Goal: Contribute content: Add original content to the website for others to see

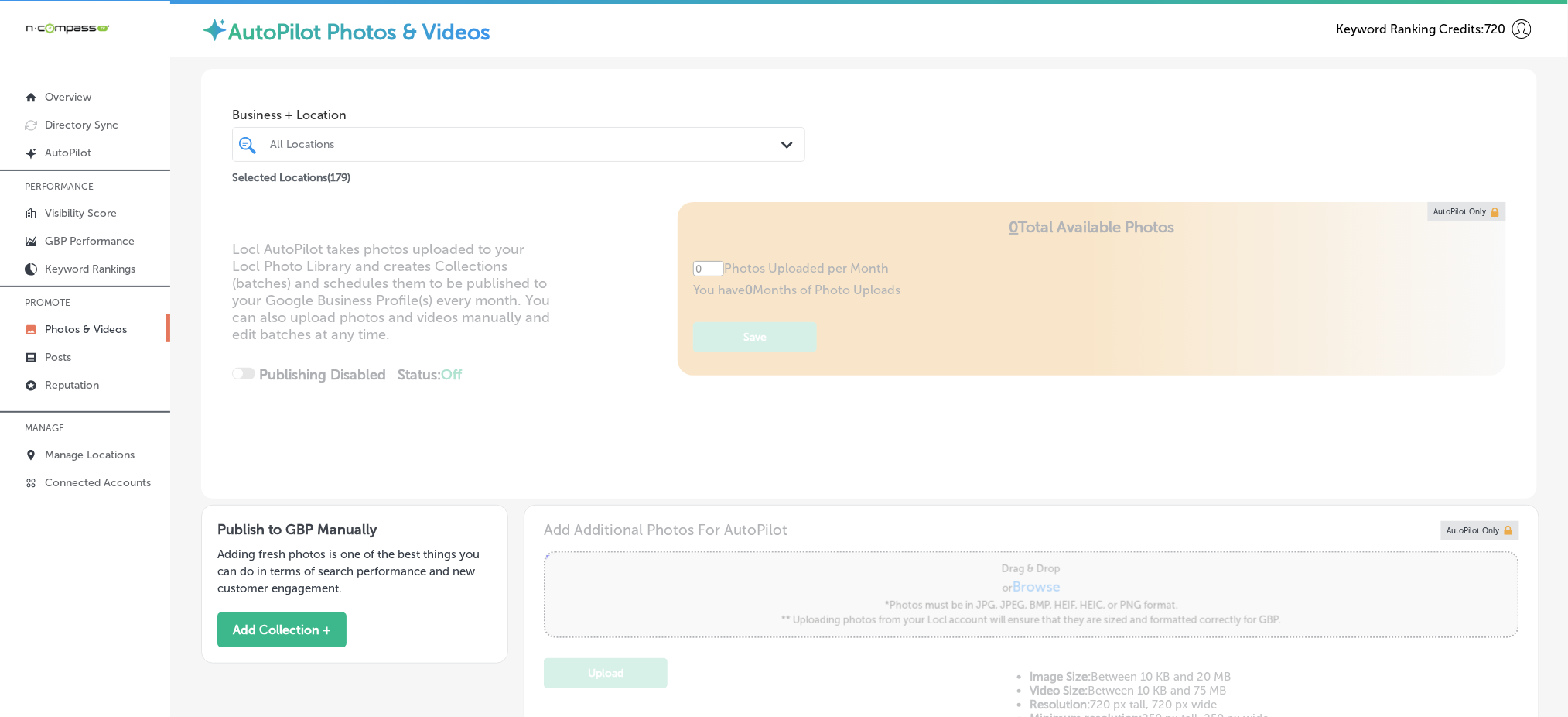
click at [534, 140] on div "All Locations" at bounding box center [527, 144] width 513 height 14
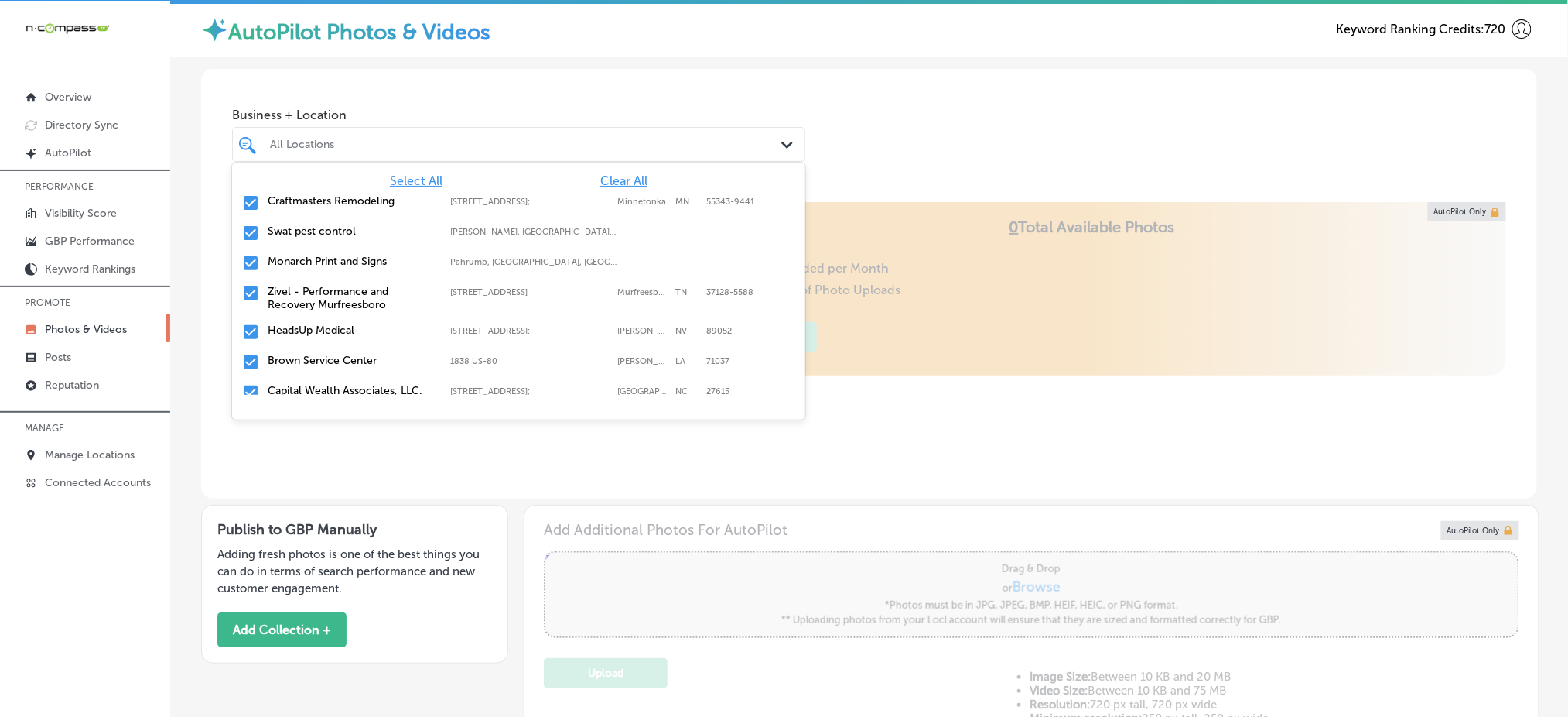
click at [600, 183] on span "Clear All" at bounding box center [624, 180] width 47 height 15
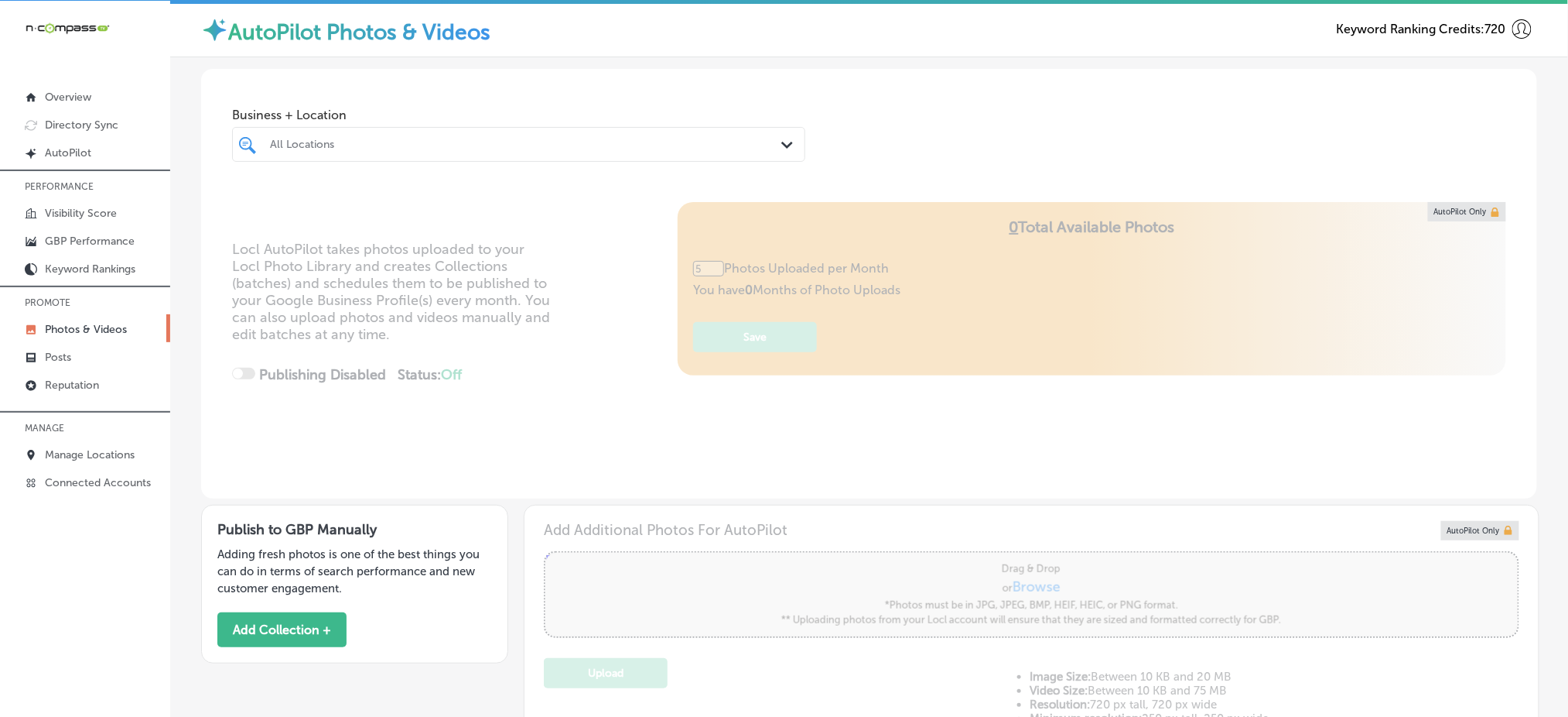
type input "0"
click at [598, 158] on div "All Locations Path Created with Sketch." at bounding box center [519, 144] width 573 height 35
click at [675, 197] on label "PA" at bounding box center [687, 202] width 23 height 10
type input "[PERSON_NAME]"
click at [809, 158] on div "Business + Location option [STREET_ADDRESS]. option [STREET_ADDRESS]. 2 results…" at bounding box center [869, 127] width 1336 height 117
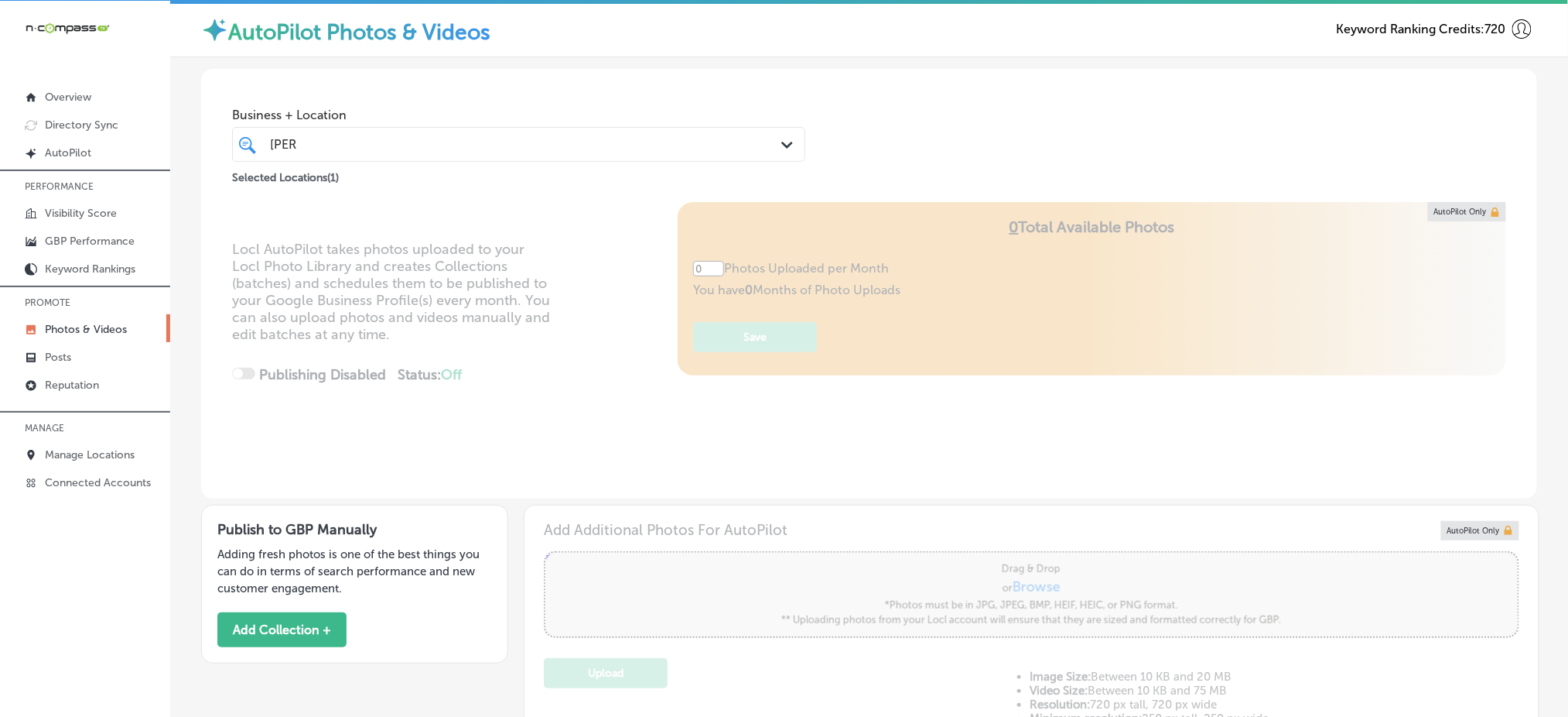
type input "5"
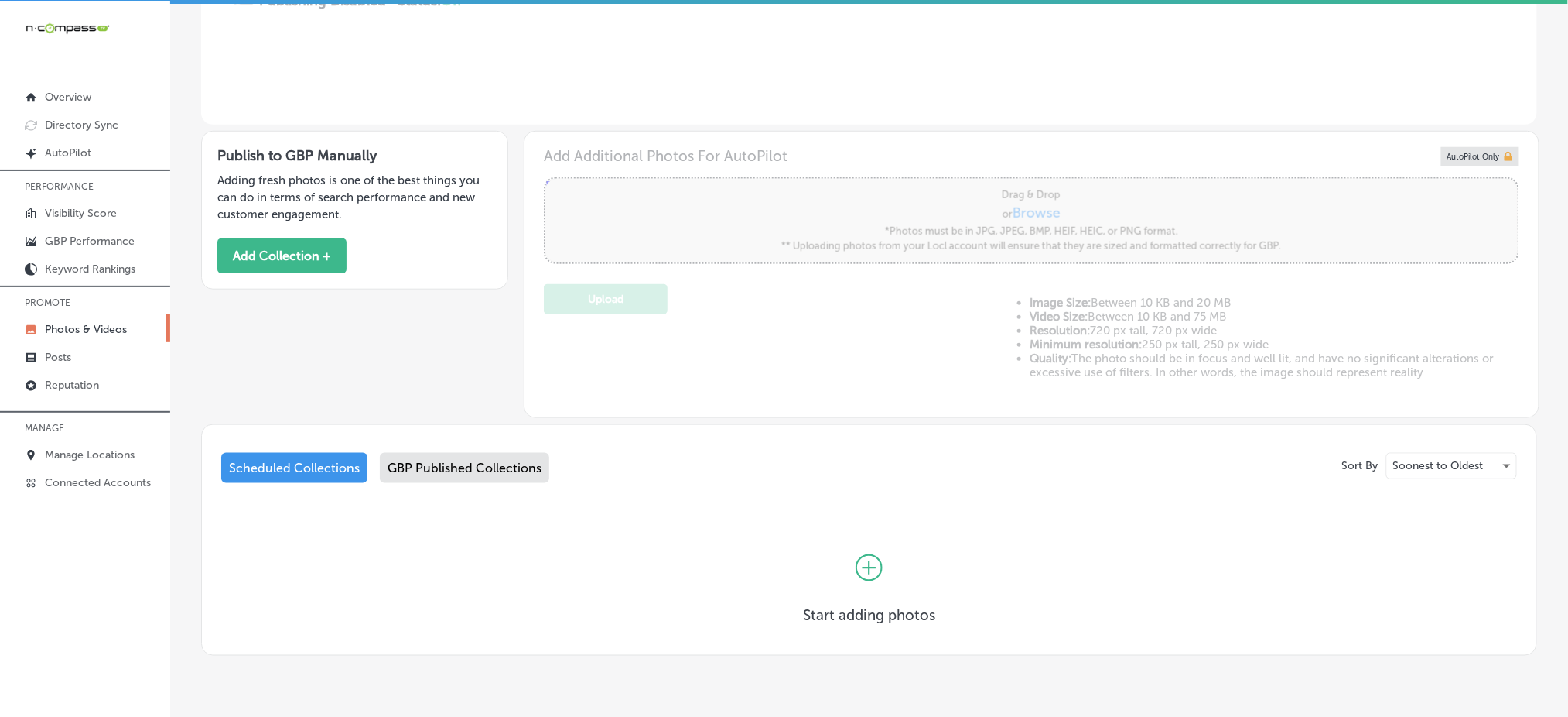
scroll to position [415, 0]
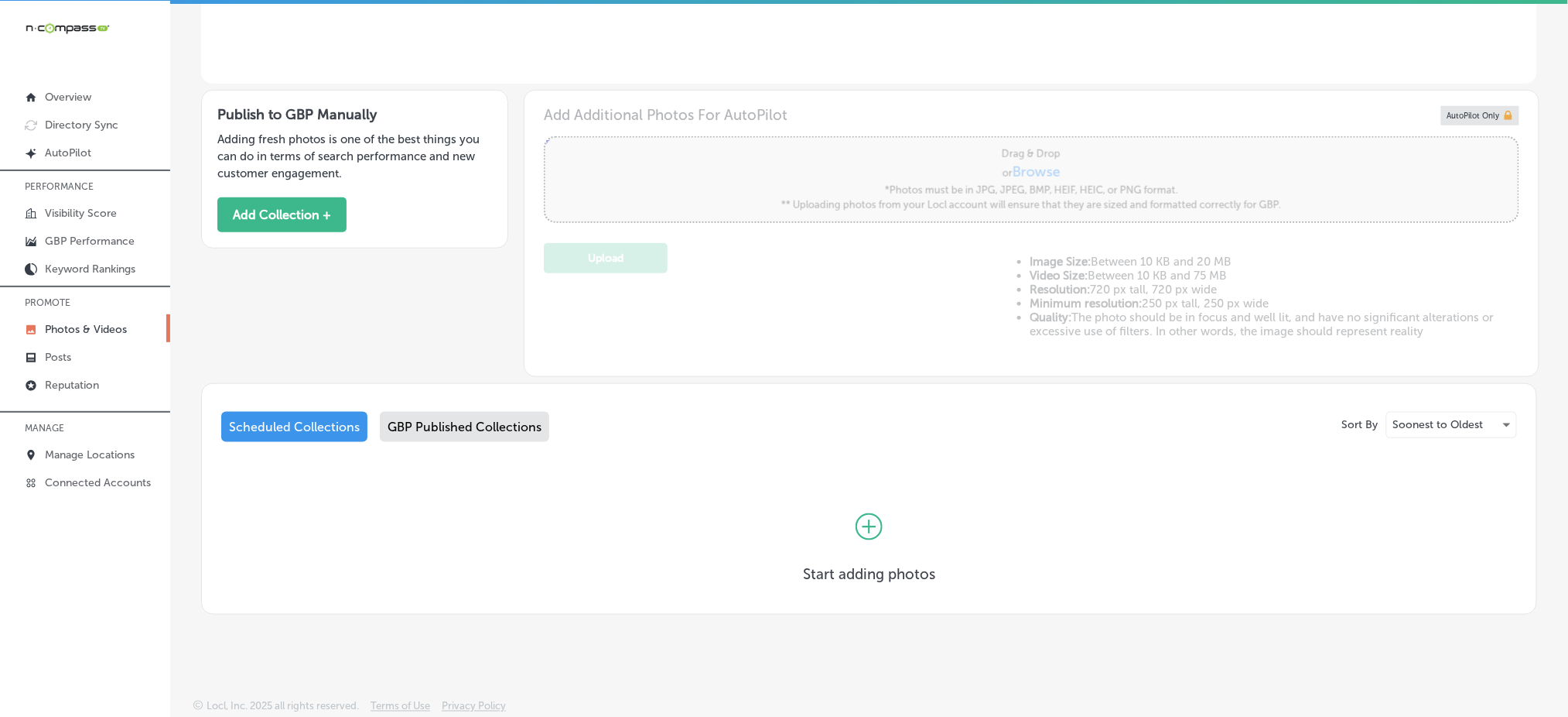
click at [864, 534] on icon at bounding box center [869, 527] width 27 height 27
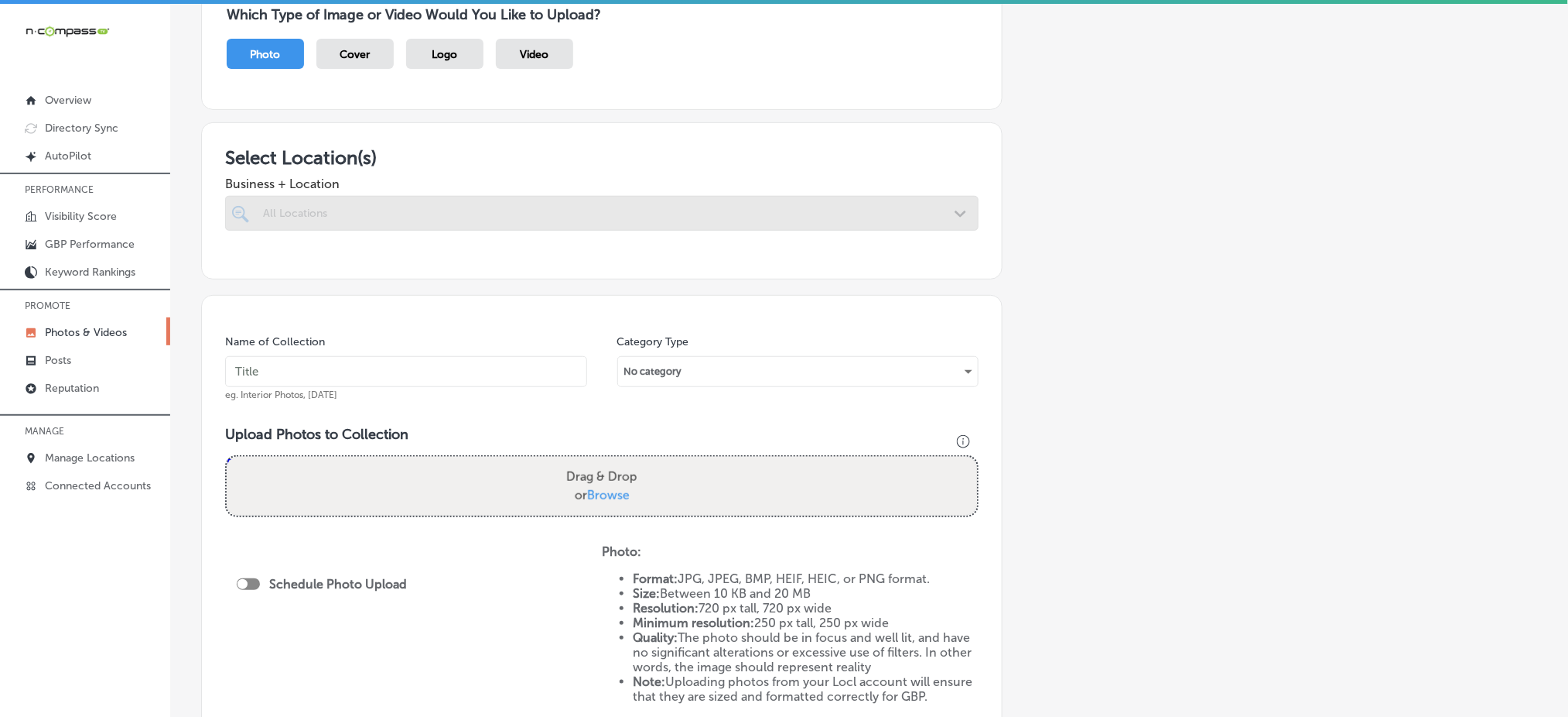
scroll to position [205, 0]
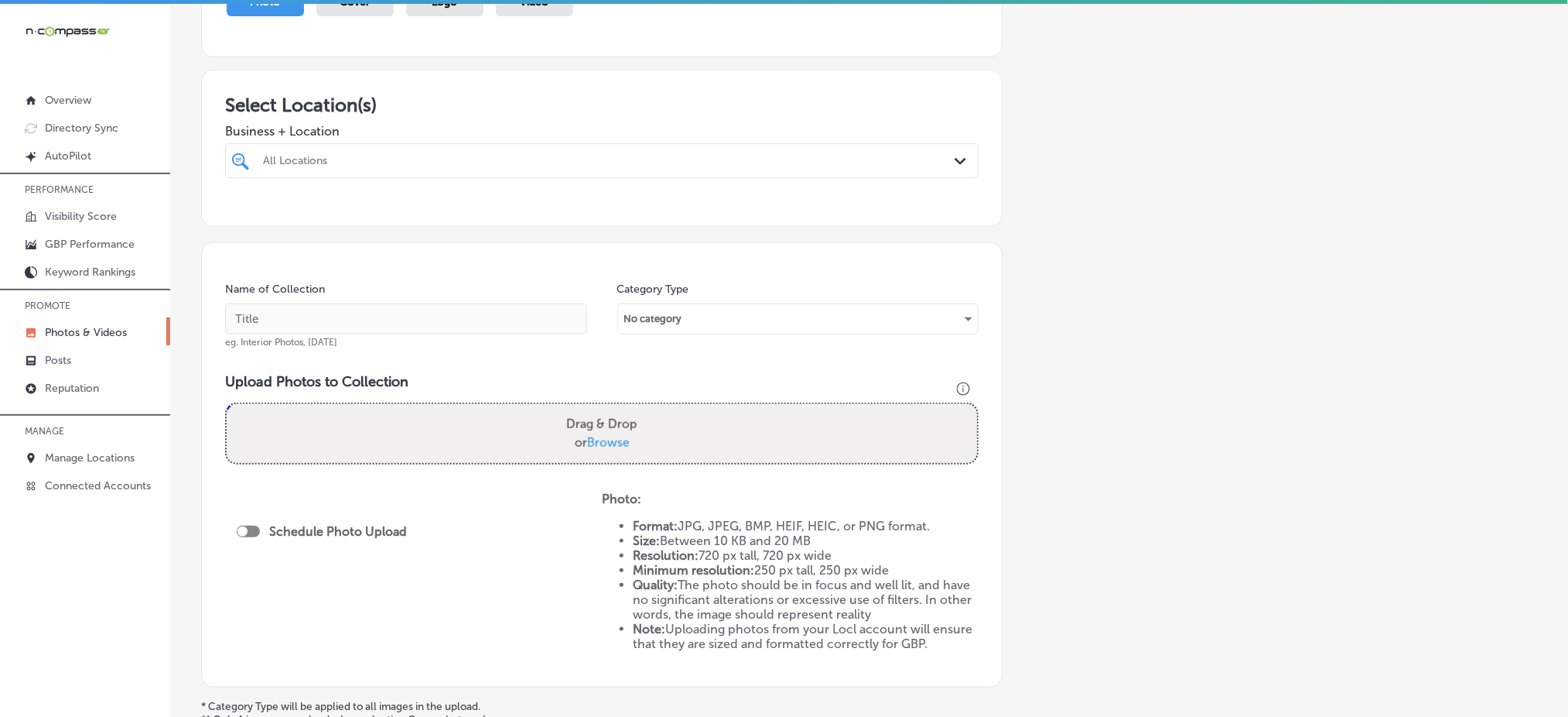
click at [641, 166] on div at bounding box center [568, 161] width 613 height 21
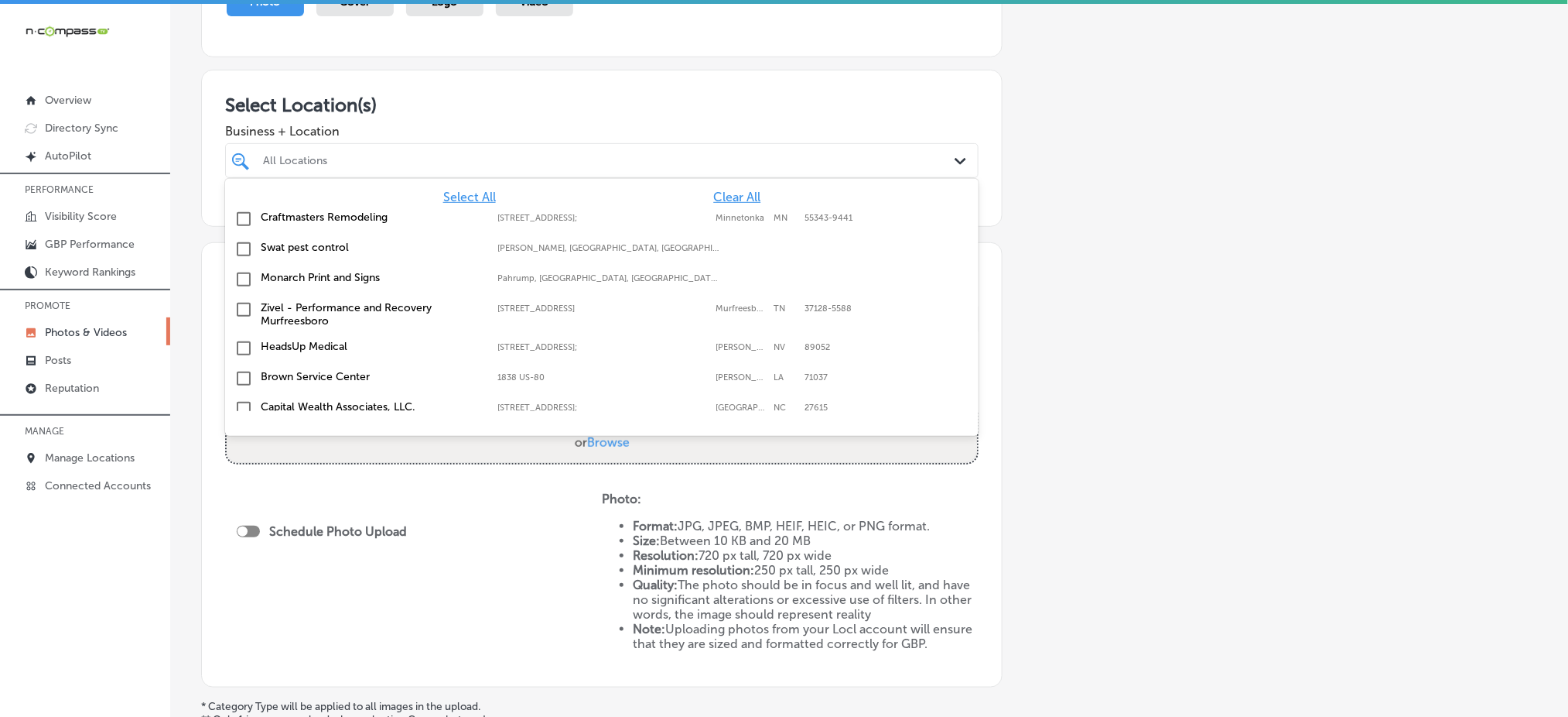
click at [641, 166] on div at bounding box center [568, 161] width 613 height 21
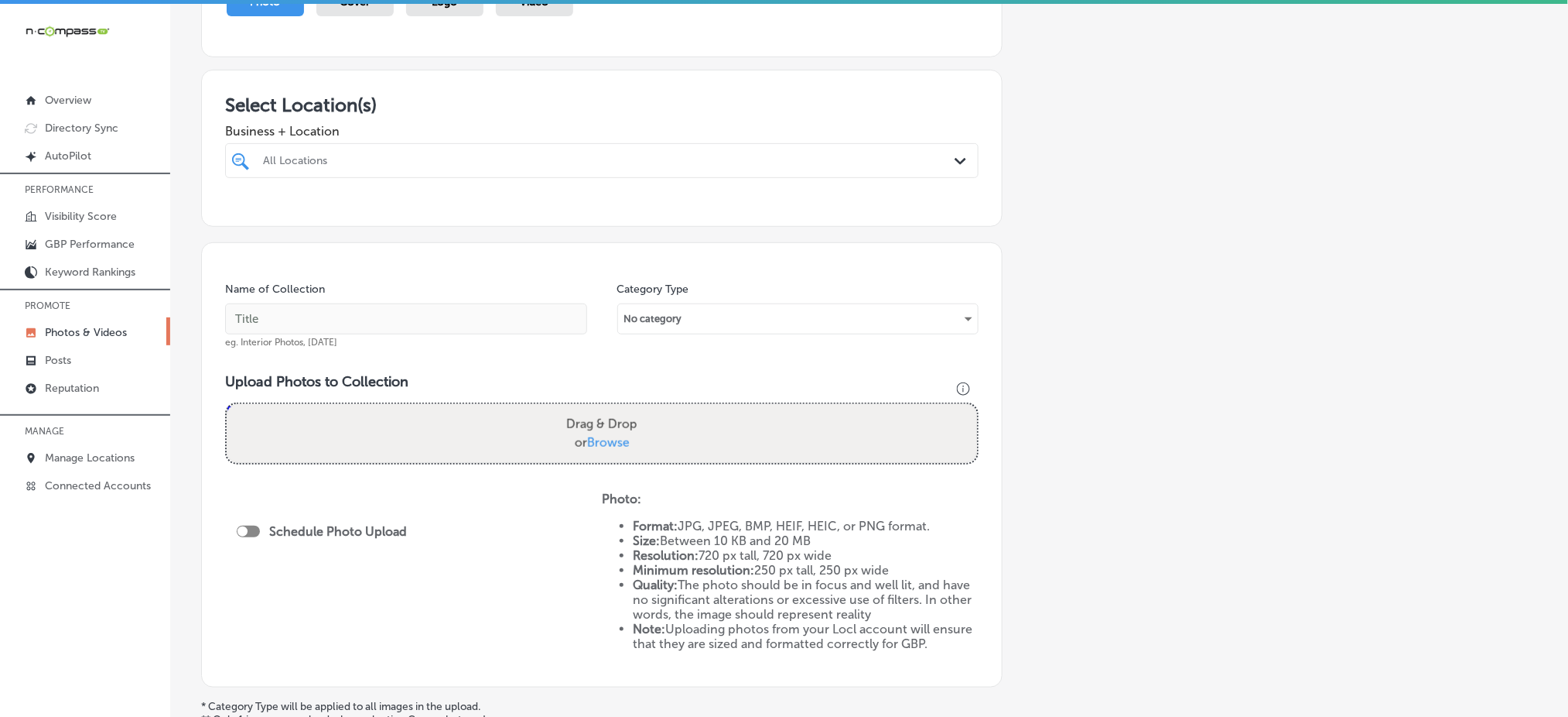
click at [641, 166] on div at bounding box center [568, 161] width 613 height 21
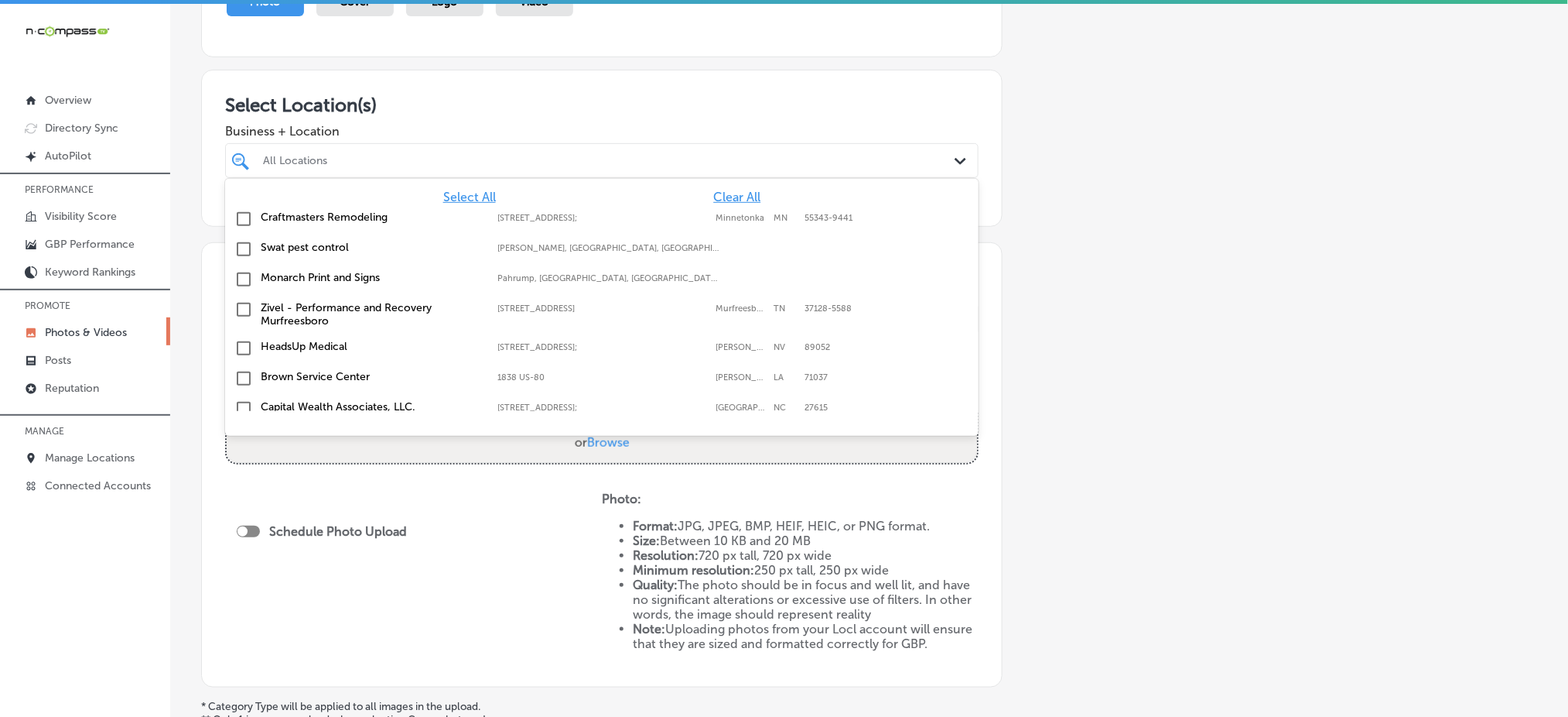
click at [641, 166] on div at bounding box center [568, 161] width 613 height 21
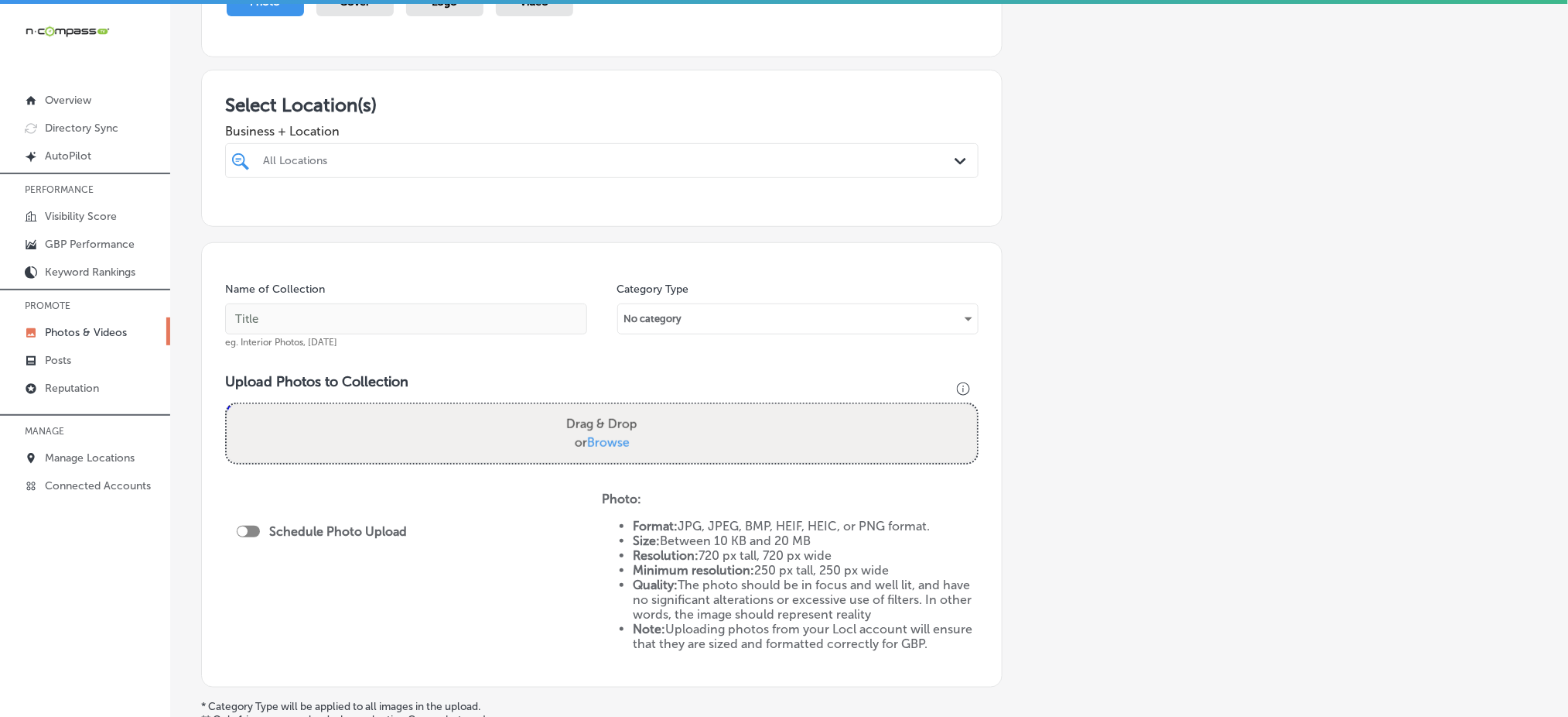
click at [641, 166] on div at bounding box center [568, 161] width 613 height 21
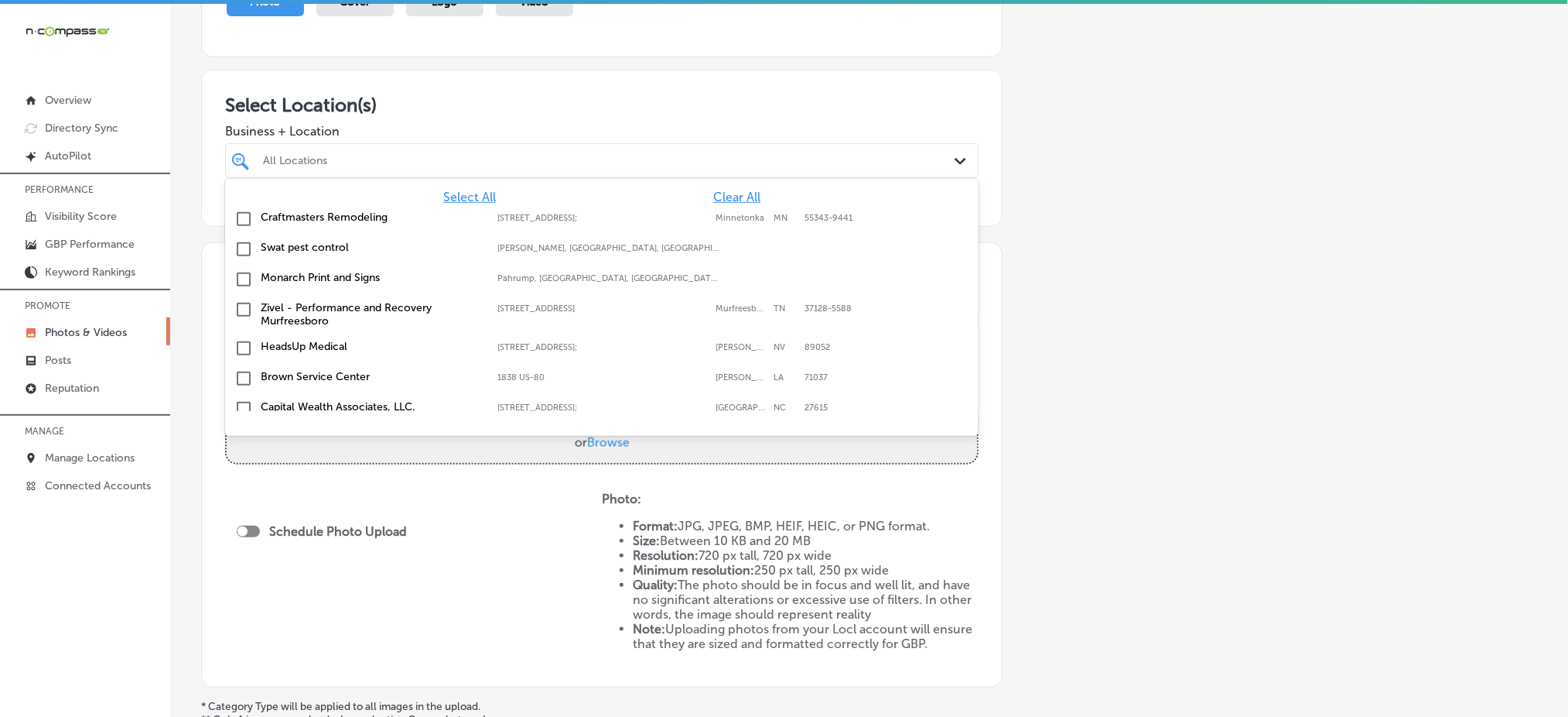
click at [719, 194] on span "Clear All" at bounding box center [736, 197] width 47 height 15
click at [719, 192] on span "Clear All" at bounding box center [736, 197] width 47 height 15
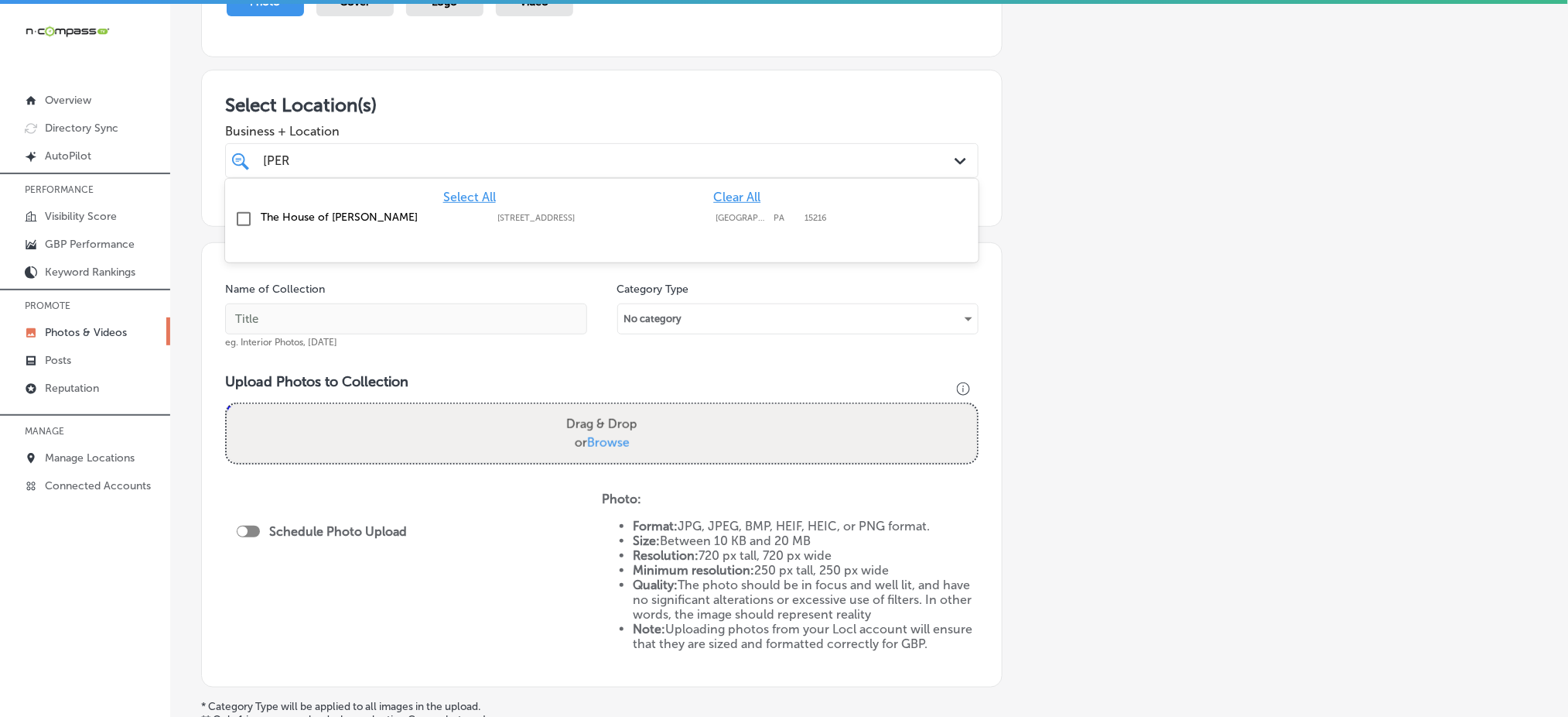
click at [692, 210] on div "The [GEOGRAPHIC_DATA][PERSON_NAME] [STREET_ADDRESS][GEOGRAPHIC_DATA][STREET_ADD…" at bounding box center [538, 217] width 554 height 14
type input "[PERSON_NAME]"
click at [1074, 195] on div "Add a Collection Which Type of Image or Video Would You Like to Upload? Photo C…" at bounding box center [869, 338] width 1336 height 889
click at [498, 162] on div "[PERSON_NAME] [PERSON_NAME]" at bounding box center [568, 161] width 613 height 21
drag, startPoint x: 498, startPoint y: 162, endPoint x: 480, endPoint y: 187, distance: 30.8
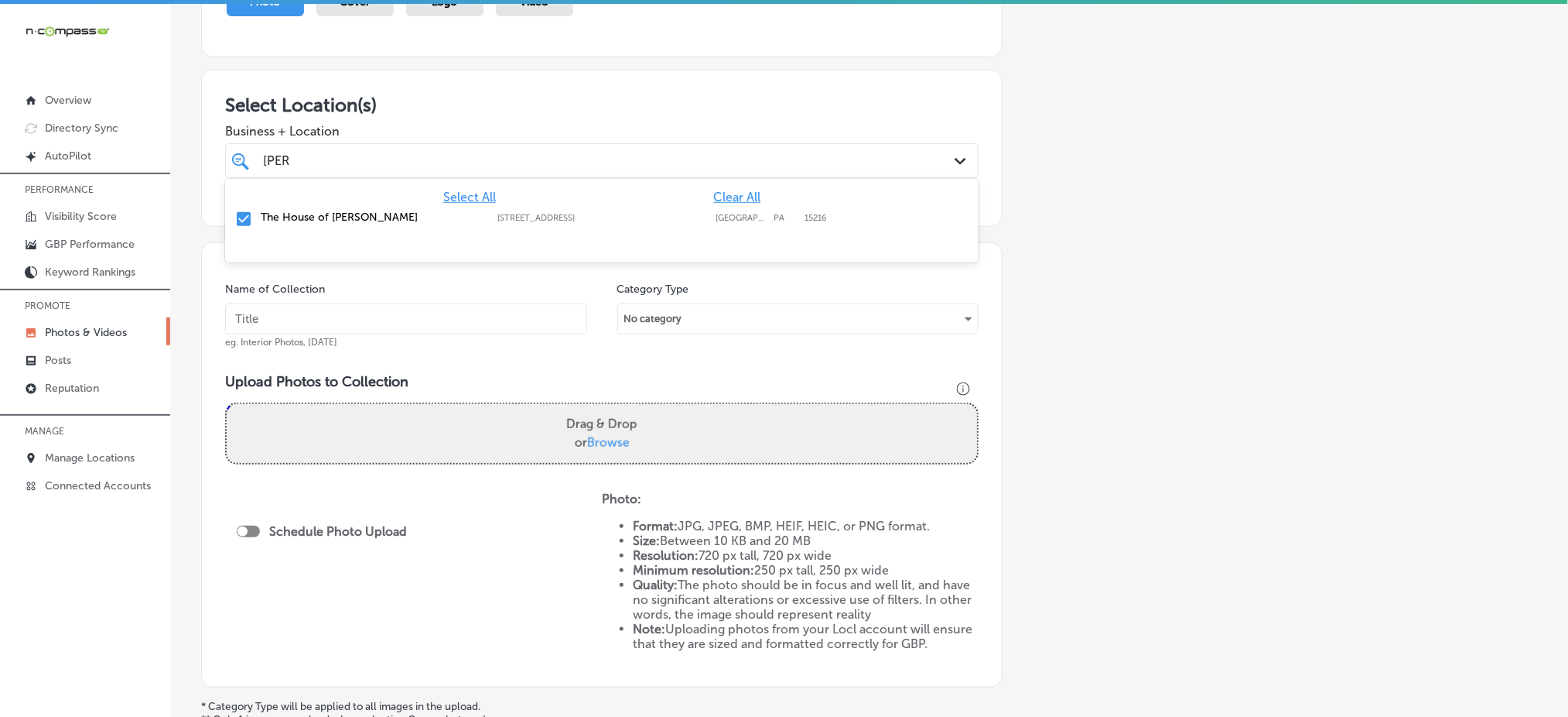
click at [497, 163] on div "[PERSON_NAME] [PERSON_NAME]" at bounding box center [568, 161] width 613 height 21
click at [425, 303] on input "text" at bounding box center [406, 319] width 362 height 31
click at [409, 326] on input "the-house-of-[PERSON_NAME]-[DATE]" at bounding box center [406, 319] width 362 height 31
click at [407, 326] on input "the-house-of-[PERSON_NAME]-[DATE]" at bounding box center [406, 319] width 362 height 31
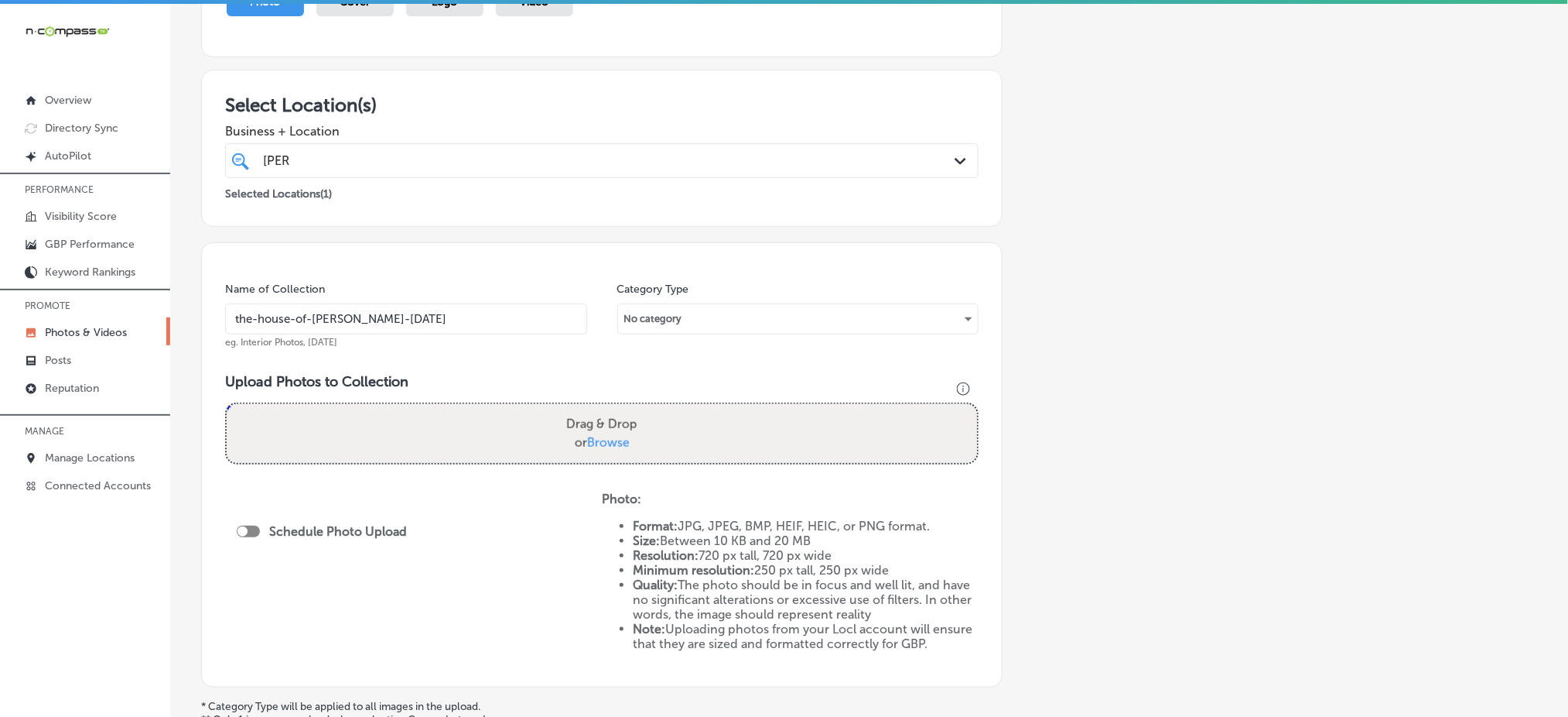
click at [407, 326] on input "the-house-of-[PERSON_NAME]-[DATE]" at bounding box center [406, 319] width 362 height 31
type input "the-house-of-[PERSON_NAME]-[DATE]"
click at [593, 449] on label "Drag & Drop or Browse" at bounding box center [601, 433] width 83 height 49
click at [593, 409] on input "Drag & Drop or Browse" at bounding box center [601, 406] width 751 height 5
type input "C:\fakepath\[PERSON_NAME]-shop-haircuts-[PERSON_NAME]-trims-the-house-of-[PERSO…"
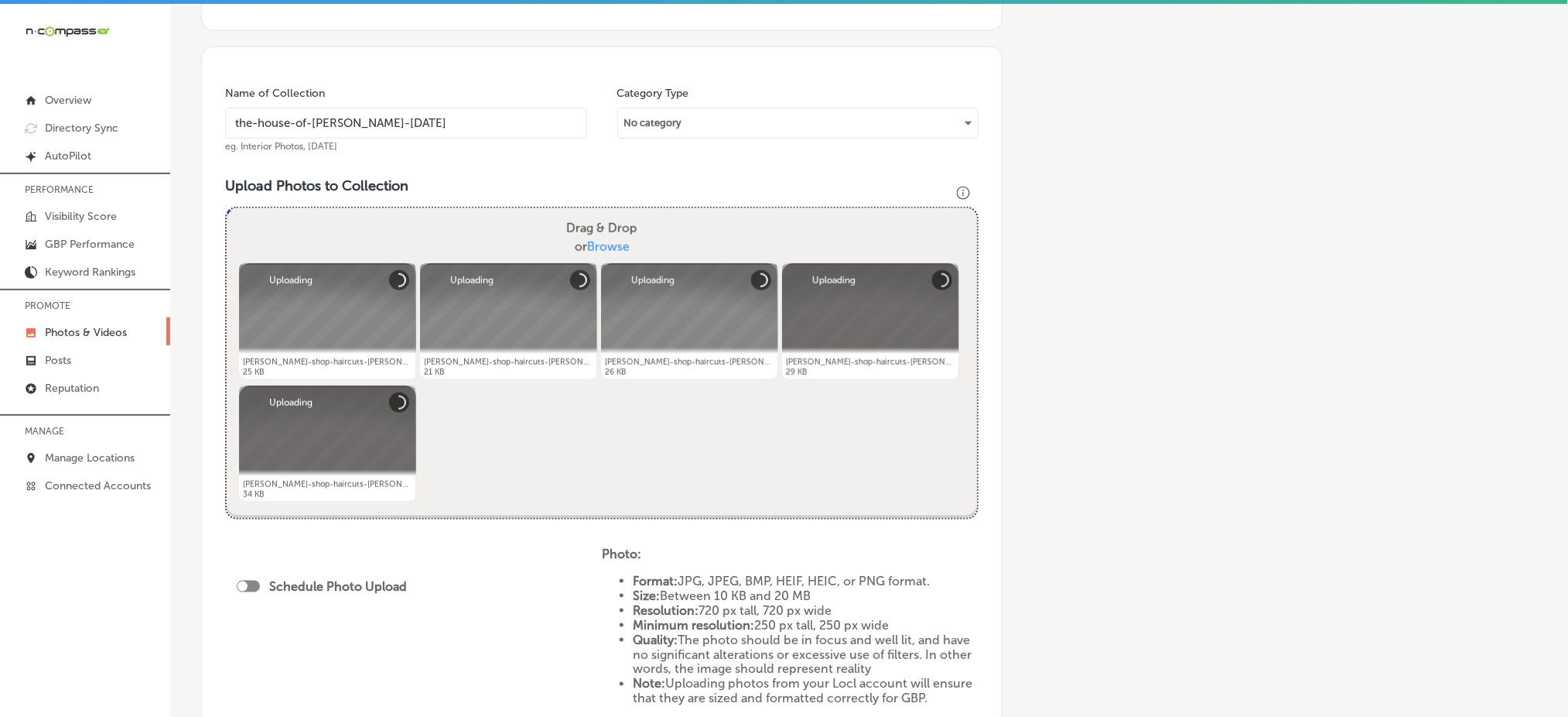
scroll to position [515, 0]
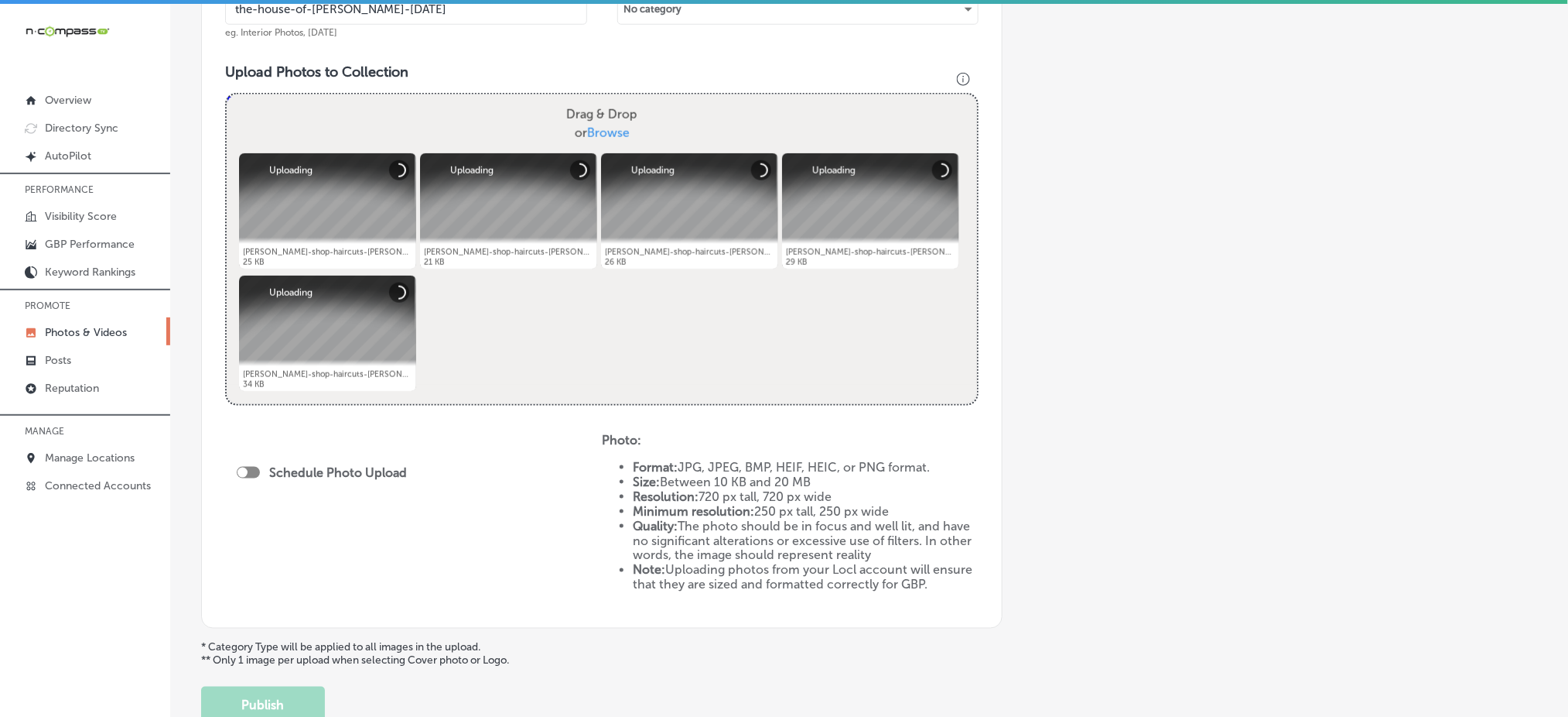
click at [244, 467] on div at bounding box center [248, 473] width 23 height 12
checkbox input "true"
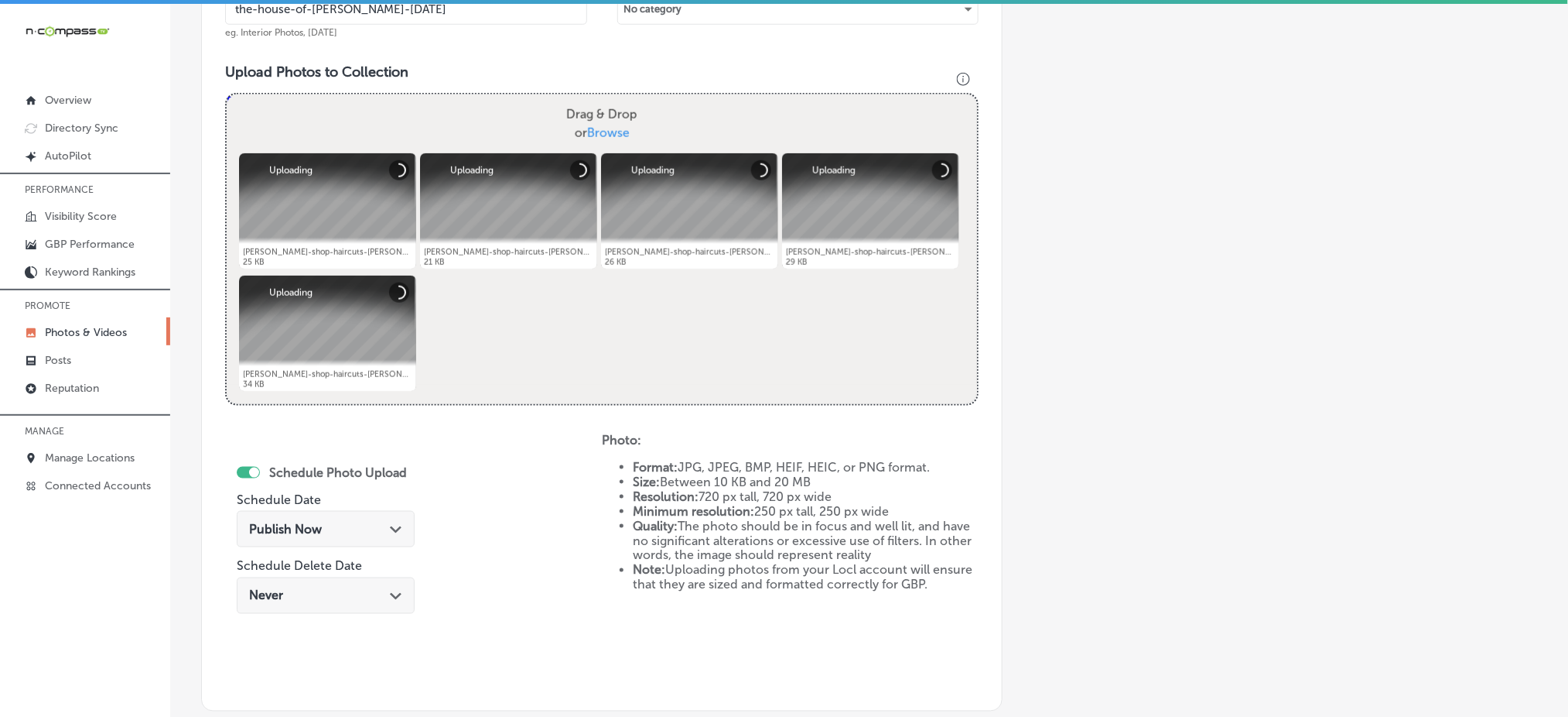
click at [291, 527] on span "Publish Now" at bounding box center [285, 528] width 73 height 15
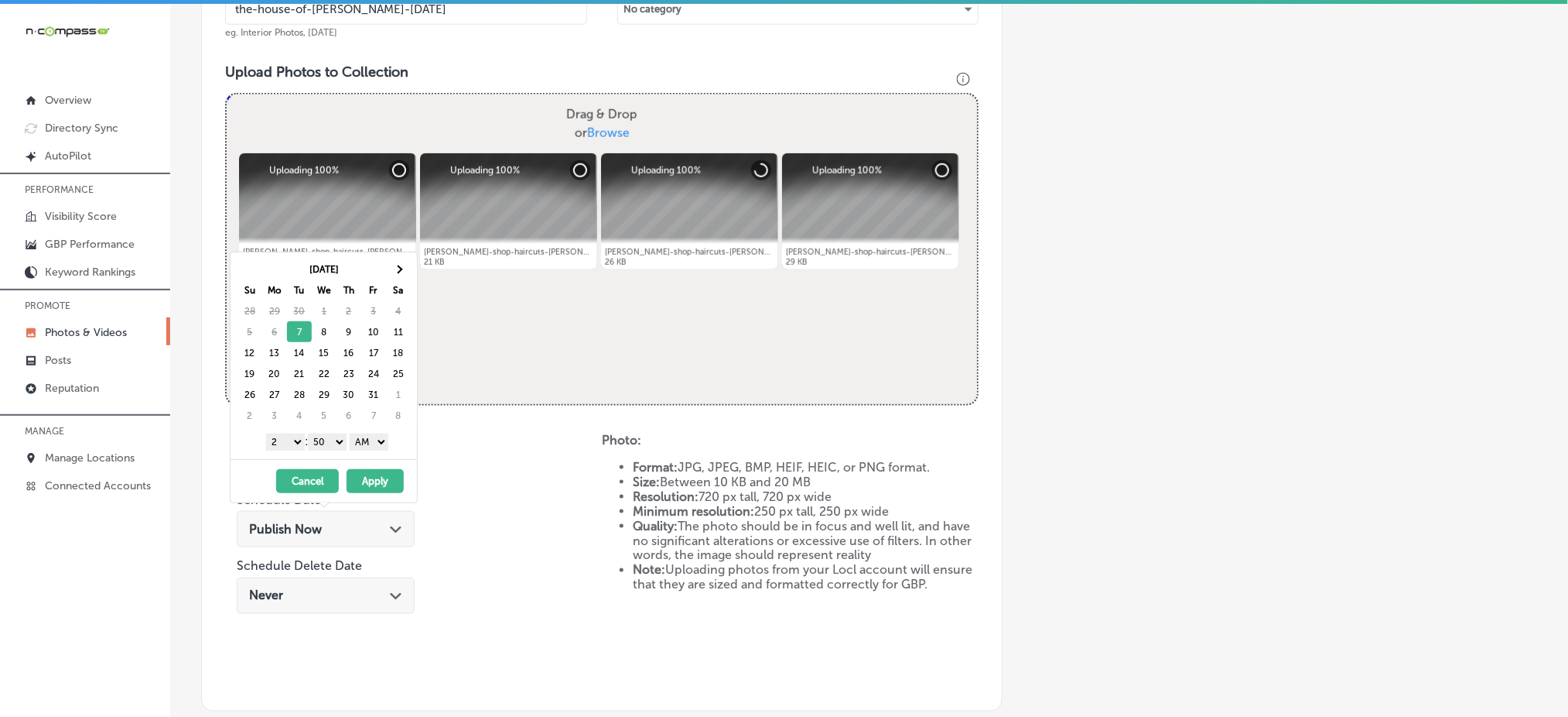
click at [289, 438] on select "1 2 3 4 5 6 7 8 9 10 11 12" at bounding box center [286, 442] width 39 height 17
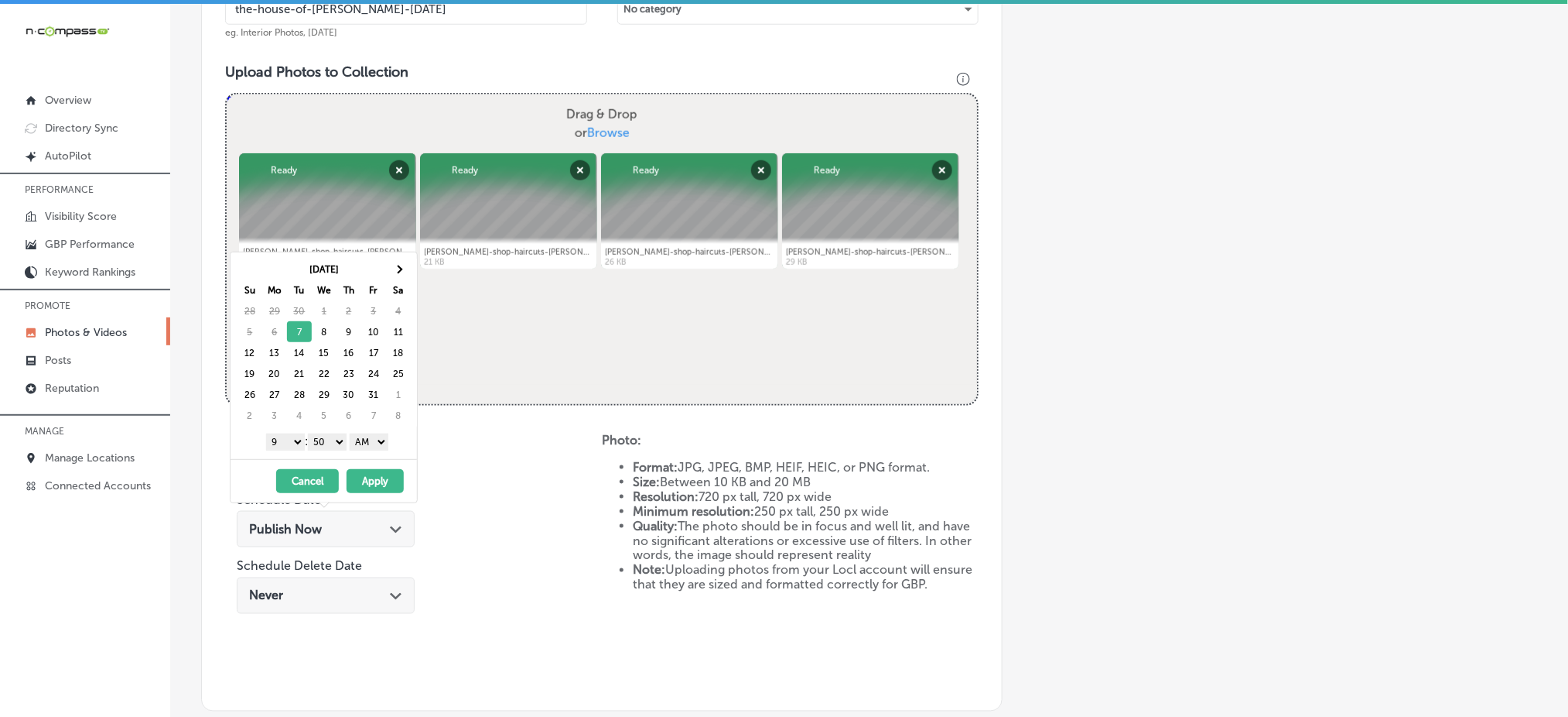
click at [331, 440] on select "00 10 20 30 40 50" at bounding box center [327, 442] width 39 height 17
click at [363, 440] on select "AM PM" at bounding box center [369, 442] width 39 height 17
click at [363, 481] on button "Apply" at bounding box center [375, 481] width 57 height 24
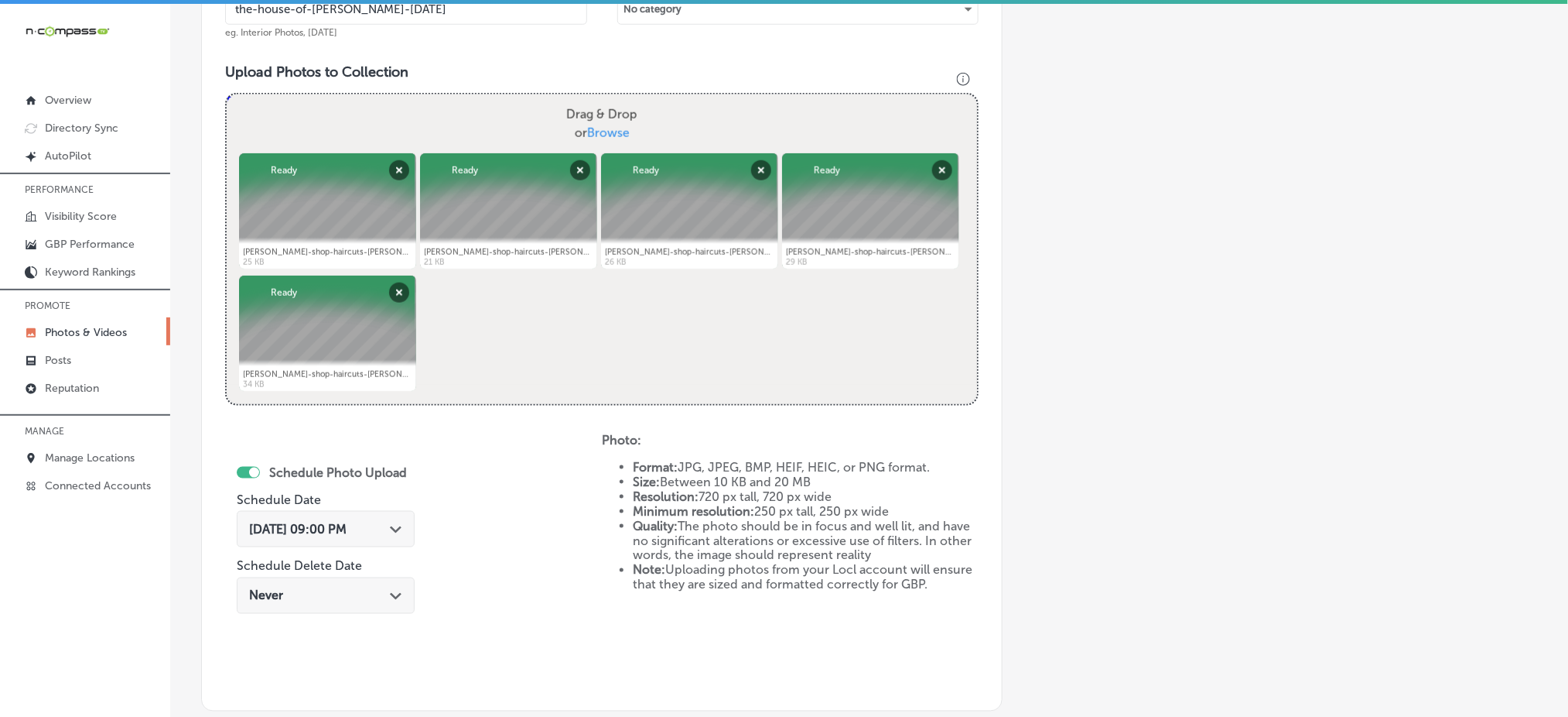
click at [331, 521] on span "[DATE] 09:00 PM" at bounding box center [297, 528] width 98 height 15
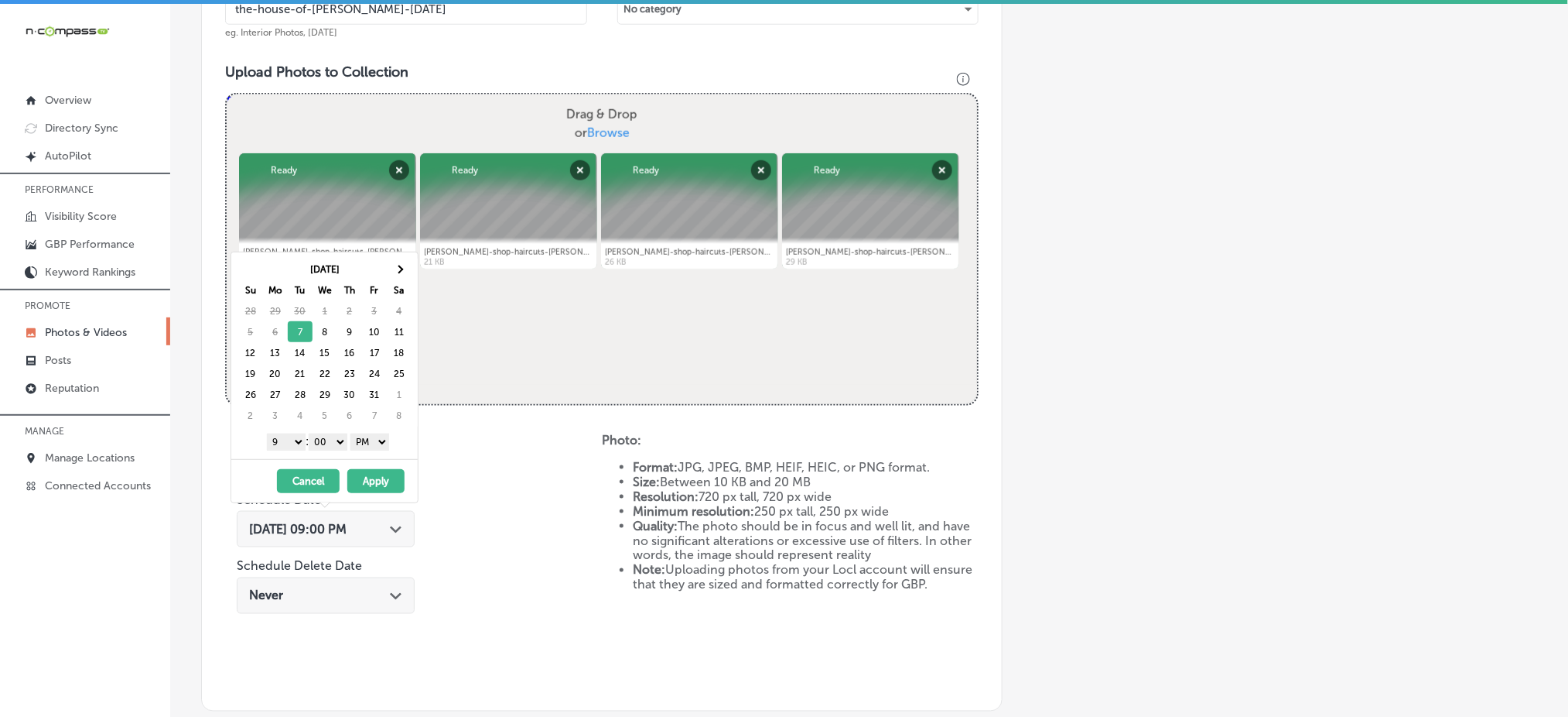
click at [331, 521] on span "[DATE] 09:00 PM" at bounding box center [297, 528] width 98 height 15
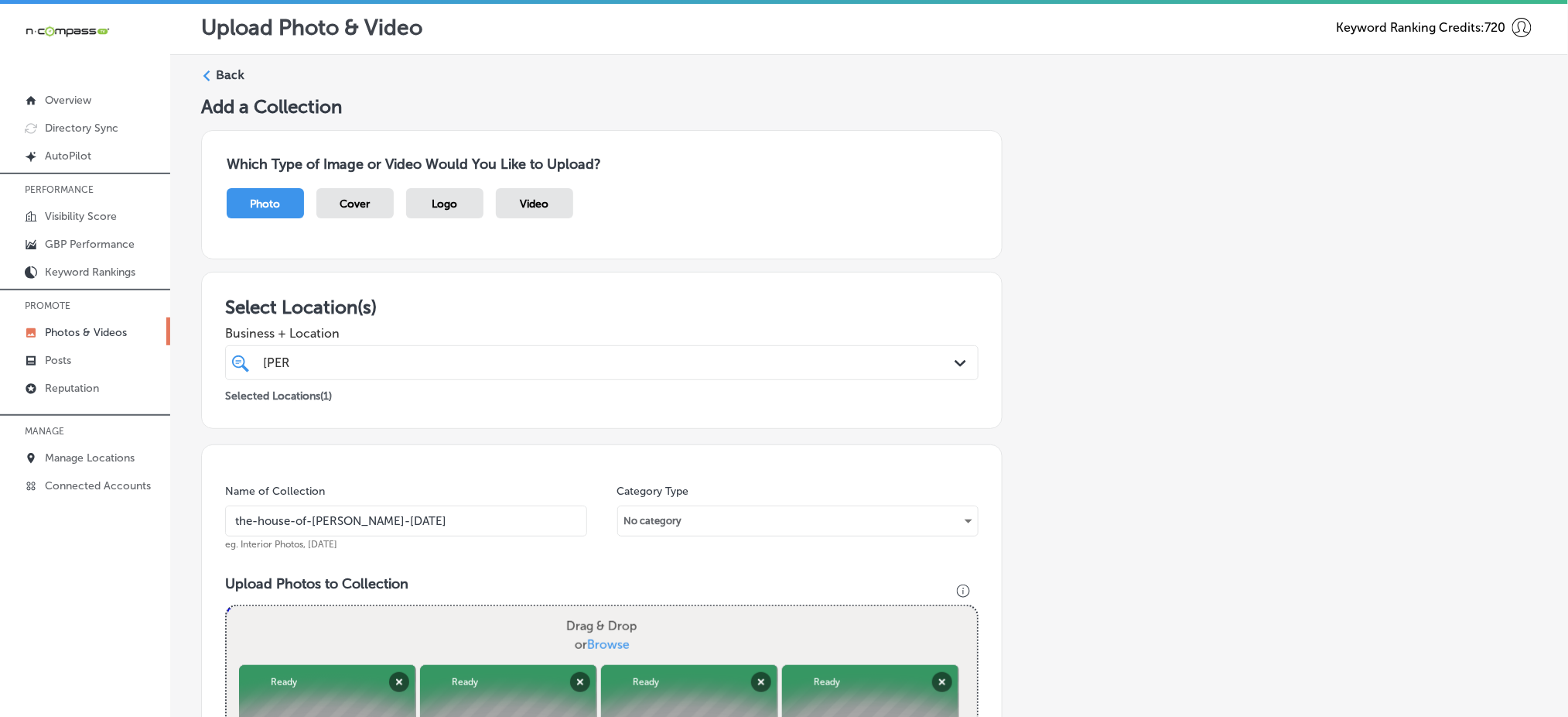
scroll to position [0, 0]
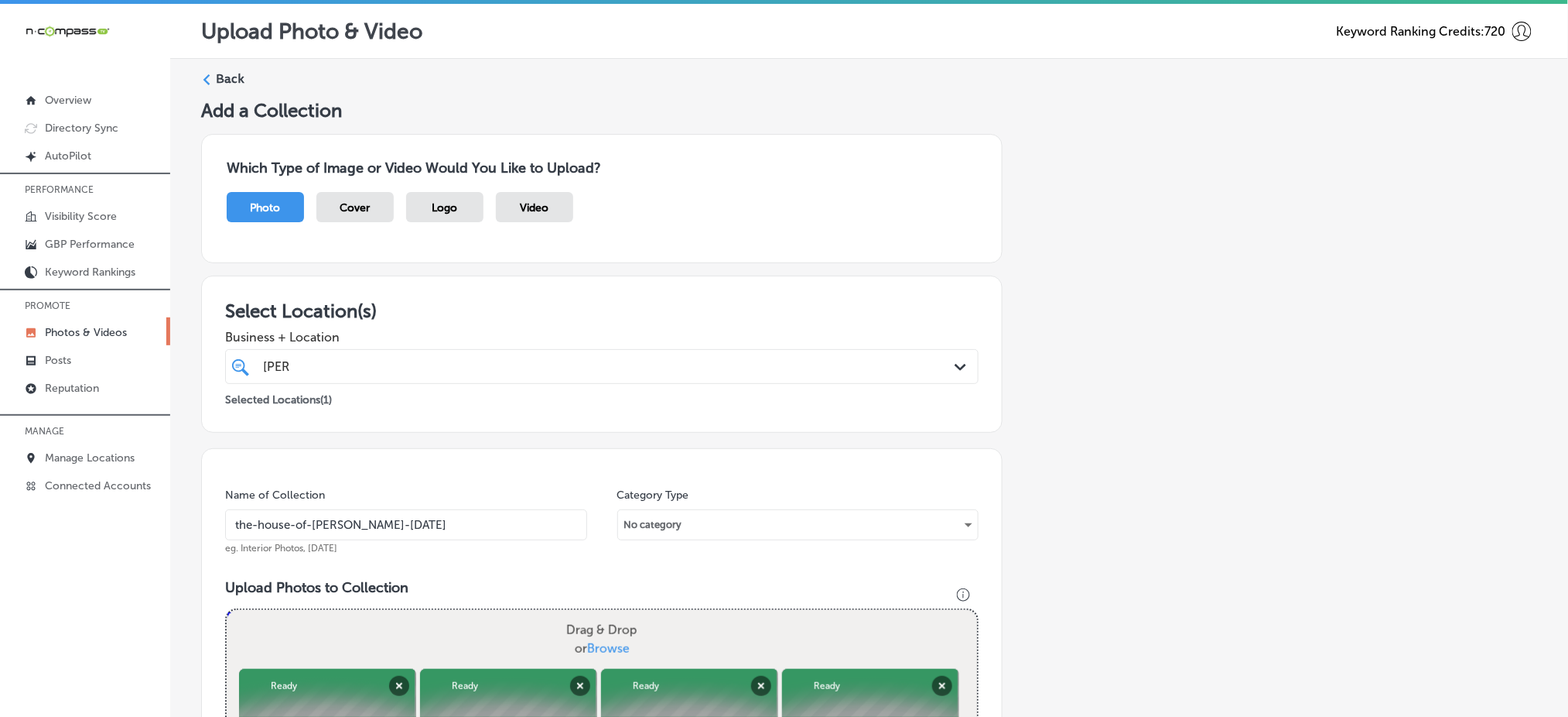
click at [343, 367] on div "[PERSON_NAME] [PERSON_NAME]" at bounding box center [568, 366] width 613 height 21
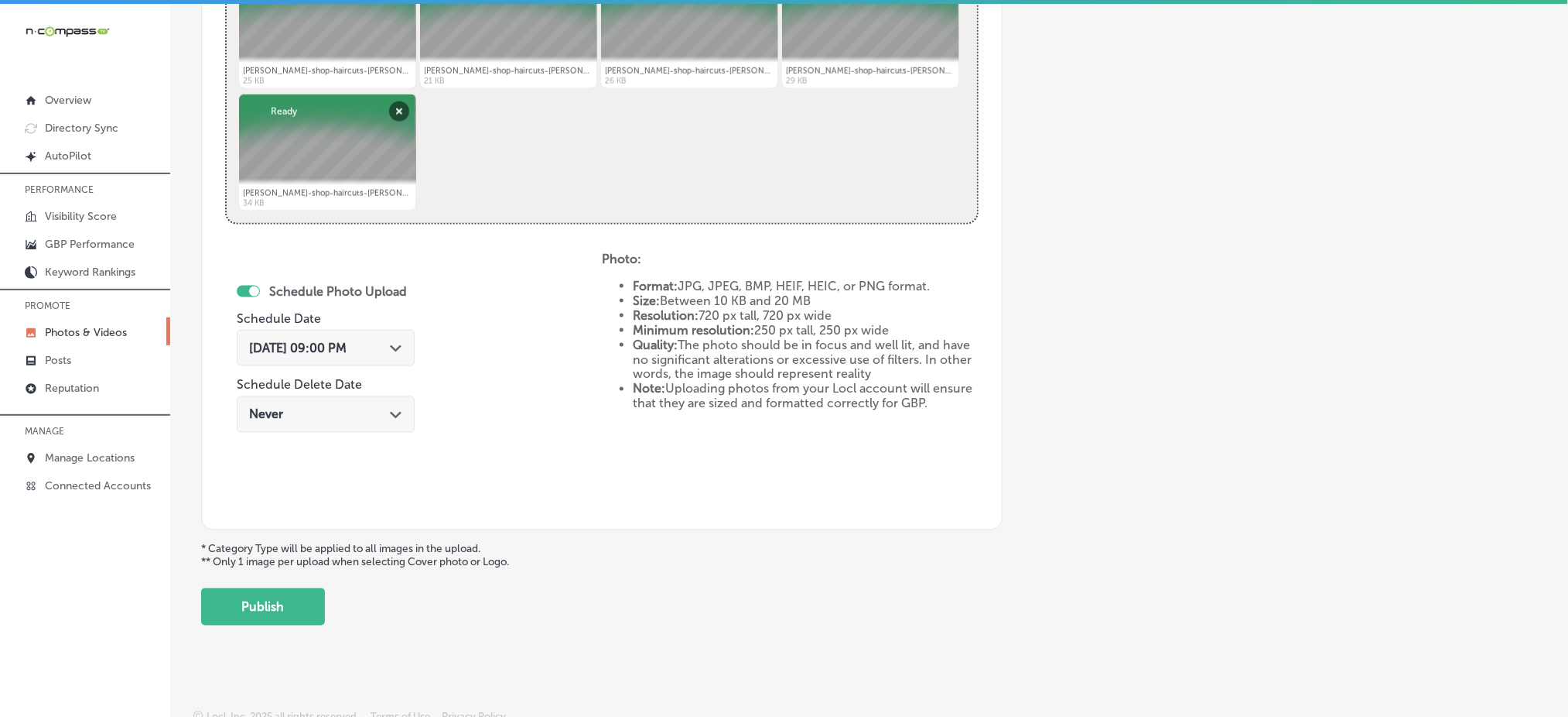
scroll to position [703, 0]
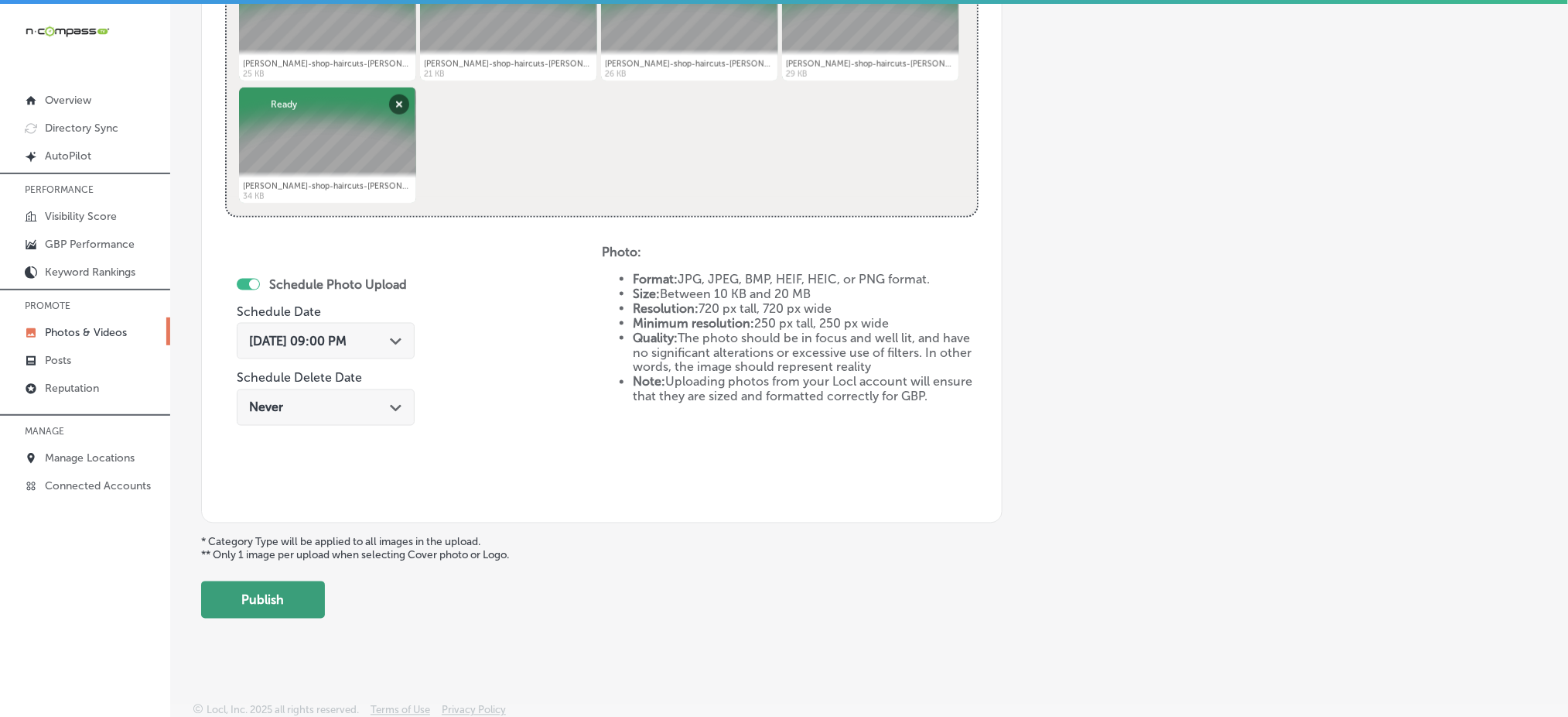
click at [265, 598] on button "Publish" at bounding box center [263, 600] width 124 height 37
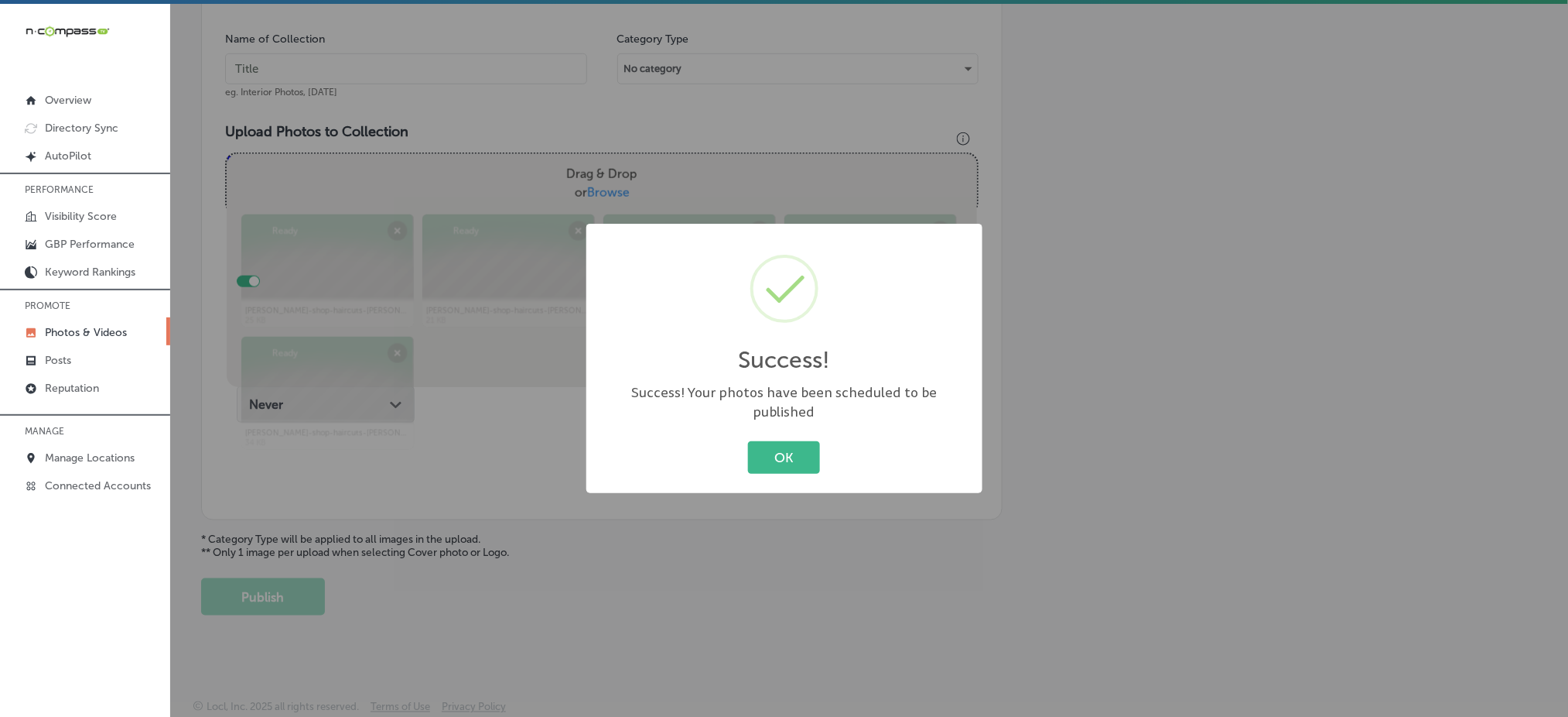
scroll to position [452, 0]
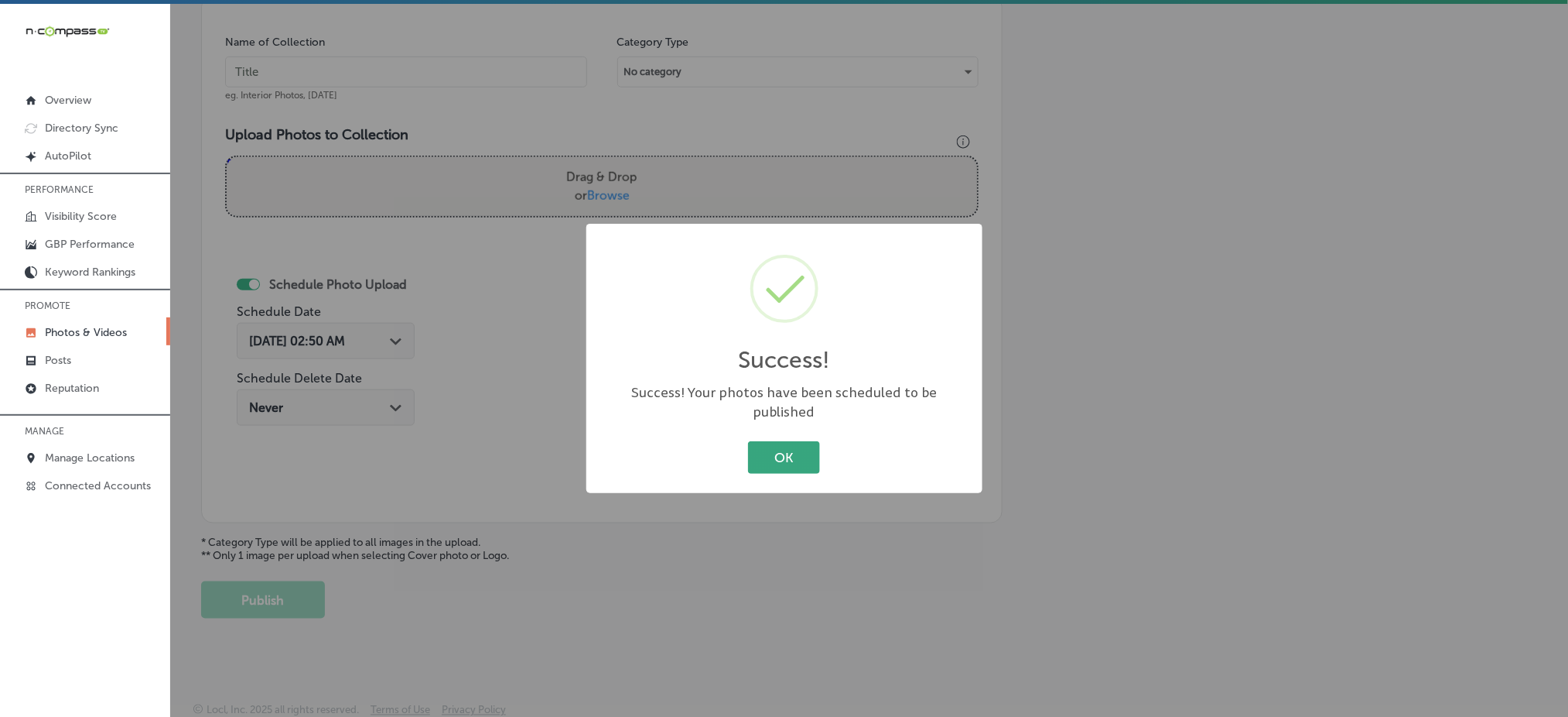
click at [770, 444] on button "OK" at bounding box center [784, 456] width 72 height 32
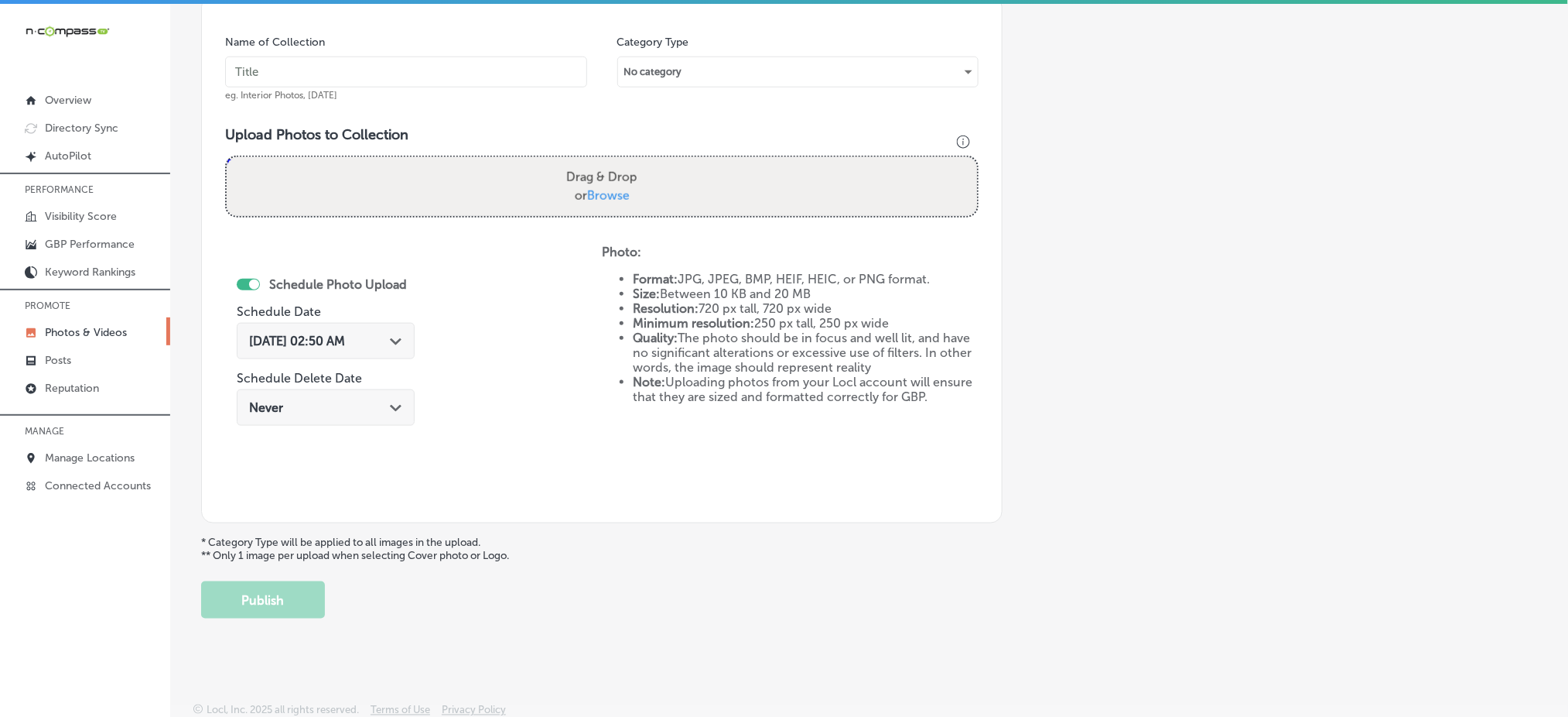
scroll to position [246, 0]
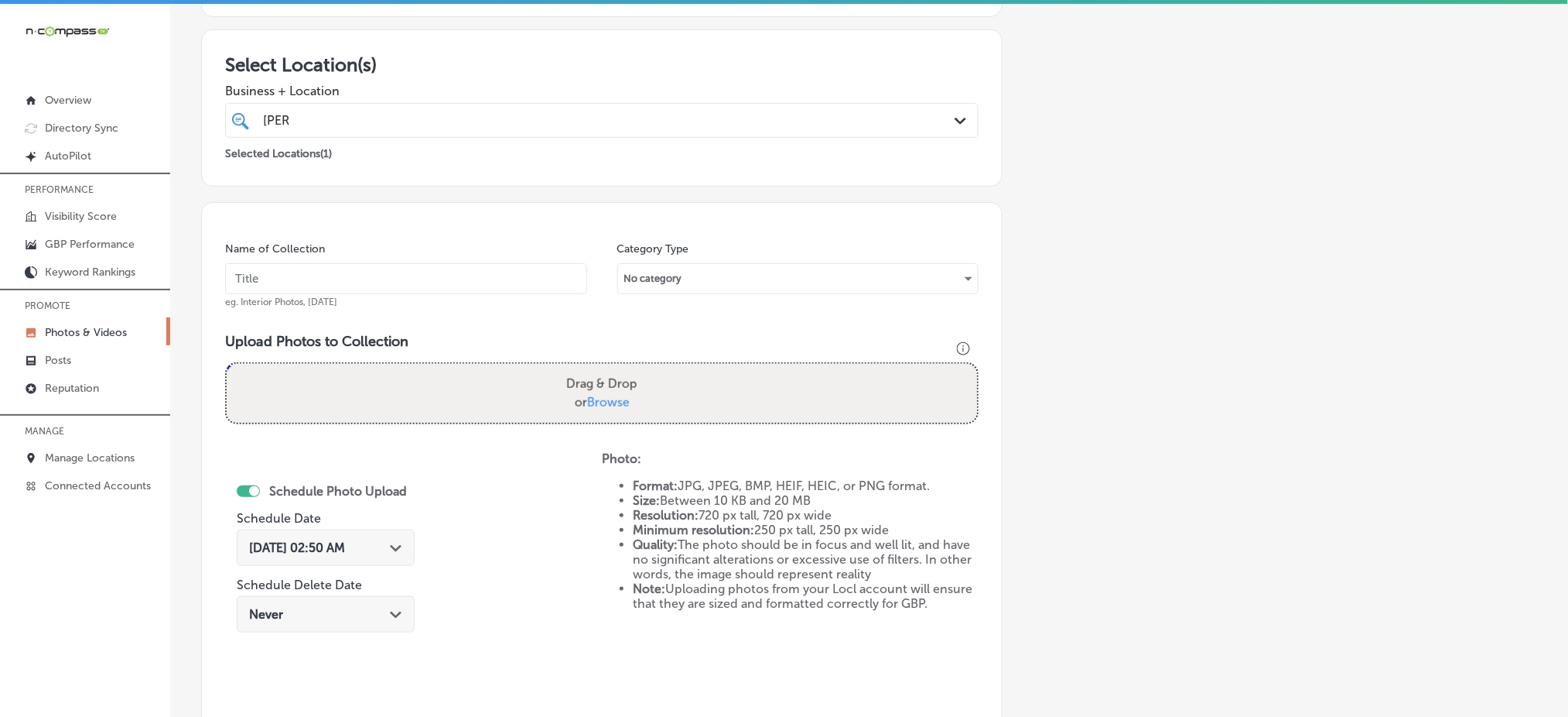
click at [381, 273] on input "text" at bounding box center [406, 279] width 362 height 31
paste input "the-house-of-[PERSON_NAME]-[DATE]"
click at [387, 283] on input "the-house-of-[PERSON_NAME]-[DATE]" at bounding box center [406, 279] width 362 height 31
type input "the-house-of-[PERSON_NAME]-[DATE]"
click at [622, 401] on span "Browse" at bounding box center [608, 401] width 43 height 15
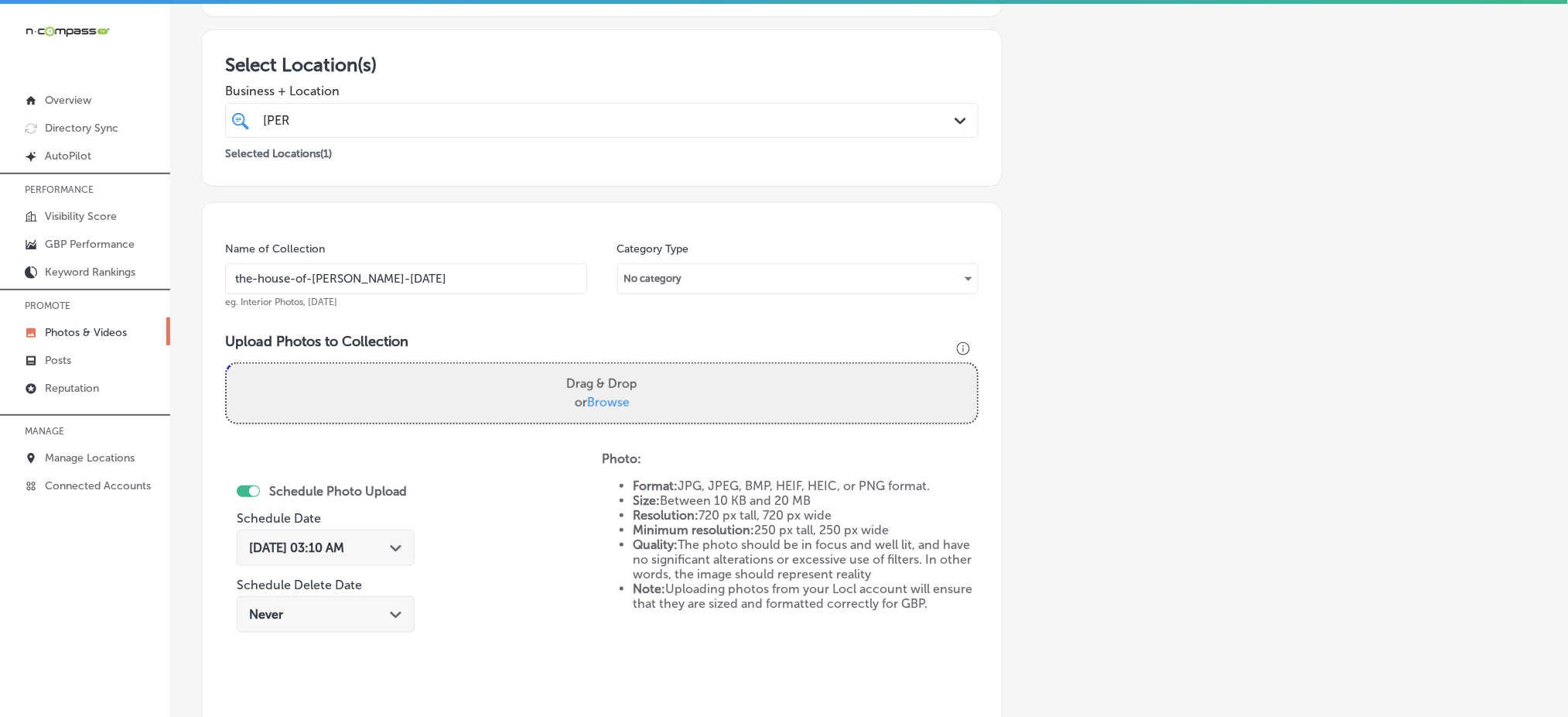
click at [622, 368] on input "Drag & Drop or Browse" at bounding box center [601, 365] width 751 height 5
type input "C:\fakepath\[PERSON_NAME]-shop-haircuts-[PERSON_NAME]-trims-the-house-of-[PERSO…"
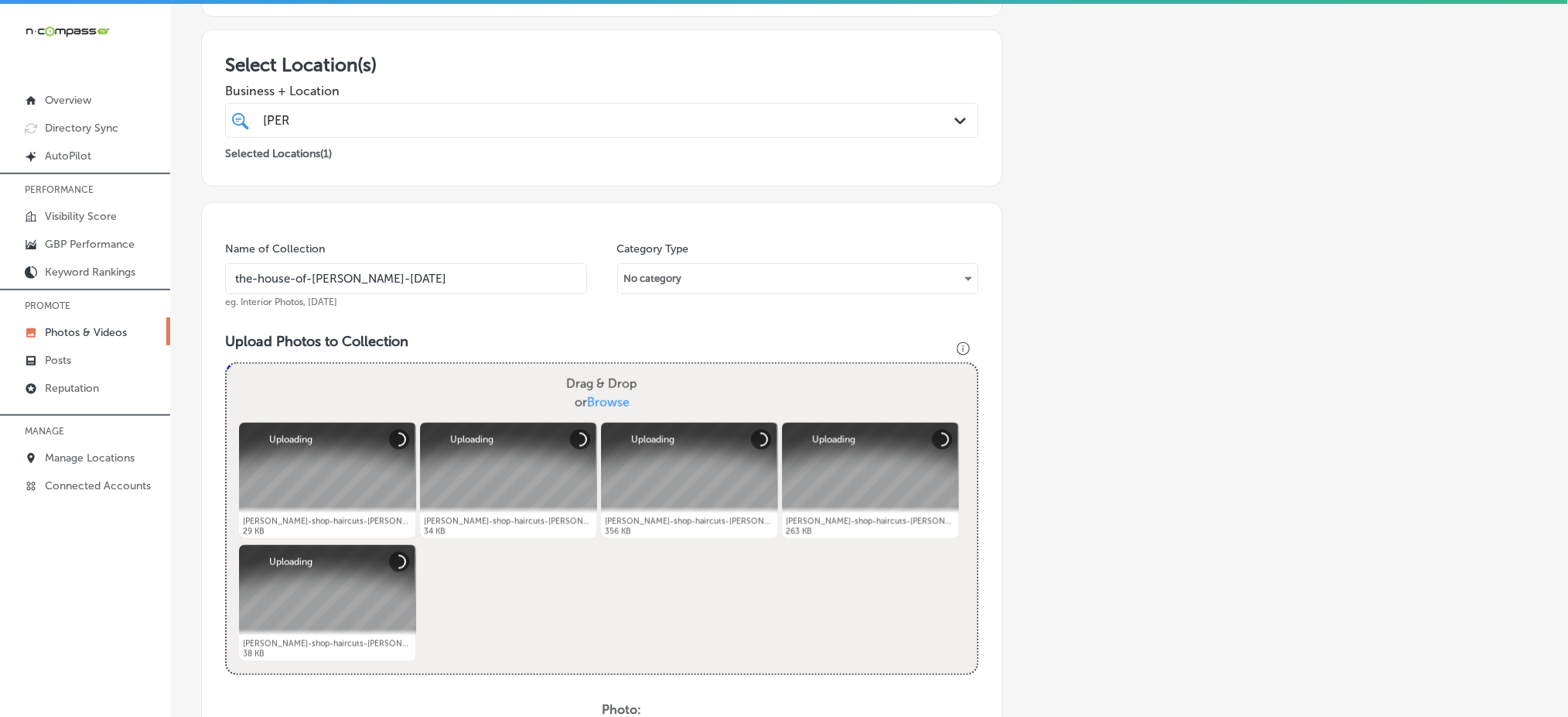
scroll to position [556, 0]
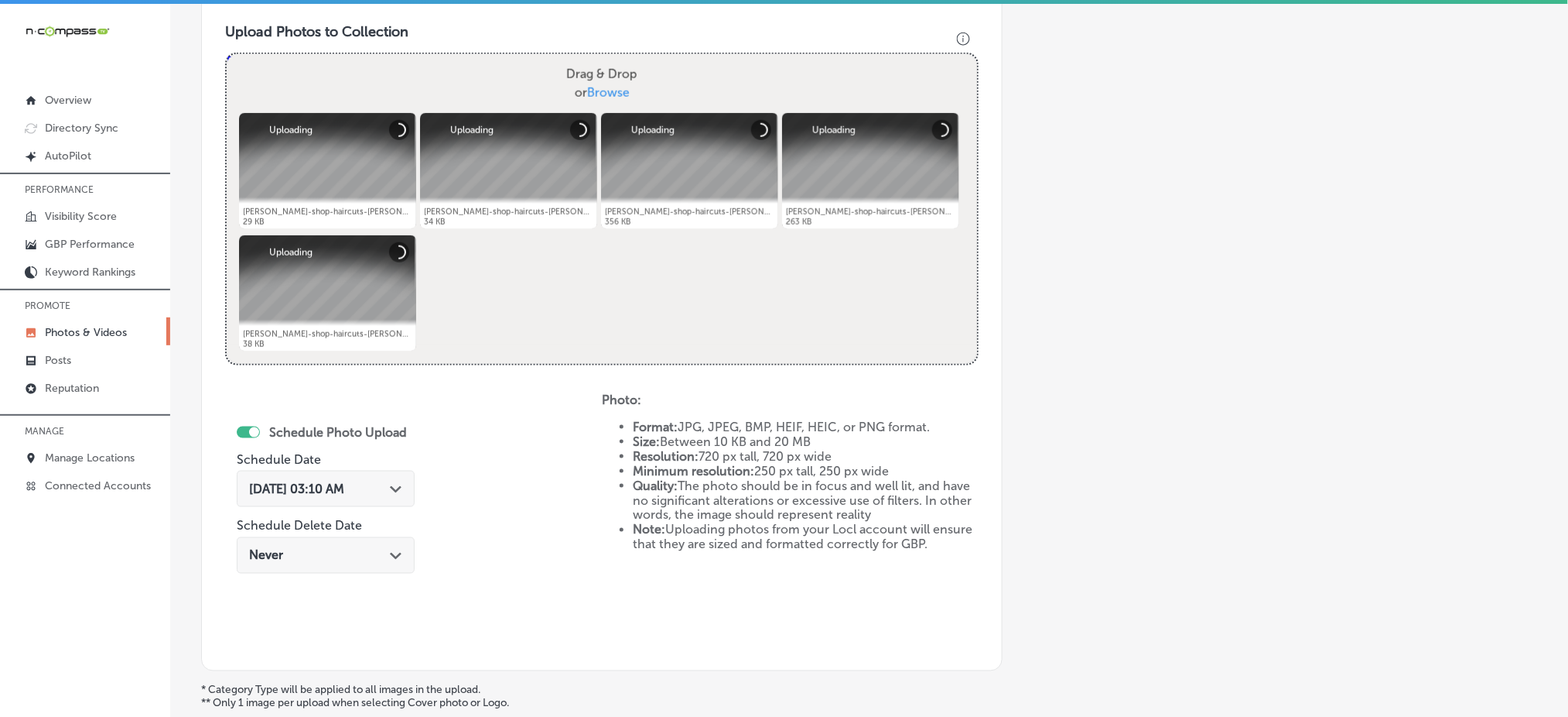
click at [340, 482] on span "[DATE] 03:10 AM" at bounding box center [296, 488] width 95 height 15
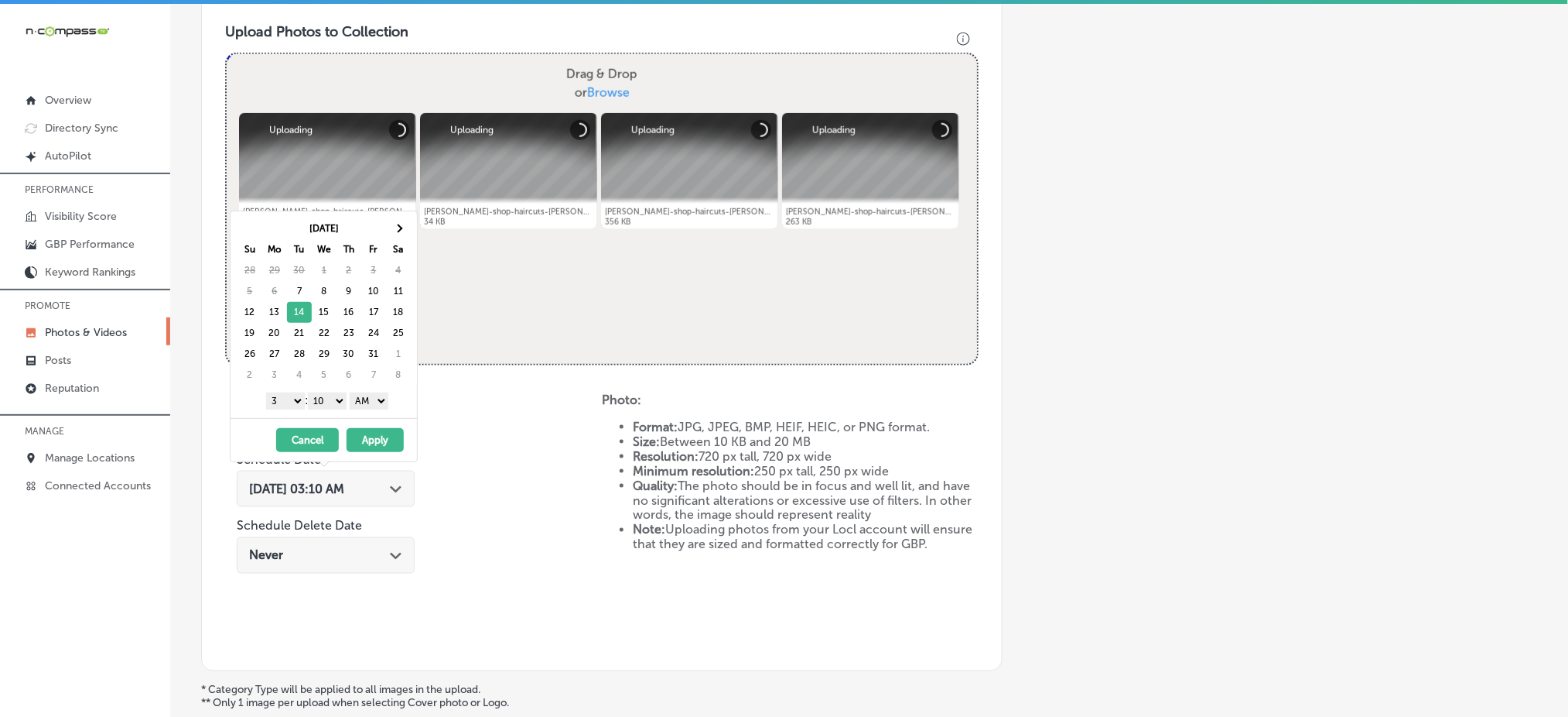
drag, startPoint x: 291, startPoint y: 398, endPoint x: 288, endPoint y: 406, distance: 8.5
click at [291, 398] on select "1 2 3 4 5 6 7 8 9 10 11 12" at bounding box center [286, 401] width 39 height 17
click at [319, 401] on select "00 10 20 30 40 50" at bounding box center [327, 401] width 39 height 17
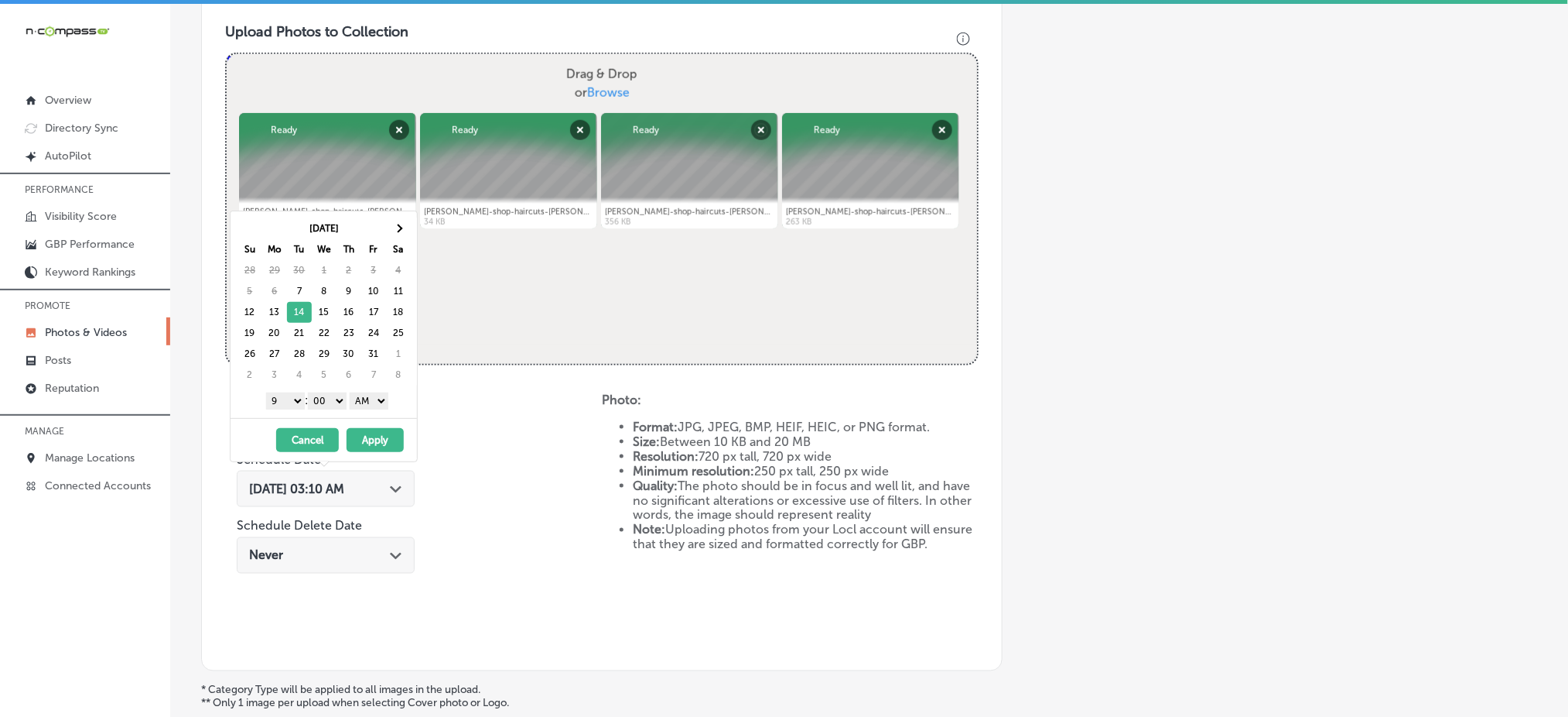
click at [375, 400] on select "AM PM" at bounding box center [369, 401] width 39 height 17
click at [373, 442] on button "Apply" at bounding box center [375, 440] width 57 height 24
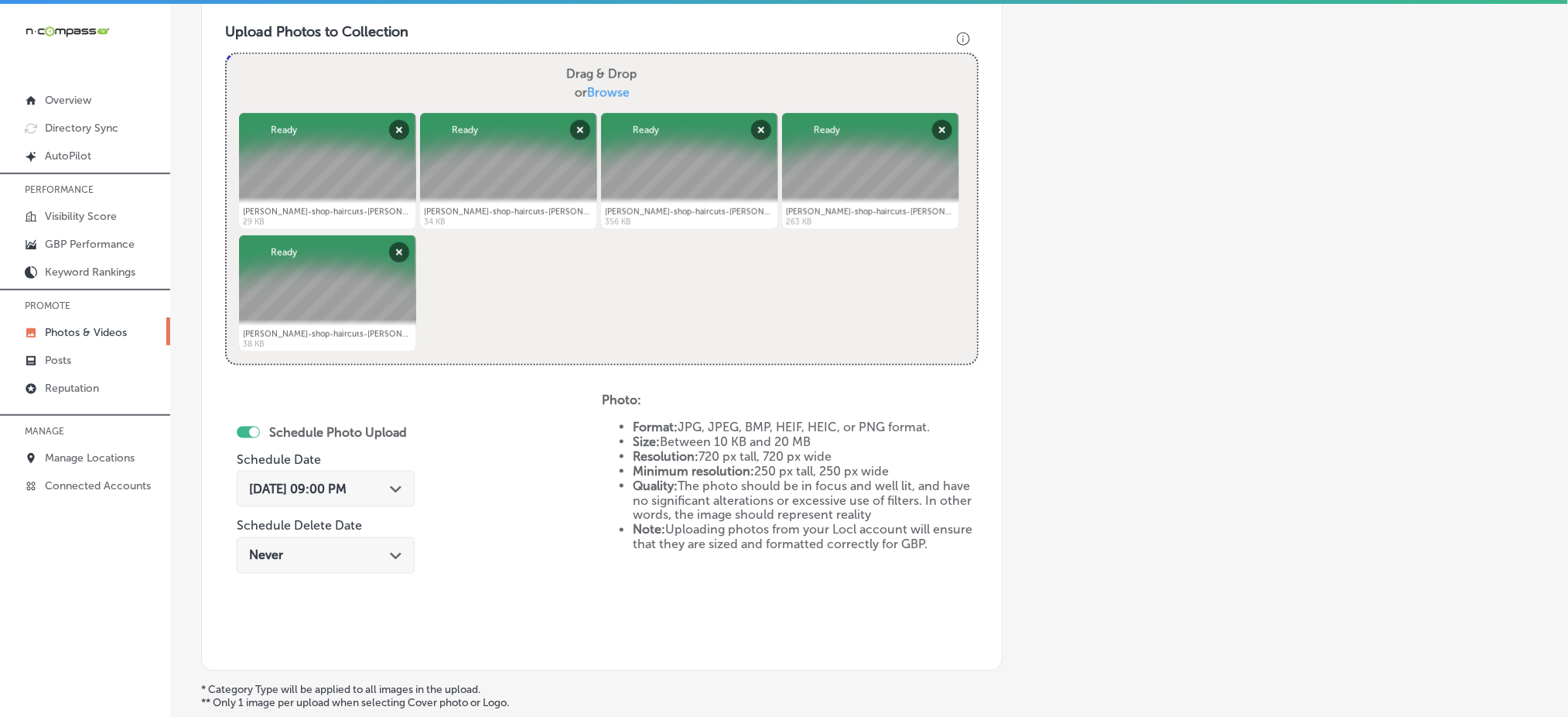
scroll to position [143, 0]
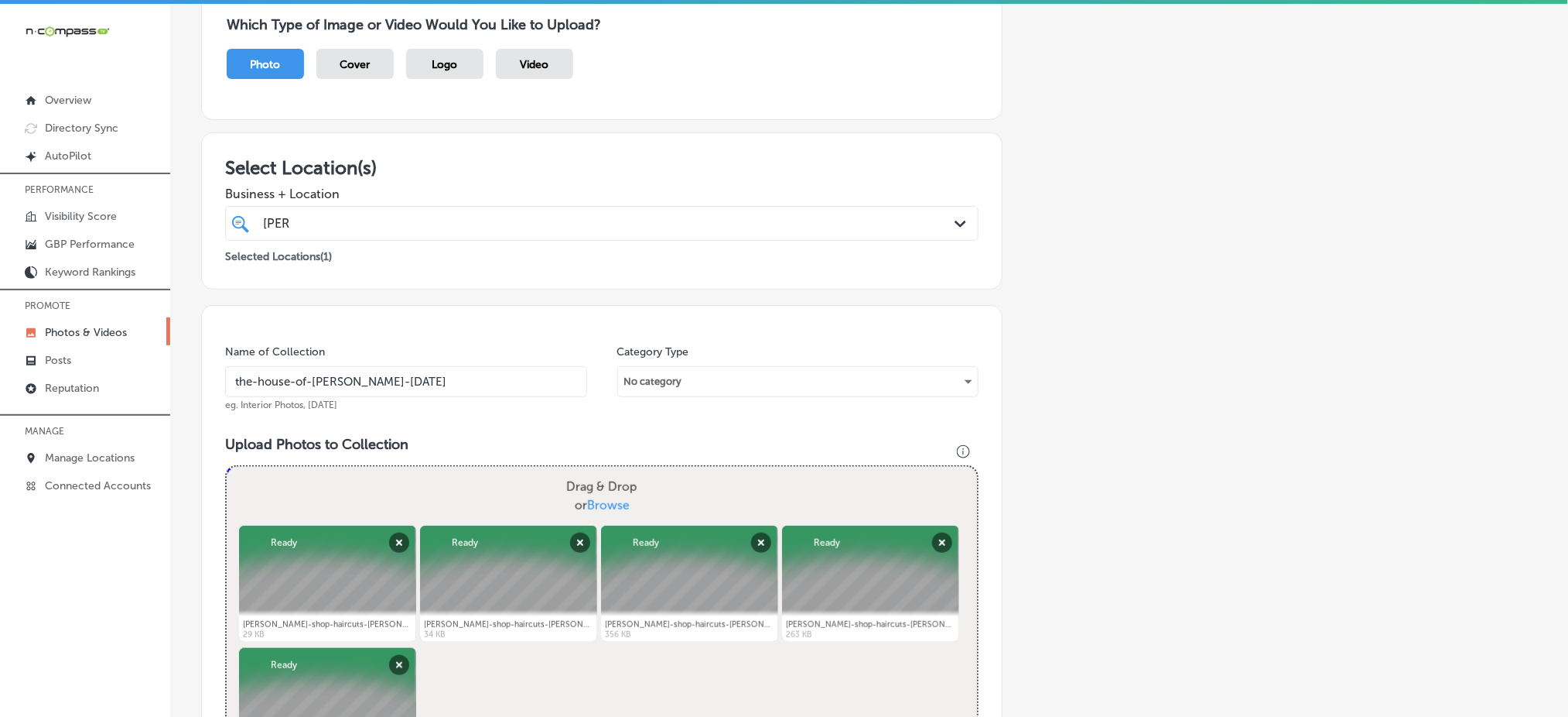
click at [477, 229] on div "[PERSON_NAME] [PERSON_NAME]" at bounding box center [568, 224] width 613 height 21
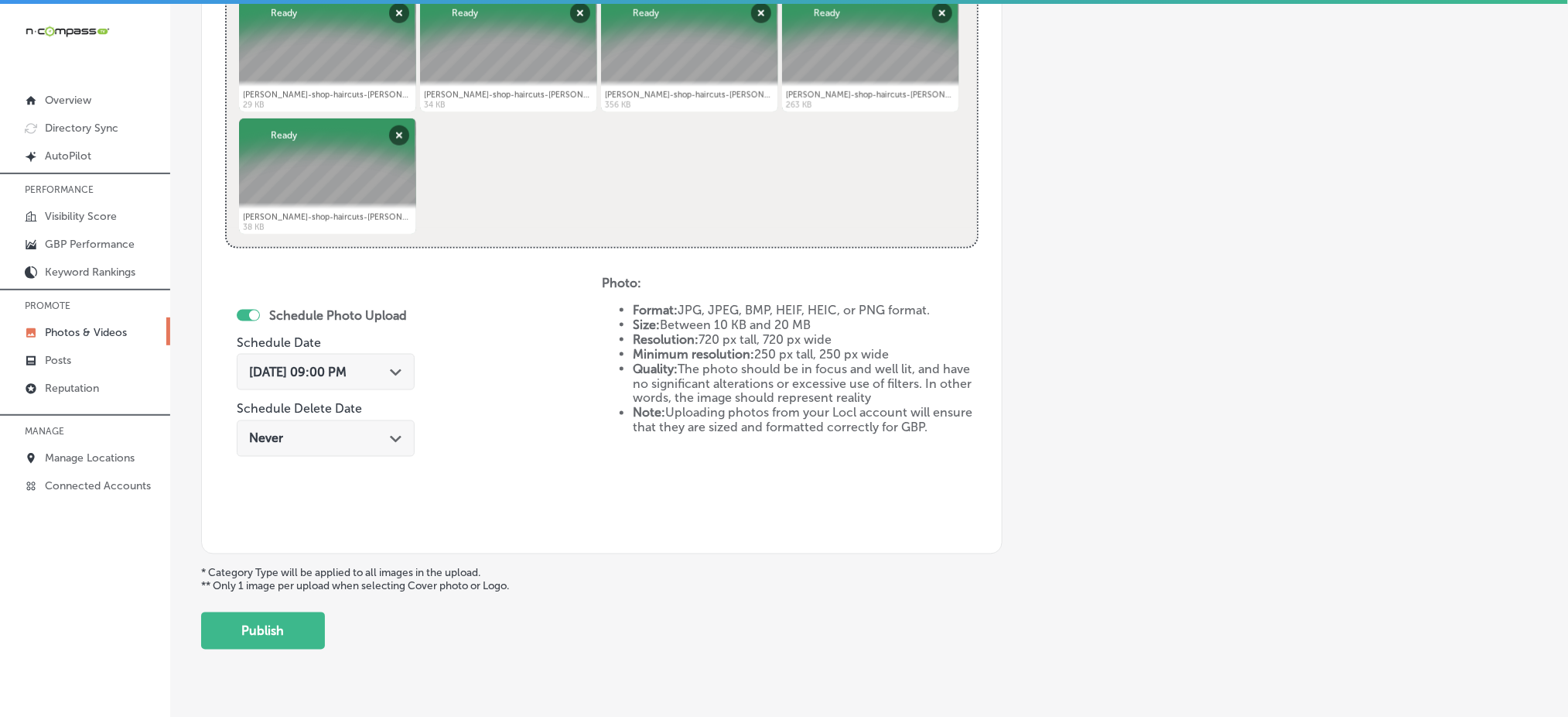
scroll to position [703, 0]
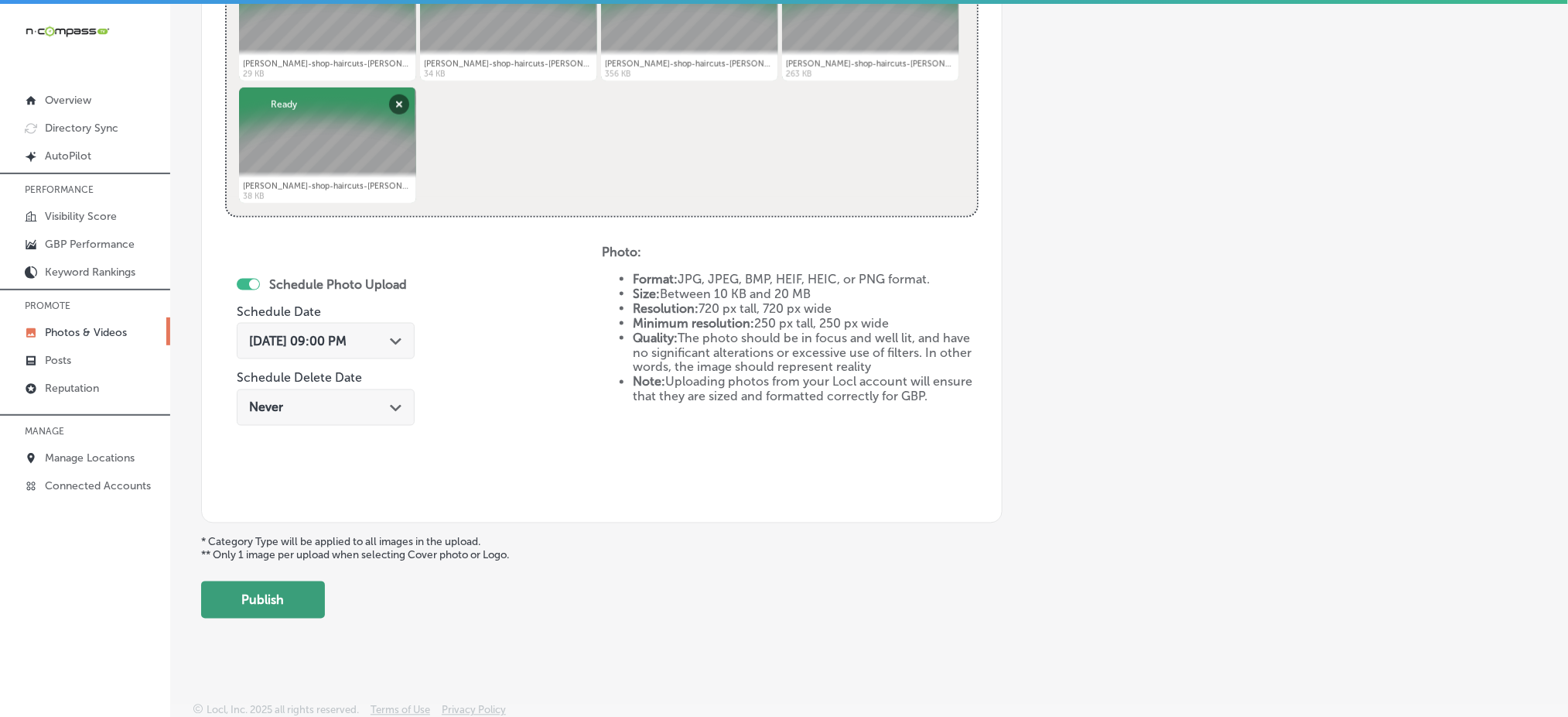
click at [244, 594] on button "Publish" at bounding box center [263, 600] width 124 height 37
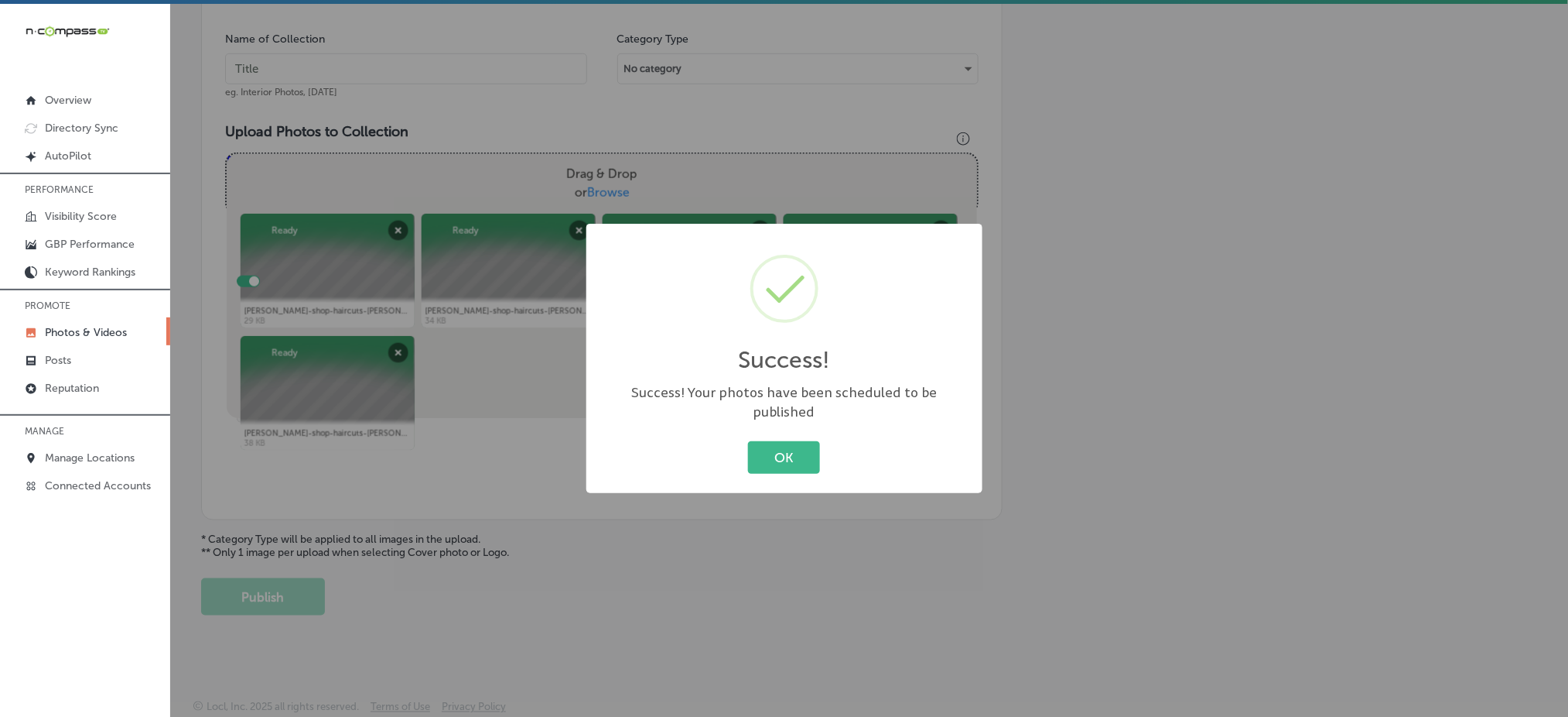
scroll to position [452, 0]
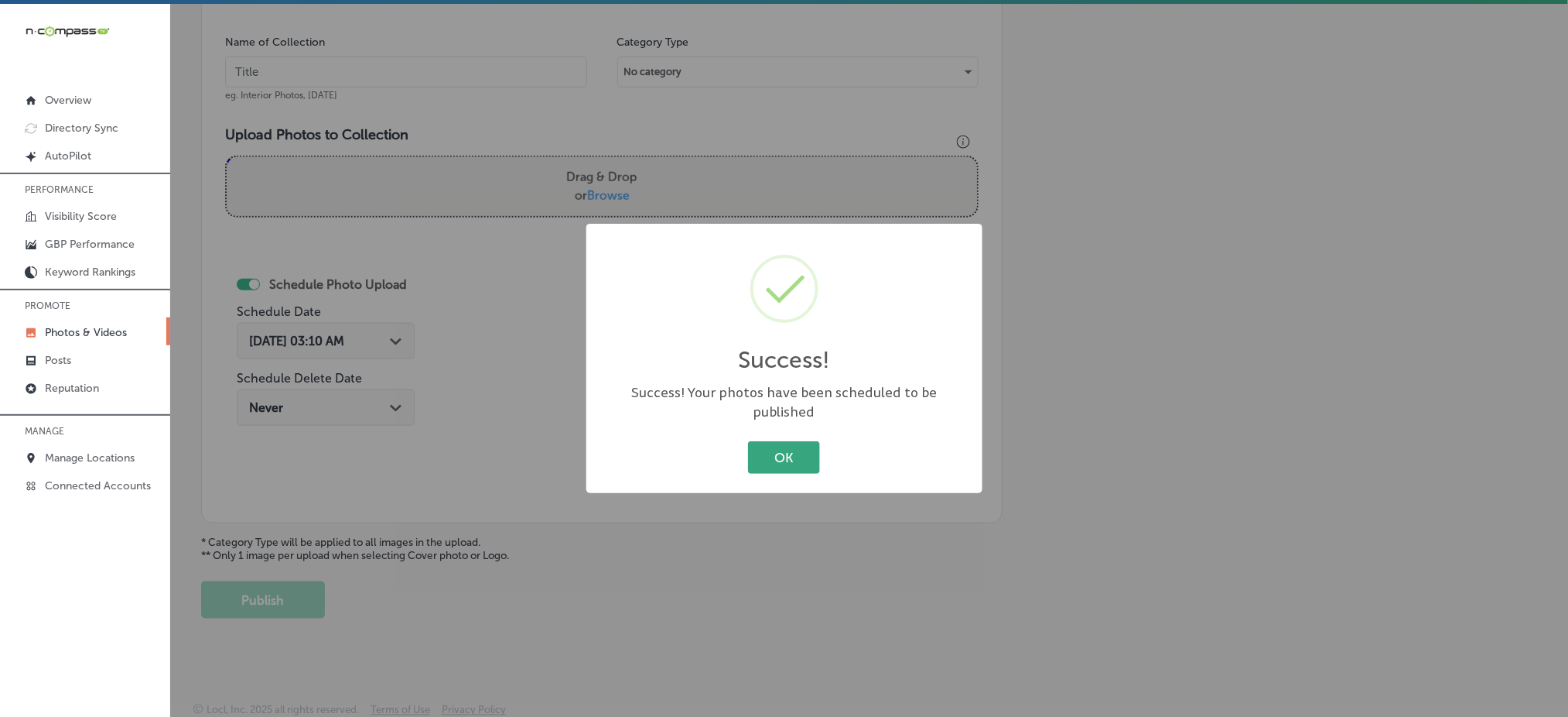
click at [775, 453] on button "OK" at bounding box center [784, 456] width 72 height 32
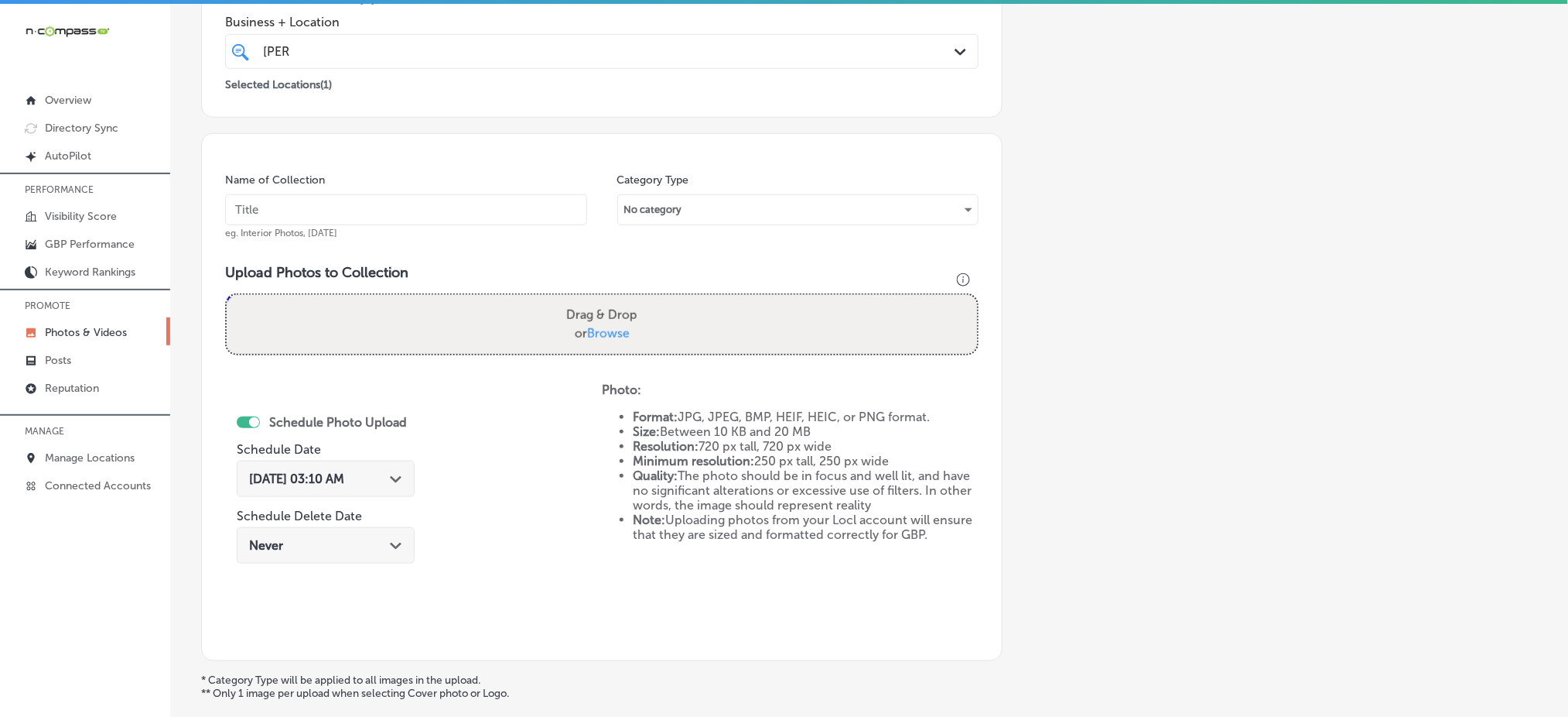
scroll to position [0, 0]
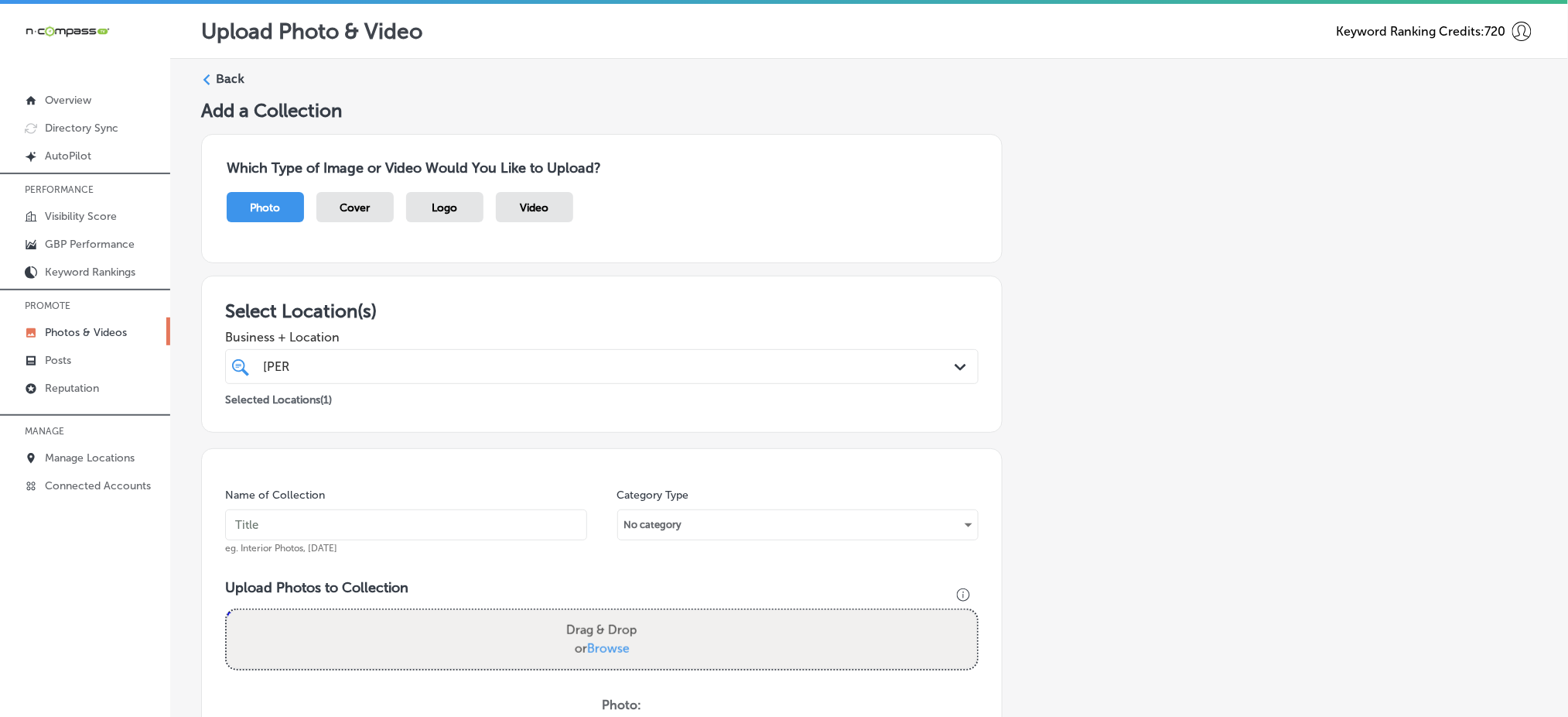
click at [475, 367] on div "[PERSON_NAME] [PERSON_NAME]" at bounding box center [568, 366] width 613 height 21
click at [344, 526] on input "text" at bounding box center [406, 525] width 362 height 31
paste input "the-house-of-[PERSON_NAME]-[DATE]"
type input "the-house-of-[PERSON_NAME]-[DATE]"
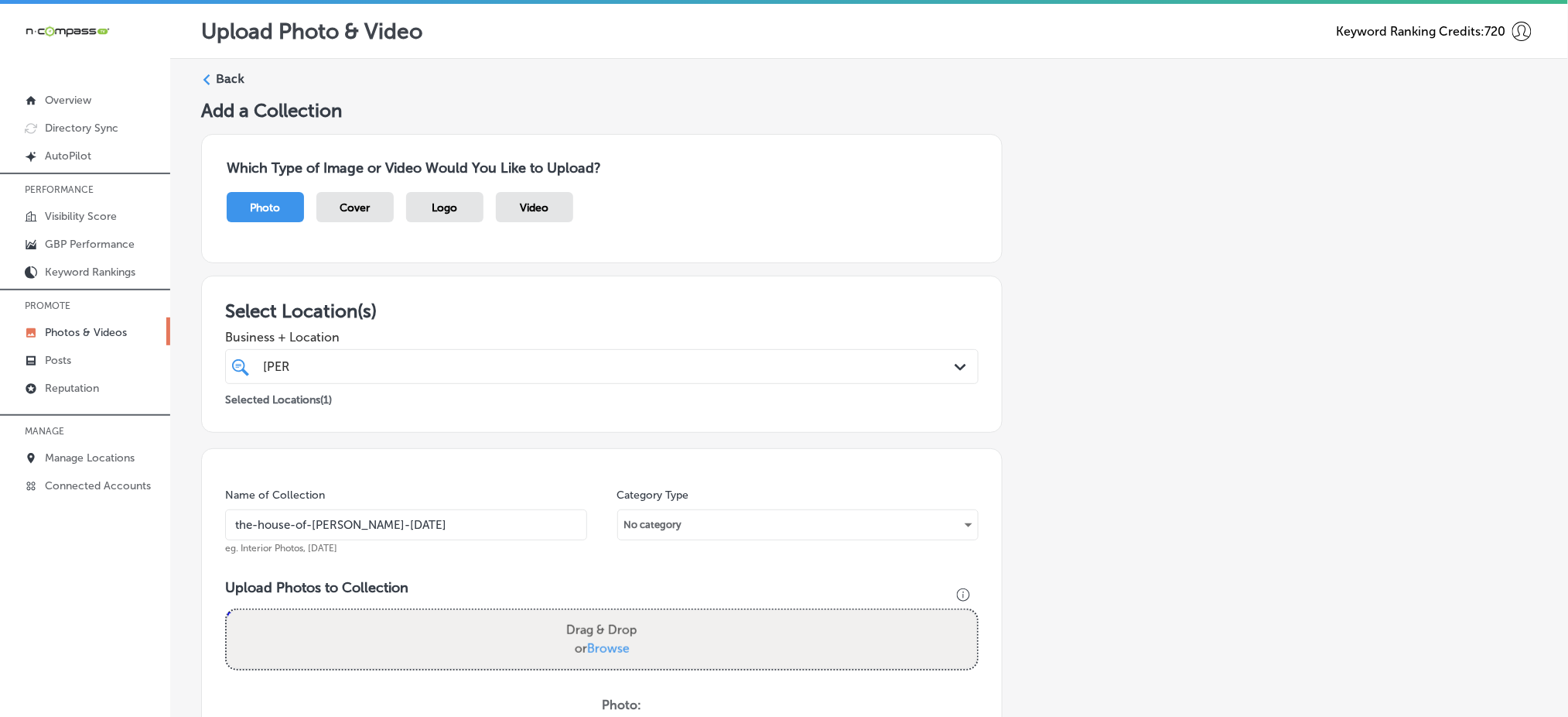
click at [613, 653] on span "Browse" at bounding box center [608, 647] width 43 height 15
click at [613, 614] on input "Drag & Drop or Browse" at bounding box center [601, 611] width 751 height 5
type input "C:\fakepath\[PERSON_NAME]-shop-haircuts-[PERSON_NAME]-trims-the-house-of-[PERSO…"
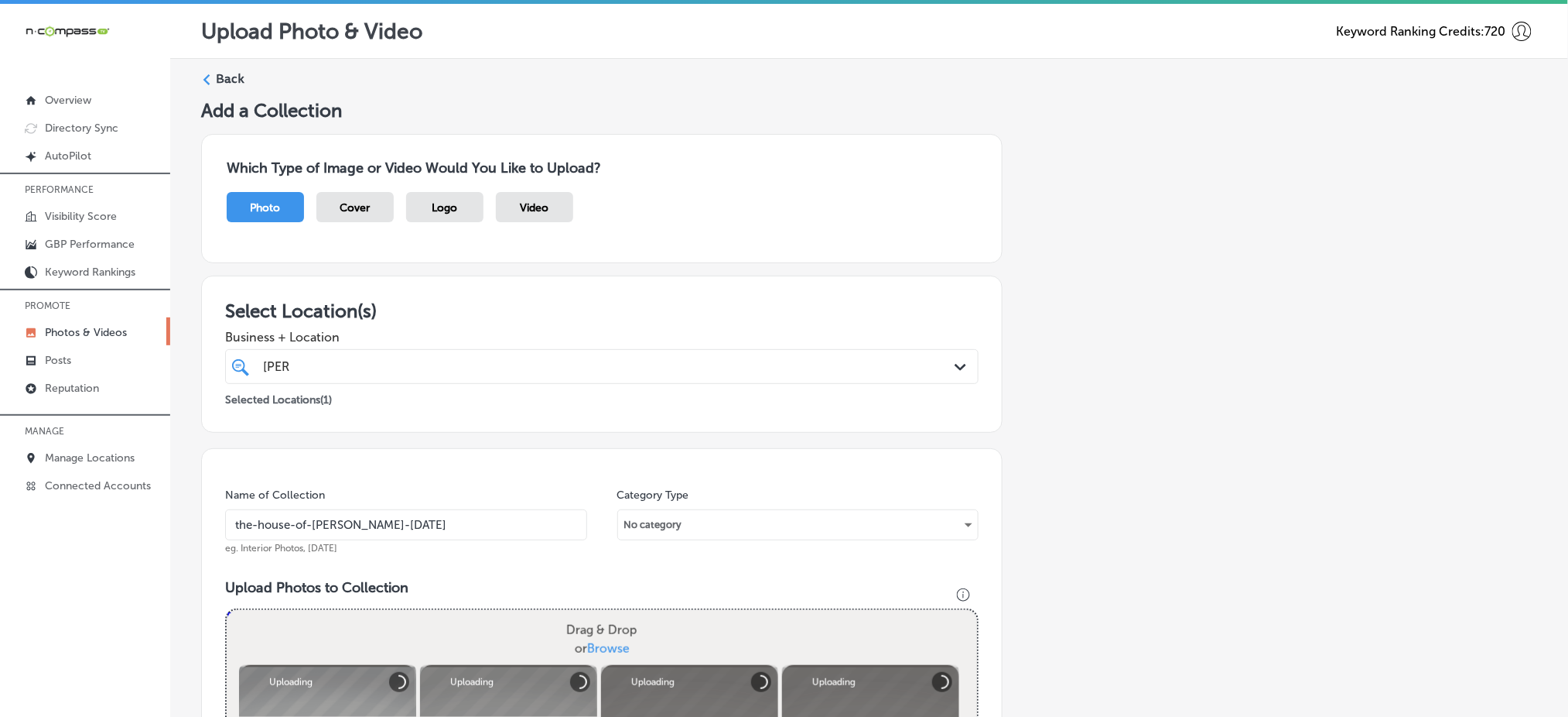
scroll to position [413, 0]
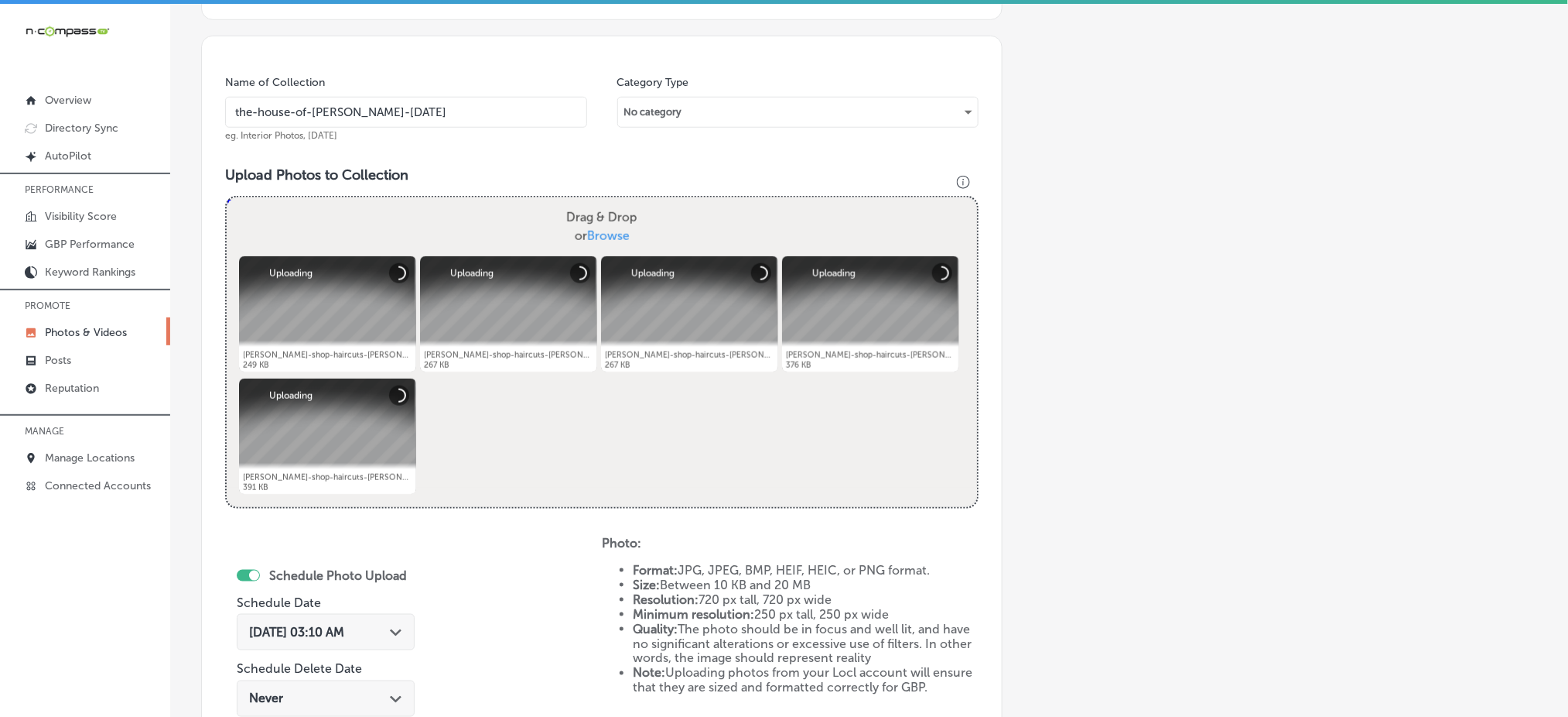
click at [344, 632] on span "[DATE] 03:10 AM" at bounding box center [296, 632] width 95 height 15
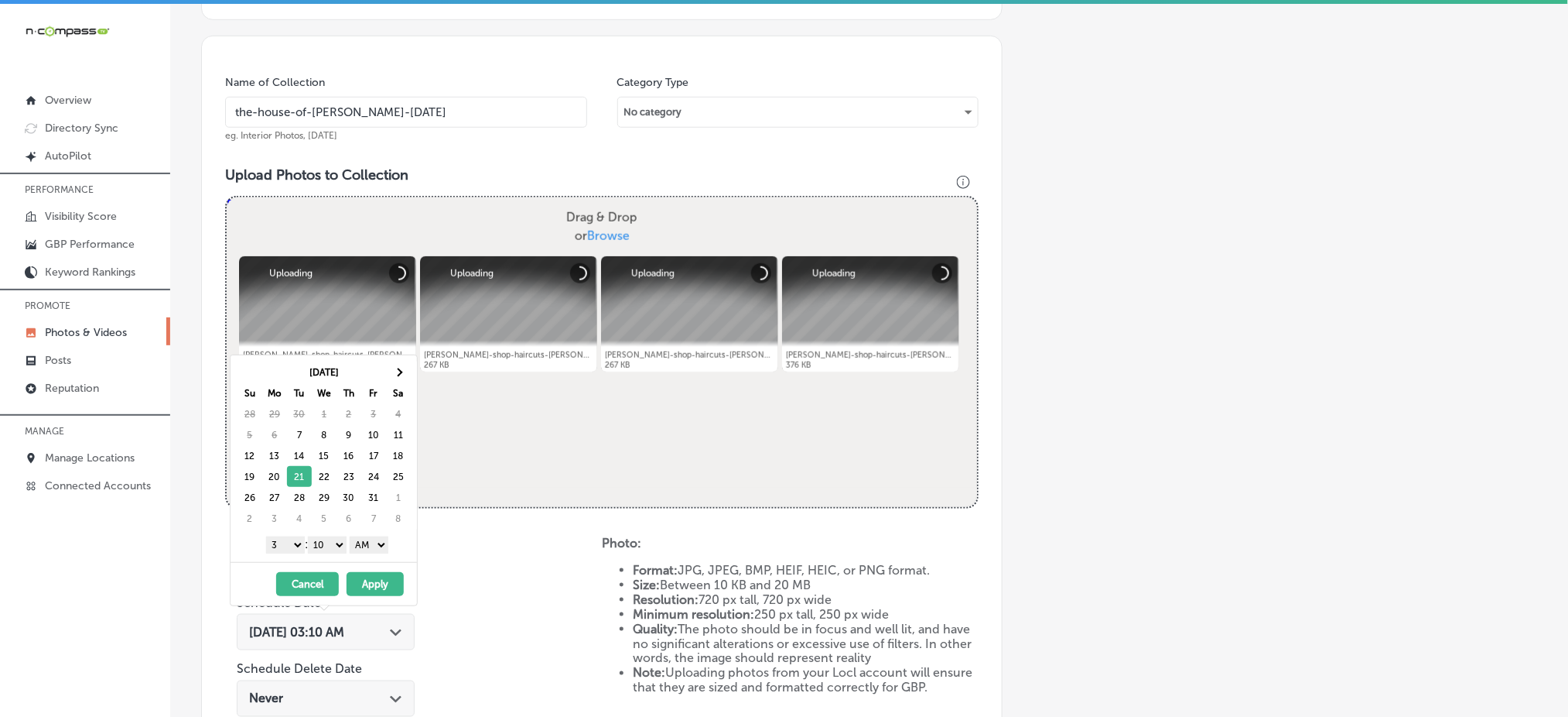
click at [281, 552] on div "1 2 3 4 5 6 7 8 9 10 11 12 : 00 10 20 30 40 50 AM PM" at bounding box center [326, 545] width 180 height 23
click at [283, 548] on select "1 2 3 4 5 6 7 8 9 10 11 12" at bounding box center [286, 546] width 39 height 17
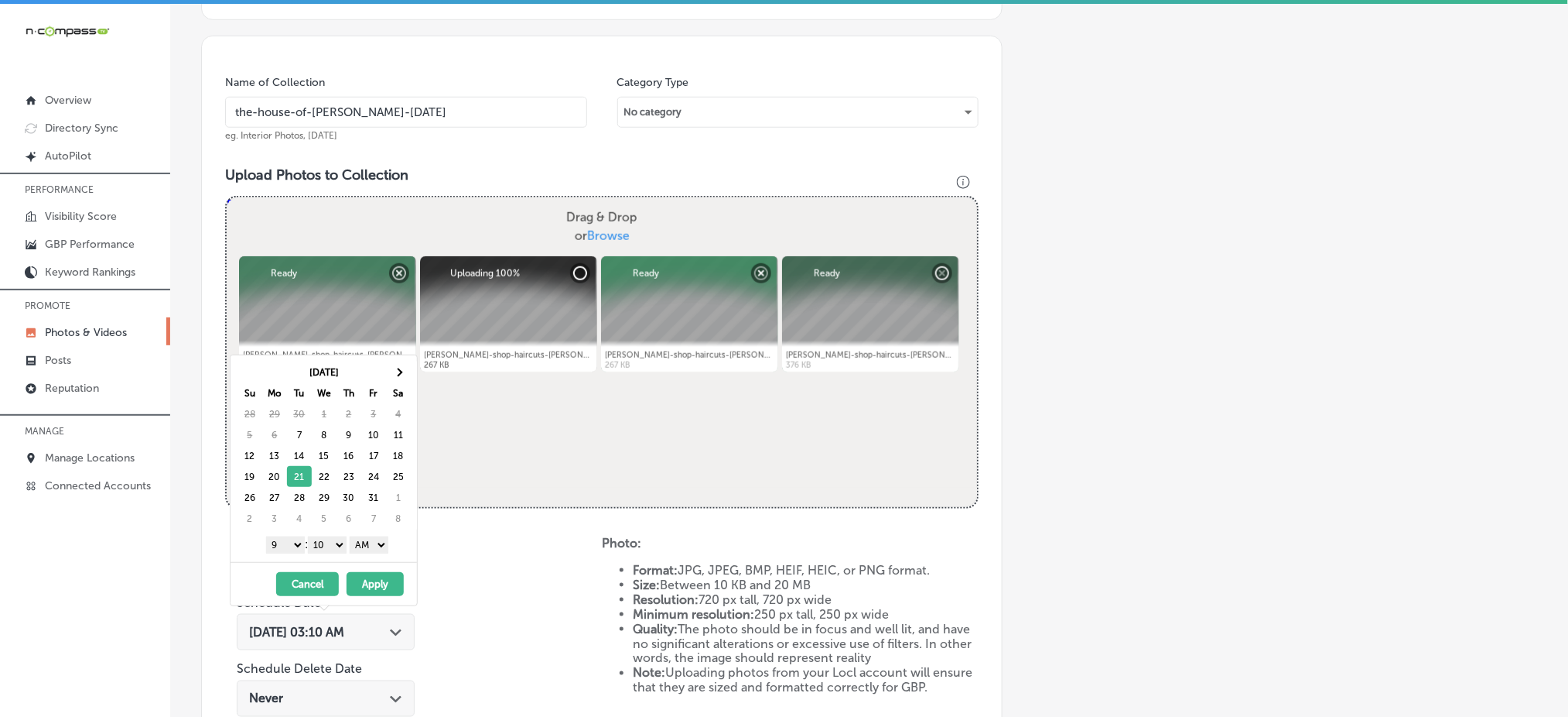
click at [323, 548] on select "00 10 20 30 40 50" at bounding box center [327, 546] width 39 height 17
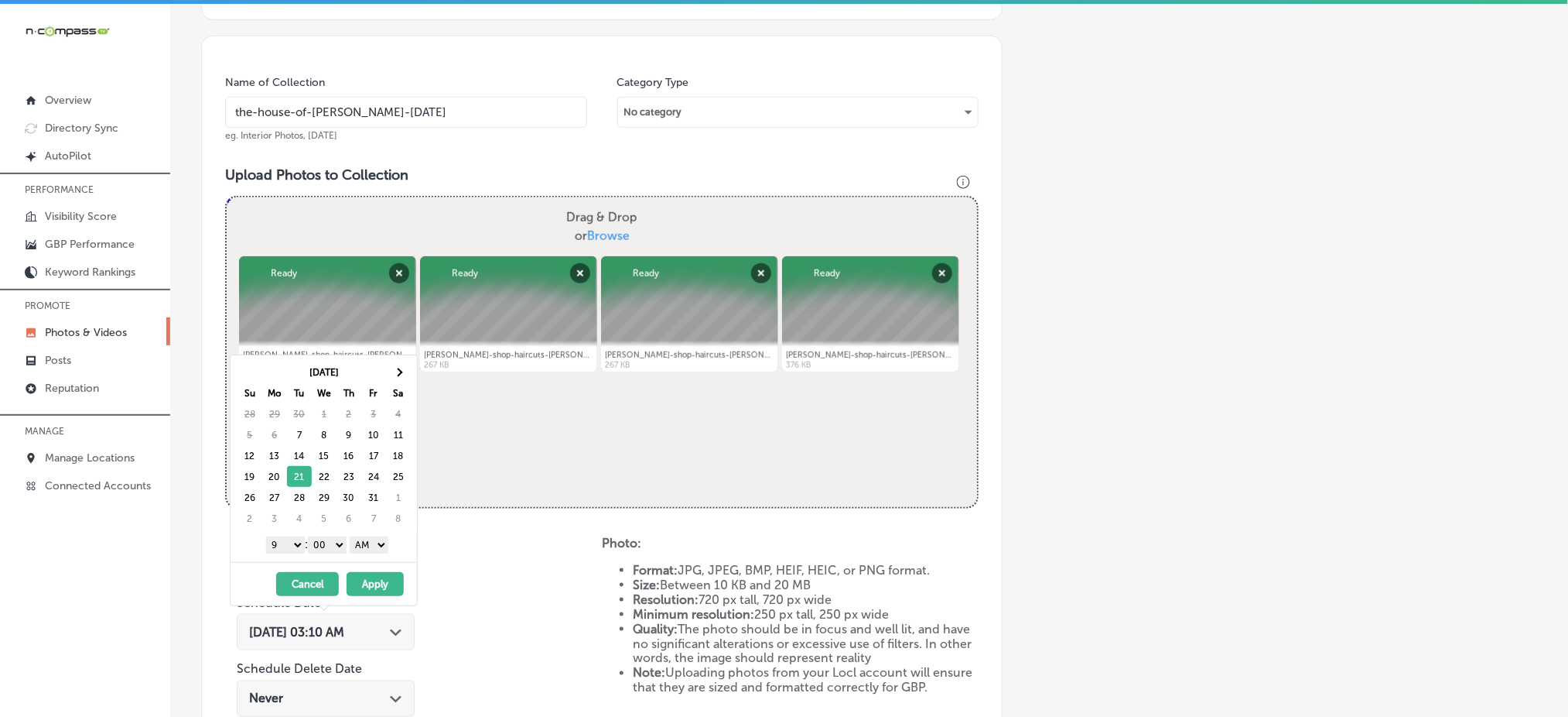
click at [367, 546] on select "AM PM" at bounding box center [369, 546] width 39 height 17
click at [371, 582] on button "Apply" at bounding box center [375, 583] width 57 height 24
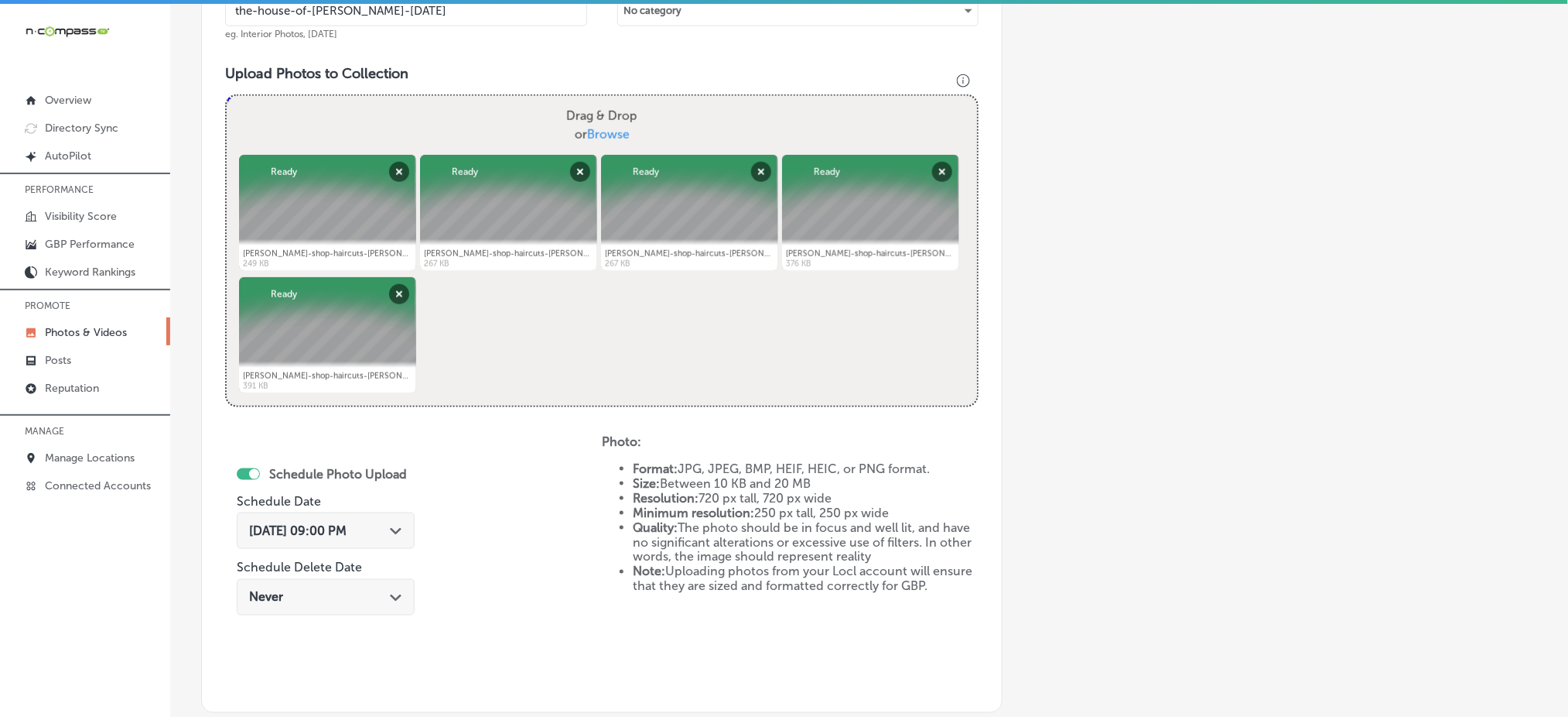
scroll to position [703, 0]
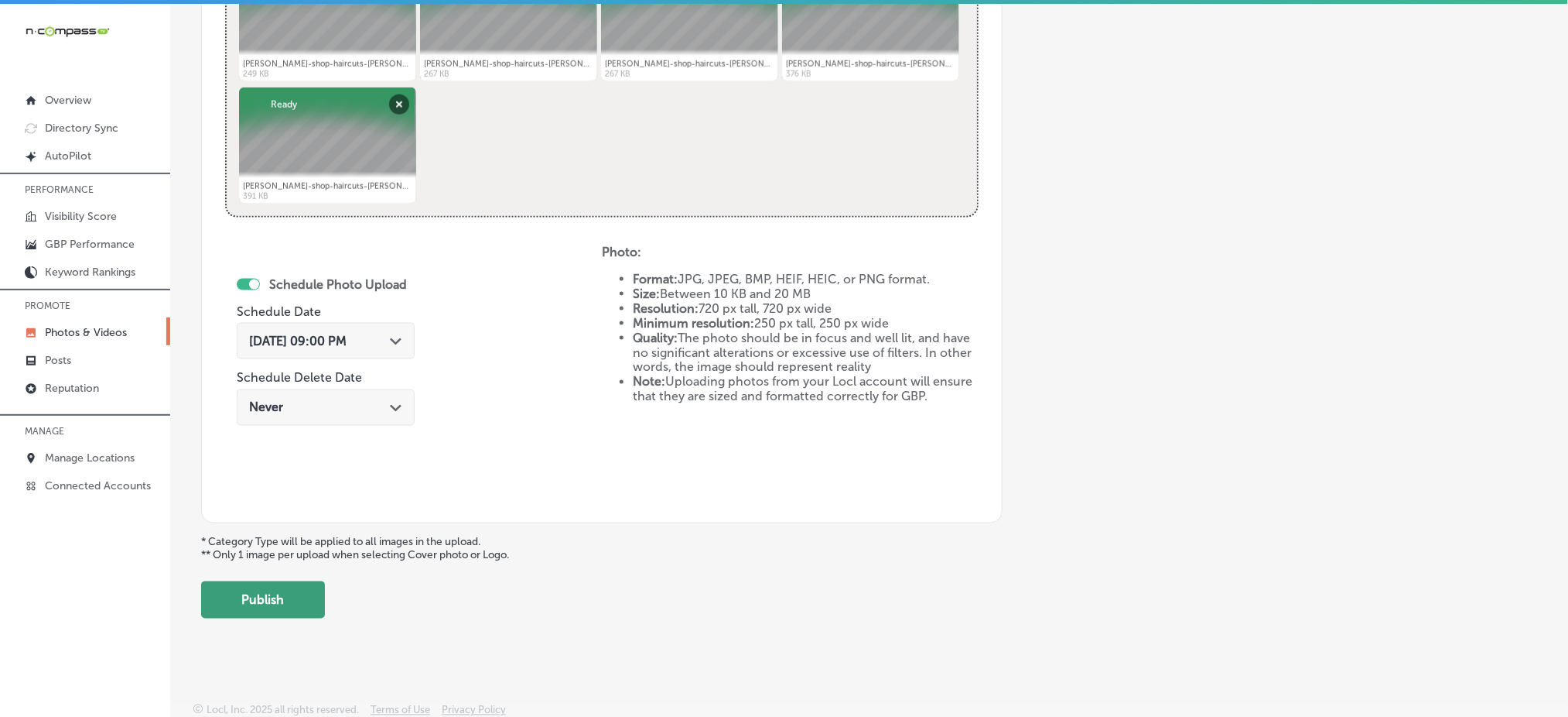
click at [292, 600] on button "Publish" at bounding box center [263, 600] width 124 height 37
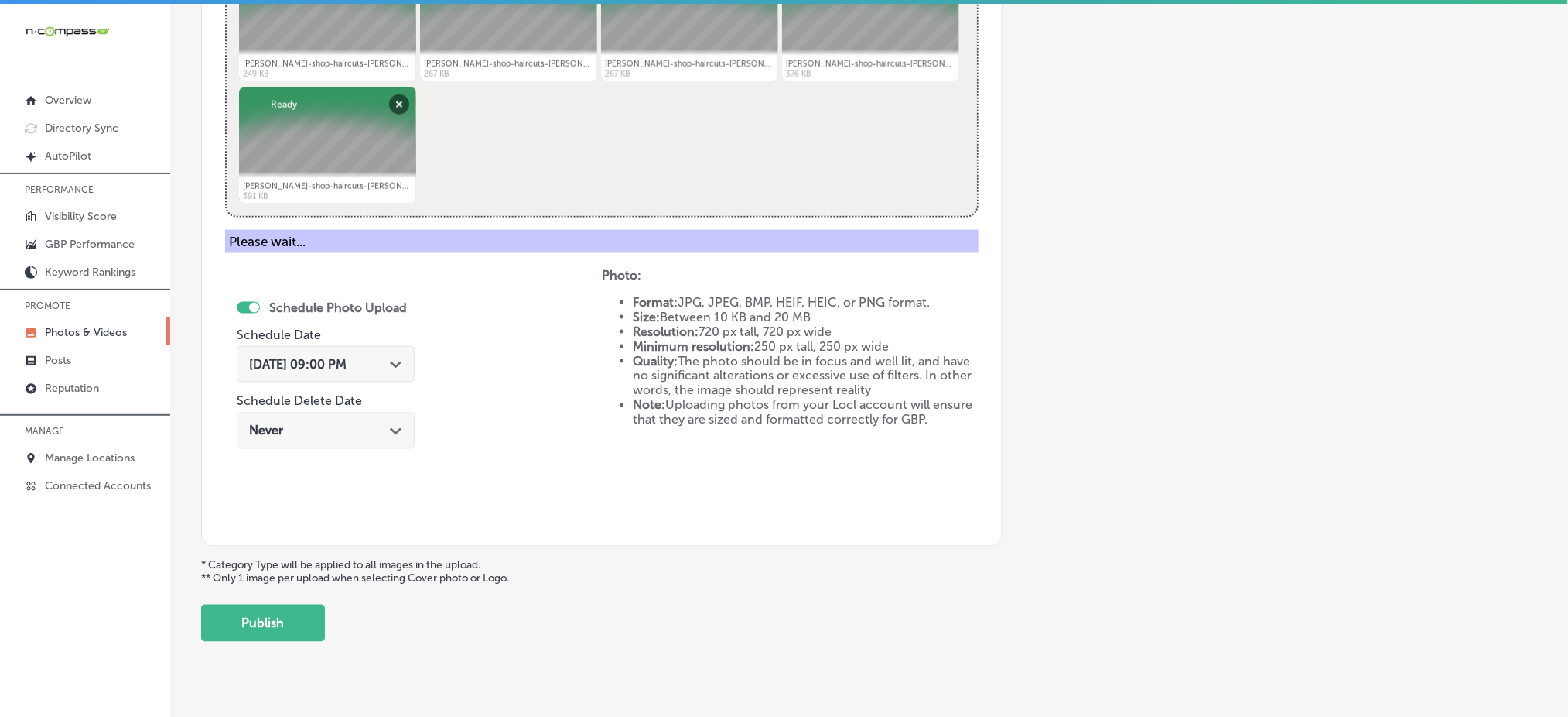
scroll to position [452, 0]
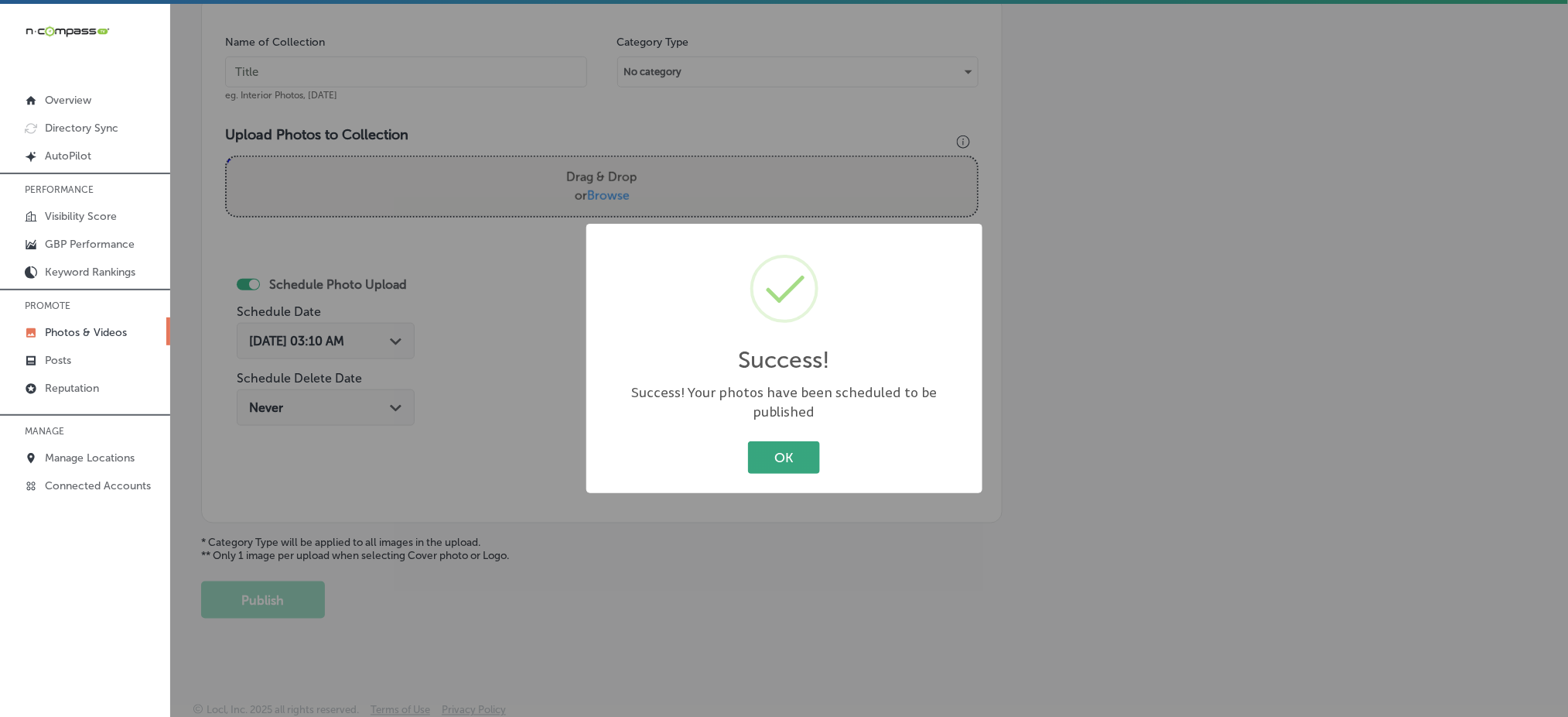
click at [758, 442] on button "OK" at bounding box center [784, 456] width 72 height 32
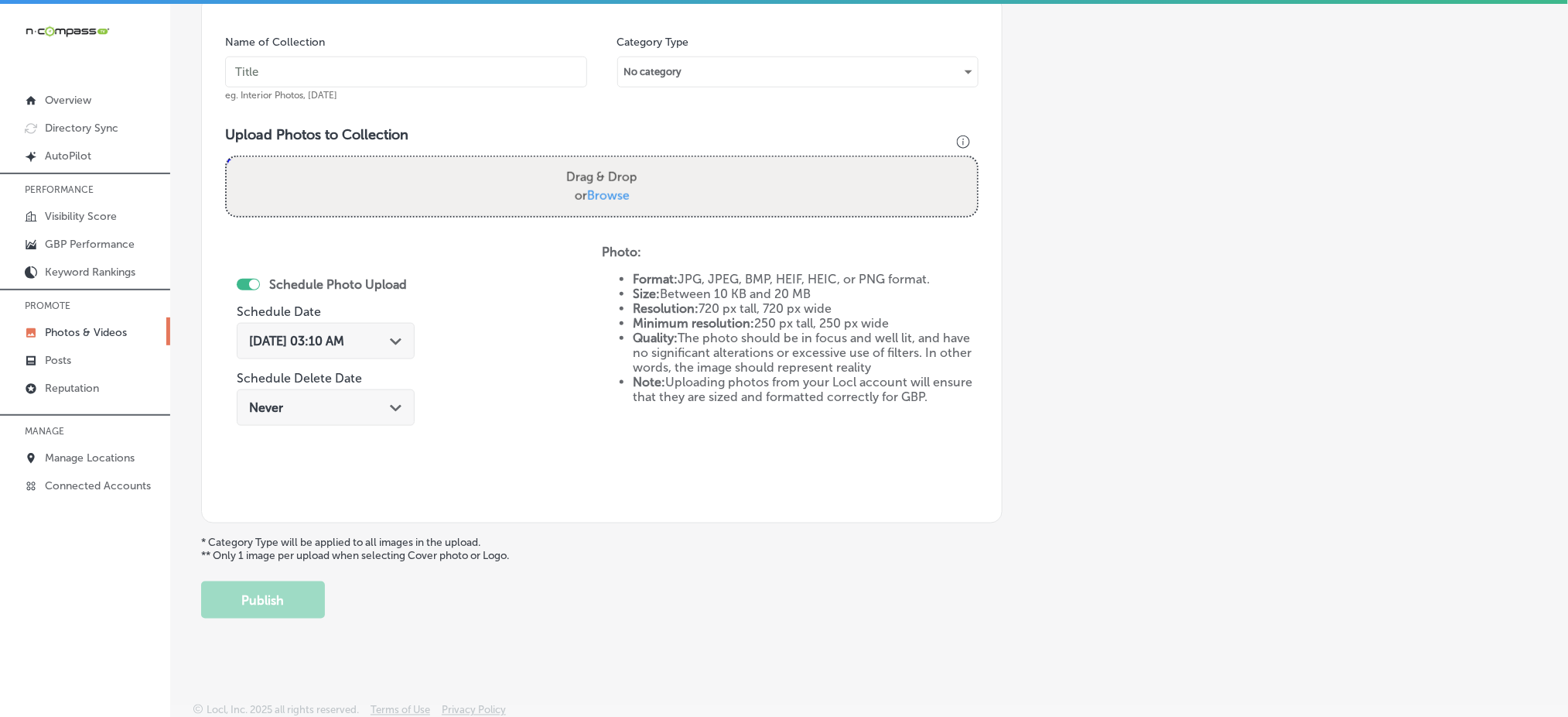
scroll to position [0, 0]
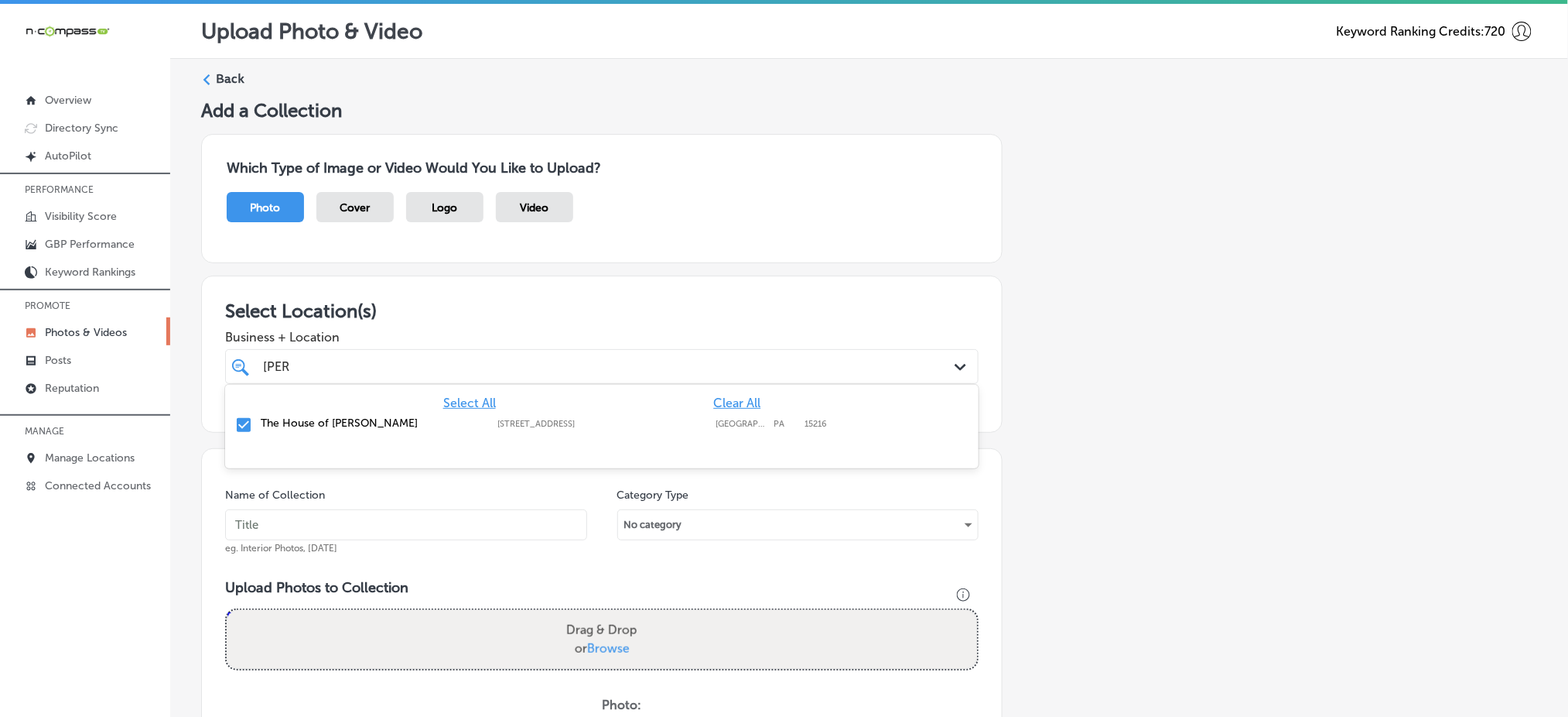
click at [419, 363] on div "[PERSON_NAME] [PERSON_NAME]" at bounding box center [568, 366] width 613 height 21
click at [342, 527] on input "text" at bounding box center [406, 525] width 362 height 31
paste input "the-house-of-[PERSON_NAME]-[DATE]"
type input "the-house-of-[PERSON_NAME]-[DATE]"
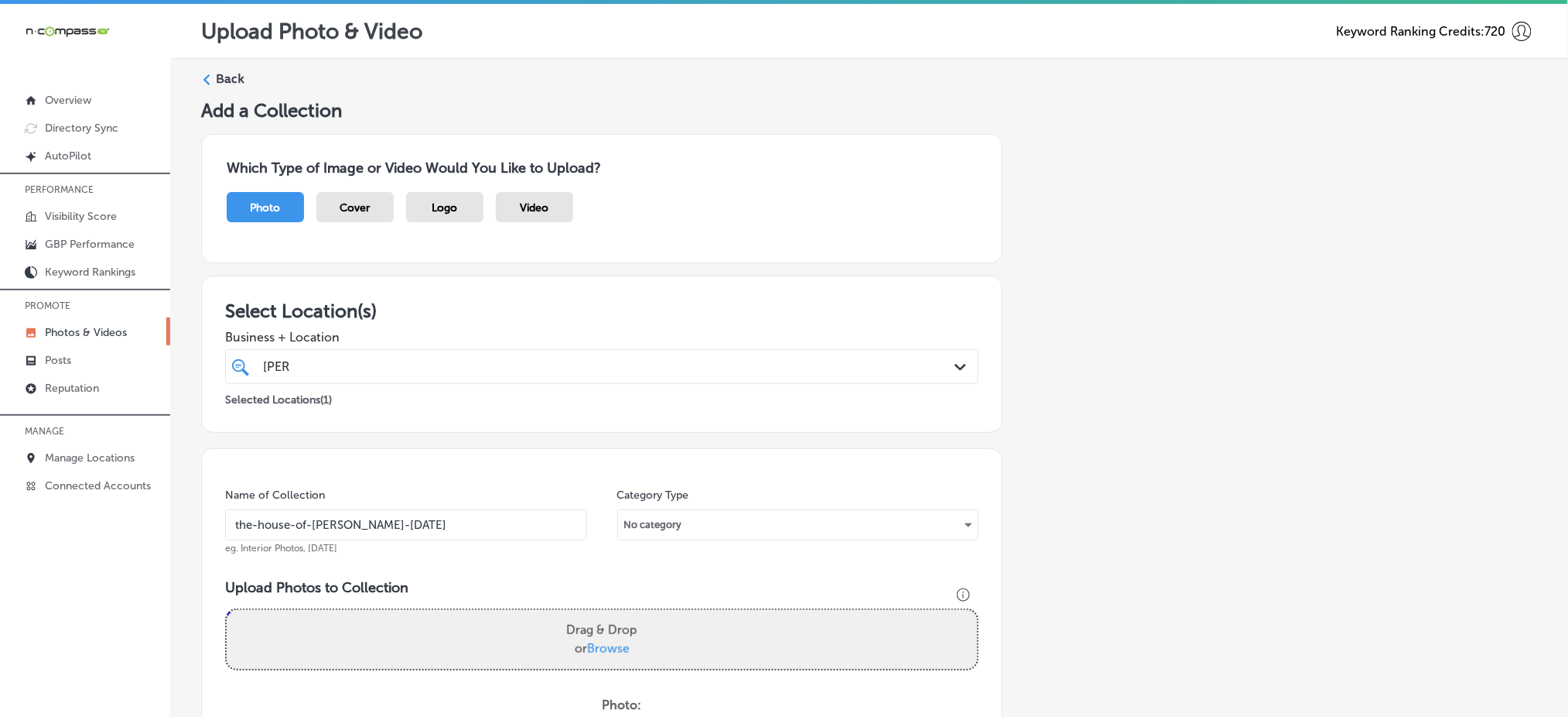
click at [578, 647] on label "Drag & Drop or Browse" at bounding box center [601, 639] width 83 height 49
click at [578, 614] on input "Drag & Drop or Browse" at bounding box center [601, 611] width 751 height 5
type input "C:\fakepath\[PERSON_NAME]-shop-haircuts-[PERSON_NAME]-trims-the-house-of-[PERSO…"
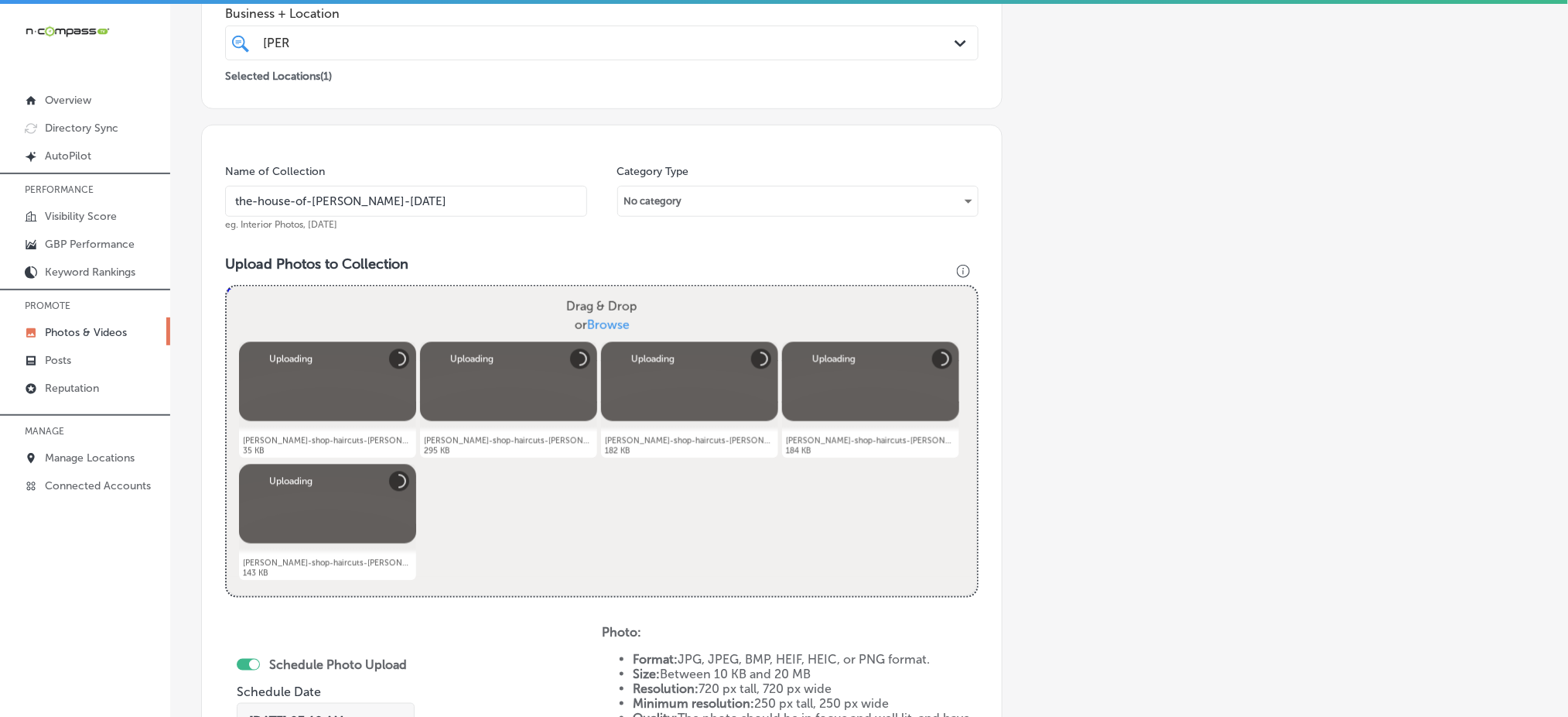
scroll to position [619, 0]
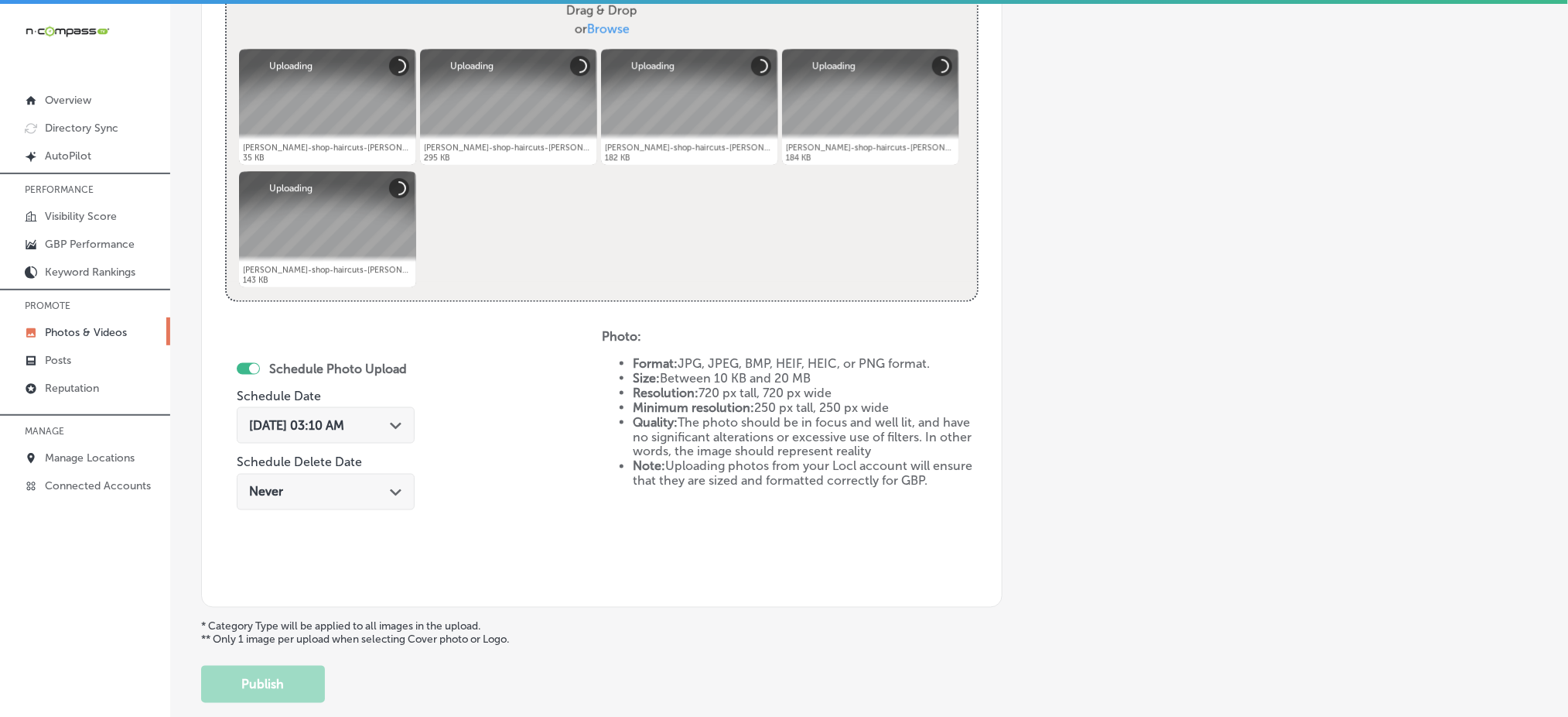
click at [371, 440] on div "[DATE] 03:10 AM Path Created with Sketch." at bounding box center [325, 425] width 178 height 37
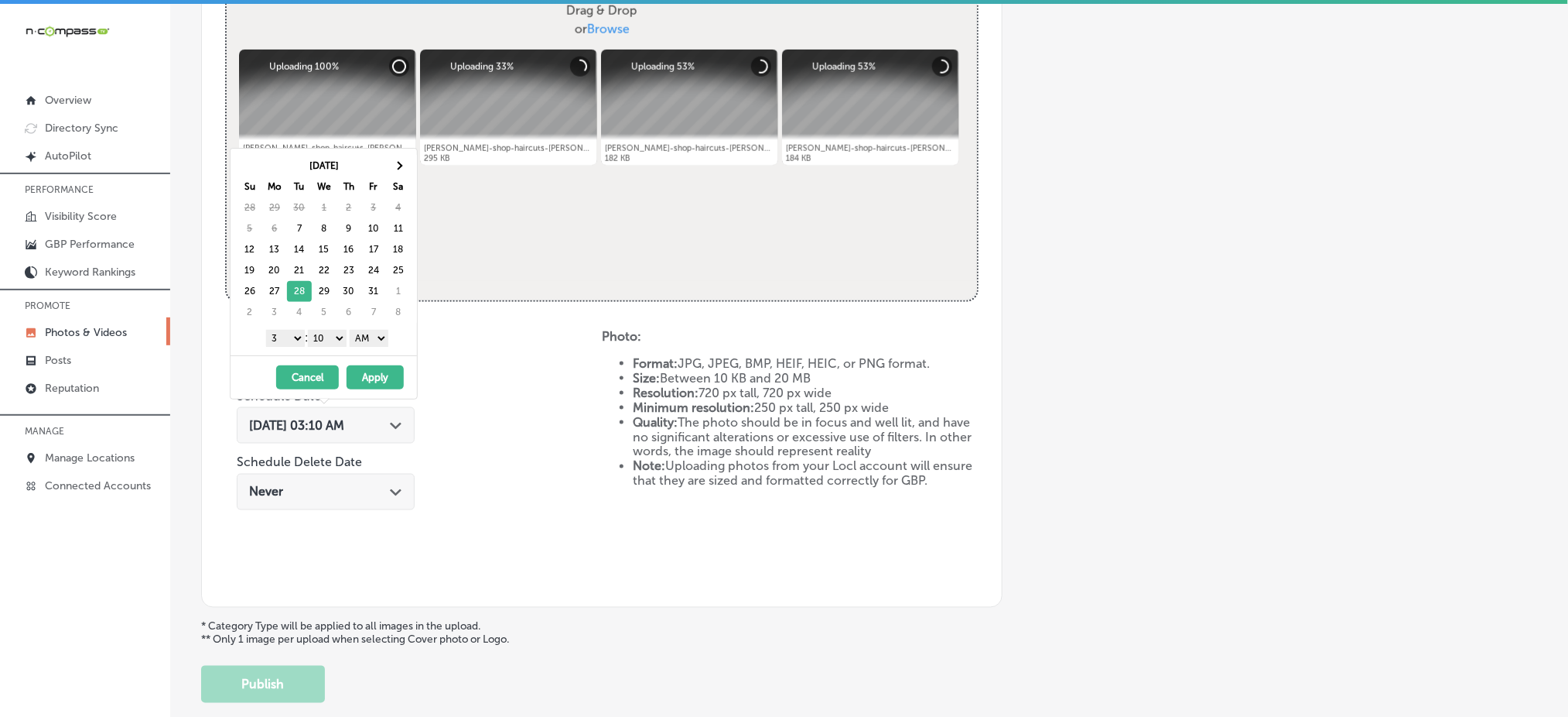
click at [291, 340] on select "1 2 3 4 5 6 7 8 9 10 11 12" at bounding box center [286, 338] width 39 height 17
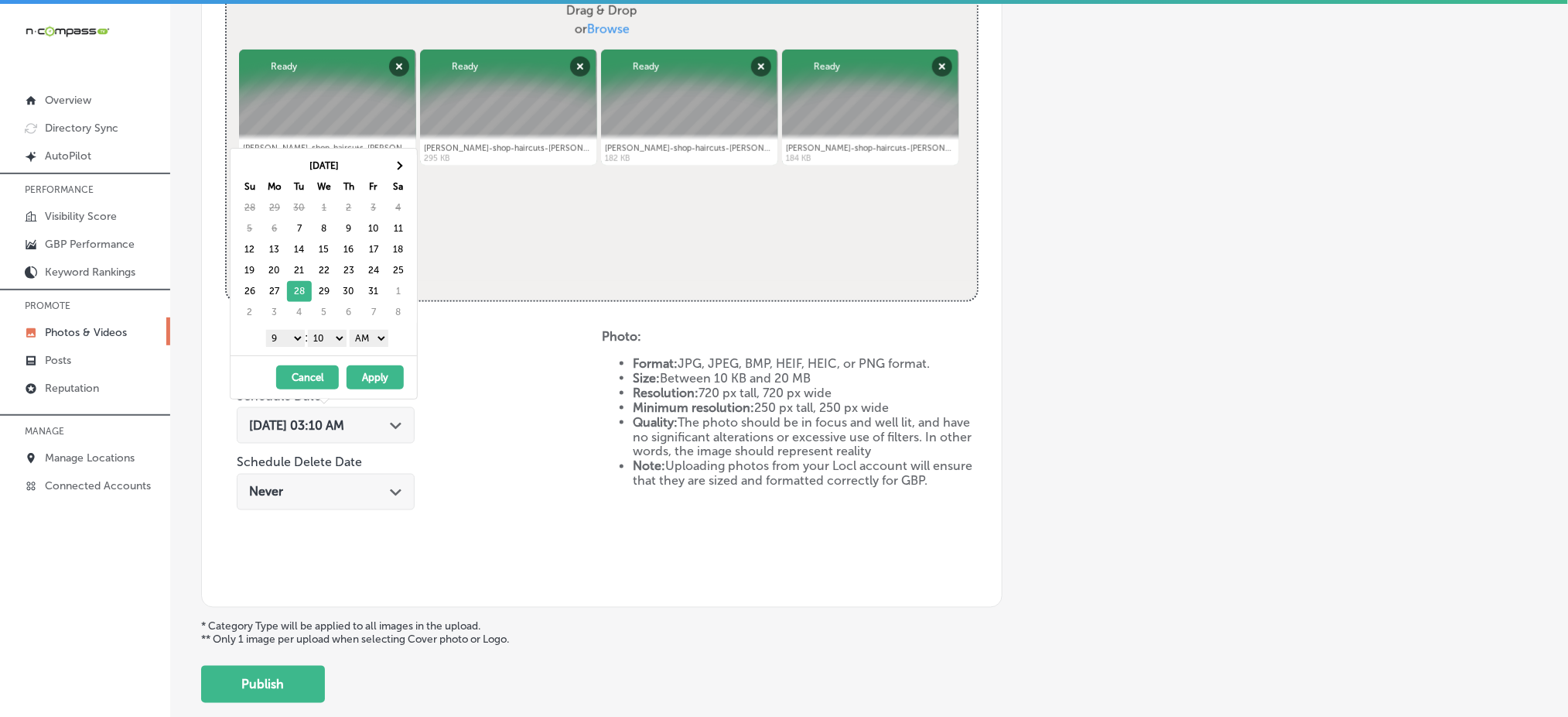
click at [310, 341] on div "1 2 3 4 5 6 7 8 9 10 11 12 : 00 10 20 30 40 50 AM PM" at bounding box center [326, 337] width 180 height 23
click at [328, 341] on select "00 10 20 30 40 50" at bounding box center [327, 338] width 39 height 17
click at [375, 337] on select "AM PM" at bounding box center [369, 338] width 39 height 17
click at [375, 379] on button "Apply" at bounding box center [375, 377] width 57 height 24
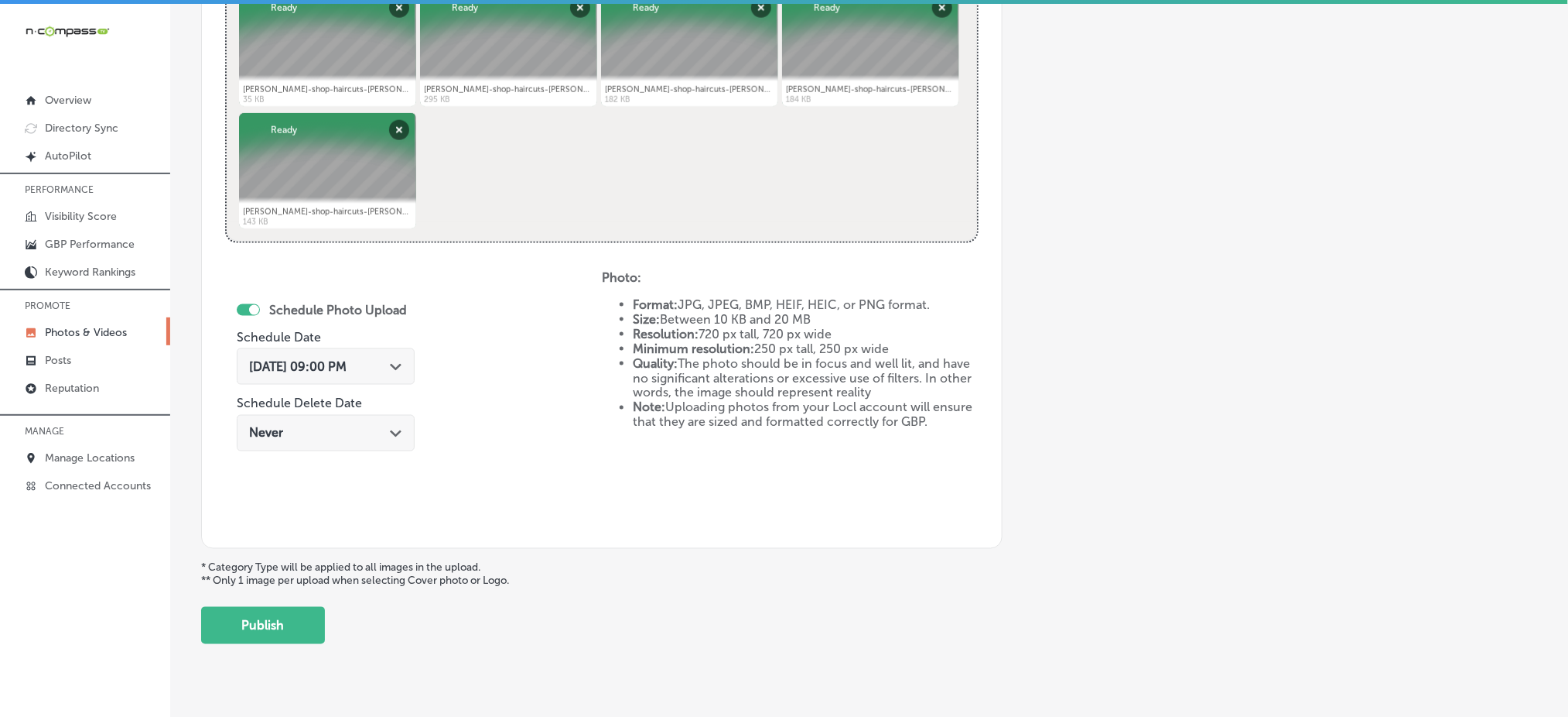
scroll to position [703, 0]
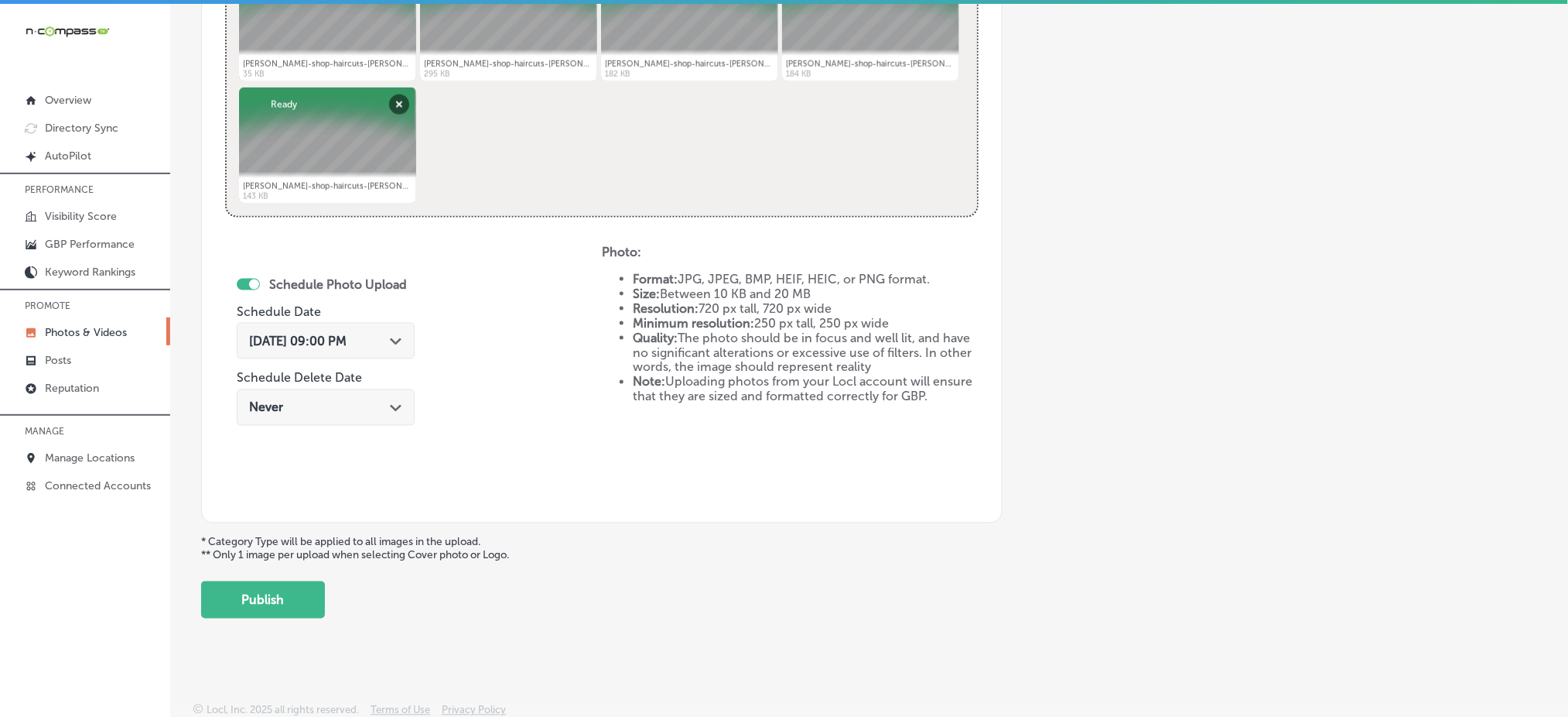
click at [259, 594] on button "Publish" at bounding box center [263, 600] width 124 height 37
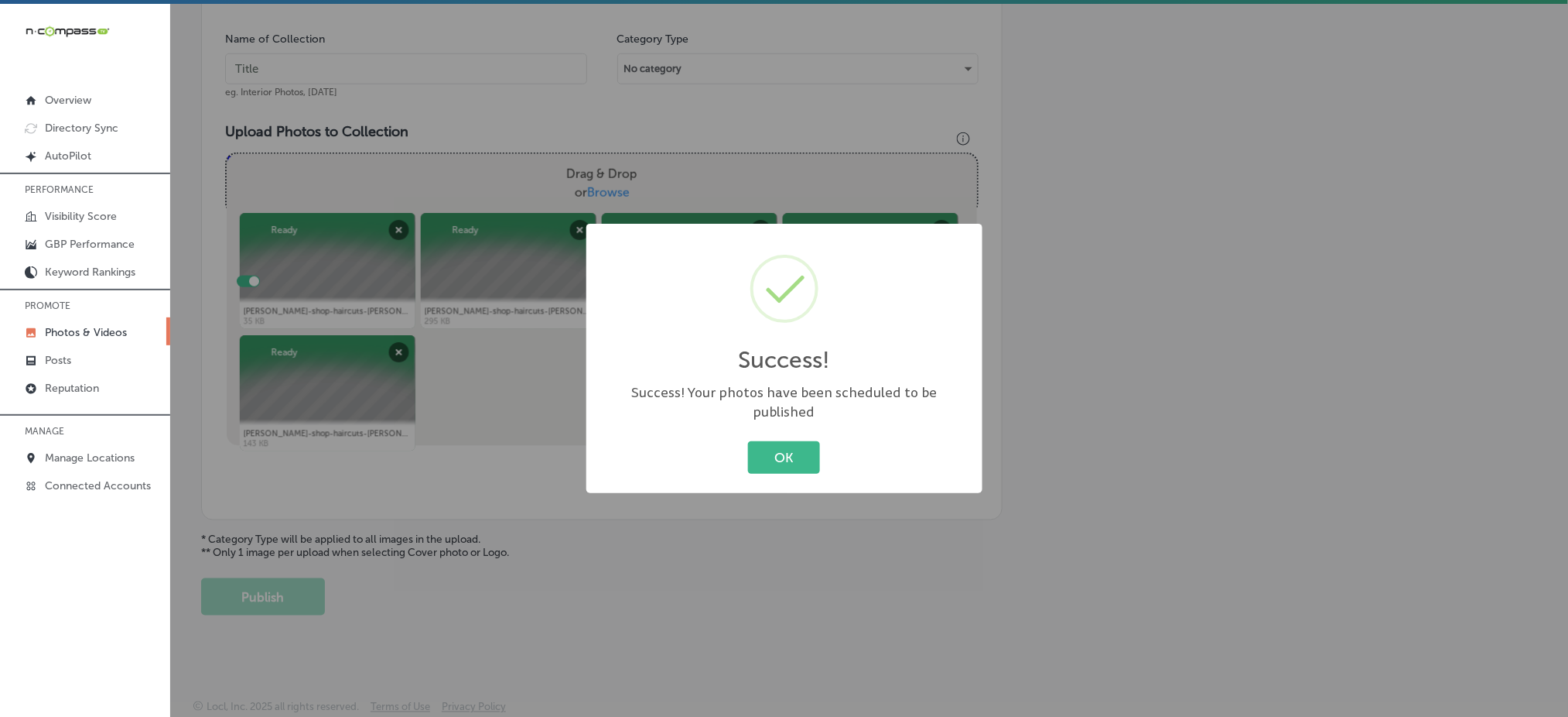
scroll to position [452, 0]
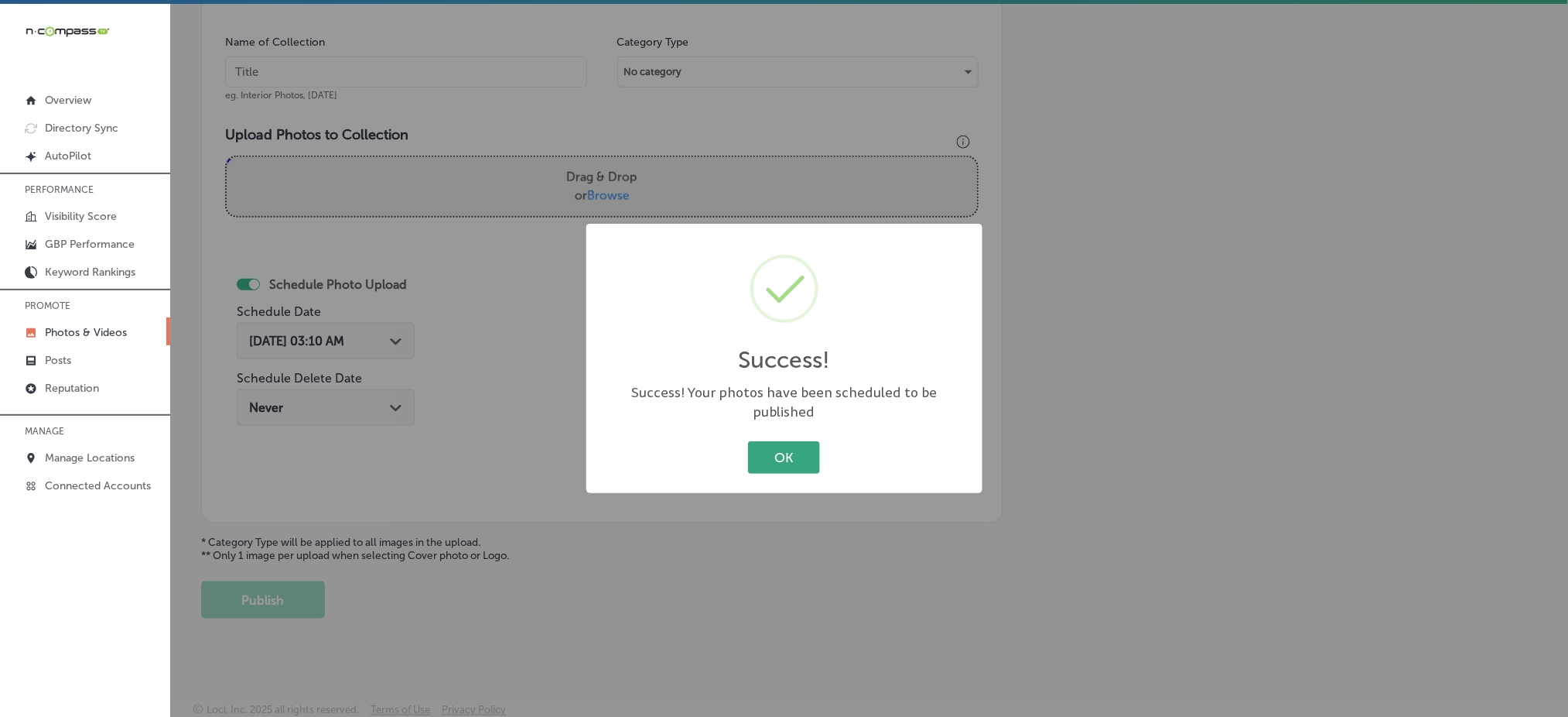
click at [784, 453] on button "OK" at bounding box center [784, 456] width 72 height 32
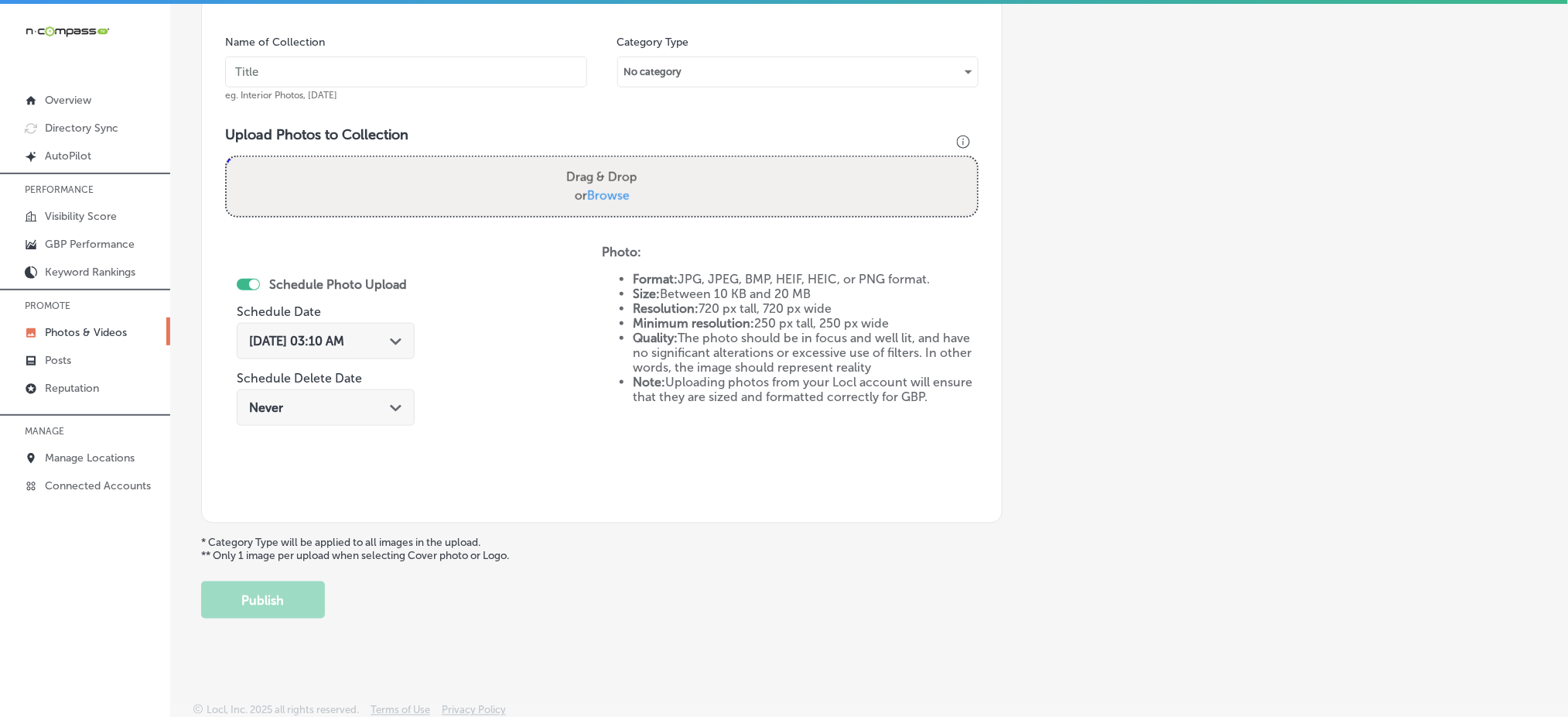
scroll to position [246, 0]
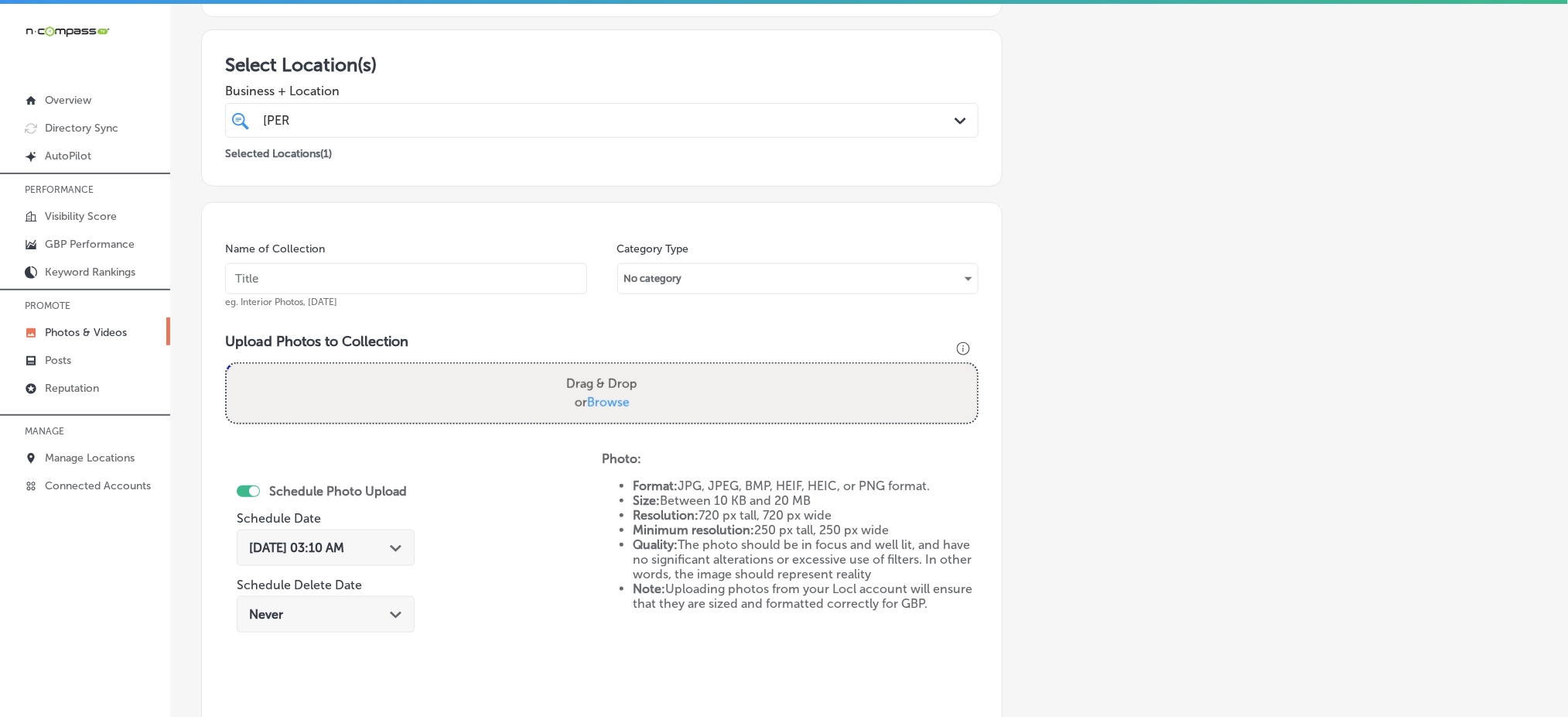
click at [390, 271] on input "text" at bounding box center [406, 279] width 362 height 31
paste input "the-house-of-[PERSON_NAME]-[DATE]"
click at [531, 291] on input "the-house-of-[PERSON_NAME]-[DATE]" at bounding box center [406, 279] width 362 height 31
click at [531, 292] on input "the-house-of-[PERSON_NAME]-[DATE]" at bounding box center [406, 279] width 362 height 31
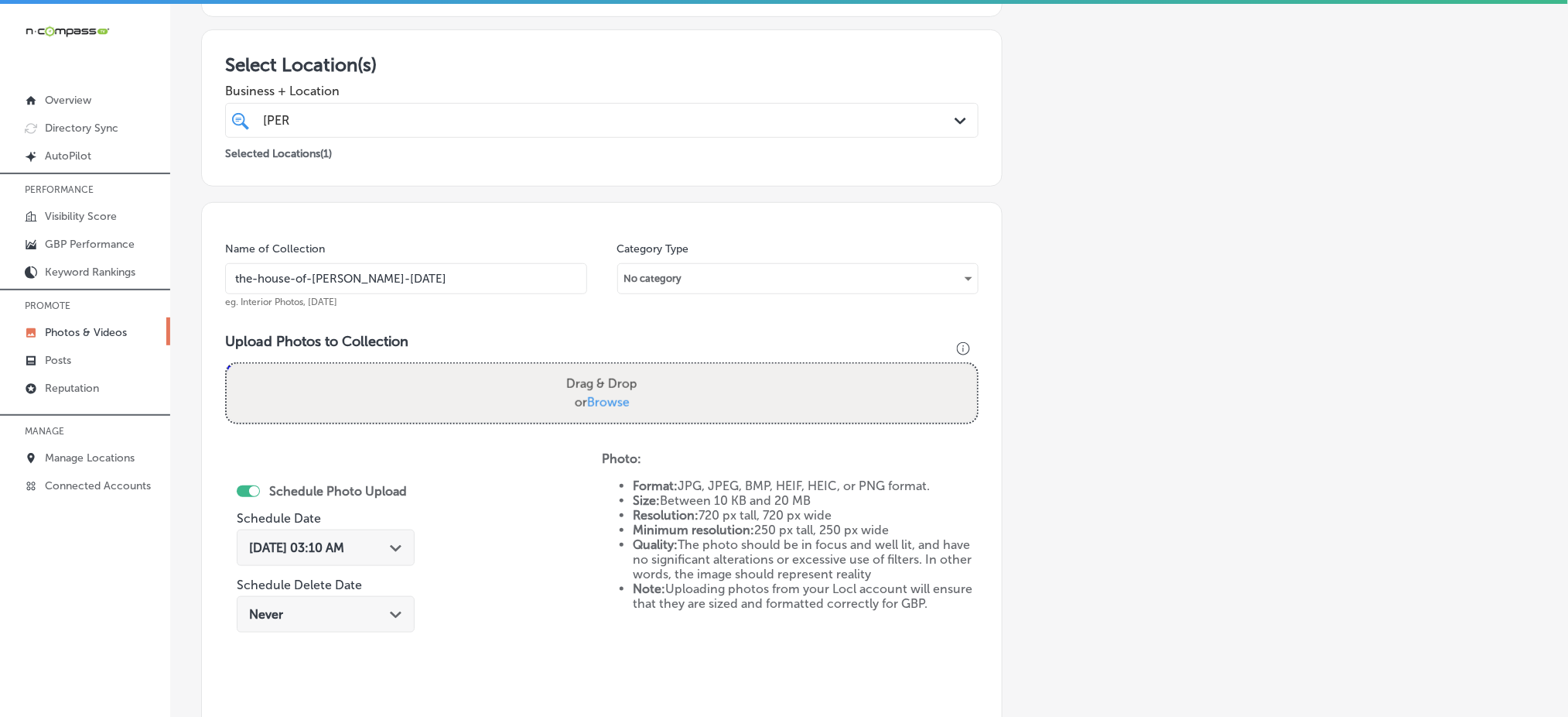
type input "the-house-of-[PERSON_NAME]-[DATE]"
click at [617, 394] on span "Browse" at bounding box center [608, 401] width 43 height 15
click at [617, 368] on input "Drag & Drop or Browse" at bounding box center [601, 365] width 751 height 5
type input "C:\fakepath\professional-haircuts-[PERSON_NAME]-services-the-house-of-[PERSON_N…"
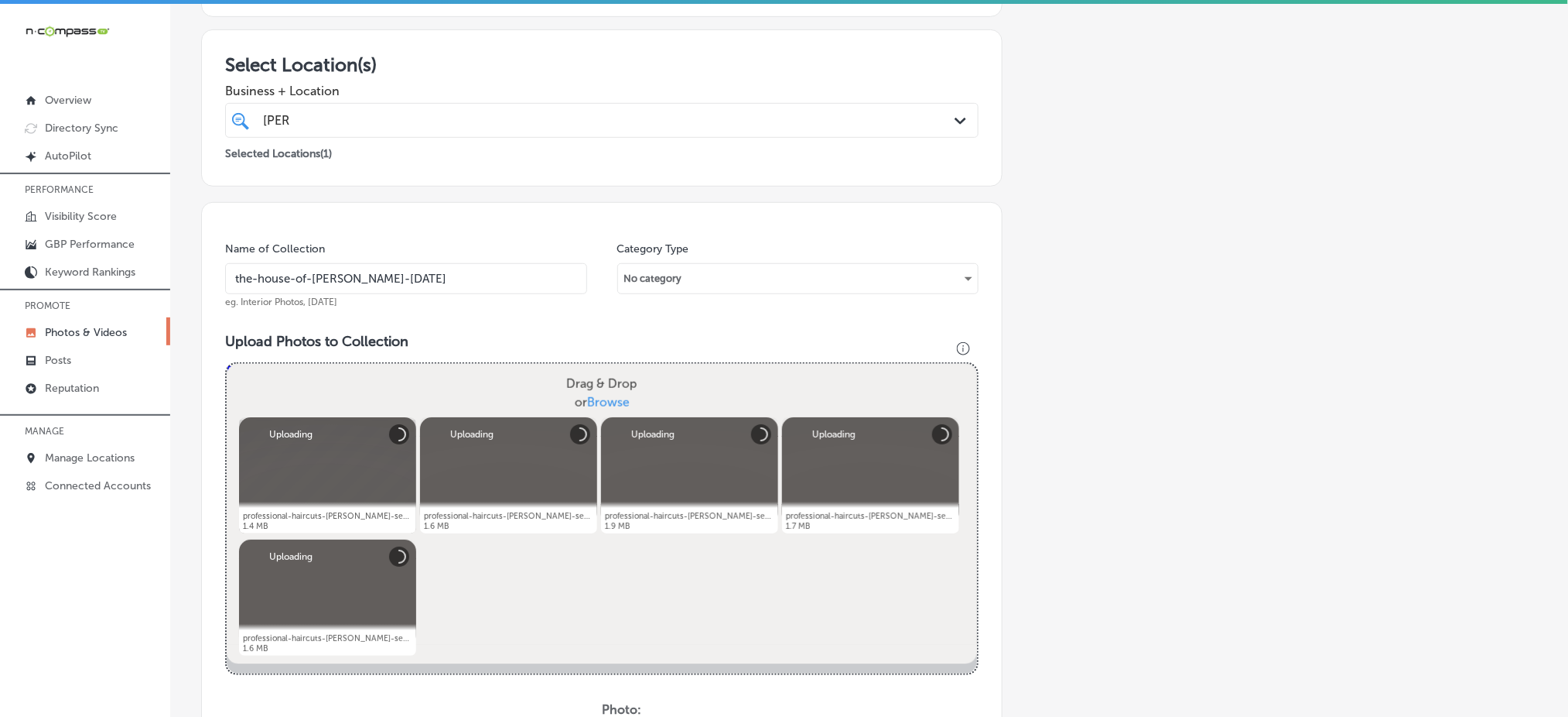
scroll to position [660, 0]
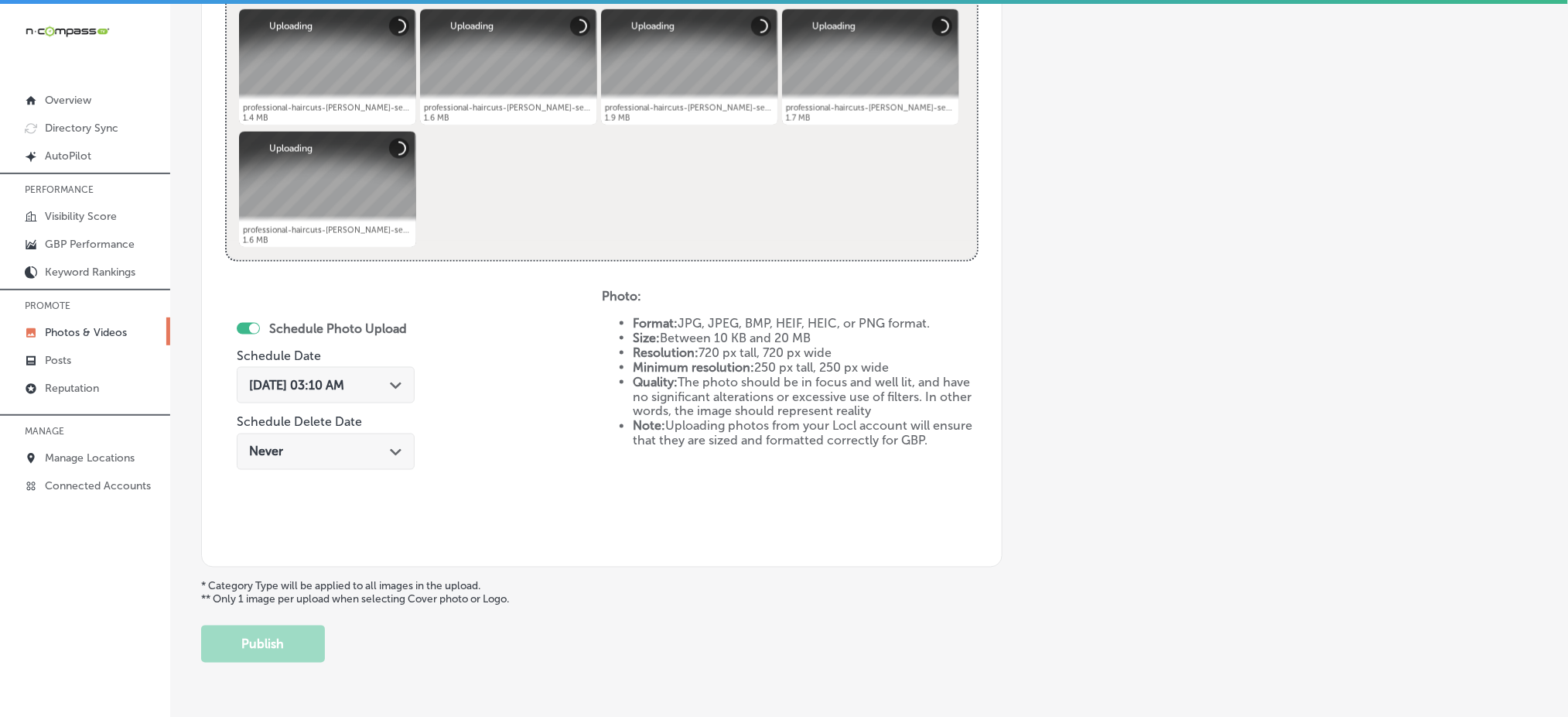
click at [302, 394] on div "[DATE] 03:10 AM Path Created with Sketch." at bounding box center [325, 386] width 178 height 37
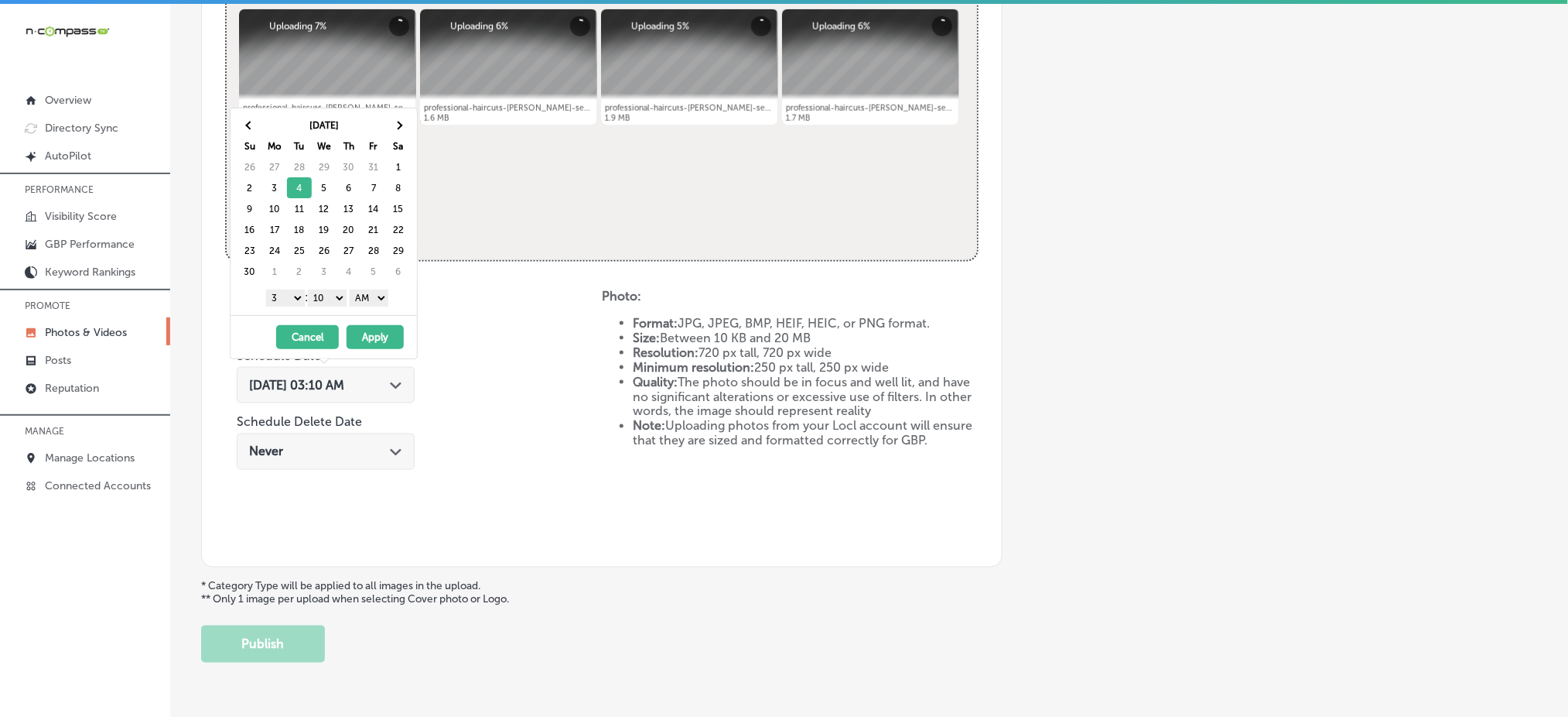
click at [279, 298] on select "1 2 3 4 5 6 7 8 9 10 11 12" at bounding box center [286, 298] width 39 height 17
click at [323, 300] on select "00 10 20 30 40 50" at bounding box center [327, 298] width 39 height 17
click at [359, 298] on select "AM PM" at bounding box center [369, 298] width 39 height 17
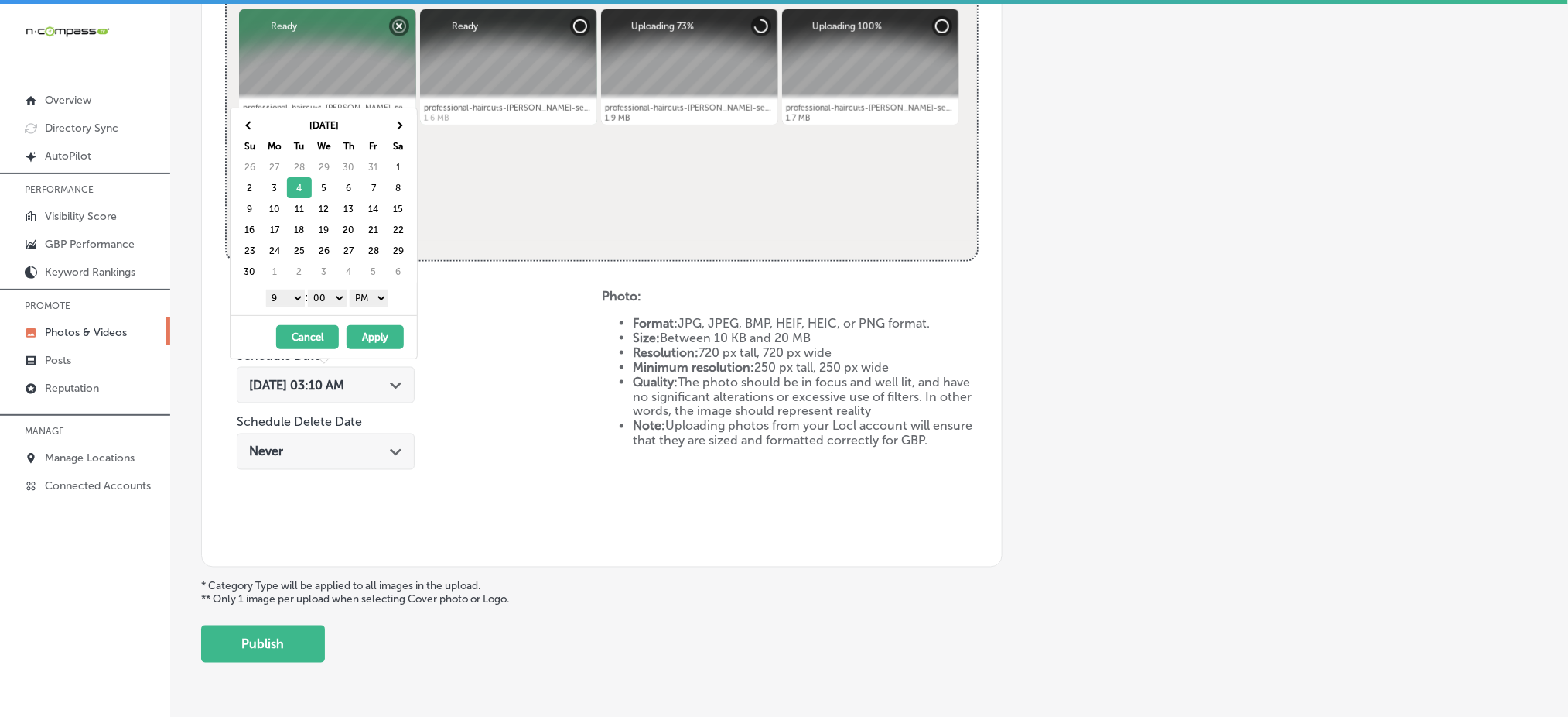
click at [367, 334] on button "Apply" at bounding box center [375, 336] width 57 height 24
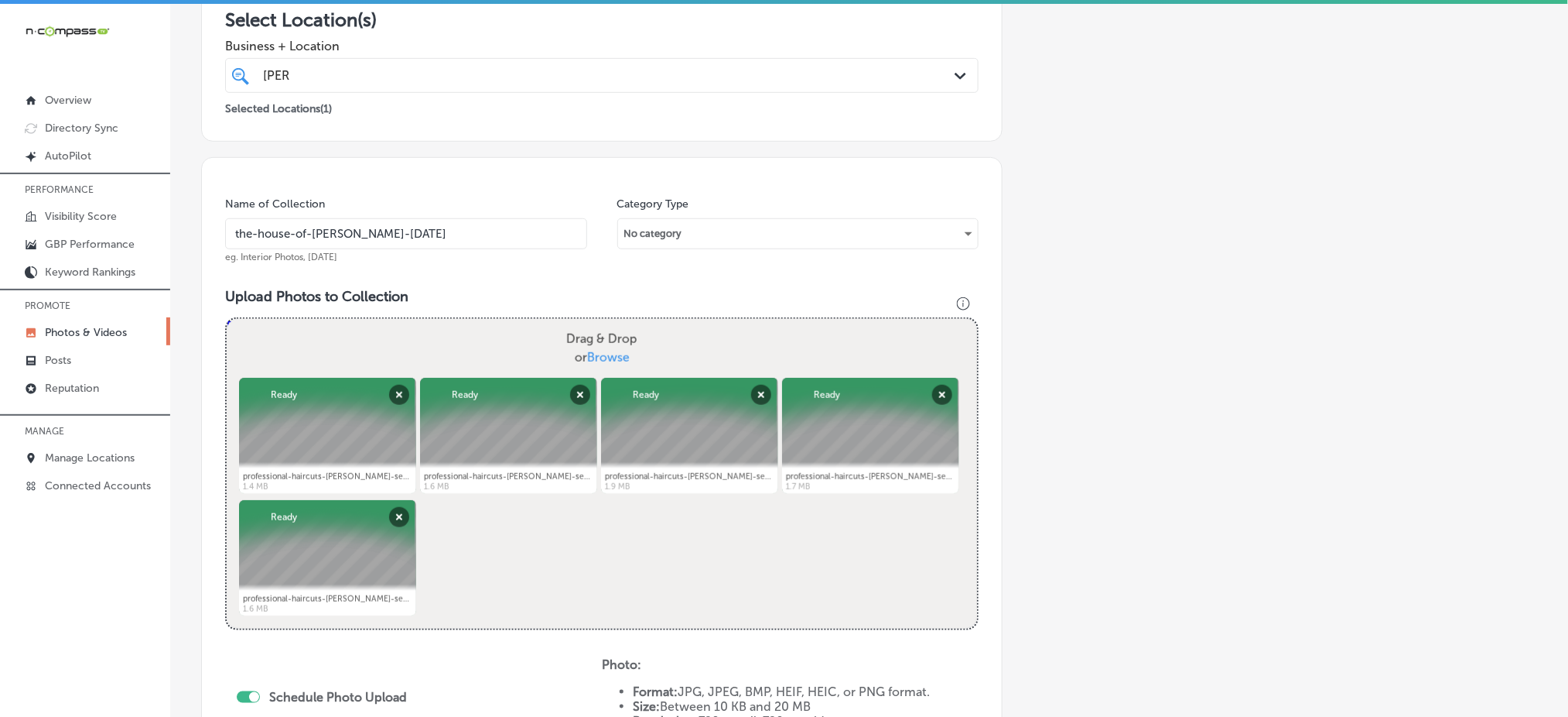
scroll to position [188, 0]
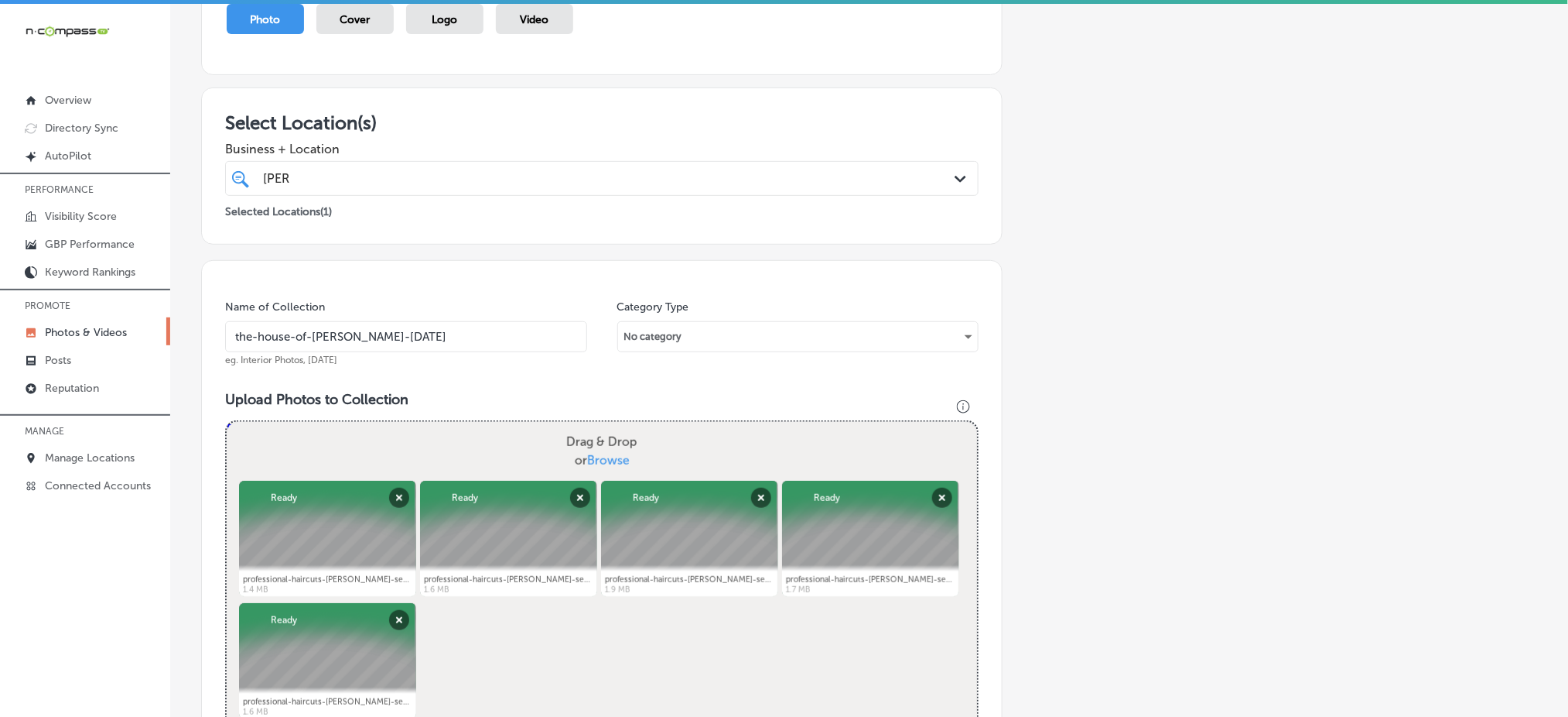
click at [509, 171] on div "[PERSON_NAME] [PERSON_NAME]" at bounding box center [568, 178] width 613 height 21
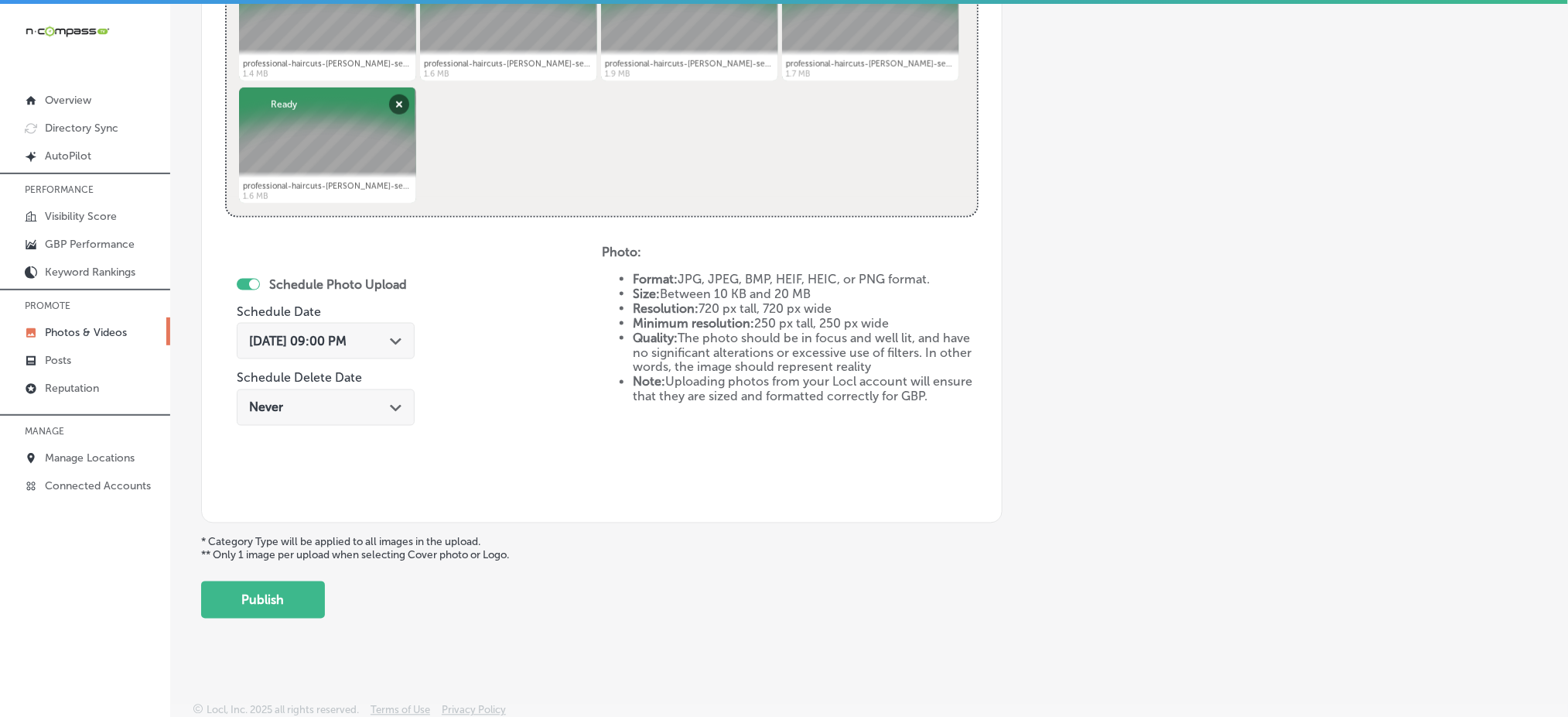
scroll to position [3, 0]
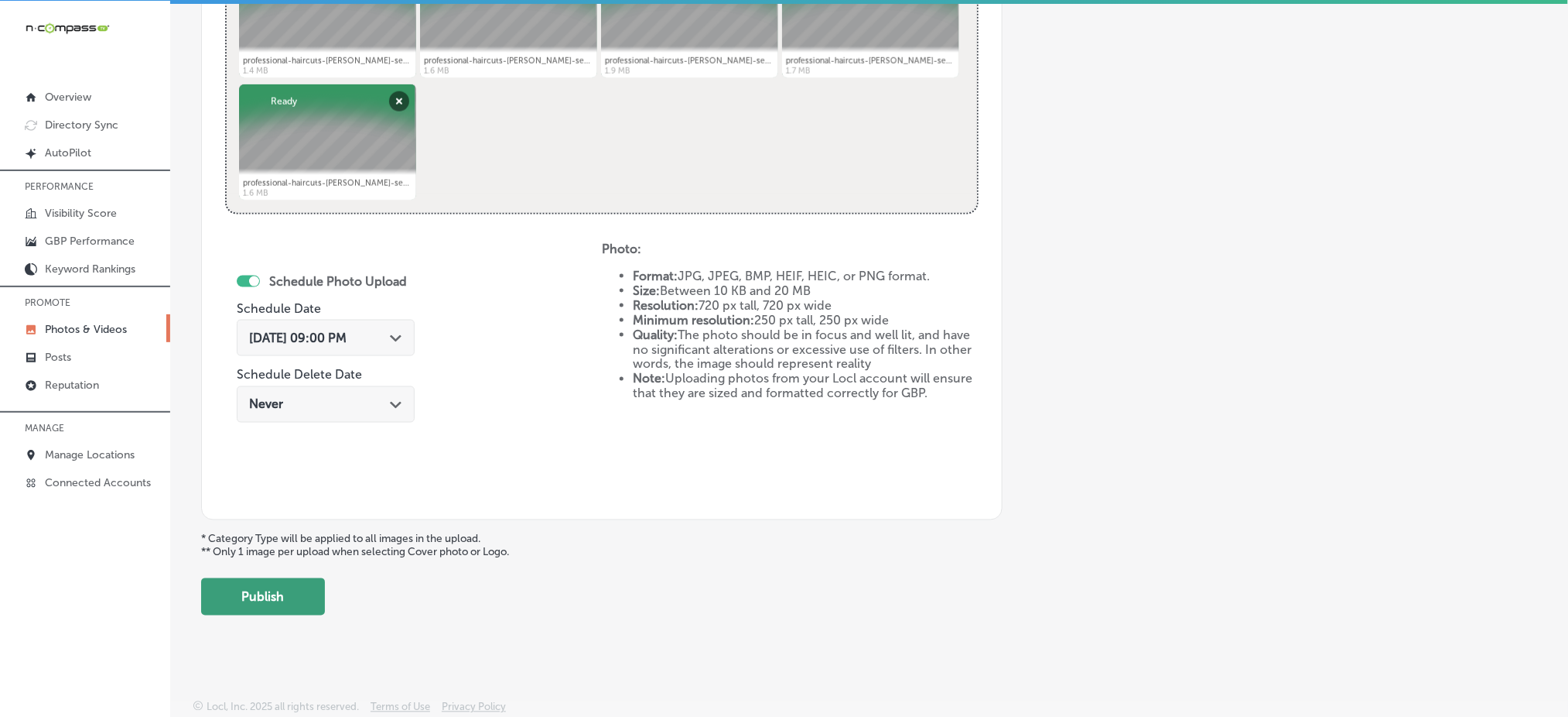
click at [279, 580] on button "Publish" at bounding box center [263, 597] width 124 height 37
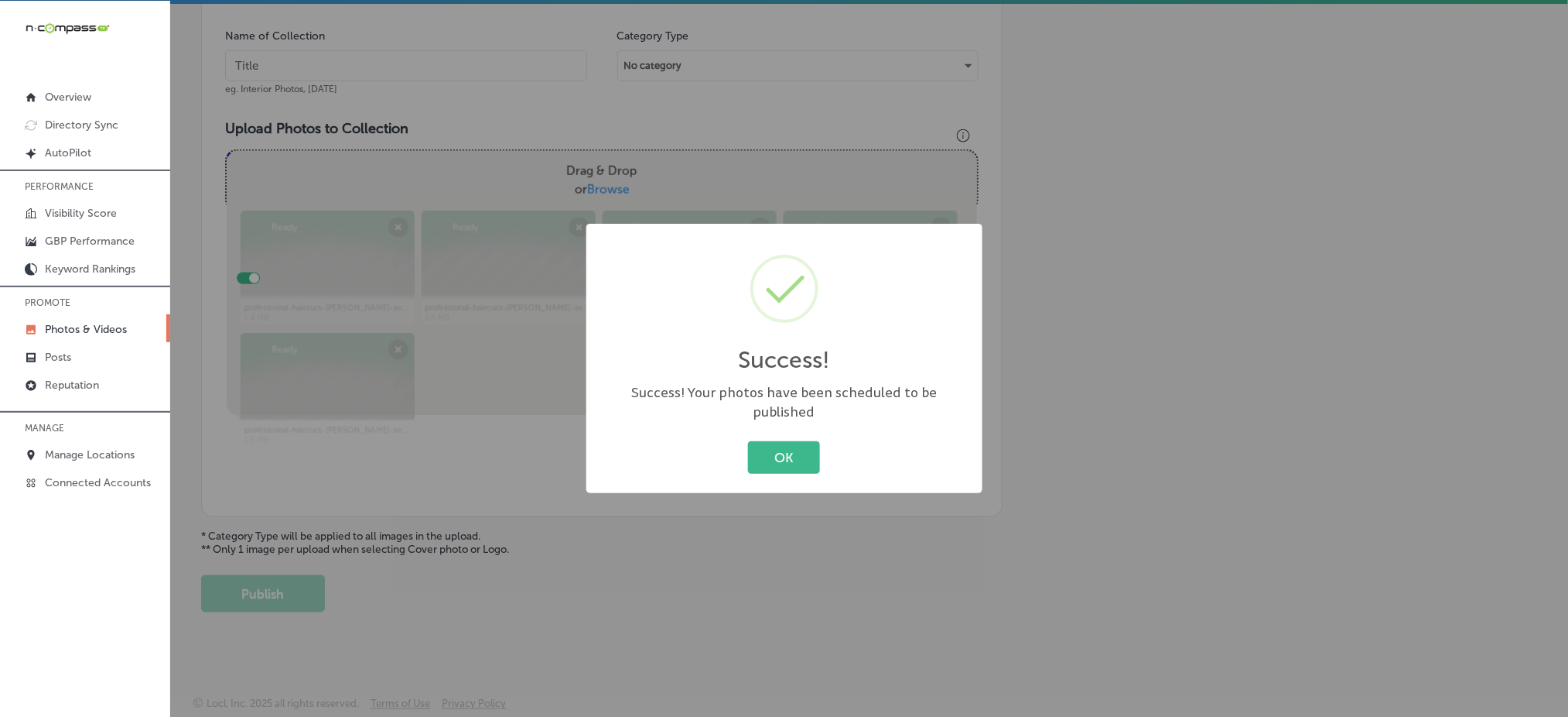
scroll to position [452, 0]
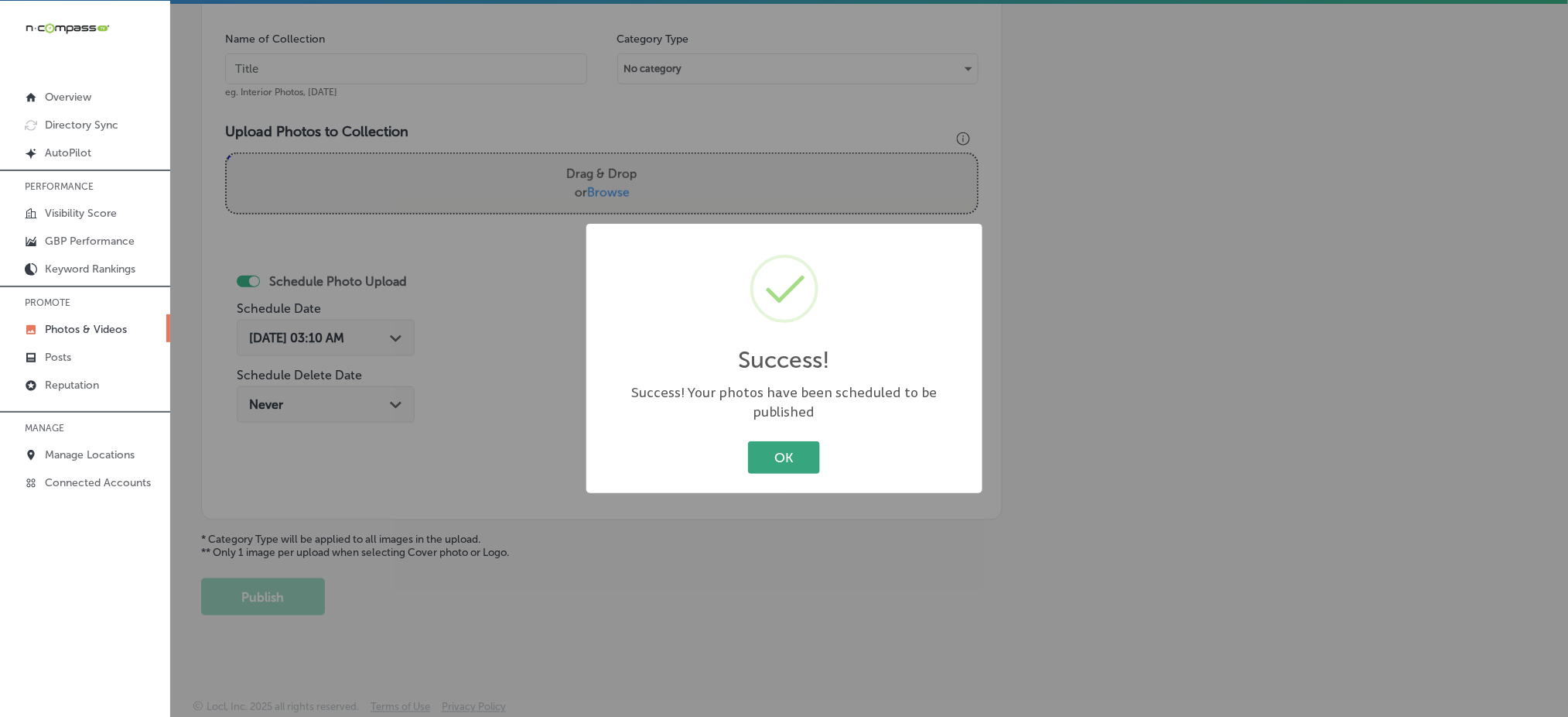
click at [756, 442] on button "OK" at bounding box center [784, 456] width 72 height 32
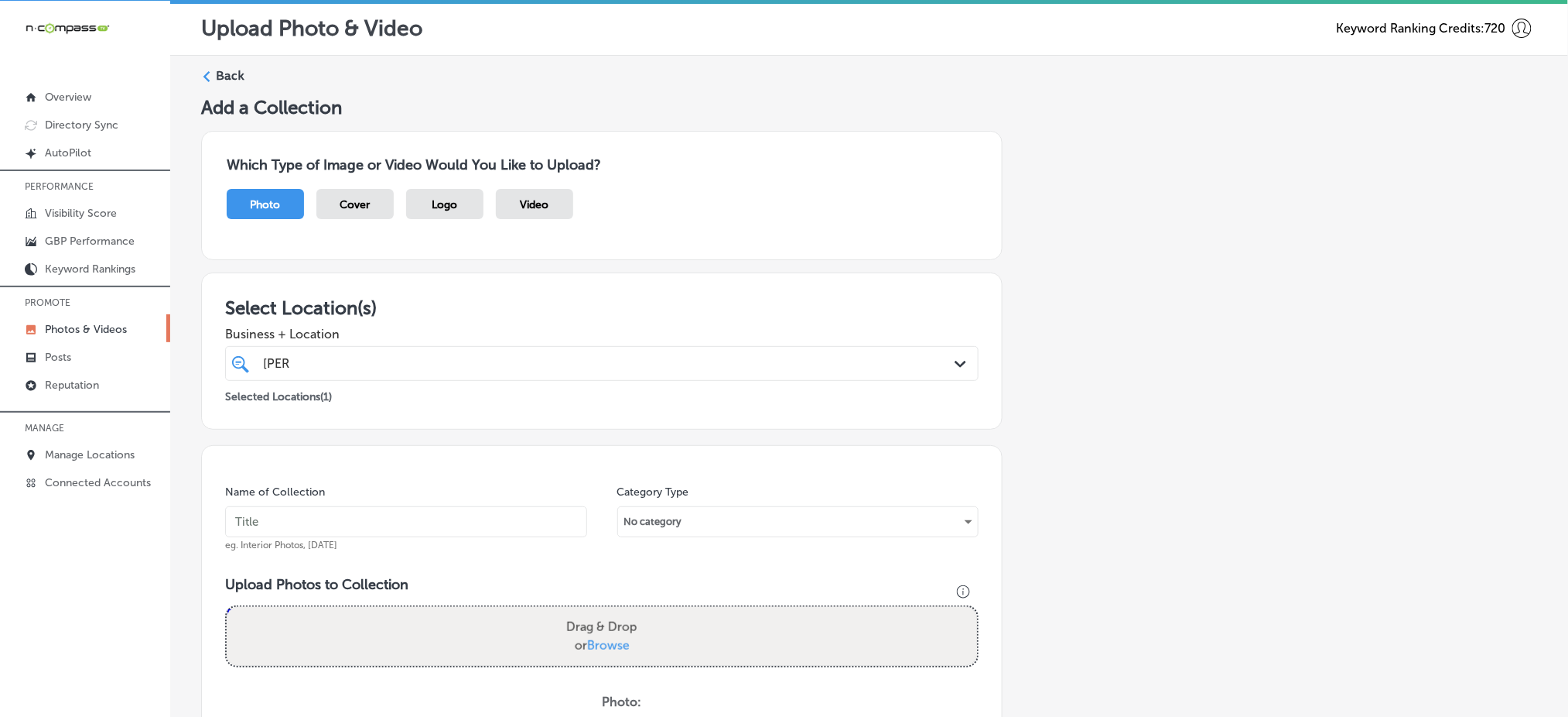
scroll to position [0, 0]
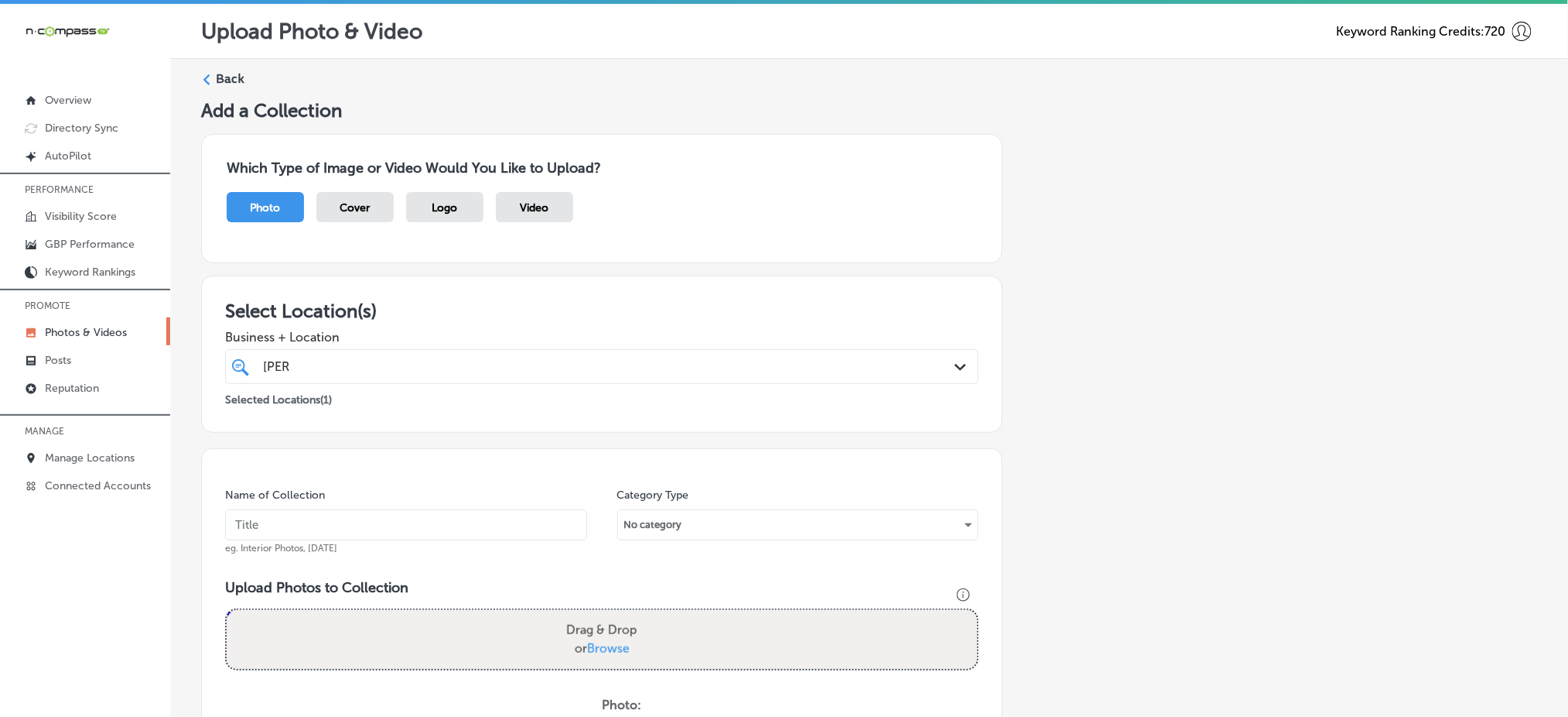
click at [523, 365] on div "[PERSON_NAME] [PERSON_NAME]" at bounding box center [568, 366] width 613 height 21
click at [386, 528] on input "text" at bounding box center [406, 525] width 362 height 31
paste input "the-house-of-[PERSON_NAME]-[DATE]"
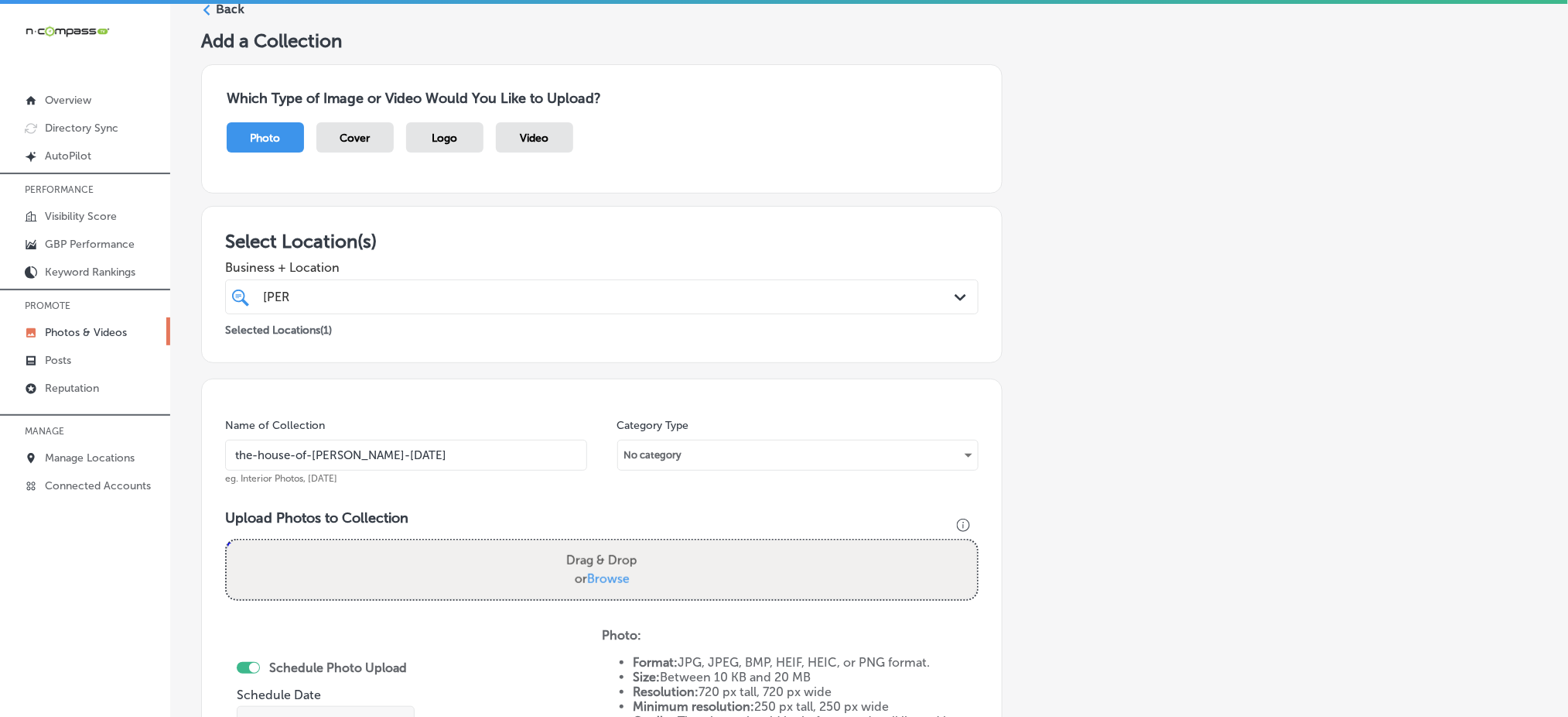
scroll to position [103, 0]
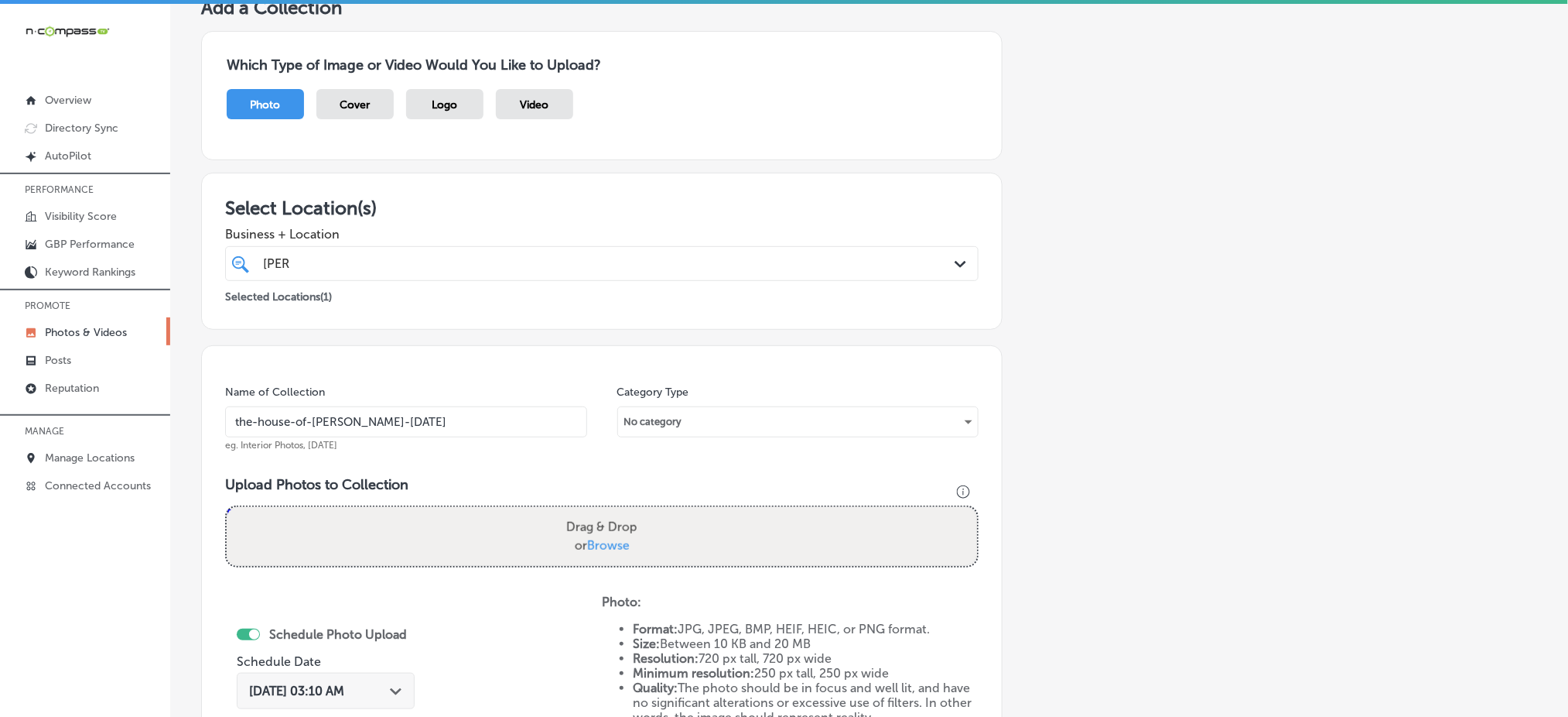
type input "the-house-of-[PERSON_NAME]-[DATE]"
click at [605, 544] on span "Browse" at bounding box center [608, 545] width 43 height 15
click at [605, 512] on input "Drag & Drop or Browse" at bounding box center [601, 509] width 751 height 5
type input "C:\fakepath\professional-haircuts-[PERSON_NAME]-services-the-house-of-[PERSON_N…"
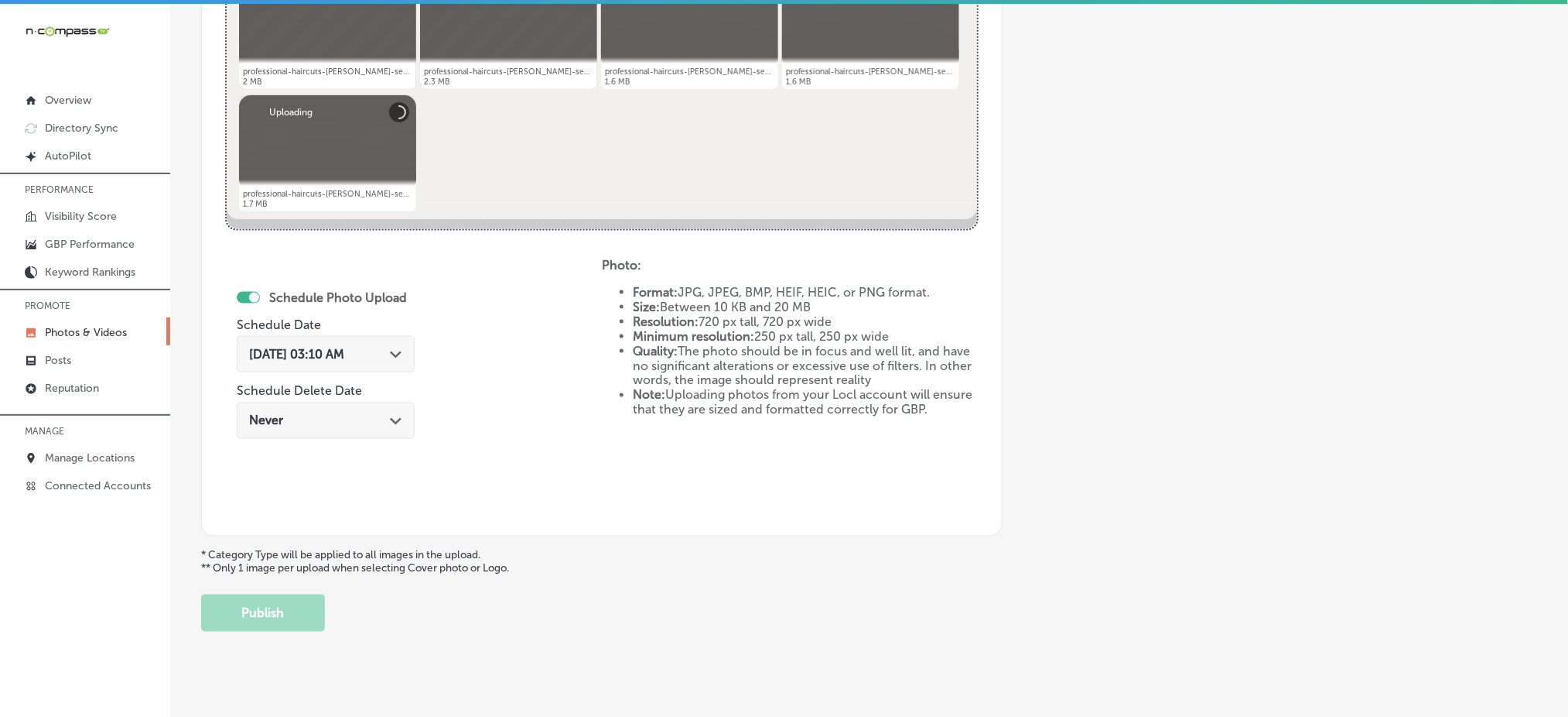
scroll to position [703, 0]
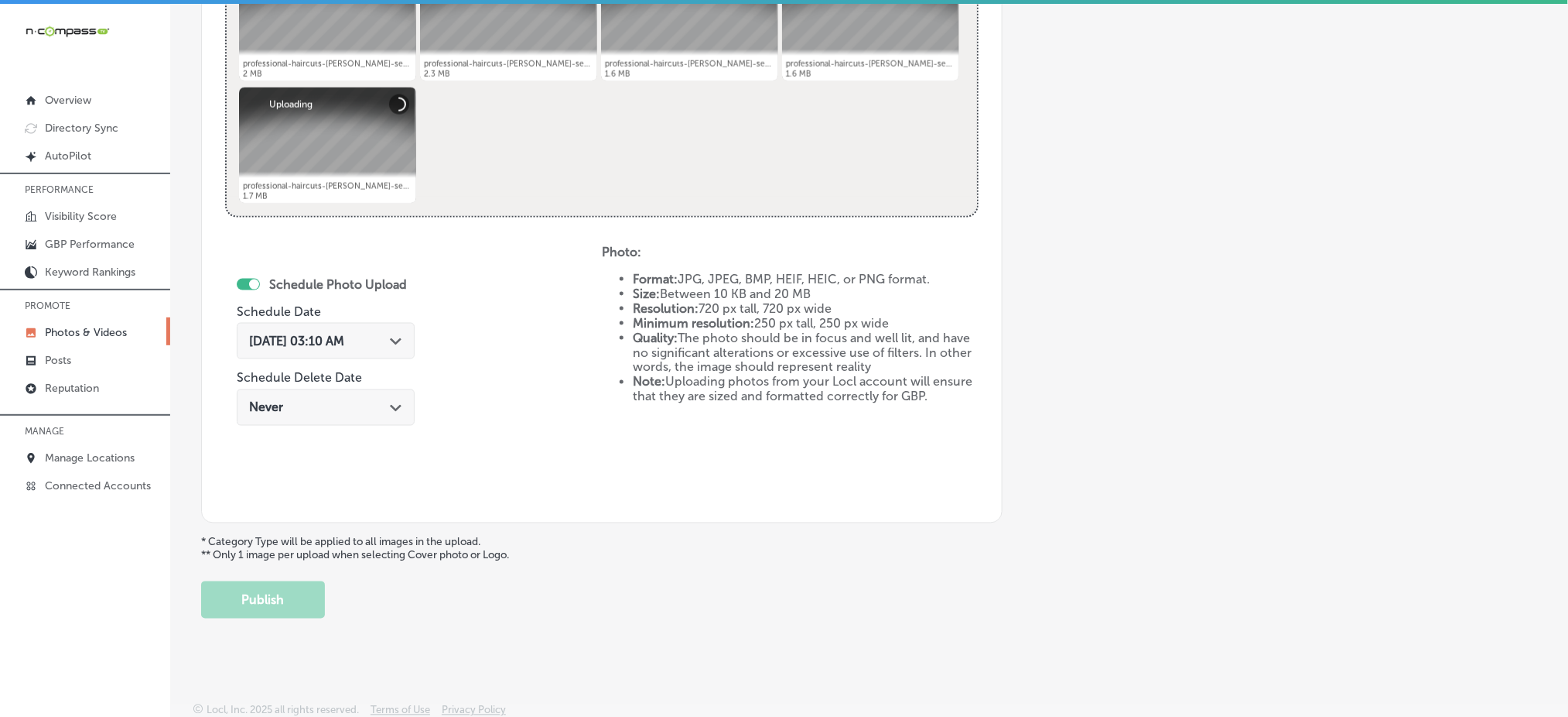
click at [308, 339] on span "[DATE] 03:10 AM" at bounding box center [296, 340] width 95 height 15
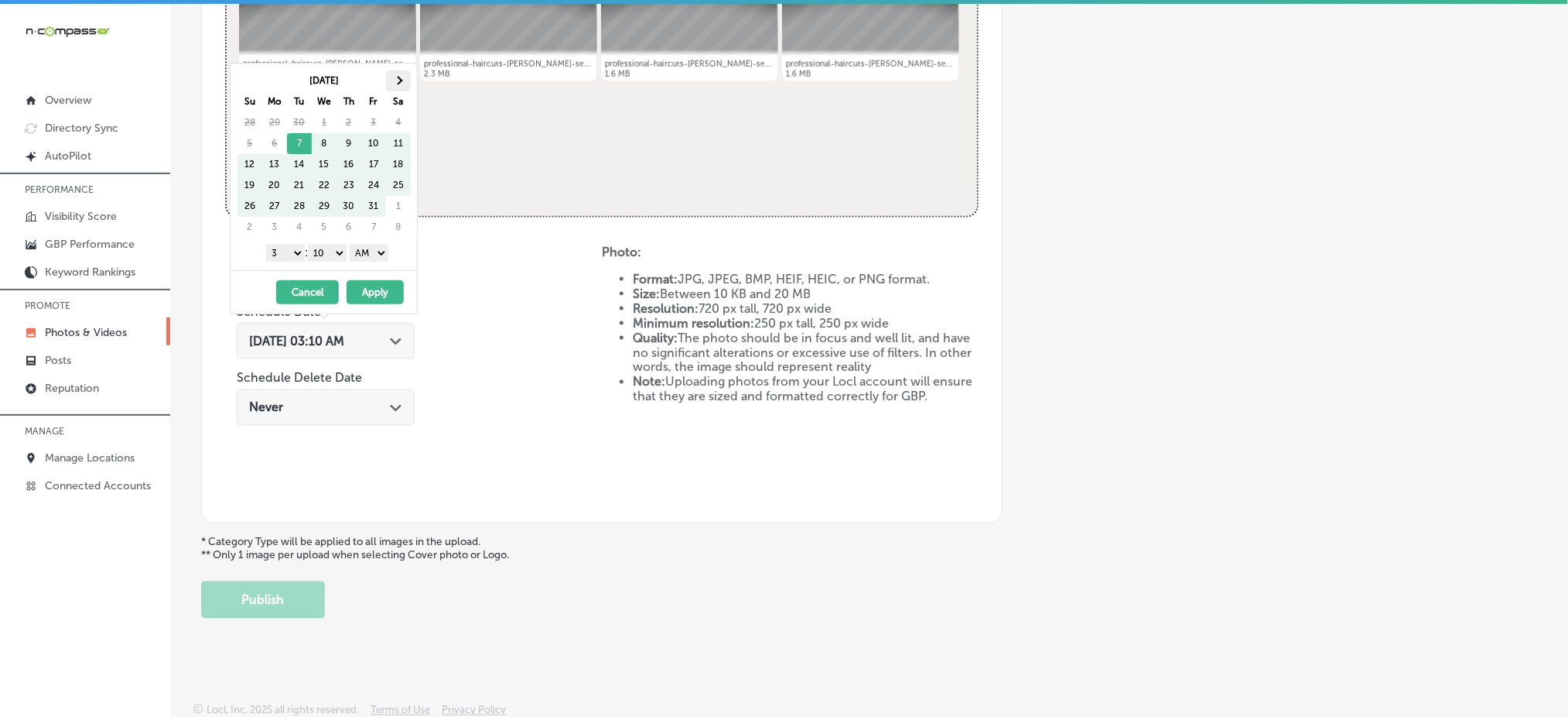
click at [402, 78] on th at bounding box center [399, 81] width 25 height 21
drag, startPoint x: 279, startPoint y: 247, endPoint x: 279, endPoint y: 259, distance: 12.0
click at [279, 247] on select "1 2 3 4 5 6 7 8 9 10 11 12" at bounding box center [286, 253] width 39 height 17
click at [328, 244] on select "00 10 20 30 40 50" at bounding box center [327, 253] width 39 height 17
click at [362, 264] on div "1 2 3 4 5 6 7 8 9 10 11 12 : 00 10 20 30 40 50 AM PM" at bounding box center [326, 252] width 180 height 23
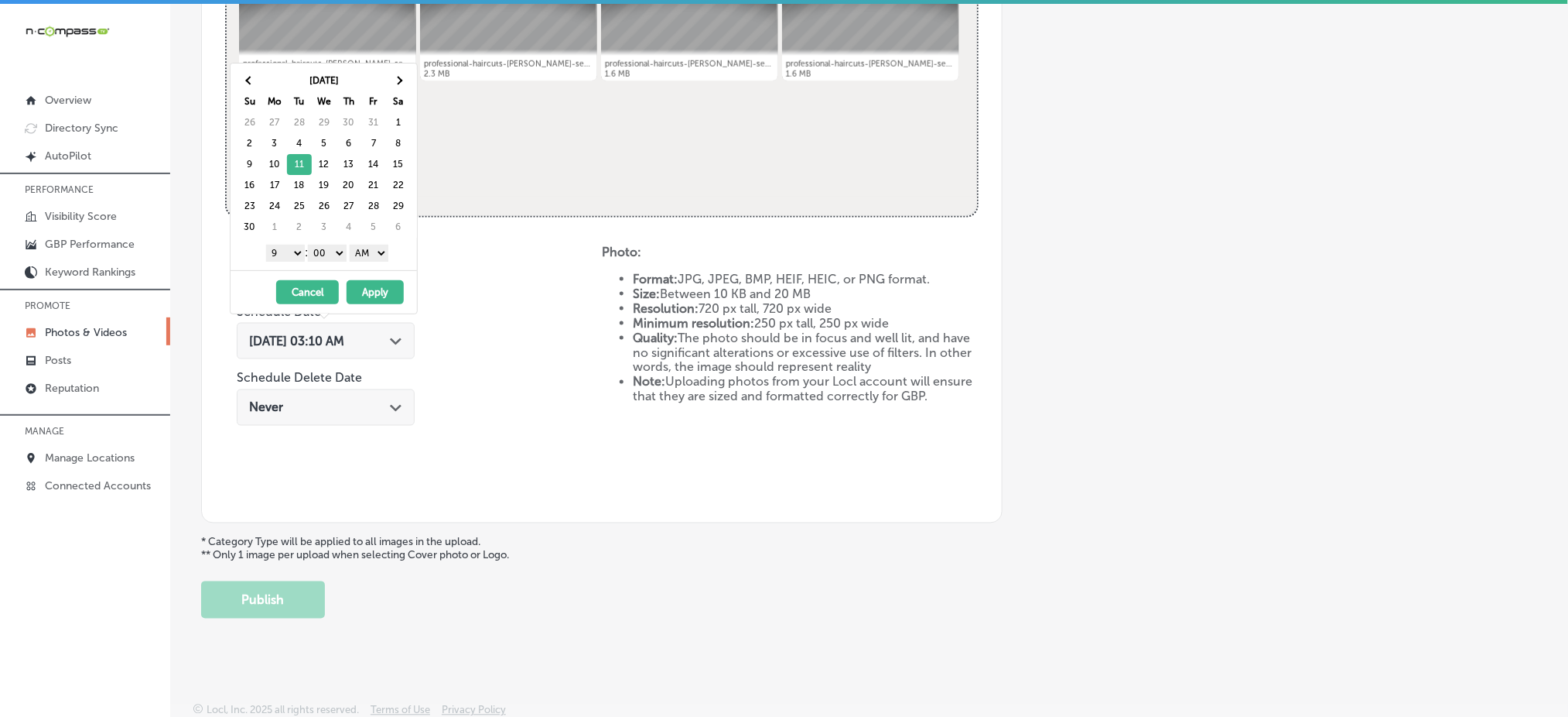
click at [373, 260] on select "AM PM" at bounding box center [369, 253] width 39 height 17
click at [374, 292] on button "Apply" at bounding box center [375, 292] width 57 height 24
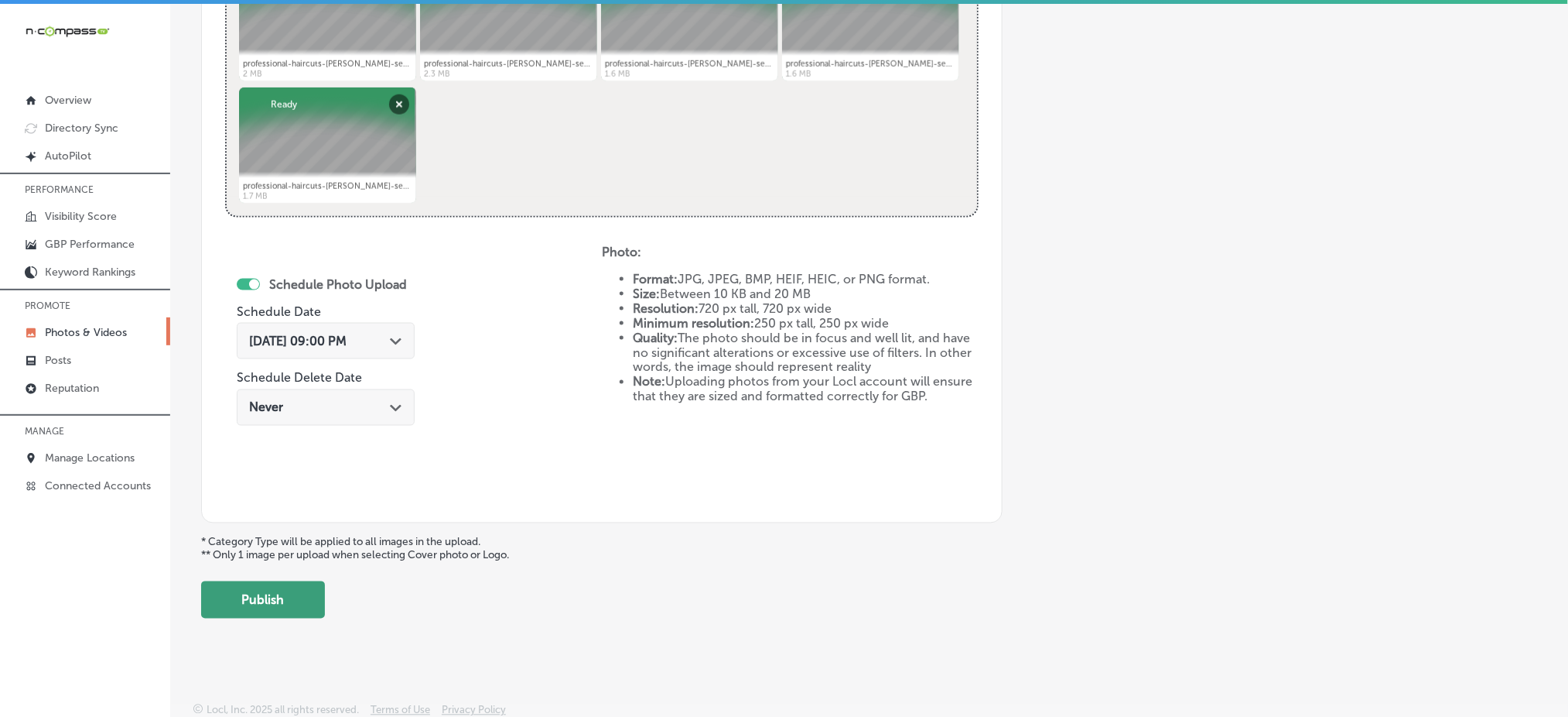
click at [289, 592] on button "Publish" at bounding box center [263, 600] width 124 height 37
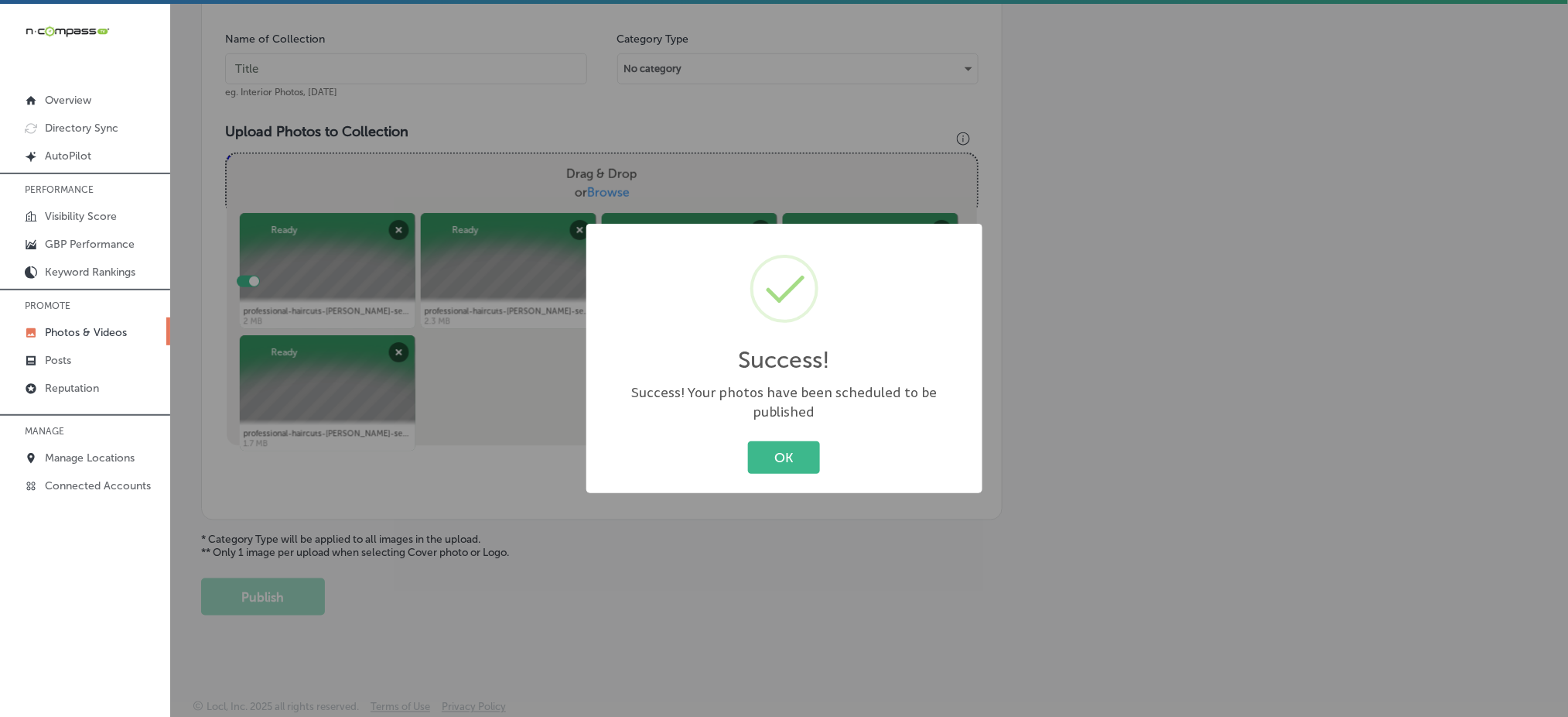
scroll to position [452, 0]
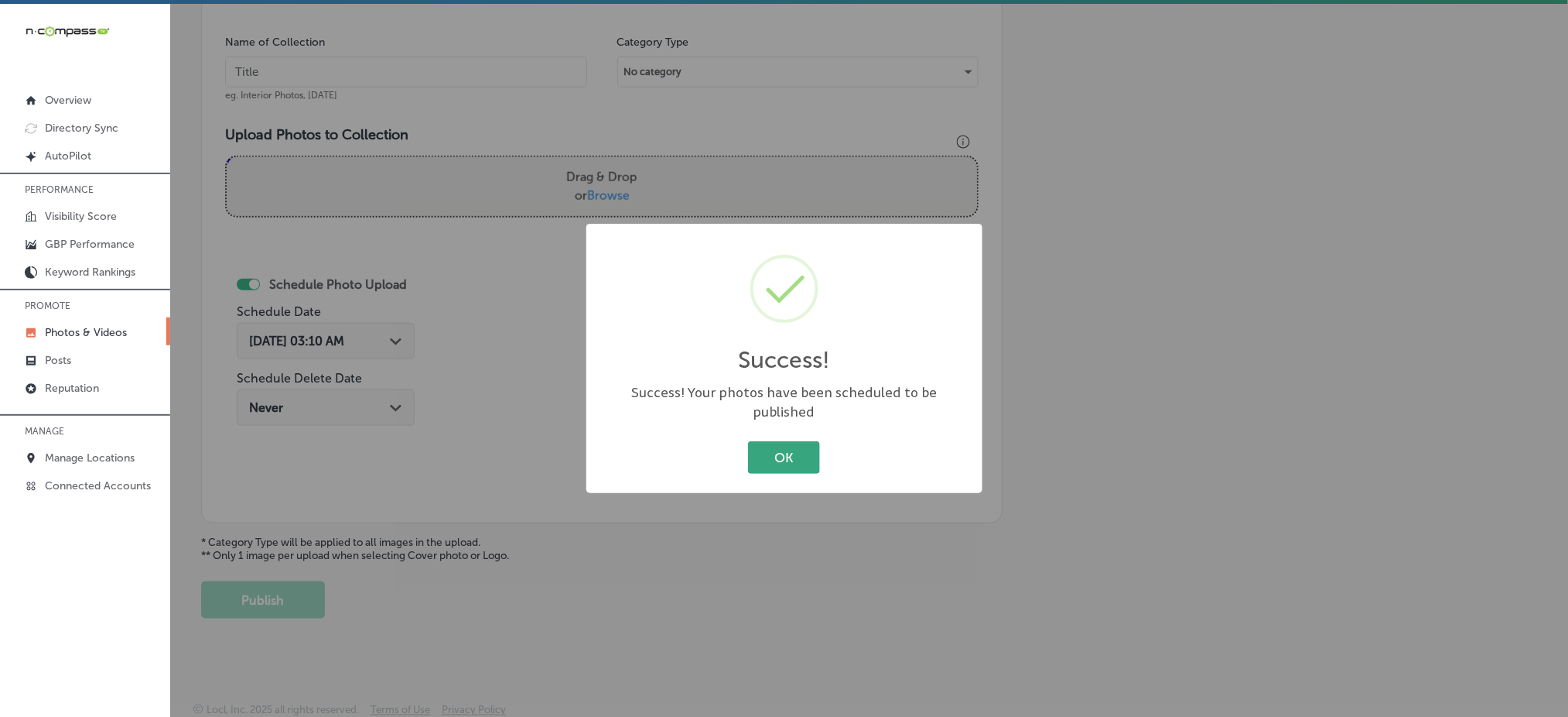
click at [785, 441] on button "OK" at bounding box center [784, 456] width 72 height 32
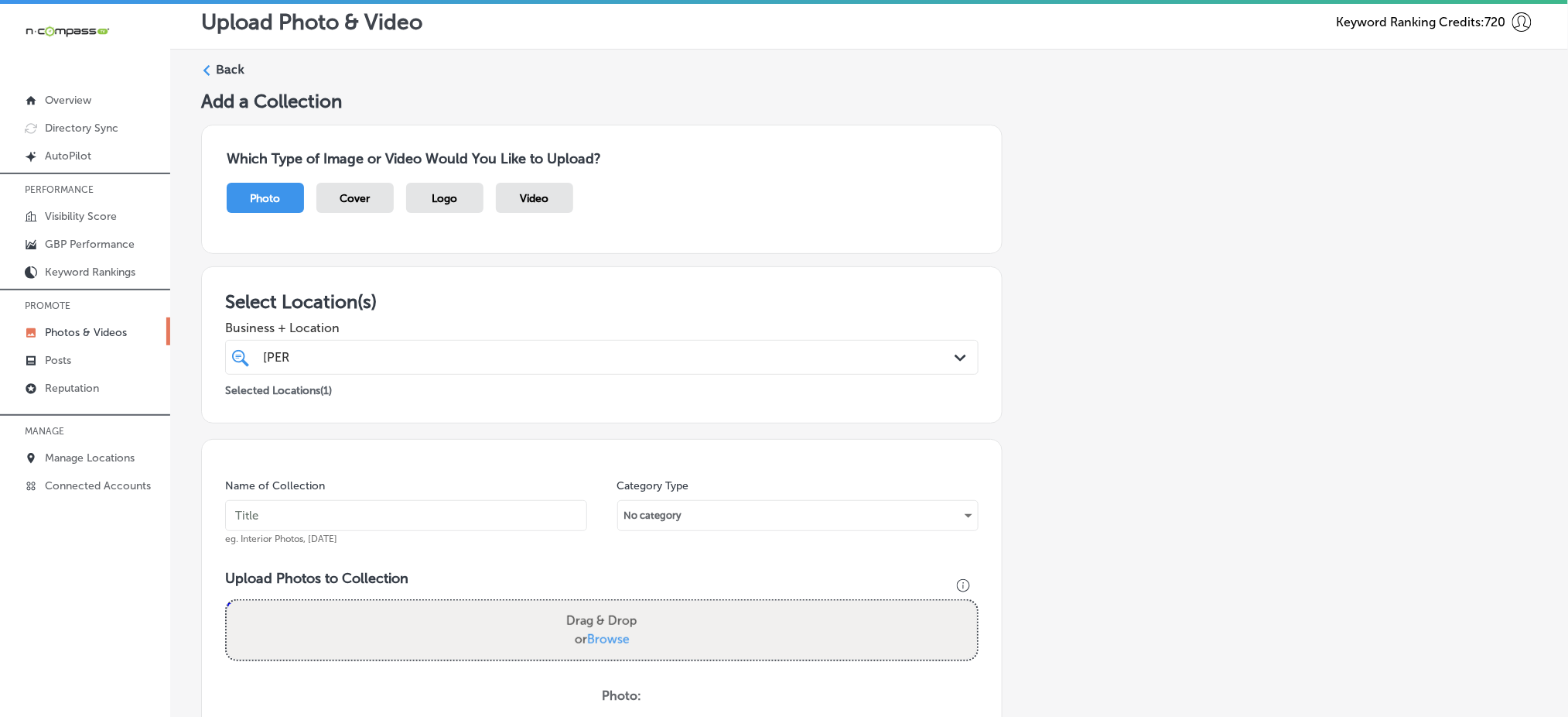
scroll to position [0, 0]
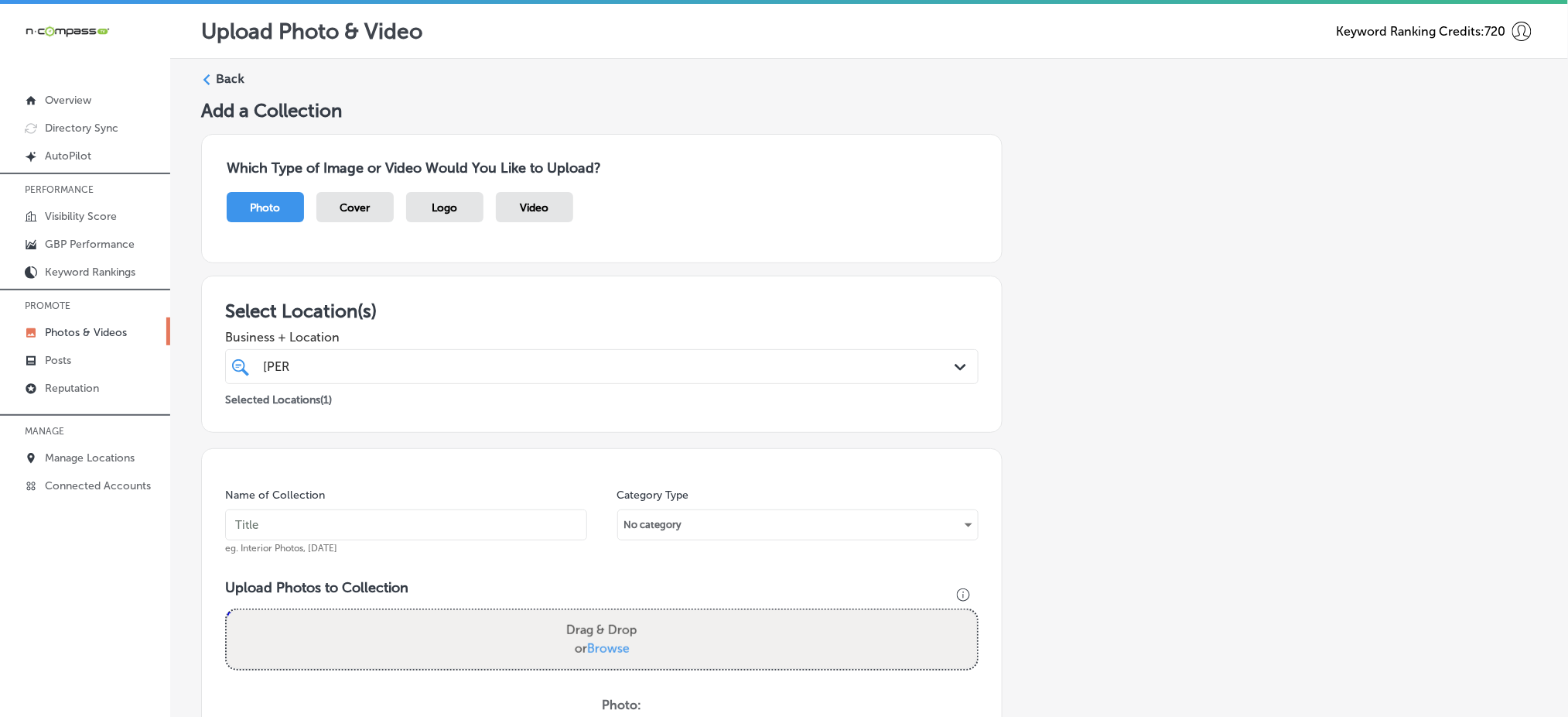
click at [429, 362] on div "[PERSON_NAME] [PERSON_NAME]" at bounding box center [568, 366] width 613 height 21
click at [336, 543] on span "eg. Interior Photos, [DATE]" at bounding box center [281, 547] width 112 height 11
click at [340, 533] on input "text" at bounding box center [406, 525] width 362 height 31
paste input "the-house-of-[PERSON_NAME]-[DATE]"
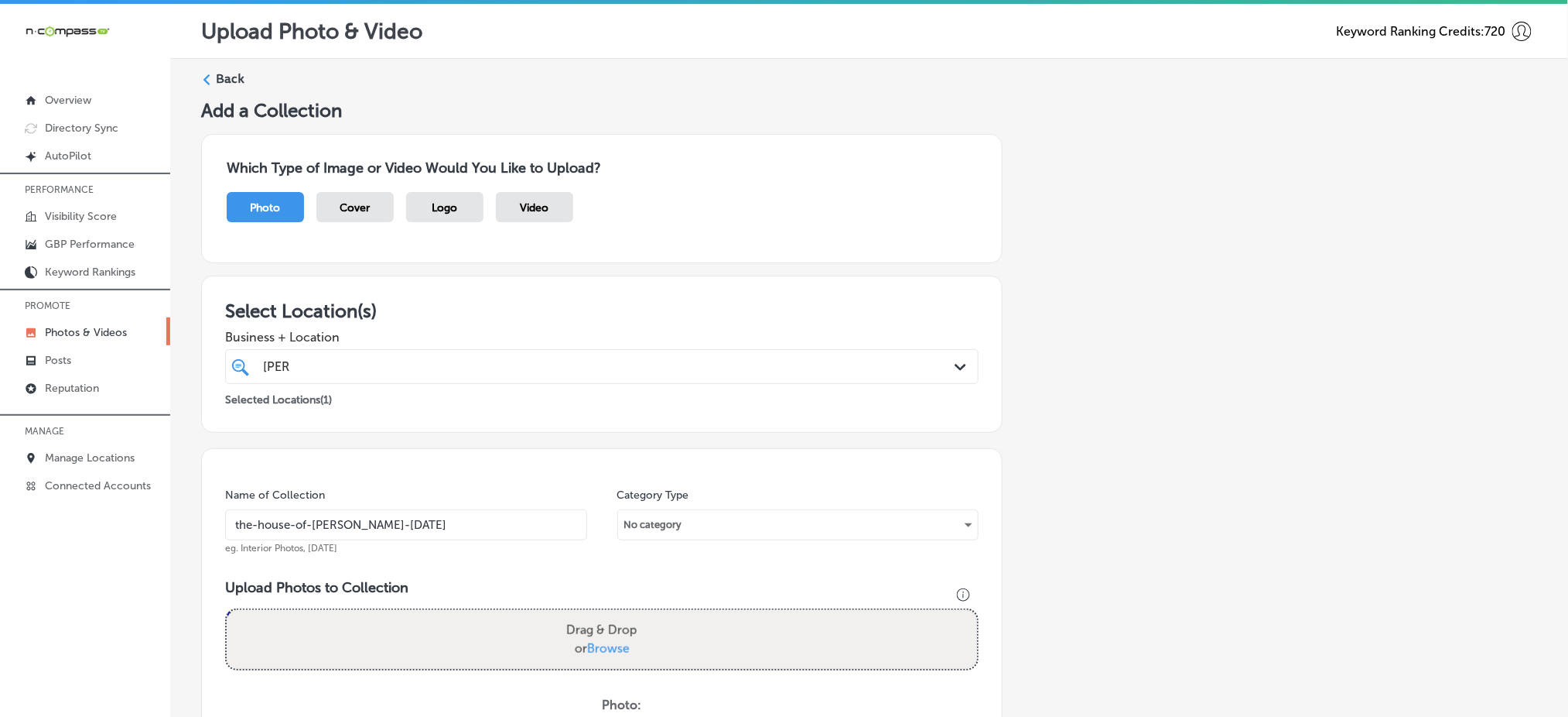
type input "the-house-of-[PERSON_NAME]-[DATE]"
click at [599, 644] on span "Browse" at bounding box center [608, 647] width 43 height 15
click at [599, 614] on input "Drag & Drop or Browse" at bounding box center [601, 611] width 751 height 5
type input "C:\fakepath\professional-haircuts-[PERSON_NAME]-services-the-house-of-[PERSON_N…"
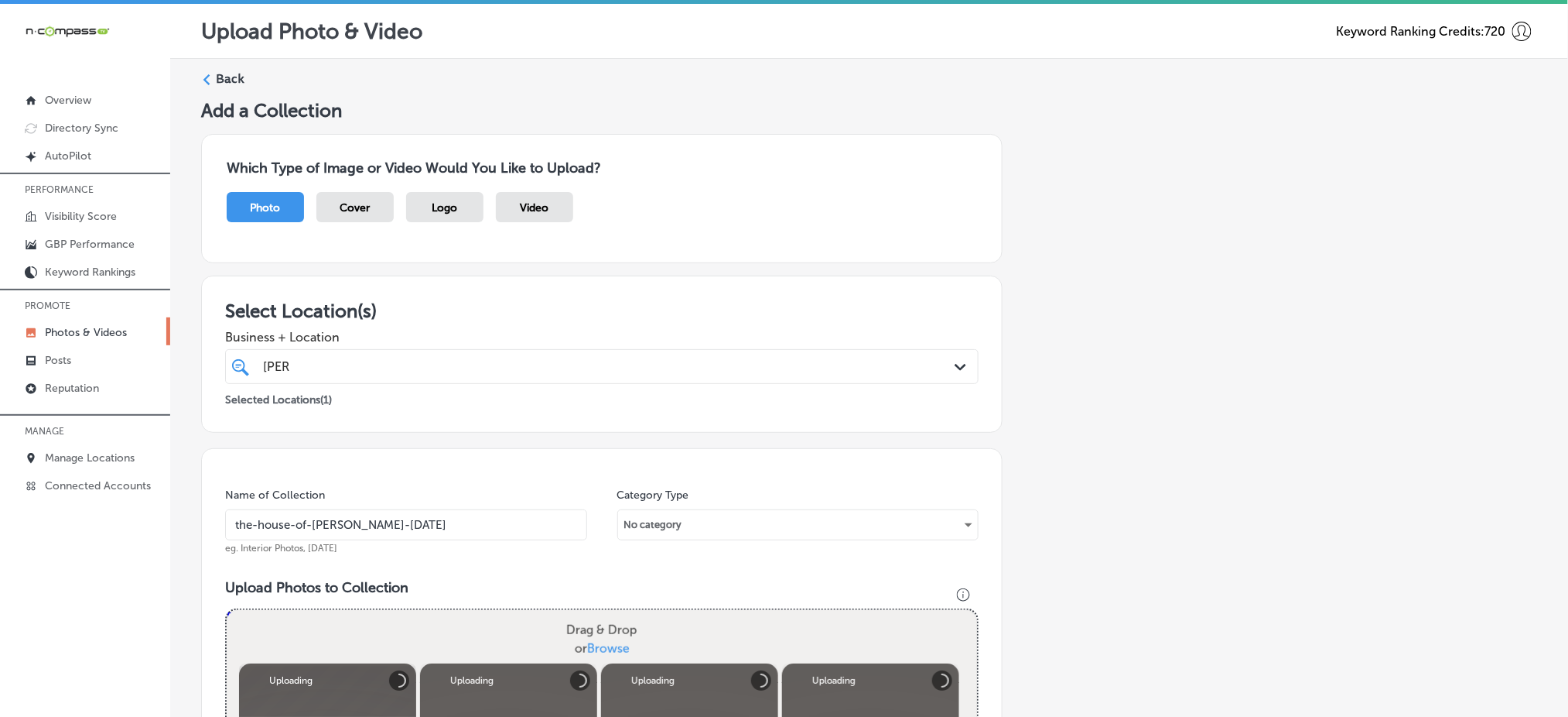
scroll to position [515, 0]
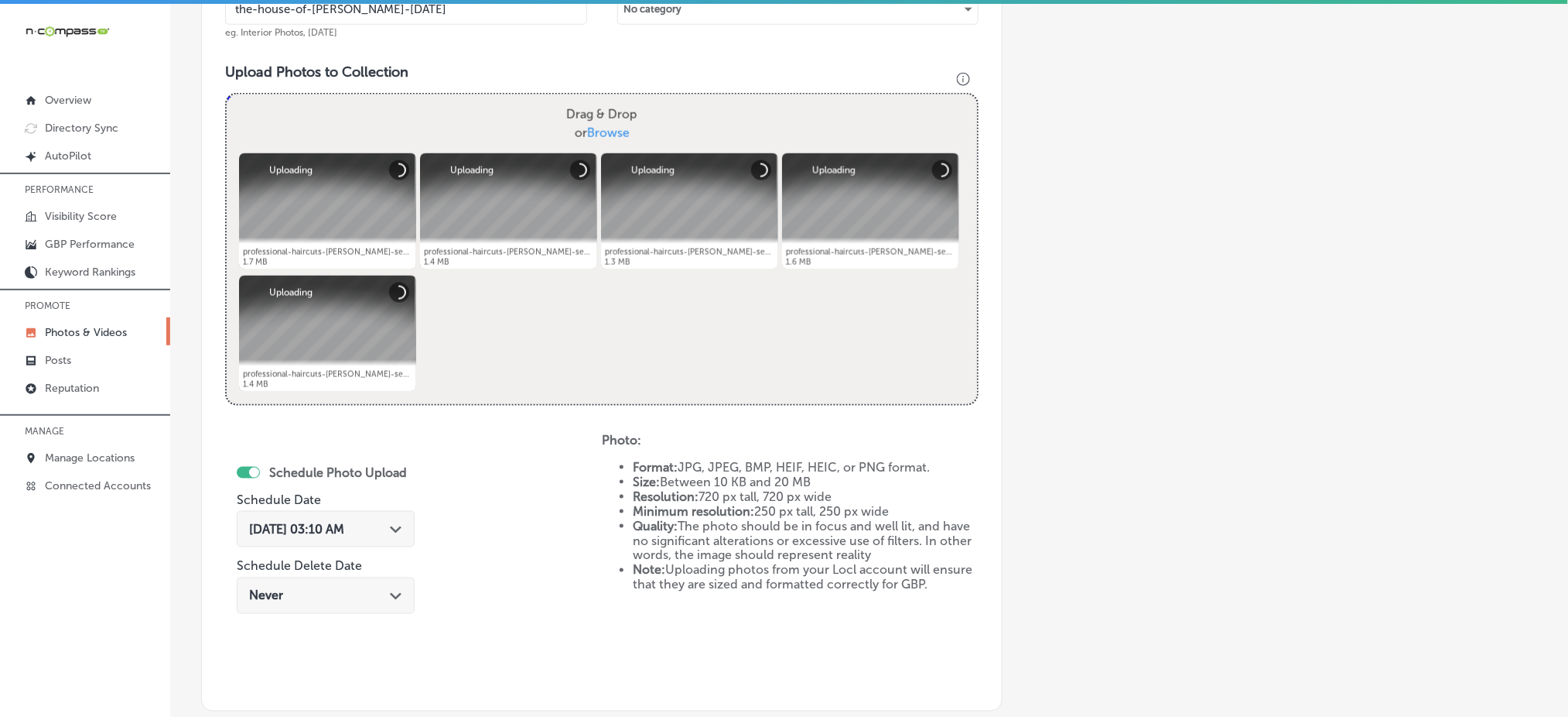
click at [307, 524] on span "[DATE] 03:10 AM" at bounding box center [296, 528] width 95 height 15
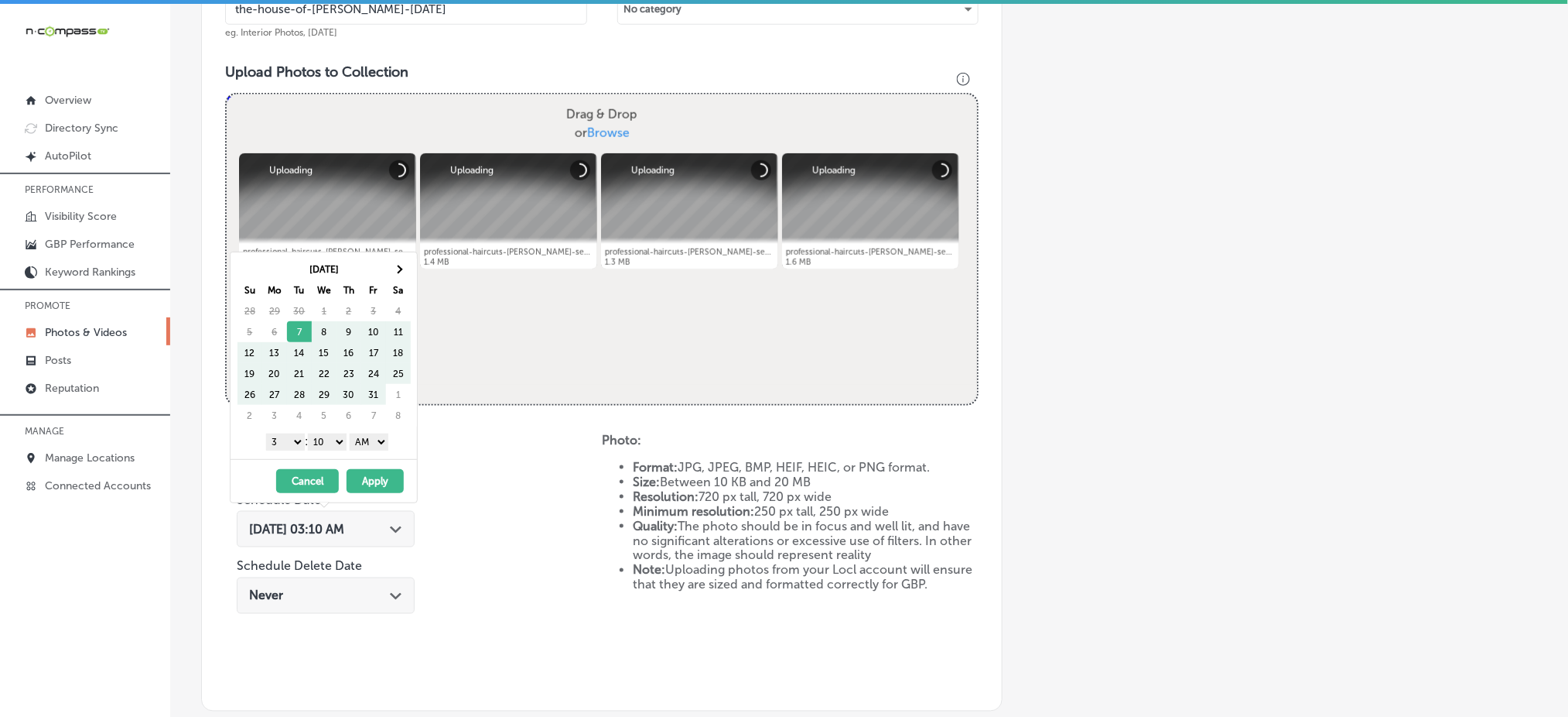
click at [399, 281] on th "Sa" at bounding box center [399, 290] width 25 height 21
click at [401, 270] on span at bounding box center [398, 268] width 9 height 9
click at [287, 453] on div "[DATE] Su Mo Tu We Th Fr Sa 26 27 28 29 30 31 1 2 3 4 5 6 7 8 9 10 11 12 13 14 …" at bounding box center [323, 355] width 187 height 206
click at [291, 444] on select "1 2 3 4 5 6 7 8 9 10 11 12" at bounding box center [286, 442] width 39 height 17
click at [332, 440] on select "00 10 20 30 40 50" at bounding box center [327, 442] width 39 height 17
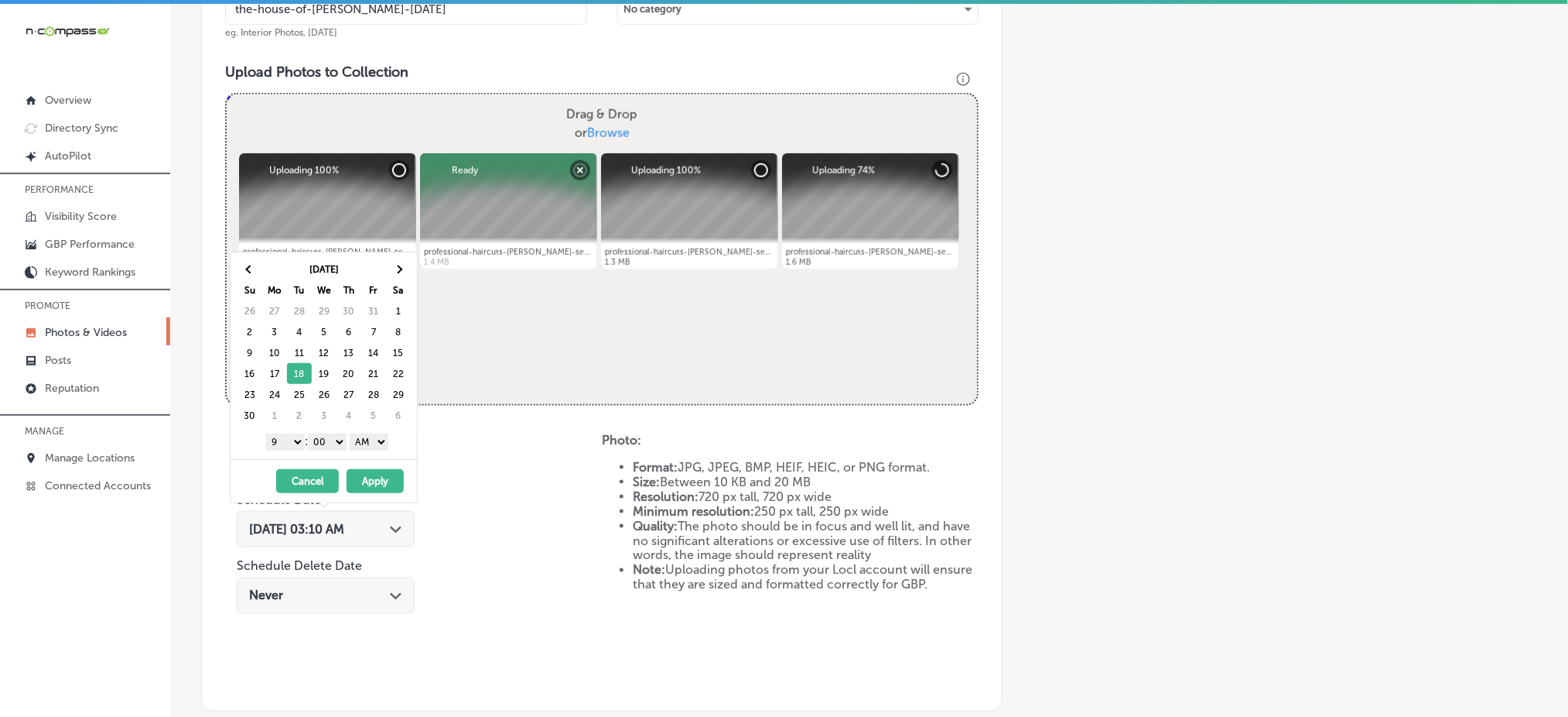
click at [363, 441] on select "AM PM" at bounding box center [369, 442] width 39 height 17
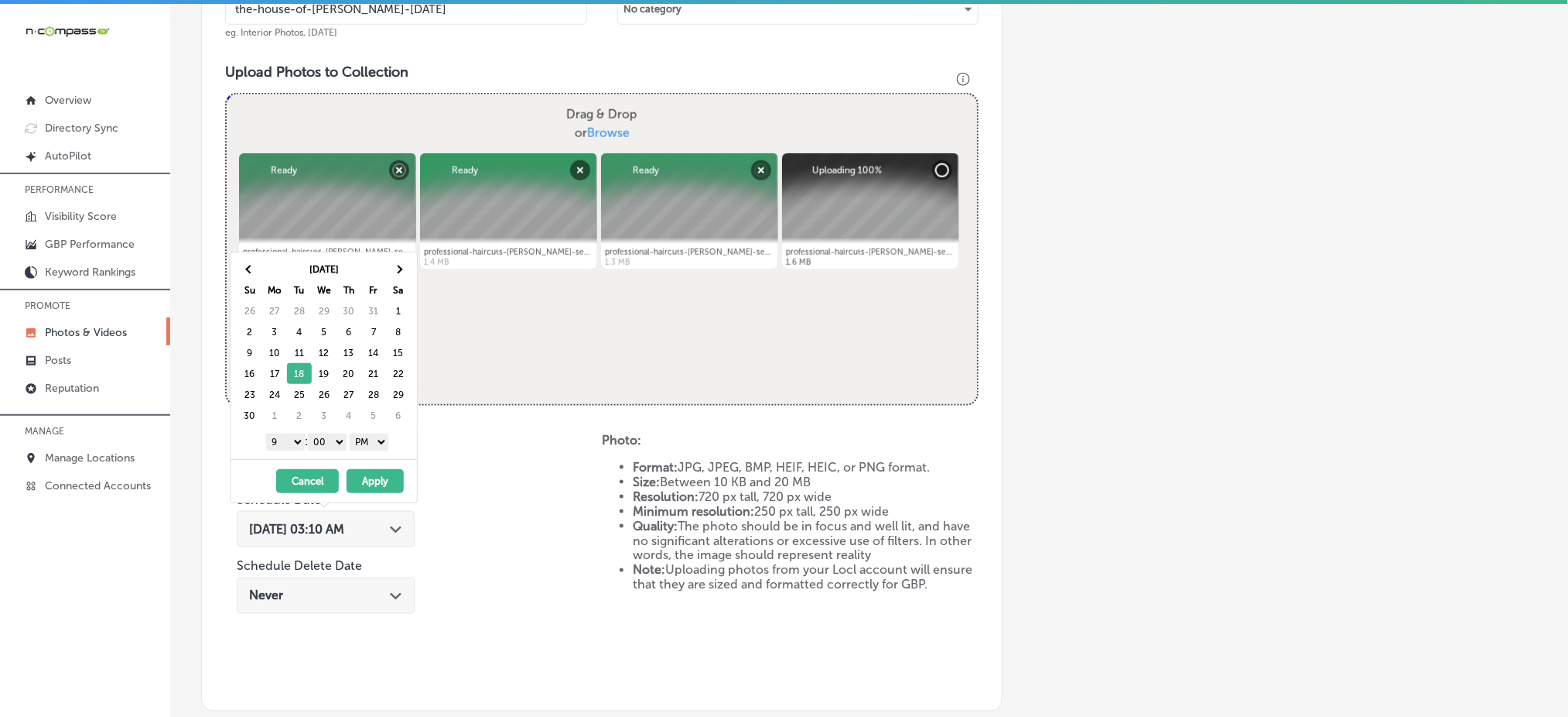
click at [371, 478] on button "Apply" at bounding box center [375, 481] width 57 height 24
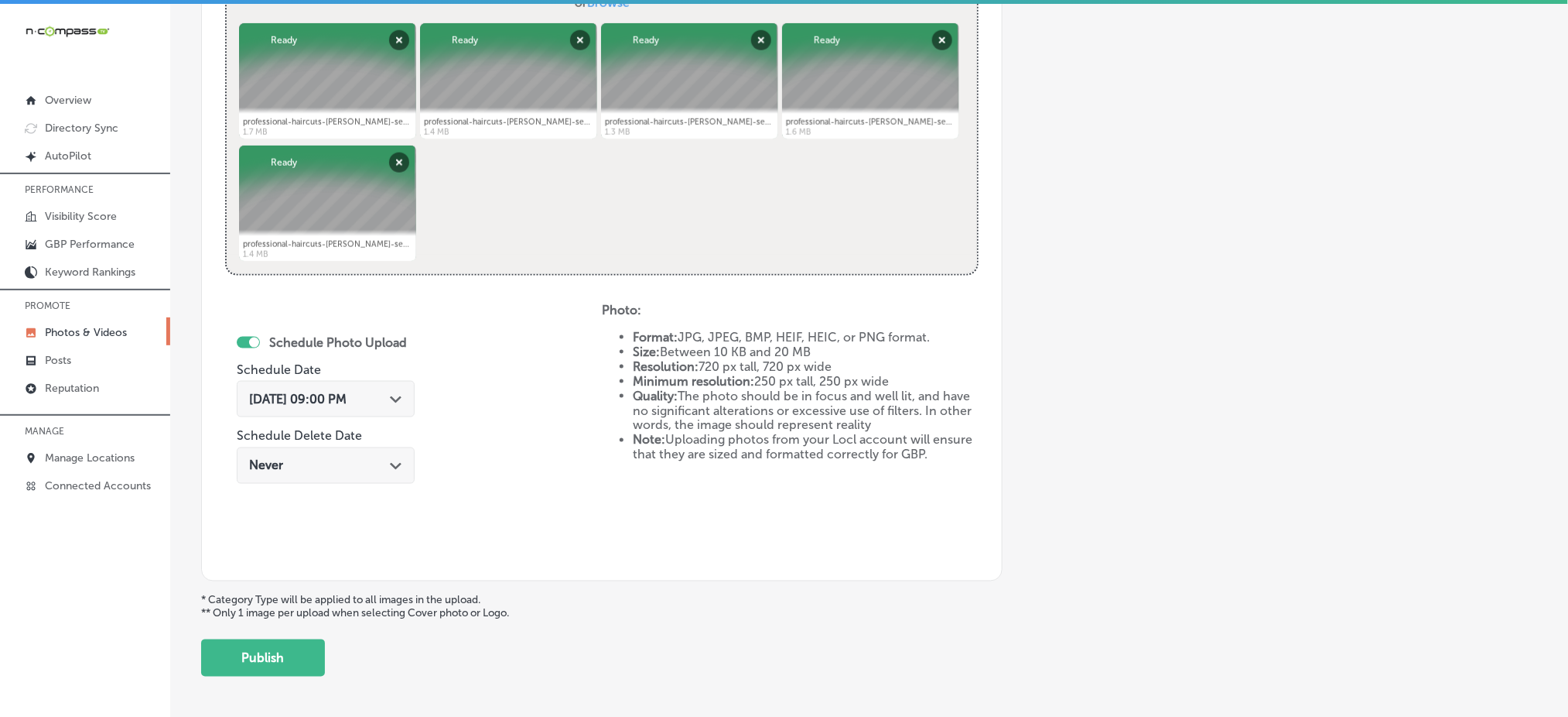
scroll to position [703, 0]
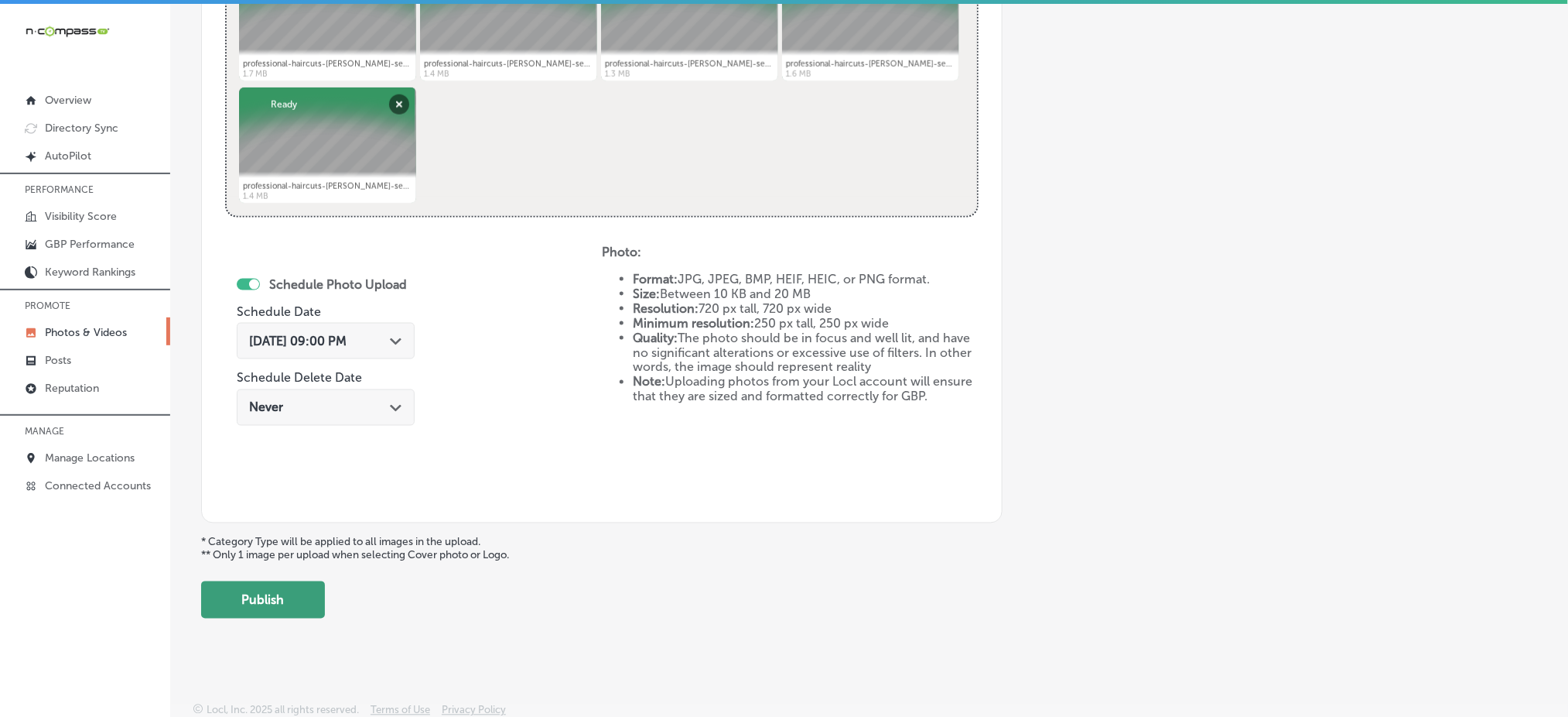
click at [275, 612] on button "Publish" at bounding box center [263, 600] width 124 height 37
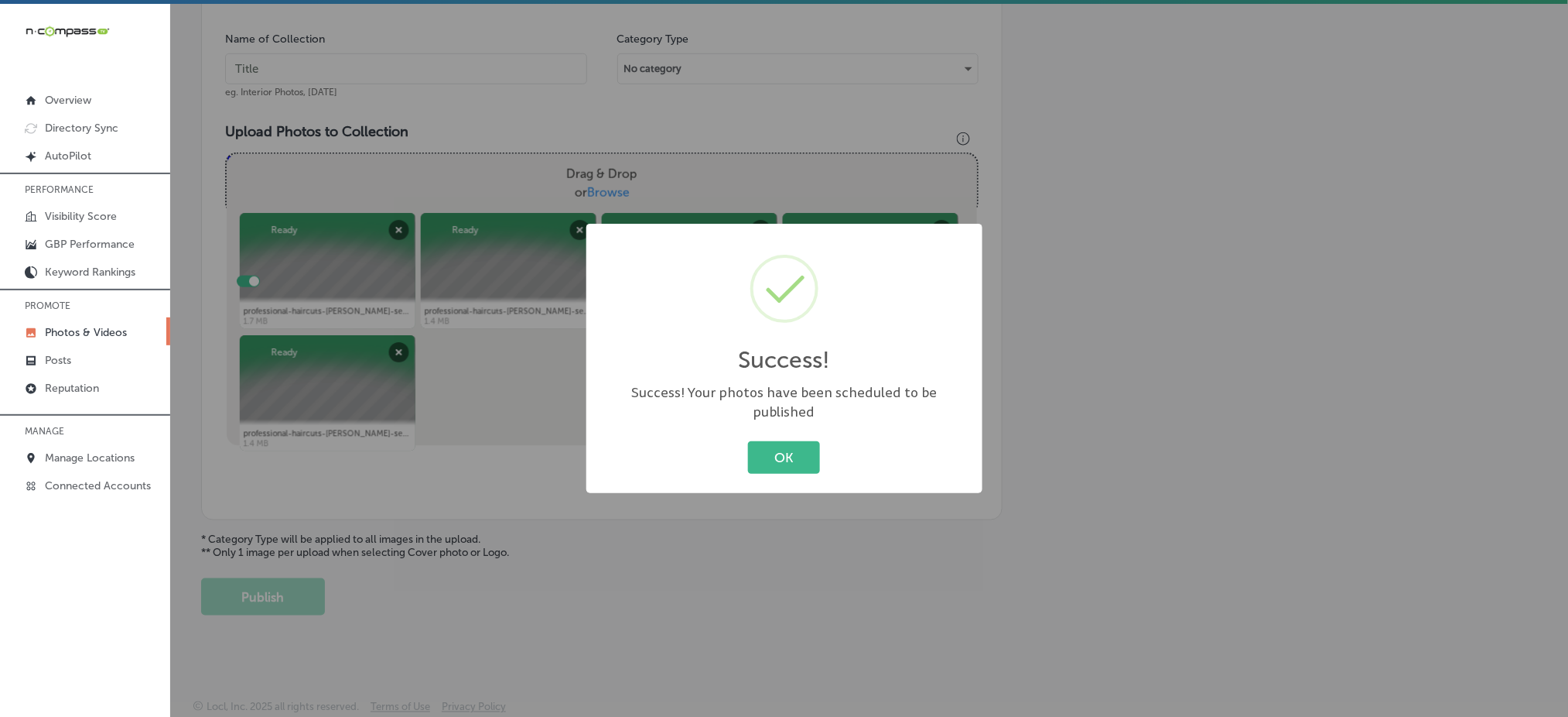
scroll to position [452, 0]
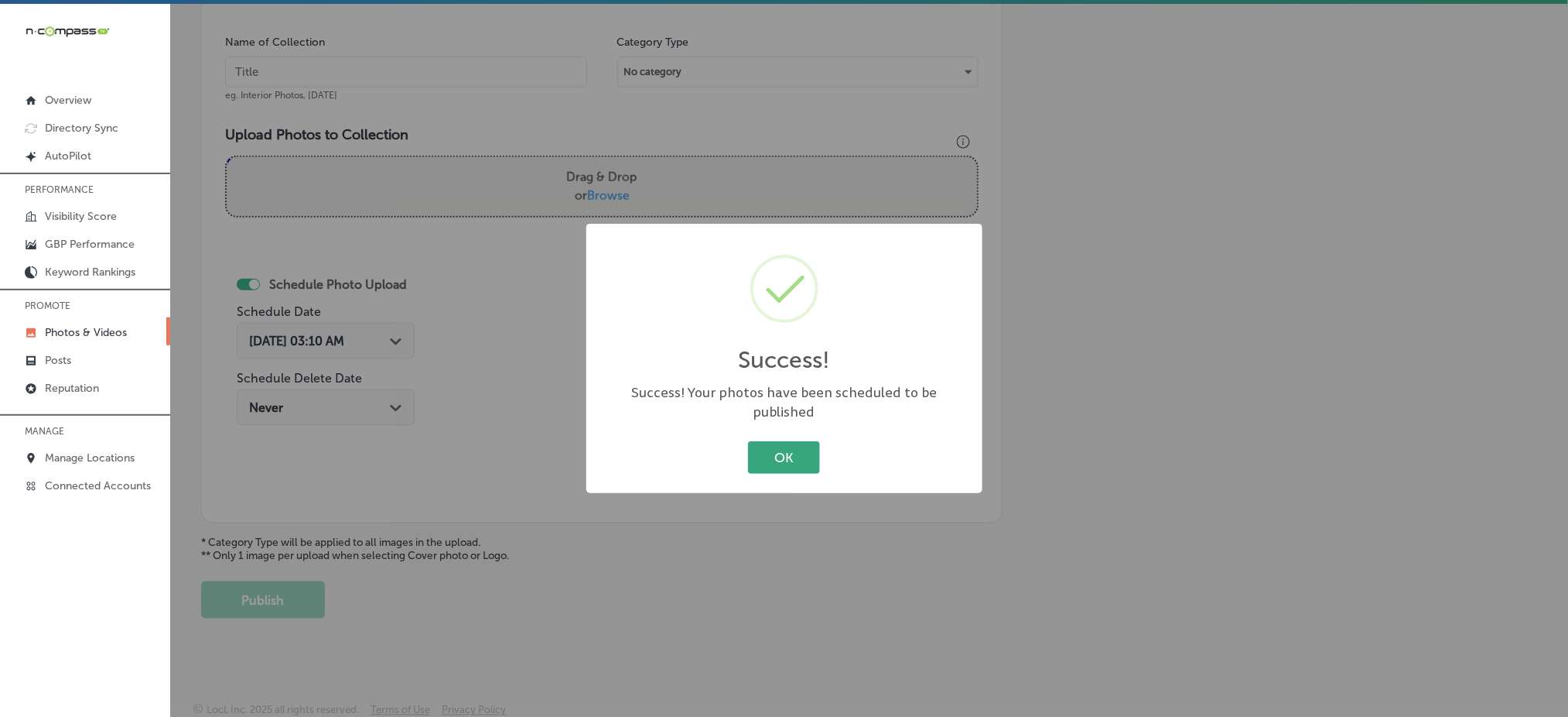
click at [807, 457] on button "OK" at bounding box center [784, 456] width 72 height 32
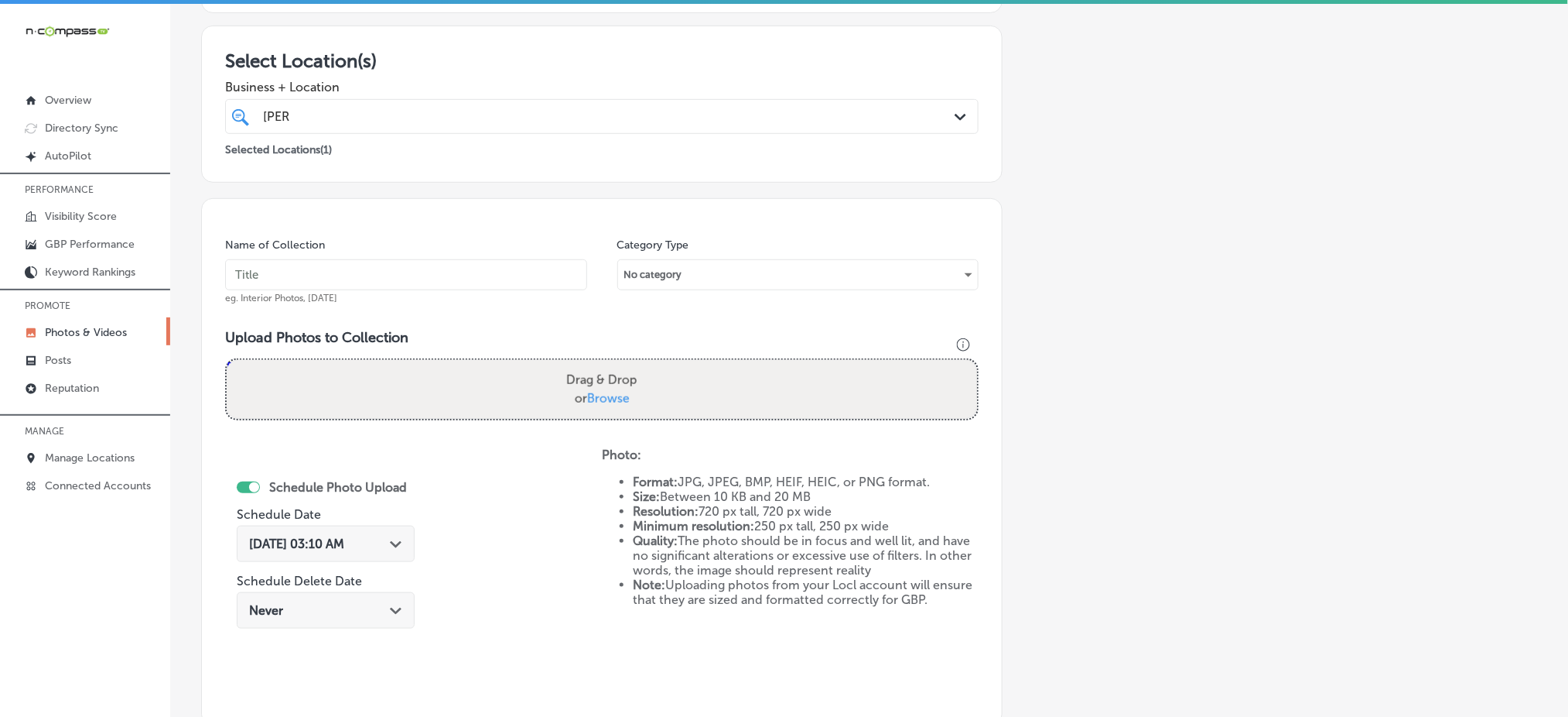
scroll to position [0, 0]
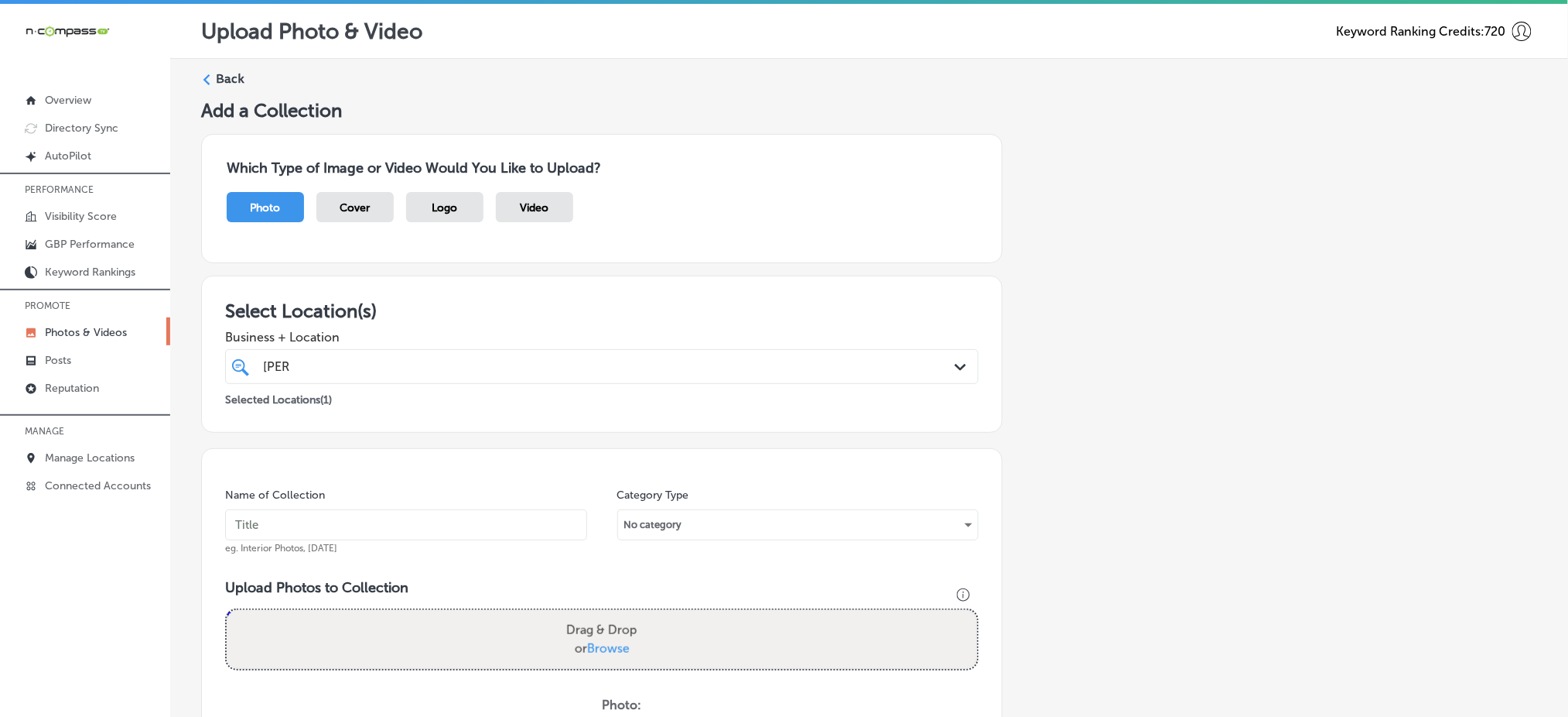
click at [385, 373] on div "[PERSON_NAME] [PERSON_NAME]" at bounding box center [568, 366] width 613 height 21
click at [292, 518] on input "text" at bounding box center [406, 525] width 362 height 31
paste input "the-house-of-[PERSON_NAME]-[DATE]"
type input "the-house-of-[PERSON_NAME]-[DATE]"
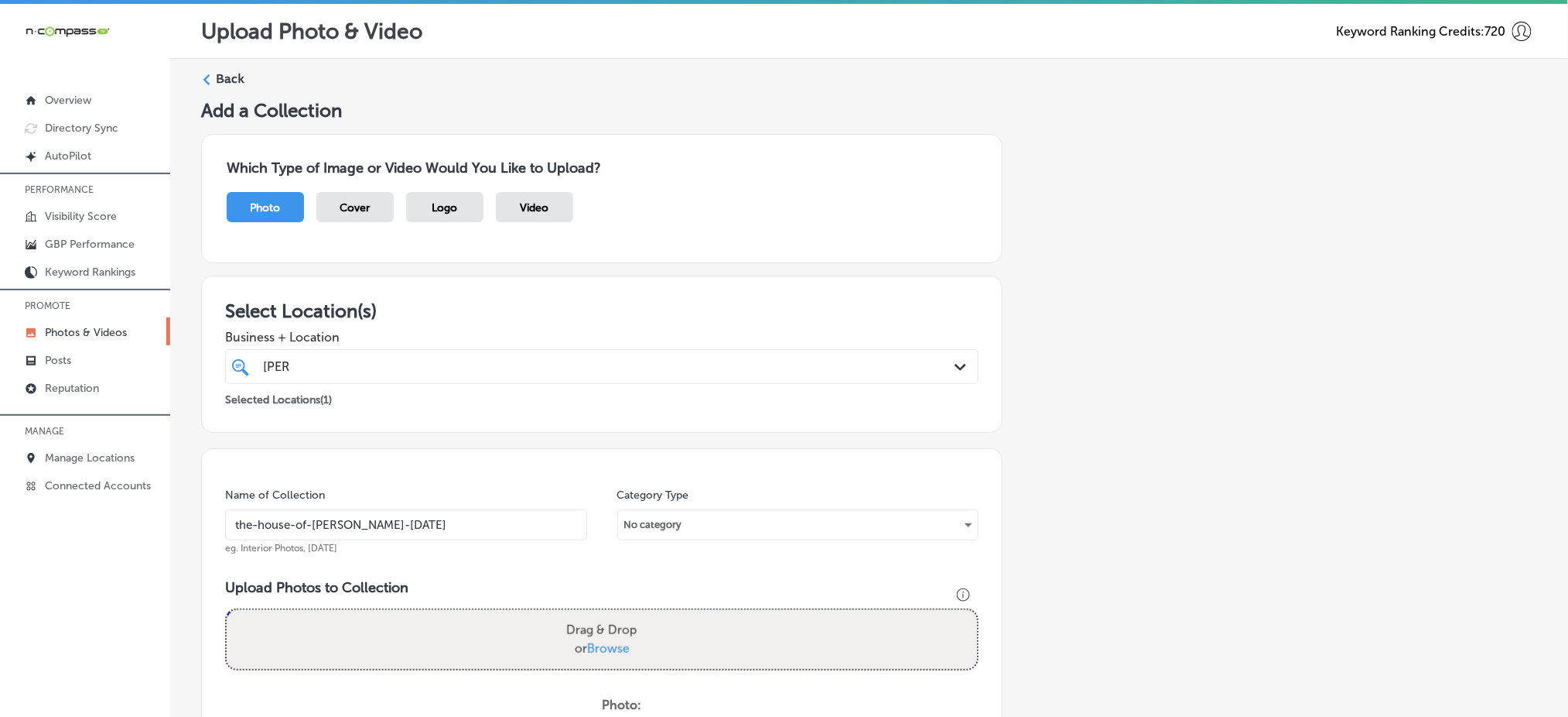
click at [605, 651] on span "Browse" at bounding box center [608, 647] width 43 height 15
click at [605, 614] on input "Drag & Drop or Browse" at bounding box center [601, 611] width 751 height 5
type input "C:\fakepath\professional-haircuts-[PERSON_NAME]-services-the-house-of-[PERSON_N…"
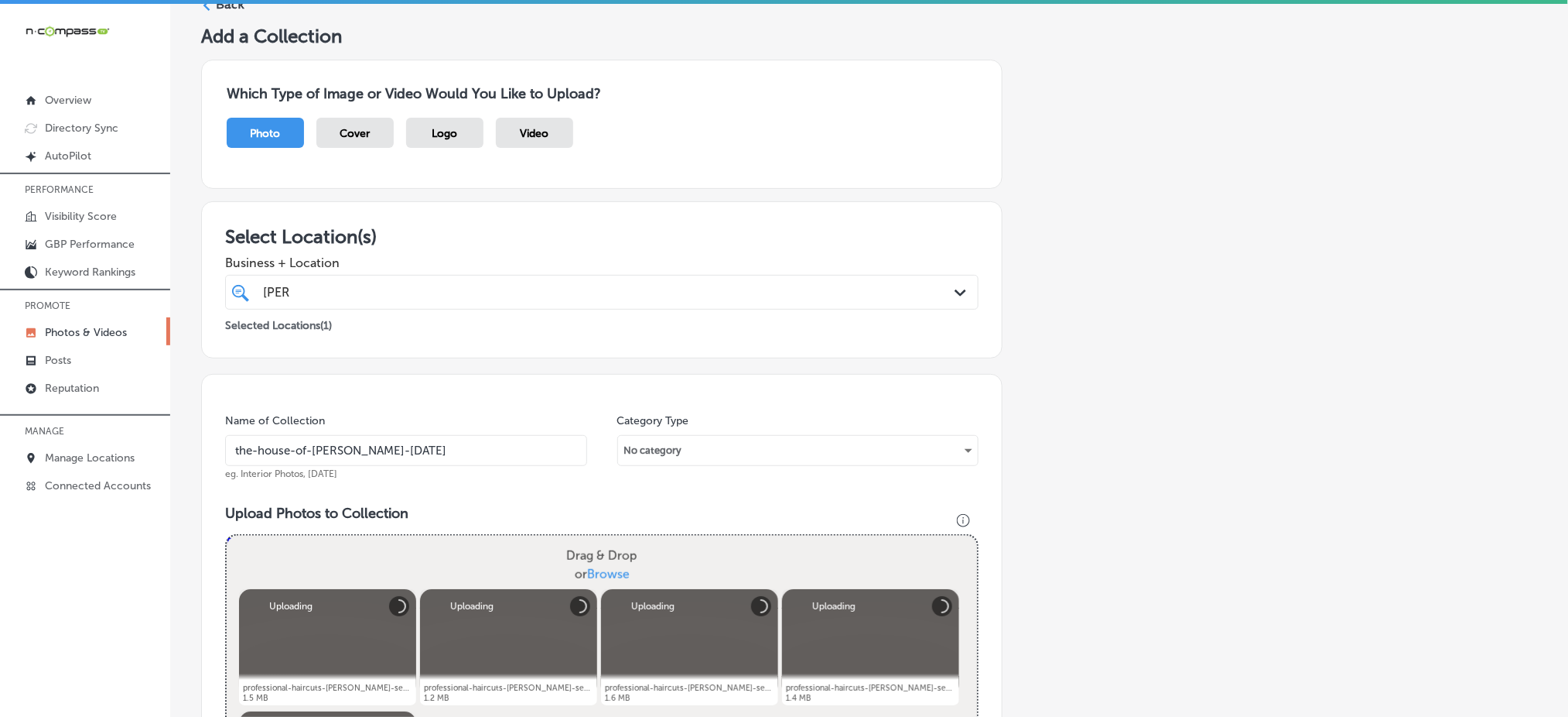
scroll to position [619, 0]
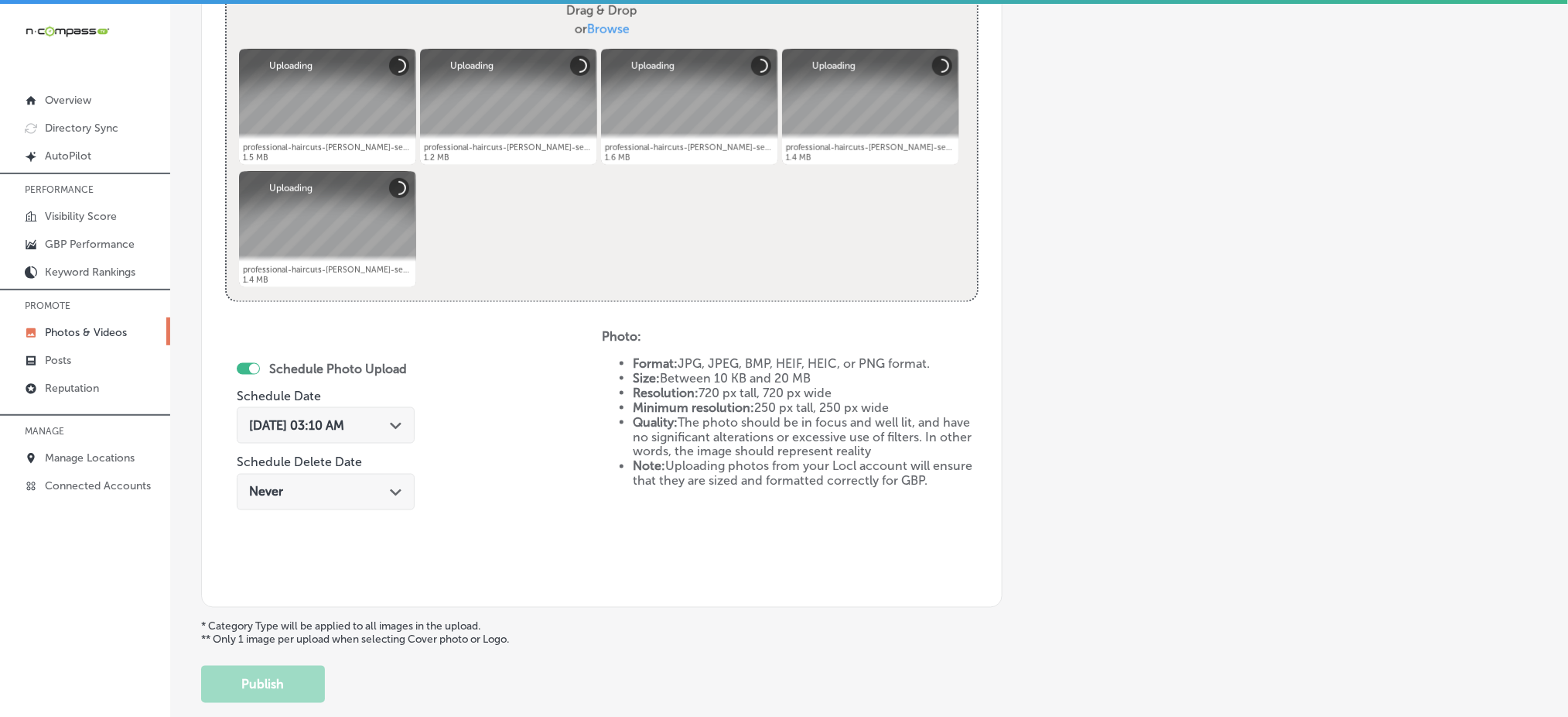
click at [375, 422] on div "[DATE] 03:10 AM Path Created with Sketch." at bounding box center [325, 424] width 153 height 15
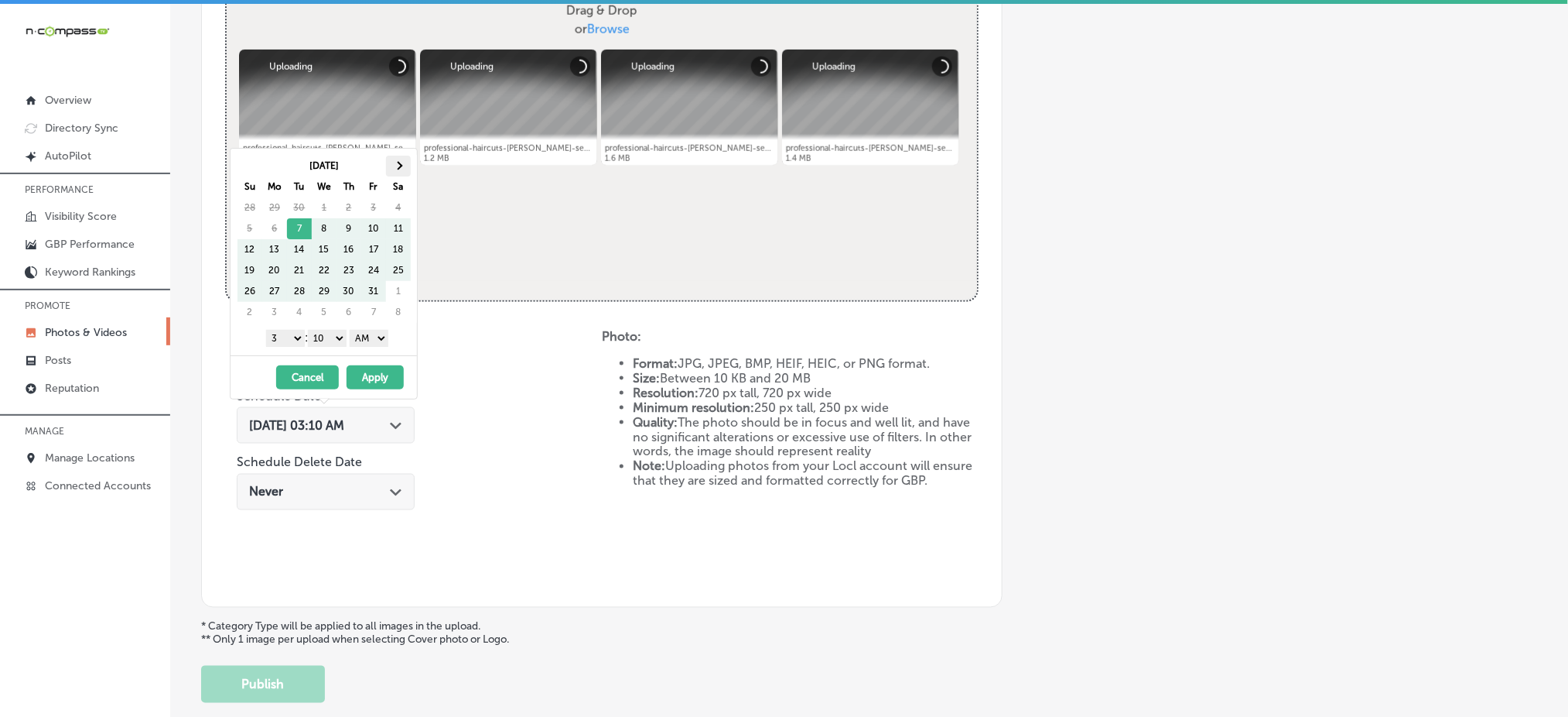
click at [393, 169] on th at bounding box center [399, 167] width 25 height 21
click at [272, 339] on select "1 2 3 4 5 6 7 8 9 10 11 12" at bounding box center [286, 338] width 39 height 17
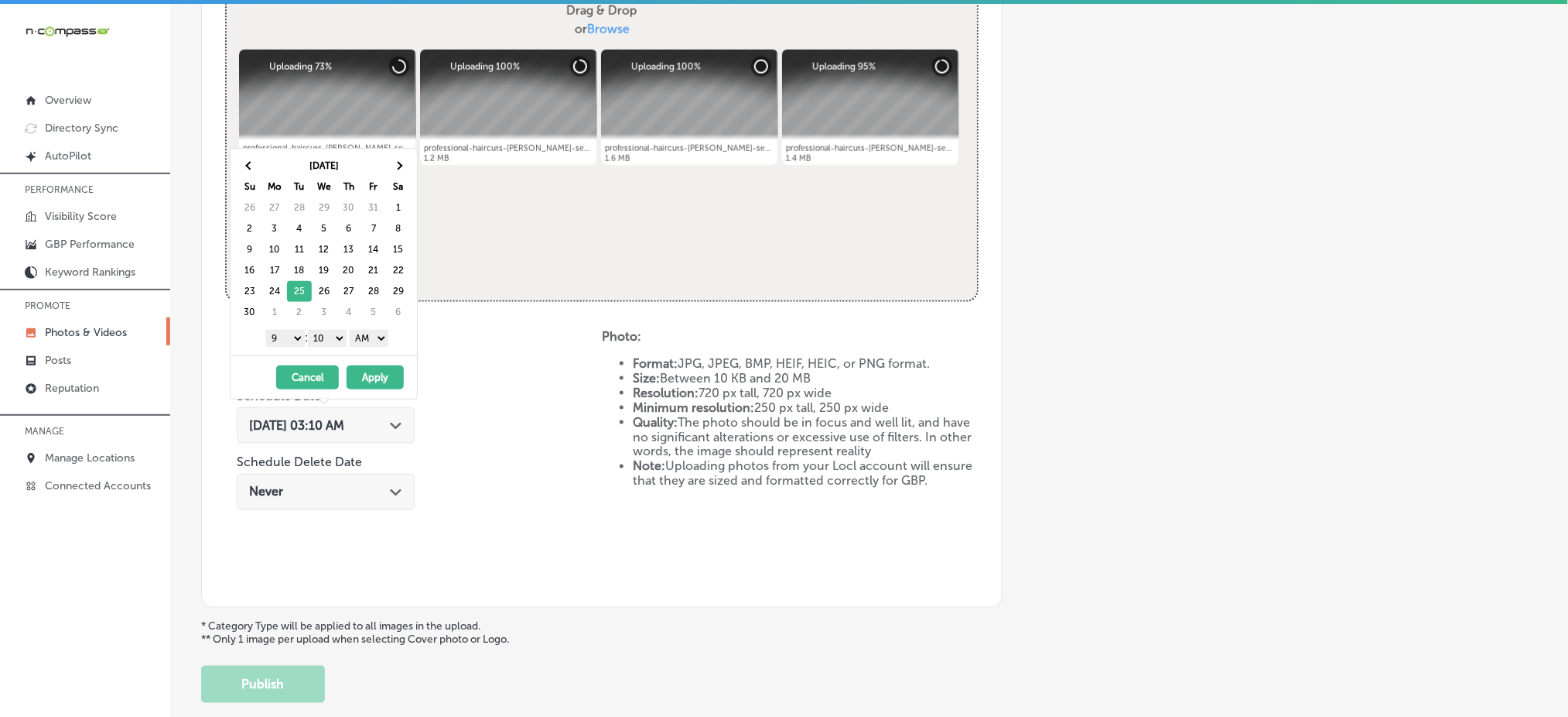
click at [322, 344] on select "00 10 20 30 40 50" at bounding box center [327, 338] width 39 height 17
click at [368, 345] on select "AM PM" at bounding box center [369, 338] width 39 height 17
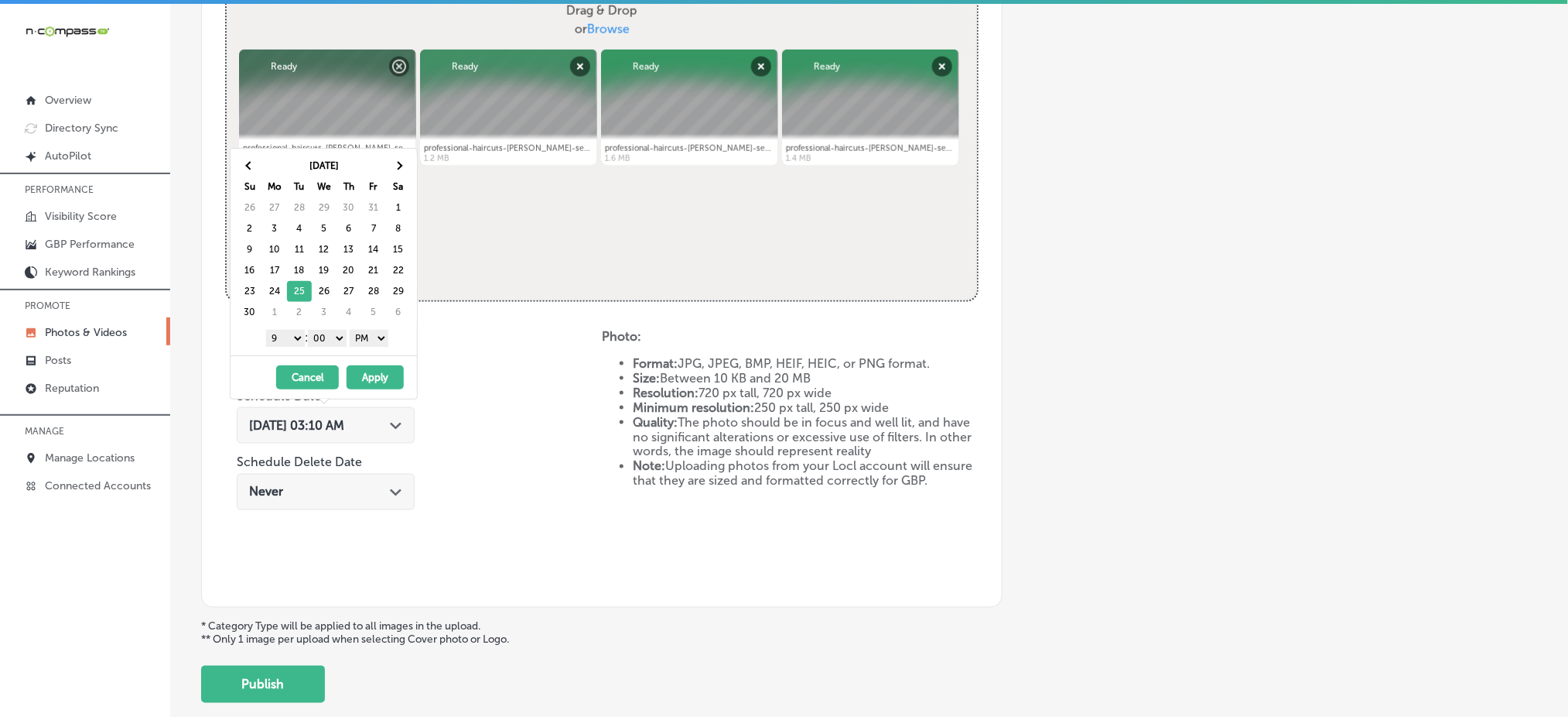
click at [379, 380] on button "Apply" at bounding box center [375, 377] width 57 height 24
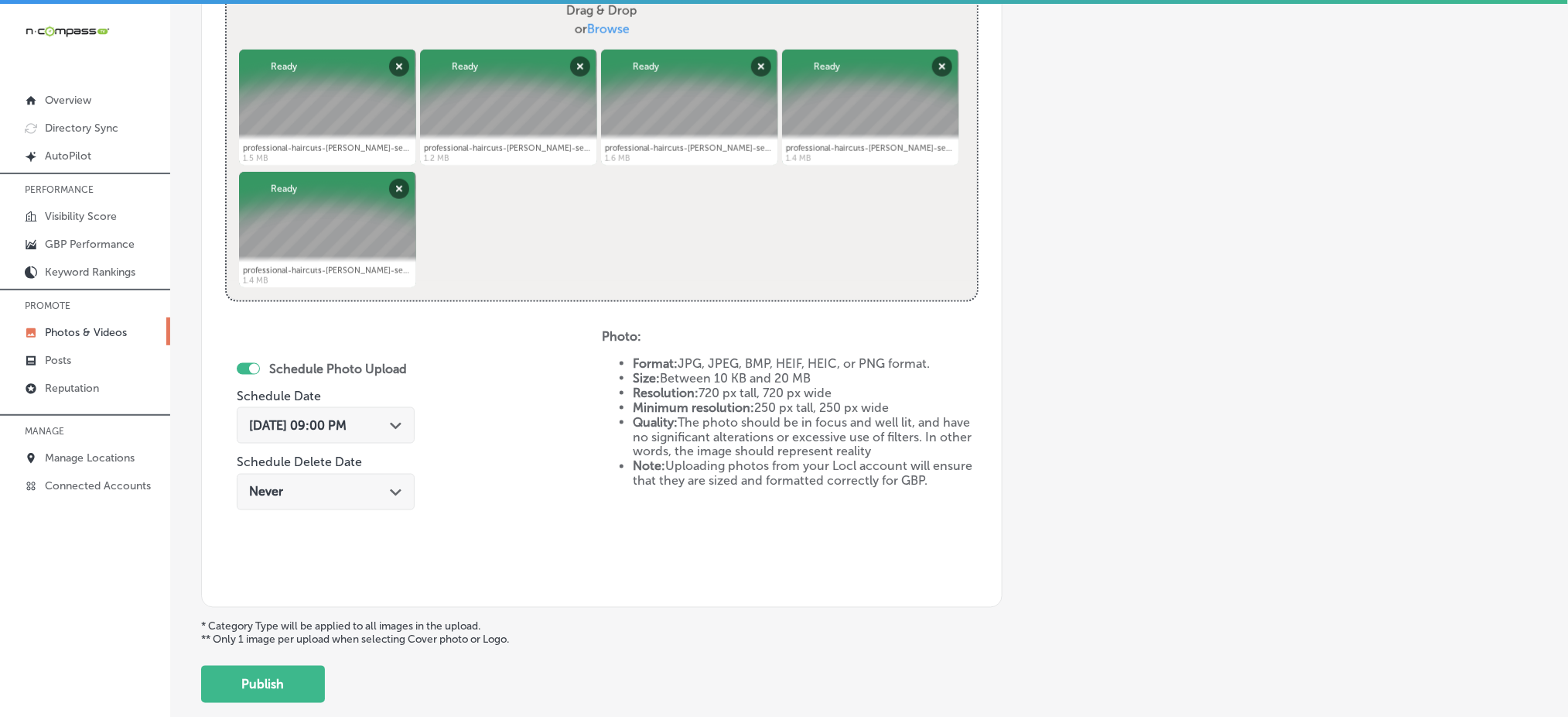
click at [563, 408] on div "Schedule Photo Upload Schedule Date [DATE] 09:00 PM Path Created with Sketch. S…" at bounding box center [413, 455] width 377 height 255
click at [302, 690] on button "Publish" at bounding box center [263, 684] width 124 height 37
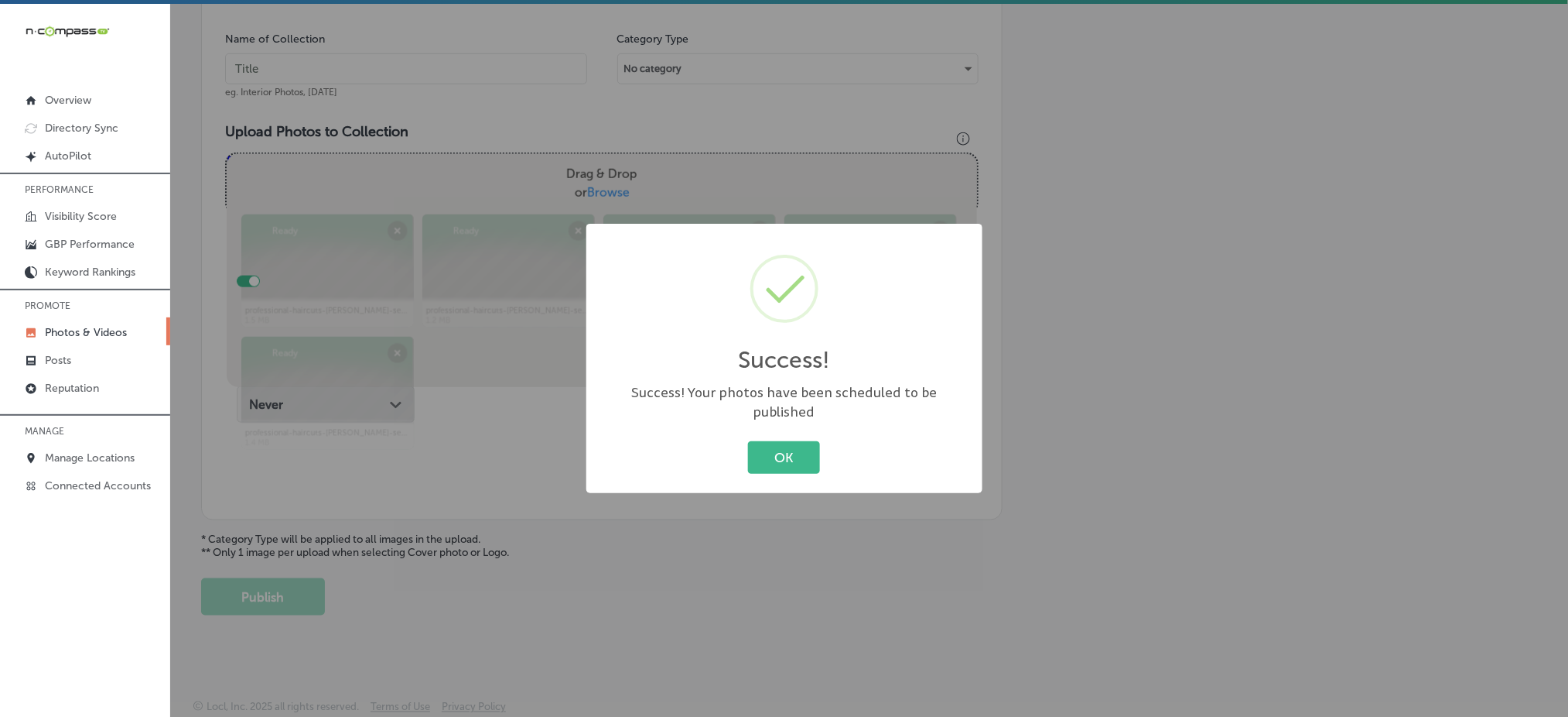
scroll to position [452, 0]
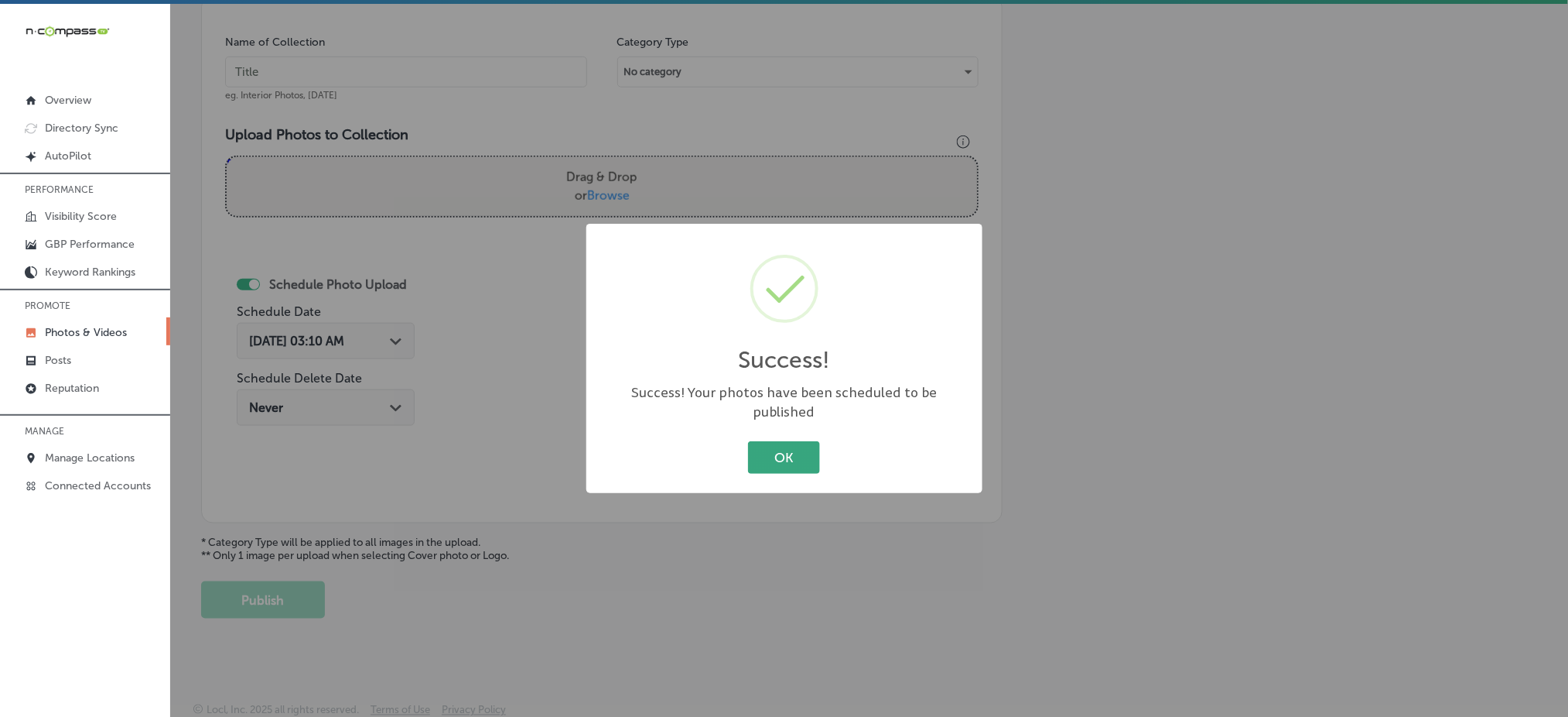
click at [776, 441] on button "OK" at bounding box center [784, 456] width 72 height 32
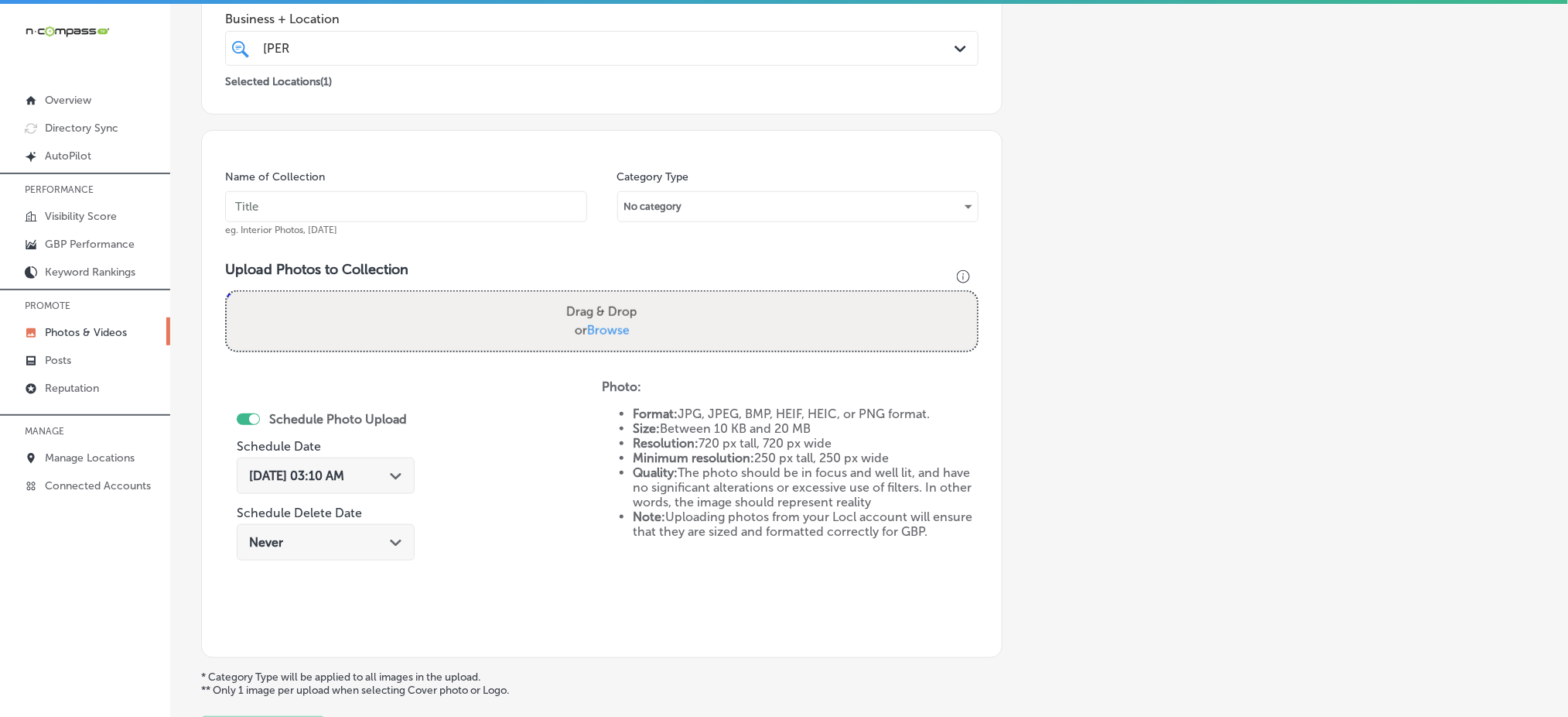
scroll to position [143, 0]
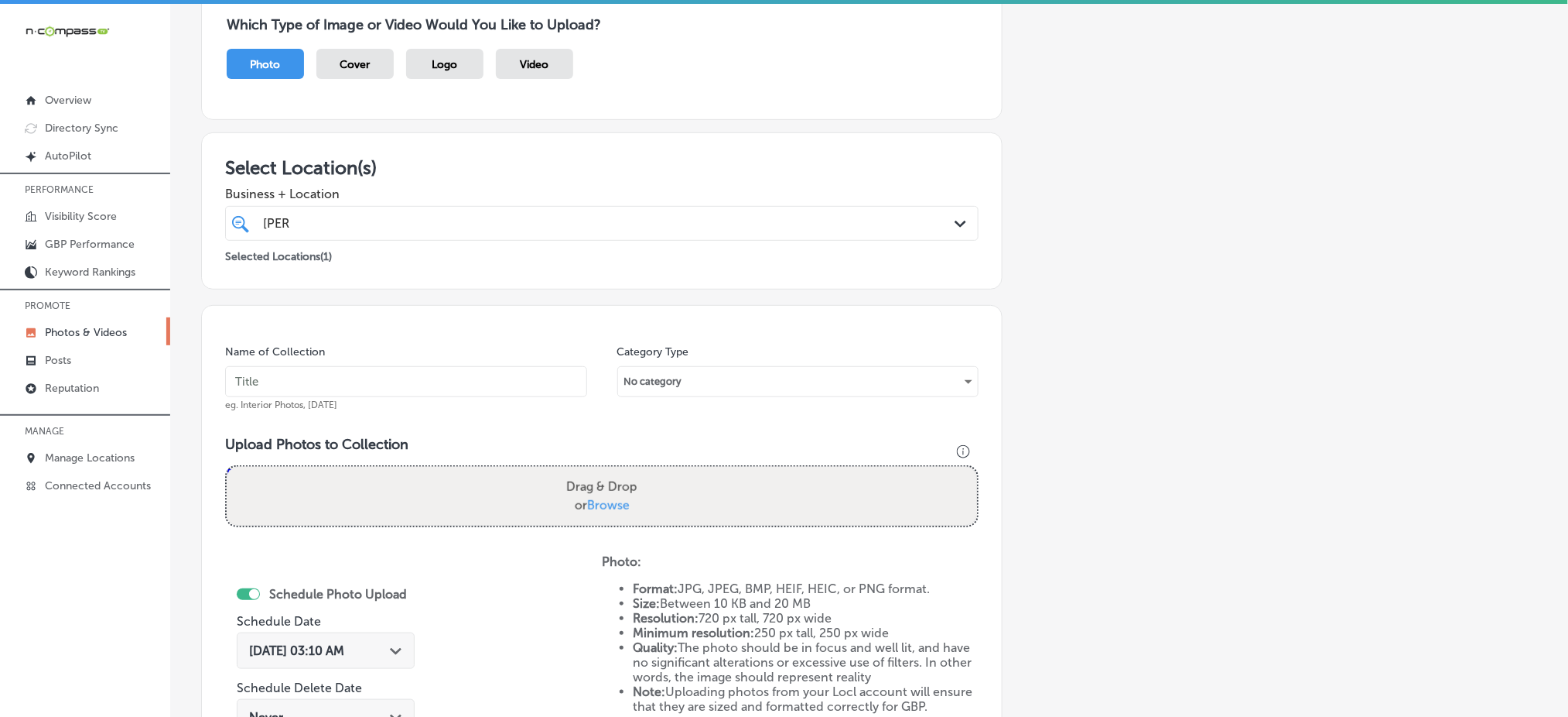
click at [574, 205] on div "[PERSON_NAME] [PERSON_NAME] Path Created with Sketch." at bounding box center [601, 223] width 753 height 35
click at [495, 390] on input "text" at bounding box center [406, 382] width 362 height 31
paste input "the-house-of-[PERSON_NAME]-[DATE]"
click at [492, 384] on input "the-house-of-[PERSON_NAME]-[DATE]" at bounding box center [406, 382] width 362 height 31
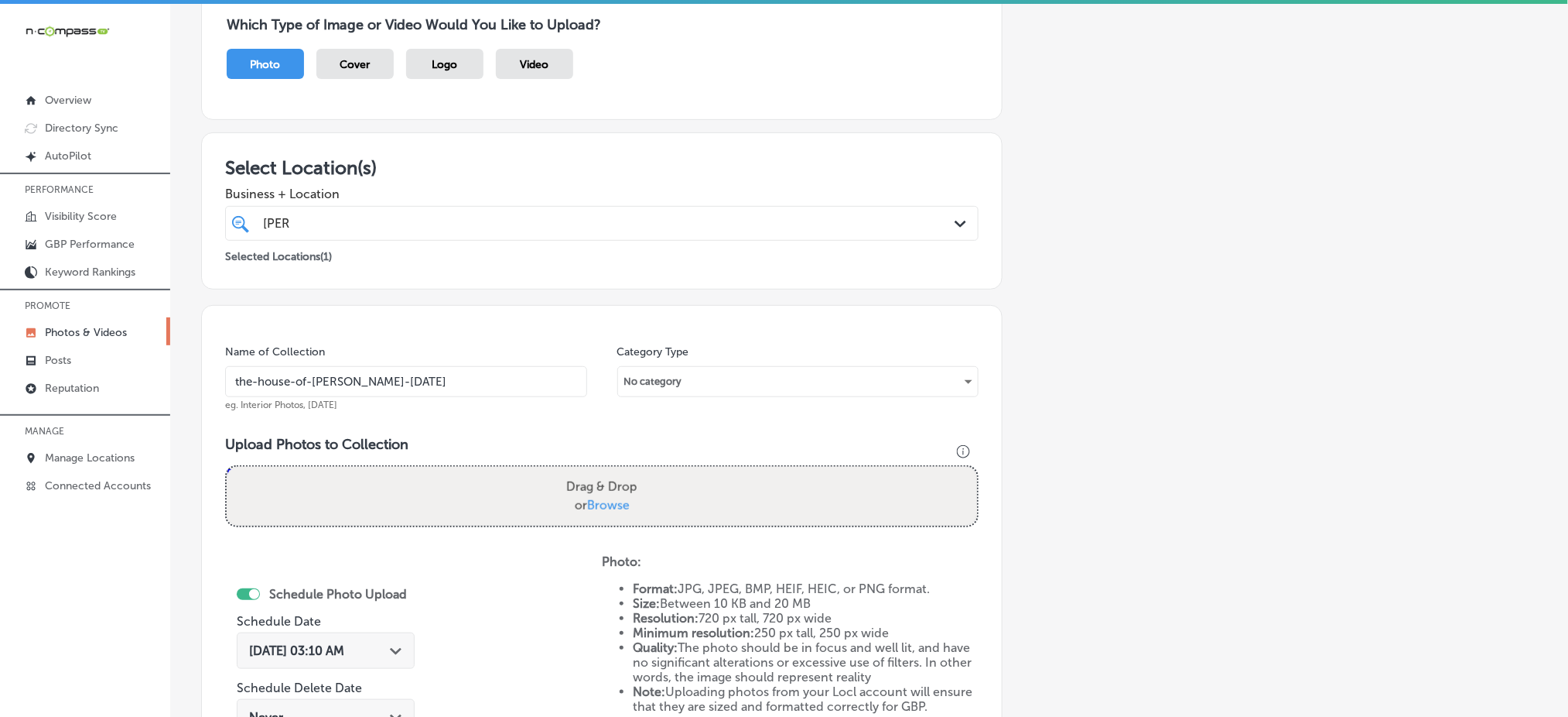
click at [492, 384] on input "the-house-of-[PERSON_NAME]-[DATE]" at bounding box center [406, 382] width 362 height 31
click at [513, 386] on input "the-house-of-[PERSON_NAME]-[DATE]" at bounding box center [406, 382] width 362 height 31
type input "the-house-of-[PERSON_NAME]-[DATE]"
click at [599, 498] on span "Browse" at bounding box center [608, 505] width 43 height 15
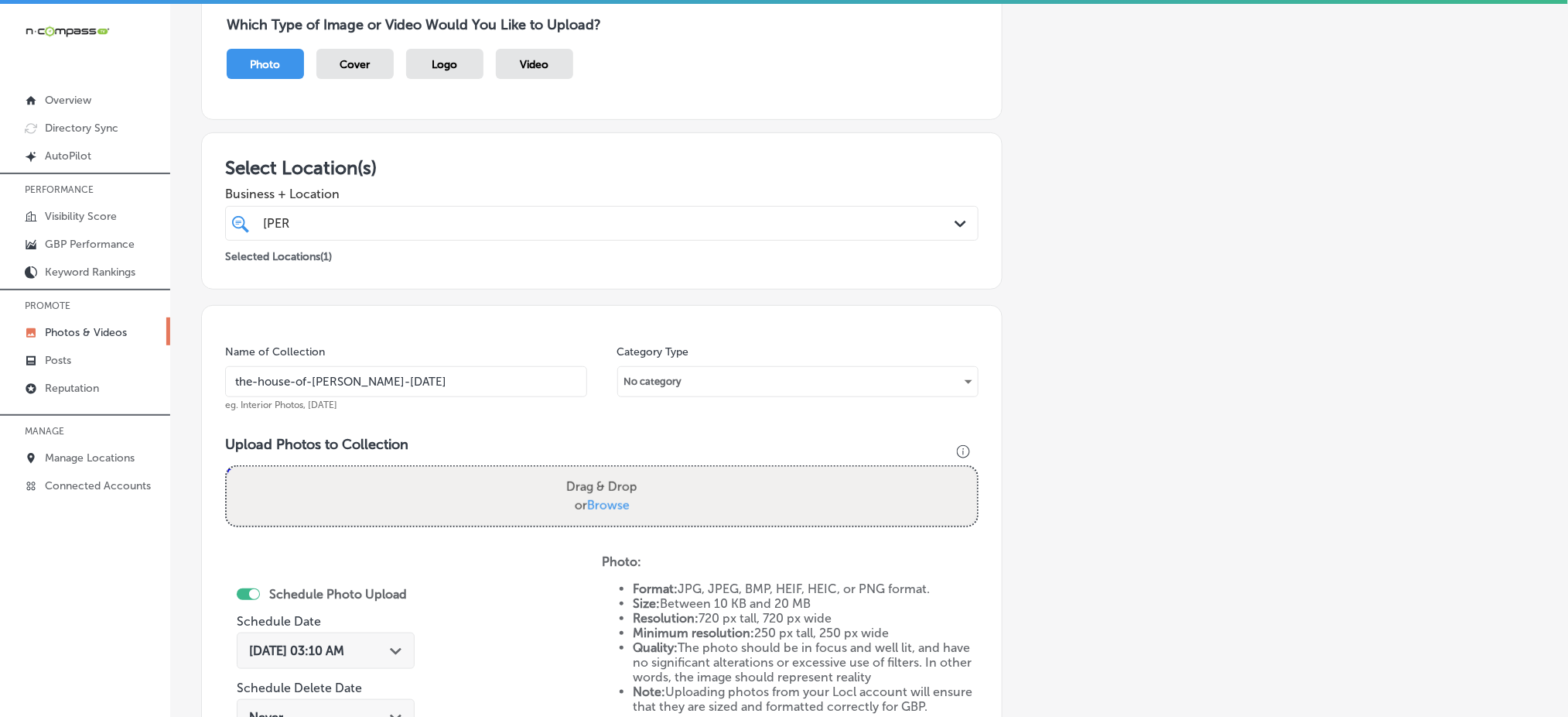
click at [599, 471] on input "Drag & Drop or Browse" at bounding box center [601, 469] width 751 height 5
type input "C:\fakepath\pittsburgh-[PERSON_NAME]-shop-the-house-of-[PERSON_NAME]-[GEOGRAPHI…"
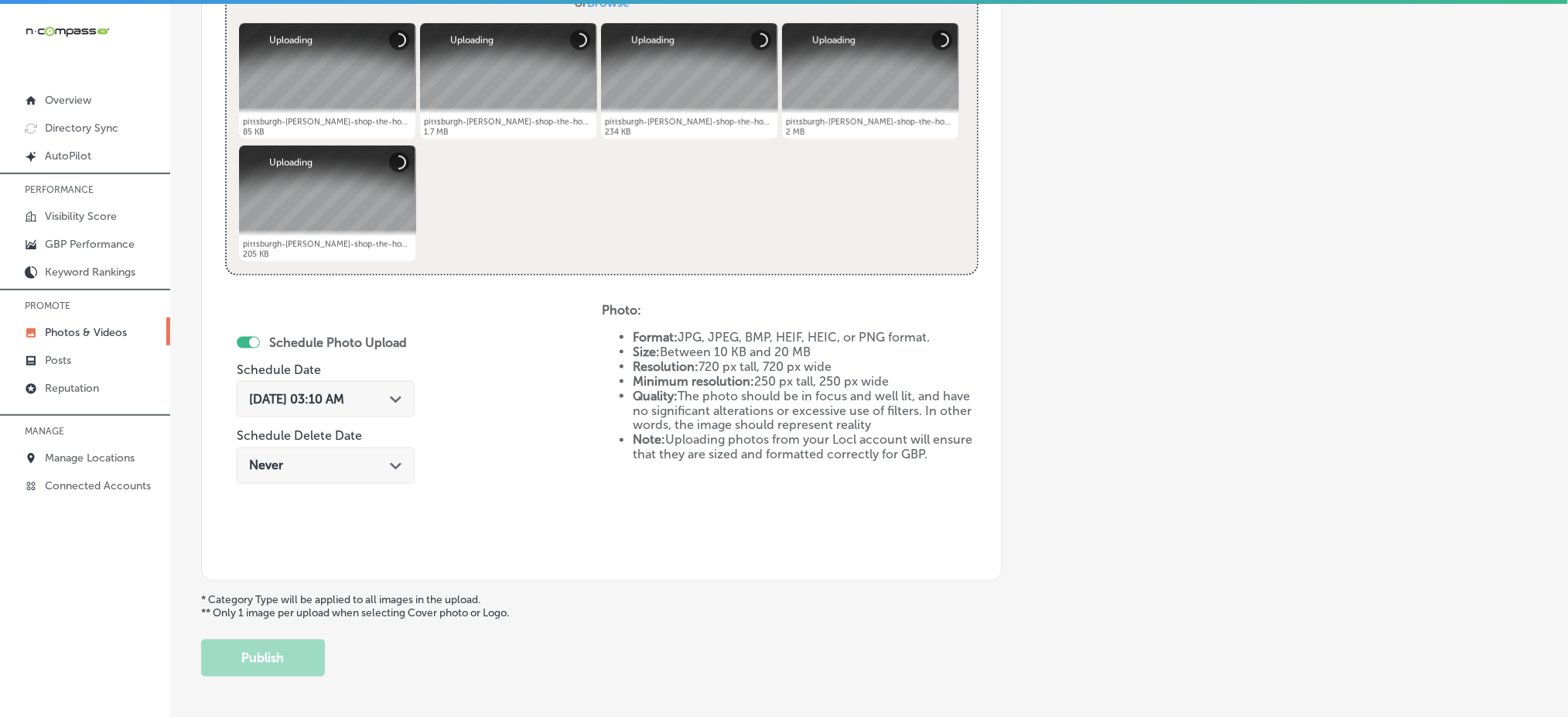
scroll to position [660, 0]
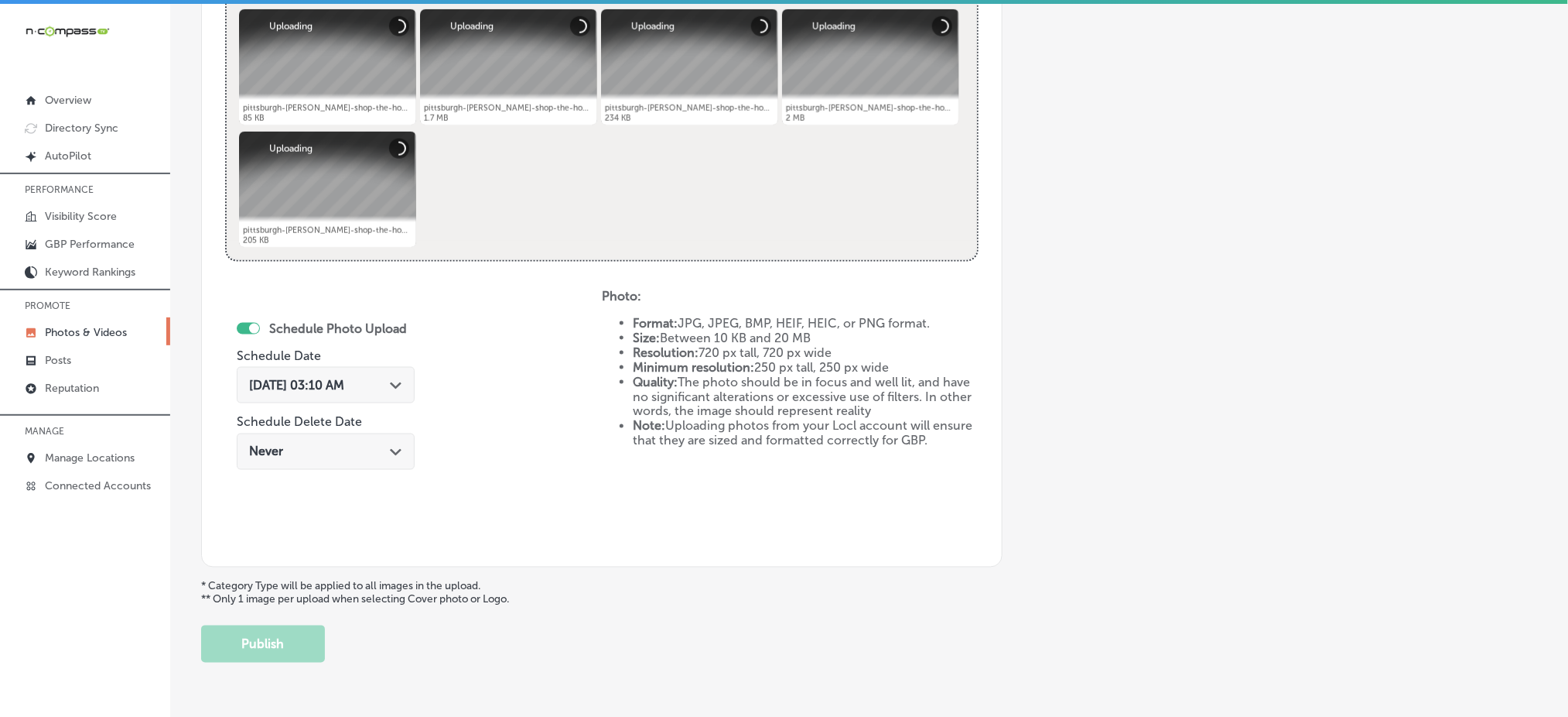
click at [349, 390] on div "[DATE] 03:10 AM Path Created with Sketch." at bounding box center [325, 386] width 178 height 37
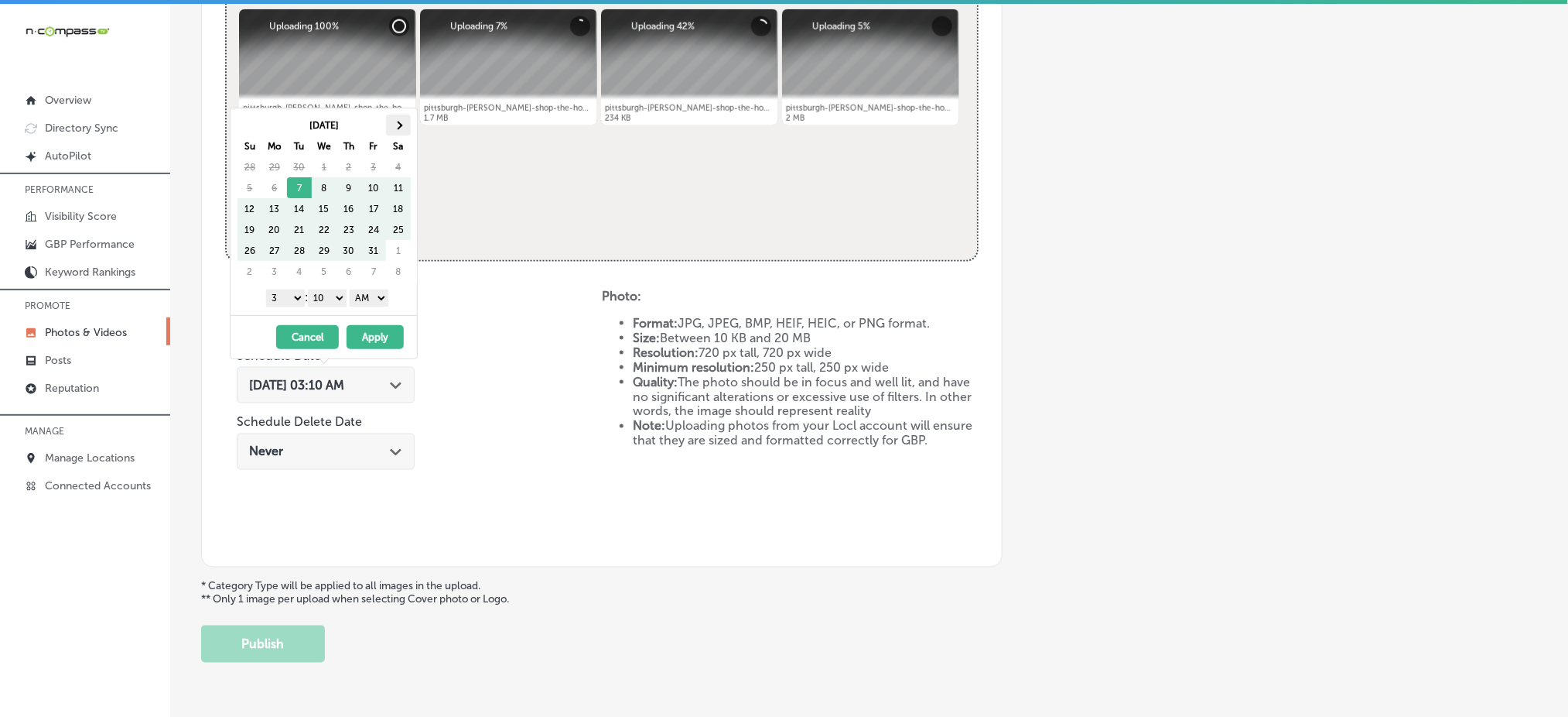
click at [394, 131] on th at bounding box center [399, 125] width 25 height 21
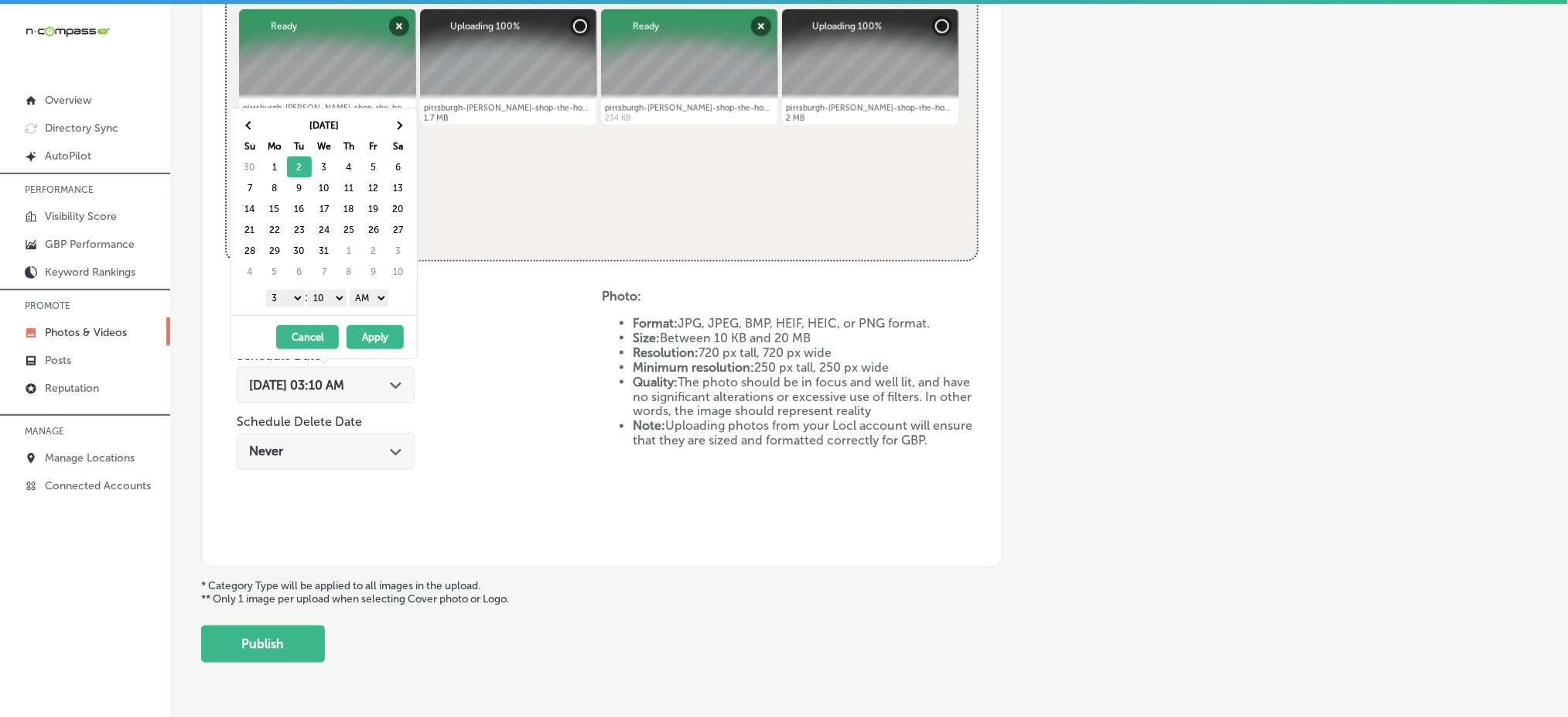
click at [287, 291] on select "1 2 3 4 5 6 7 8 9 10 11 12" at bounding box center [286, 298] width 39 height 17
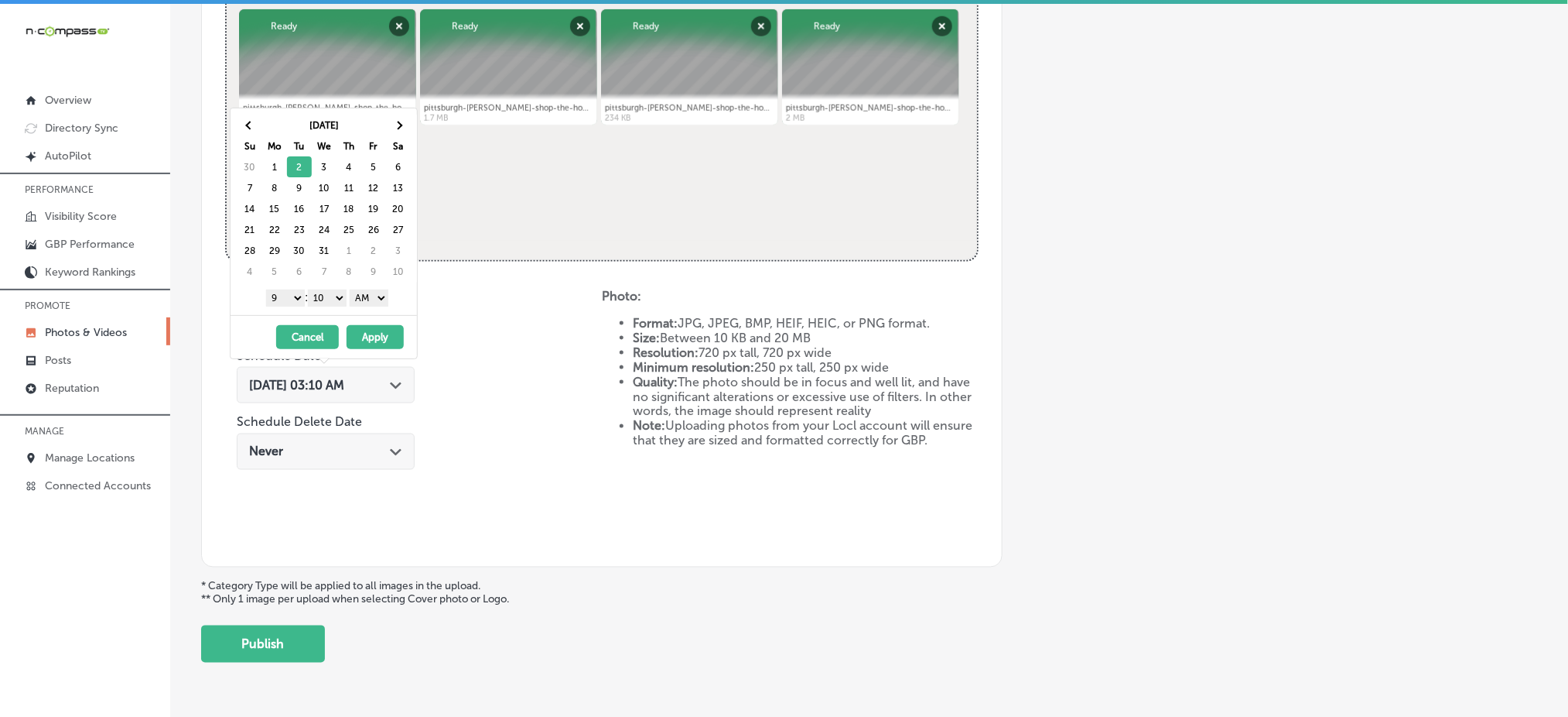
click at [337, 298] on select "00 10 20 30 40 50" at bounding box center [327, 298] width 39 height 17
click at [351, 317] on div "[DATE] - [DATE] Cancel Apply" at bounding box center [323, 336] width 187 height 44
drag, startPoint x: 325, startPoint y: 303, endPoint x: 334, endPoint y: 301, distance: 9.2
click at [325, 303] on select "00 10 20 30 40 50" at bounding box center [327, 298] width 39 height 17
click at [367, 298] on select "AM PM" at bounding box center [369, 298] width 39 height 17
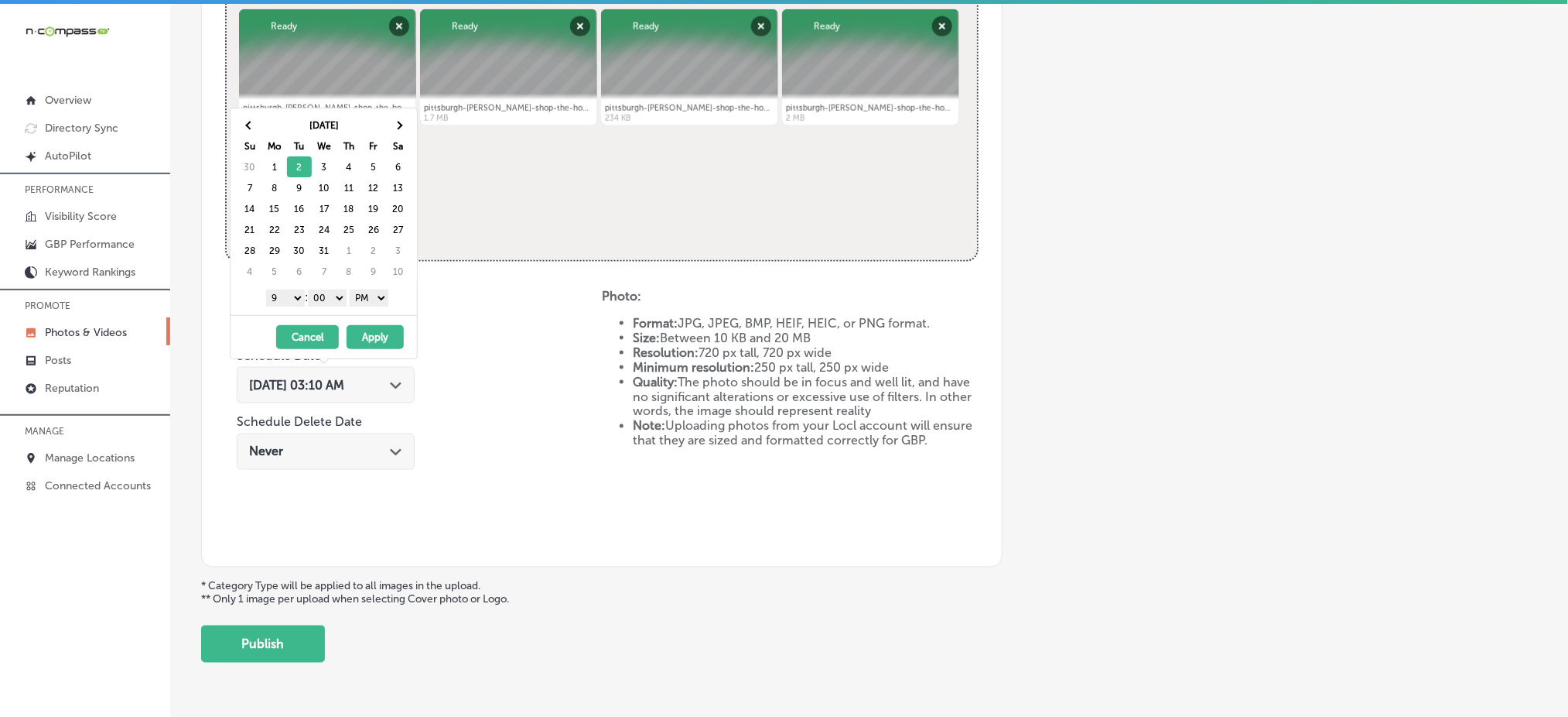
click at [376, 337] on button "Apply" at bounding box center [375, 336] width 57 height 24
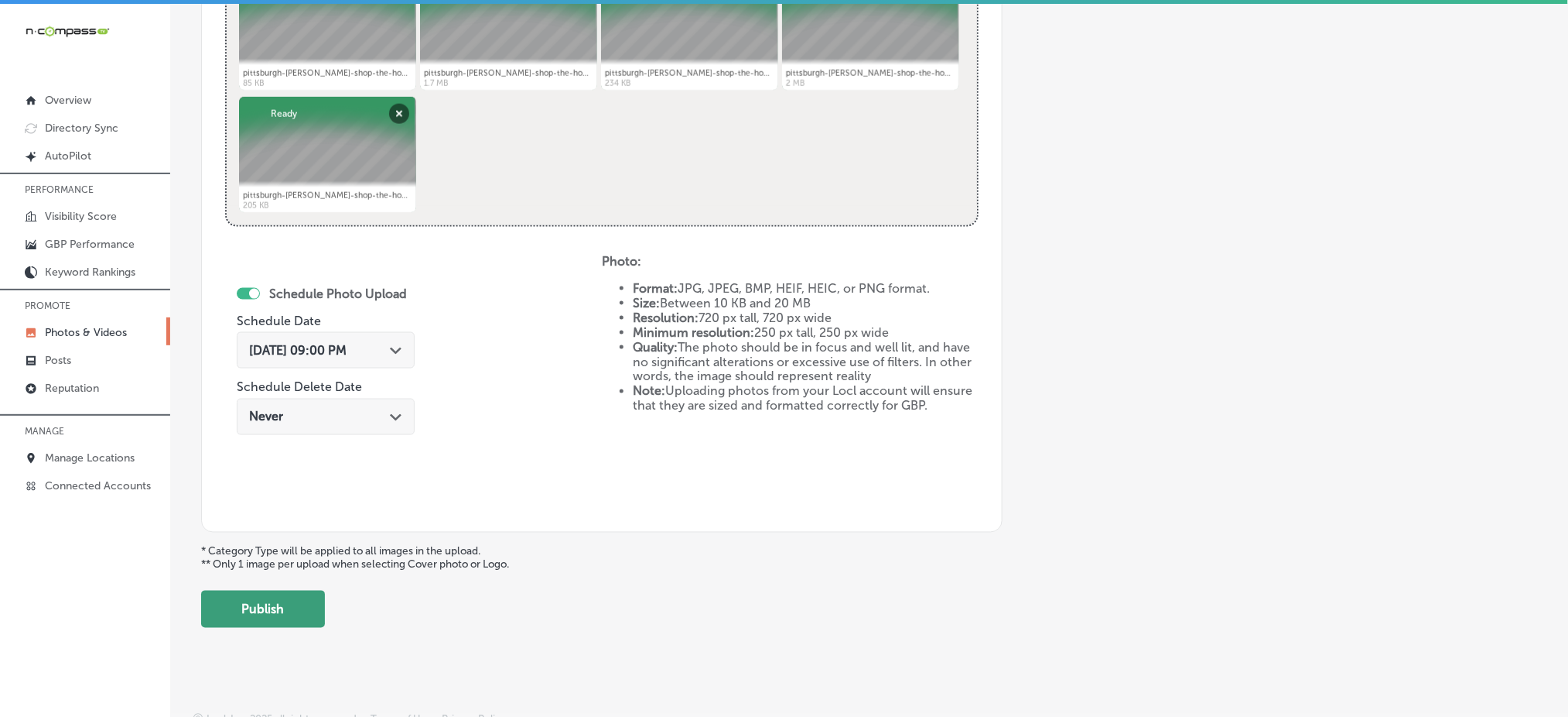
scroll to position [703, 0]
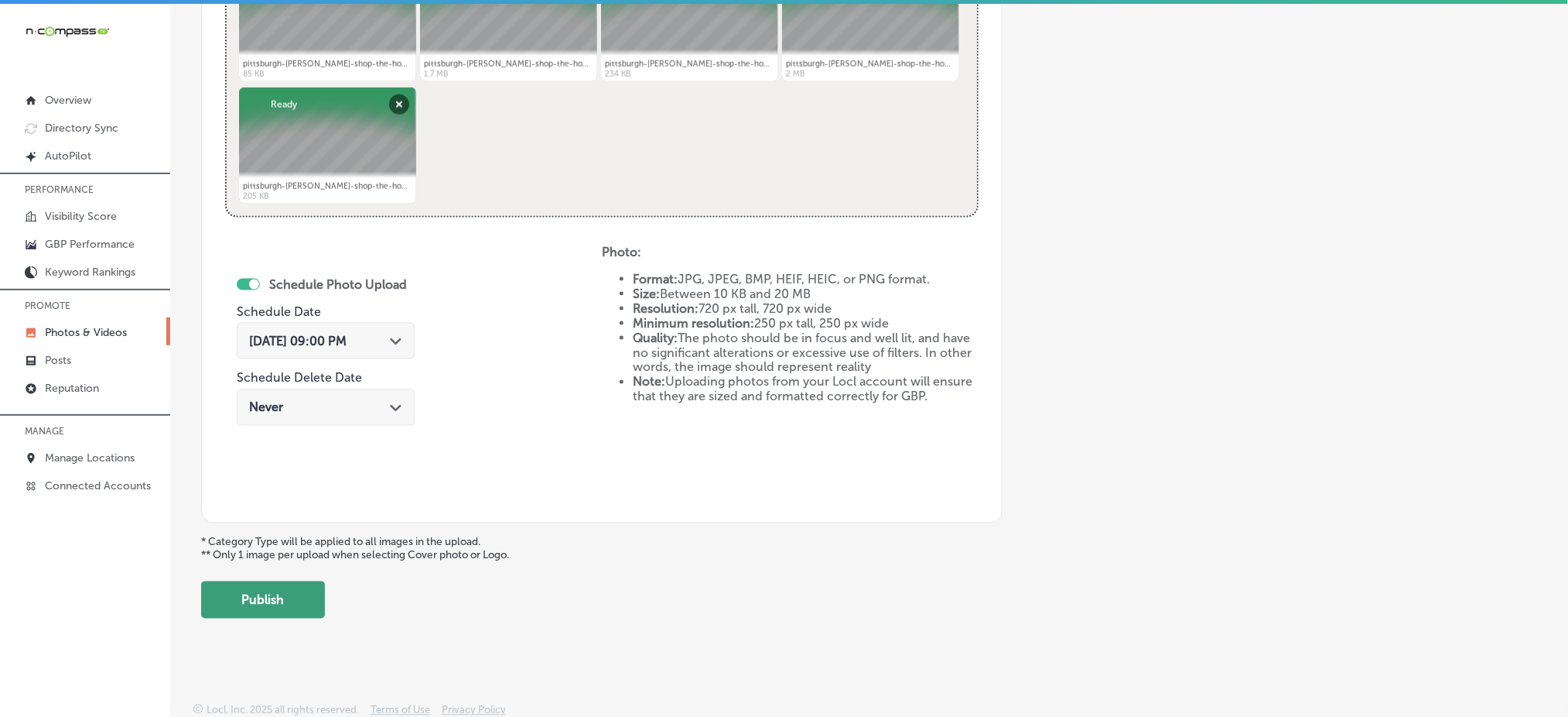
click at [230, 594] on button "Publish" at bounding box center [263, 600] width 124 height 37
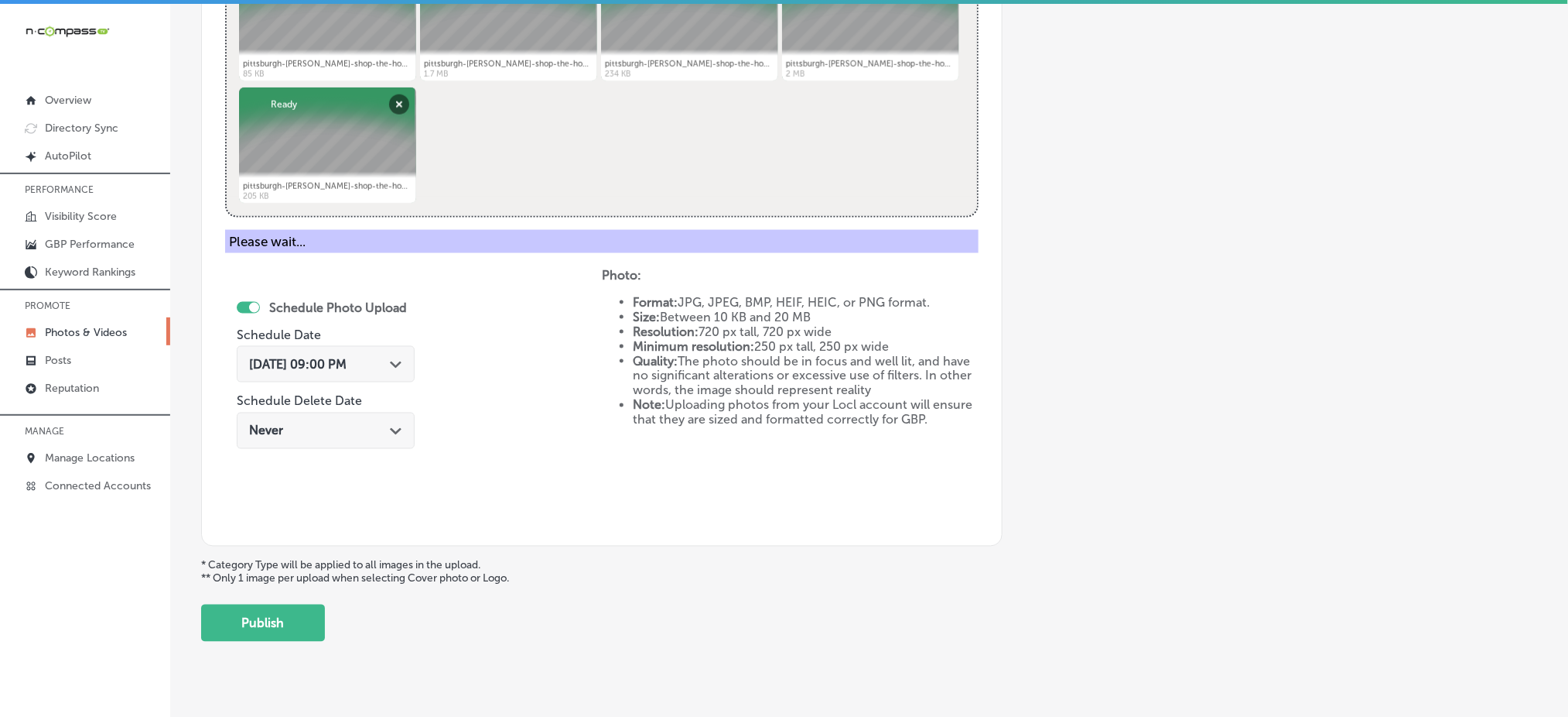
scroll to position [452, 0]
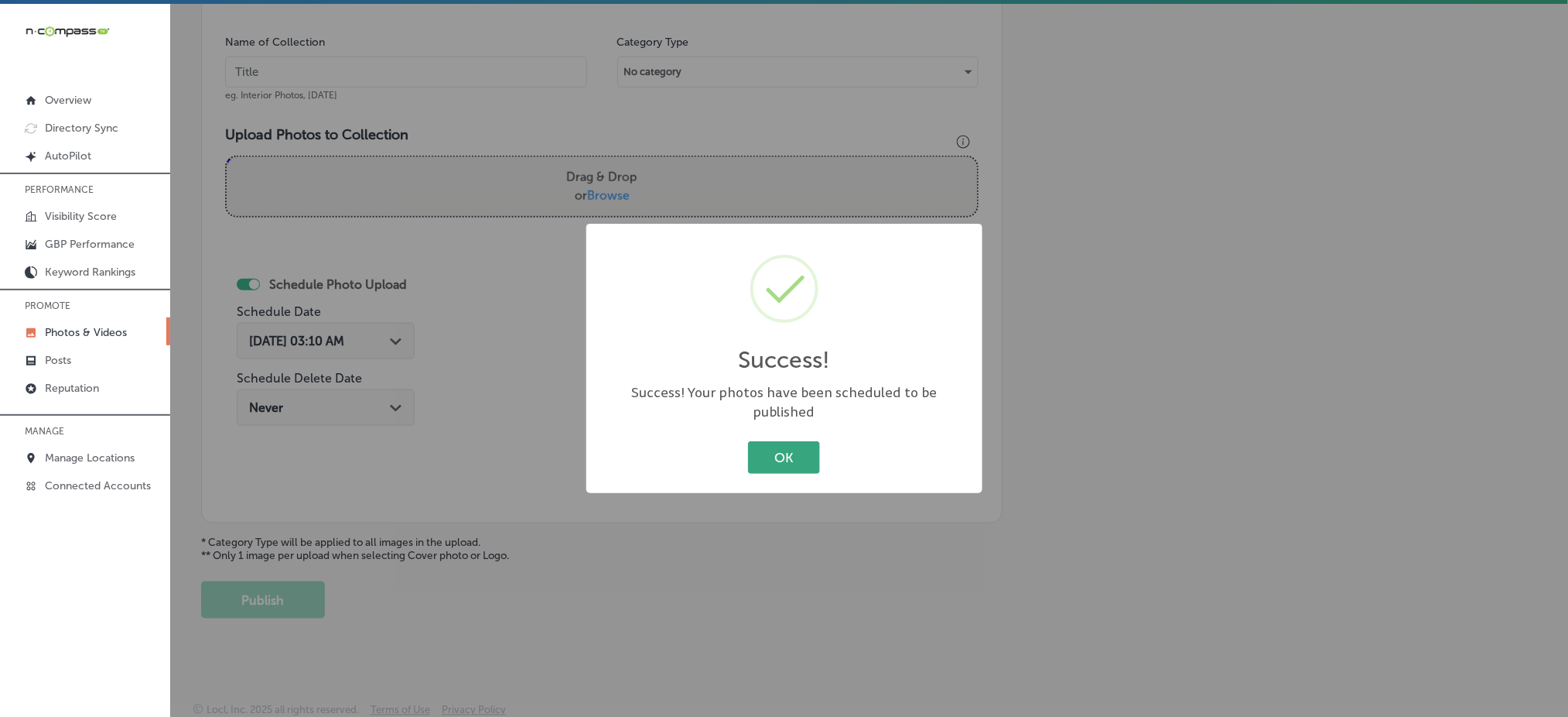
click at [792, 443] on button "OK" at bounding box center [784, 456] width 72 height 32
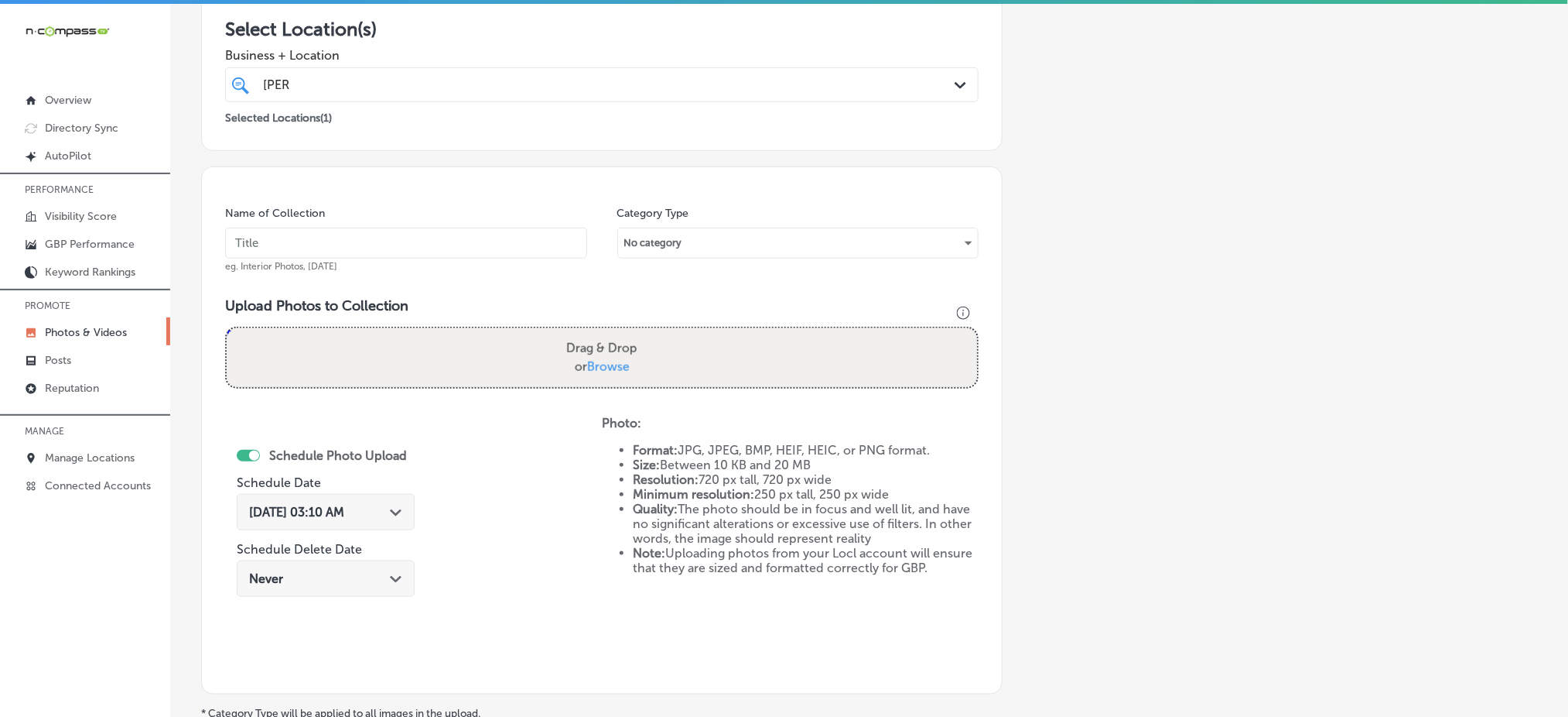
scroll to position [41, 0]
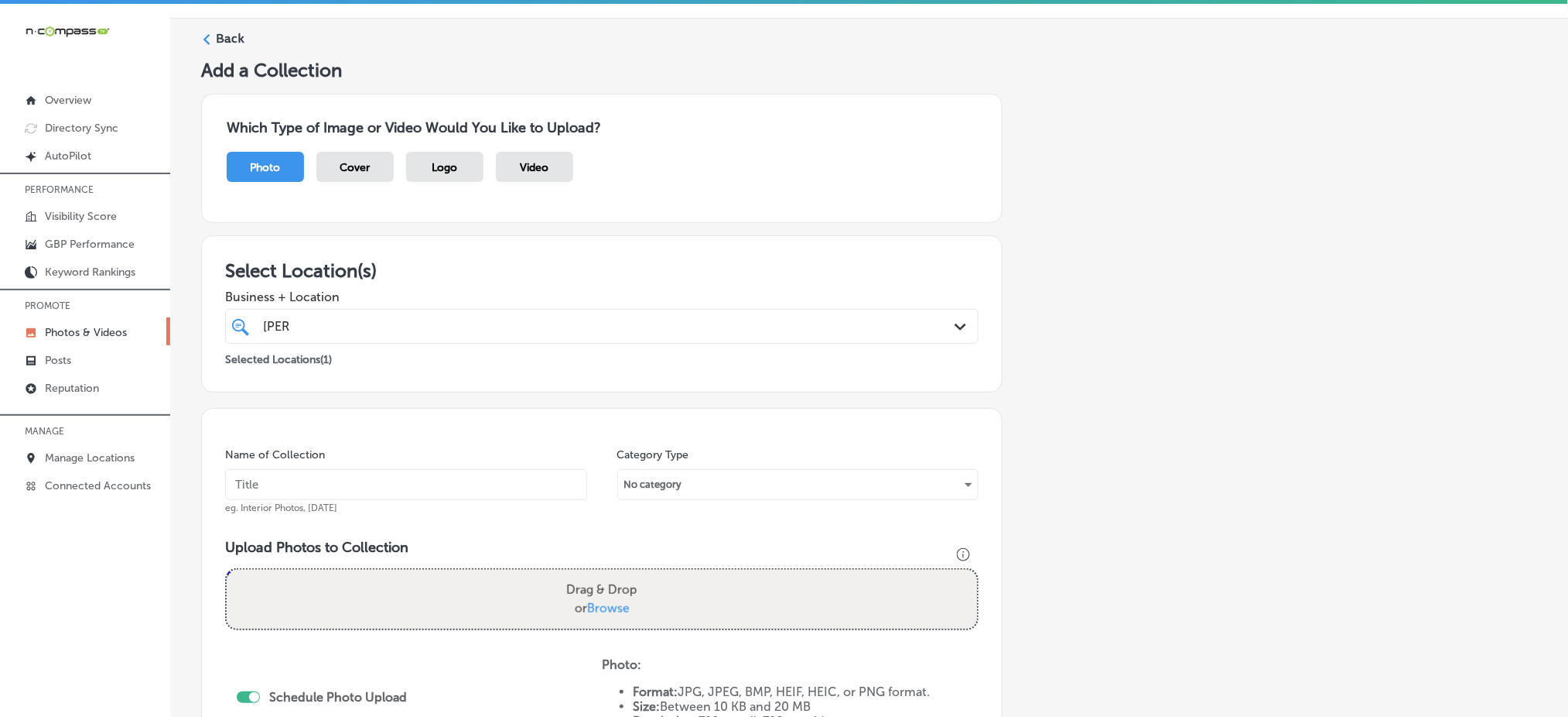
click at [332, 317] on div "[PERSON_NAME] [PERSON_NAME]" at bounding box center [568, 327] width 613 height 21
click at [291, 484] on input "text" at bounding box center [406, 484] width 362 height 31
paste input "the-house-of-[PERSON_NAME]-[DATE]"
type input "the-house-of-[PERSON_NAME]-[DATE]"
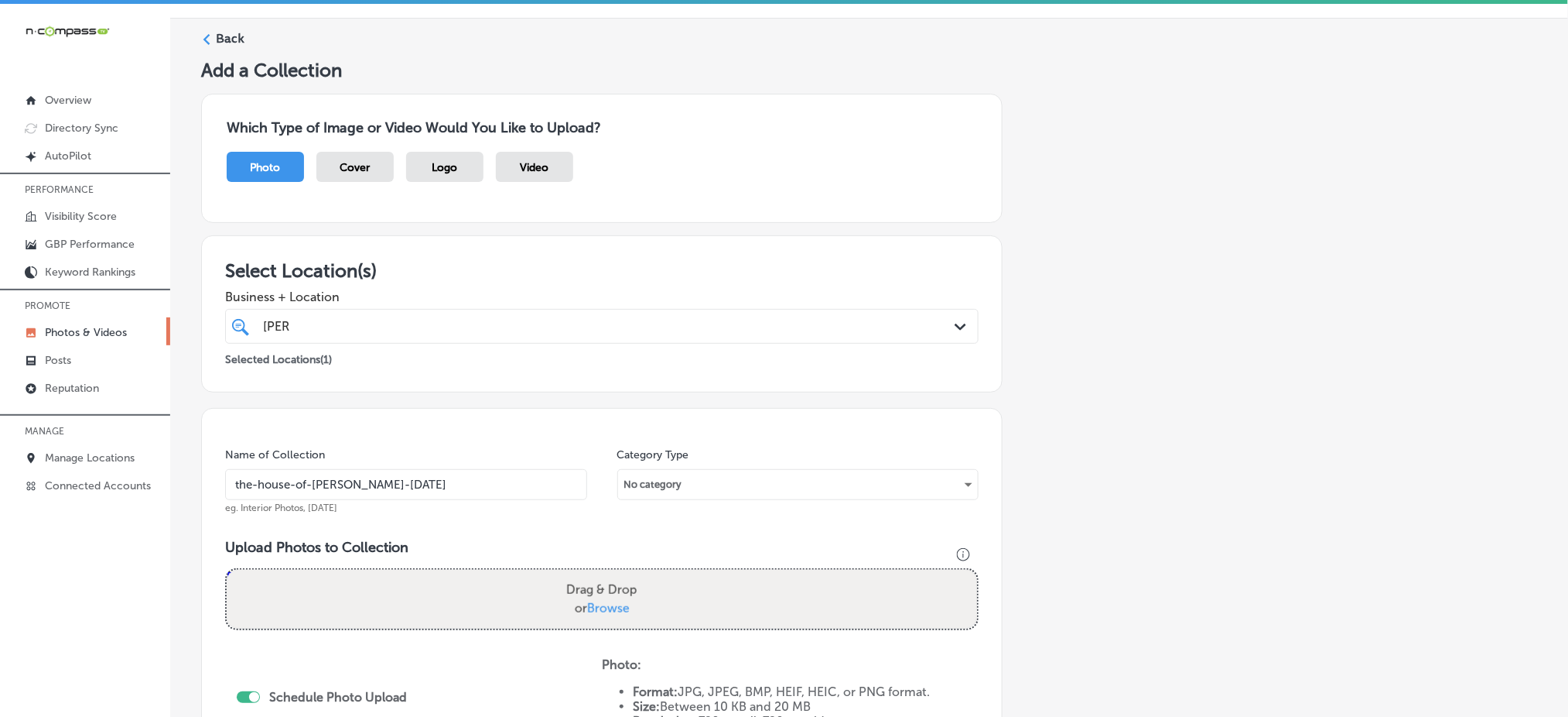
click at [613, 608] on span "Browse" at bounding box center [608, 608] width 43 height 15
click at [613, 575] on input "Drag & Drop or Browse" at bounding box center [601, 572] width 751 height 5
type input "C:\fakepath\pittsburgh-[PERSON_NAME]-shop-the-house-of-[PERSON_NAME]-[GEOGRAPHI…"
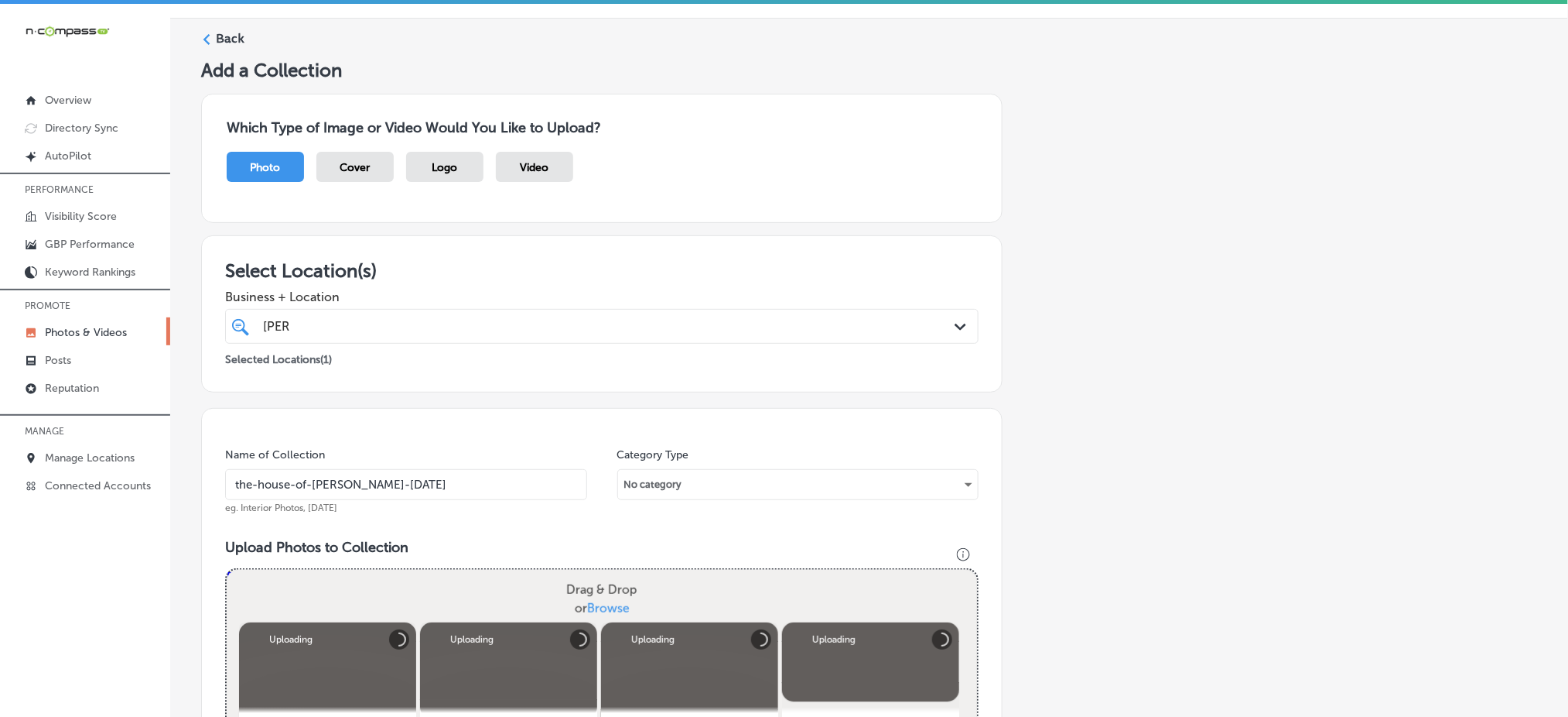
scroll to position [556, 0]
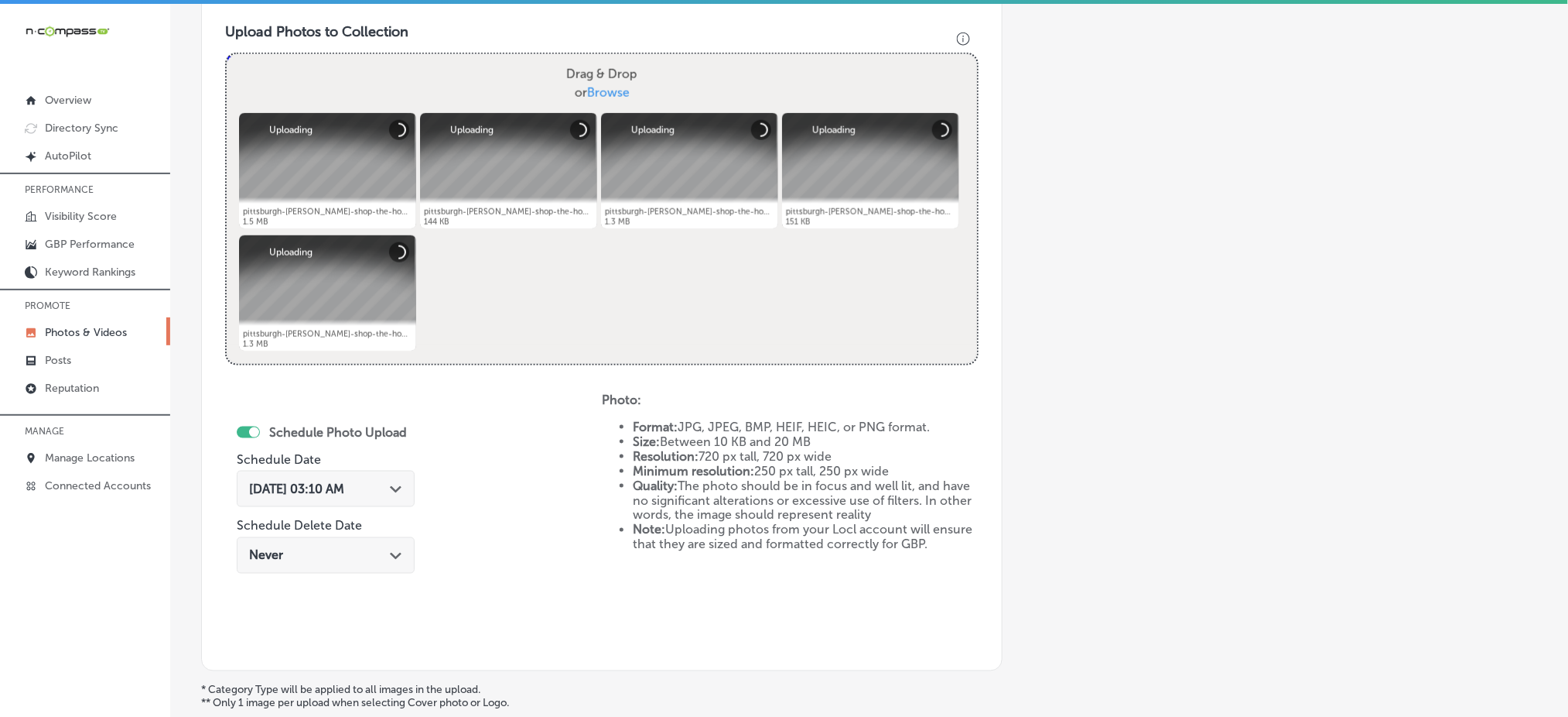
click at [312, 490] on span "[DATE] 03:10 AM" at bounding box center [296, 488] width 95 height 15
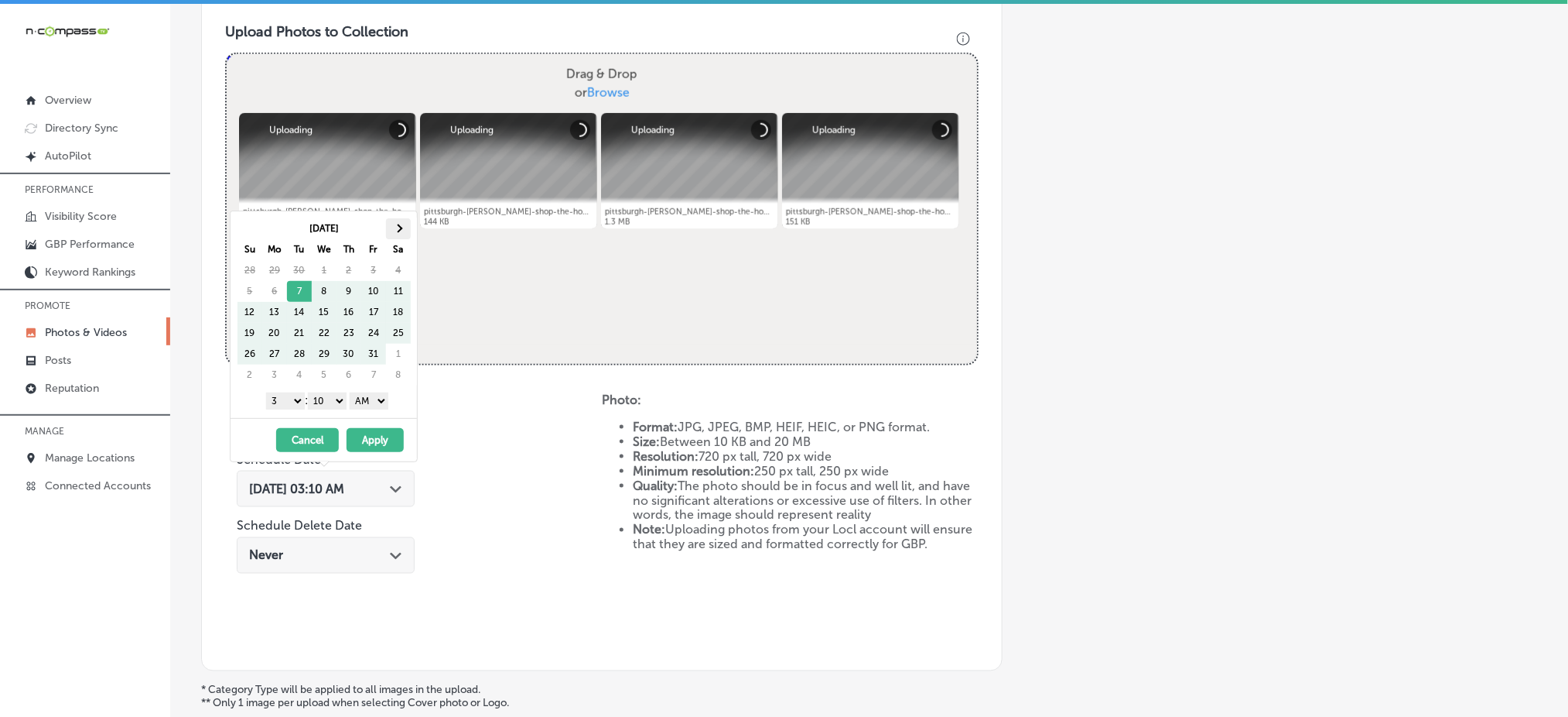
click at [393, 226] on th at bounding box center [399, 229] width 25 height 21
click at [292, 405] on select "1 2 3 4 5 6 7 8 9 10 11 12" at bounding box center [286, 401] width 39 height 17
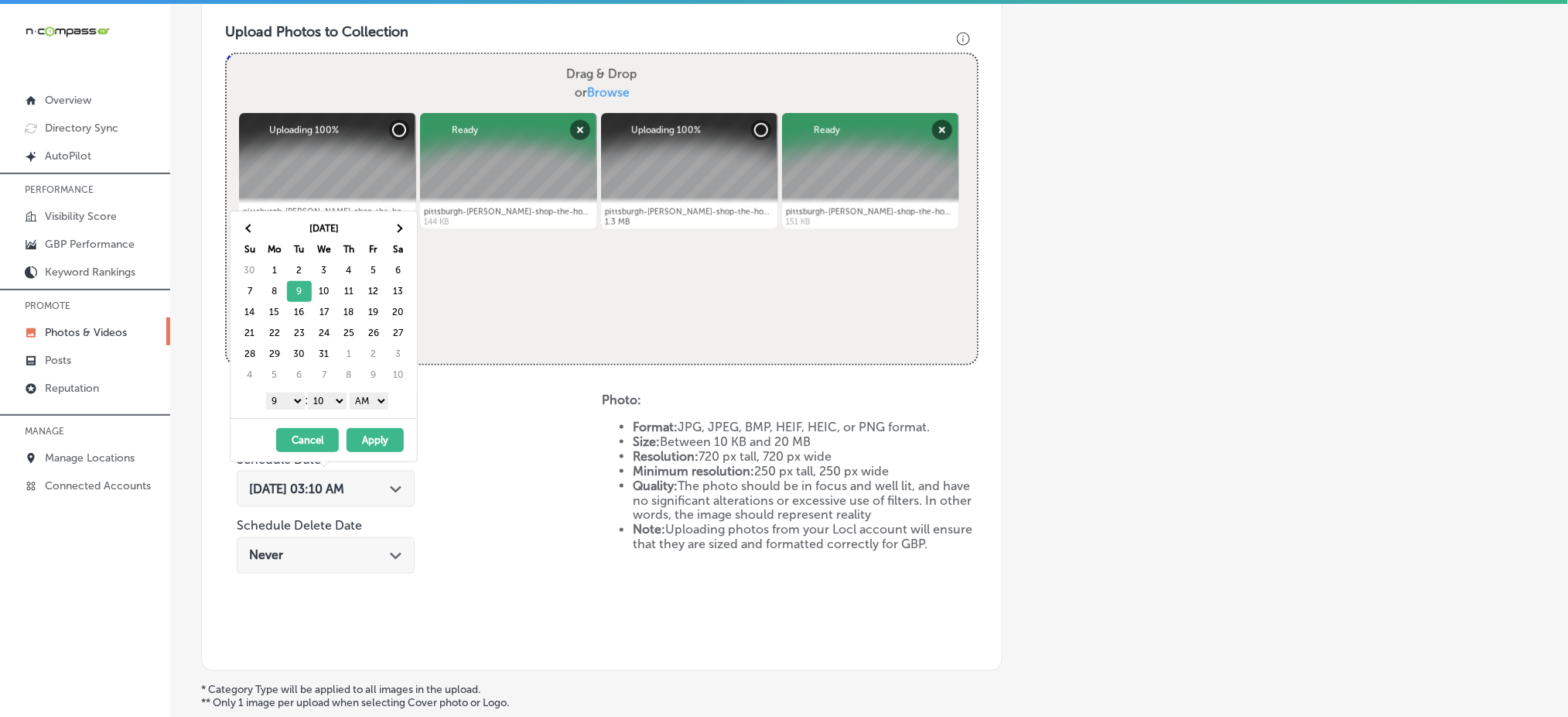
click at [316, 403] on select "00 10 20 30 40 50" at bounding box center [327, 401] width 39 height 17
click at [365, 405] on select "AM PM" at bounding box center [369, 401] width 39 height 17
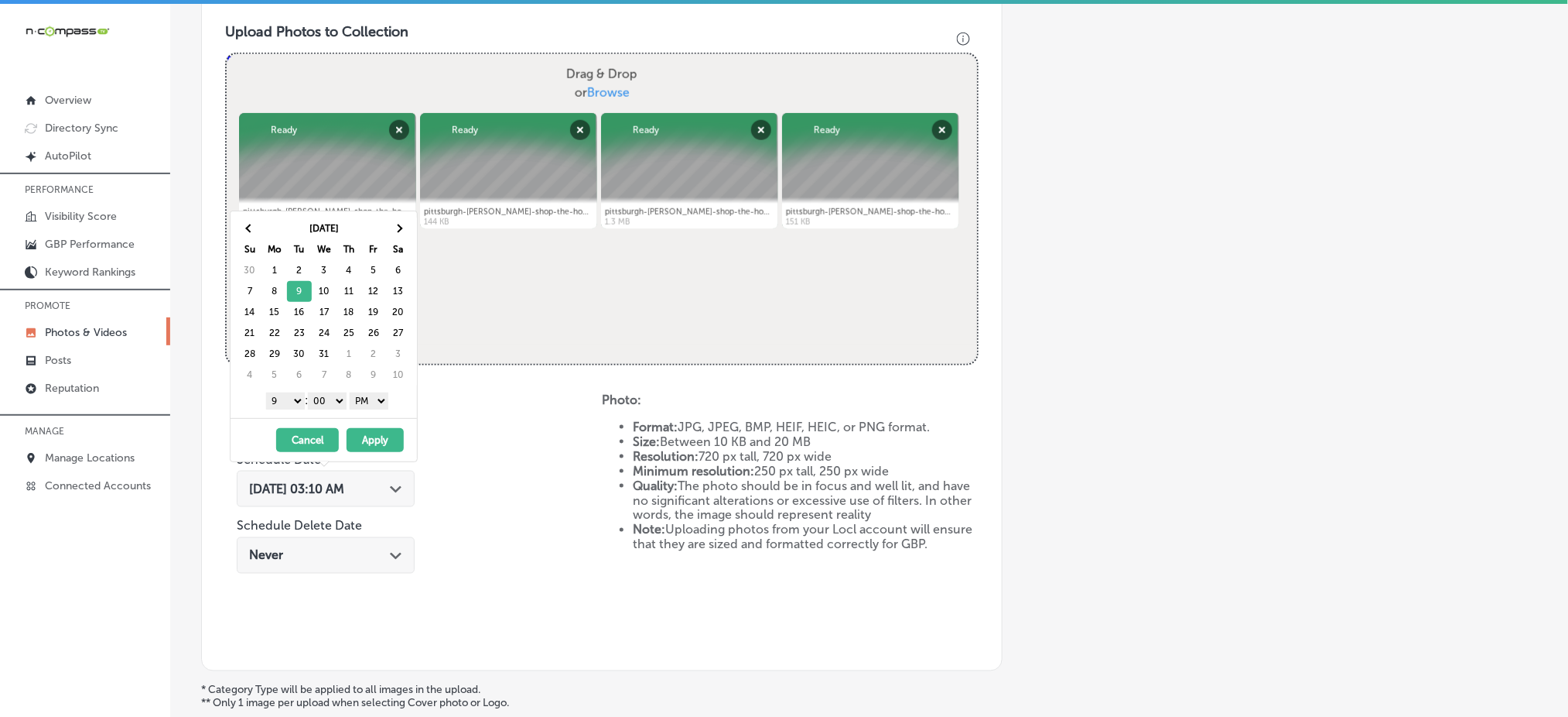
click at [381, 439] on button "Apply" at bounding box center [375, 440] width 57 height 24
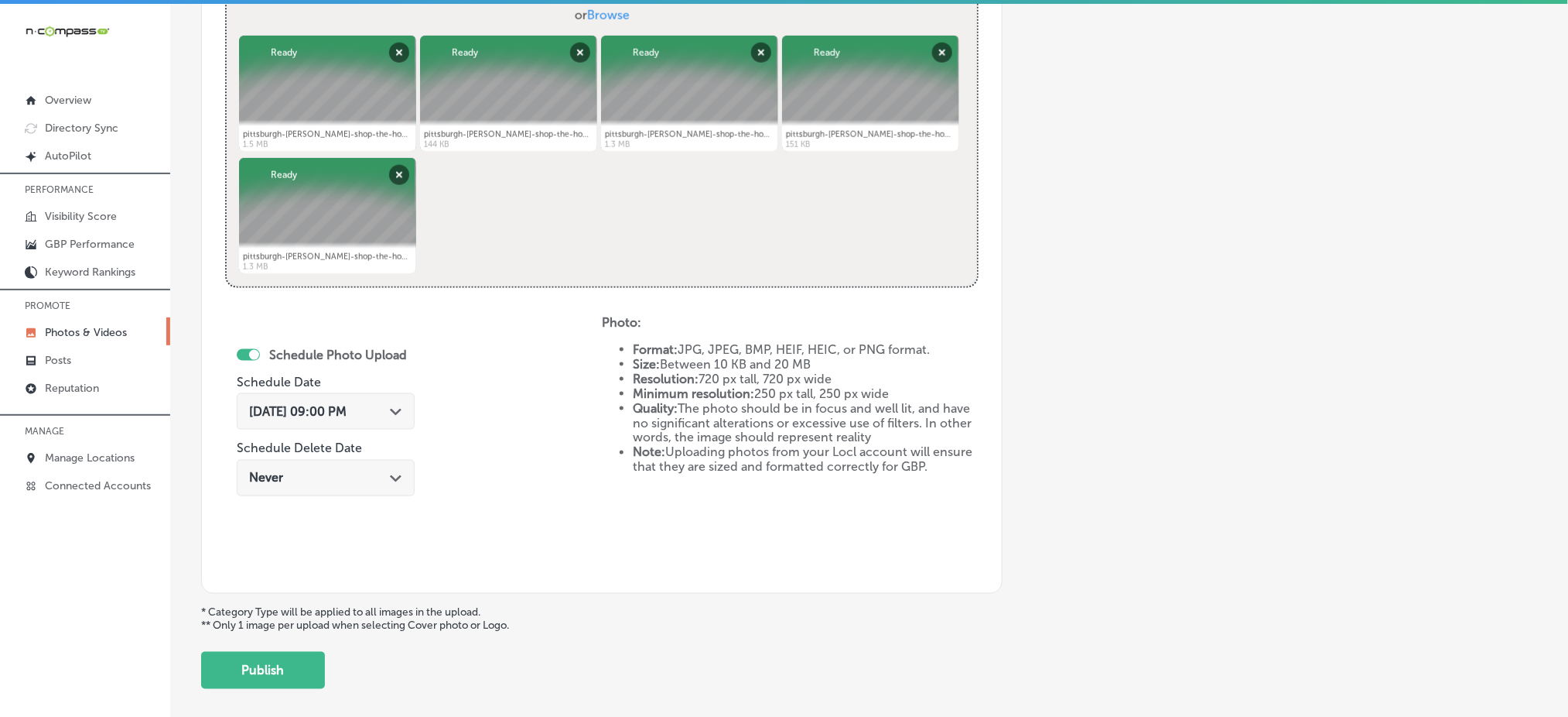
scroll to position [703, 0]
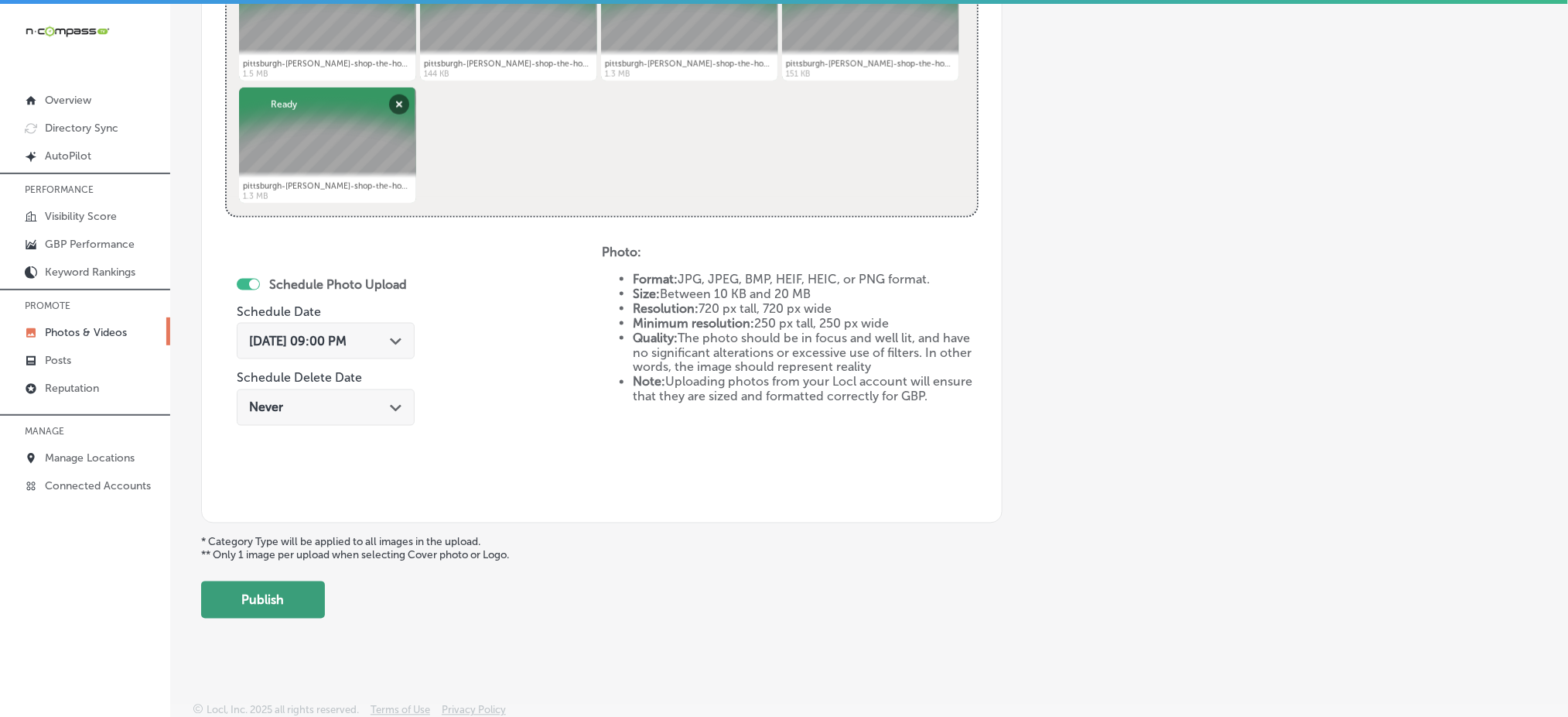
click at [289, 598] on button "Publish" at bounding box center [263, 600] width 124 height 37
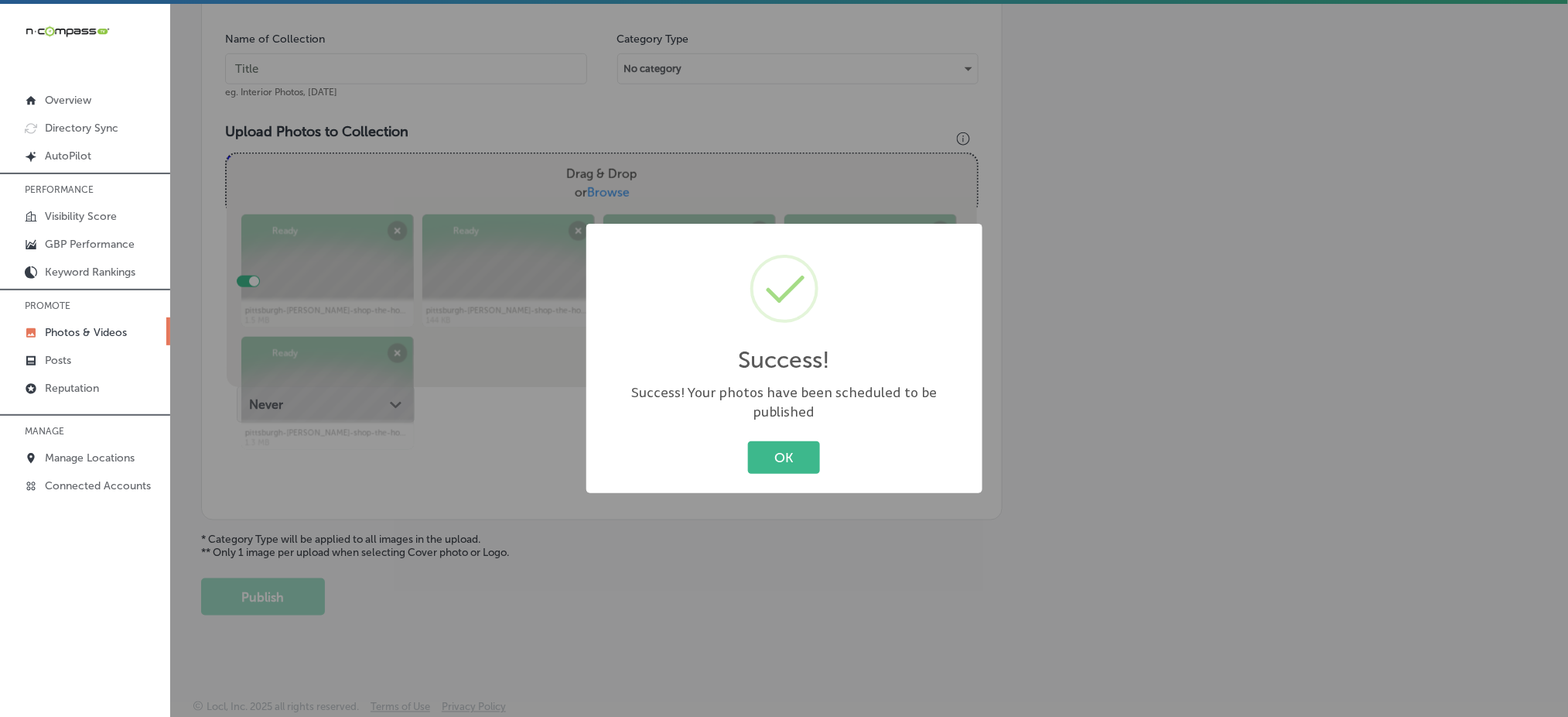
scroll to position [452, 0]
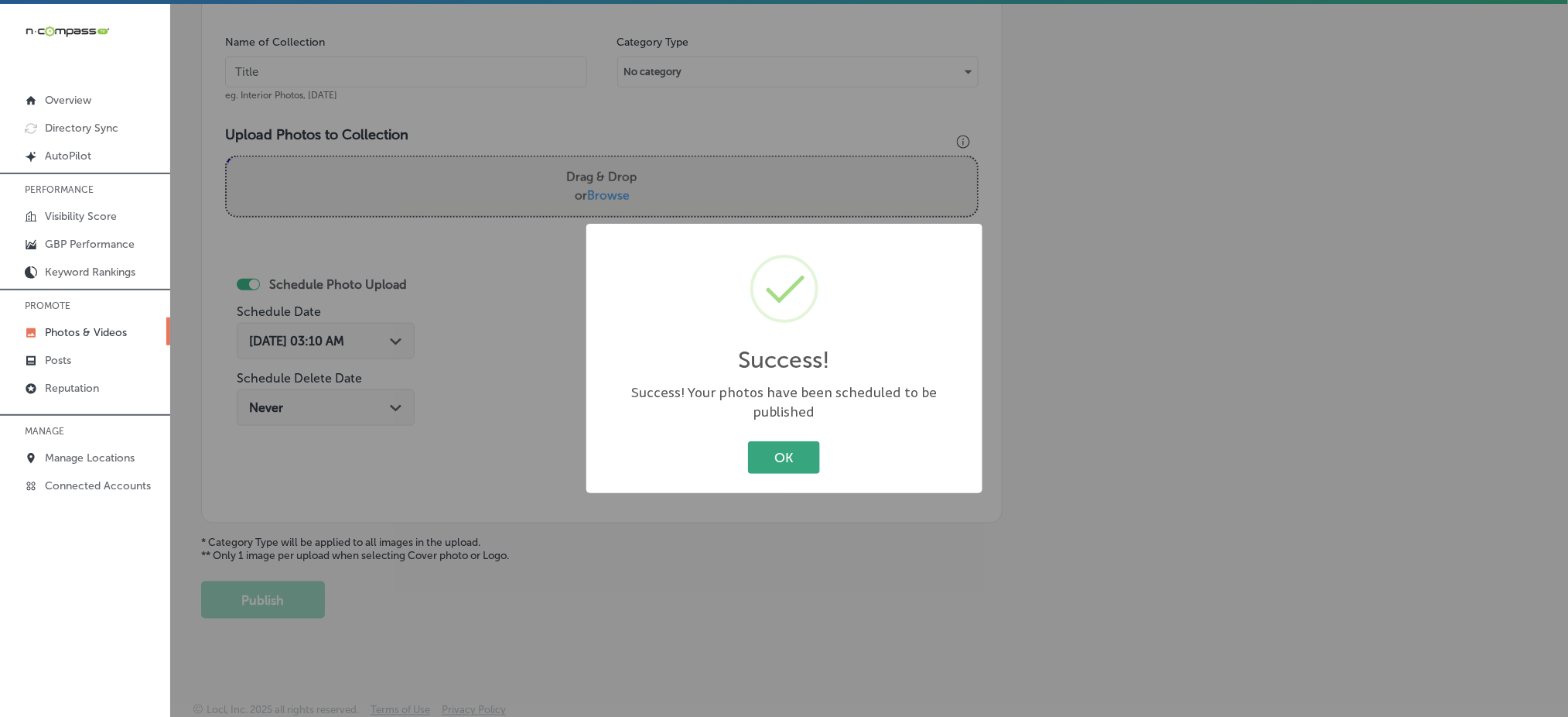
click at [800, 441] on button "OK" at bounding box center [784, 456] width 72 height 32
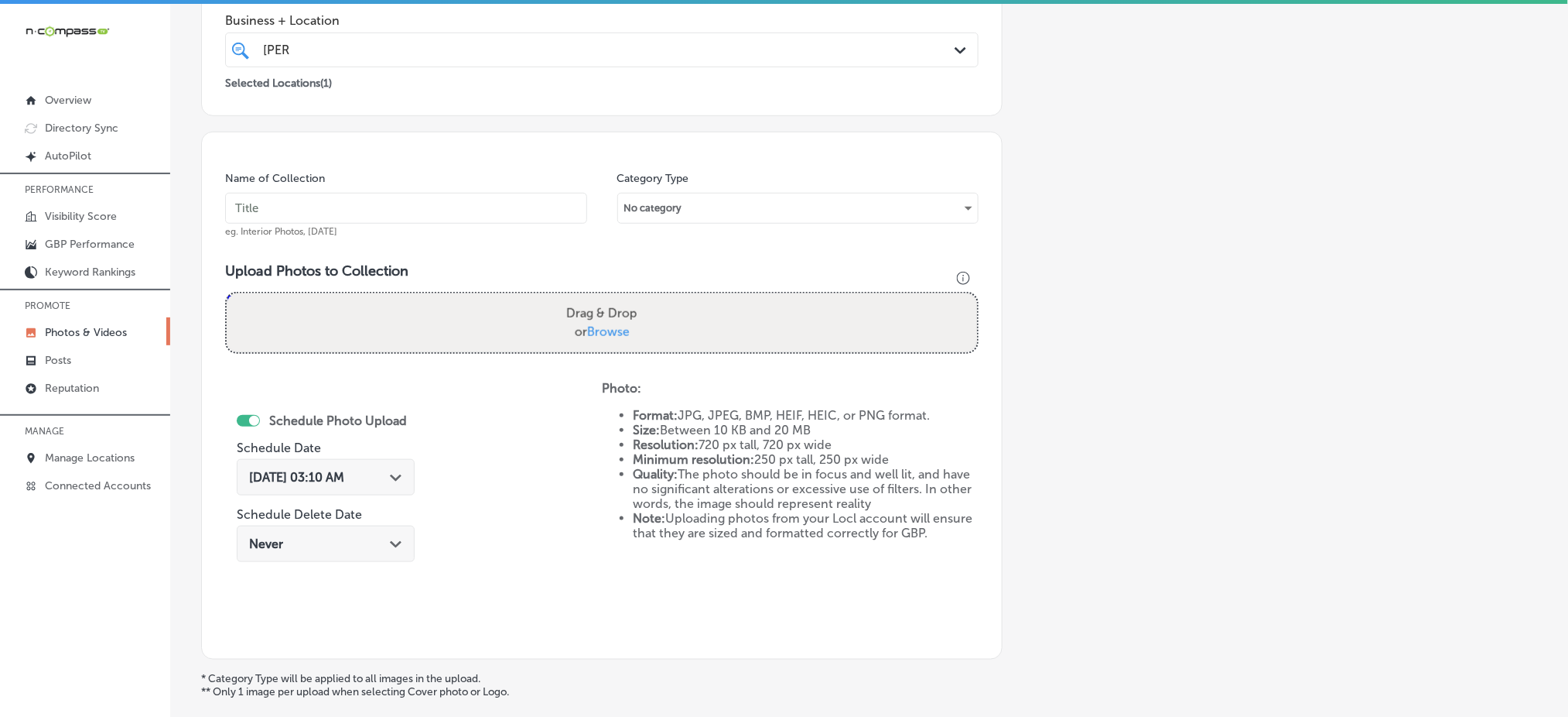
scroll to position [143, 0]
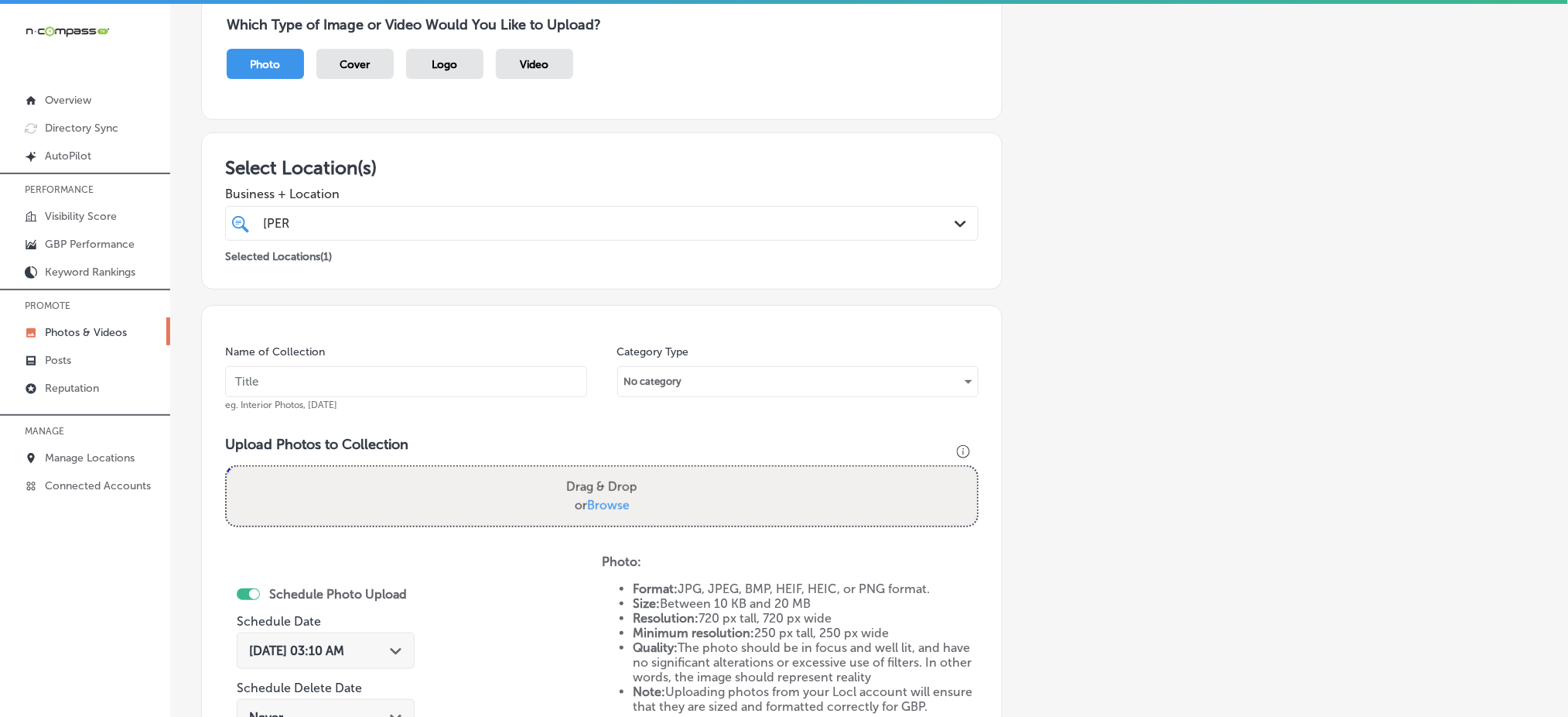
click at [477, 390] on input "text" at bounding box center [406, 382] width 362 height 31
paste input "the-house-of-[PERSON_NAME]-[DATE]"
type input "the-house-of-[PERSON_NAME]-[DATE]"
click at [601, 498] on span "Browse" at bounding box center [608, 505] width 43 height 15
click at [601, 471] on input "Drag & Drop or Browse" at bounding box center [601, 469] width 751 height 5
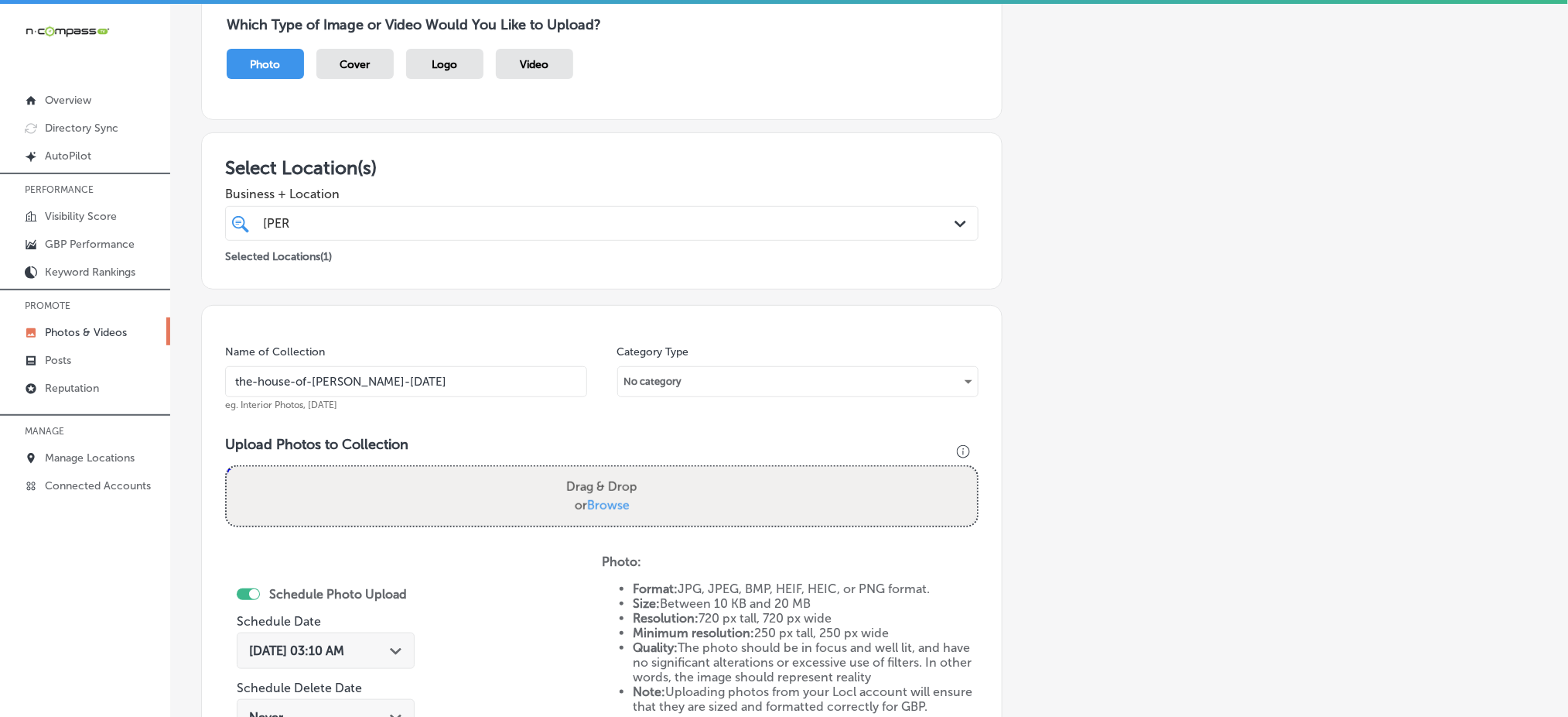
type input "C:\fakepath\pittsburgh-[PERSON_NAME]-shop-the-house-of-[PERSON_NAME]-[GEOGRAPHI…"
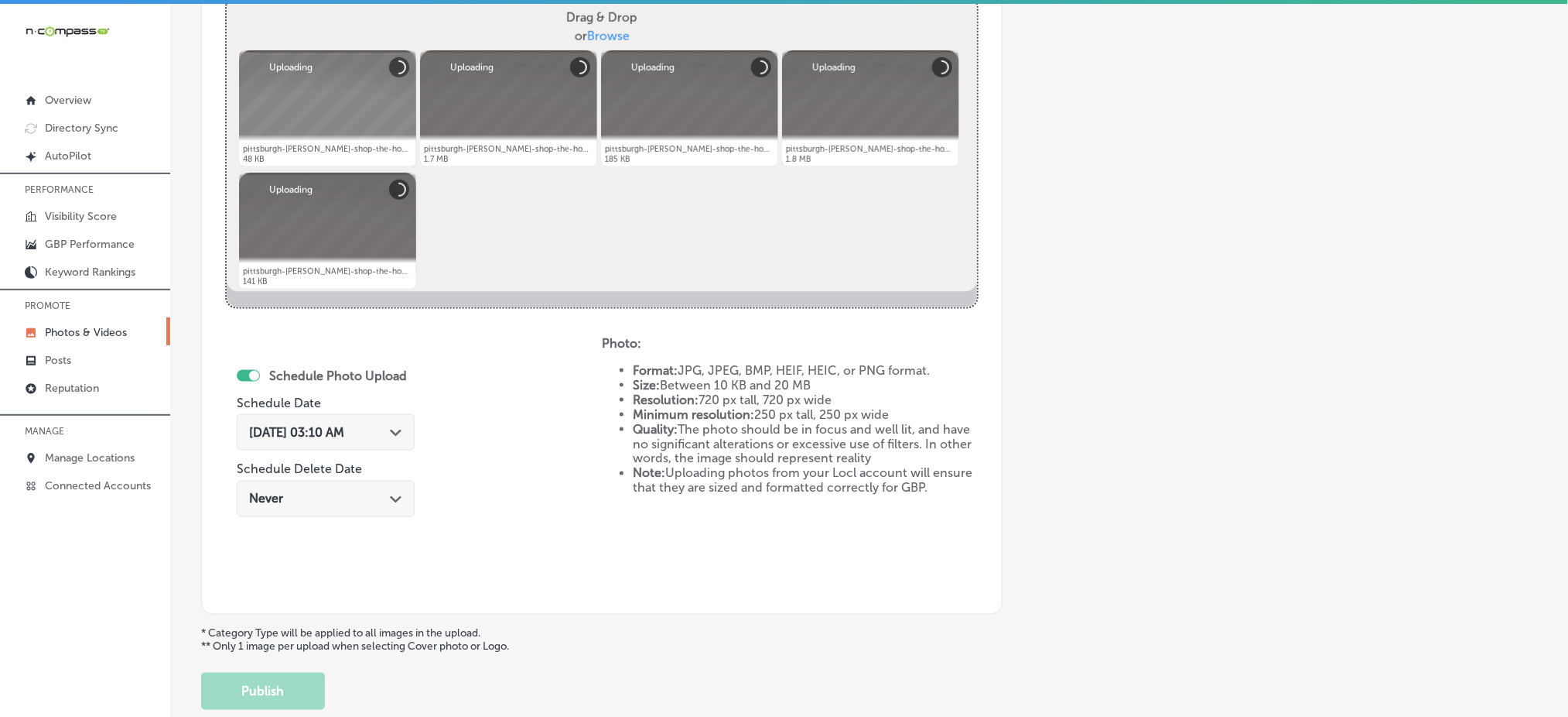
scroll to position [660, 0]
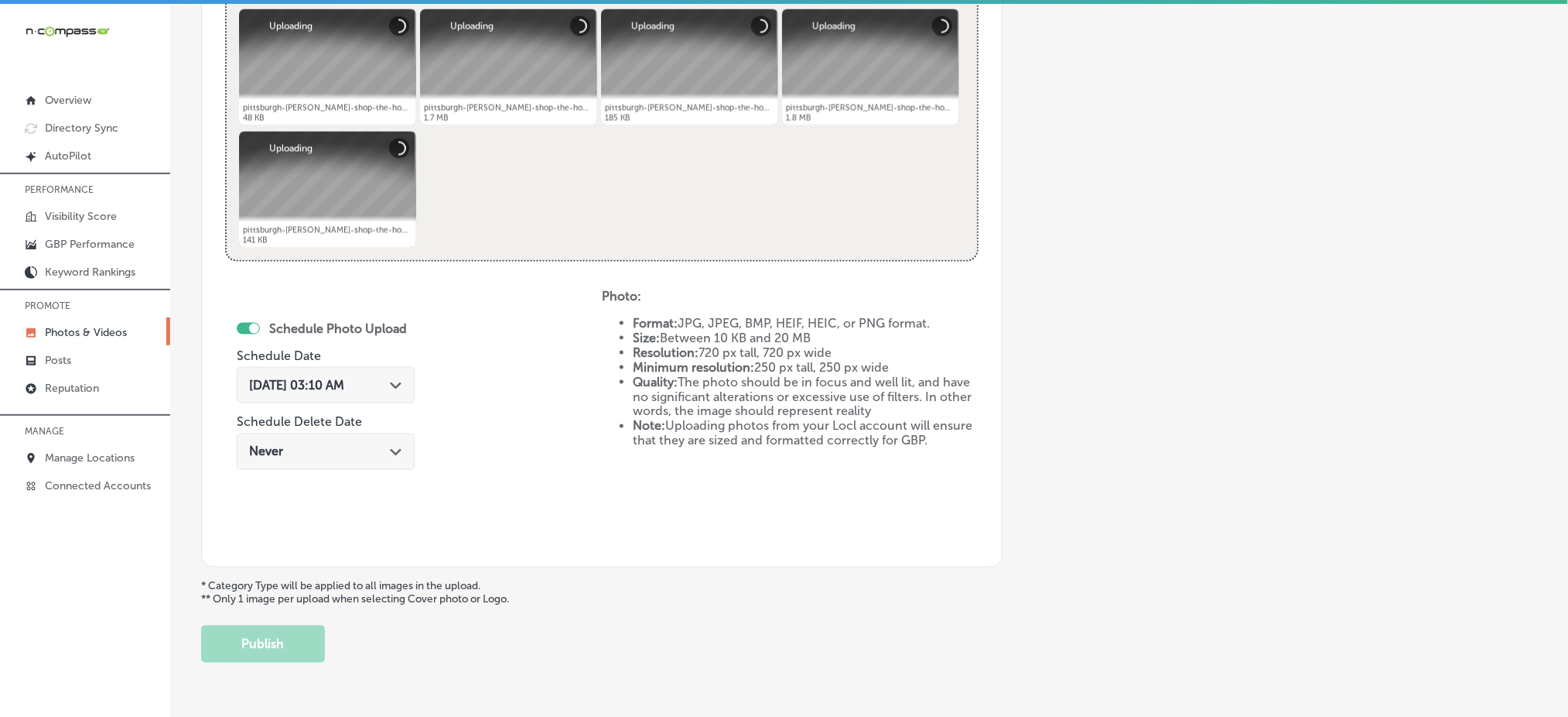
click at [329, 367] on div "[DATE] 03:10 AM Path Created with Sketch." at bounding box center [325, 386] width 178 height 37
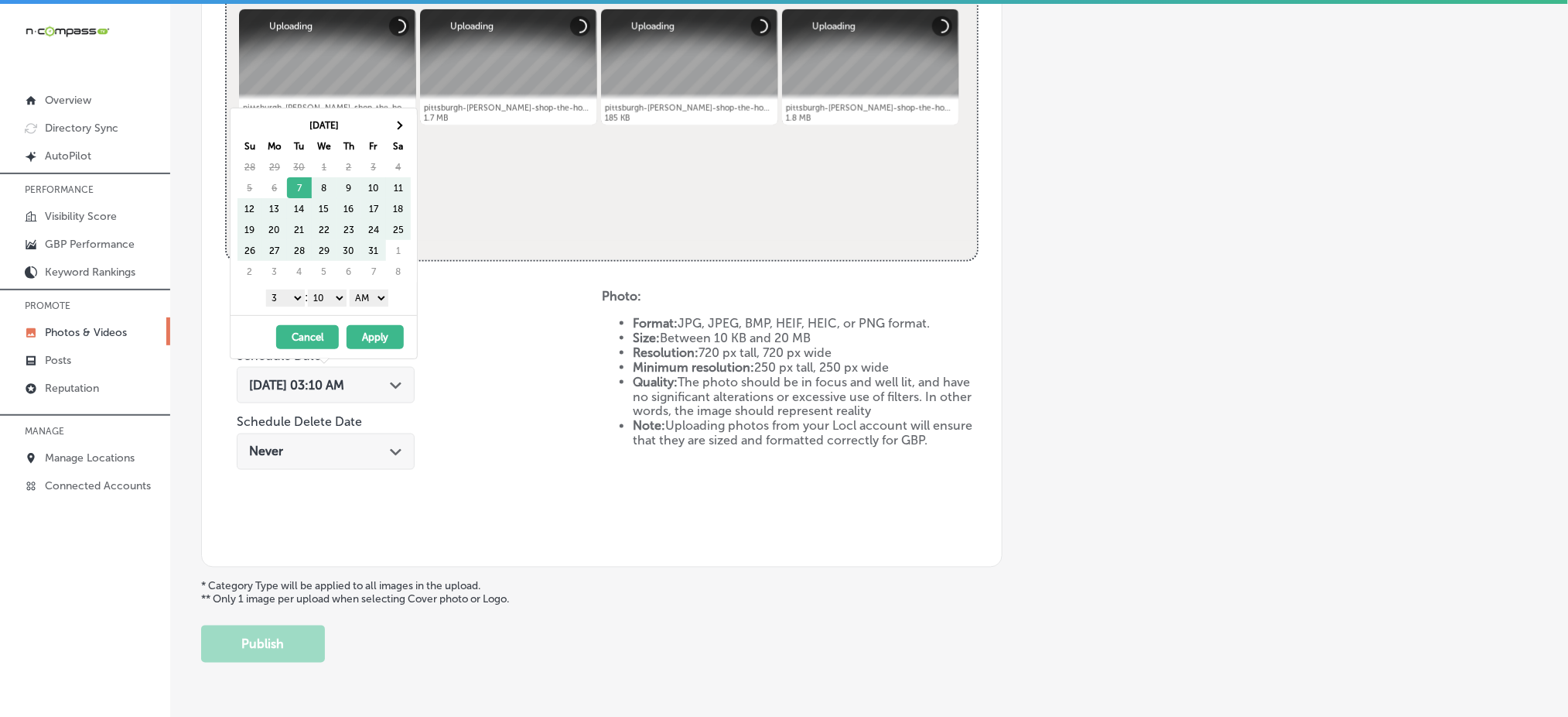
click at [402, 137] on th "Sa" at bounding box center [399, 146] width 25 height 21
click at [398, 124] on span at bounding box center [398, 125] width 9 height 9
click at [292, 302] on select "1 2 3 4 5 6 7 8 9 10 11 12" at bounding box center [286, 298] width 39 height 17
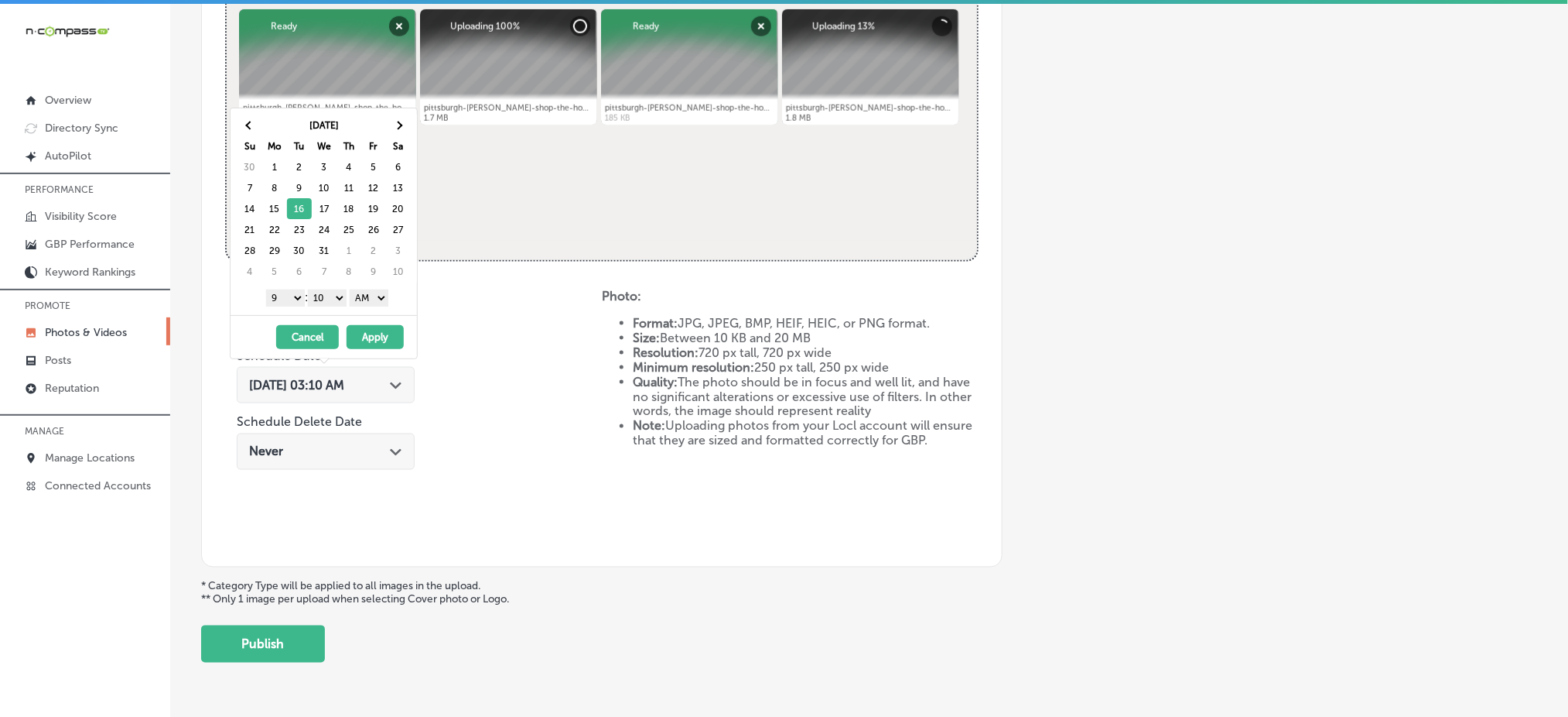
click at [325, 294] on select "00 10 20 30 40 50" at bounding box center [327, 298] width 39 height 17
click at [372, 291] on select "AM PM" at bounding box center [369, 298] width 39 height 17
click at [388, 338] on button "Apply" at bounding box center [375, 336] width 57 height 24
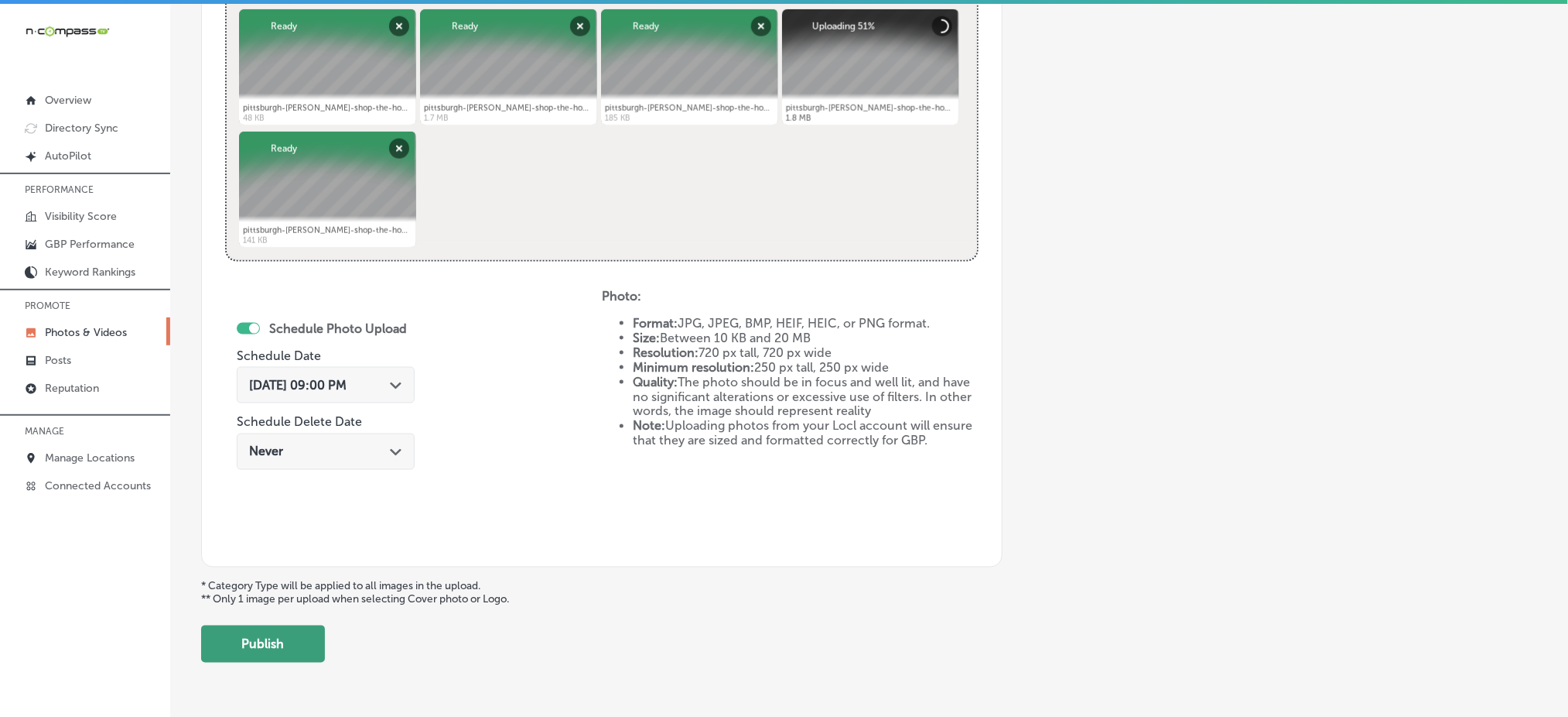
click at [298, 640] on button "Publish" at bounding box center [263, 643] width 124 height 37
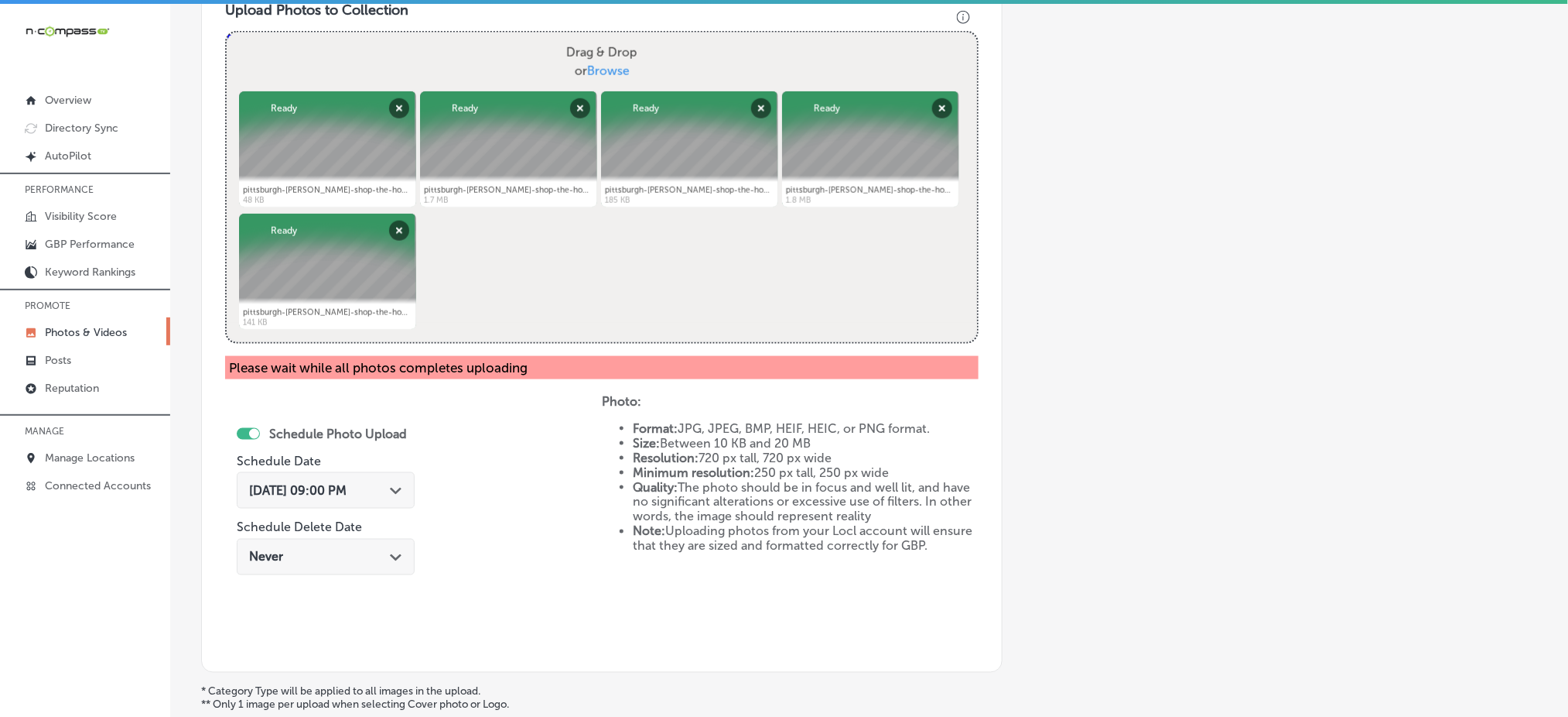
scroll to position [727, 0]
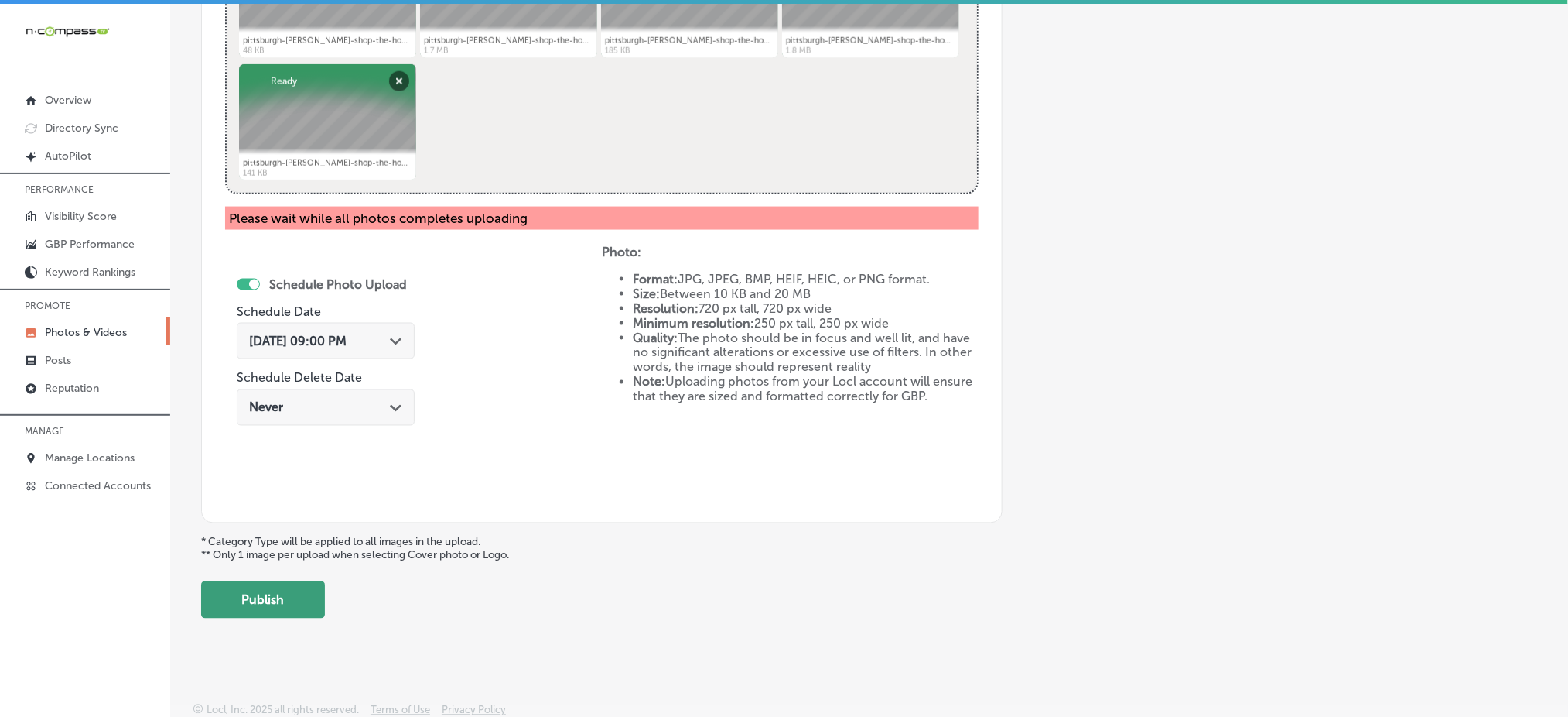
click at [270, 599] on button "Publish" at bounding box center [263, 600] width 124 height 37
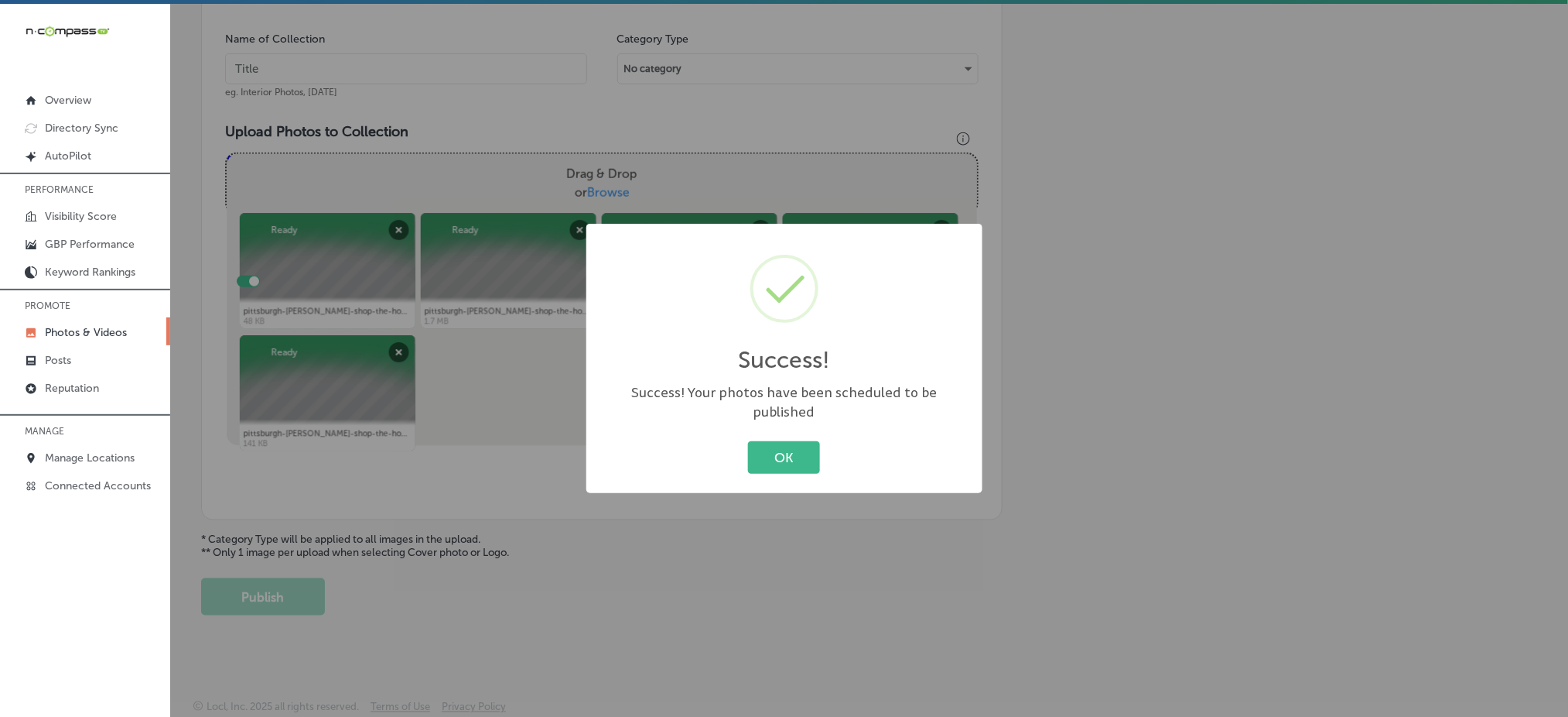
scroll to position [452, 0]
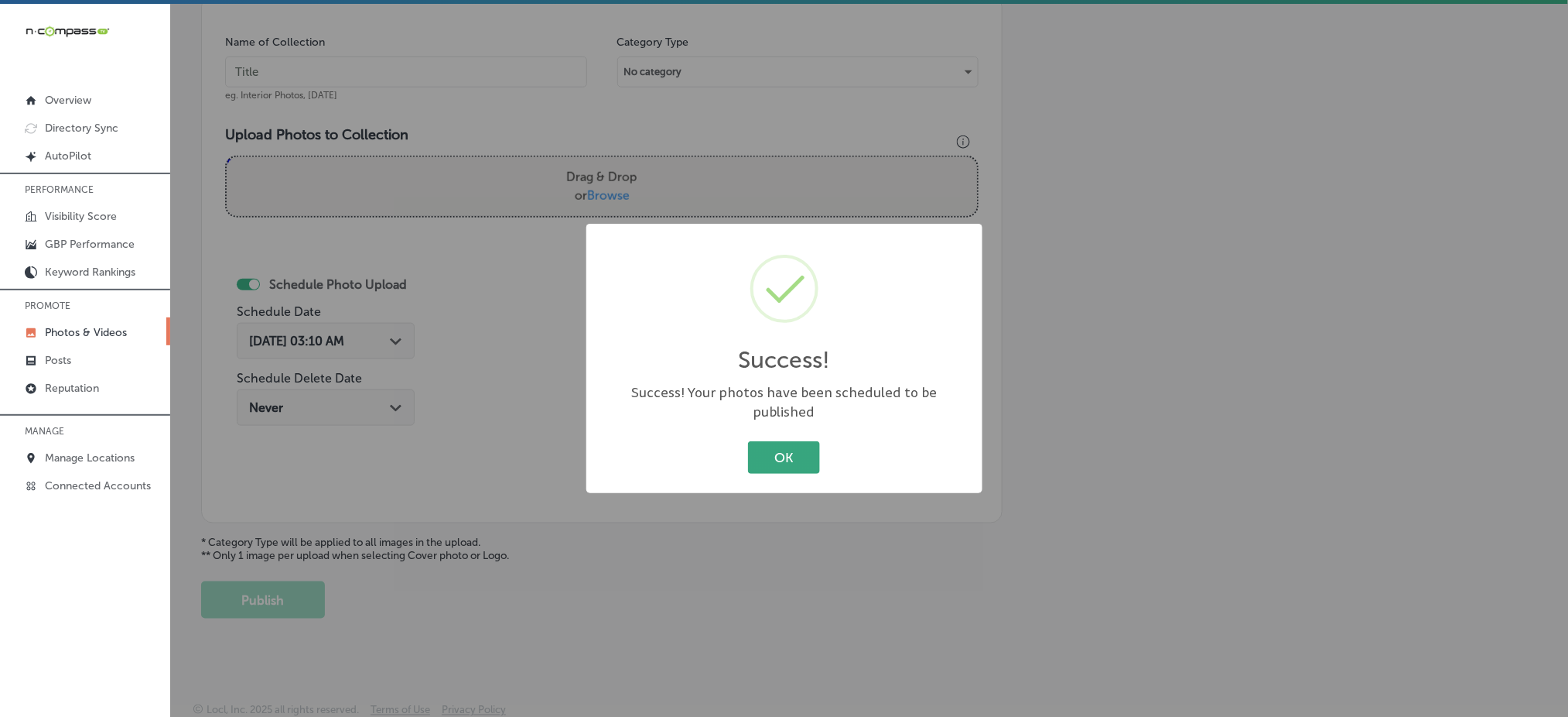
click at [806, 455] on button "OK" at bounding box center [784, 456] width 72 height 32
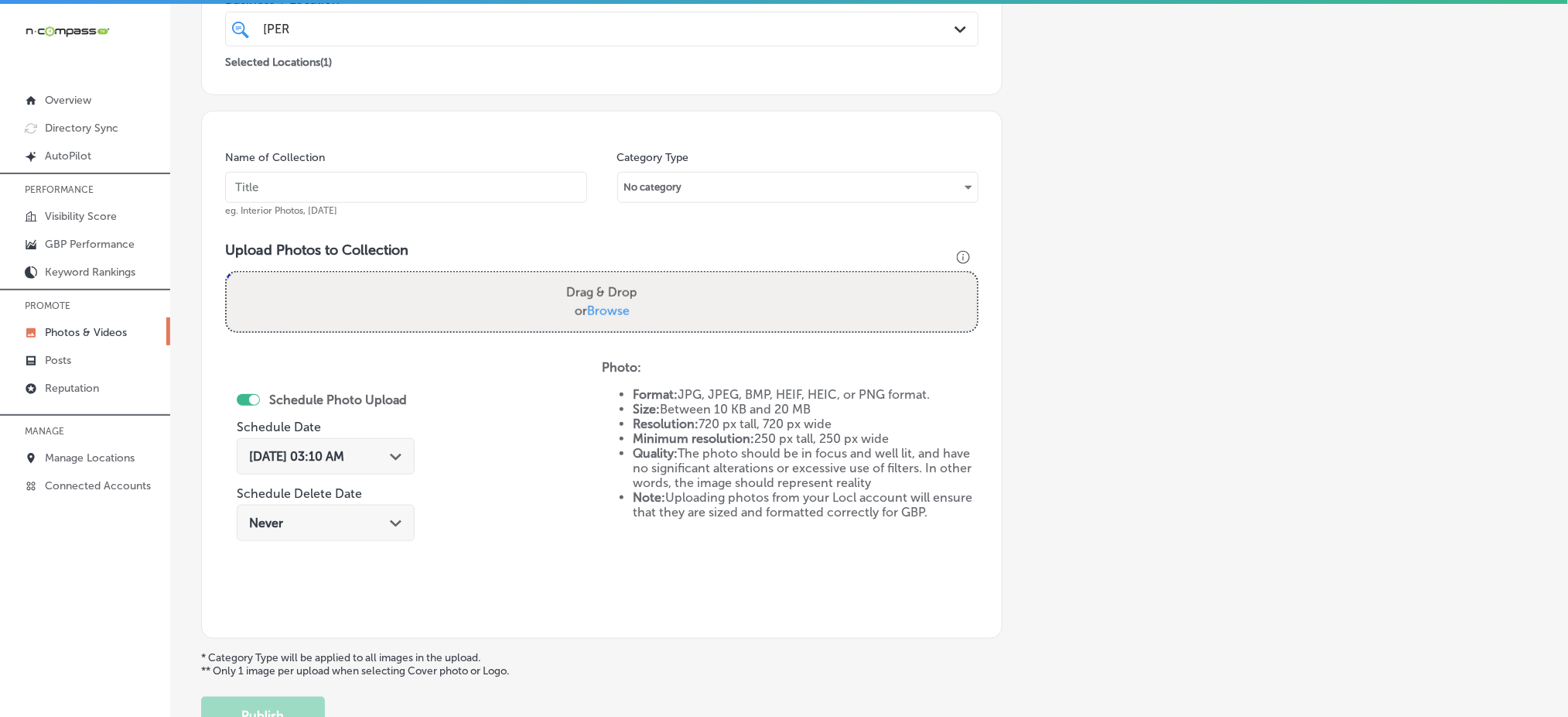
scroll to position [41, 0]
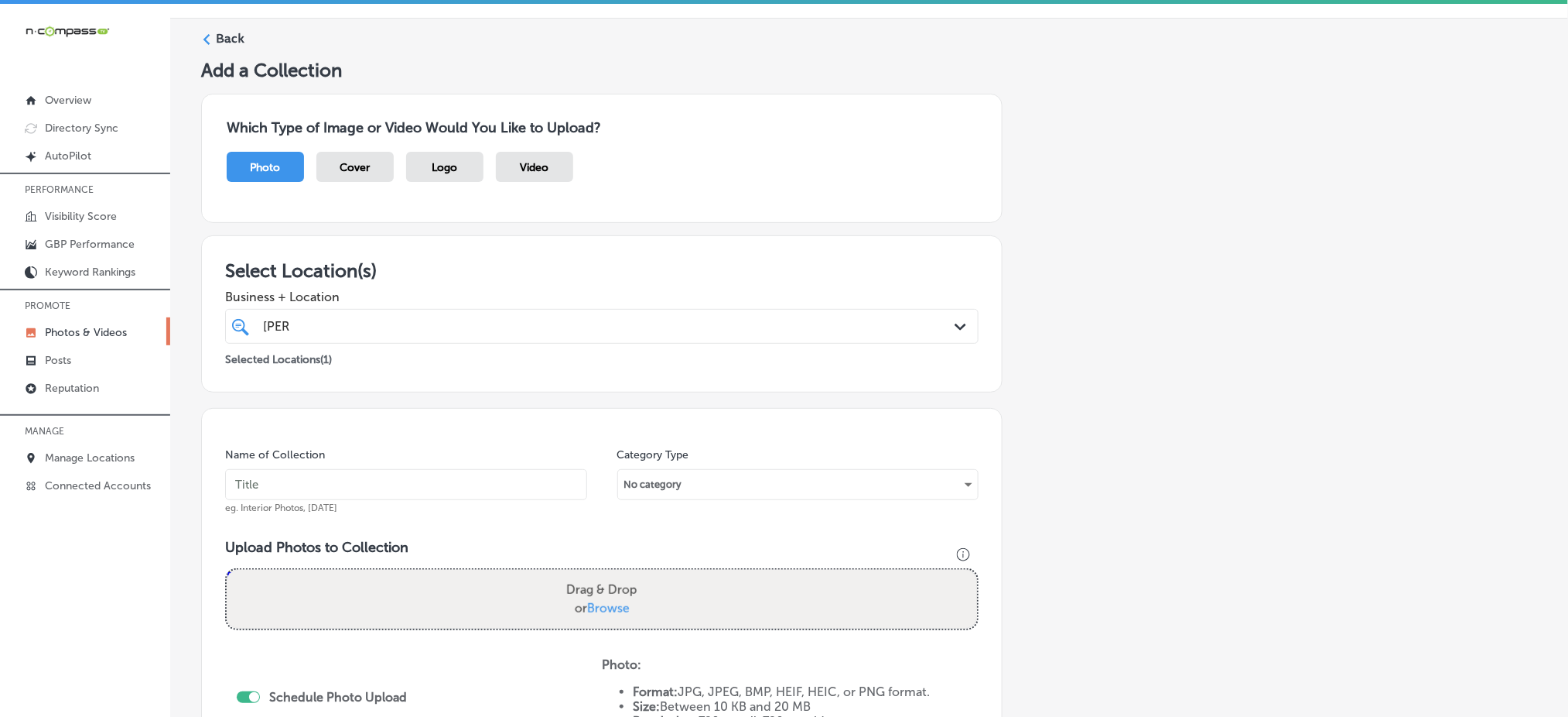
click at [359, 483] on input "text" at bounding box center [406, 484] width 362 height 31
paste input "the-house-of-[PERSON_NAME]-[DATE]"
type input "the-house-of-[PERSON_NAME]-[DATE]"
click at [595, 592] on label "Drag & Drop or Browse" at bounding box center [601, 599] width 83 height 49
click at [595, 575] on input "Drag & Drop or Browse" at bounding box center [601, 572] width 751 height 5
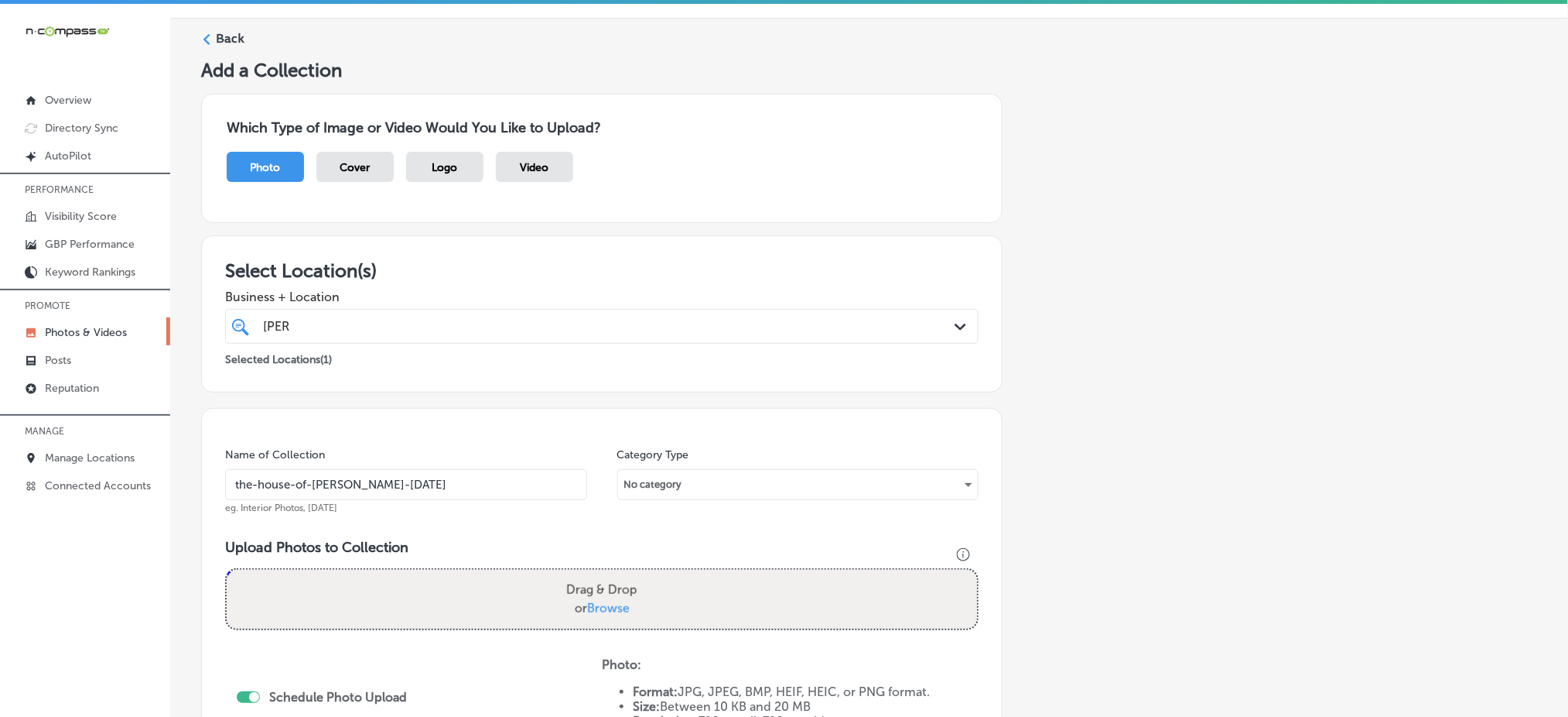
type input "C:\fakepath\pittsburgh-[PERSON_NAME]-shop-the-house-of-[PERSON_NAME]-[GEOGRAPHI…"
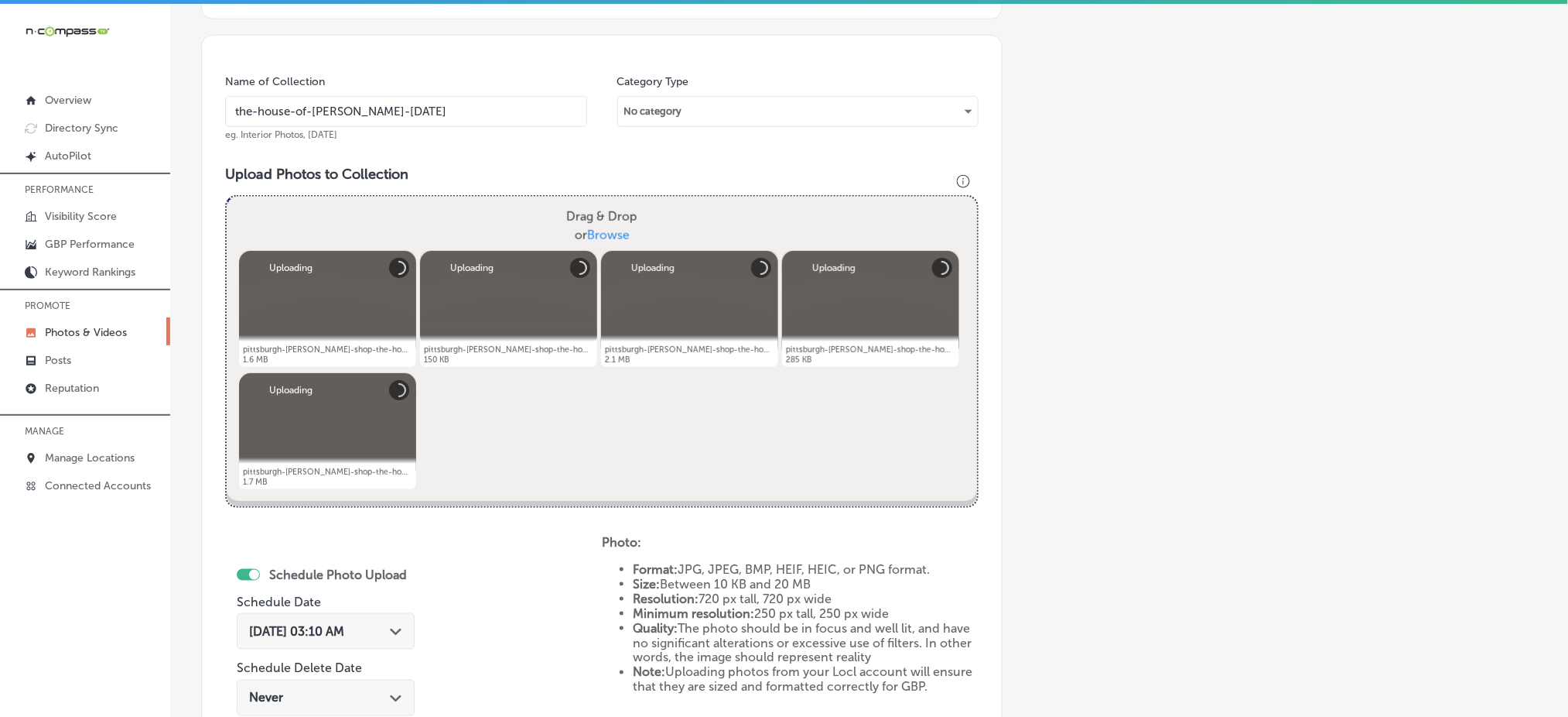
scroll to position [660, 0]
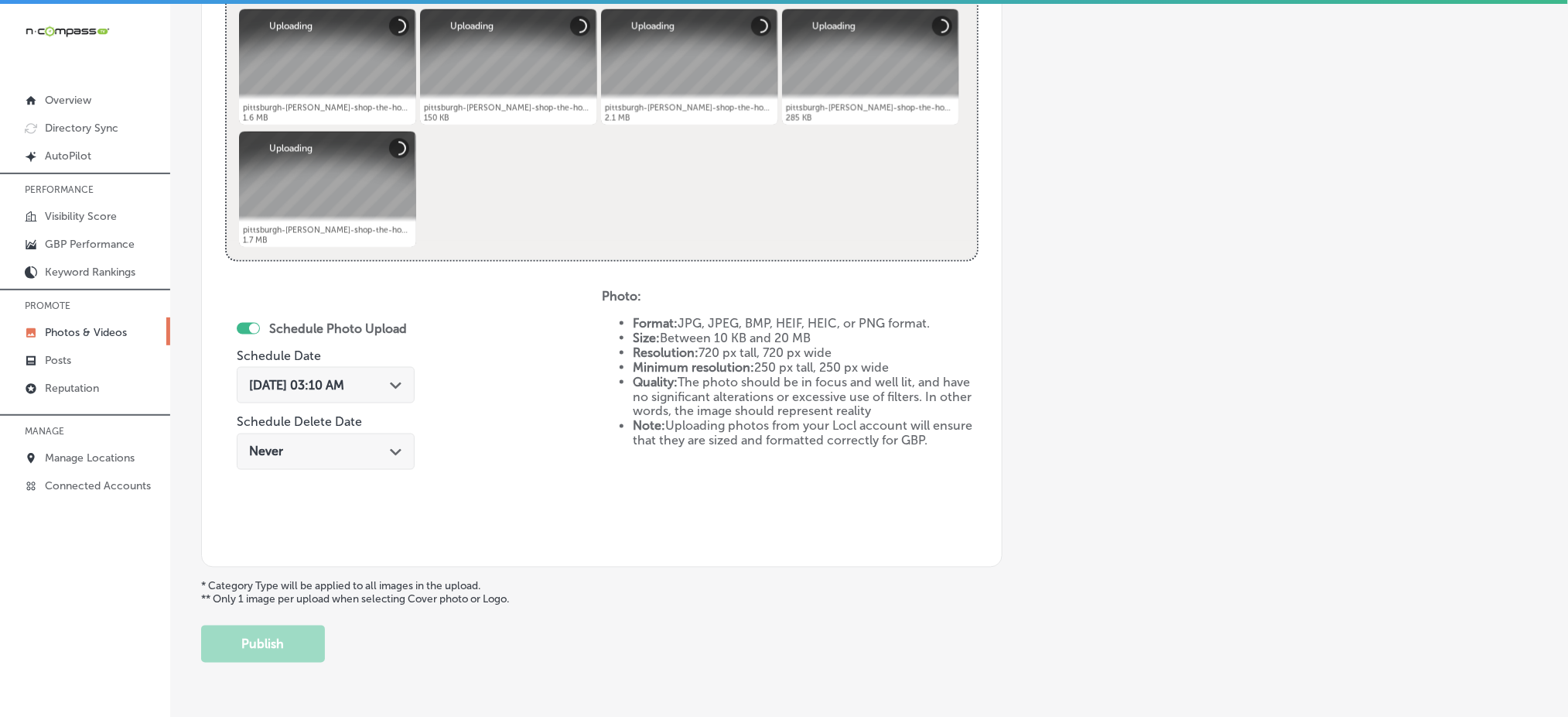
click at [287, 407] on div "[DATE] 03:10 AM Path Created with Sketch." at bounding box center [325, 390] width 178 height 52
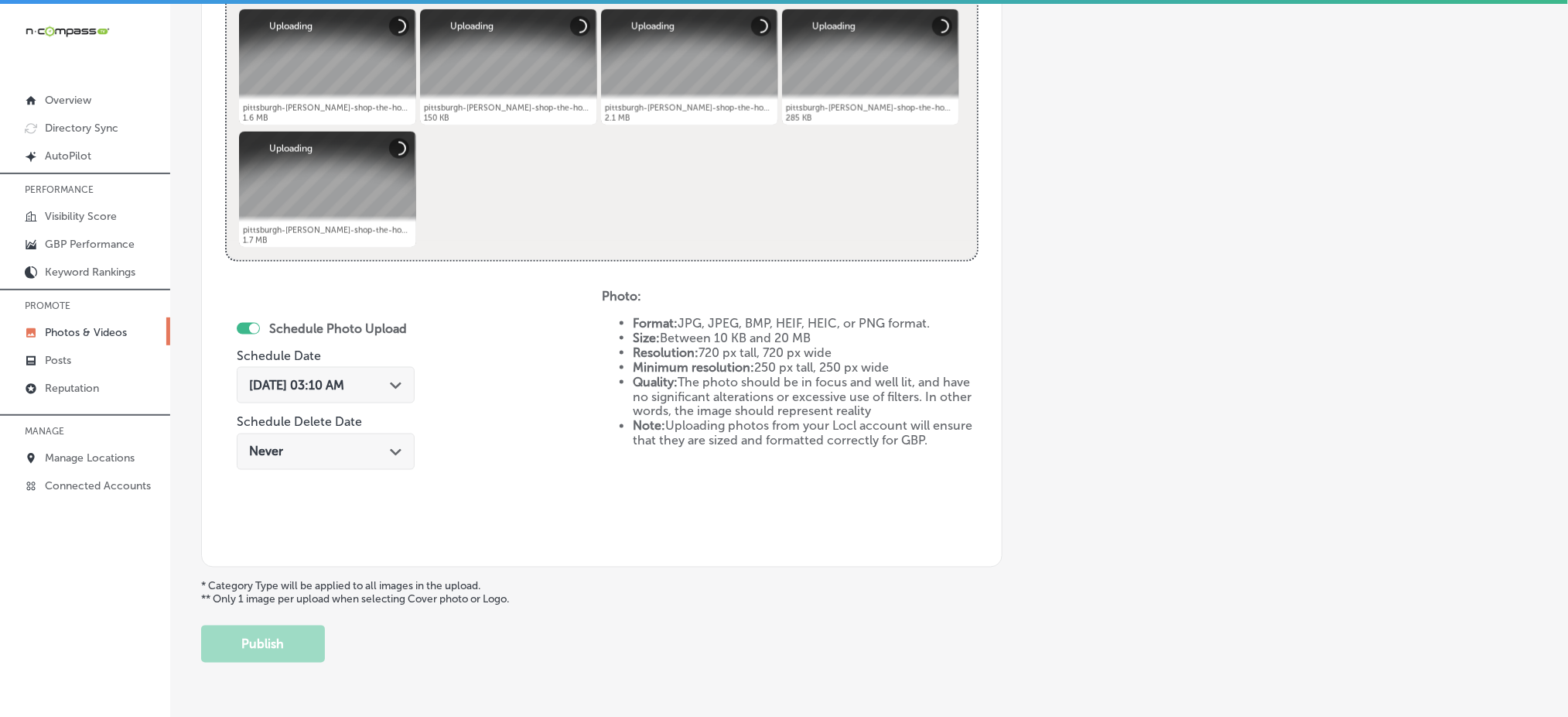
click at [294, 390] on div "[DATE] 03:10 AM Path Created with Sketch." at bounding box center [325, 386] width 178 height 37
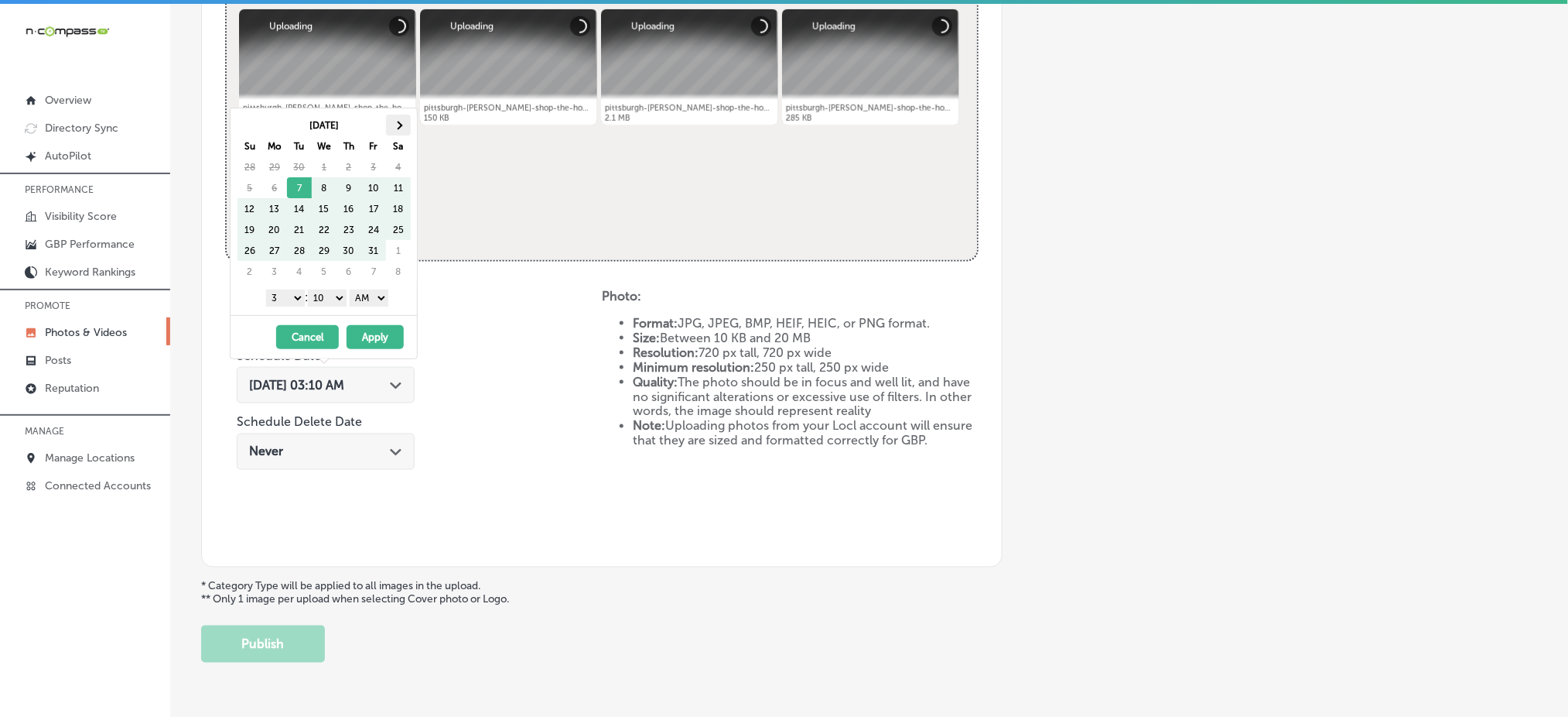
click at [398, 116] on th at bounding box center [399, 125] width 25 height 21
click at [279, 302] on select "1 2 3 4 5 6 7 8 9 10 11 12" at bounding box center [286, 298] width 39 height 17
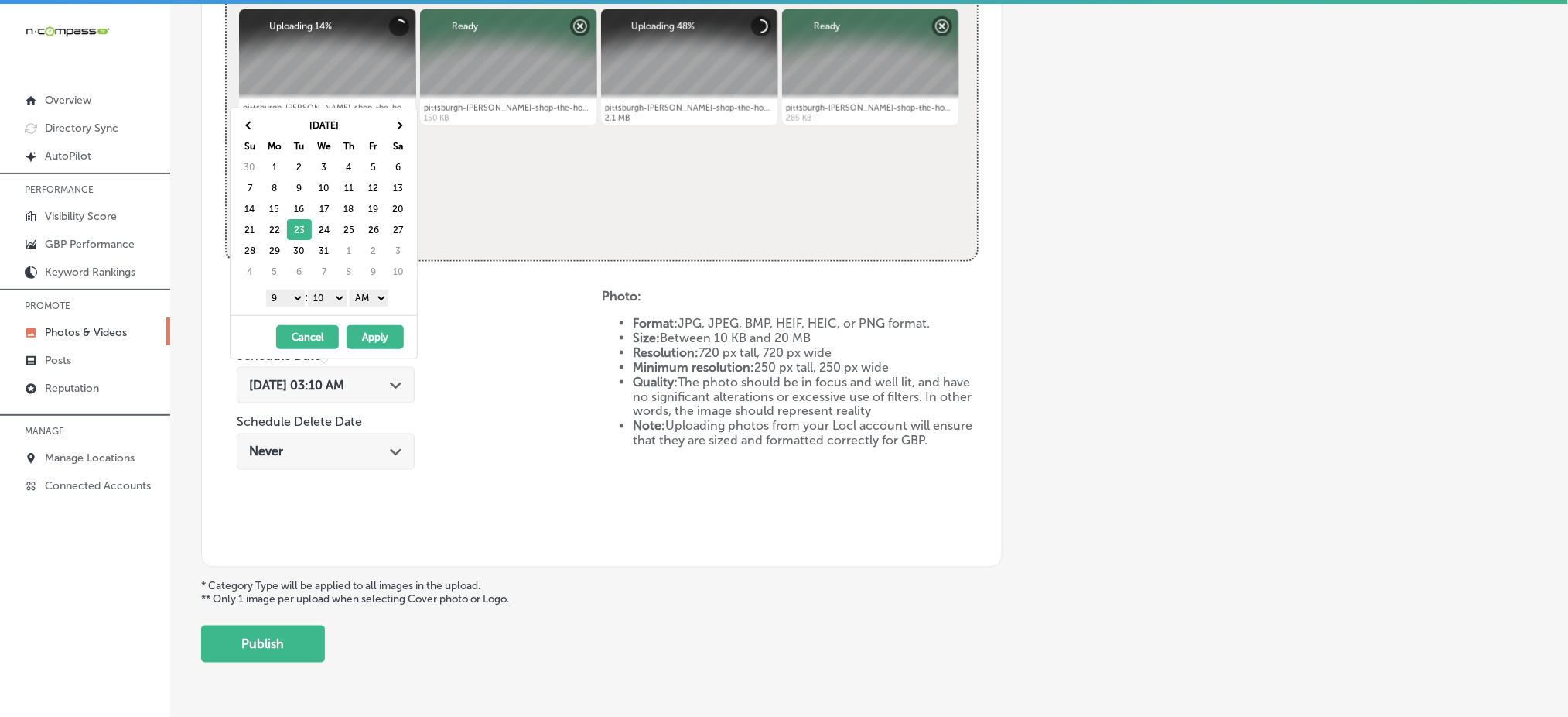
drag, startPoint x: 328, startPoint y: 294, endPoint x: 329, endPoint y: 304, distance: 10.0
click at [328, 294] on select "00 10 20 30 40 50" at bounding box center [327, 298] width 39 height 17
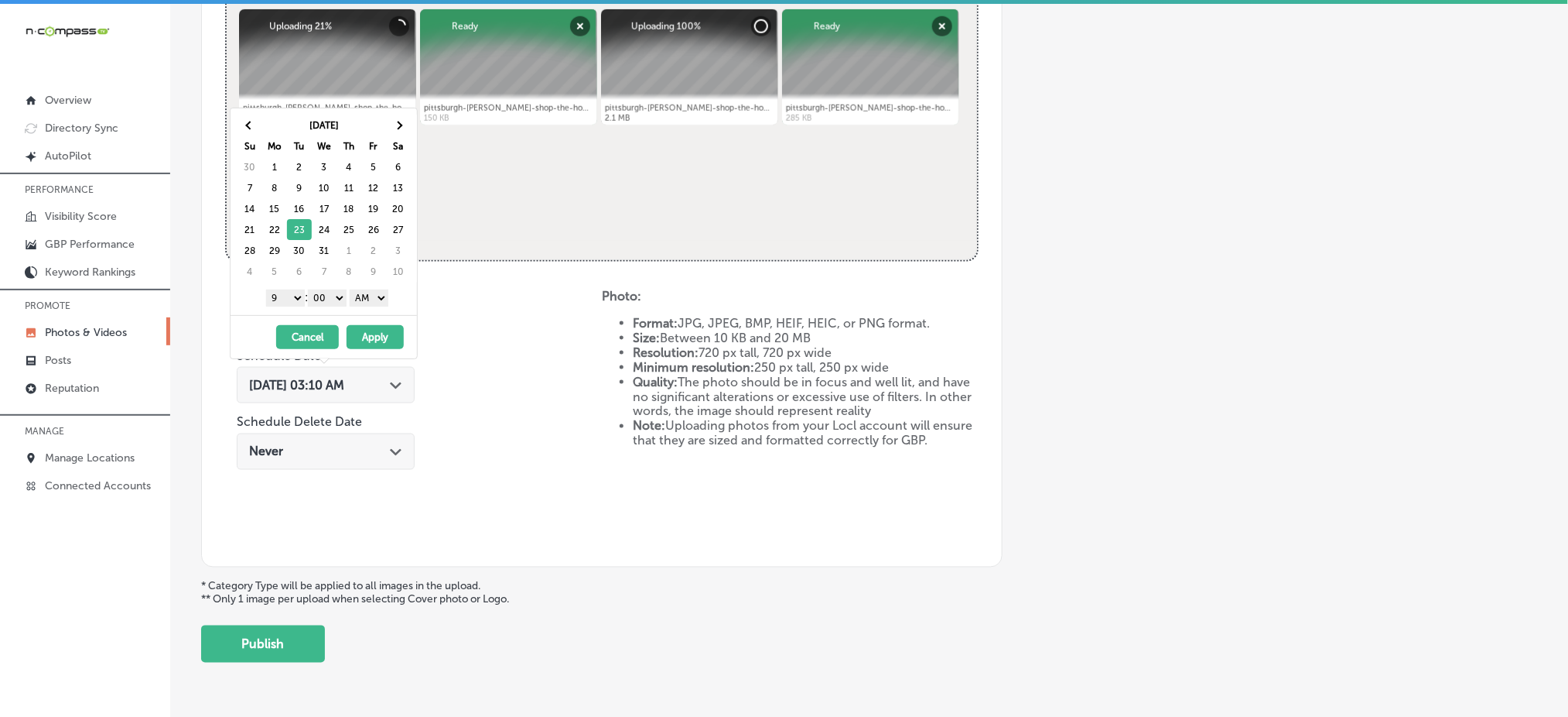
drag, startPoint x: 374, startPoint y: 293, endPoint x: 375, endPoint y: 302, distance: 9.1
click at [374, 293] on select "AM PM" at bounding box center [369, 298] width 39 height 17
click at [369, 340] on button "Apply" at bounding box center [375, 336] width 57 height 24
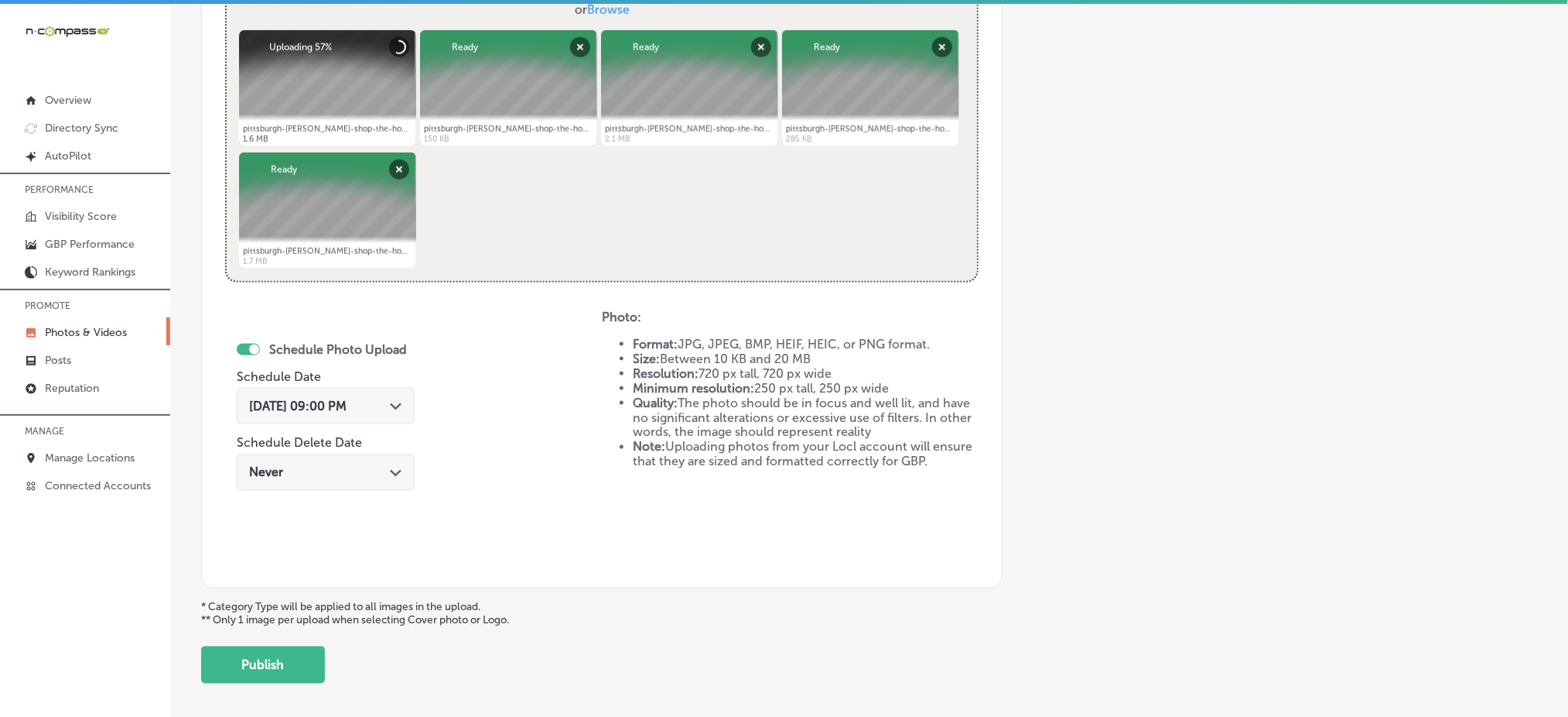
scroll to position [703, 0]
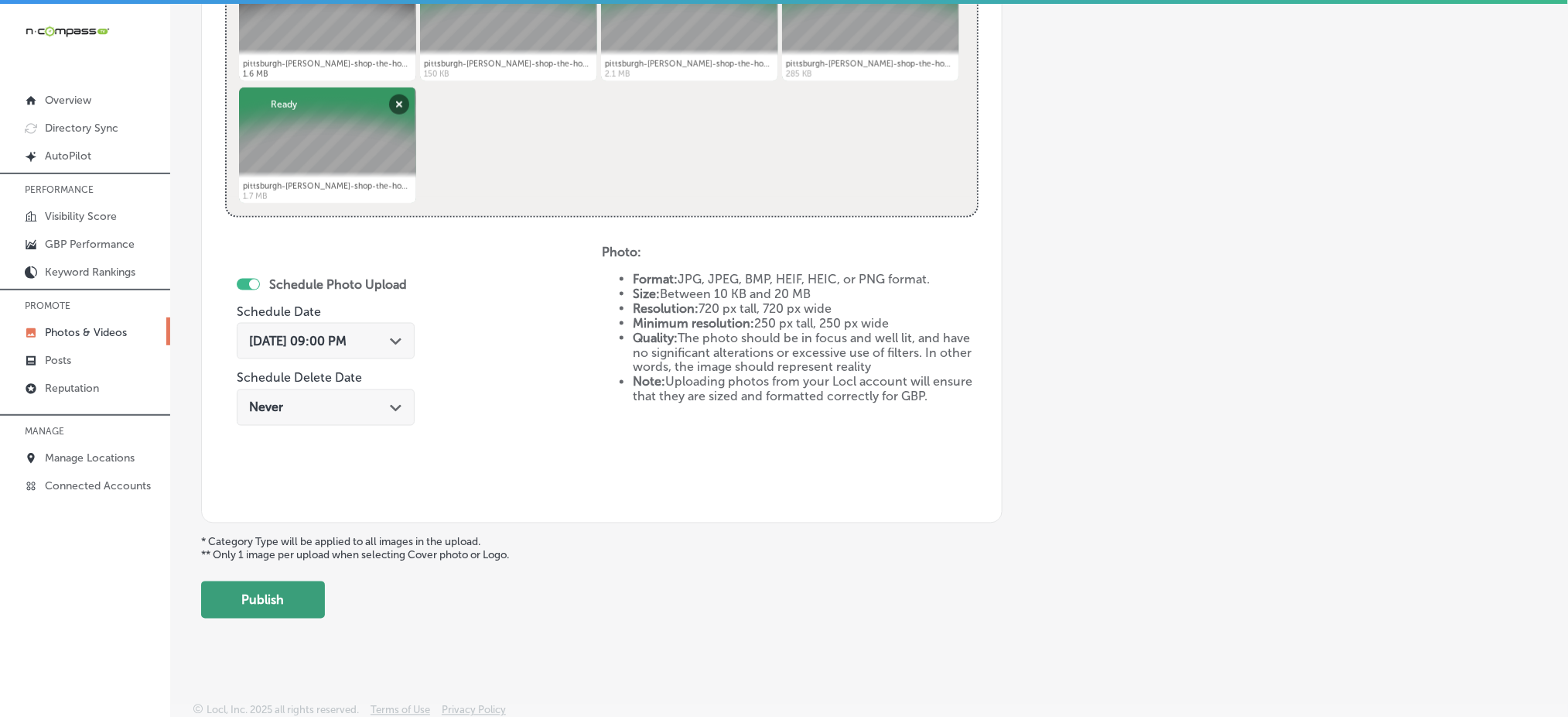
click at [268, 590] on button "Publish" at bounding box center [263, 600] width 124 height 37
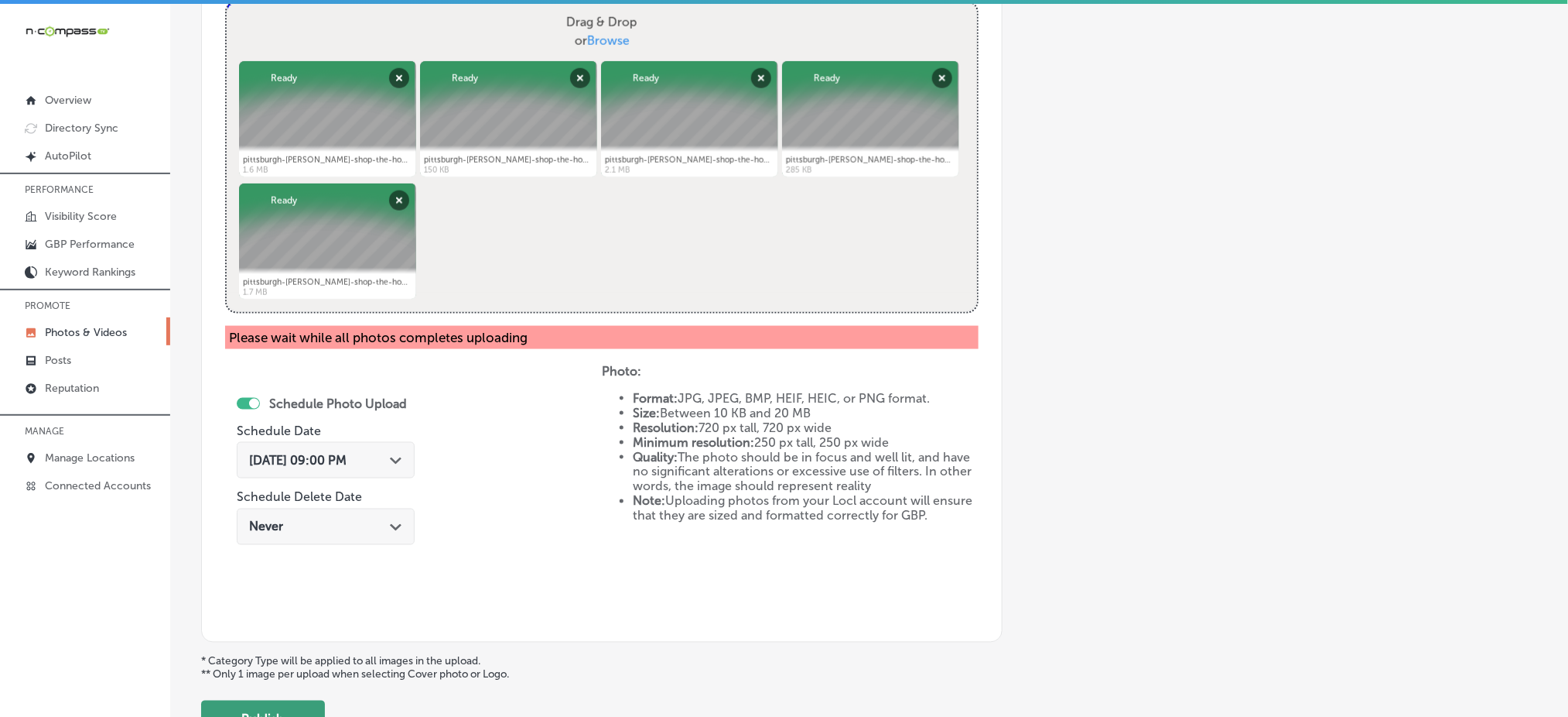
scroll to position [727, 0]
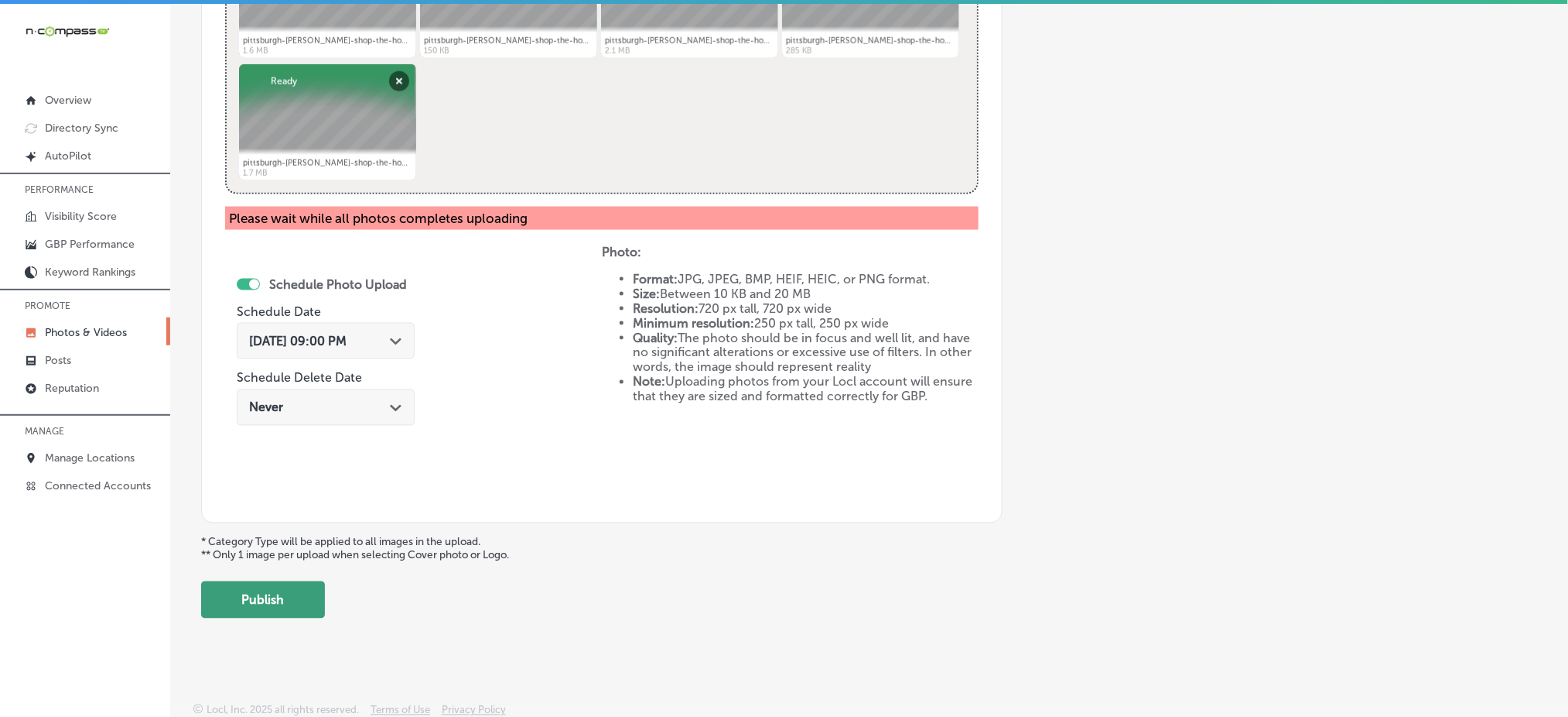
click at [299, 613] on button "Publish" at bounding box center [263, 600] width 124 height 37
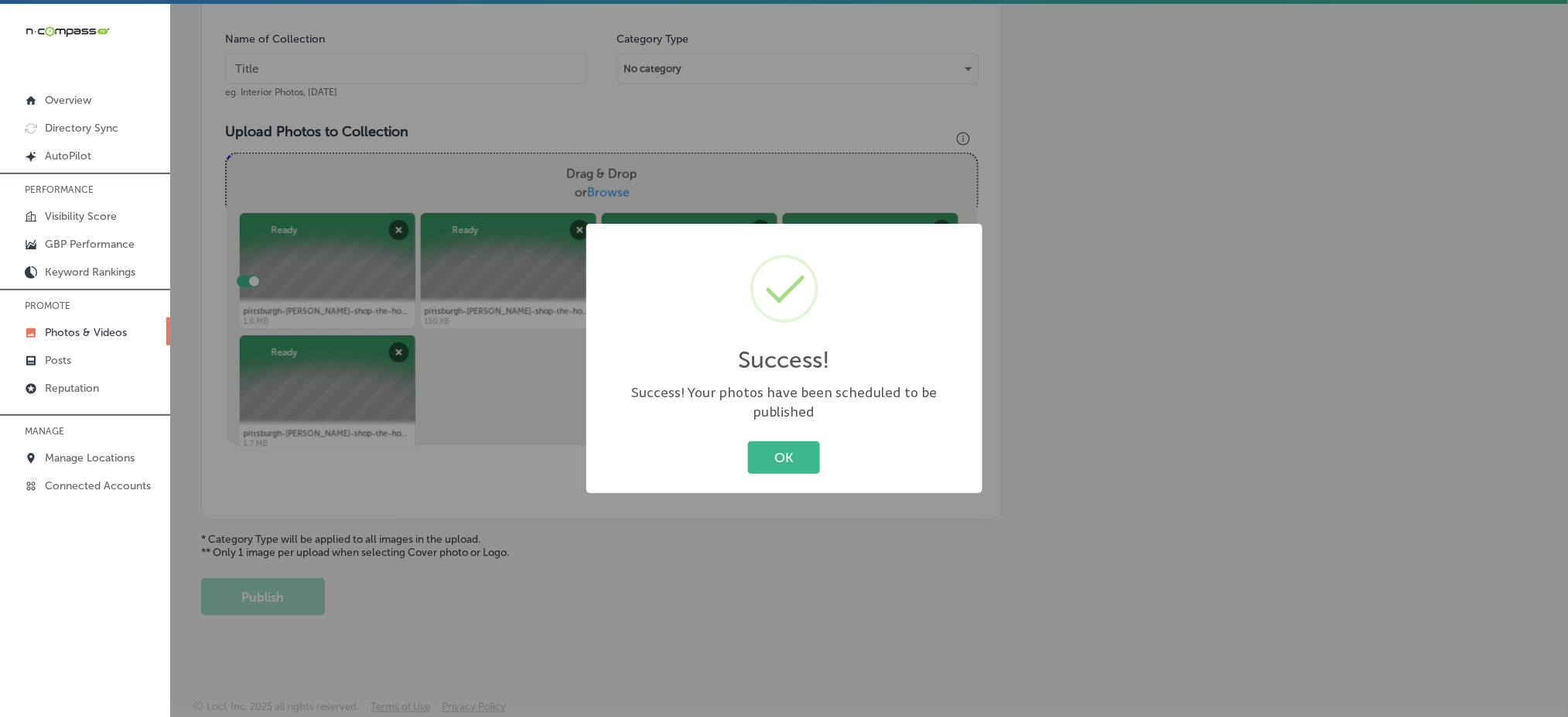
scroll to position [452, 0]
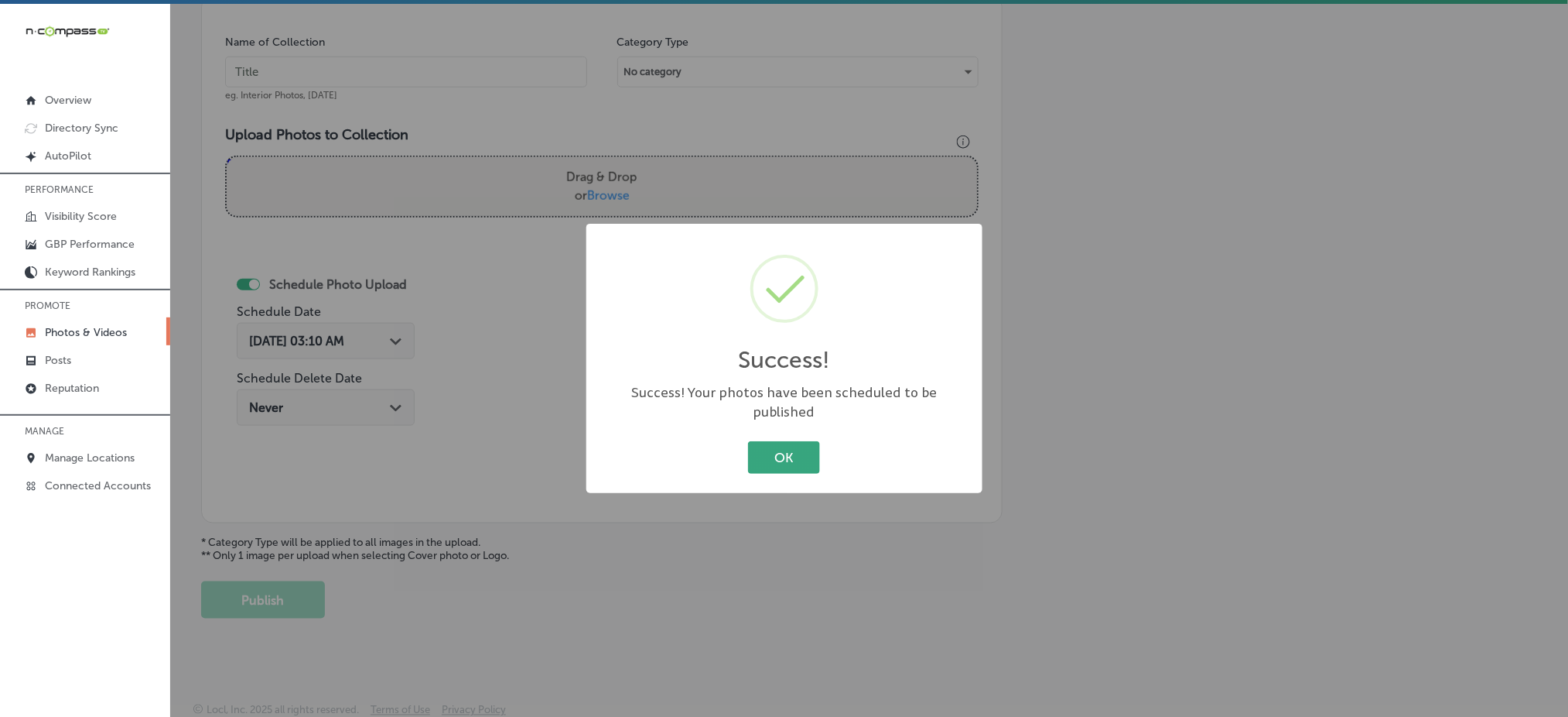
click at [776, 456] on button "OK" at bounding box center [784, 456] width 72 height 32
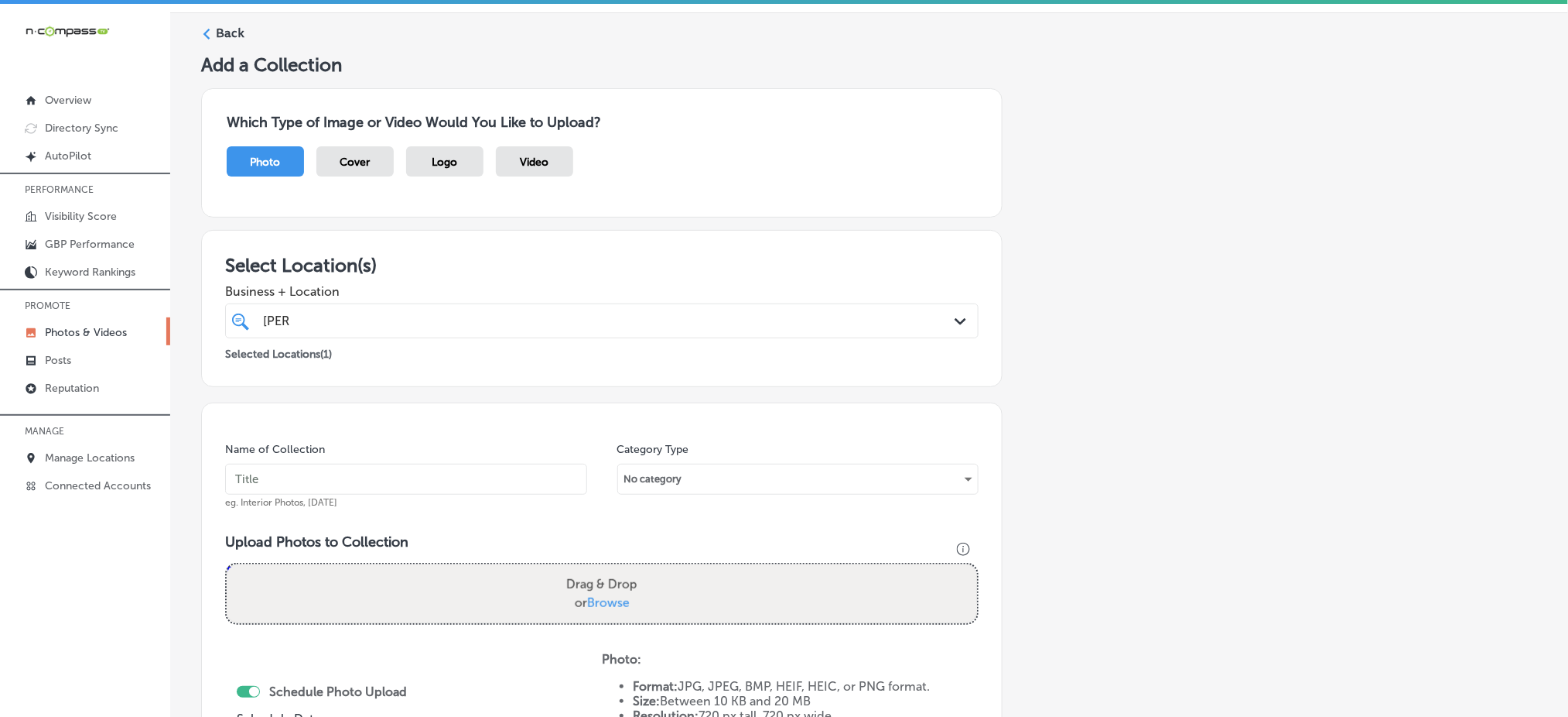
scroll to position [41, 0]
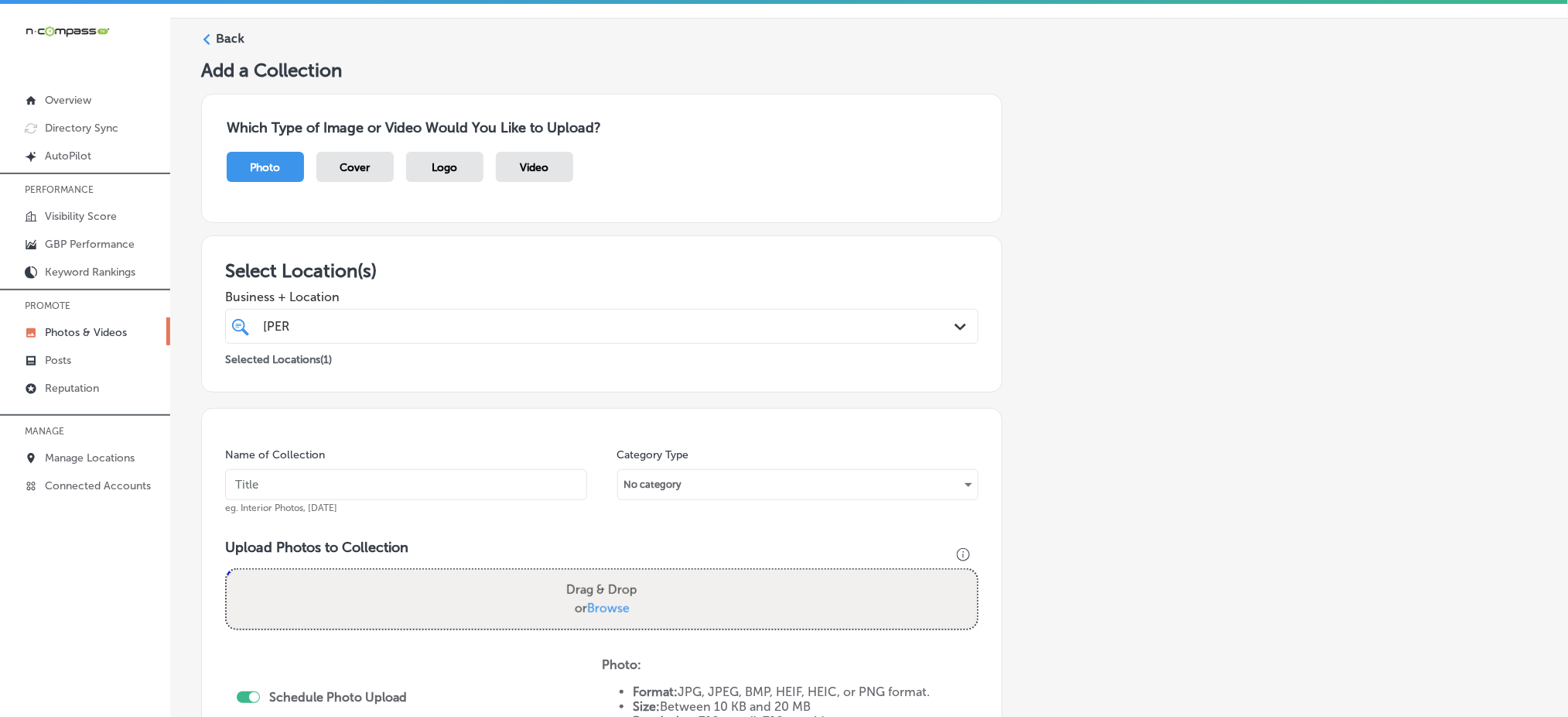
click at [398, 476] on input "text" at bounding box center [406, 484] width 362 height 31
paste input "the-house-of-[PERSON_NAME]-[DATE]"
type input "the-house-of-[PERSON_NAME]-[DATE]"
click at [614, 607] on span "Browse" at bounding box center [608, 608] width 43 height 15
click at [614, 575] on input "Drag & Drop or Browse" at bounding box center [601, 572] width 751 height 5
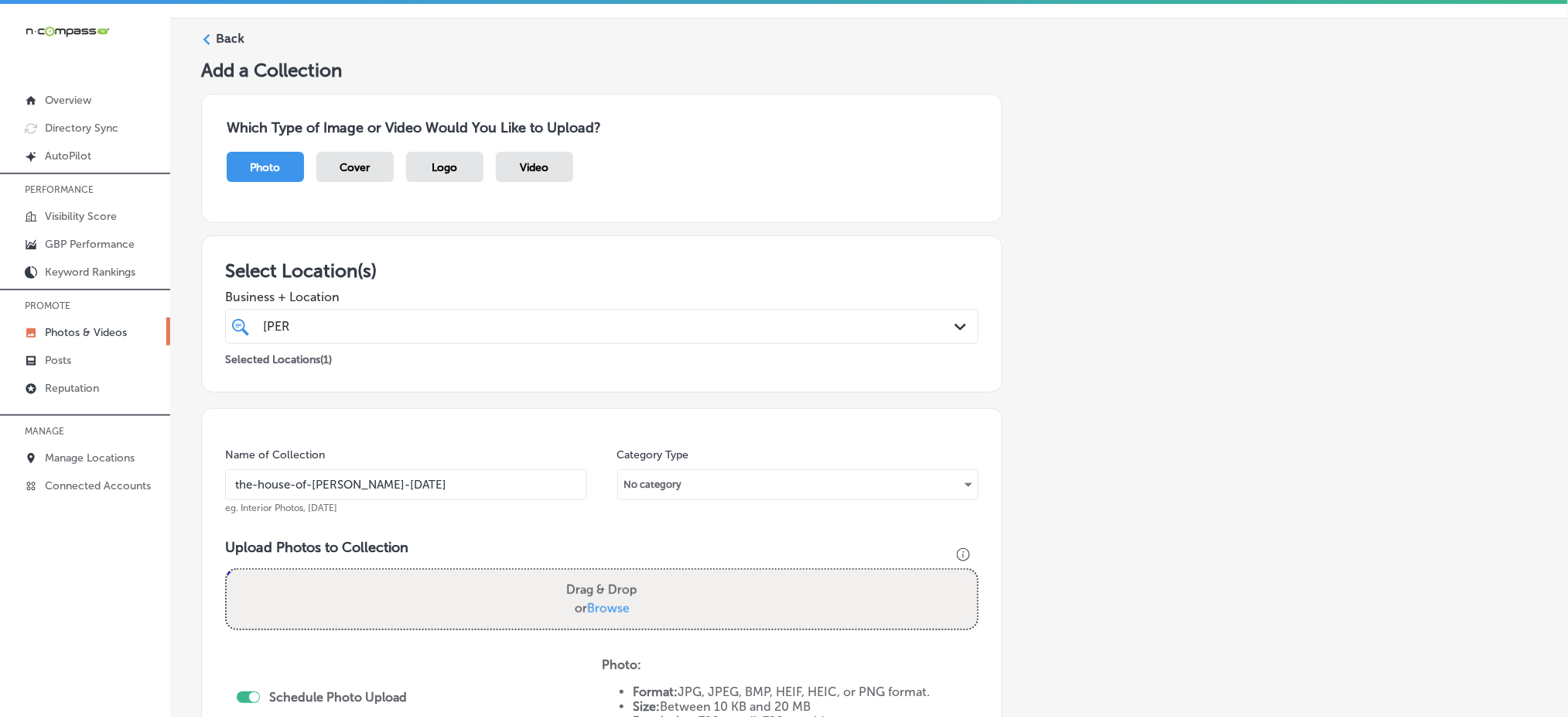
type input "C:\fakepath\pittsburgh-[PERSON_NAME]-shop-the-house-of-[PERSON_NAME]-[GEOGRAPHI…"
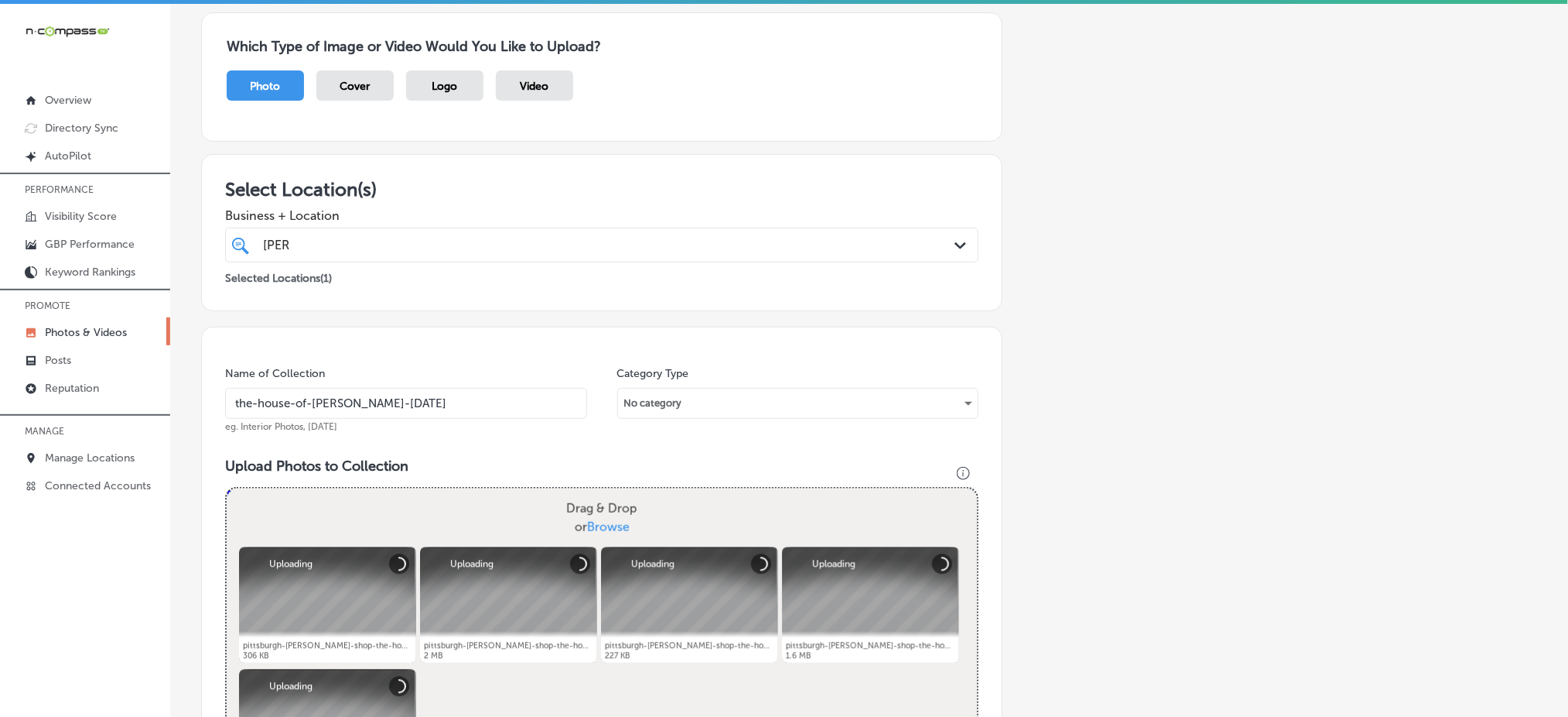
scroll to position [556, 0]
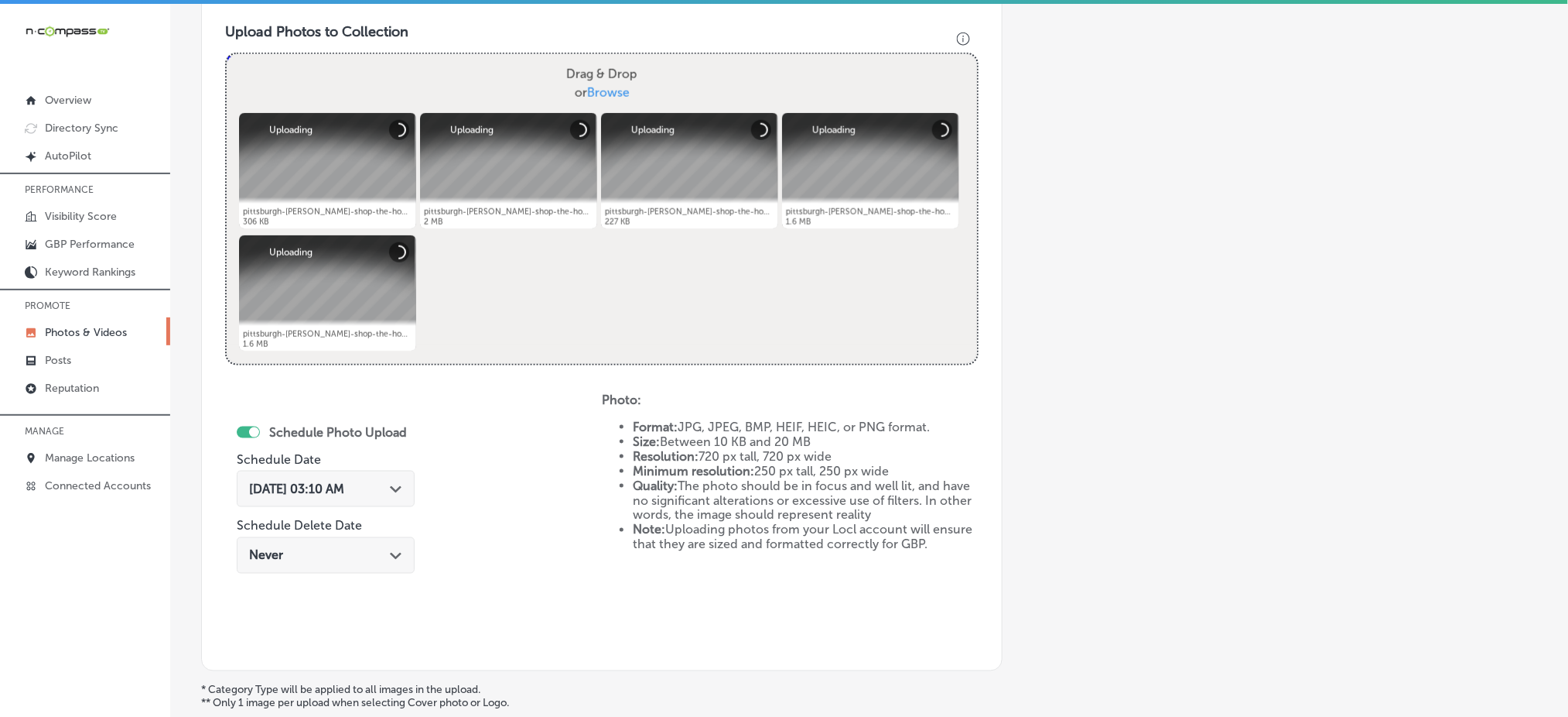
click at [402, 494] on div "[DATE] 03:10 AM Path Created with Sketch." at bounding box center [325, 489] width 178 height 37
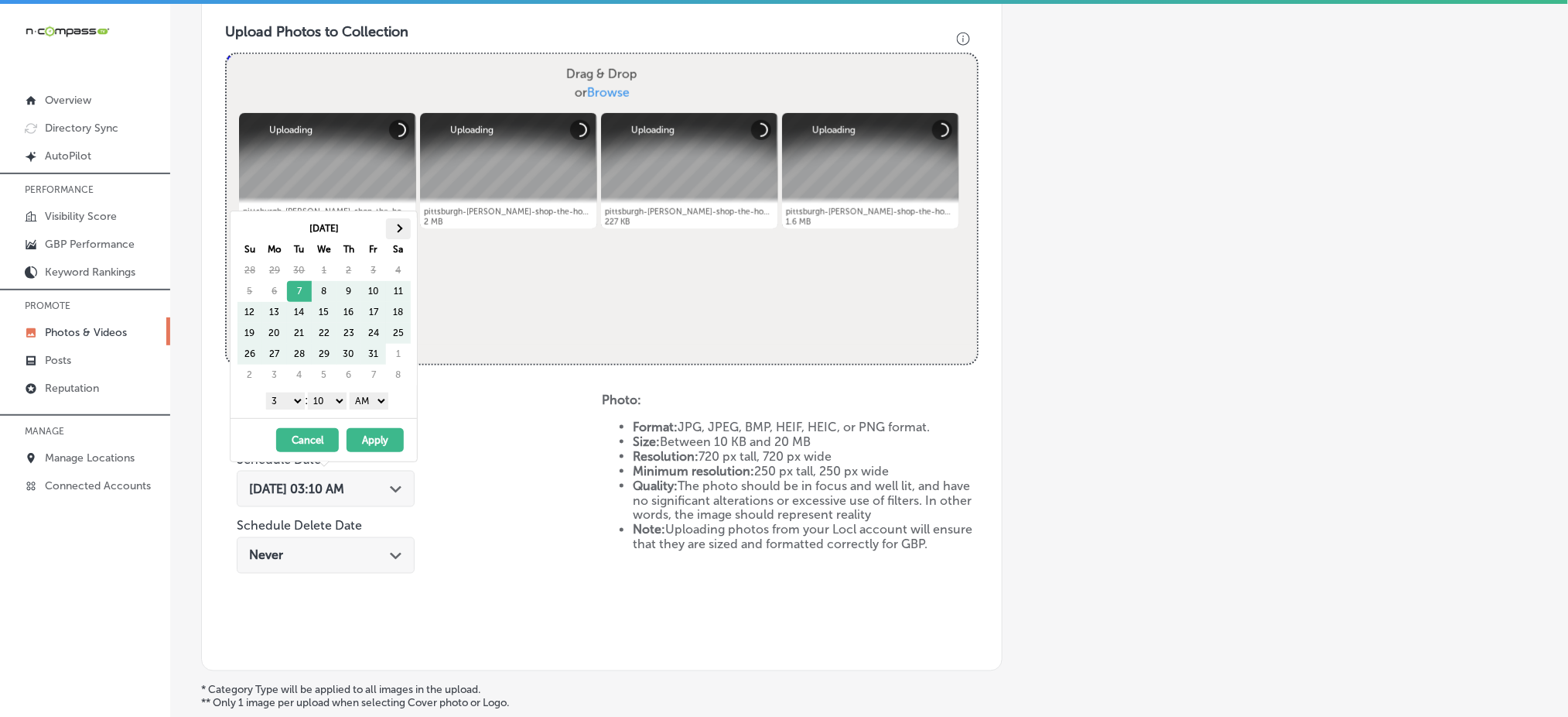
click at [409, 233] on th at bounding box center [399, 229] width 25 height 21
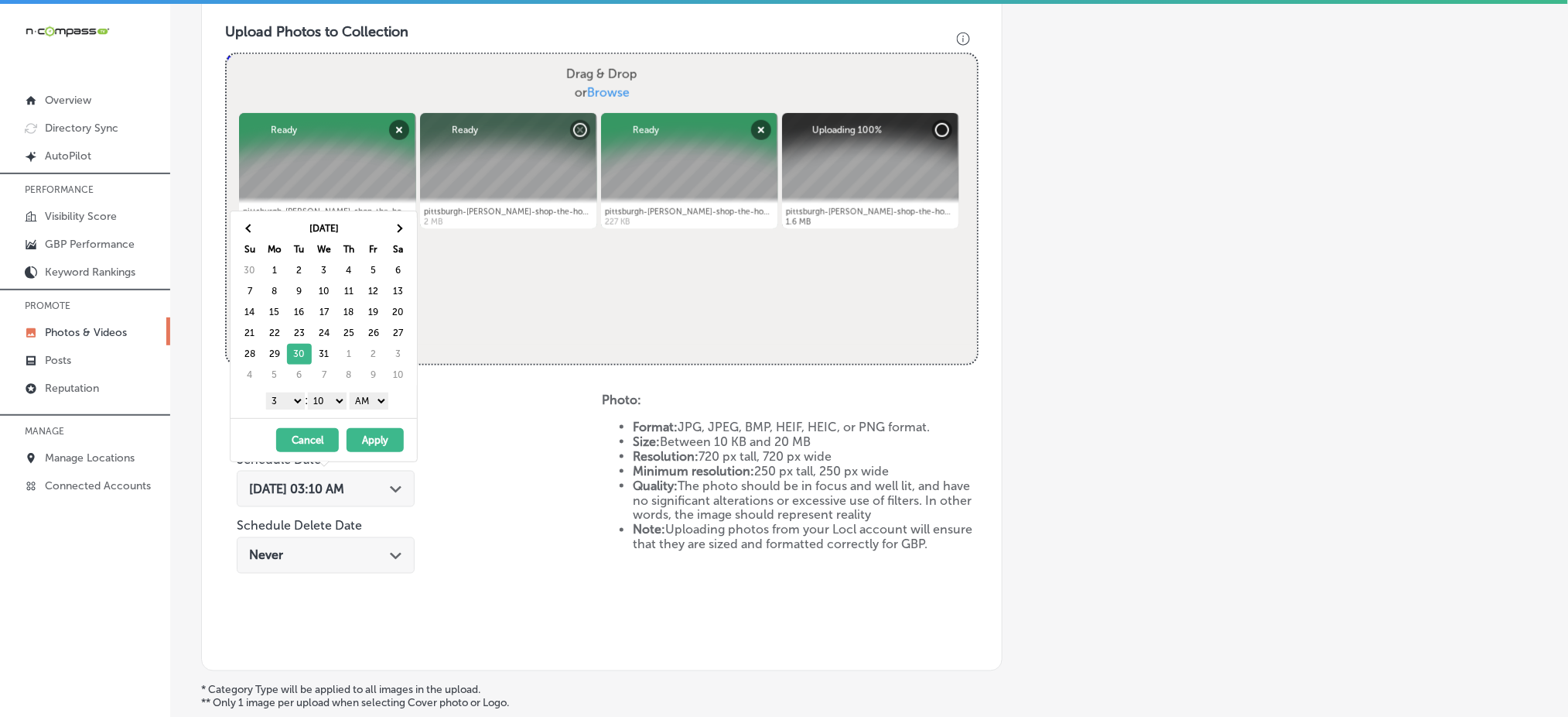
click at [283, 403] on select "1 2 3 4 5 6 7 8 9 10 11 12" at bounding box center [286, 401] width 39 height 17
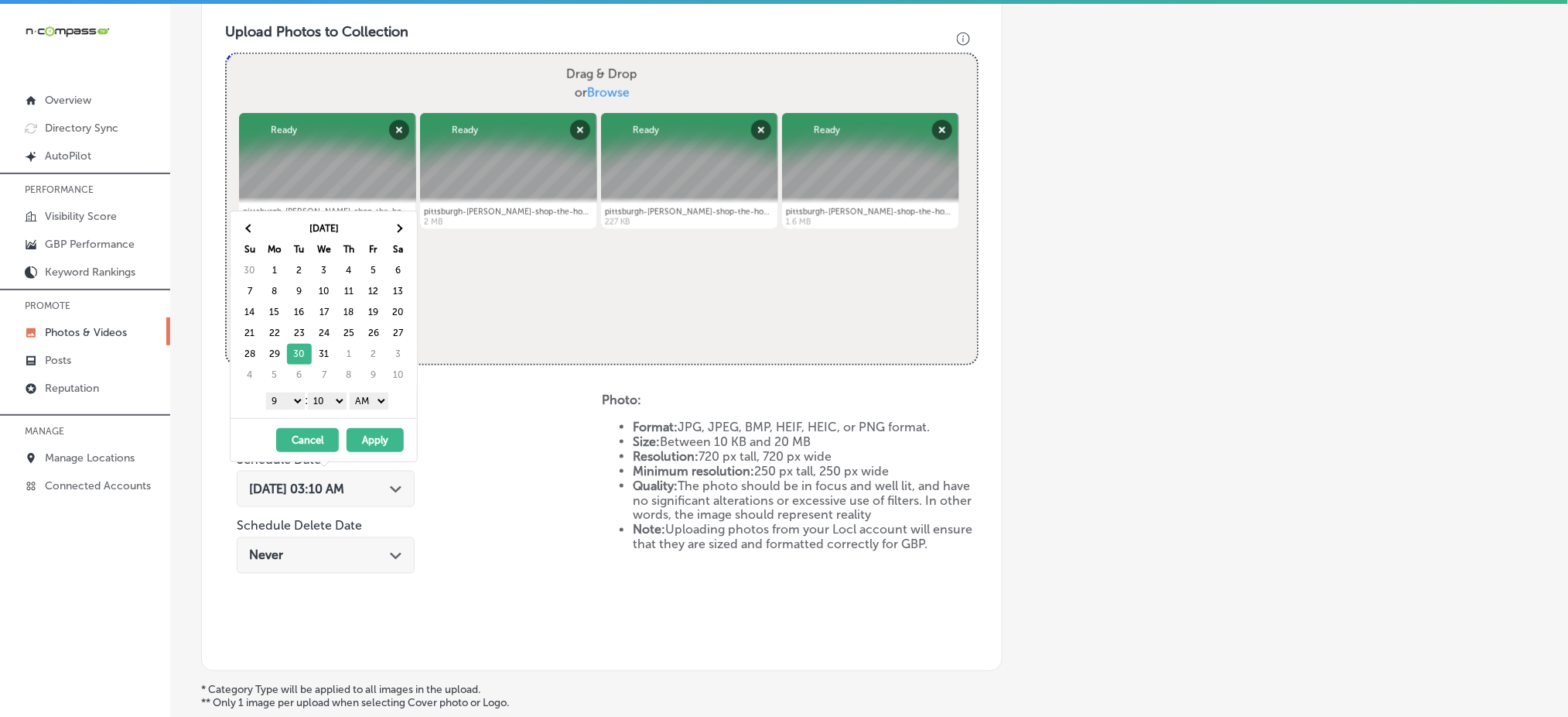
click at [324, 394] on select "00 10 20 30 40 50" at bounding box center [327, 401] width 39 height 17
click at [363, 406] on select "AM PM" at bounding box center [369, 401] width 39 height 17
click at [364, 440] on button "Apply" at bounding box center [375, 440] width 57 height 24
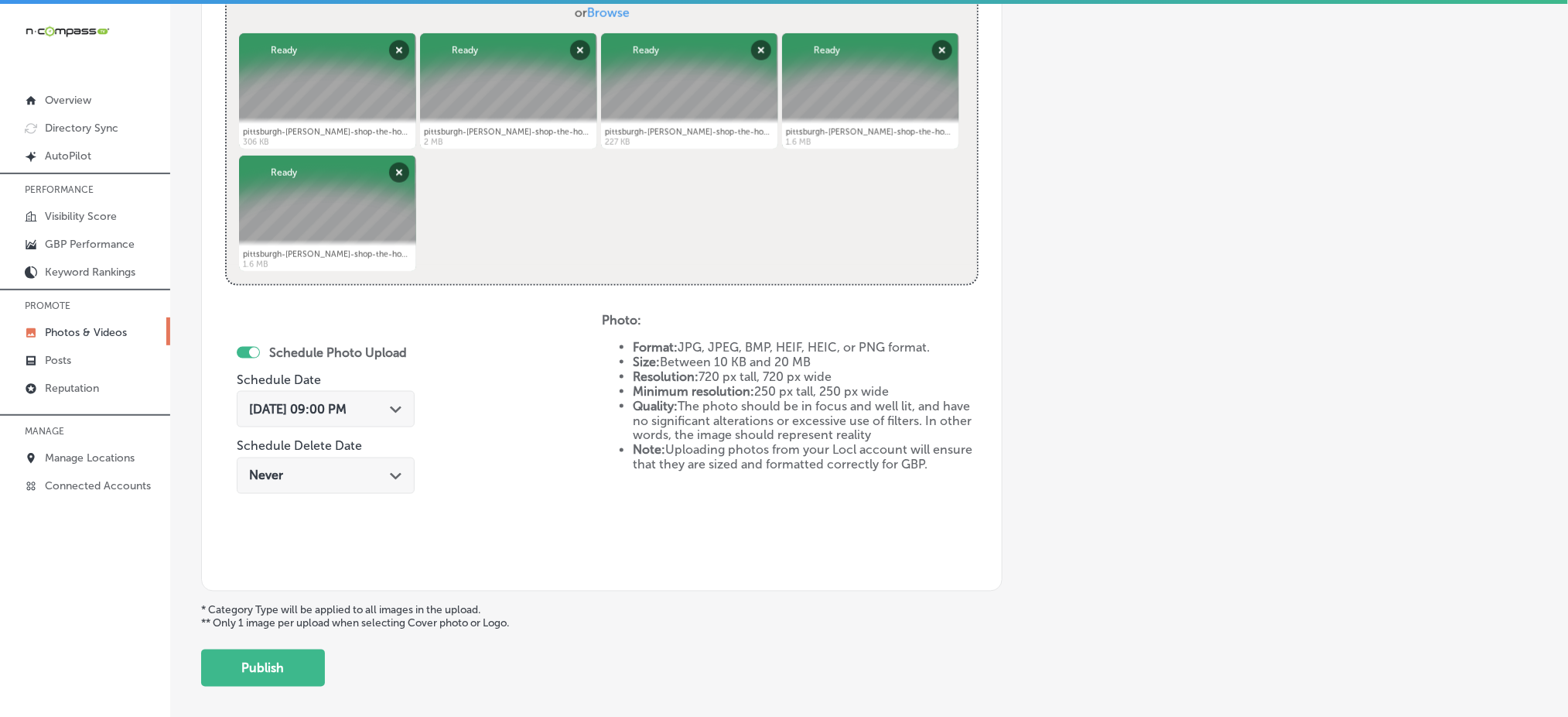
scroll to position [703, 0]
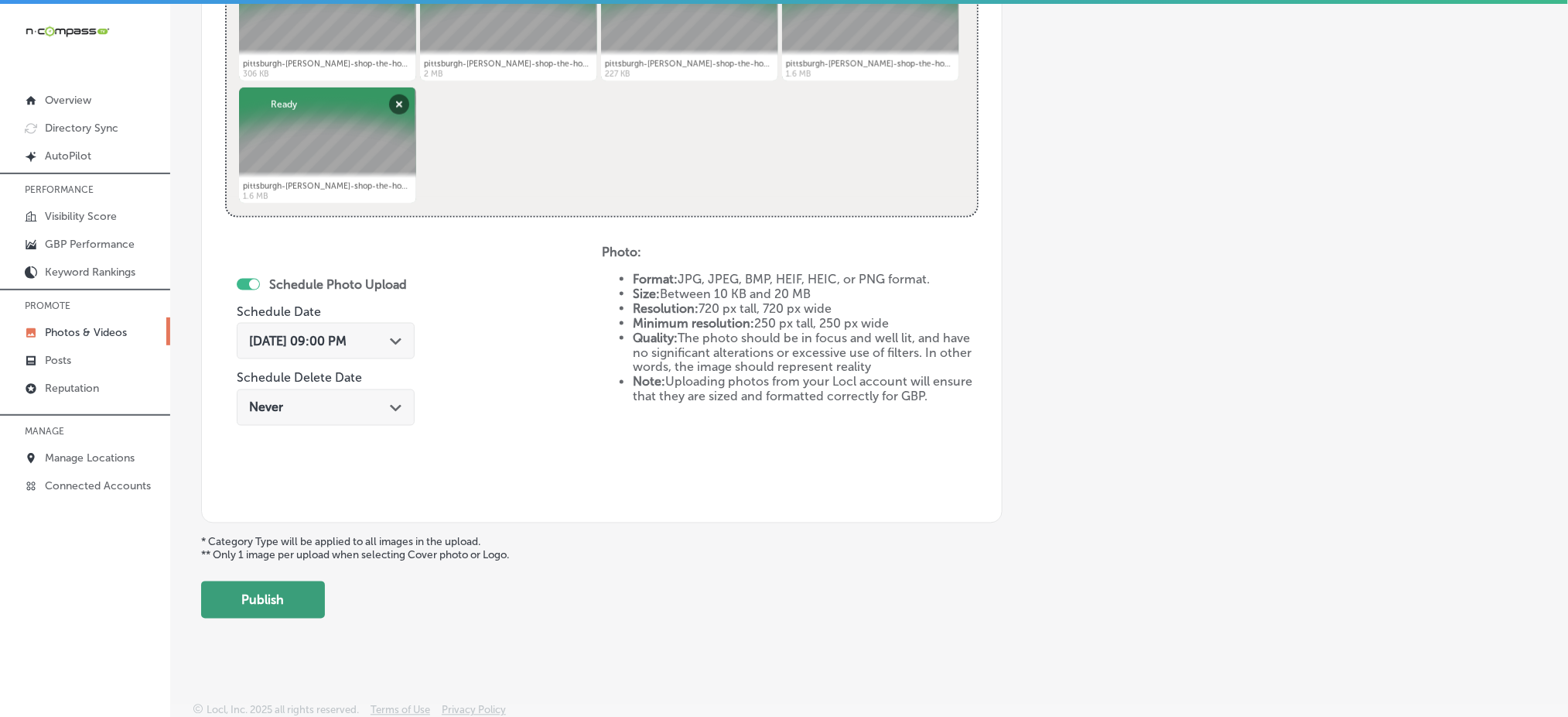
click at [301, 604] on button "Publish" at bounding box center [263, 600] width 124 height 37
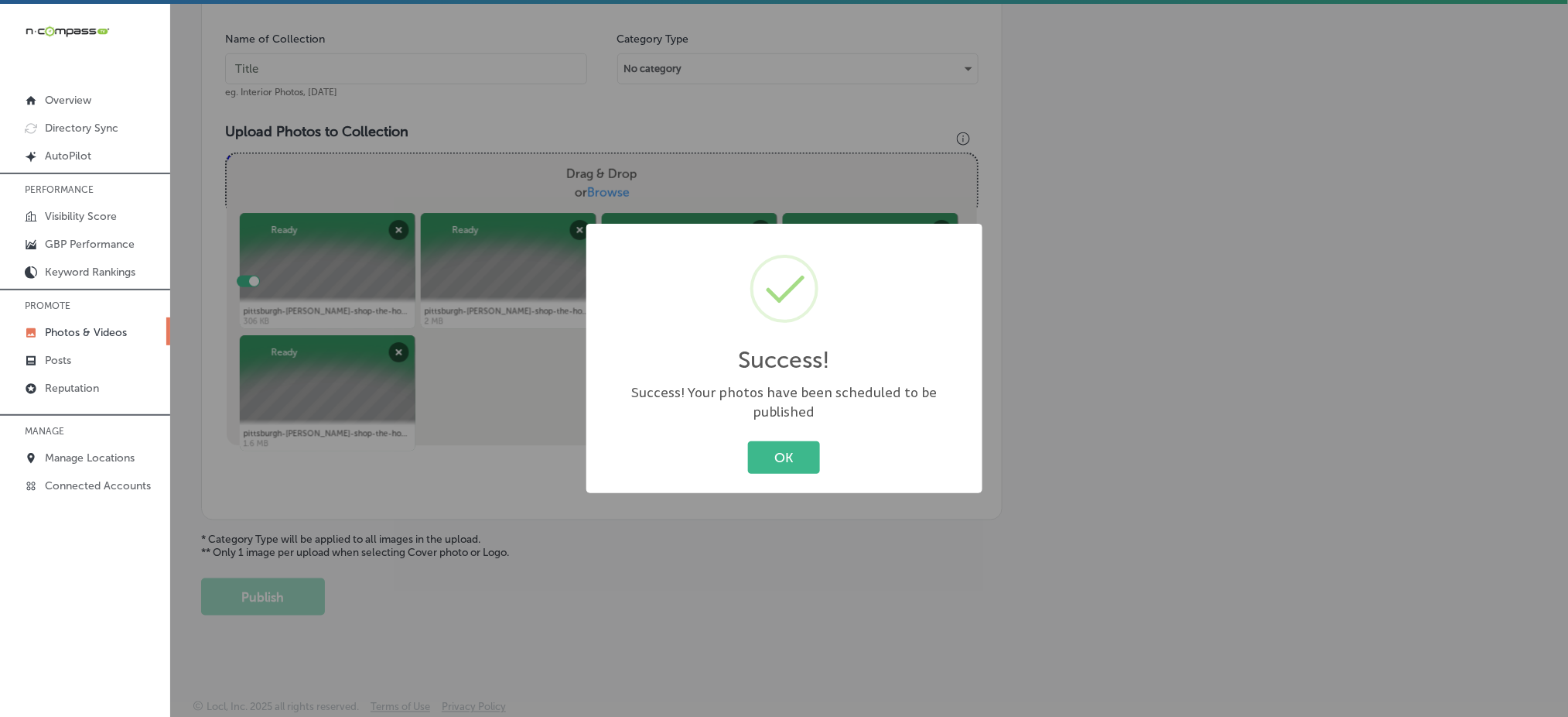
scroll to position [452, 0]
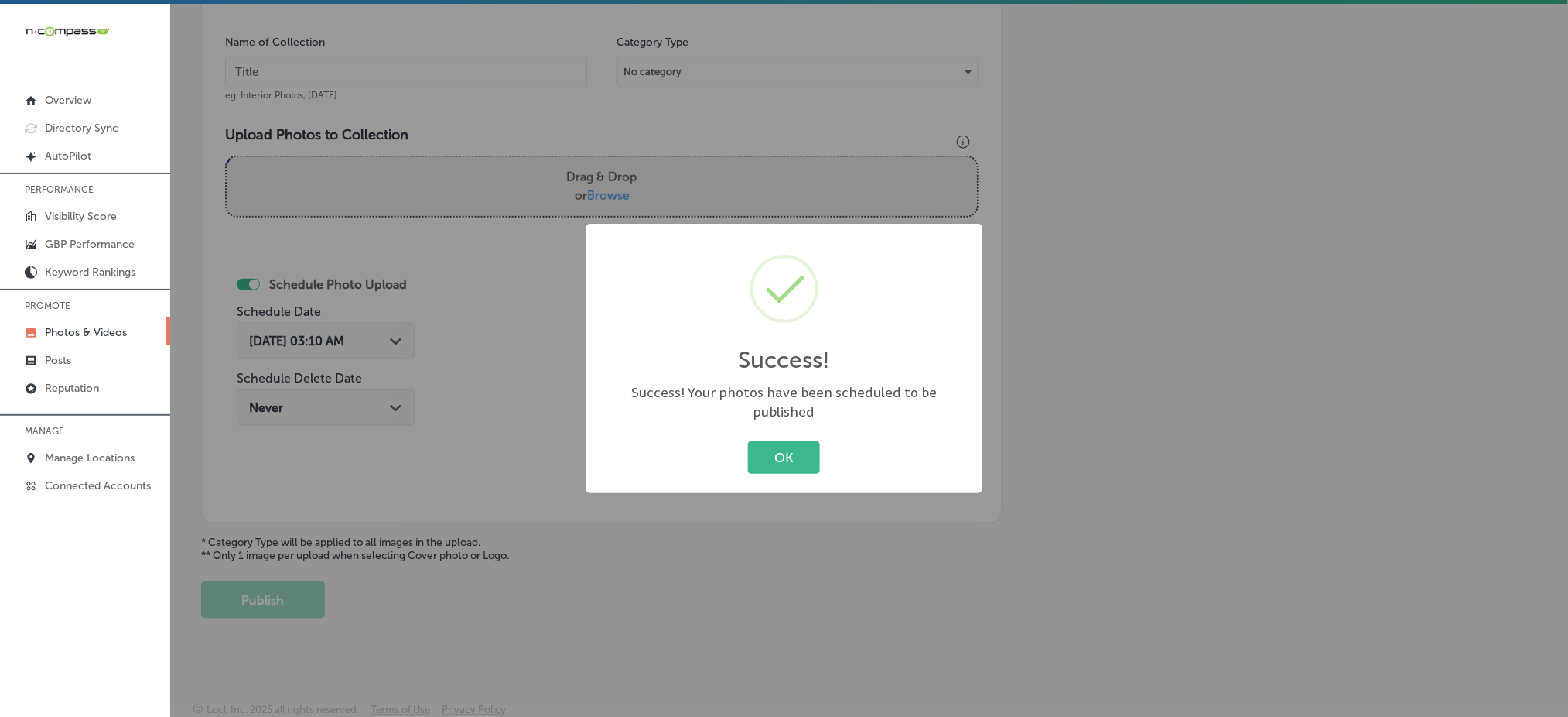
click at [807, 463] on div "OK Cancel" at bounding box center [784, 457] width 365 height 41
click at [798, 456] on button "OK" at bounding box center [784, 456] width 72 height 32
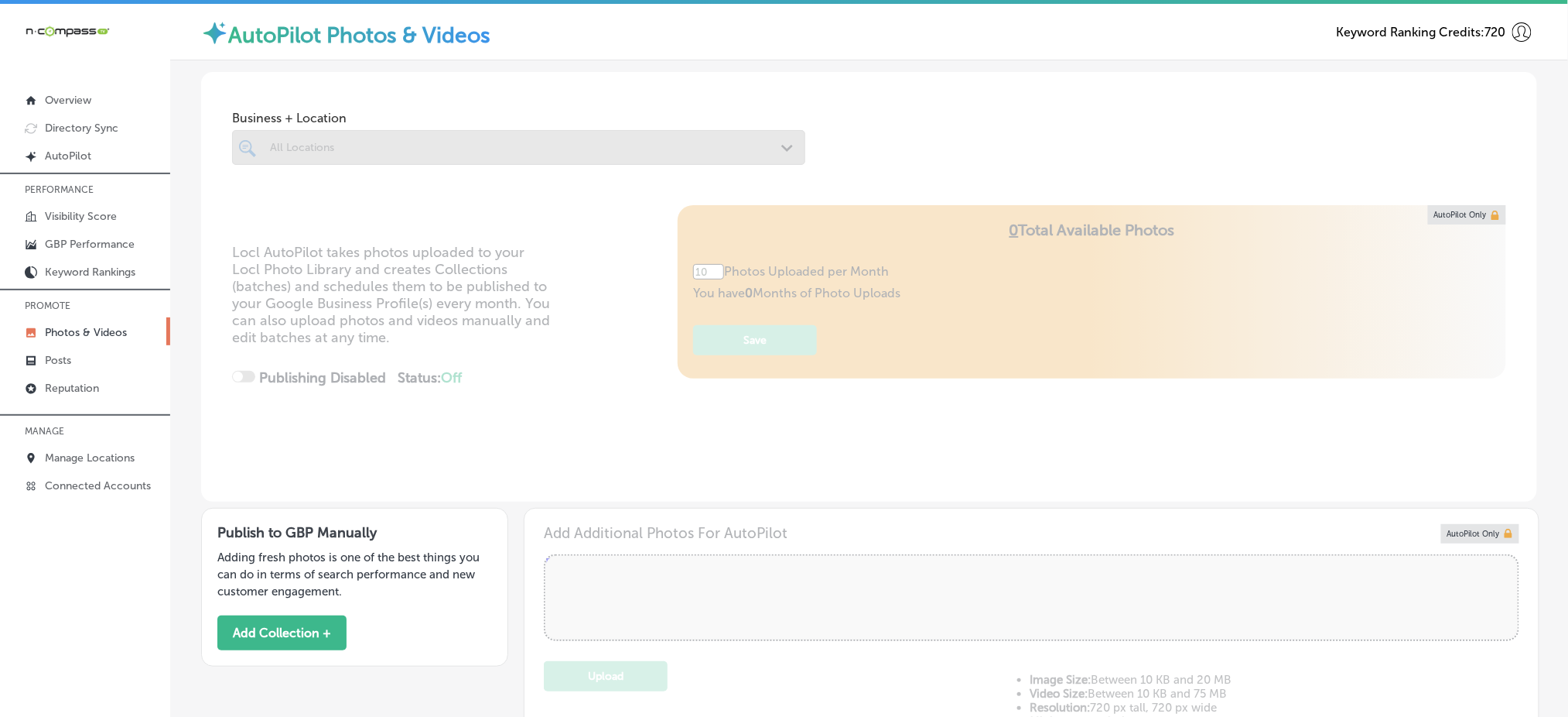
scroll to position [3, 0]
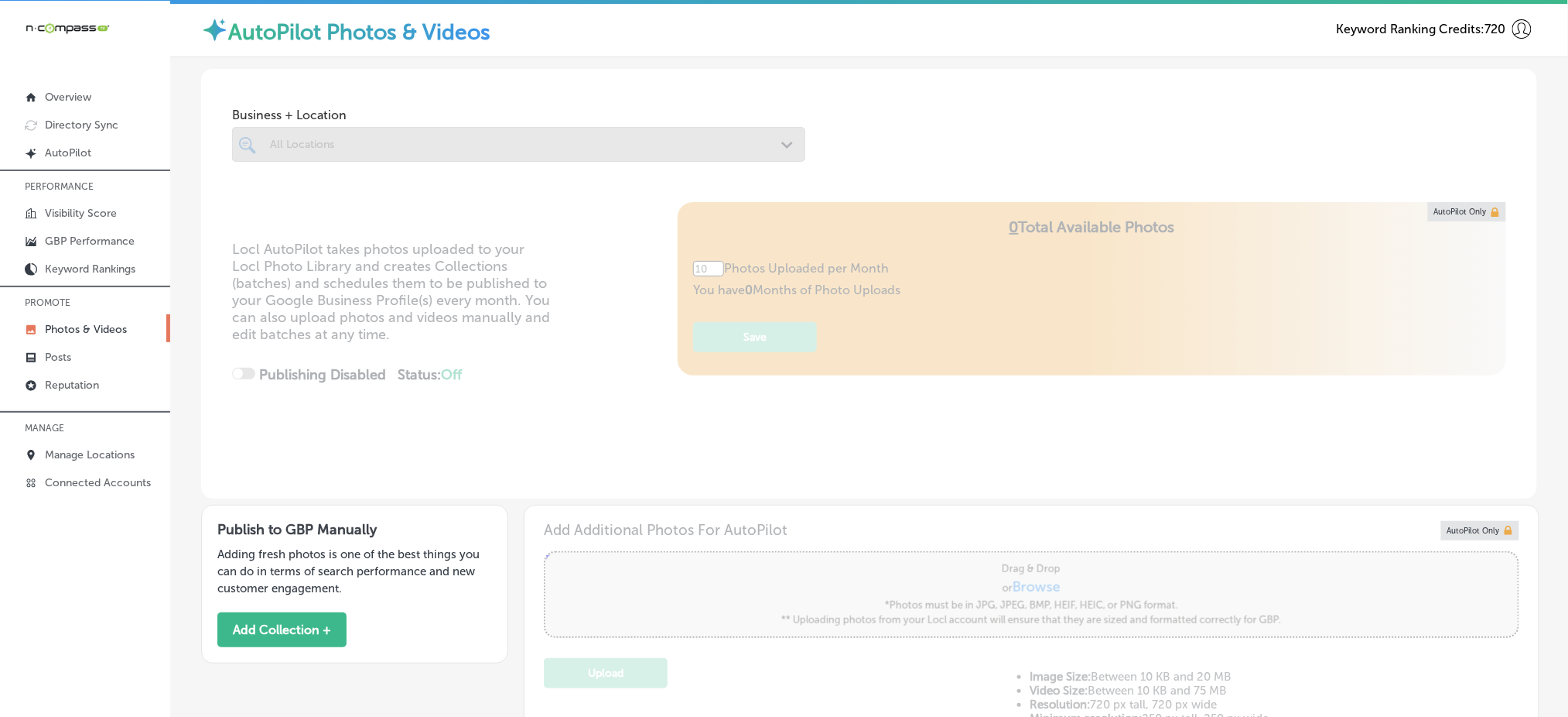
type input "5"
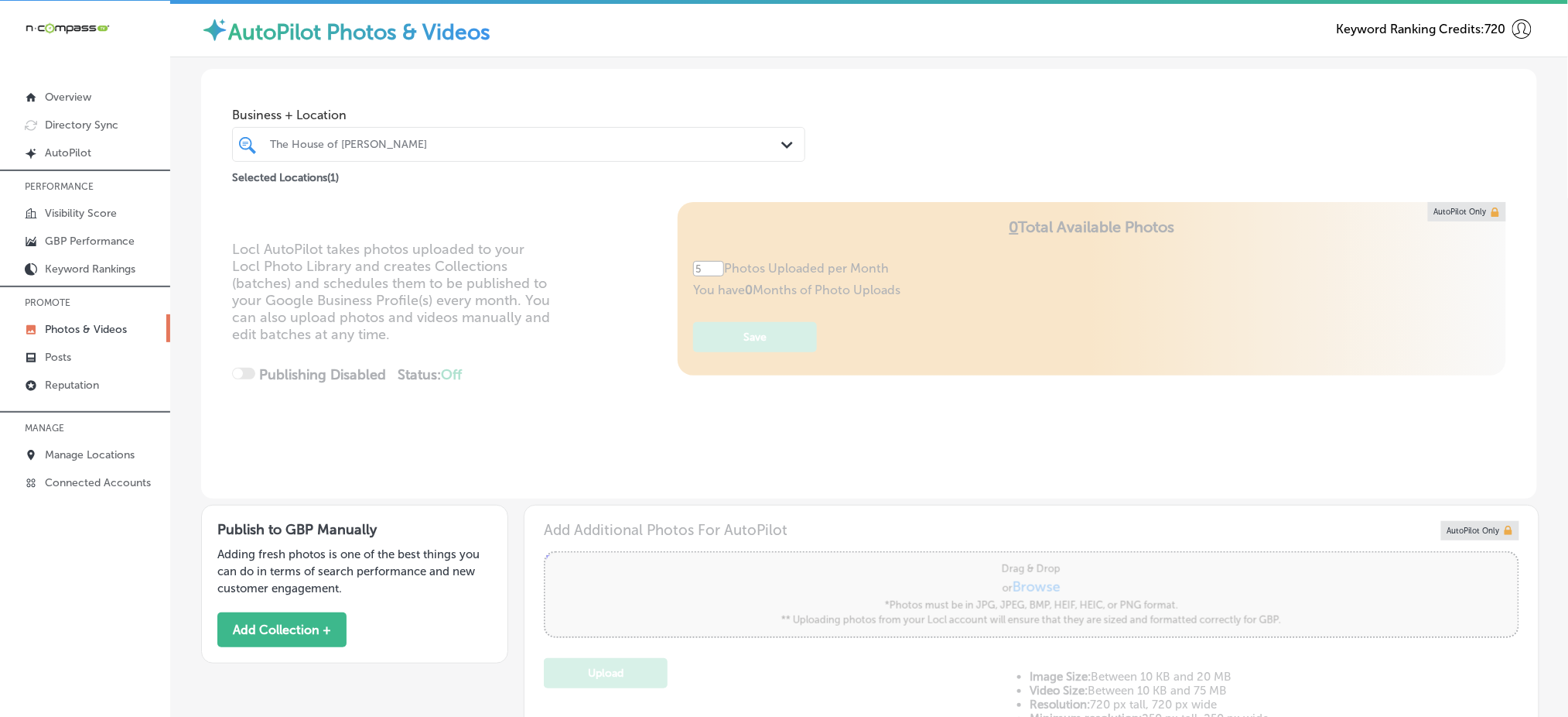
scroll to position [0, 0]
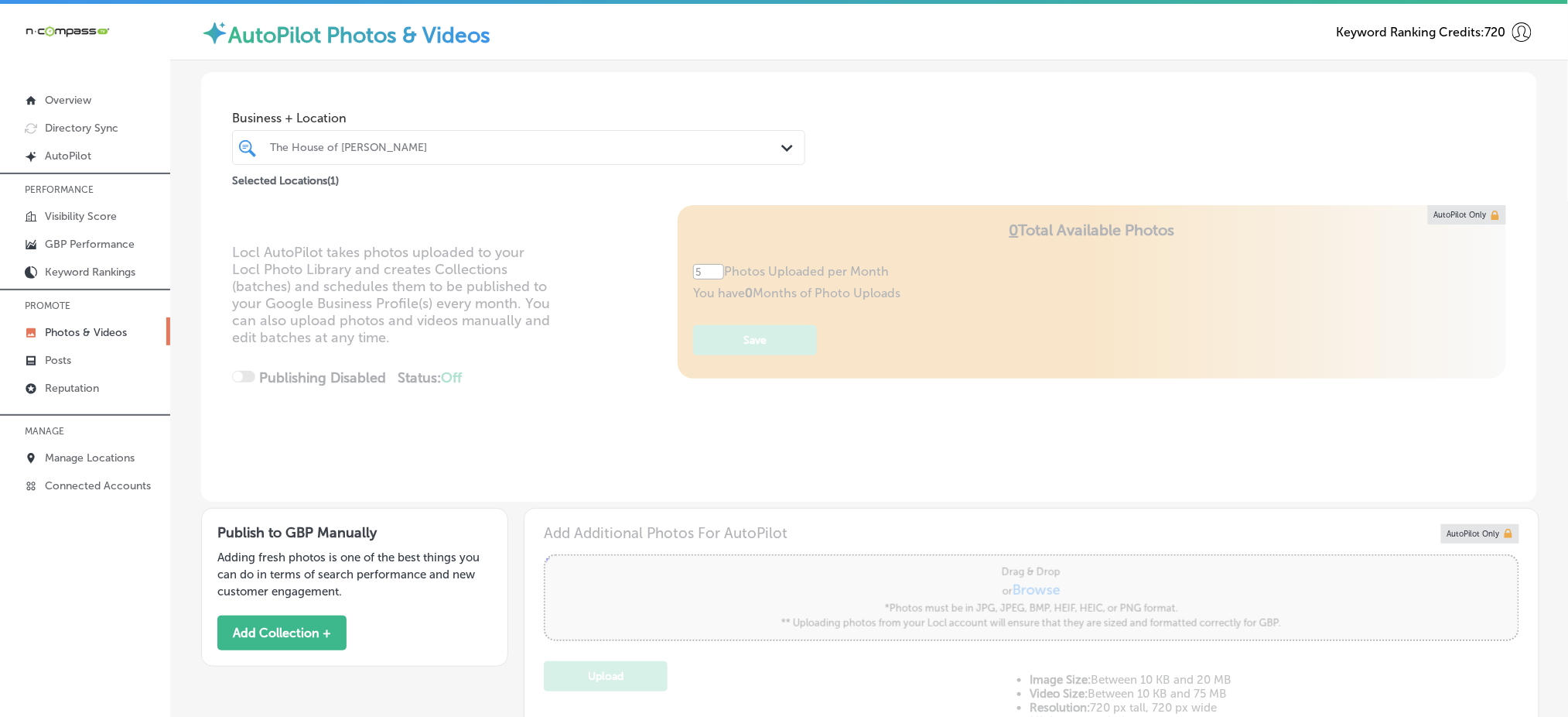
click at [369, 144] on div "The House of [PERSON_NAME]" at bounding box center [527, 147] width 513 height 14
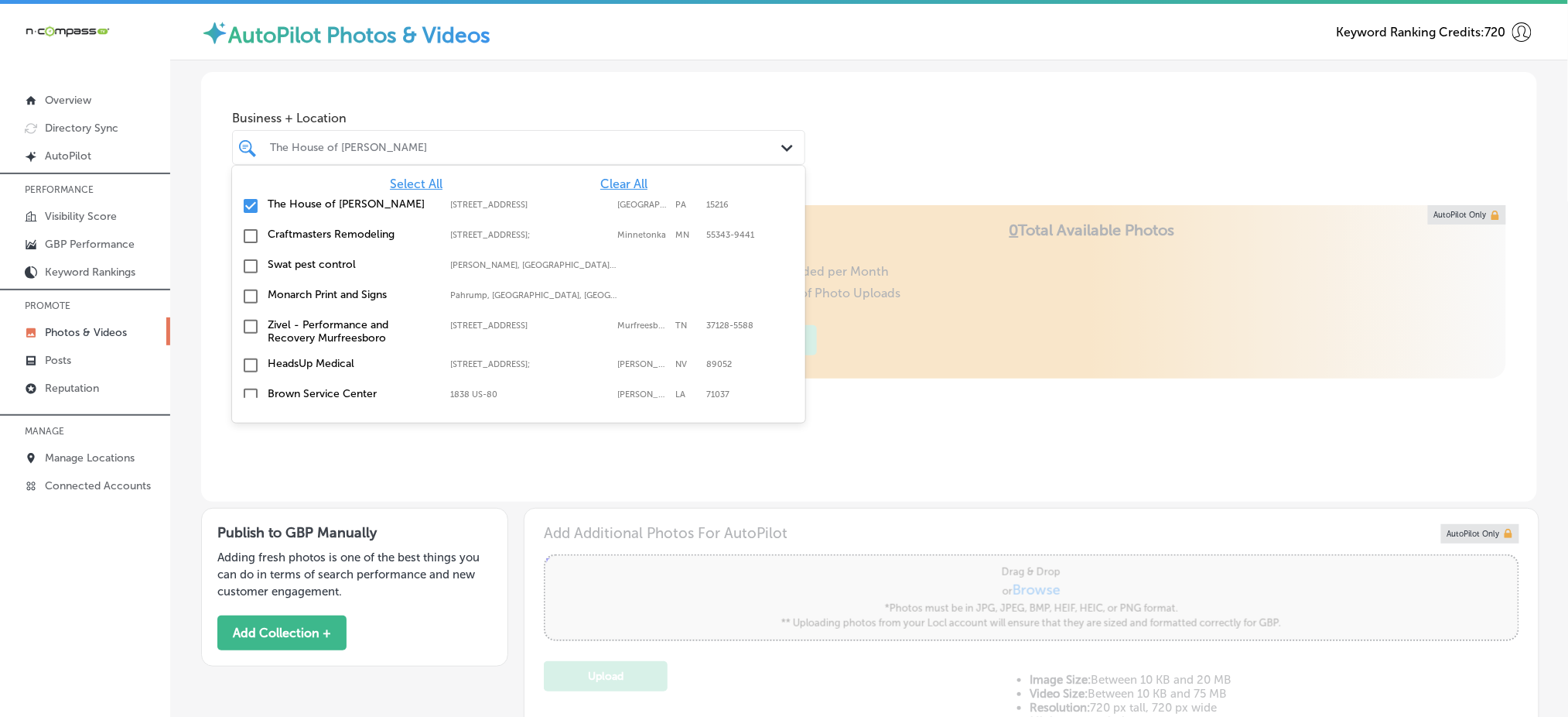
click at [600, 178] on span "Clear All" at bounding box center [624, 183] width 47 height 15
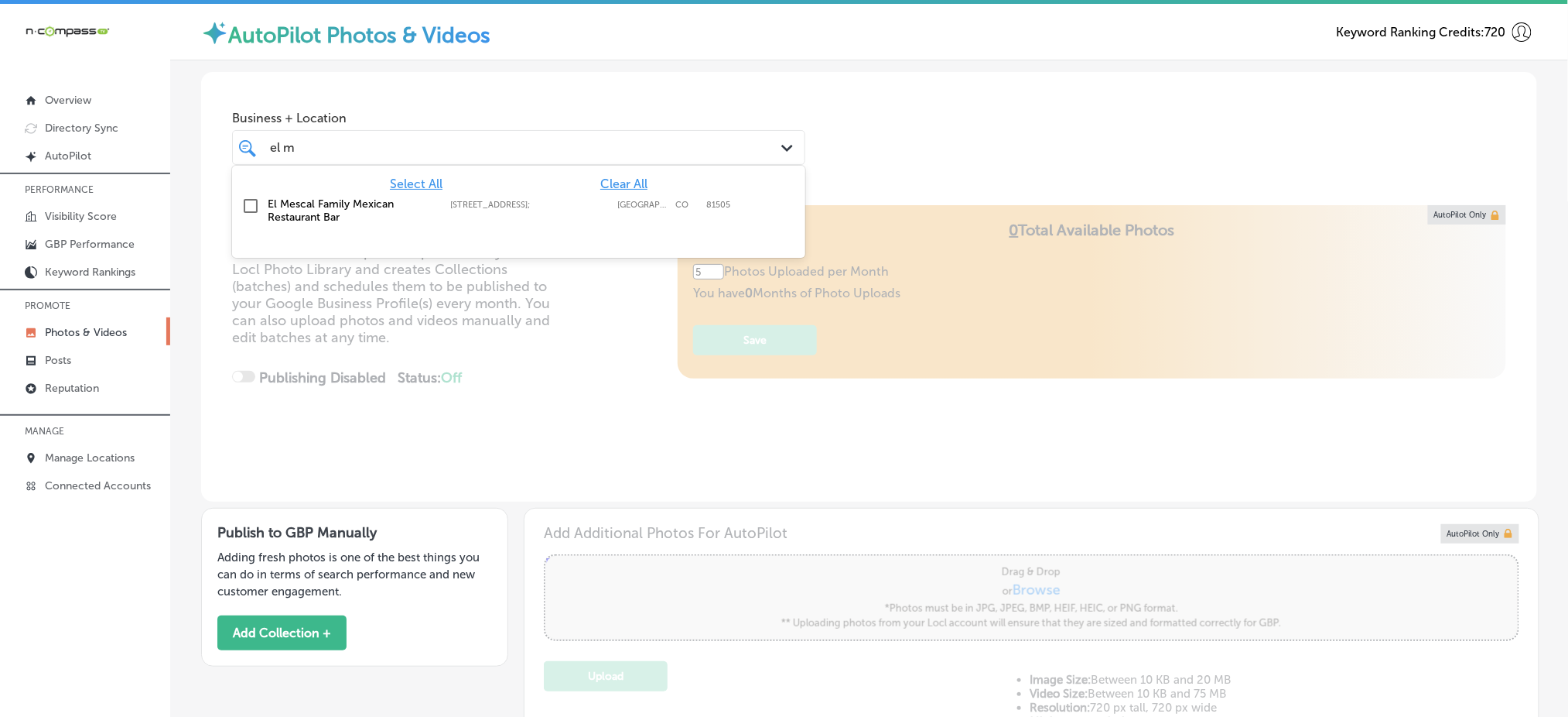
click at [599, 203] on label "[STREET_ADDRESS];" at bounding box center [530, 204] width 160 height 10
type input "el m"
click at [966, 117] on div "Business + Location option [STREET_ADDRESS]; , selected. option [STREET_ADDRESS…" at bounding box center [869, 130] width 1336 height 117
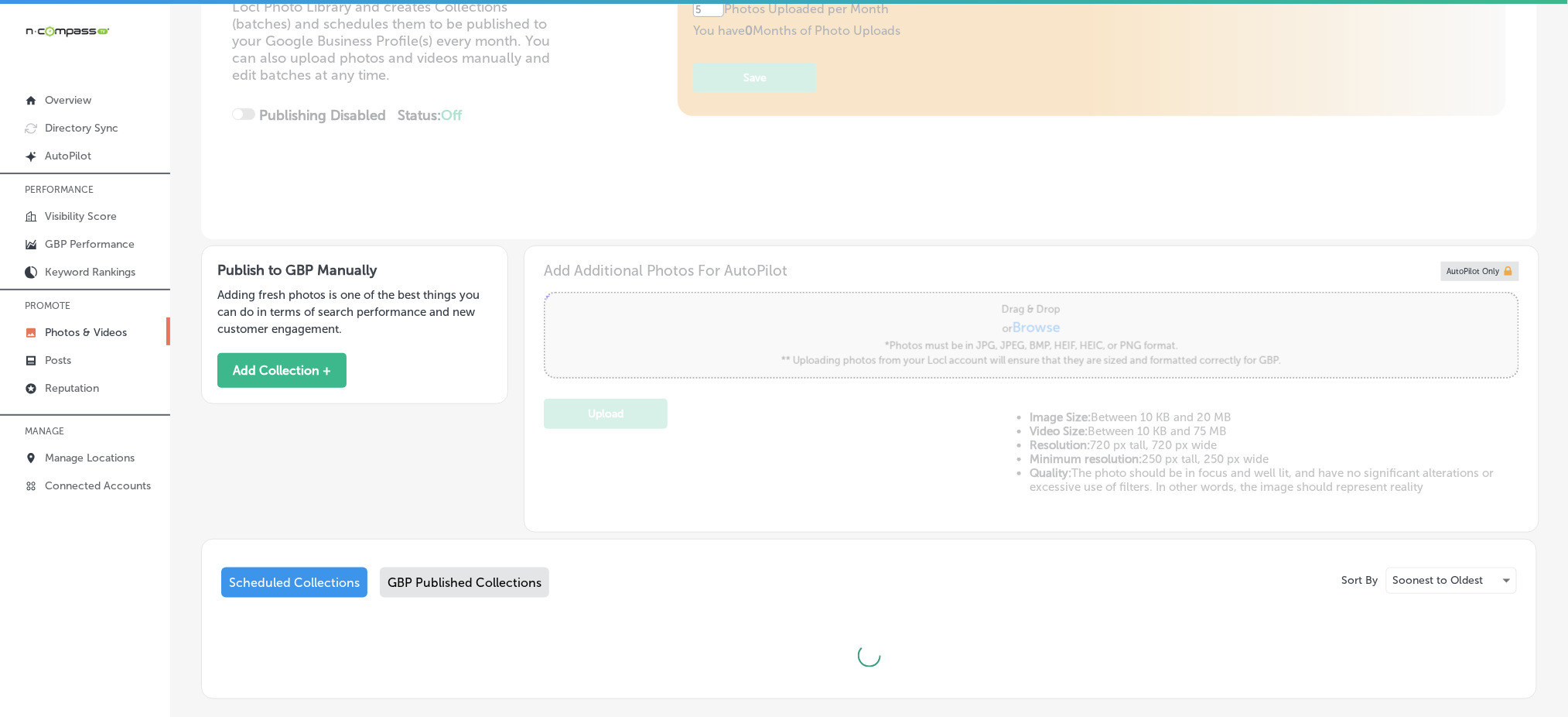
scroll to position [310, 0]
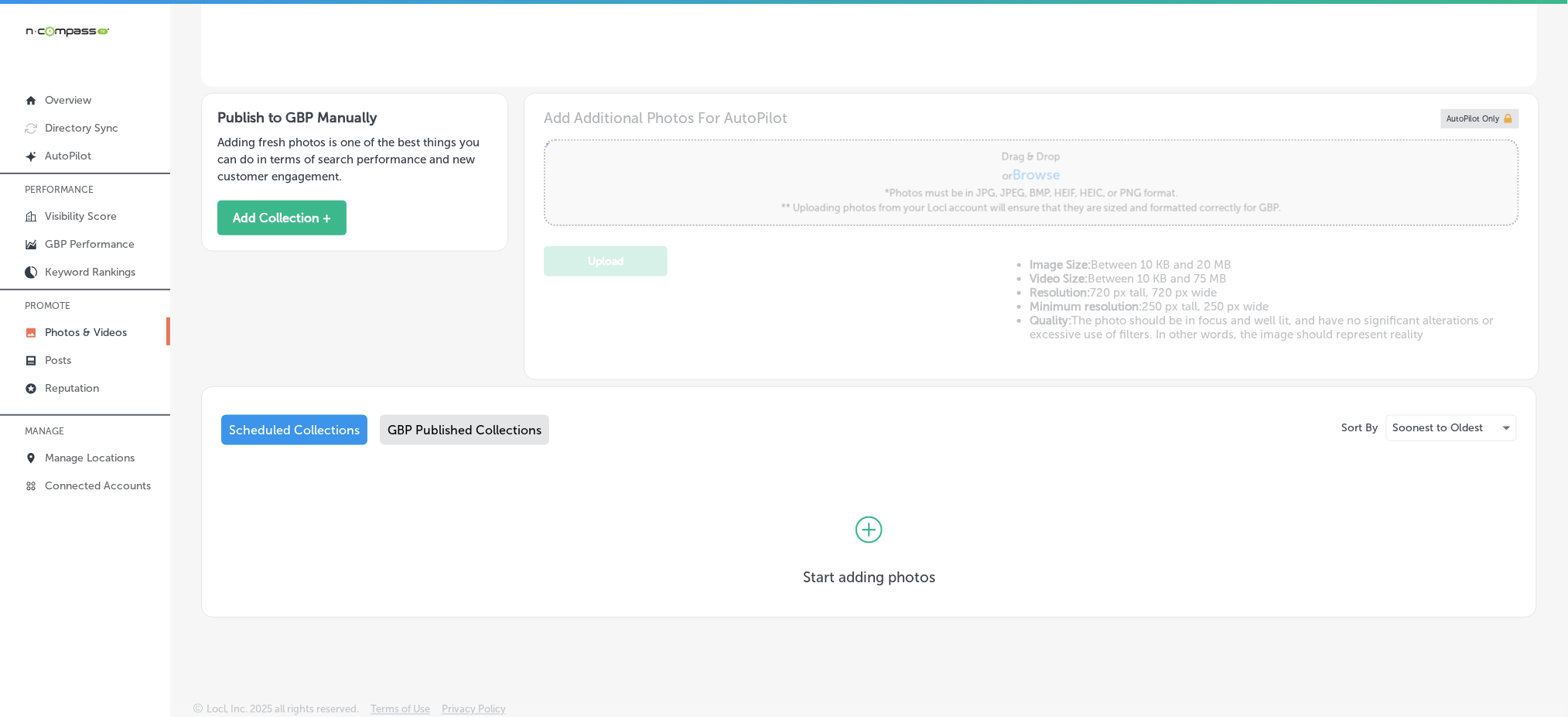
click at [469, 426] on div "GBP Published Collections" at bounding box center [464, 429] width 169 height 30
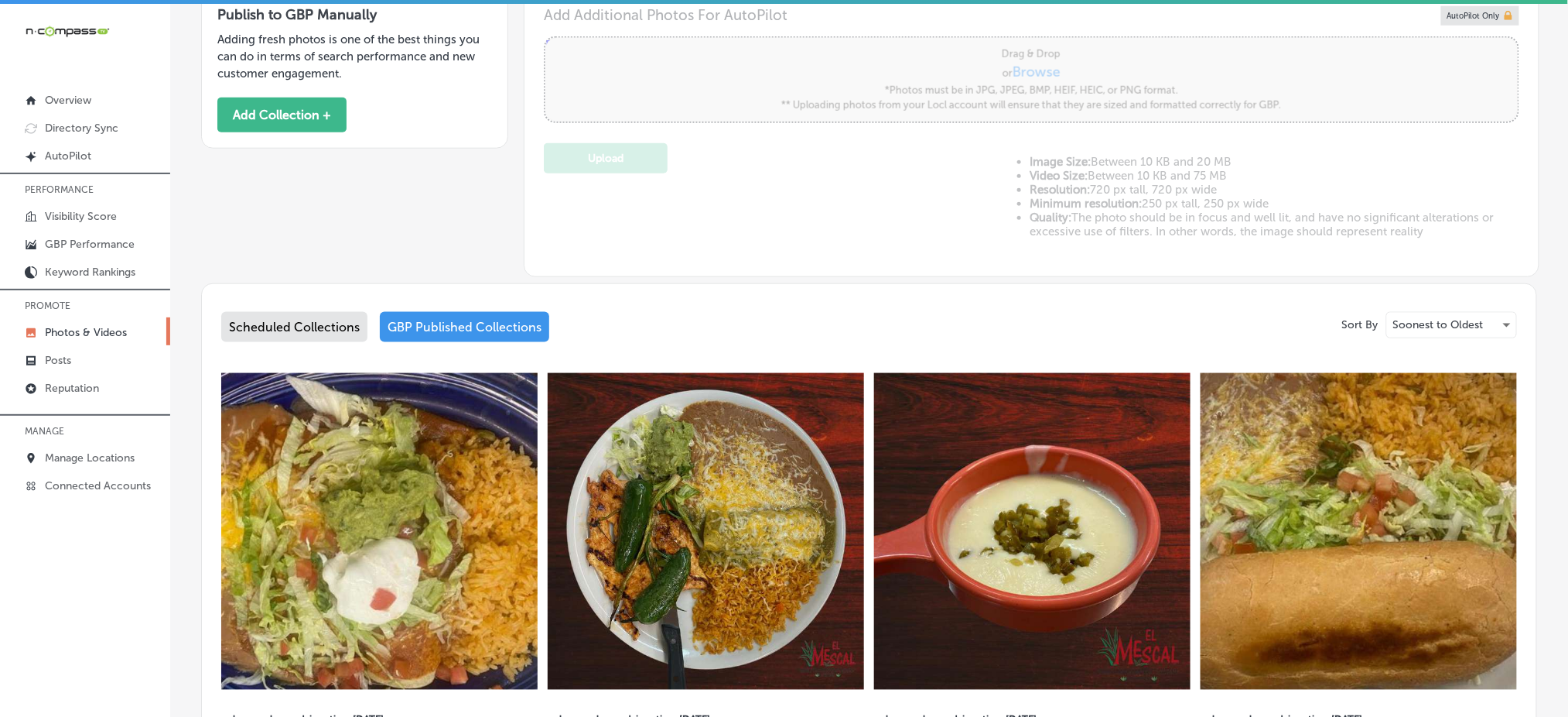
scroll to position [208, 0]
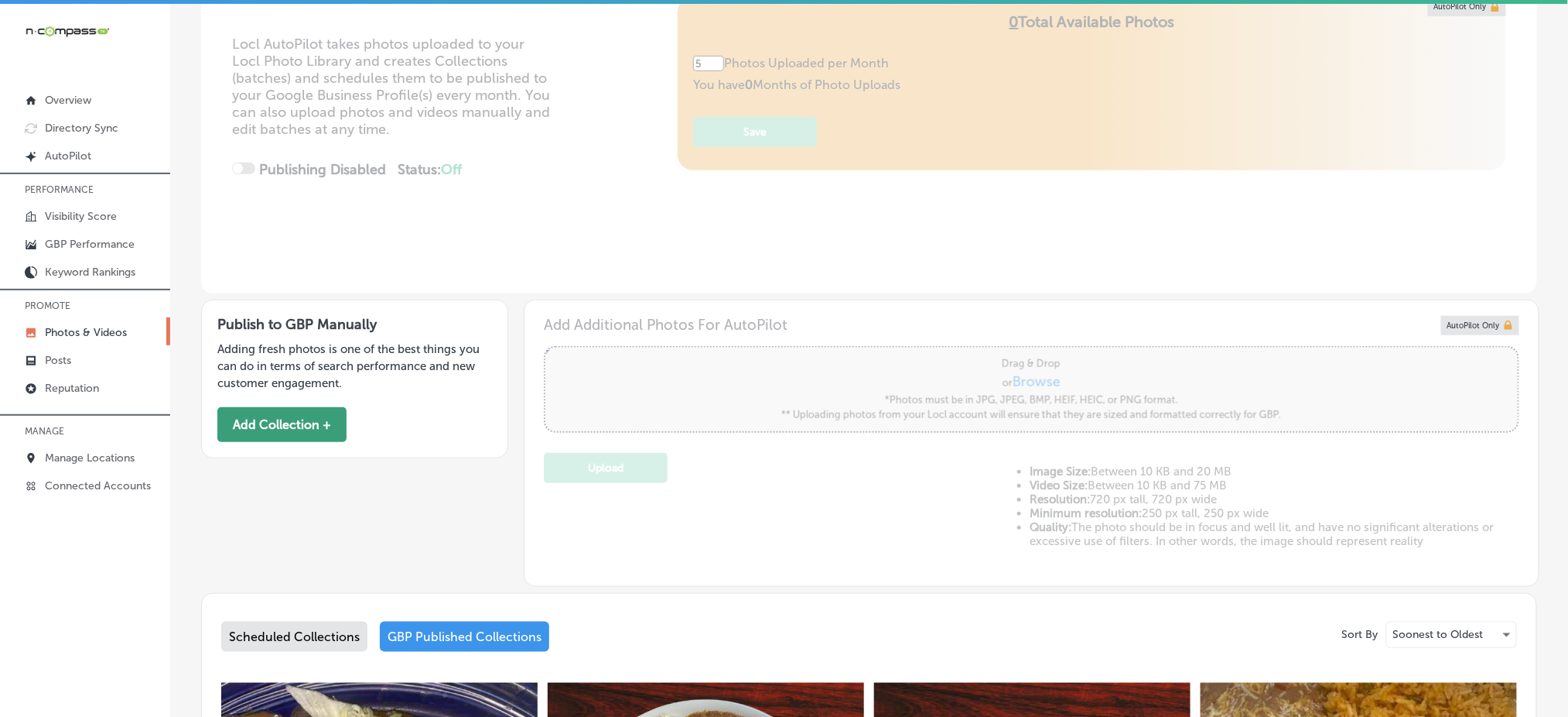
click at [274, 412] on button "Add Collection +" at bounding box center [281, 424] width 129 height 35
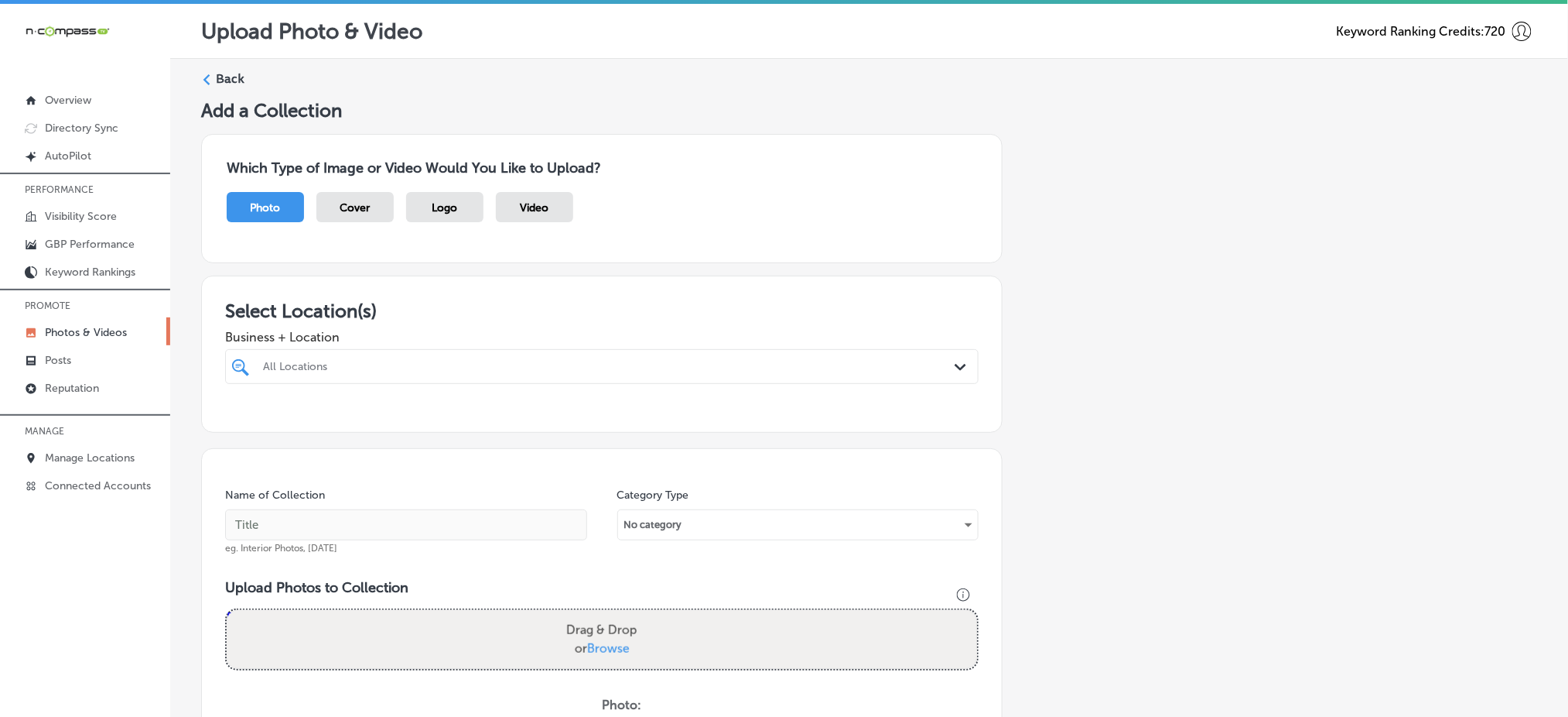
click at [322, 364] on div "All Locations" at bounding box center [610, 366] width 693 height 14
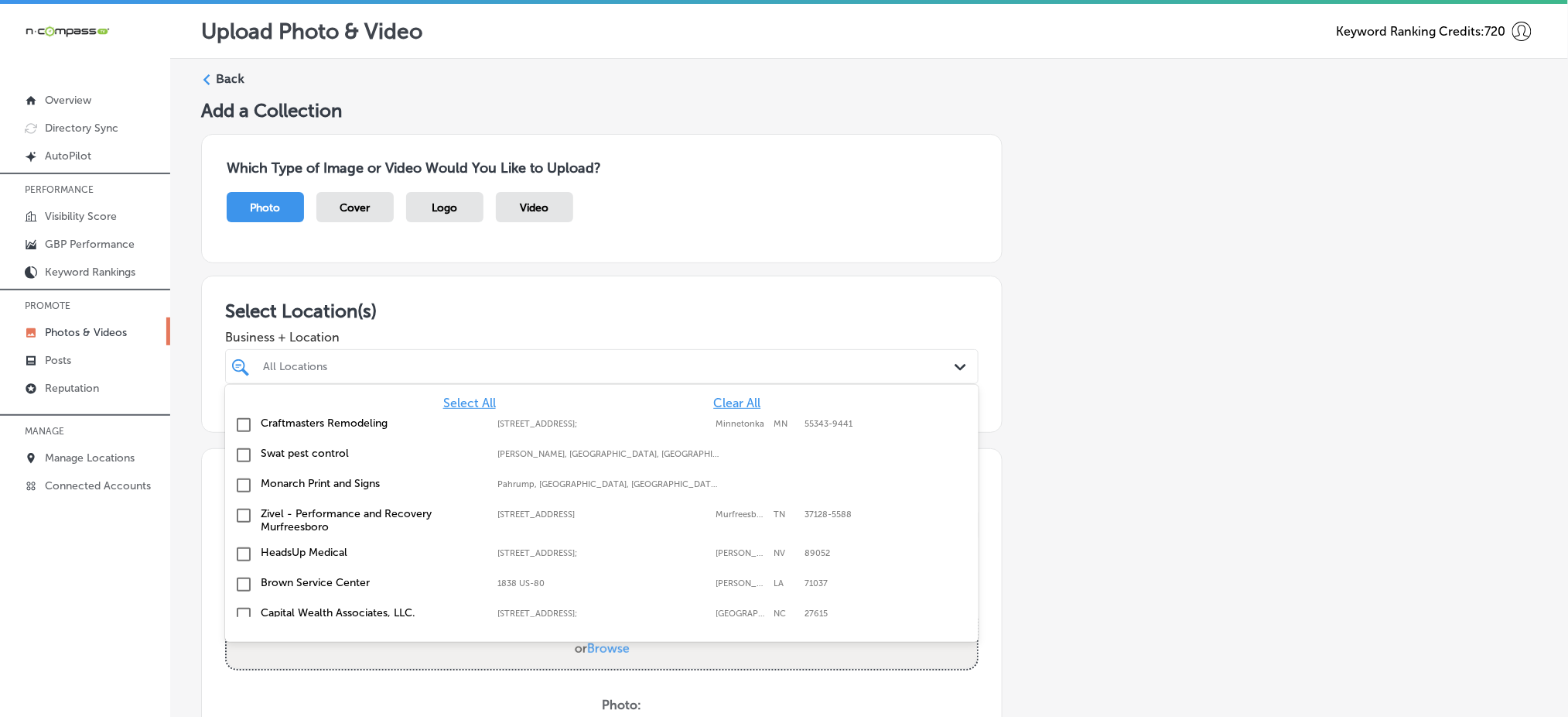
click at [713, 400] on span "Clear All" at bounding box center [736, 402] width 47 height 15
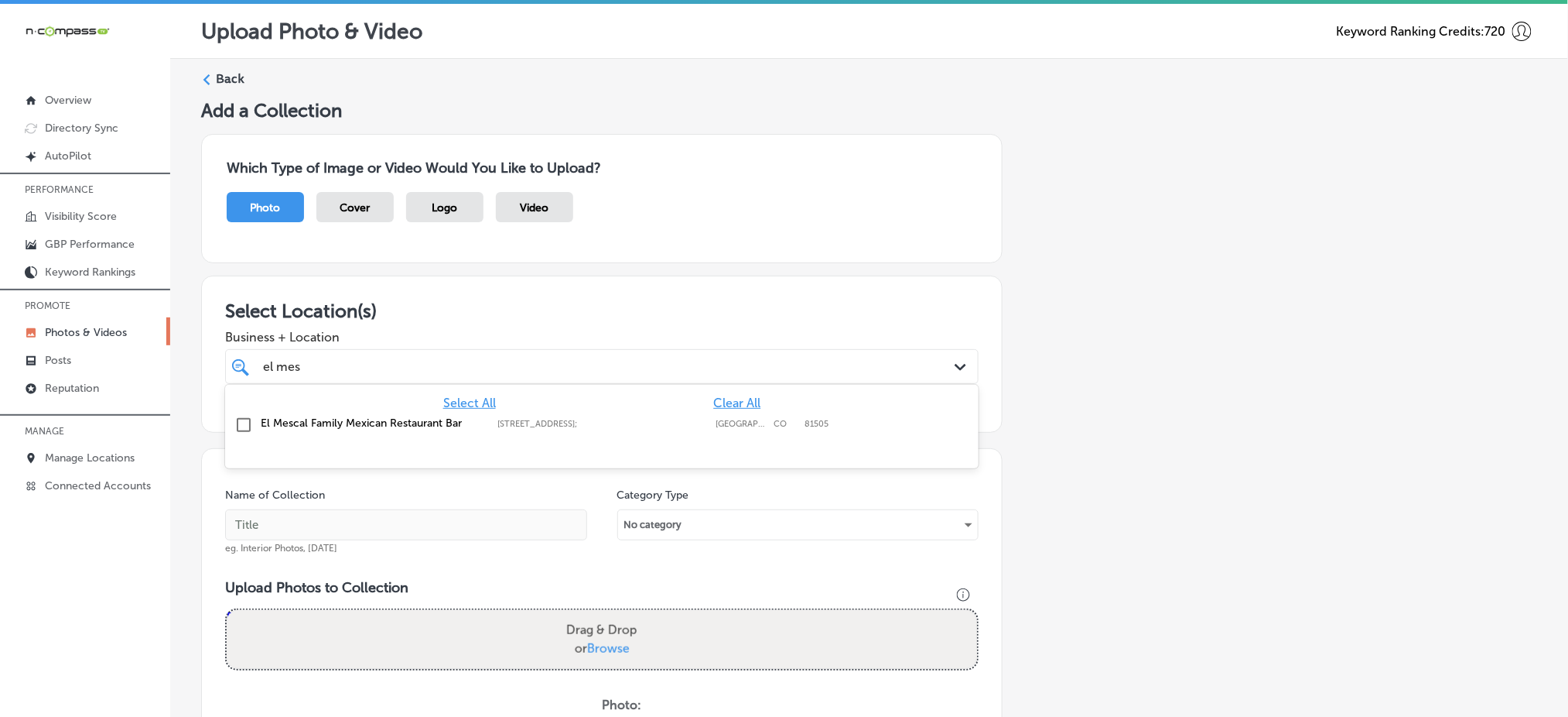
click at [696, 434] on div "El Mescal Family Mexican Restaurant Bar [STREET_ADDRESS][GEOGRAPHIC_DATA][STREE…" at bounding box center [601, 425] width 741 height 24
type input "el mes"
click at [728, 317] on h3 "Select Location(s)" at bounding box center [601, 310] width 753 height 22
click at [723, 356] on div "el mes el mes" at bounding box center [568, 366] width 613 height 21
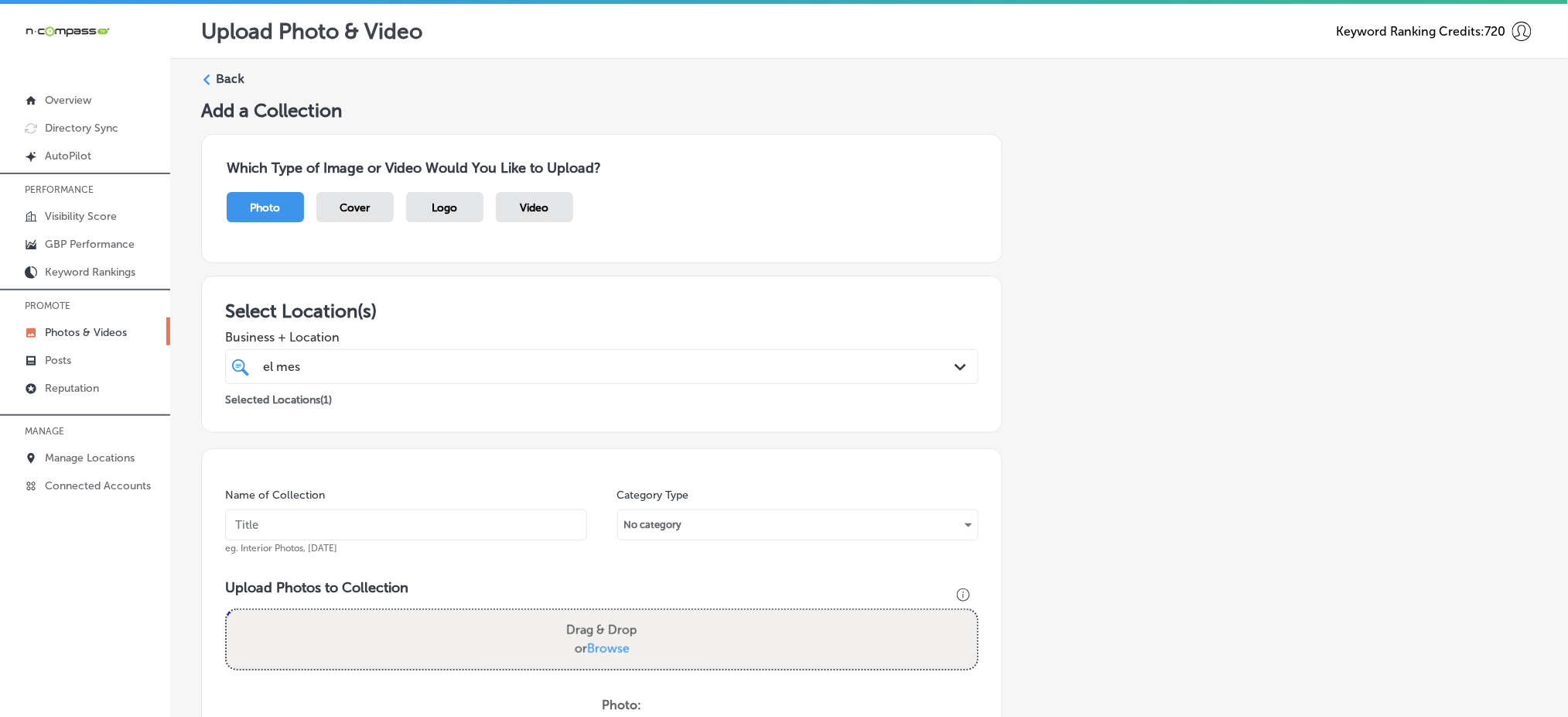
click at [500, 514] on input "text" at bounding box center [406, 525] width 362 height 31
click at [398, 536] on input "el-mescal-grand-junction-[DATE]" at bounding box center [406, 525] width 362 height 31
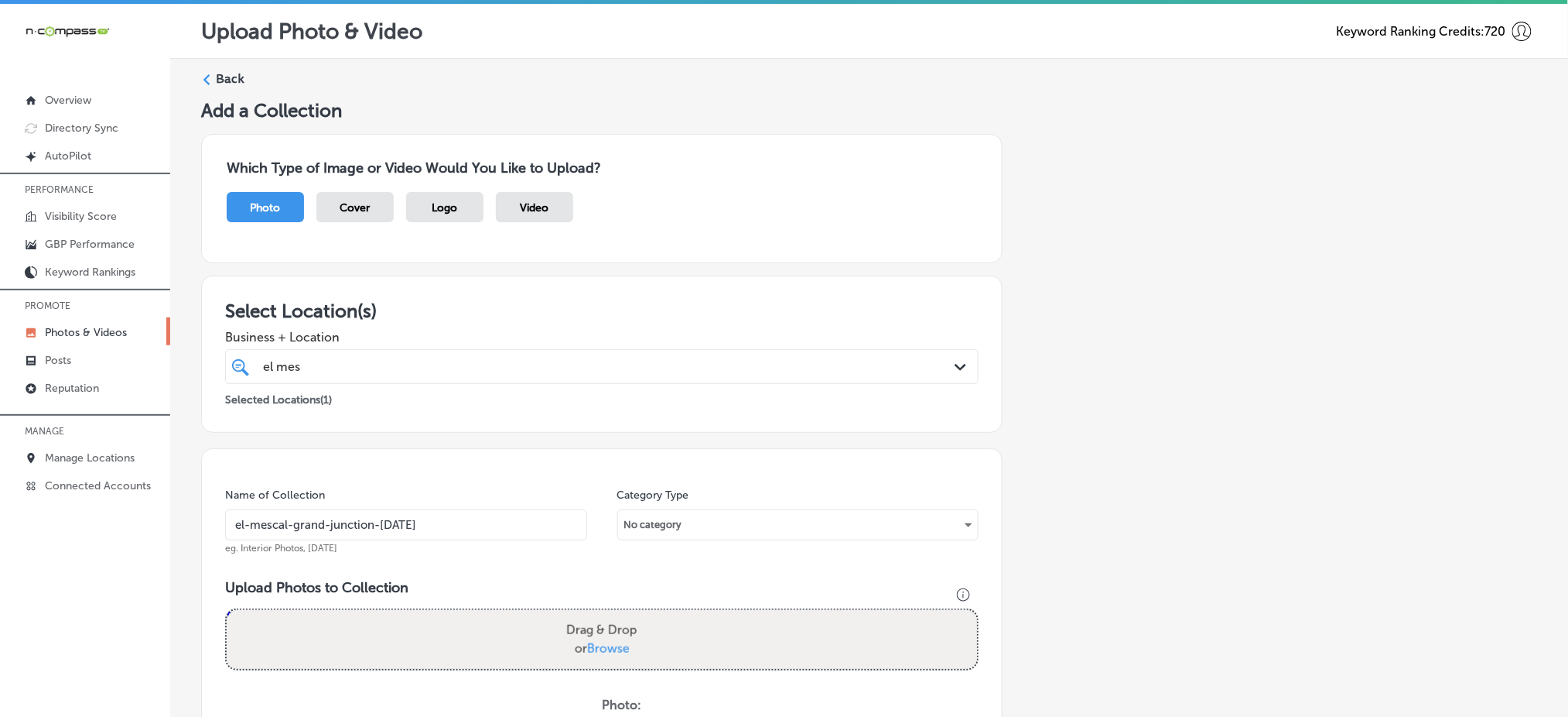
type input "el-mescal-grand-junction-[DATE]"
click at [594, 644] on span "Browse" at bounding box center [608, 647] width 43 height 15
click at [594, 614] on input "Drag & Drop or Browse" at bounding box center [601, 611] width 751 height 5
type input "C:\fakepath\authentic-mexican-cuisine-el-mescal-grand-junction-co (1).jpg"
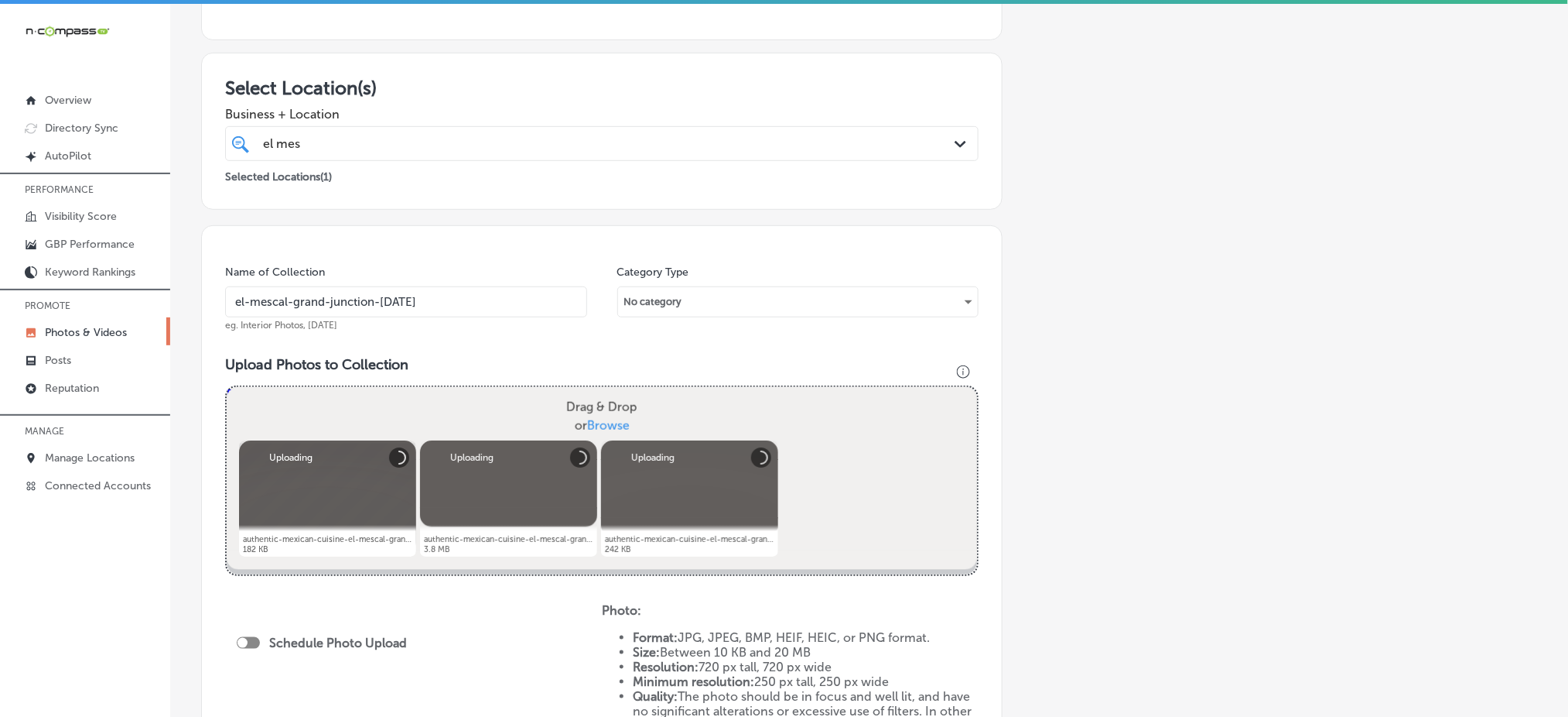
scroll to position [310, 0]
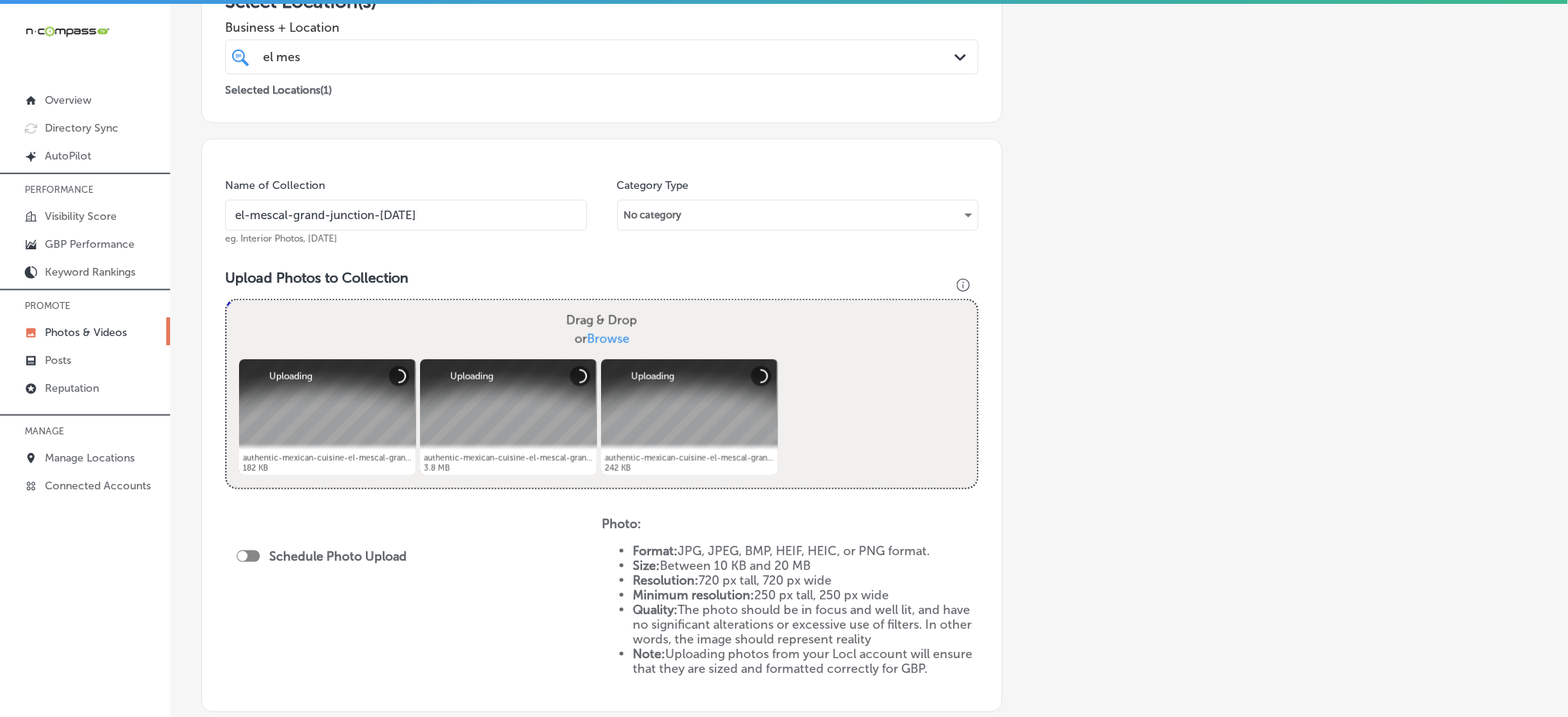
click at [262, 548] on div "Schedule Photo Upload" at bounding box center [325, 555] width 178 height 15
click at [251, 552] on div at bounding box center [248, 556] width 23 height 12
checkbox input "true"
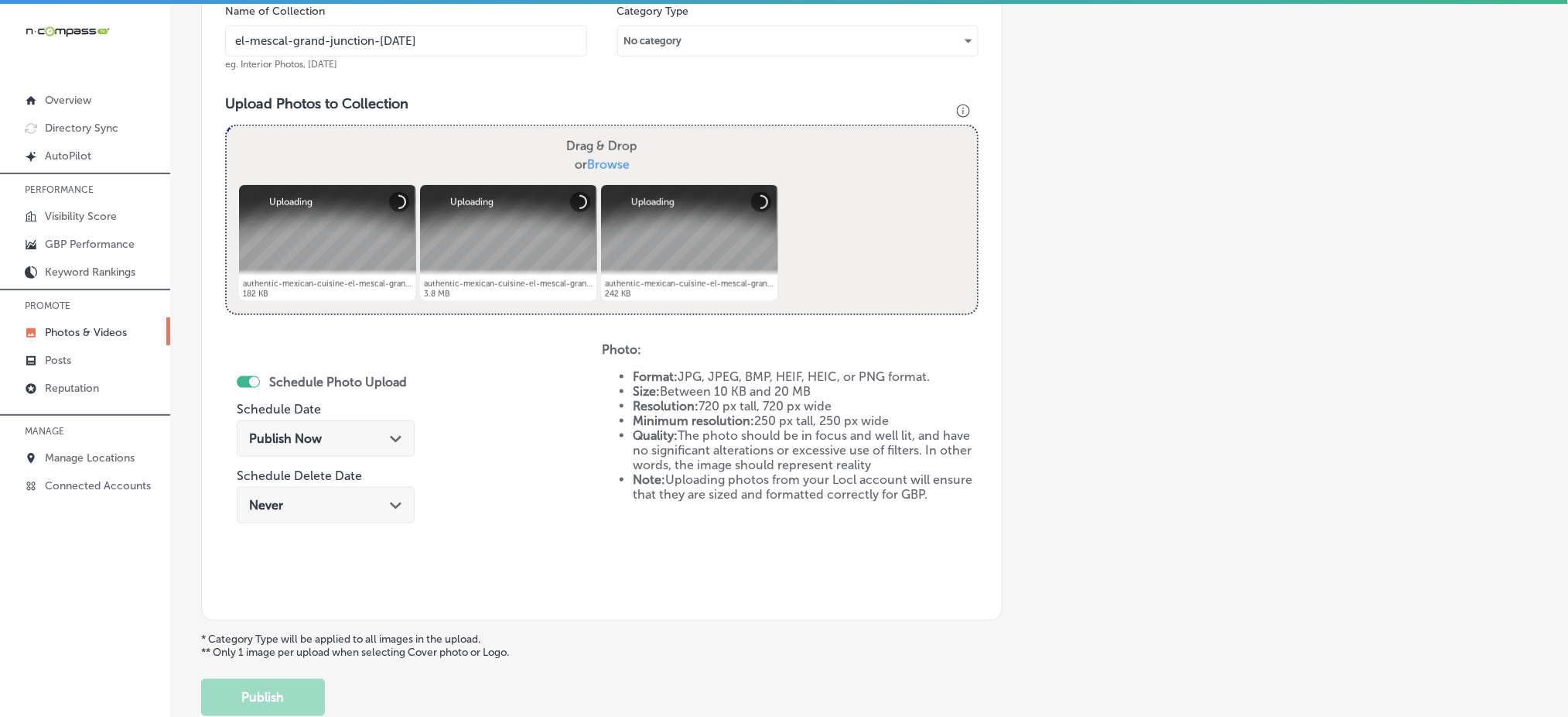
scroll to position [515, 0]
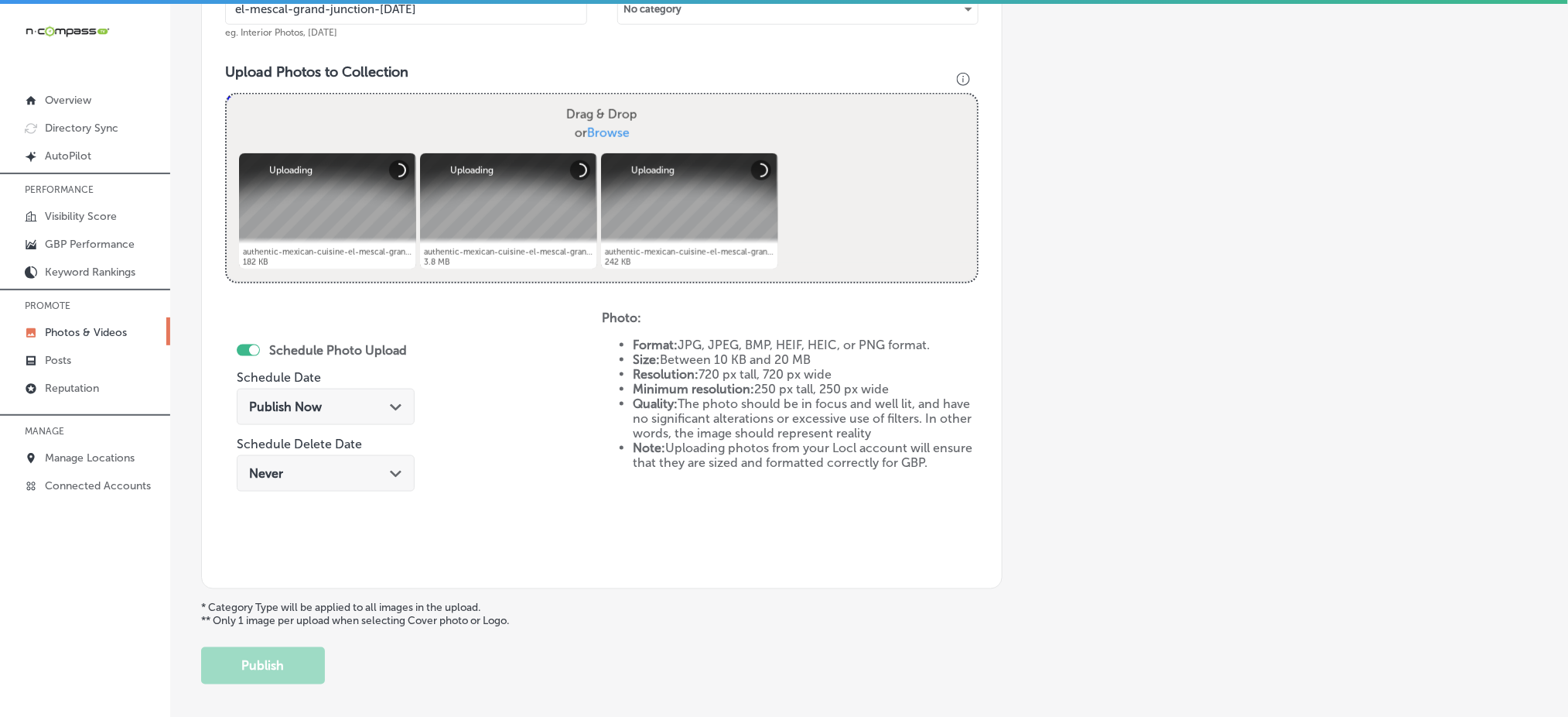
click at [331, 414] on div "Publish Now Path Created with Sketch." at bounding box center [325, 407] width 178 height 37
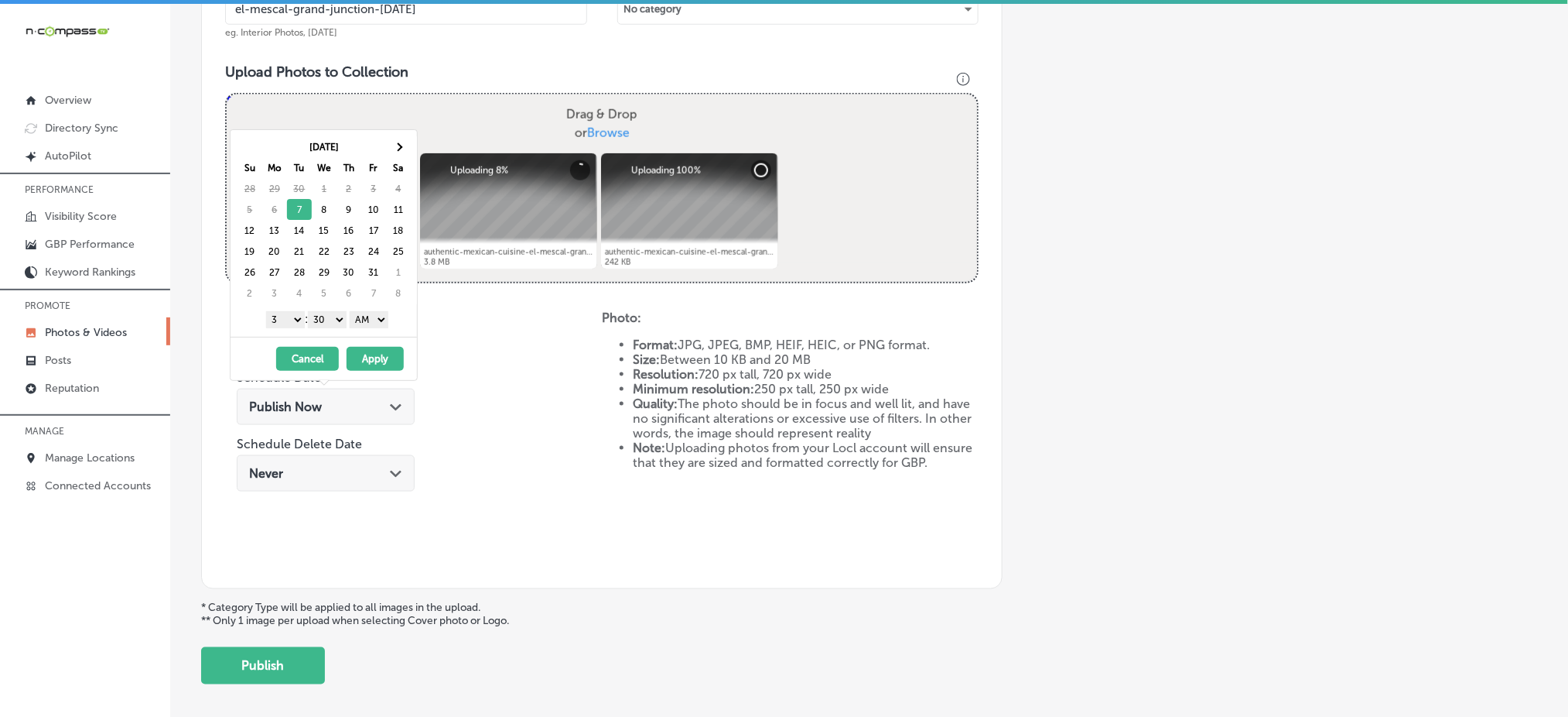
click at [286, 308] on div "1 2 3 4 5 6 7 8 9 10 11 12 : 00 10 20 30 40 50 AM PM" at bounding box center [326, 319] width 180 height 23
drag, startPoint x: 285, startPoint y: 317, endPoint x: 286, endPoint y: 325, distance: 8.1
click at [285, 317] on select "1 2 3 4 5 6 7 8 9 10 11 12" at bounding box center [286, 320] width 39 height 17
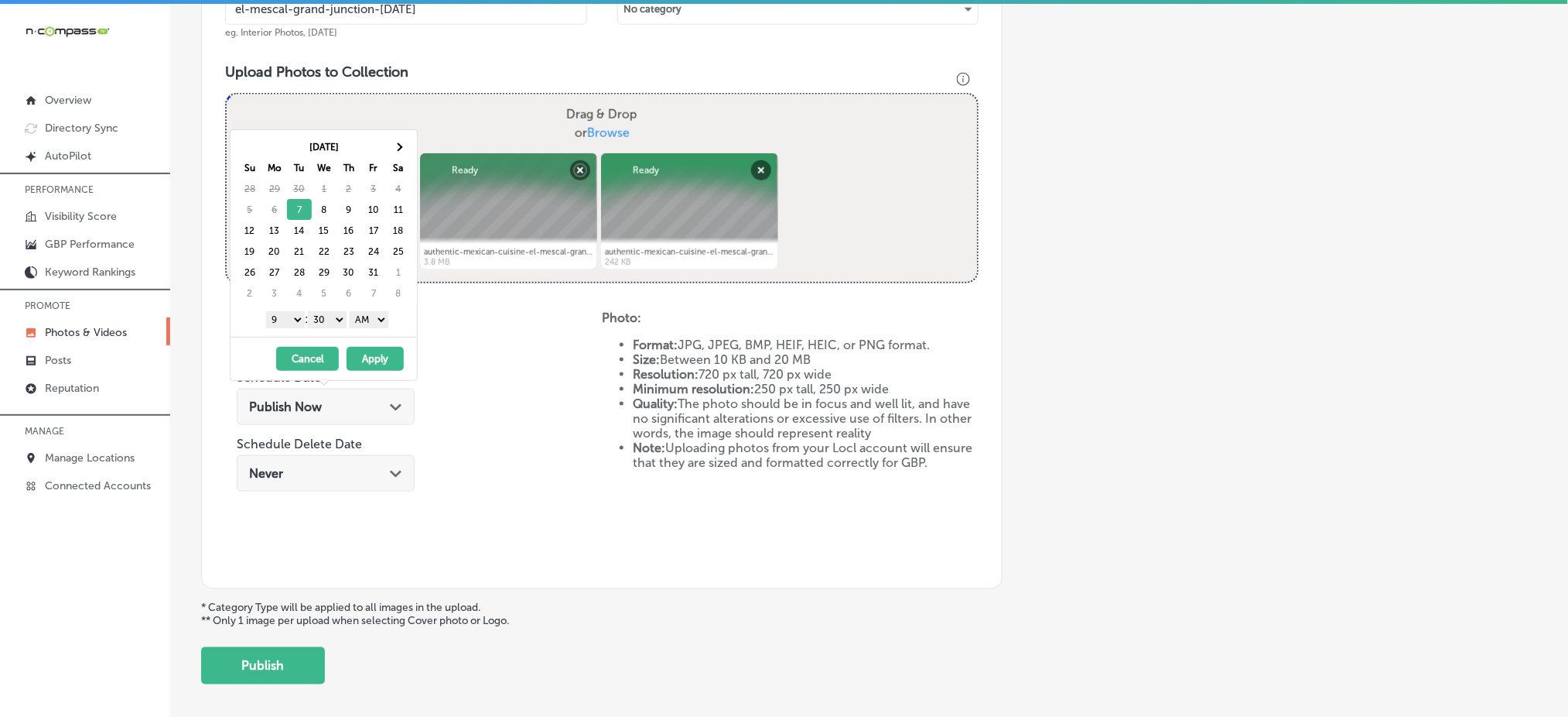
click at [314, 321] on select "00 10 20 30 40 50" at bounding box center [327, 320] width 39 height 17
click at [367, 320] on select "AM PM" at bounding box center [369, 320] width 39 height 17
click at [364, 359] on button "Apply" at bounding box center [375, 358] width 57 height 24
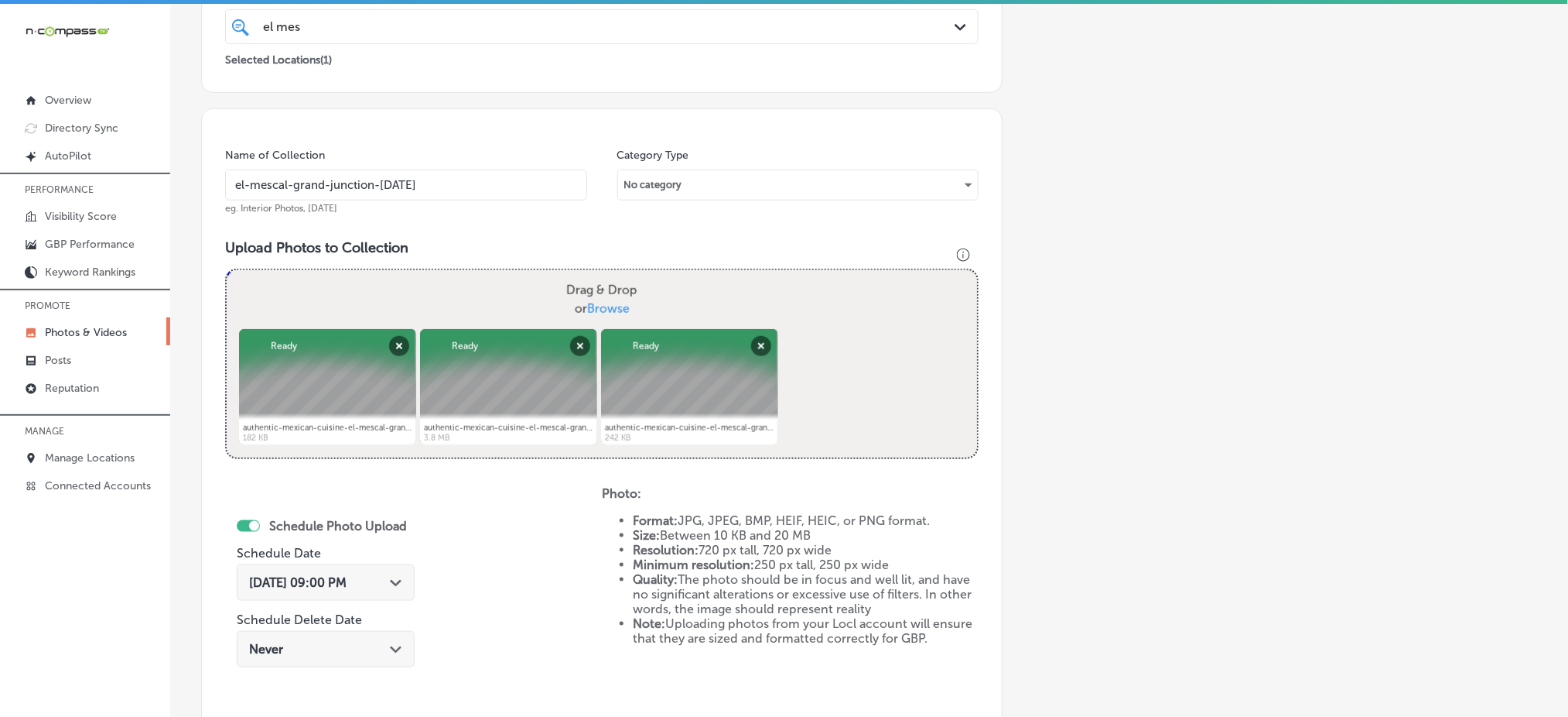
scroll to position [169, 0]
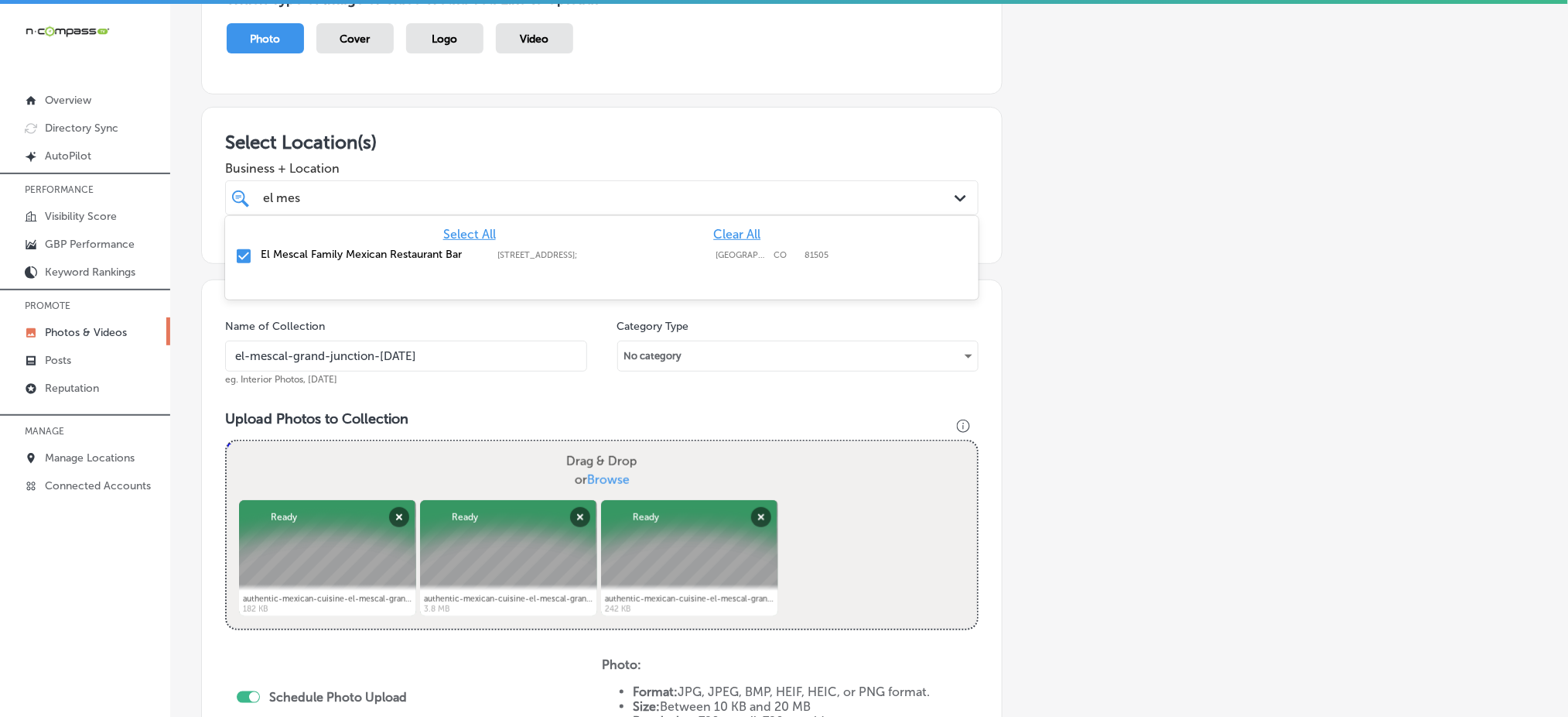
click at [380, 202] on div "el mes el mes" at bounding box center [568, 198] width 613 height 21
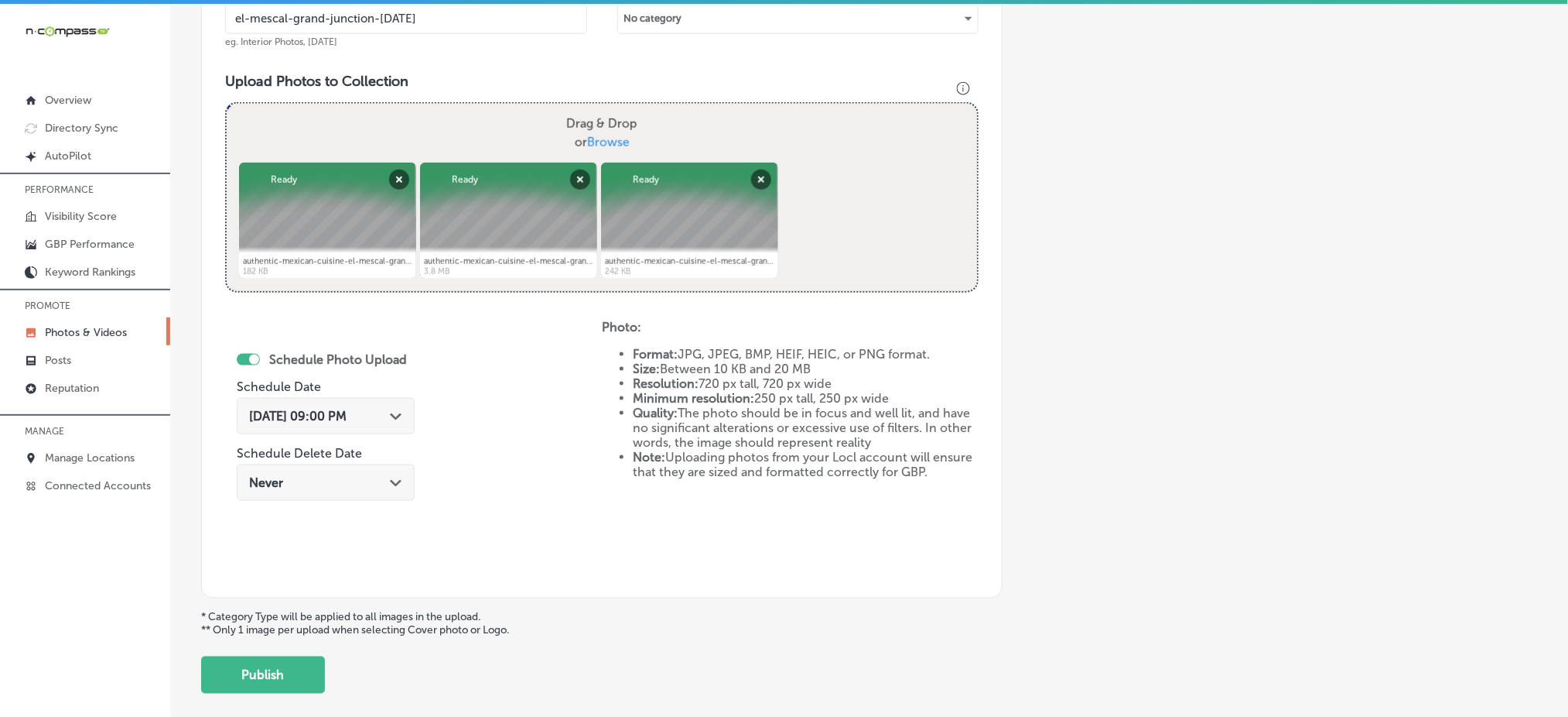
scroll to position [582, 0]
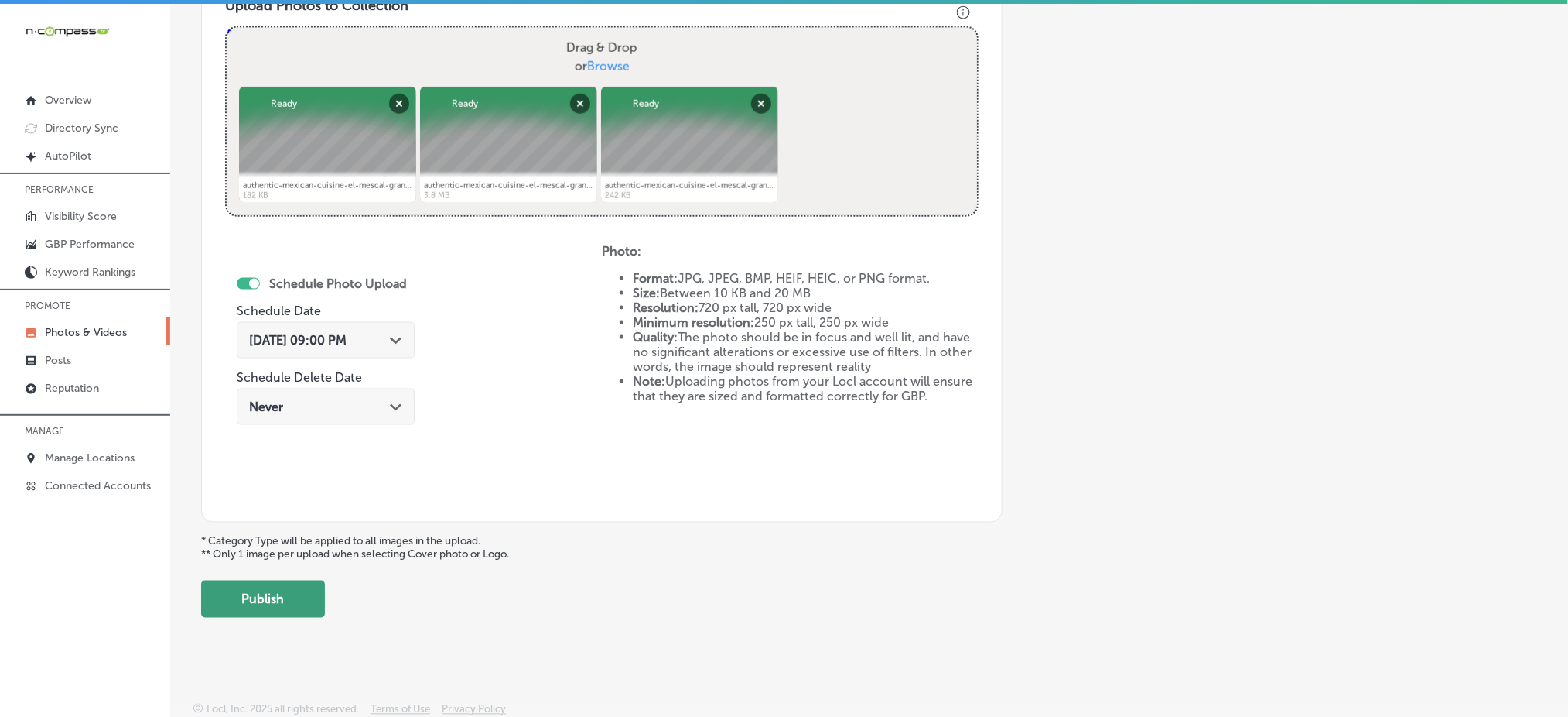
click at [275, 585] on button "Publish" at bounding box center [263, 599] width 124 height 37
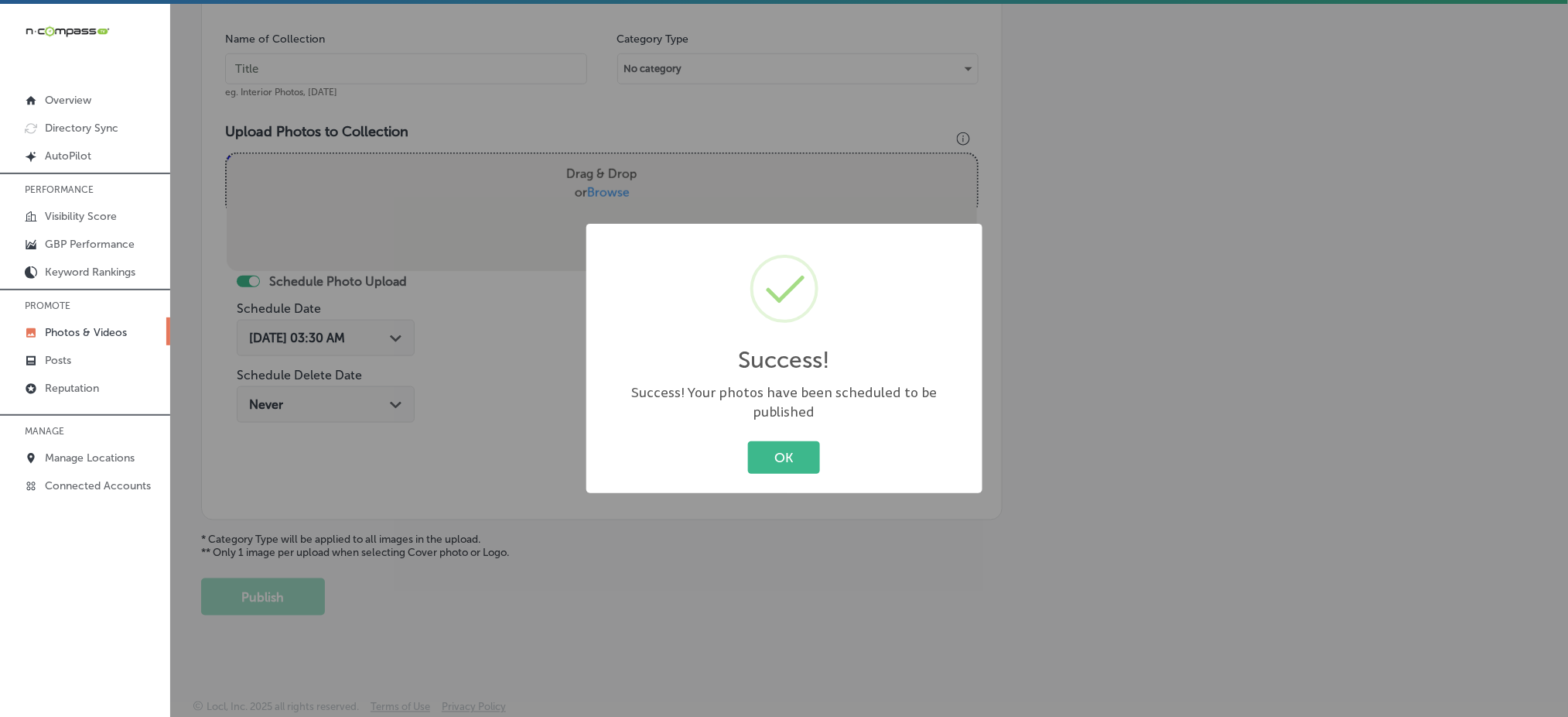
scroll to position [452, 0]
click at [257, 619] on div "Success! × Success! Your photos have been scheduled to be published OK Cancel" at bounding box center [784, 358] width 1568 height 717
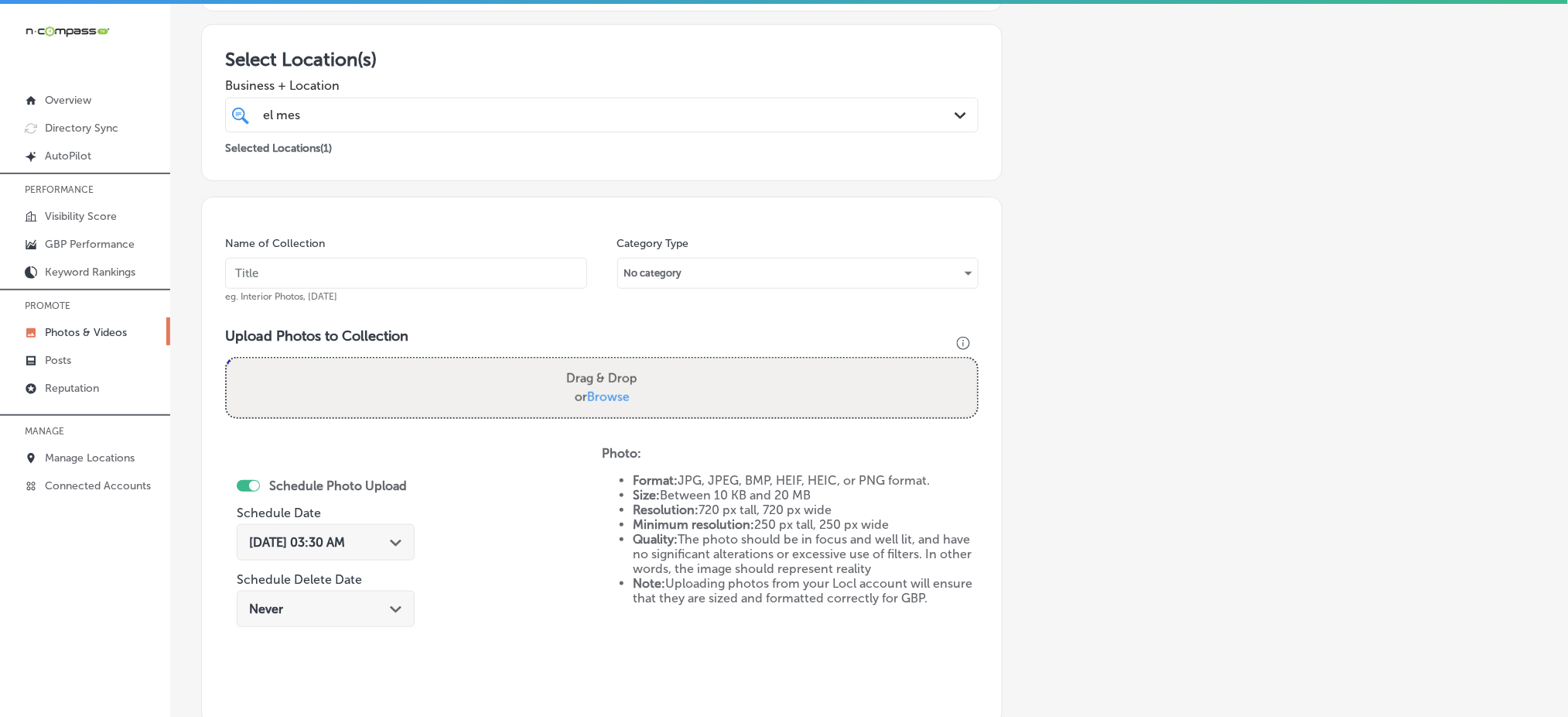
scroll to position [246, 0]
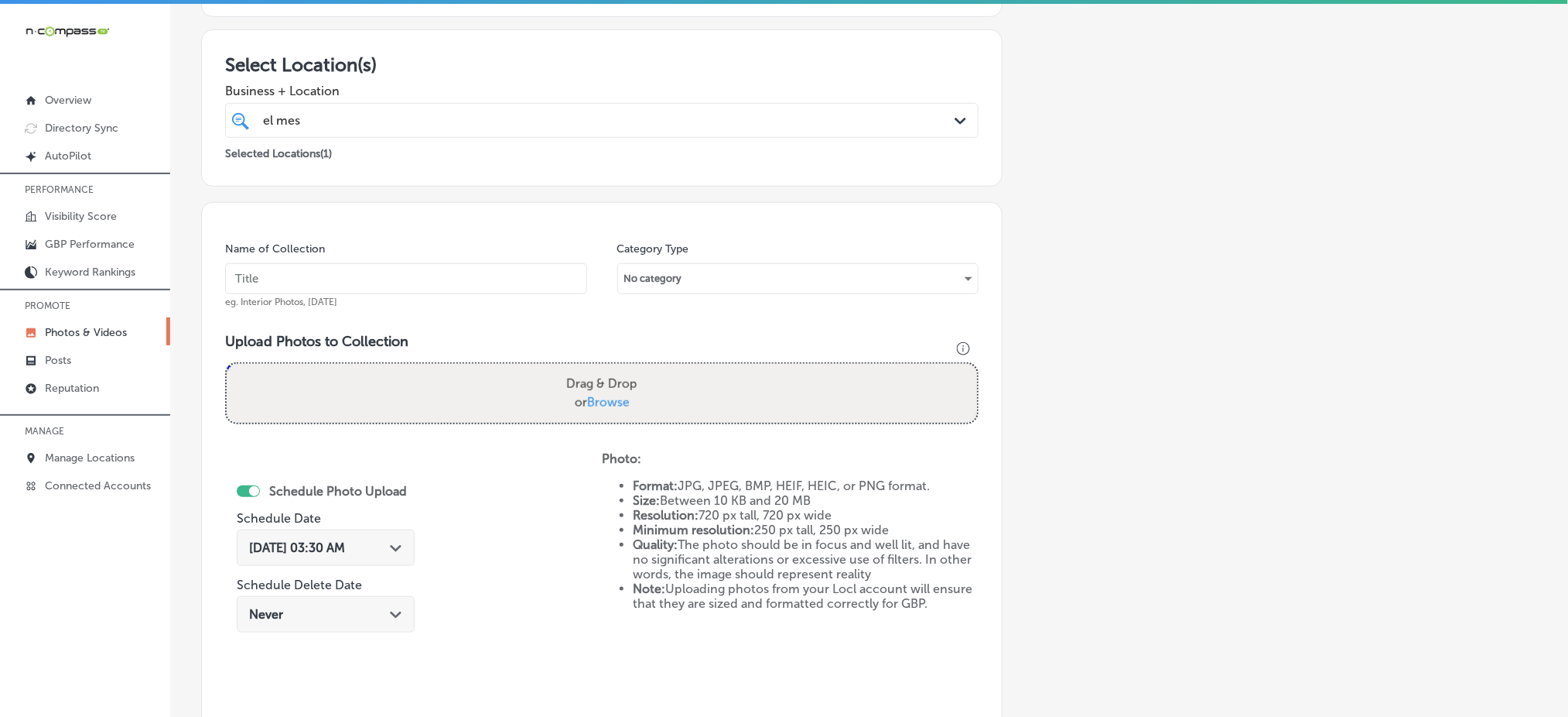
click at [392, 293] on input "text" at bounding box center [406, 279] width 362 height 31
paste input "el-mescal-grand-junction-[DATE]"
type input "el-mescal-grand-junction-[DATE]"
click at [601, 394] on span "Browse" at bounding box center [608, 401] width 43 height 15
click at [601, 368] on input "Drag & Drop or Browse" at bounding box center [601, 365] width 751 height 5
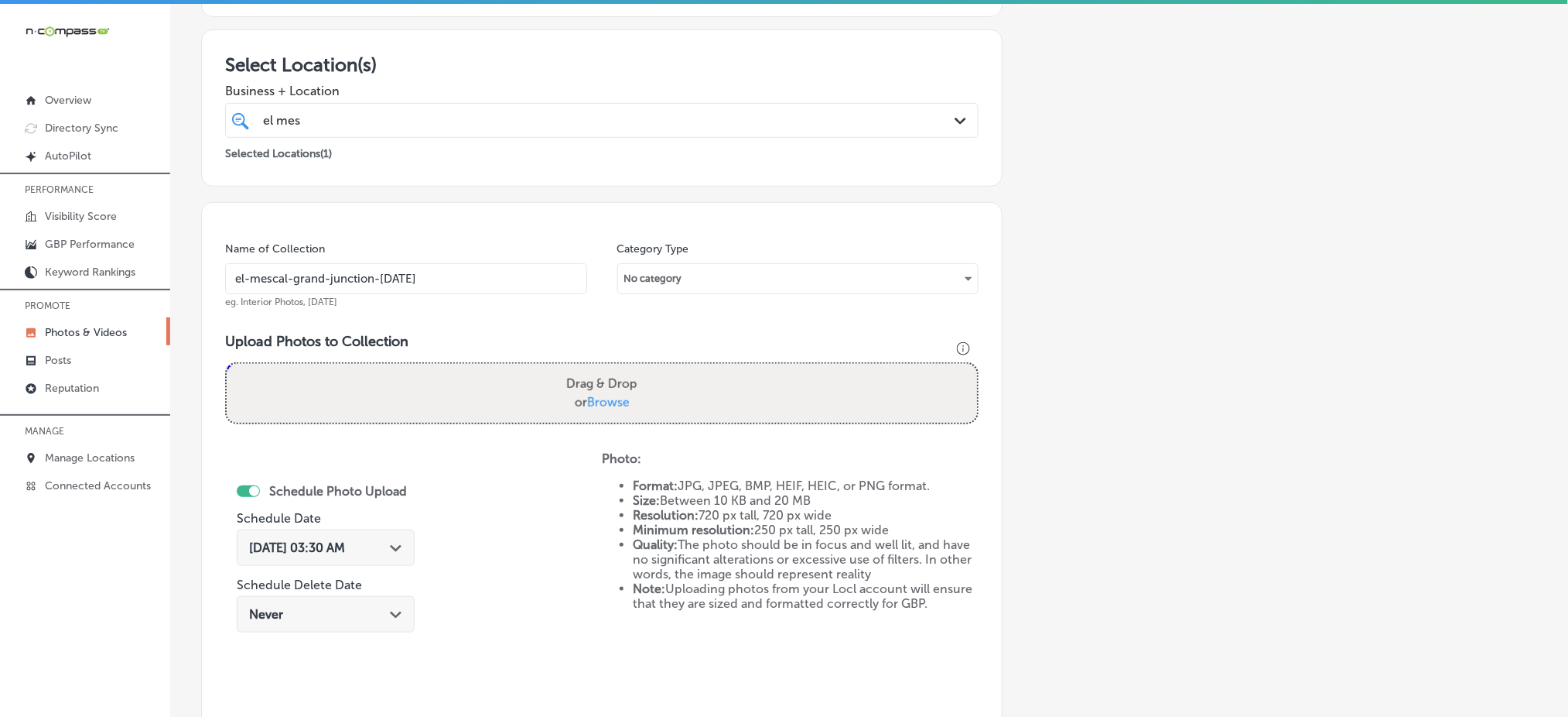
type input "C:\fakepath\authentic-mexican-cuisine-el-mescal-grand-junction-co (3).jpg"
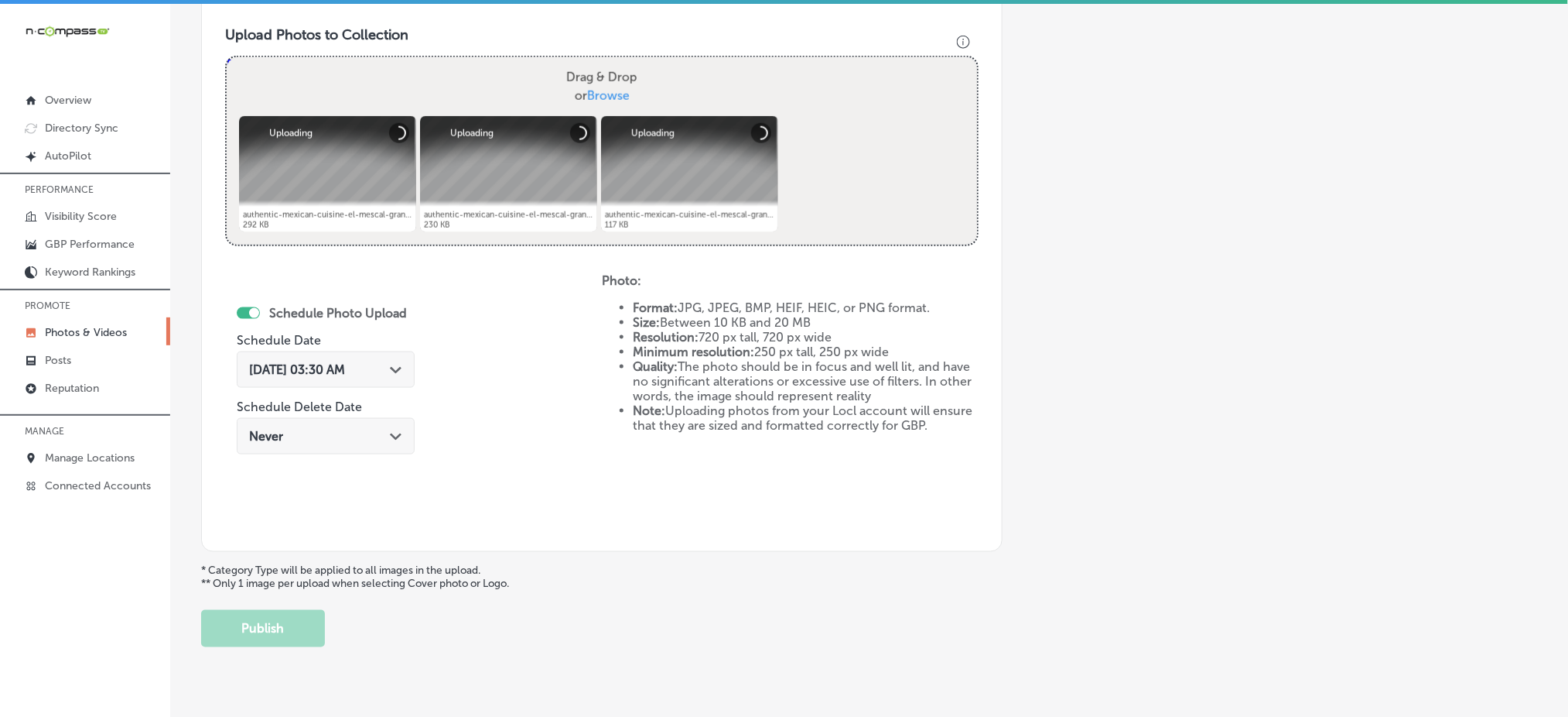
scroll to position [556, 0]
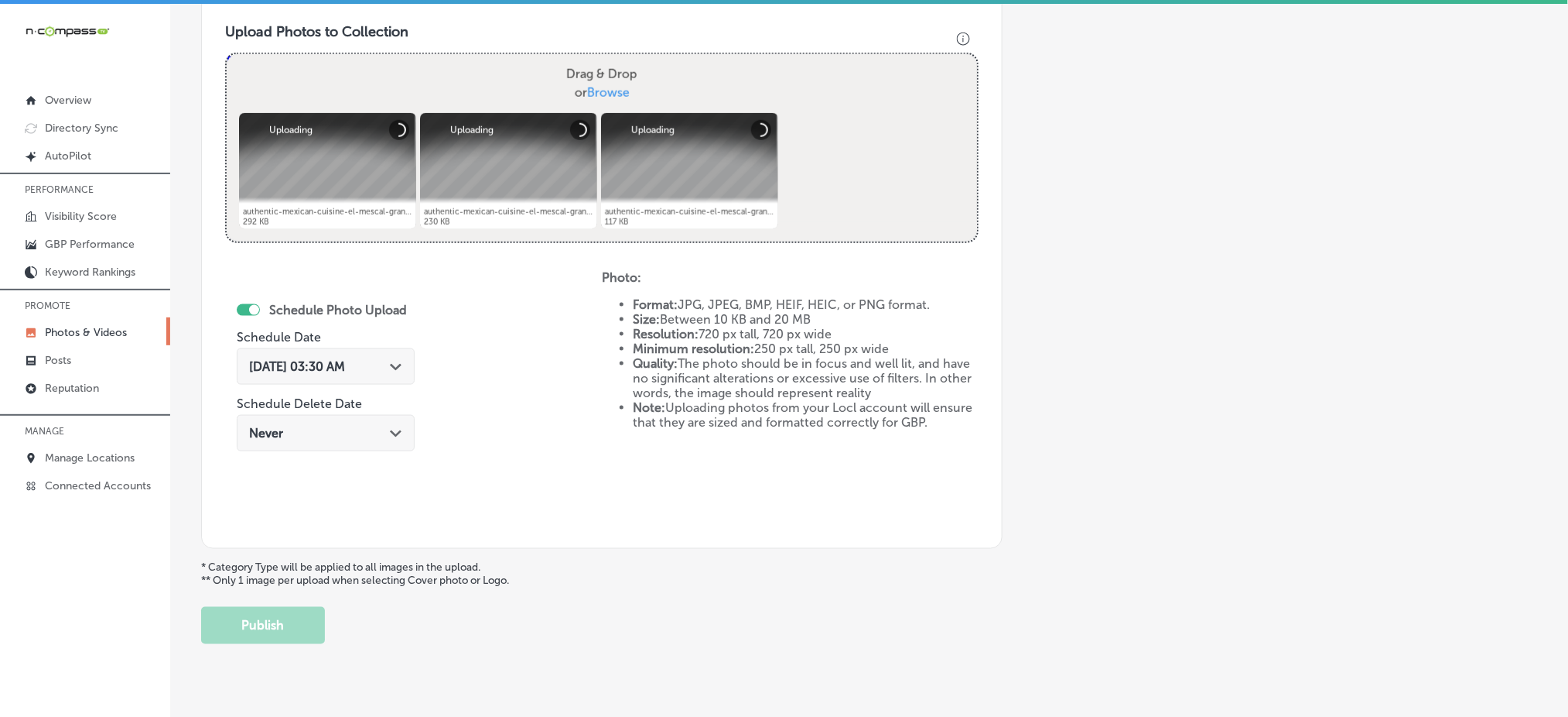
click at [332, 354] on div "[DATE] 03:30 AM Path Created with Sketch." at bounding box center [325, 366] width 178 height 37
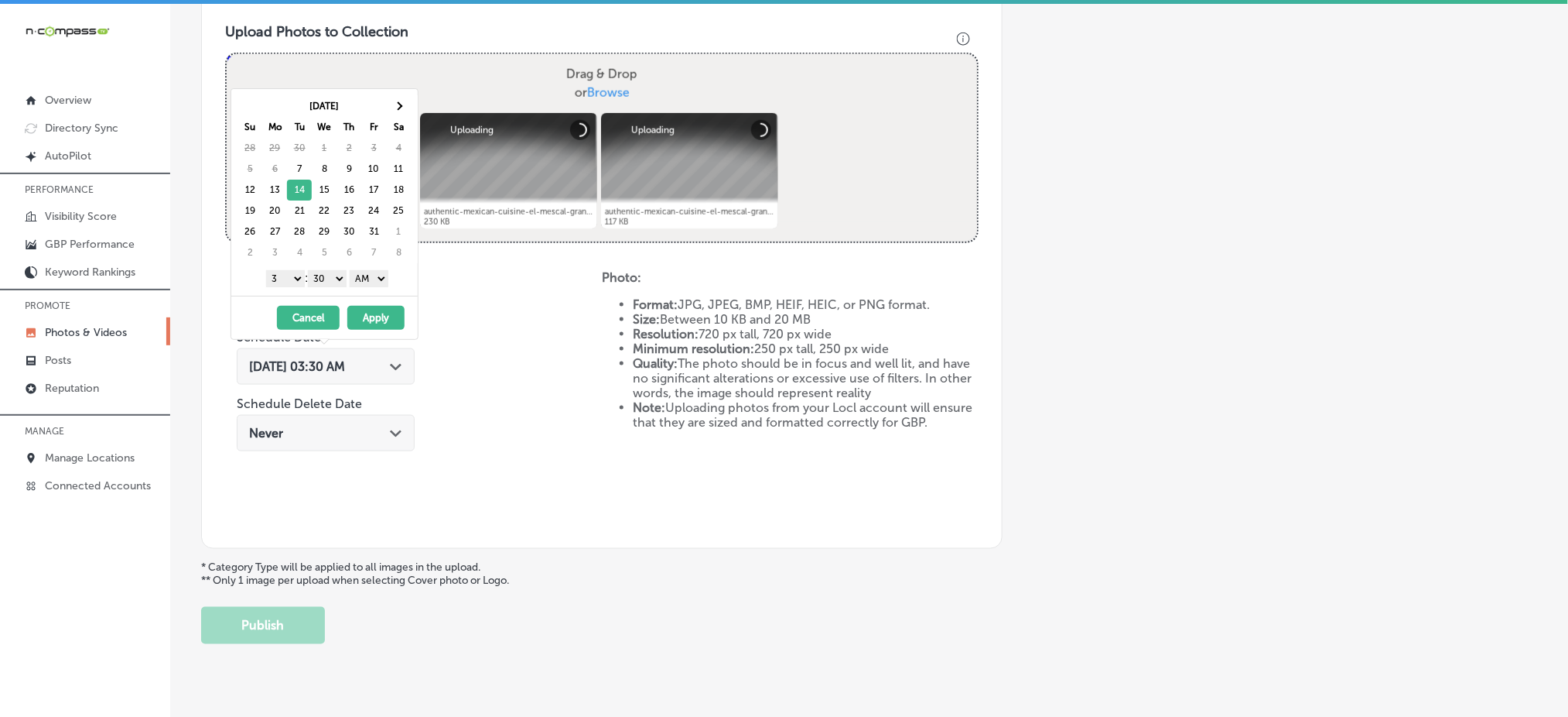
click at [290, 280] on select "1 2 3 4 5 6 7 8 9 10 11 12" at bounding box center [286, 279] width 39 height 17
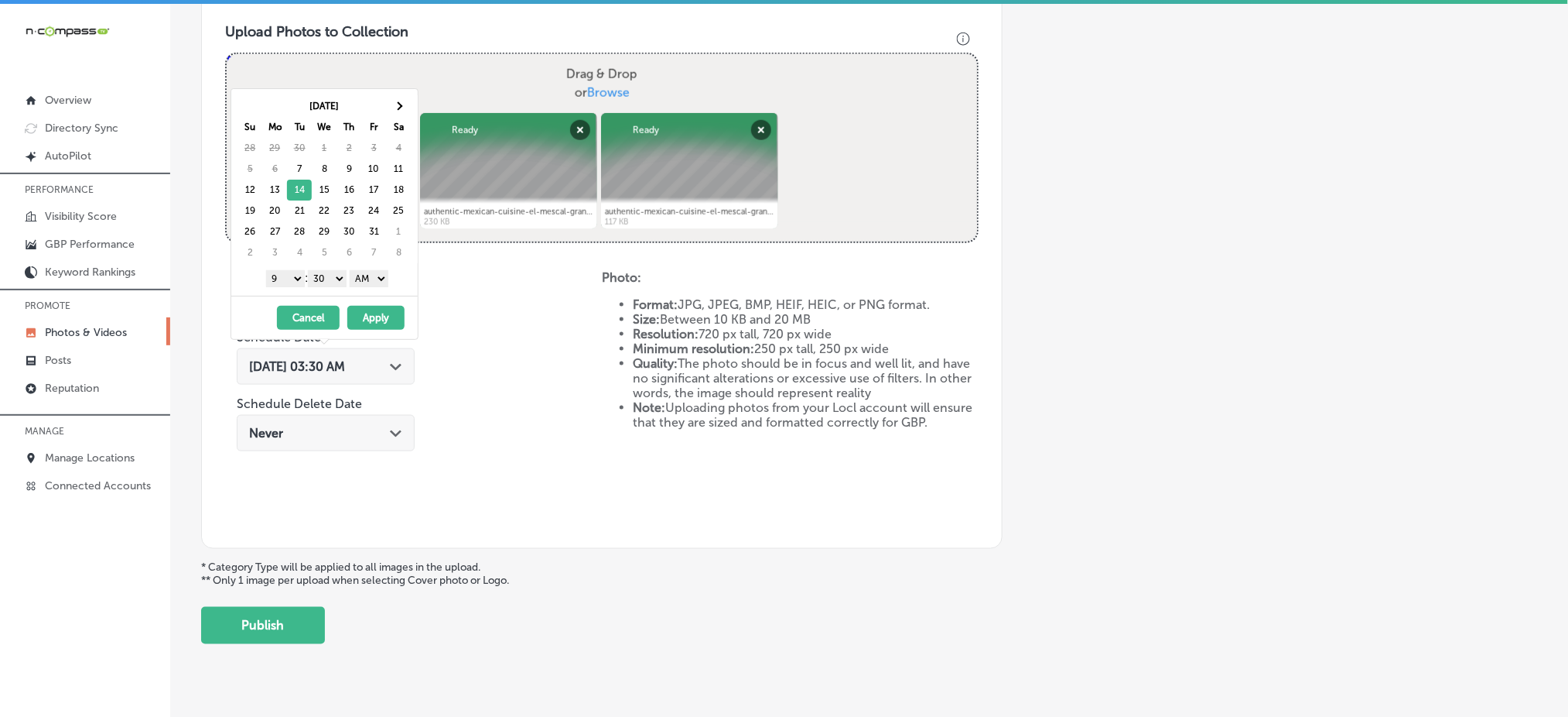
click at [323, 285] on select "00 10 20 30 40 50" at bounding box center [327, 279] width 39 height 17
click at [339, 271] on select "00 10 20 30 40 50" at bounding box center [327, 279] width 39 height 17
drag, startPoint x: 352, startPoint y: 284, endPoint x: 362, endPoint y: 284, distance: 10.0
click at [359, 277] on select "AM PM" at bounding box center [369, 279] width 39 height 17
click at [377, 321] on button "Apply" at bounding box center [376, 318] width 57 height 24
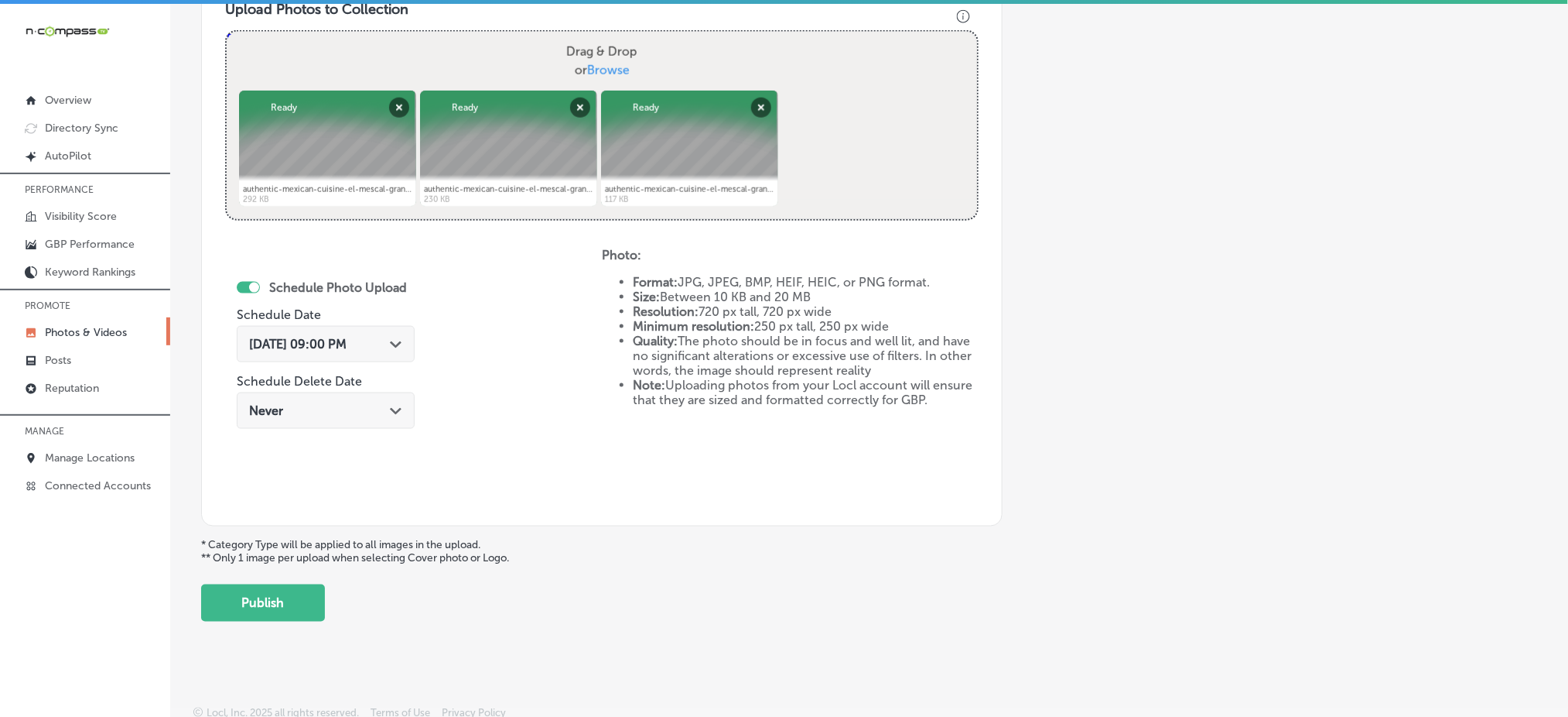
scroll to position [582, 0]
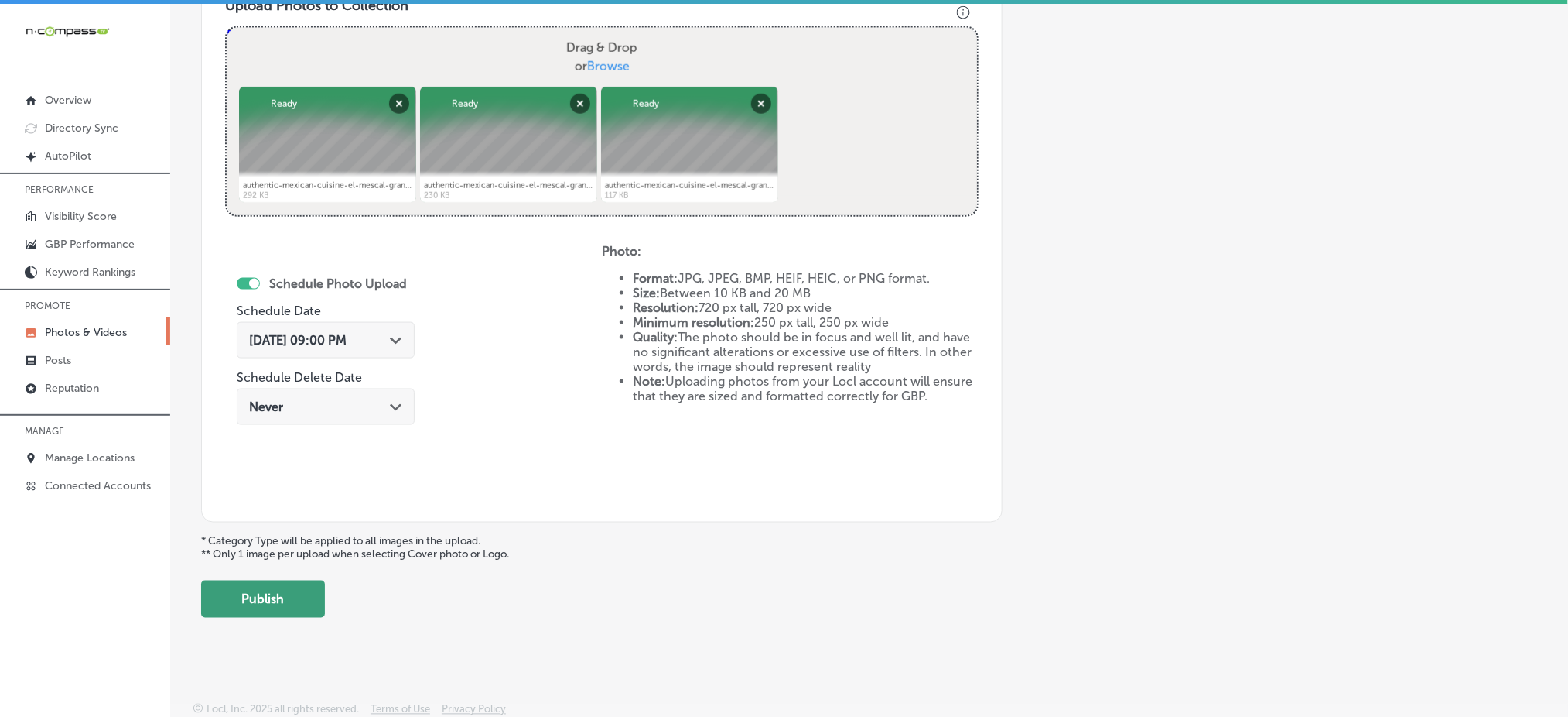
click at [271, 587] on button "Publish" at bounding box center [263, 599] width 124 height 37
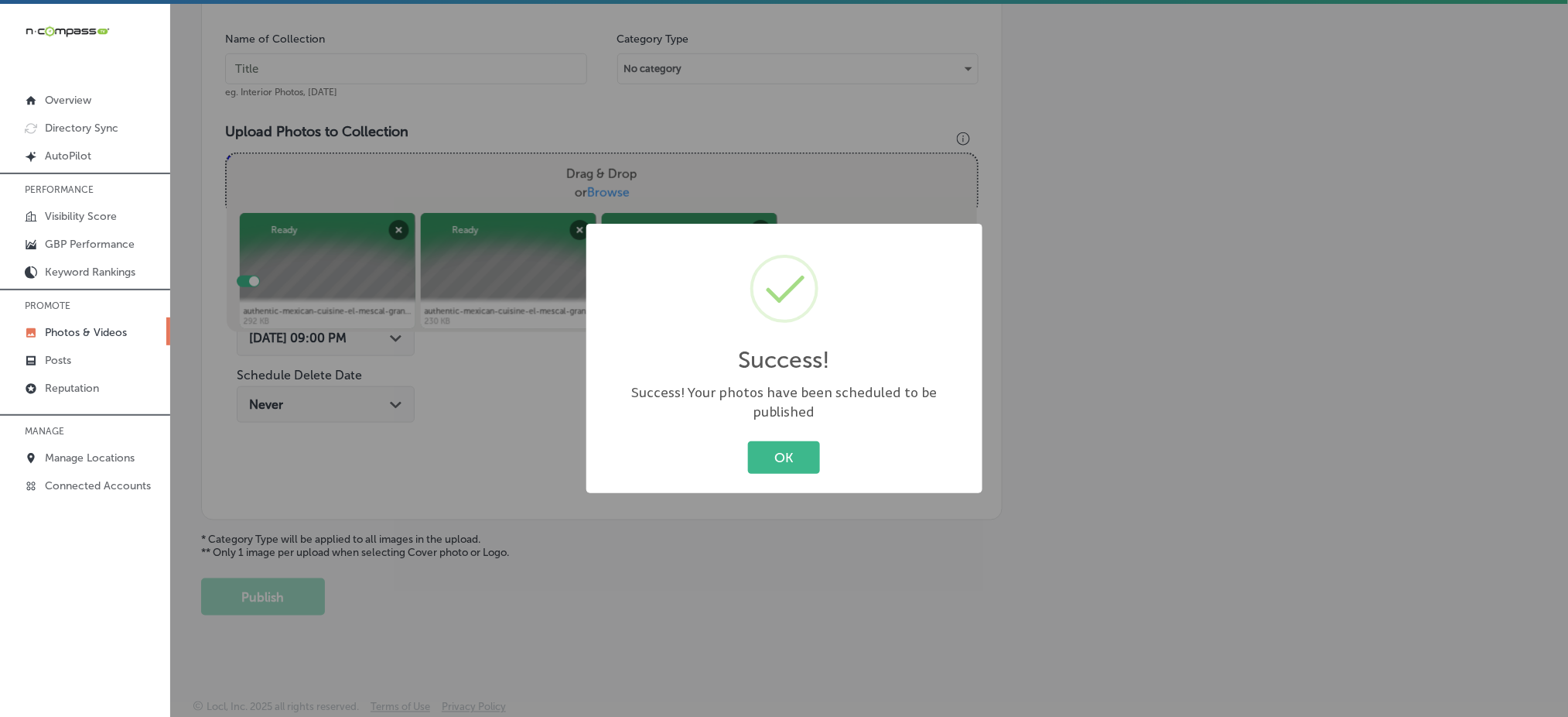
scroll to position [452, 0]
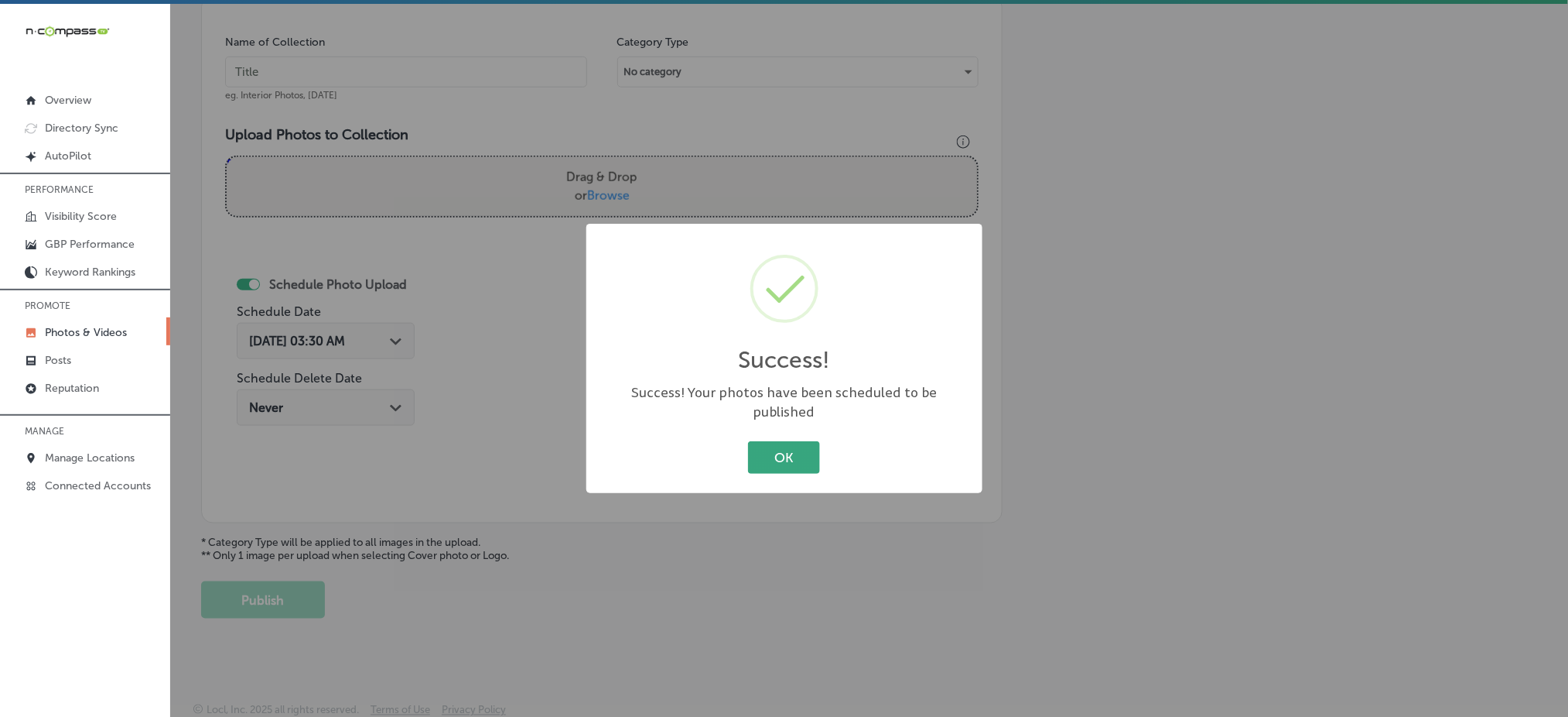
click at [784, 449] on button "OK" at bounding box center [784, 456] width 72 height 32
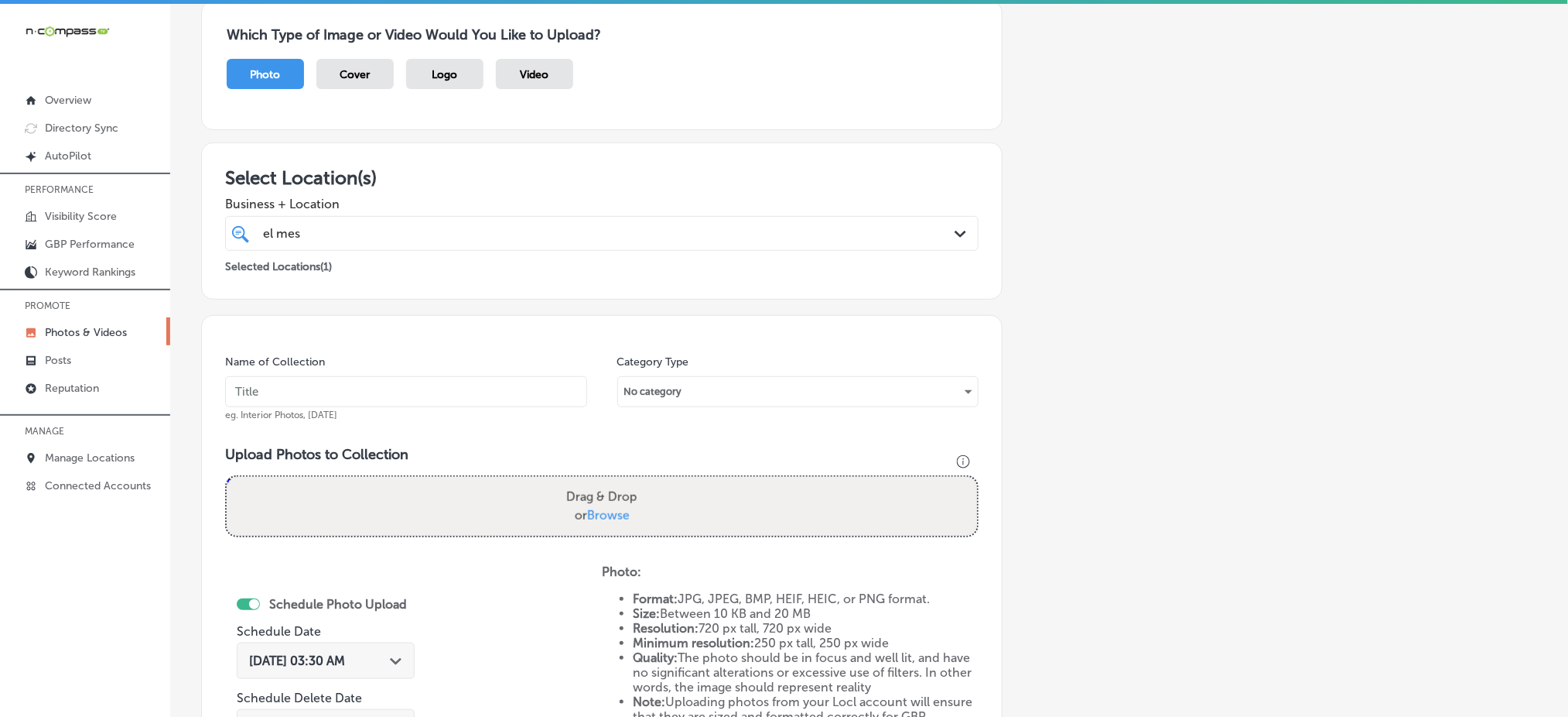
scroll to position [0, 0]
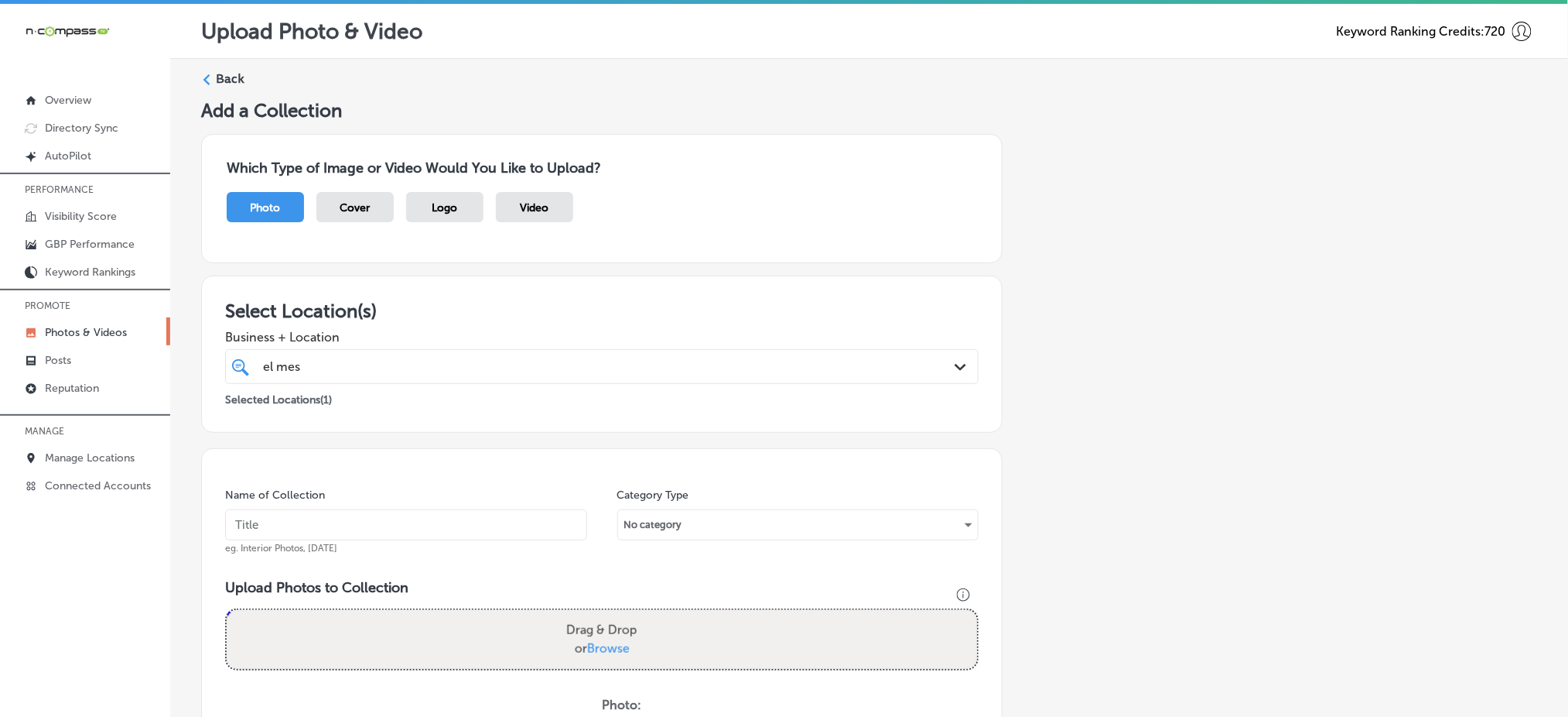
click at [409, 532] on input "text" at bounding box center [406, 525] width 362 height 31
paste input "el-mescal-grand-junction-[DATE]"
type input "el-mescal-grand-junction-[DATE]"
click at [613, 640] on span "Browse" at bounding box center [608, 647] width 43 height 15
click at [613, 614] on input "Drag & Drop or Browse" at bounding box center [601, 611] width 751 height 5
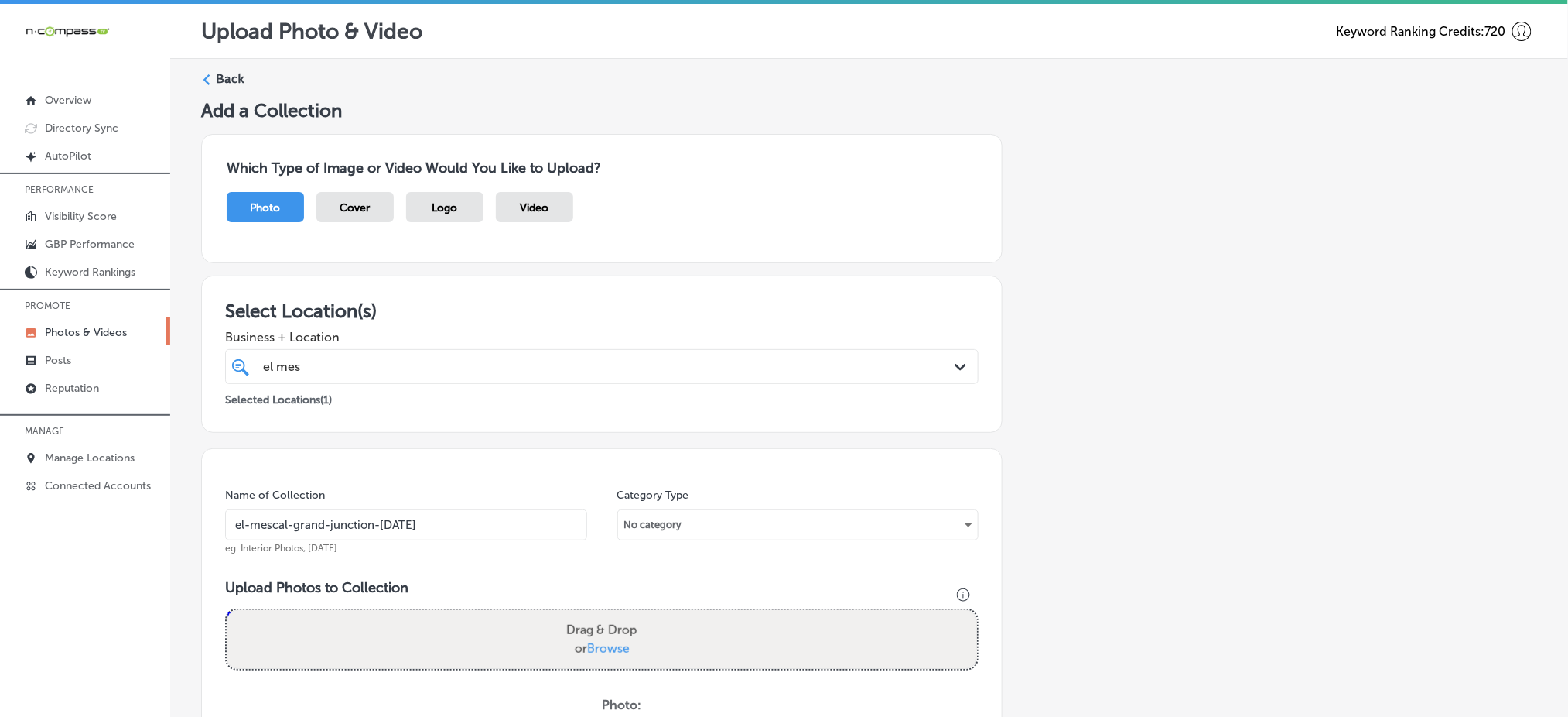
type input "C:\fakepath\authentic-mexican-cuisine-el-mescal-grand-junction-co (6).jpg"
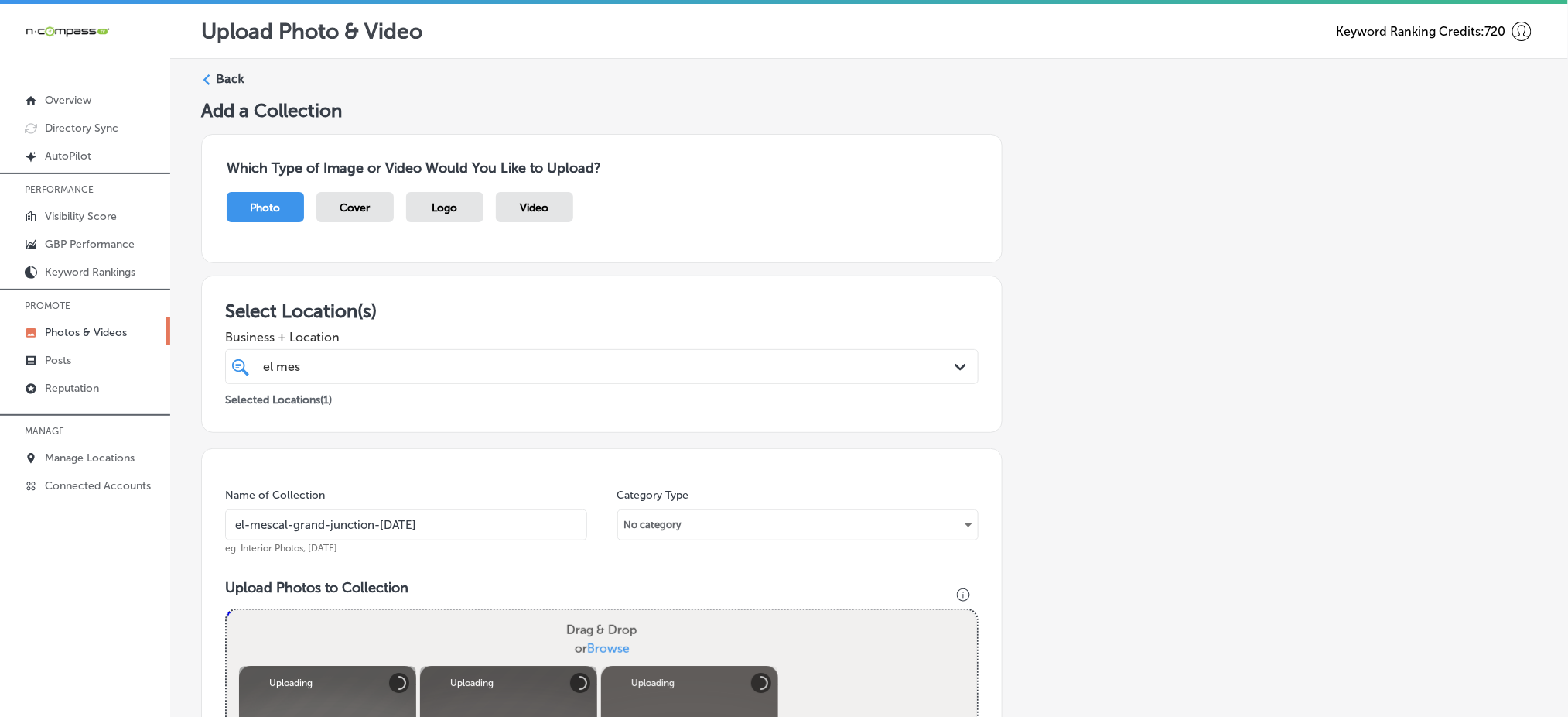
scroll to position [515, 0]
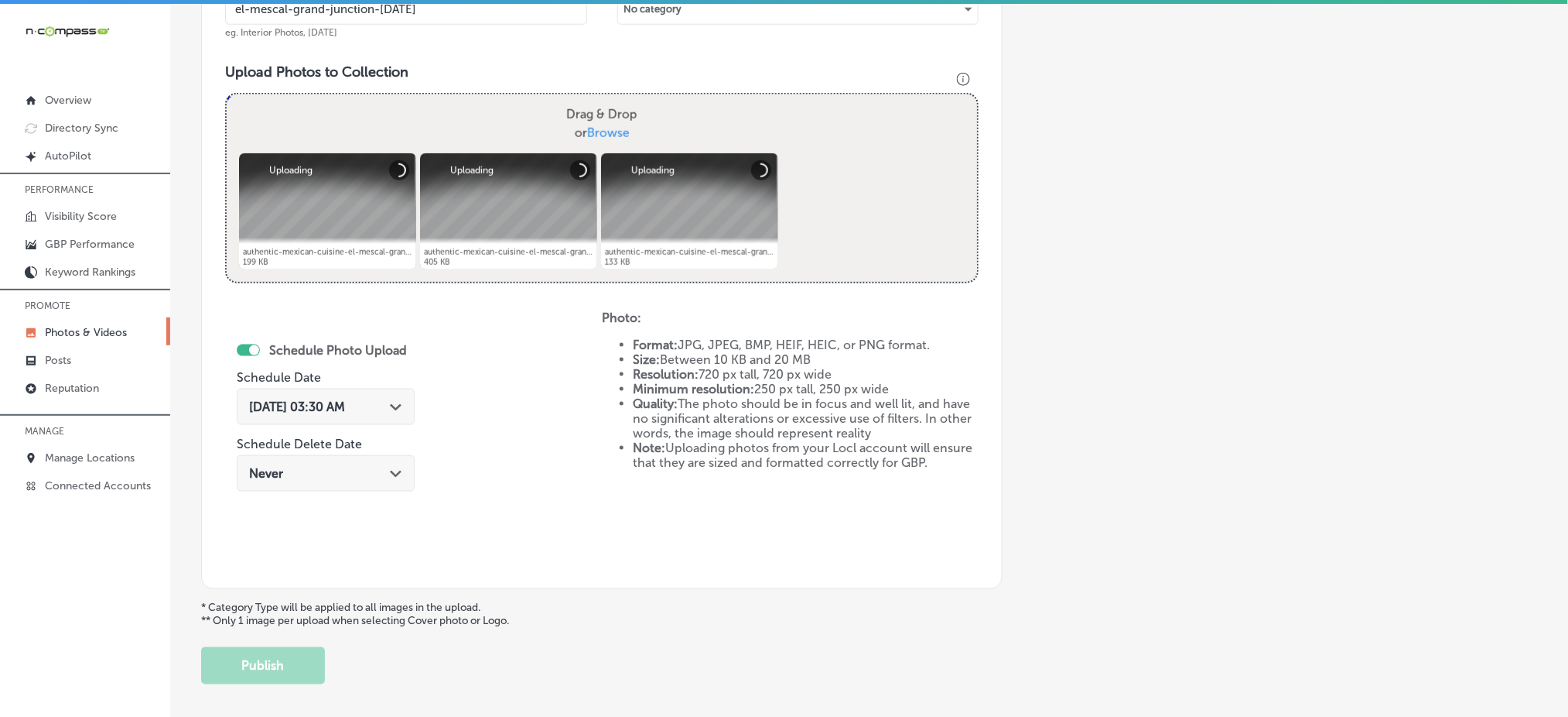
click at [302, 395] on div "[DATE] 03:30 AM Path Created with Sketch." at bounding box center [325, 407] width 178 height 37
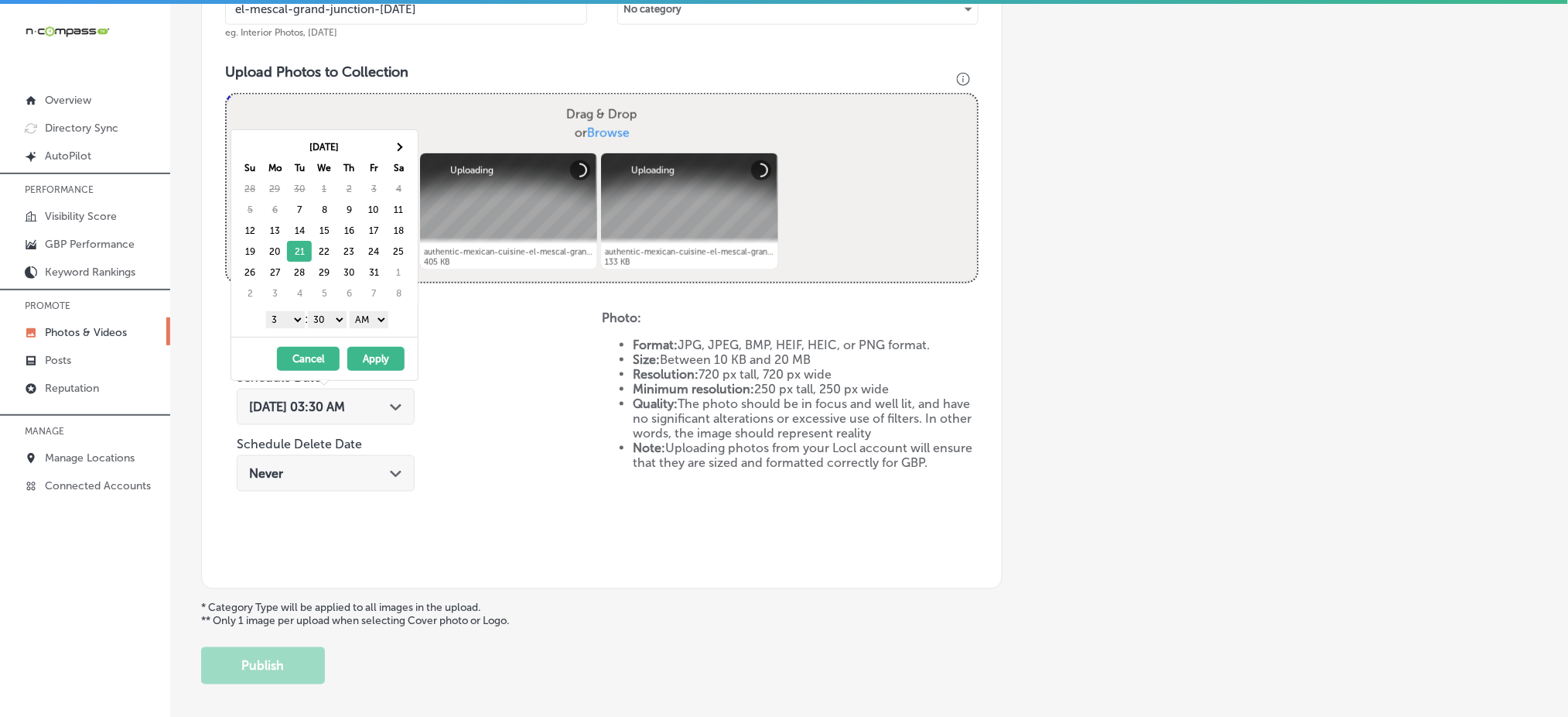
click at [287, 322] on select "1 2 3 4 5 6 7 8 9 10 11 12" at bounding box center [286, 320] width 39 height 17
click at [325, 319] on select "00 10 20 30 40 50" at bounding box center [327, 320] width 39 height 17
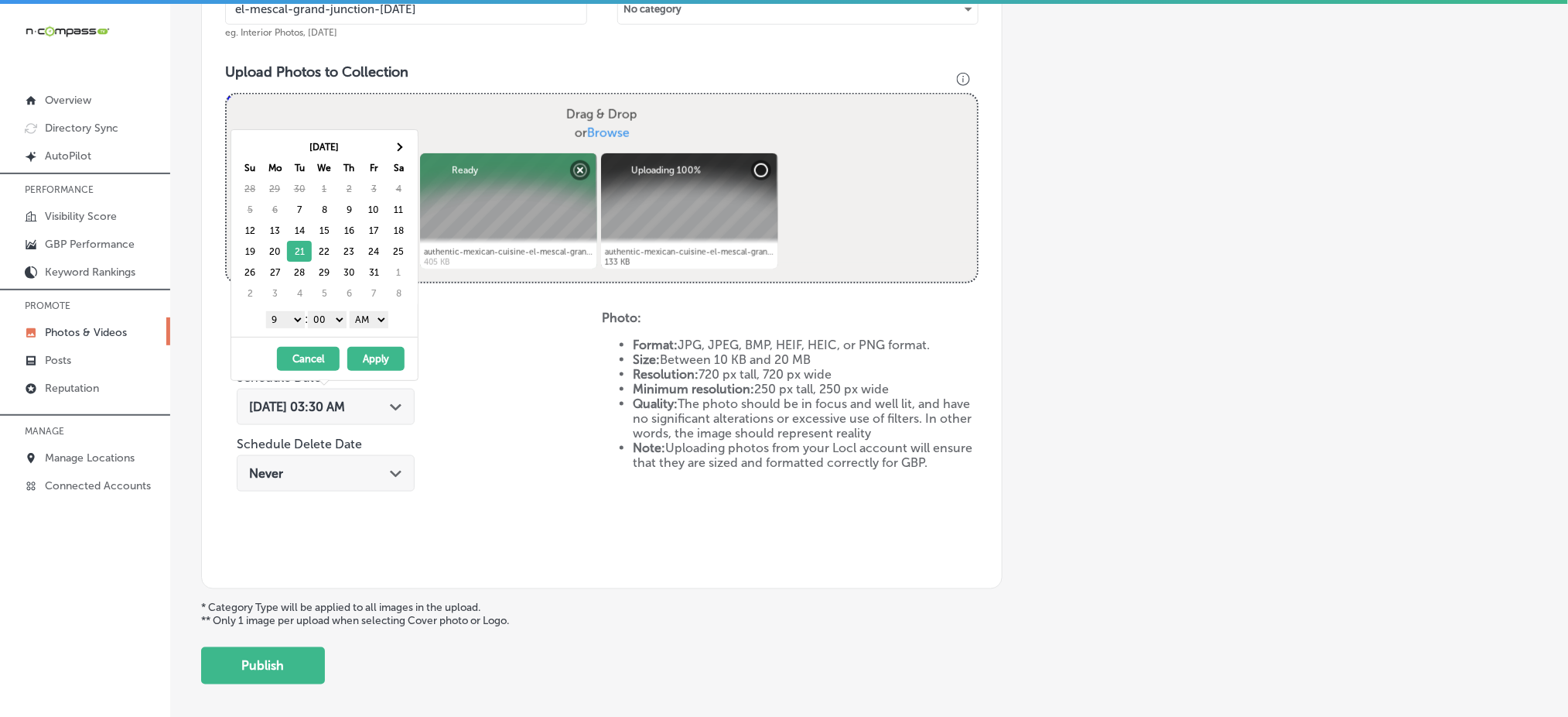
click at [375, 319] on select "AM PM" at bounding box center [369, 320] width 39 height 17
click at [363, 367] on button "Apply" at bounding box center [376, 358] width 57 height 24
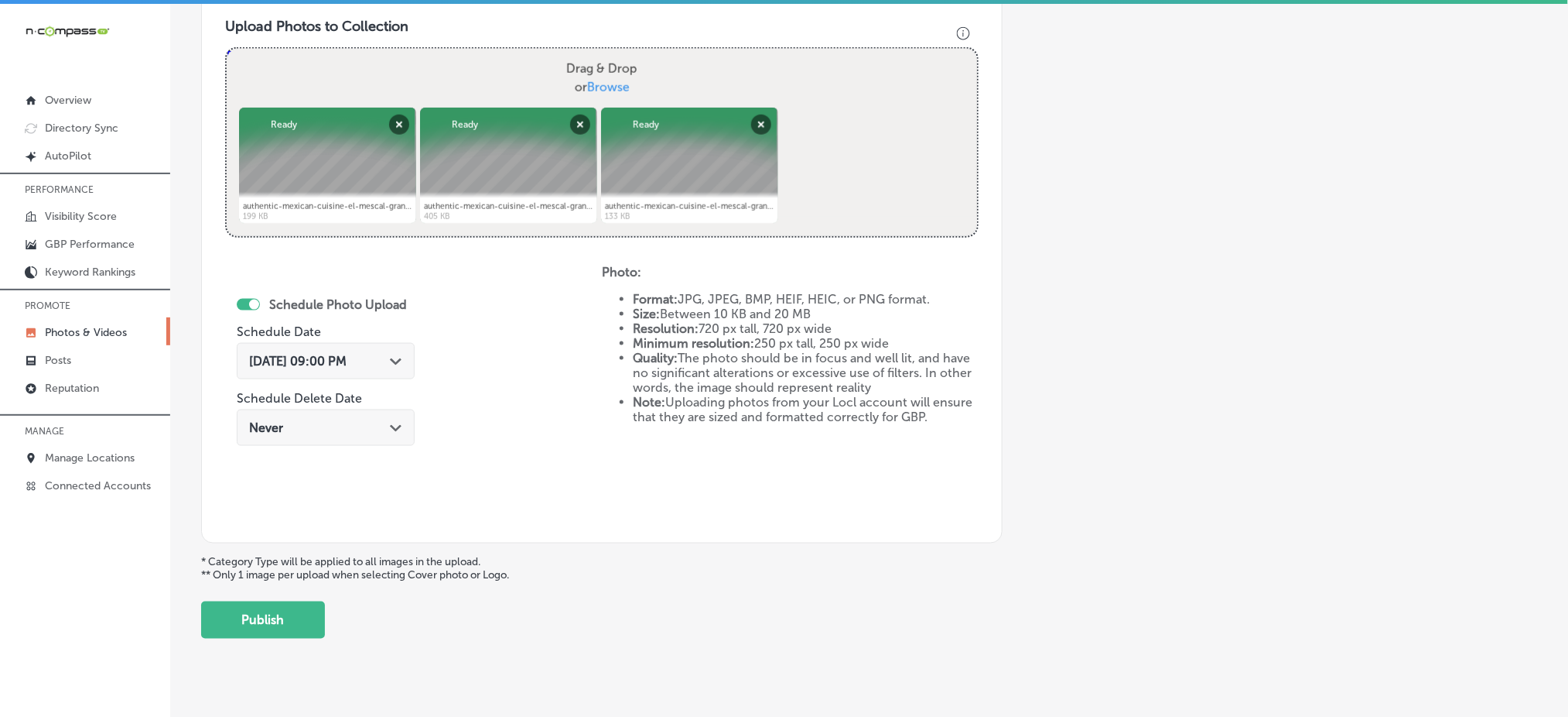
scroll to position [582, 0]
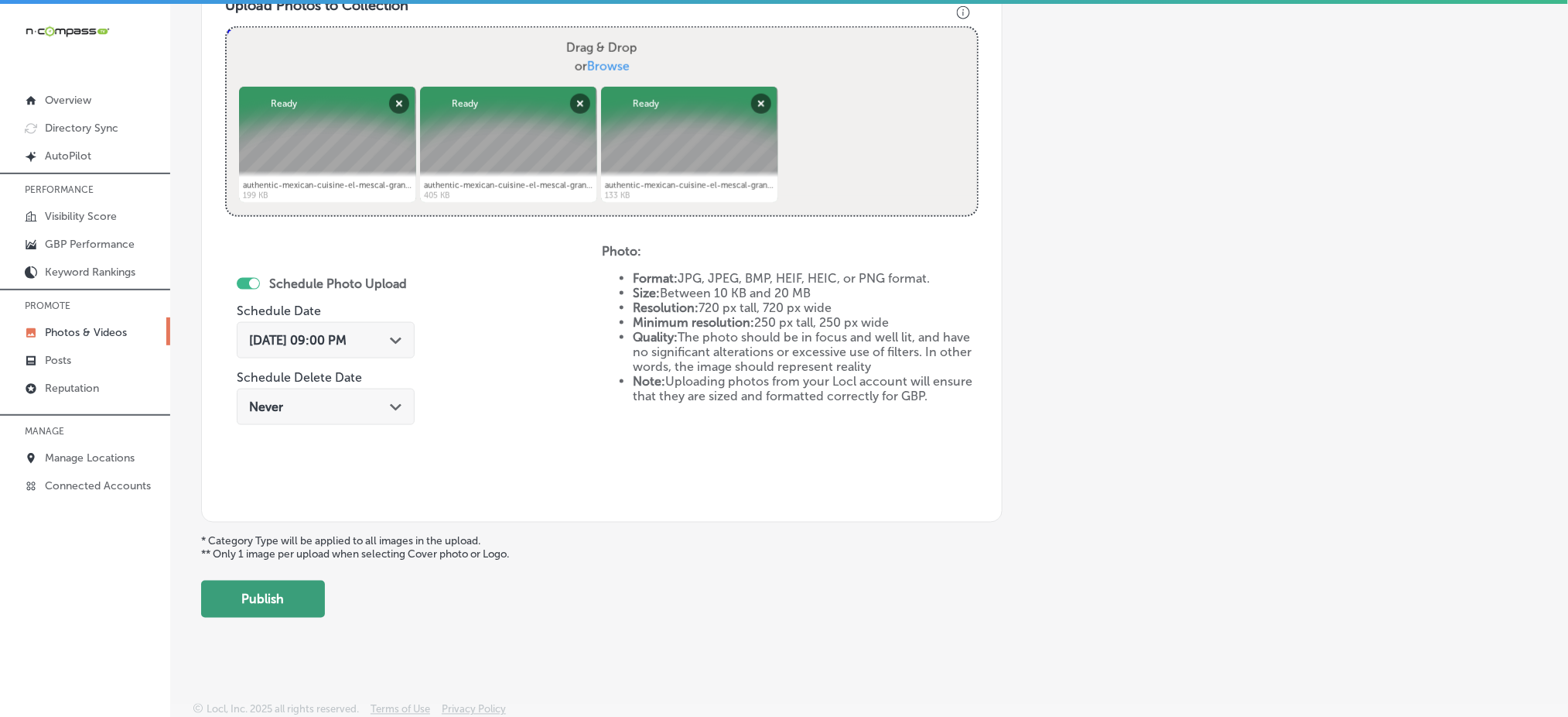
click at [262, 589] on button "Publish" at bounding box center [263, 599] width 124 height 37
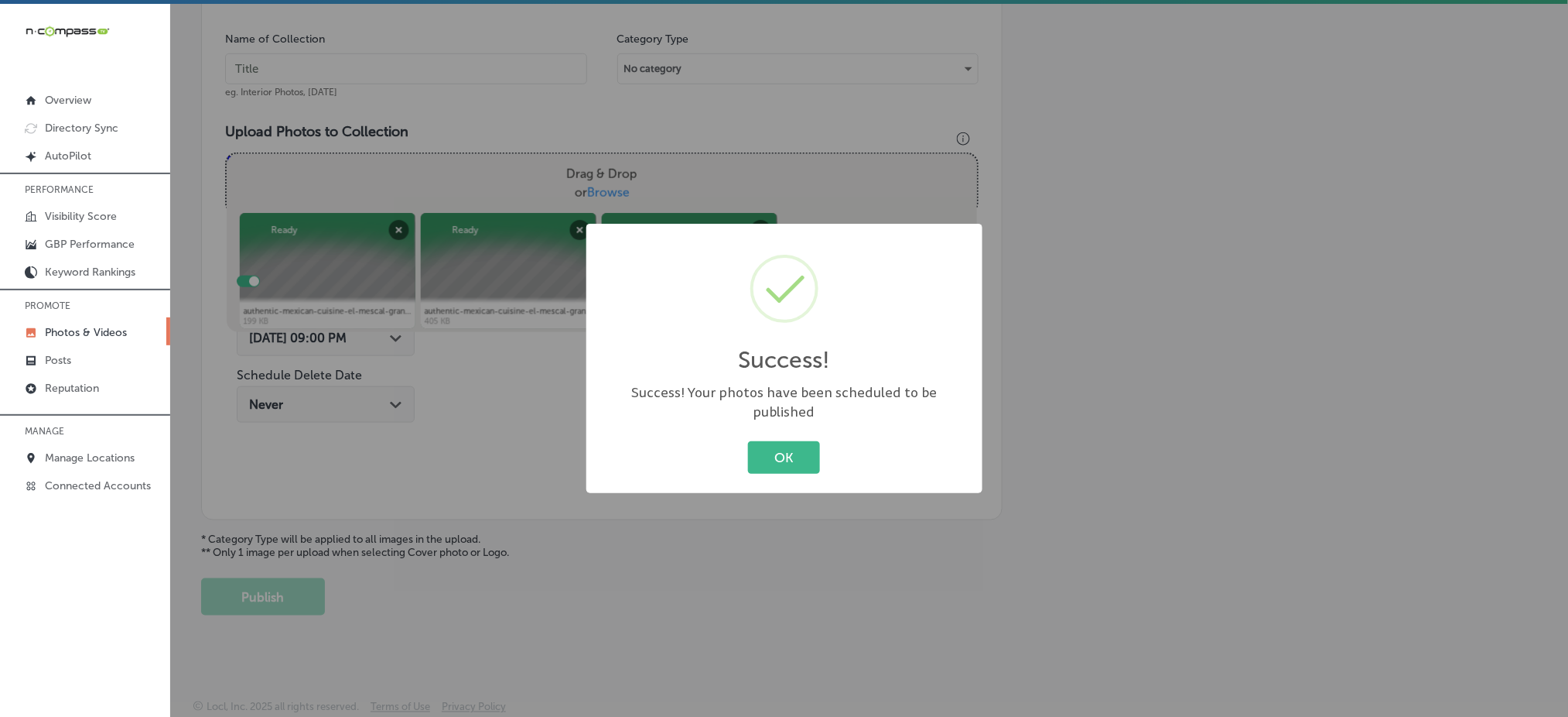
scroll to position [452, 0]
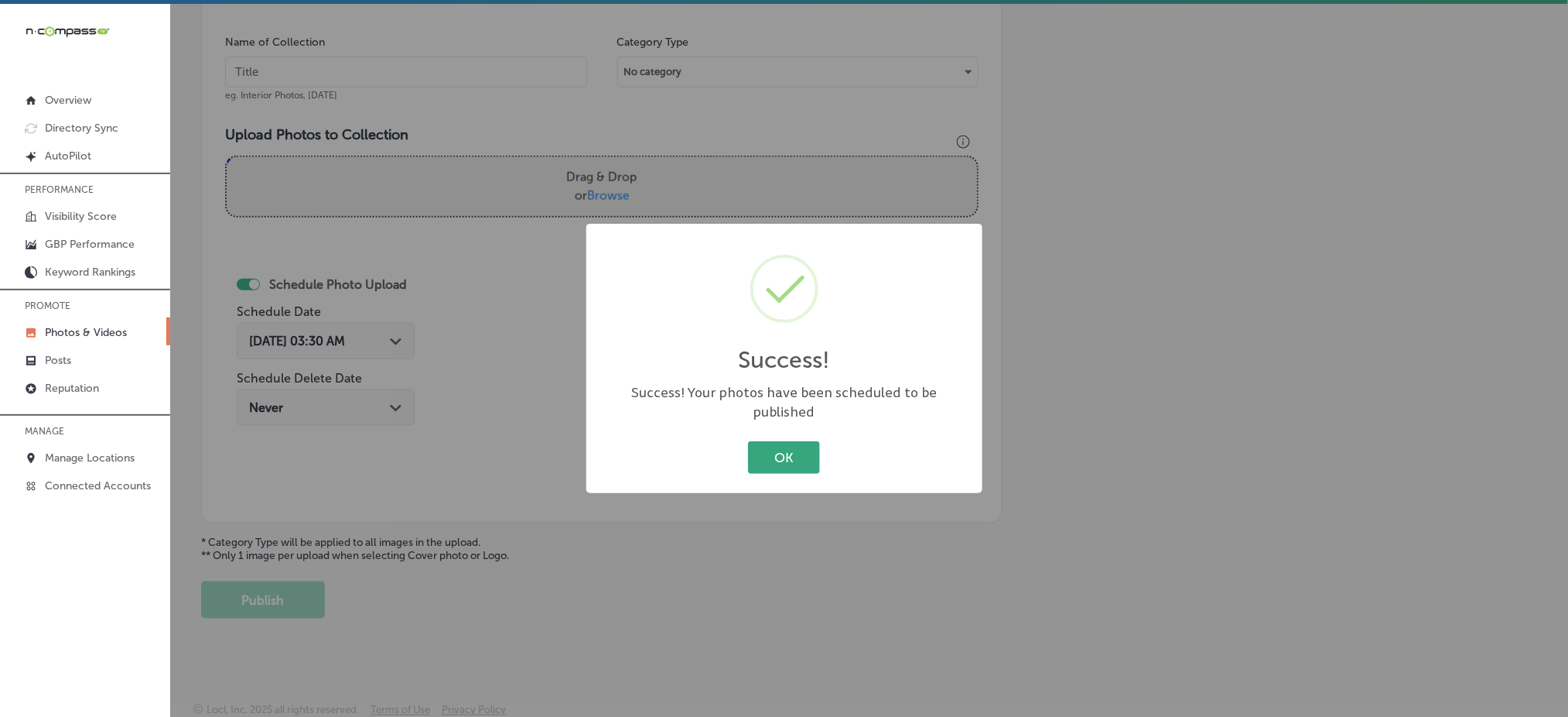
click at [785, 452] on button "OK" at bounding box center [784, 456] width 72 height 32
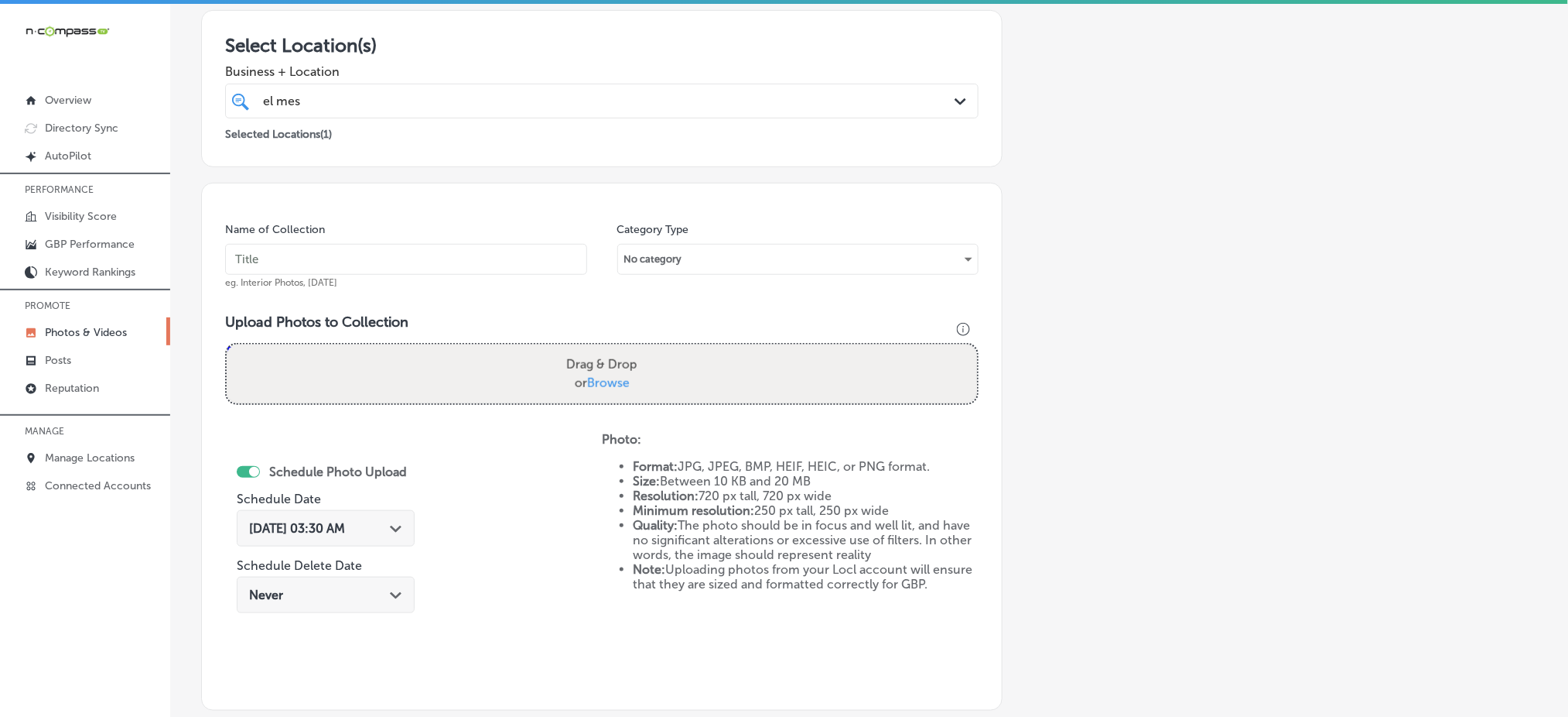
scroll to position [41, 0]
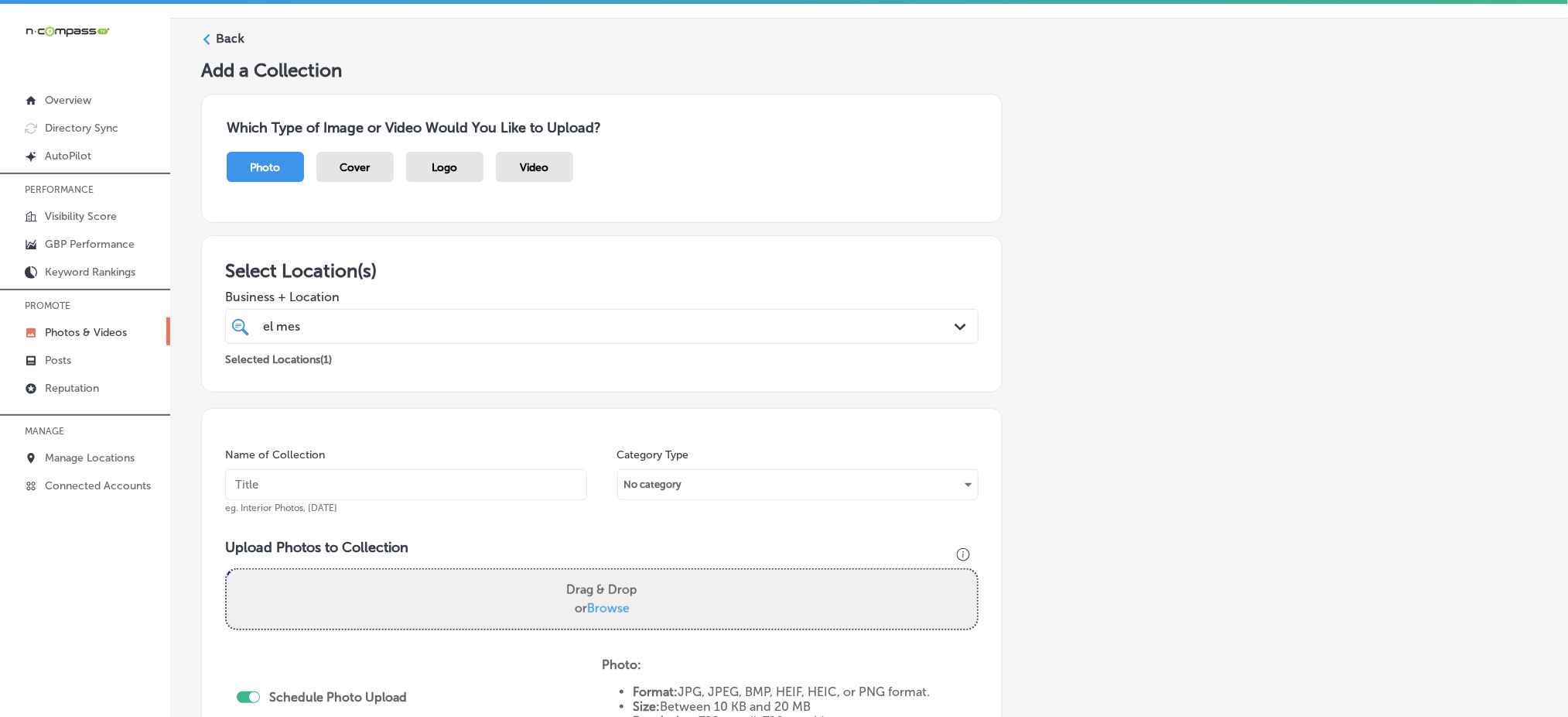
click at [323, 486] on input "text" at bounding box center [406, 484] width 362 height 31
paste input "el-mescal-grand-junction-[DATE]"
type input "el-mescal-grand-junction-[DATE]"
click at [587, 608] on span "Browse" at bounding box center [608, 608] width 43 height 15
click at [587, 575] on input "Drag & Drop or Browse" at bounding box center [601, 572] width 751 height 5
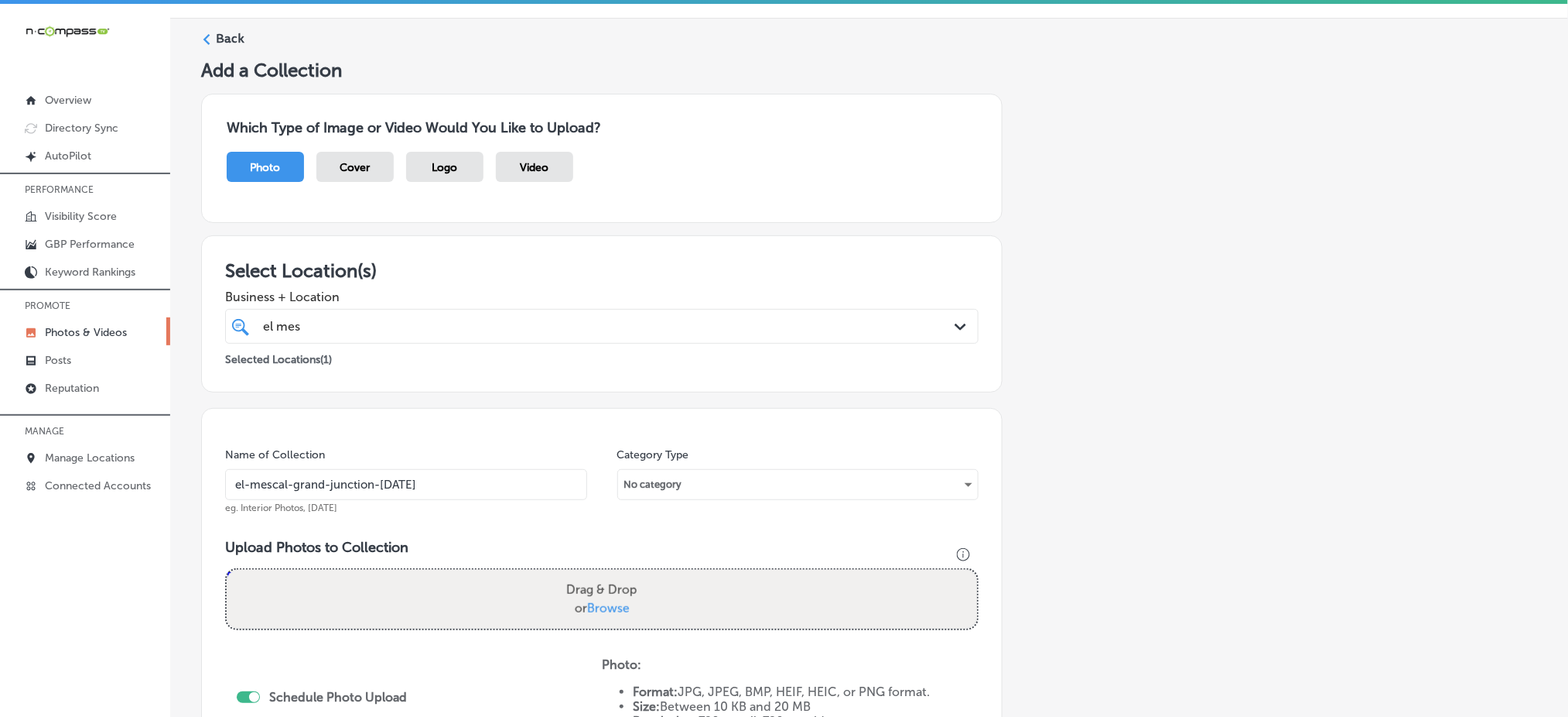
type input "C:\fakepath\authentic-mexican-cuisine-el-mescal-grand-junction-co (9).jpg"
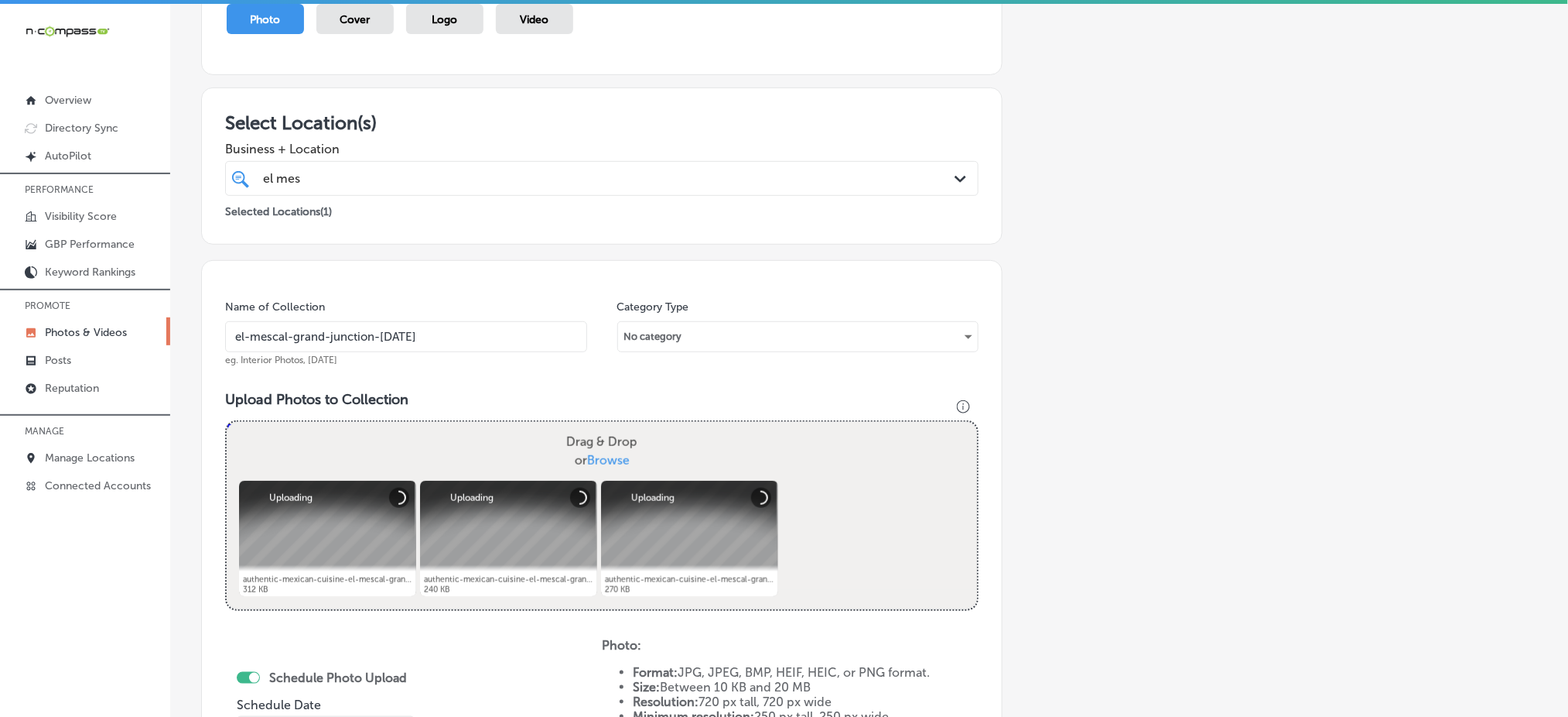
scroll to position [452, 0]
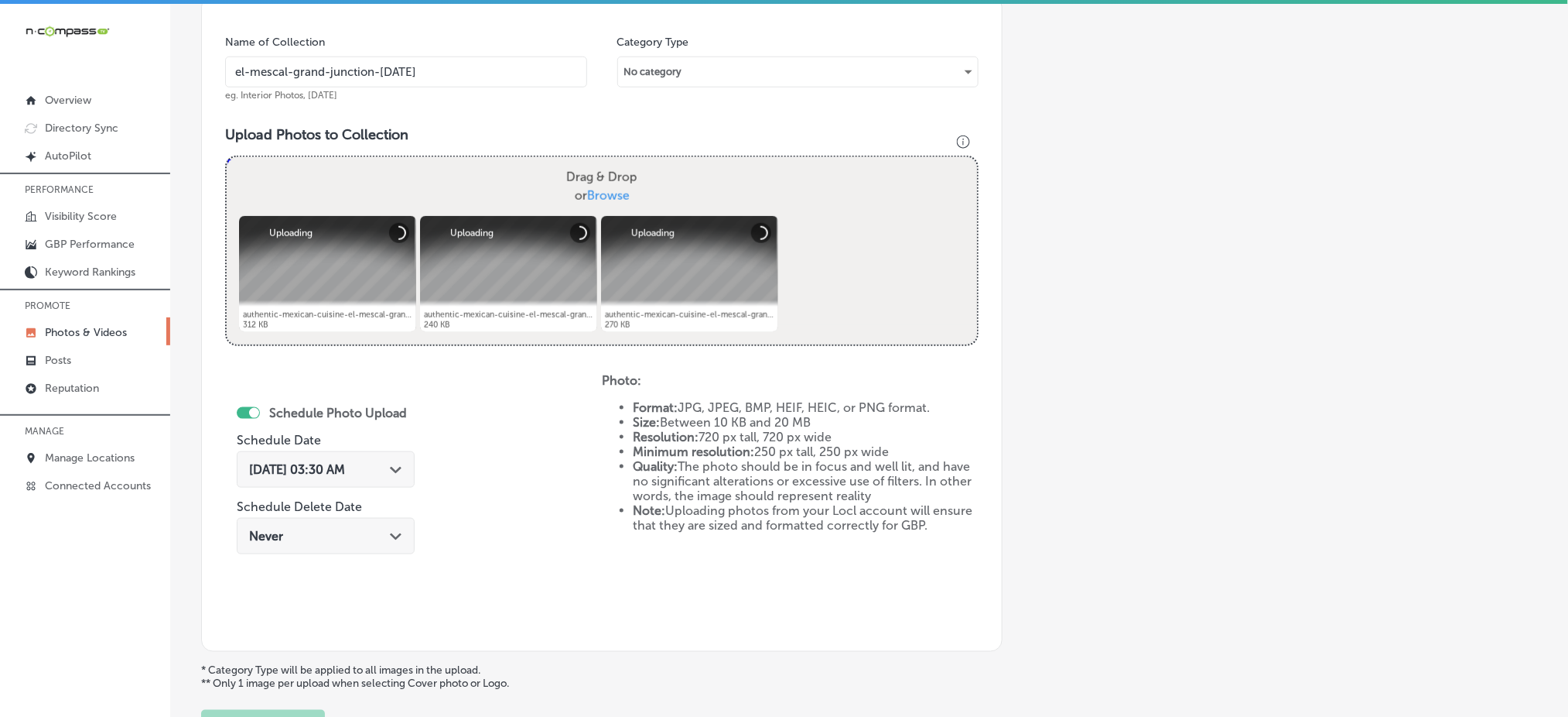
click at [322, 464] on span "[DATE] 03:30 AM" at bounding box center [296, 469] width 96 height 15
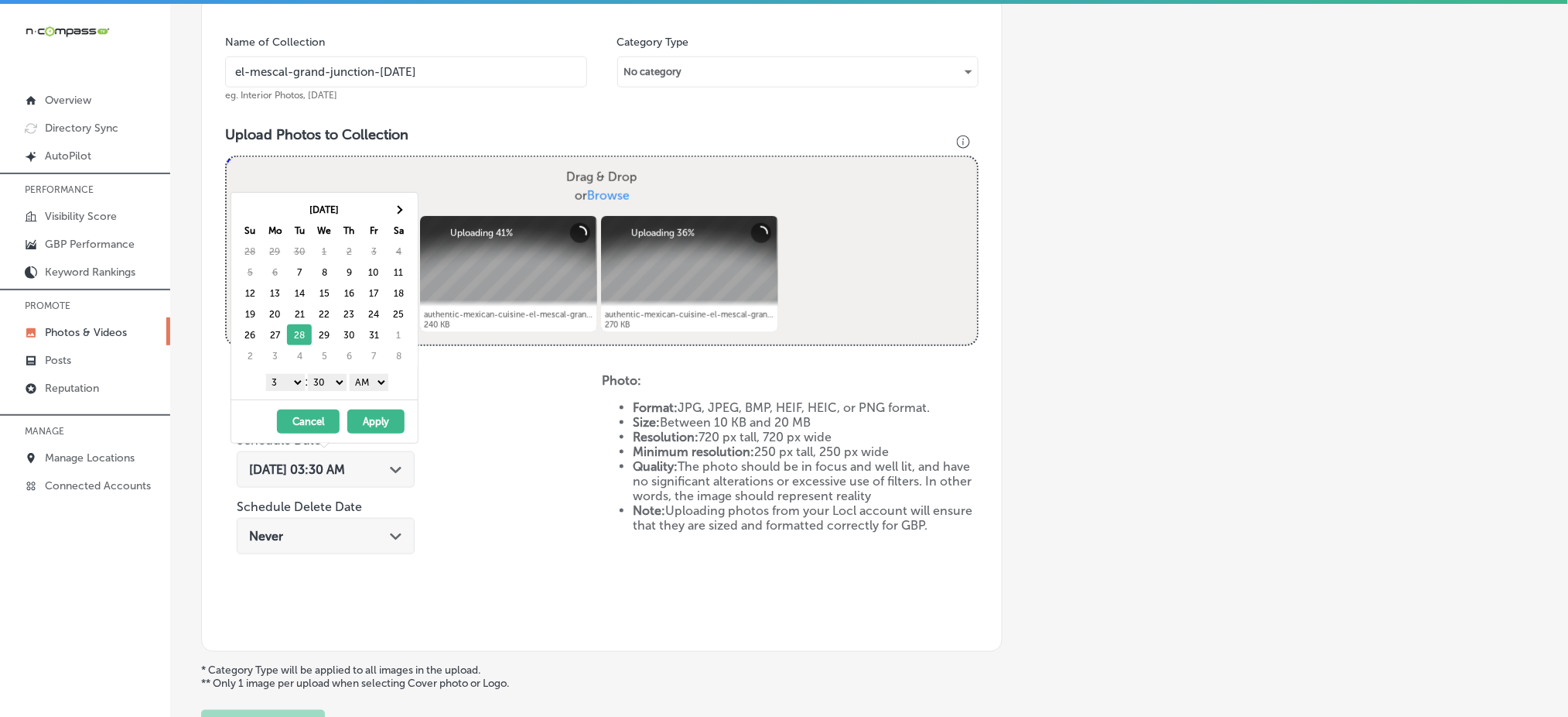
click at [288, 393] on div "[DATE] Su Mo Tu We Th Fr Sa 28 29 30 1 2 3 4 5 6 7 8 9 10 11 12 13 14 15 16 17 …" at bounding box center [324, 296] width 187 height 206
click at [283, 383] on select "1 2 3 4 5 6 7 8 9 10 11 12" at bounding box center [286, 383] width 39 height 17
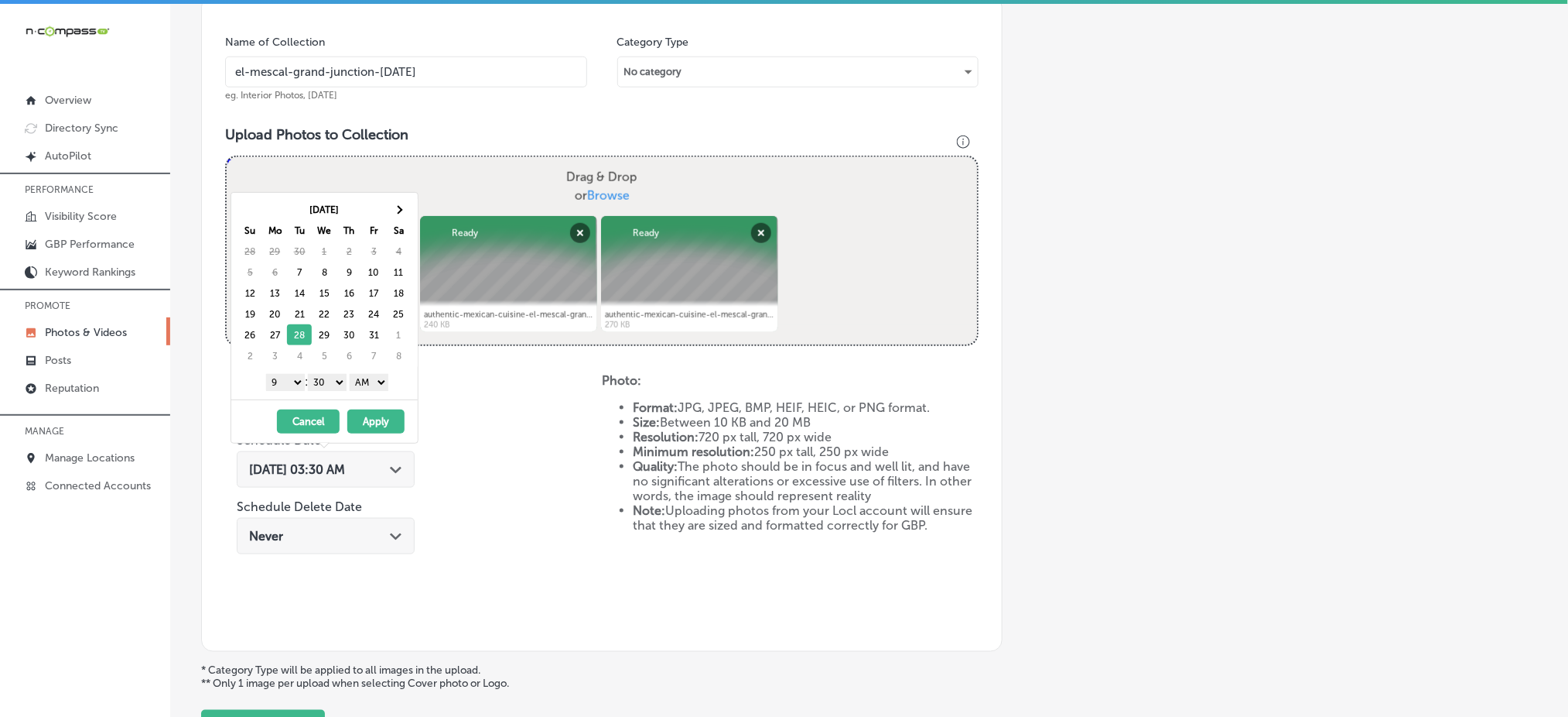
click at [321, 386] on select "00 10 20 30 40 50" at bounding box center [327, 383] width 39 height 17
click at [361, 389] on select "AM PM" at bounding box center [369, 383] width 39 height 17
click at [368, 425] on button "Apply" at bounding box center [376, 421] width 57 height 24
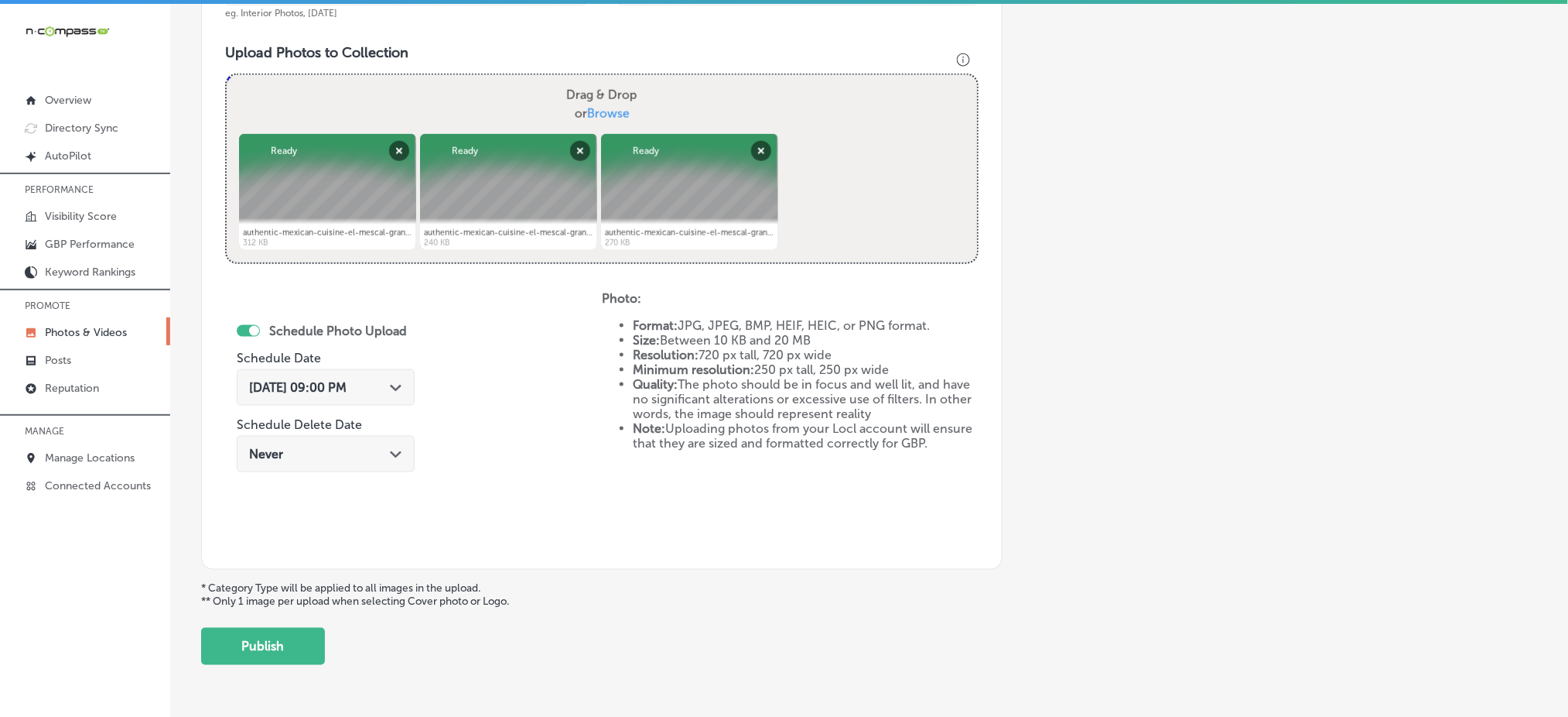
scroll to position [582, 0]
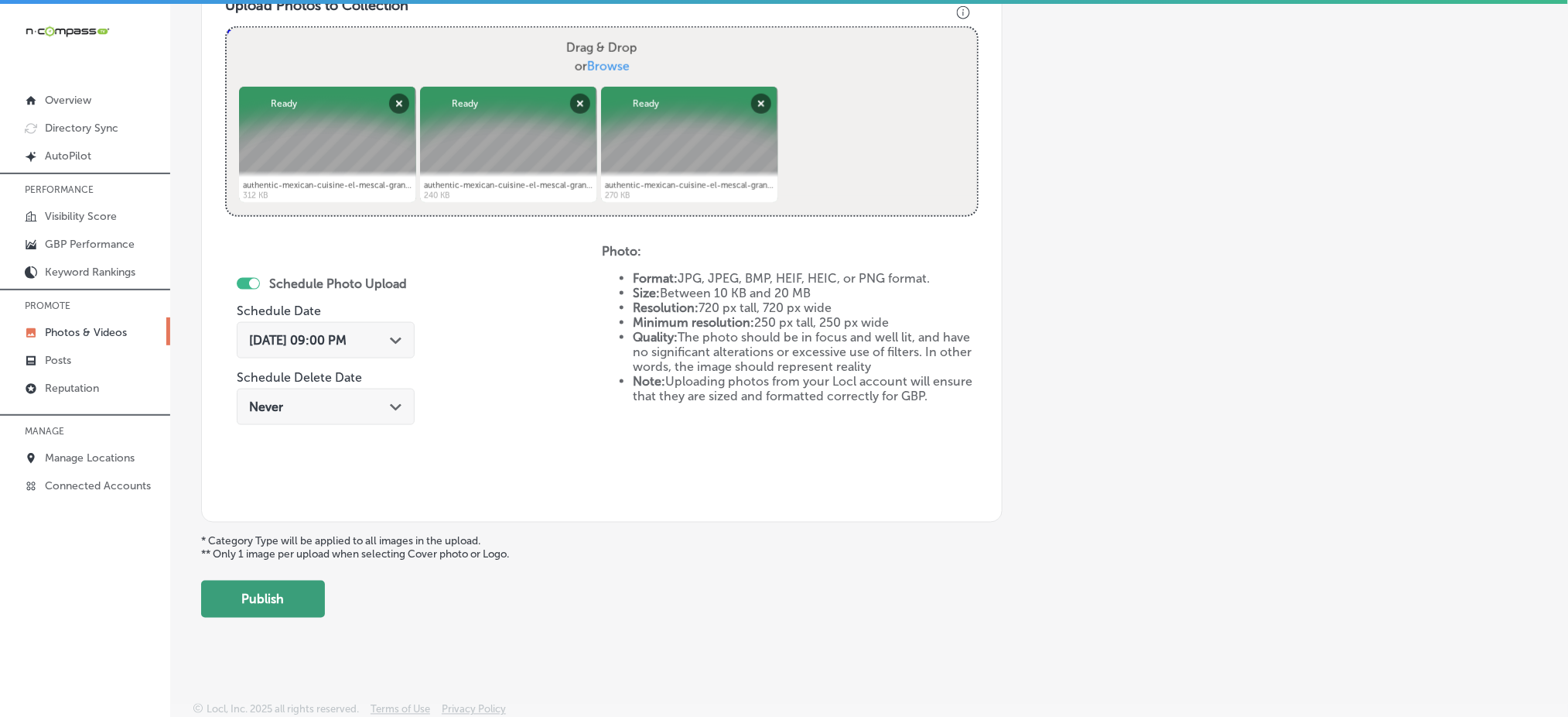
click at [239, 606] on button "Publish" at bounding box center [263, 599] width 124 height 37
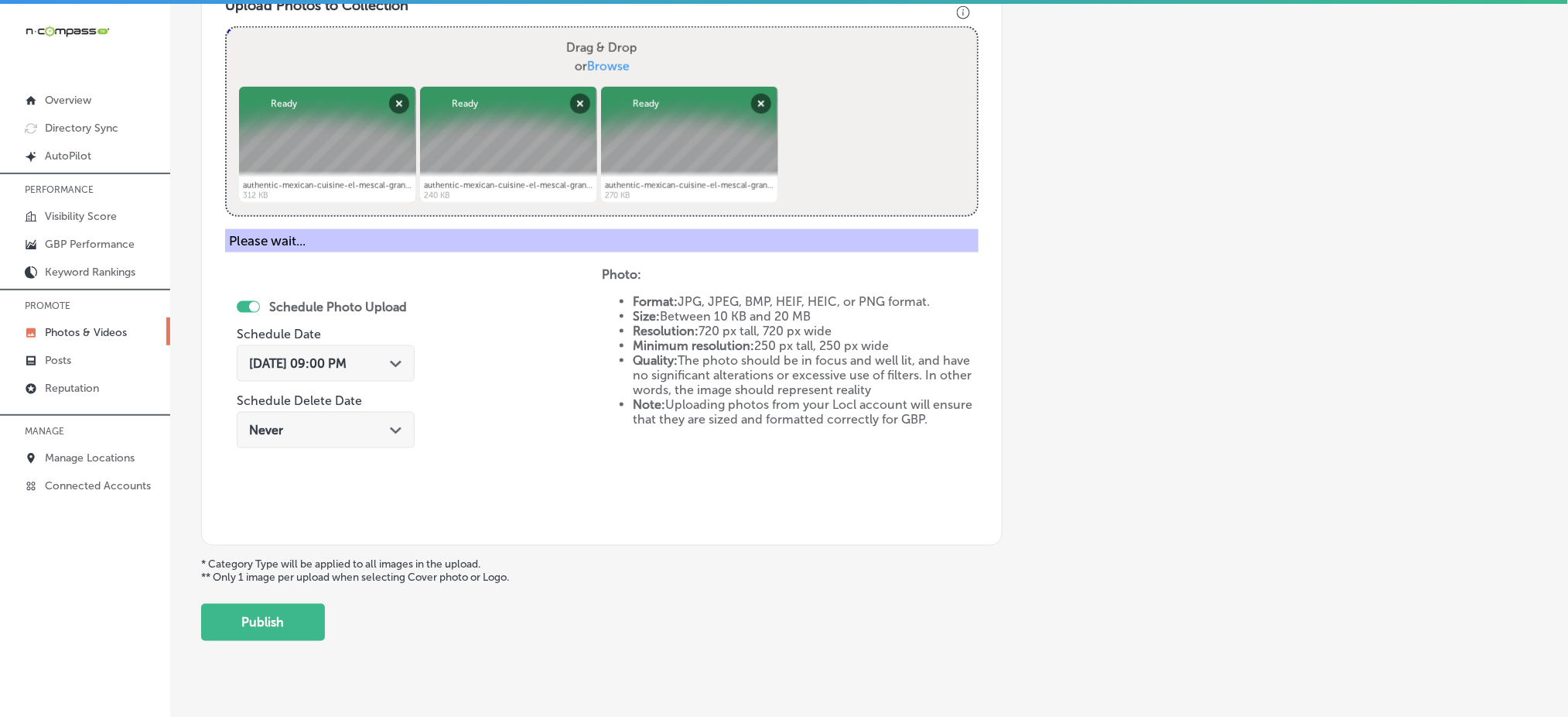
scroll to position [452, 0]
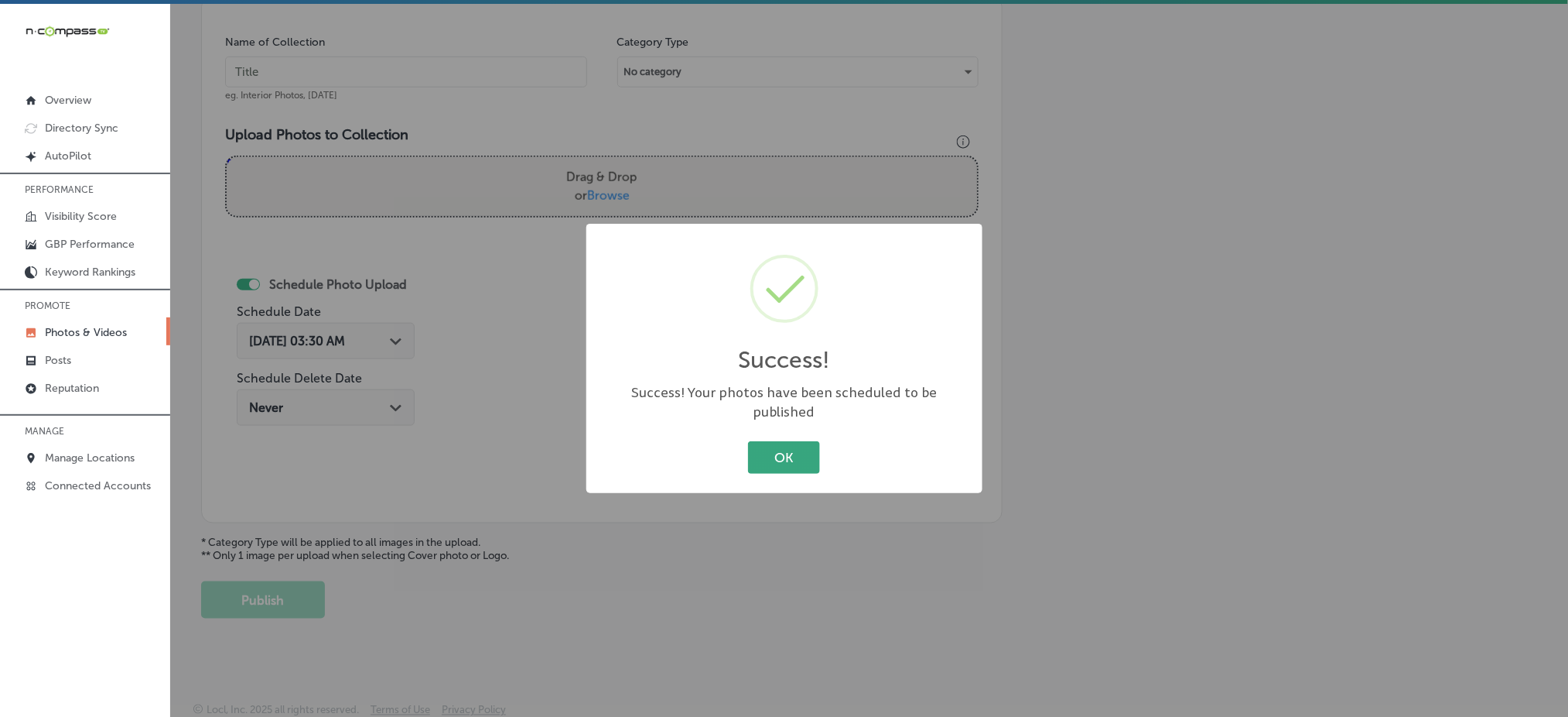
click at [770, 451] on button "OK" at bounding box center [784, 456] width 72 height 32
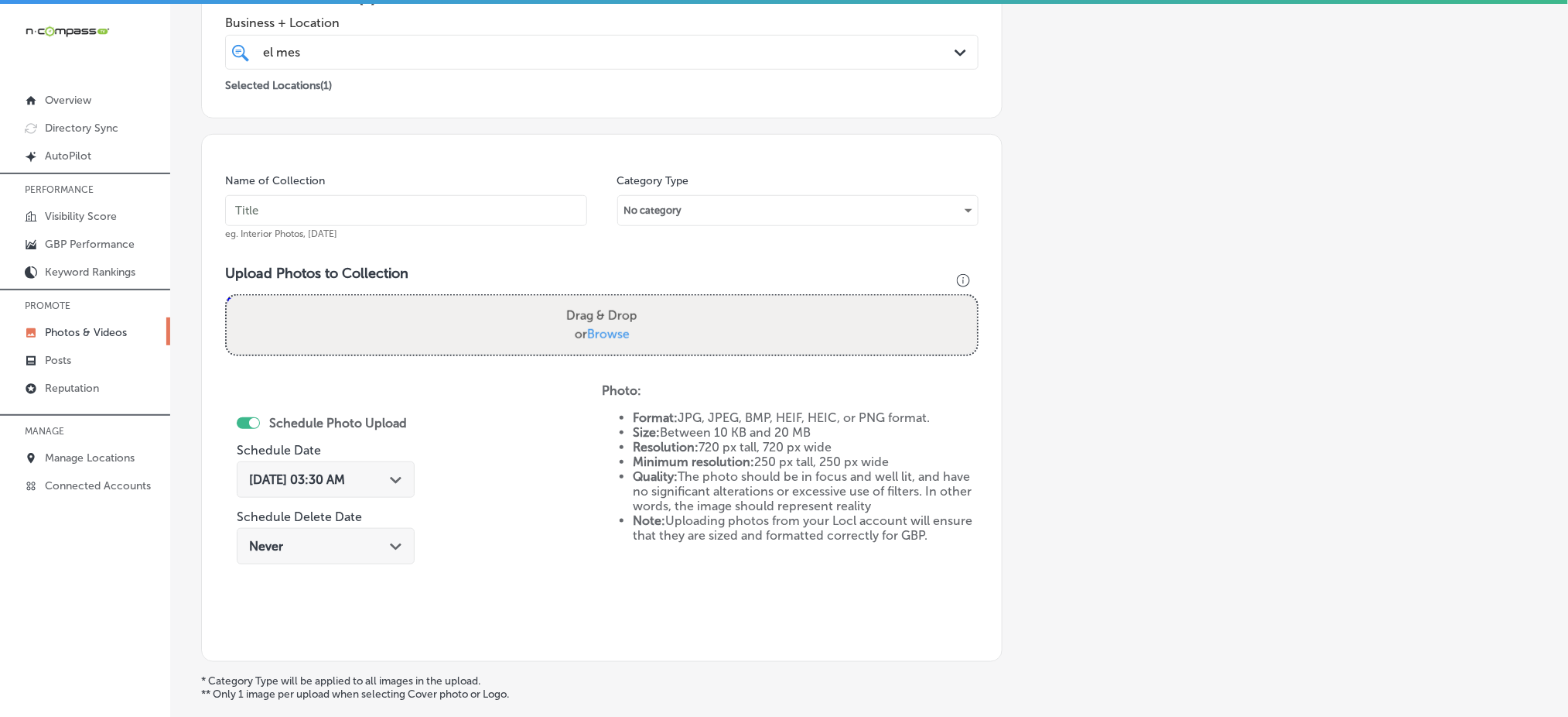
scroll to position [143, 0]
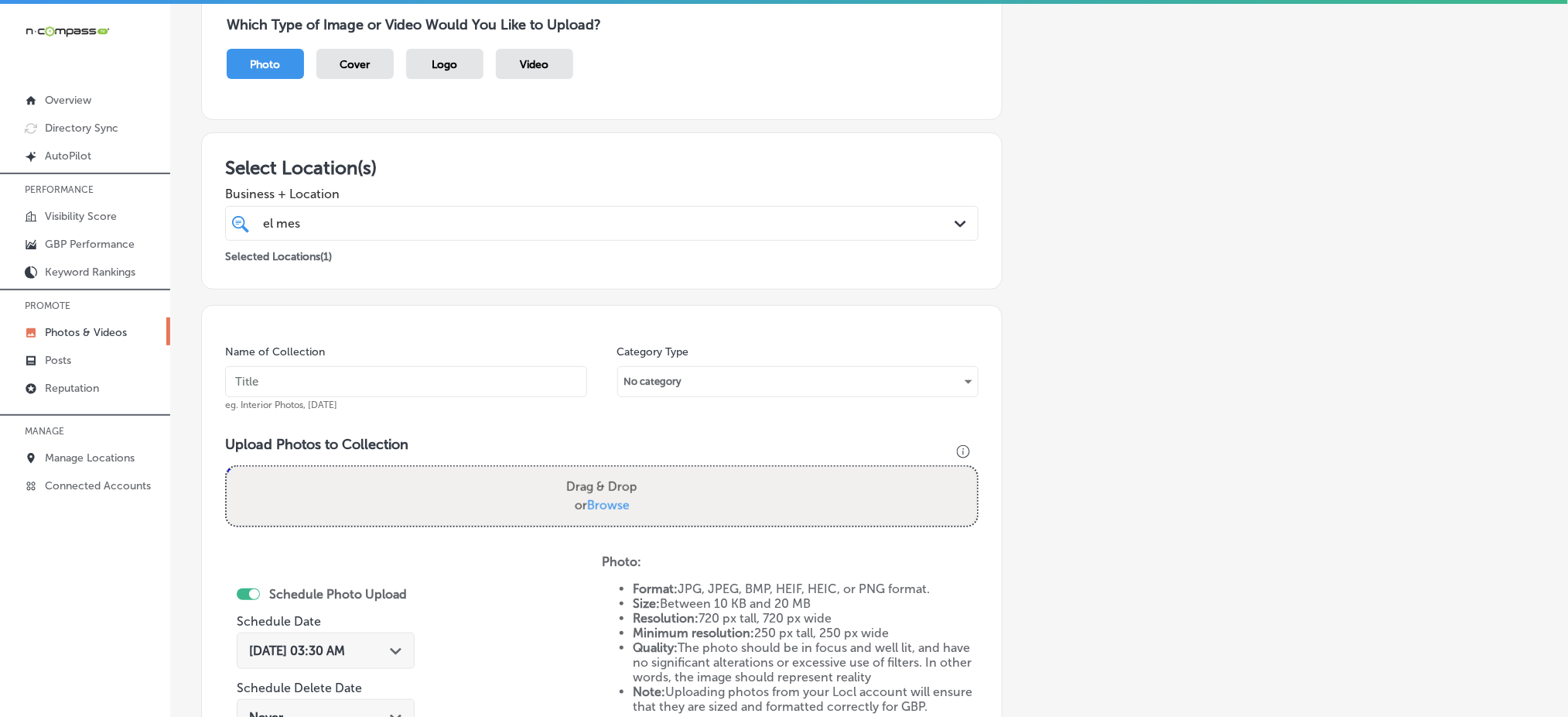
click at [392, 386] on input "text" at bounding box center [406, 382] width 362 height 31
paste input "el-mescal-grand-junction-[DATE]"
type input "el-mescal-grand-junction-[DATE]"
click at [403, 355] on div "Name of Collection el-mescal-grand-junction-[DATE] eg. Interior Photos, [DATE]" at bounding box center [406, 377] width 362 height 67
click at [404, 379] on input "el-mescal-grand-junction-[DATE]" at bounding box center [406, 382] width 362 height 31
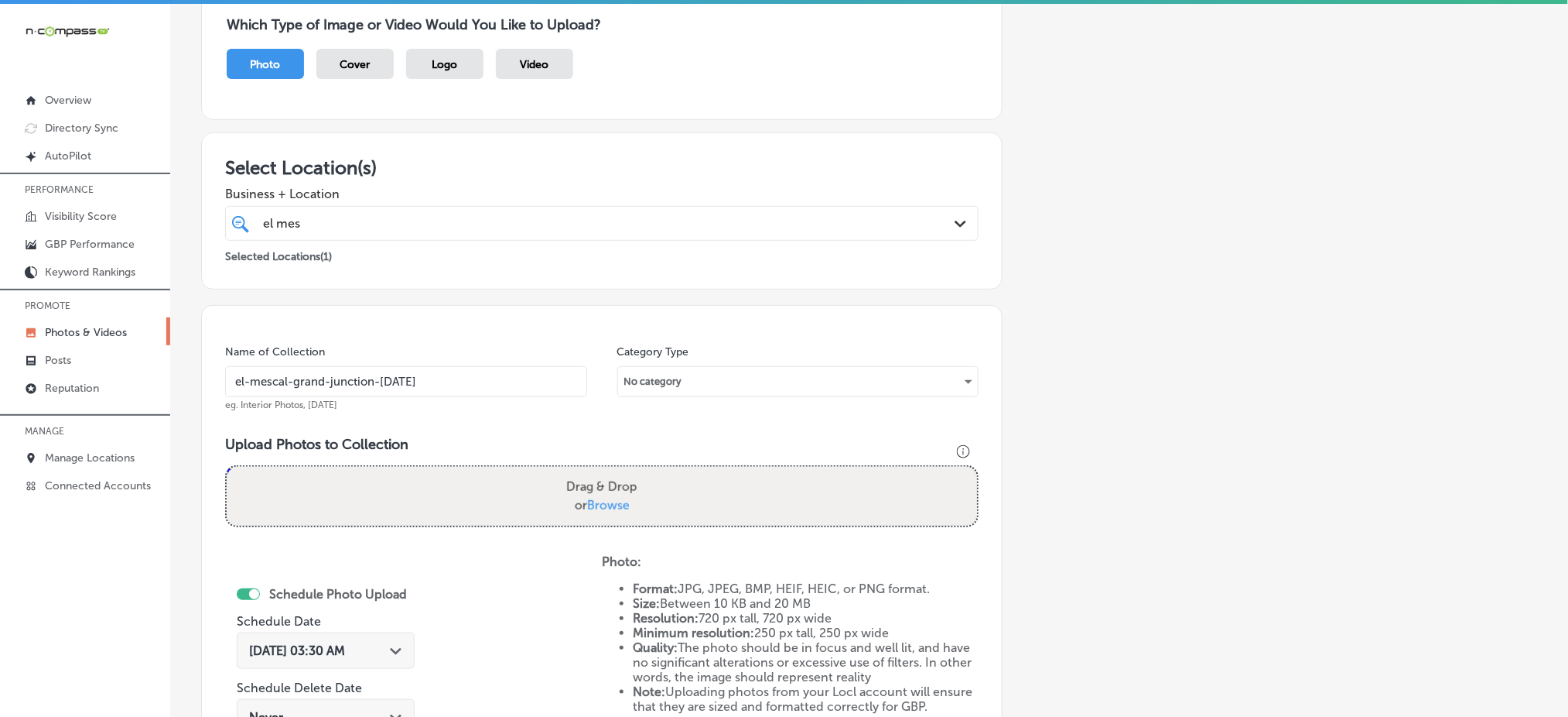
click at [404, 379] on input "el-mescal-grand-junction-[DATE]" at bounding box center [406, 382] width 362 height 31
click at [617, 499] on span "Browse" at bounding box center [608, 505] width 43 height 15
click at [617, 471] on input "Drag & Drop or Browse" at bounding box center [601, 469] width 751 height 5
type input "C:\fakepath\mexican-food-near-orchard-mesa-[GEOGRAPHIC_DATA]-[GEOGRAPHIC_DATA]-…"
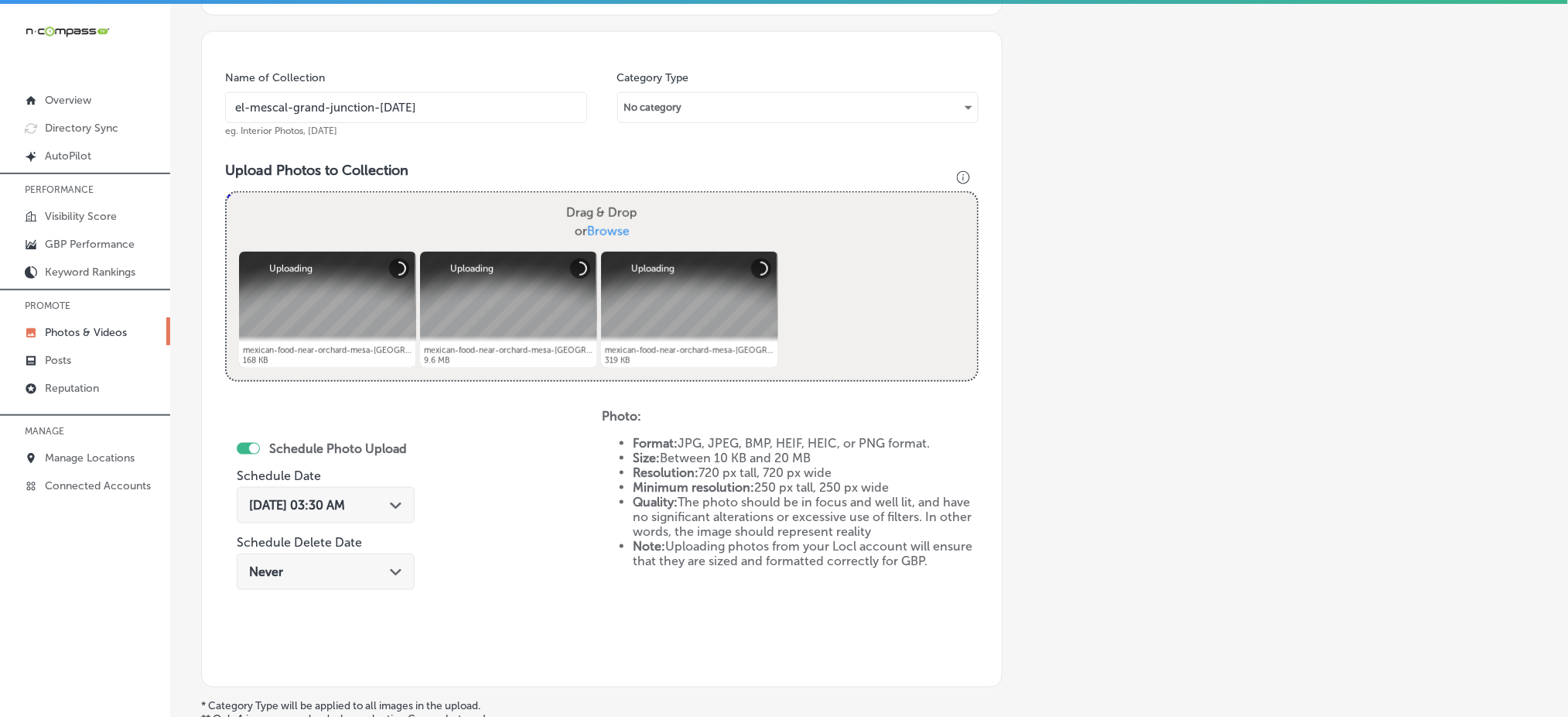
scroll to position [452, 0]
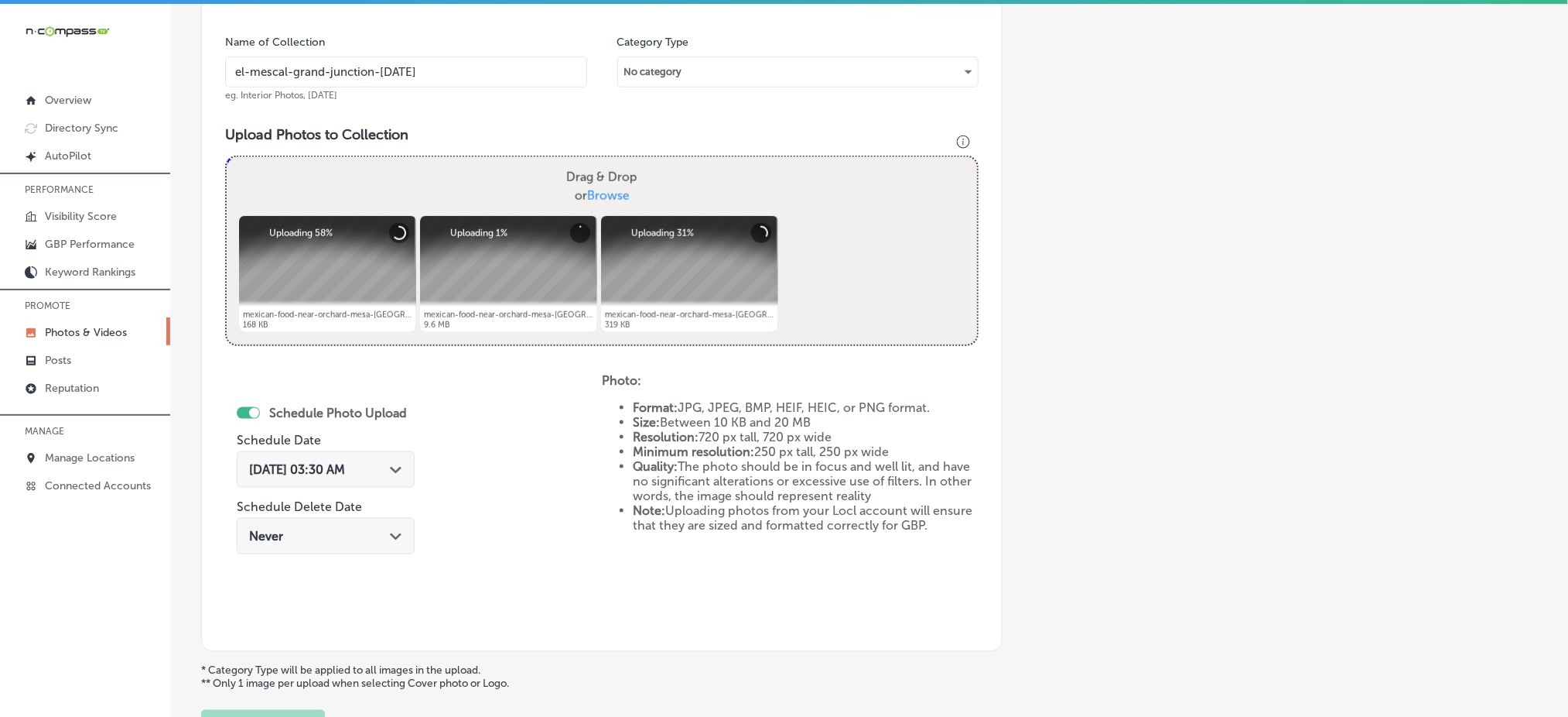
click at [376, 462] on div "[DATE] 03:30 AM Path Created with Sketch." at bounding box center [325, 469] width 153 height 15
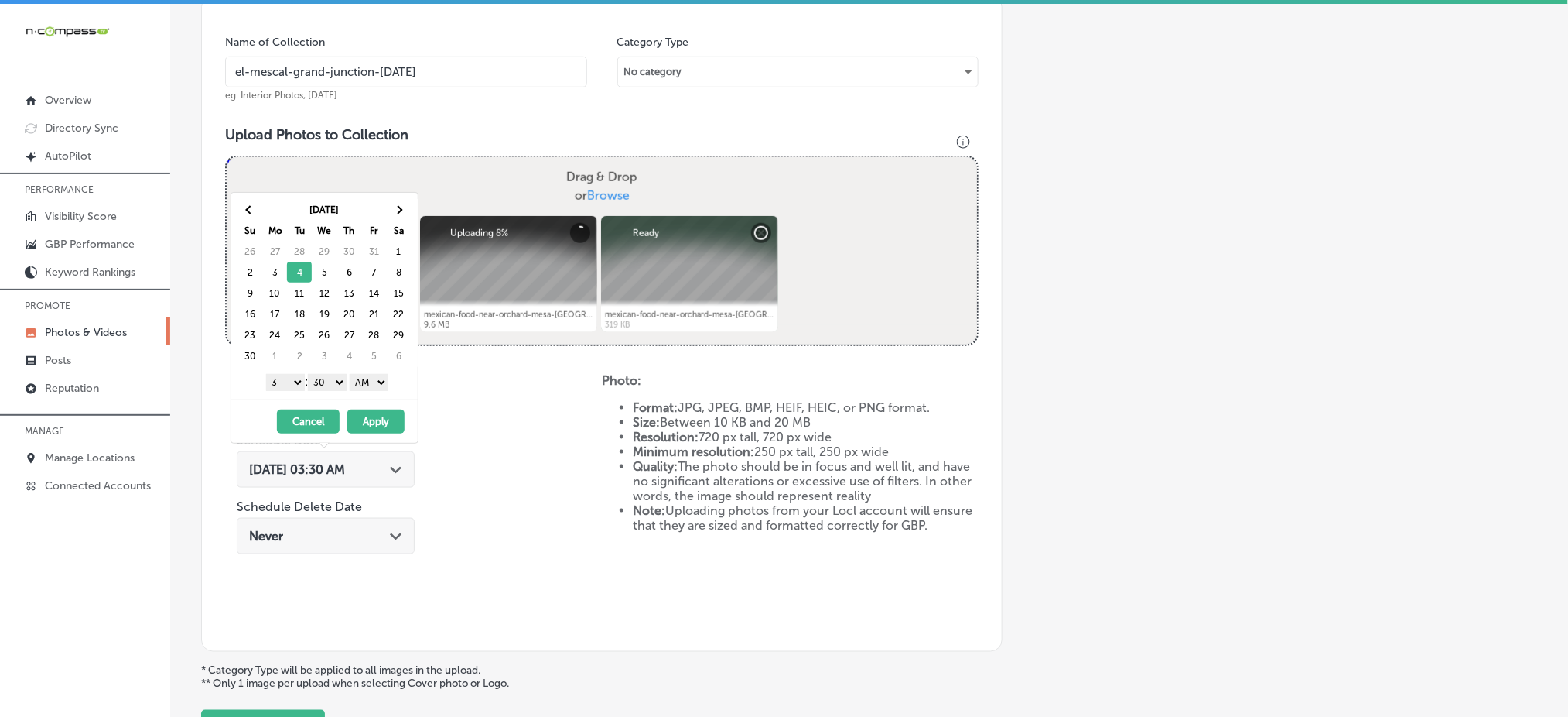
click at [298, 390] on div "1 2 3 4 5 6 7 8 9 10 11 12 : 00 10 20 30 40 50 AM PM" at bounding box center [327, 382] width 180 height 23
click at [282, 381] on select "1 2 3 4 5 6 7 8 9 10 11 12" at bounding box center [286, 383] width 39 height 17
click at [335, 376] on select "00 10 20 30 40 50" at bounding box center [327, 383] width 39 height 17
click at [360, 385] on select "AM PM" at bounding box center [369, 383] width 39 height 17
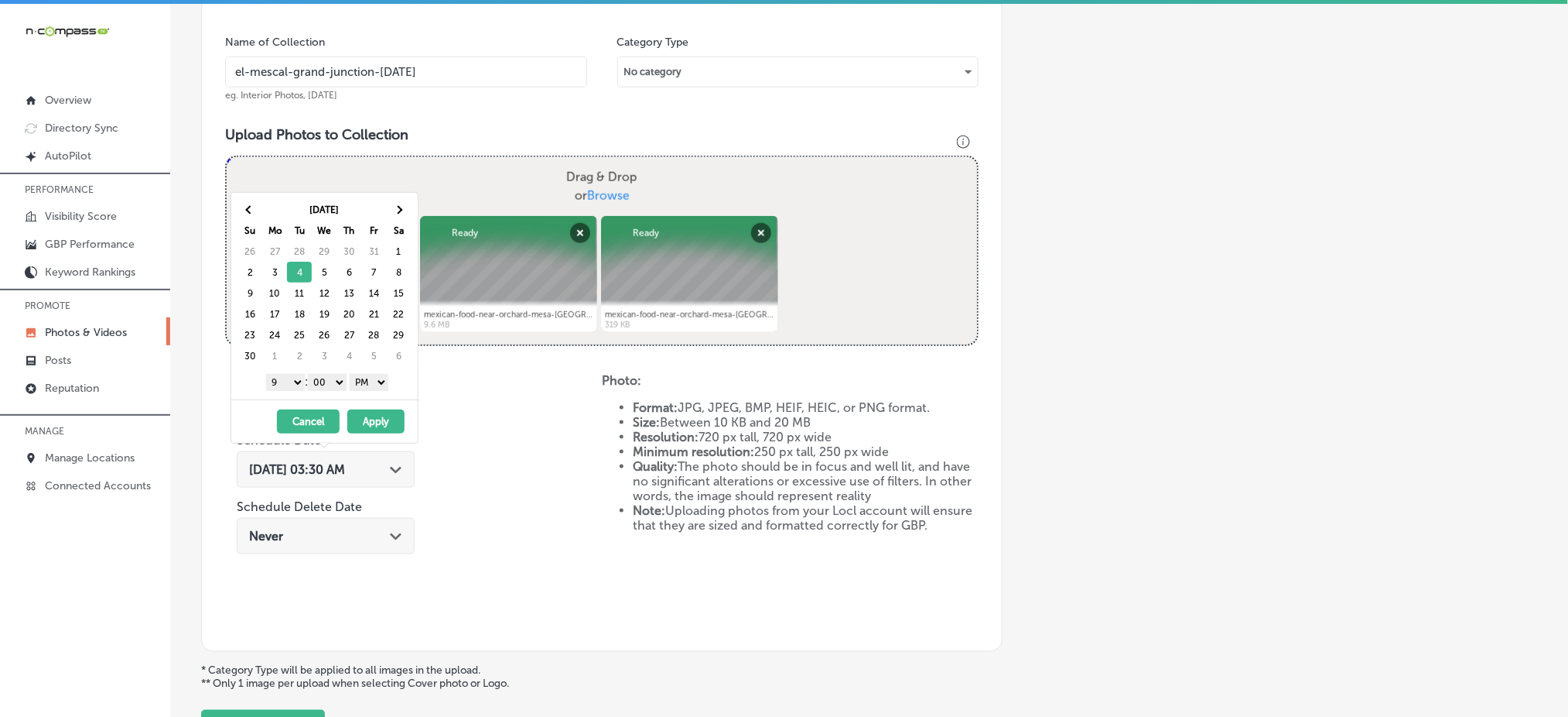
click at [367, 431] on button "Apply" at bounding box center [376, 421] width 57 height 24
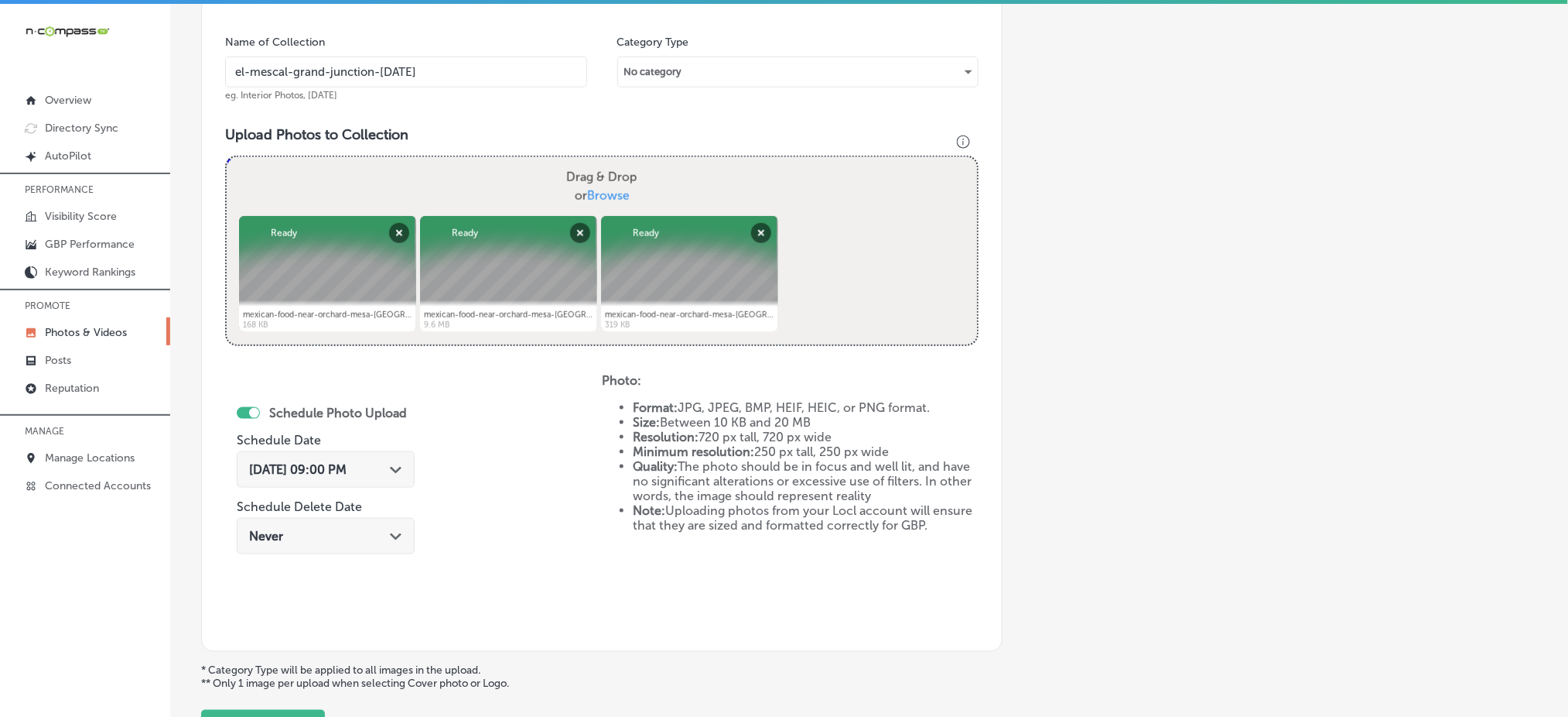
scroll to position [582, 0]
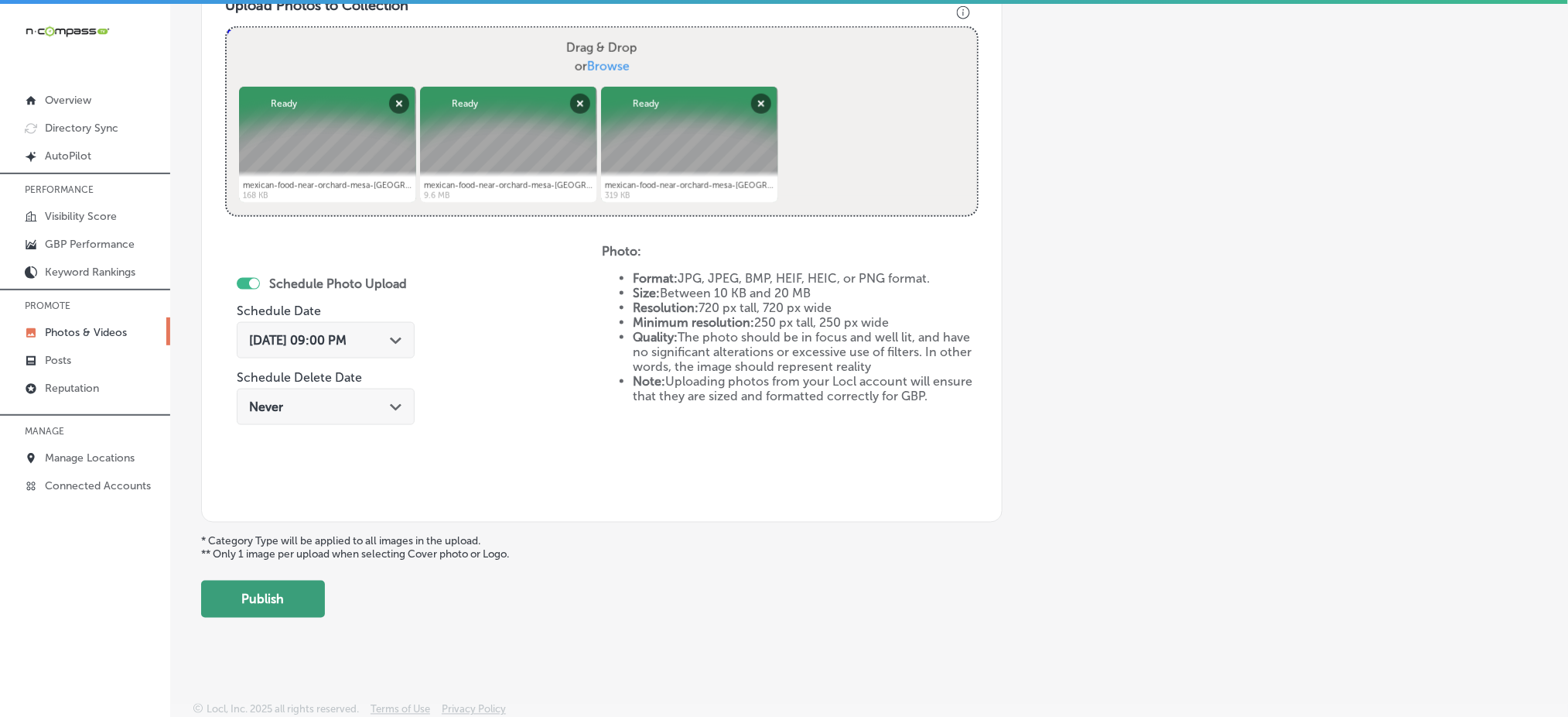
click at [298, 612] on button "Publish" at bounding box center [263, 599] width 124 height 37
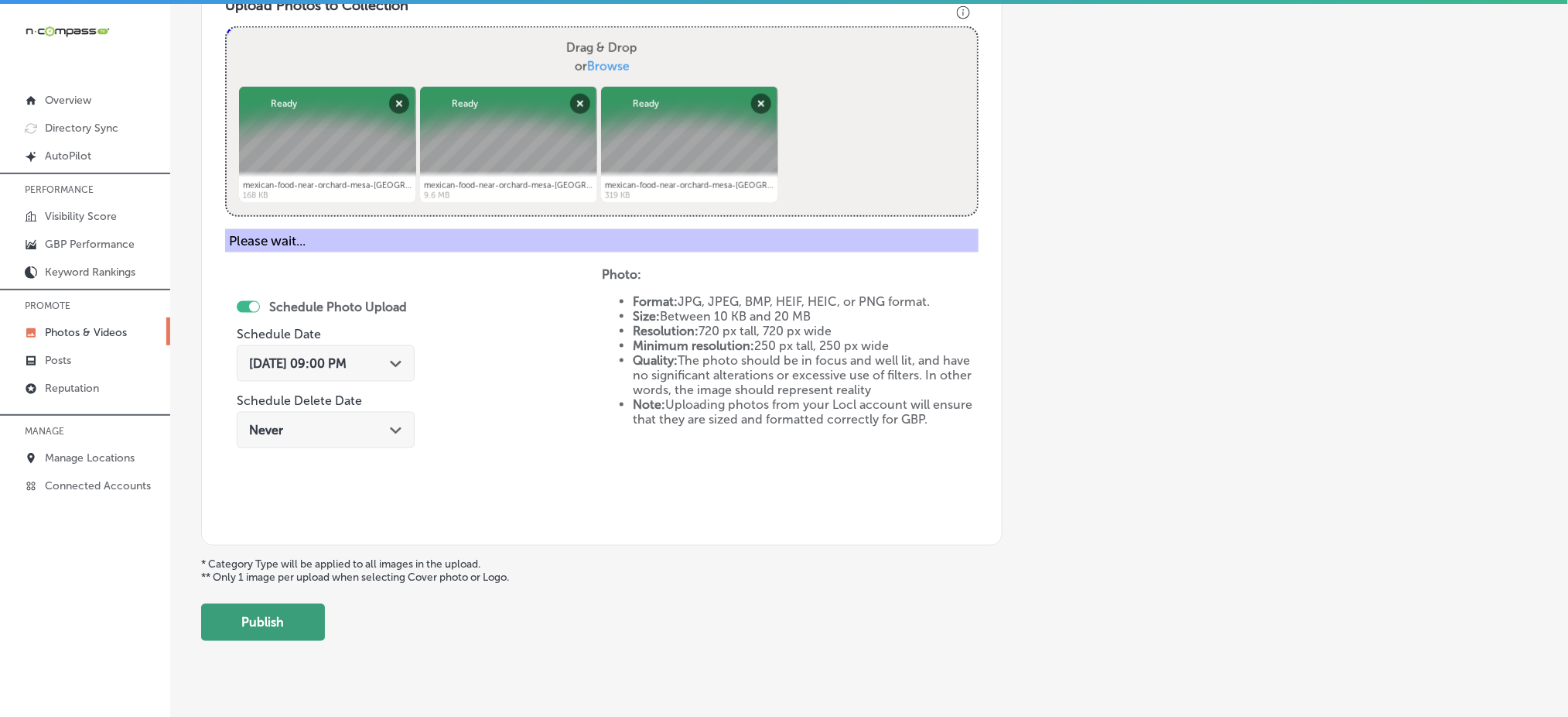
scroll to position [452, 0]
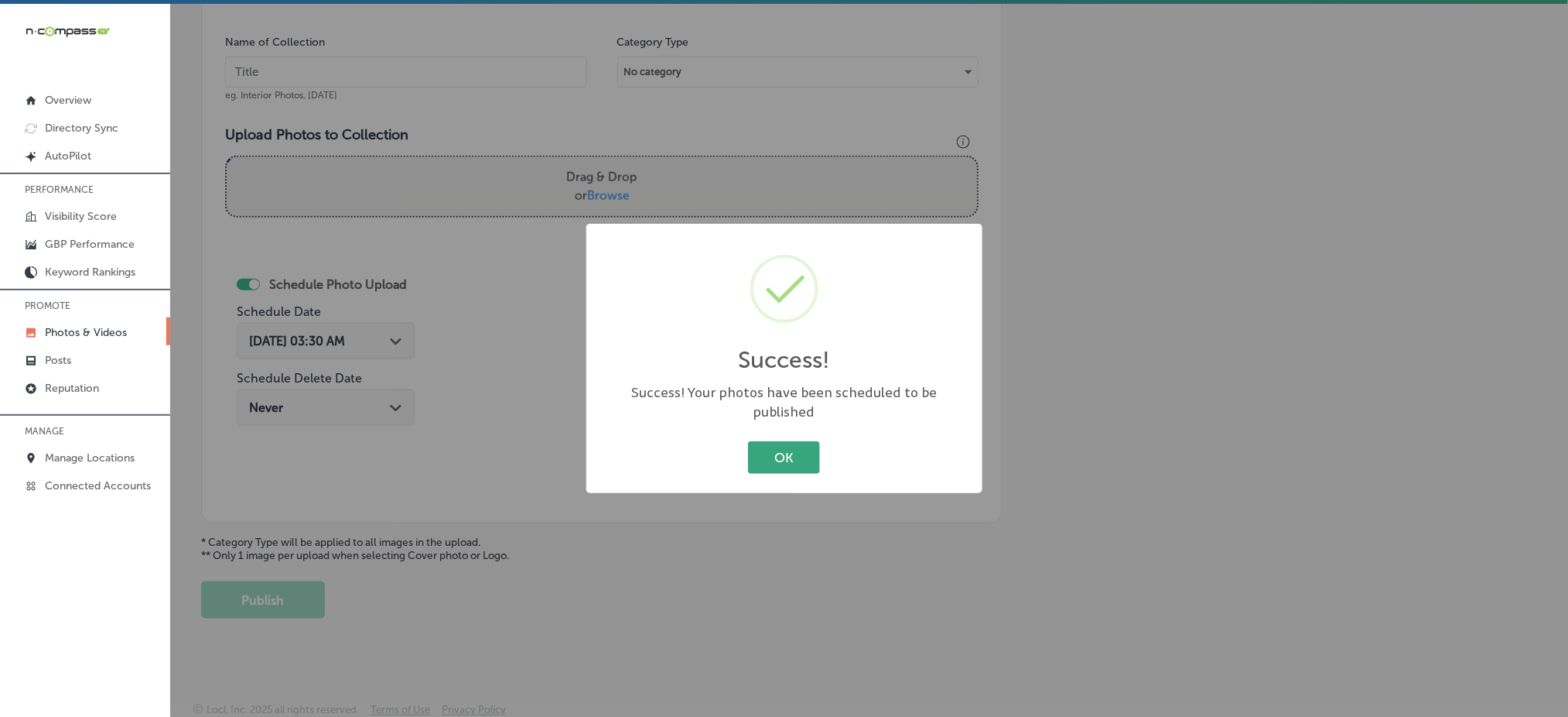
click at [769, 453] on button "OK" at bounding box center [784, 456] width 72 height 32
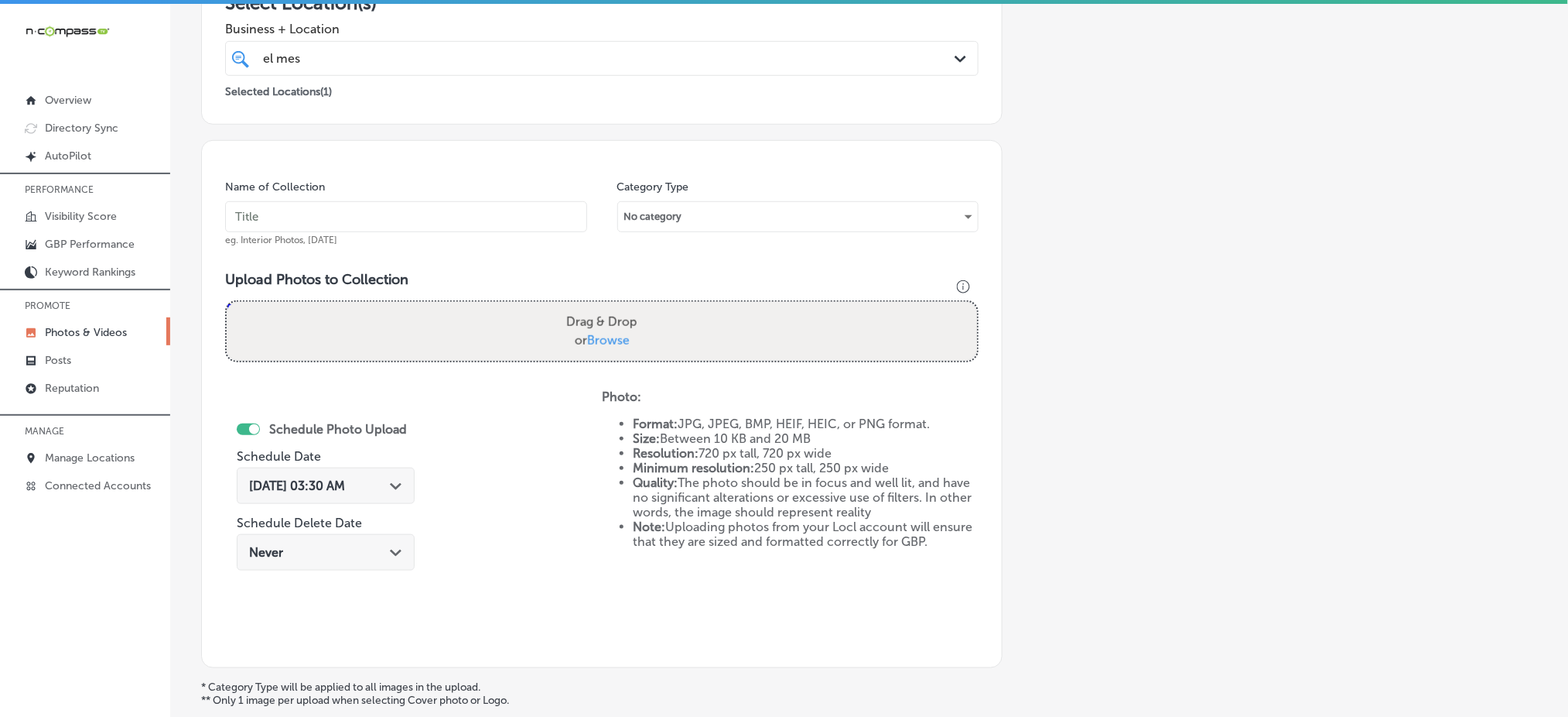
scroll to position [246, 0]
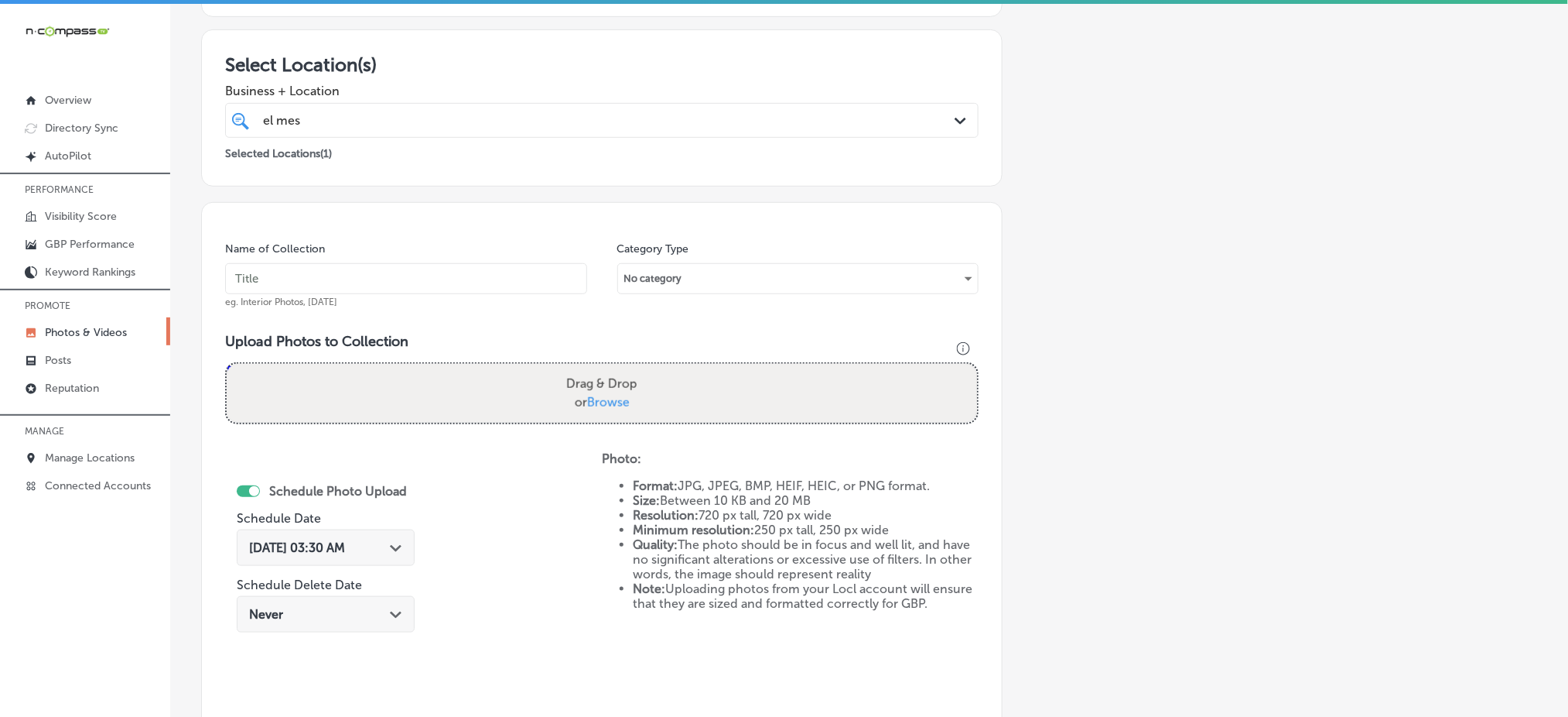
click at [359, 271] on input "text" at bounding box center [406, 279] width 362 height 31
paste input "el-mescal-grand-junction-[DATE]"
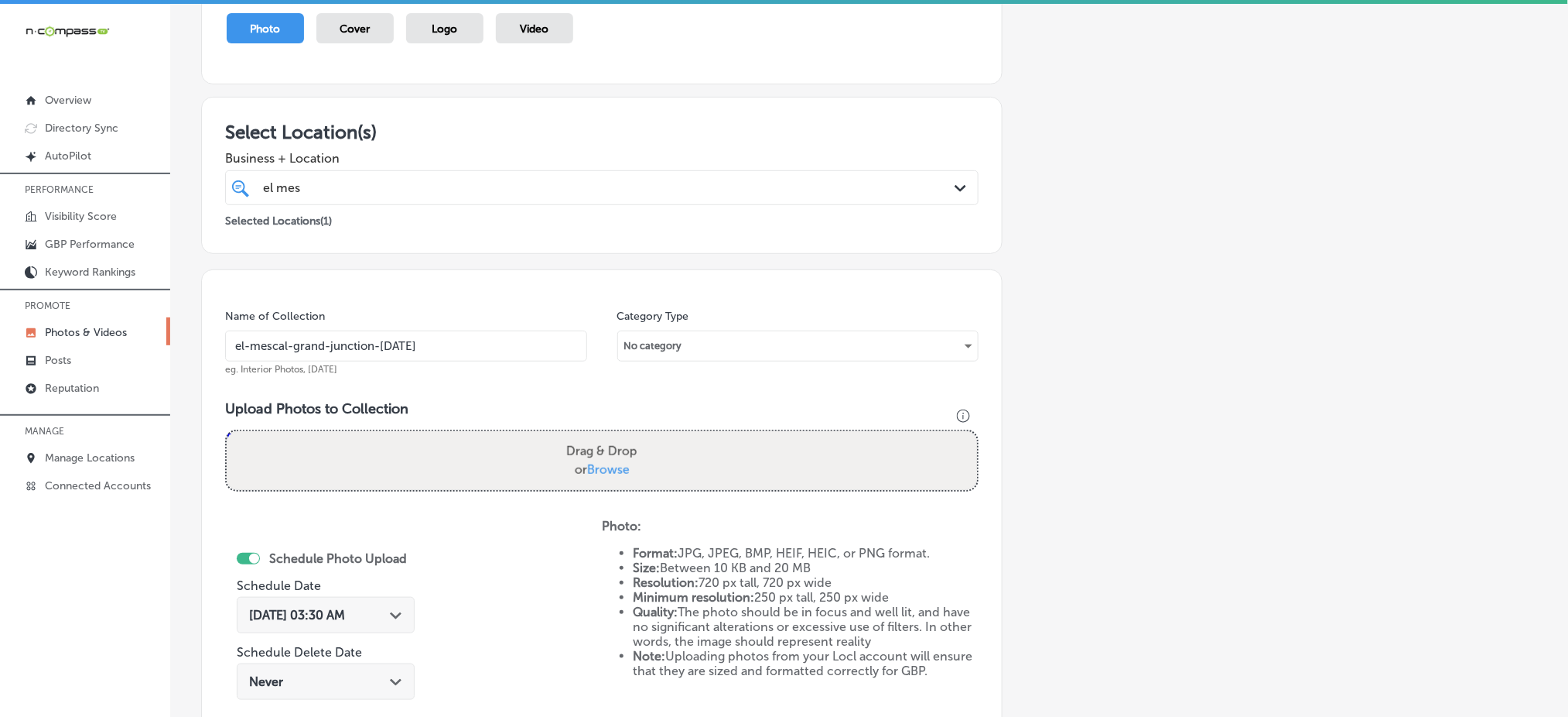
scroll to position [143, 0]
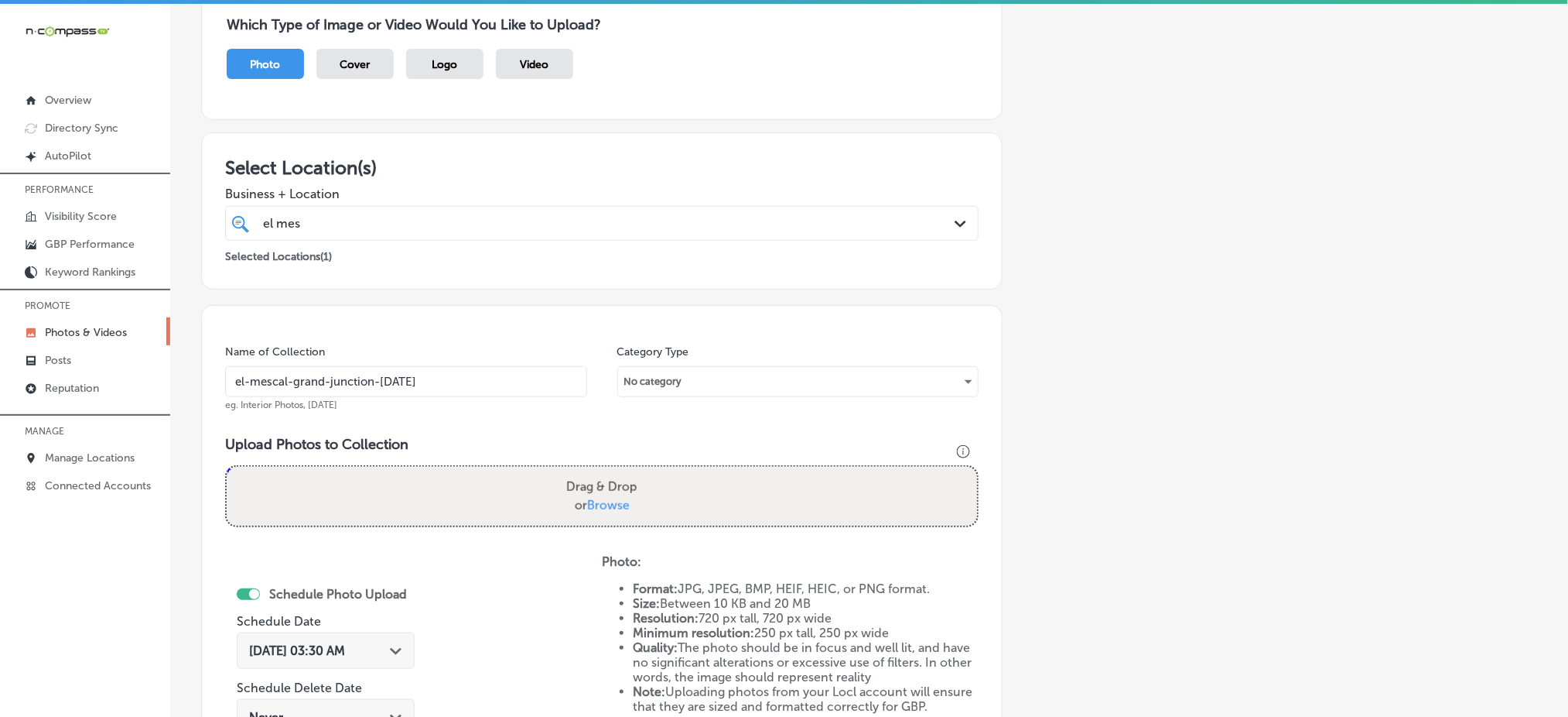
type input "el-mescal-grand-junction-[DATE]"
click at [590, 509] on span "Browse" at bounding box center [608, 505] width 43 height 15
click at [590, 471] on input "Drag & Drop or Browse" at bounding box center [601, 469] width 751 height 5
type input "C:\fakepath\mexican-food-near-orchard-[GEOGRAPHIC_DATA]-grand-junction-co (2).p…"
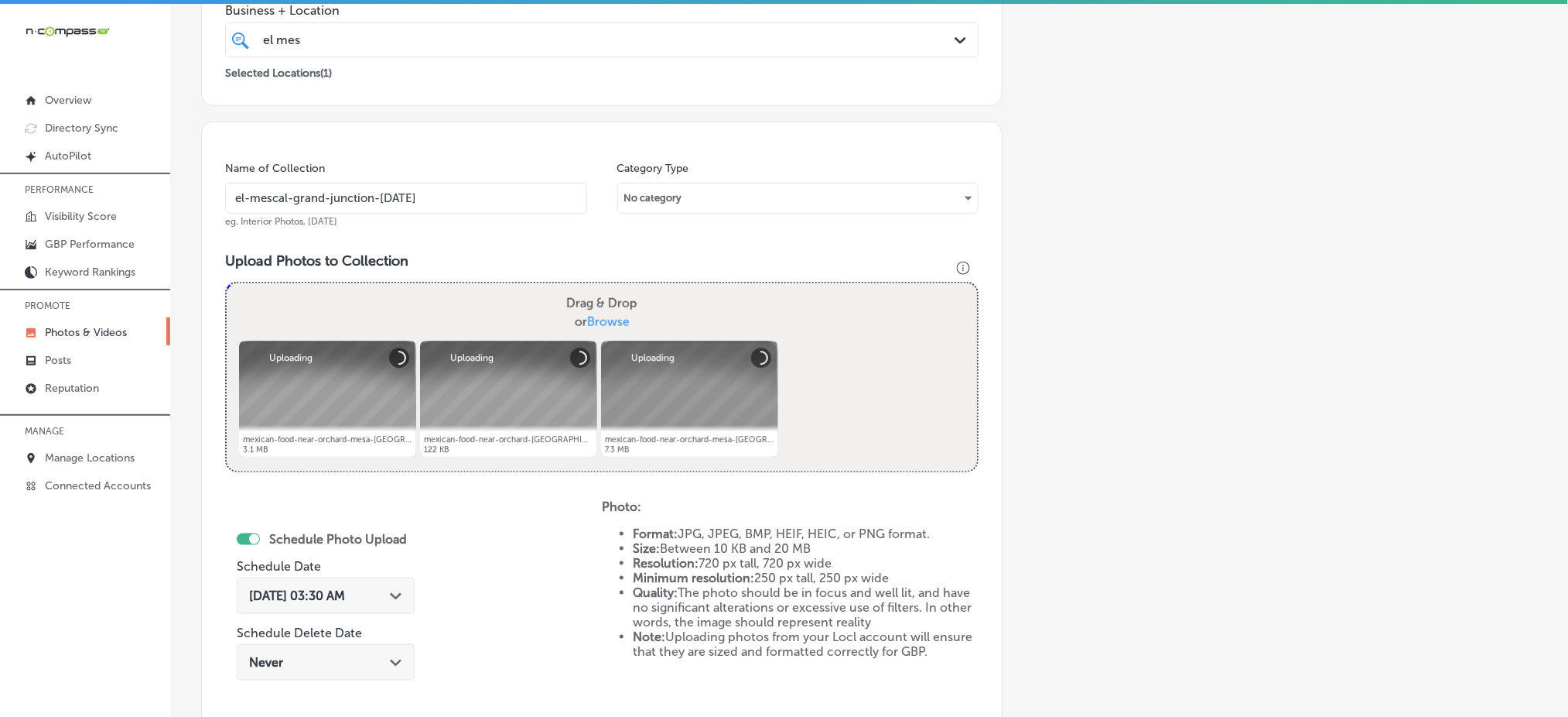
scroll to position [556, 0]
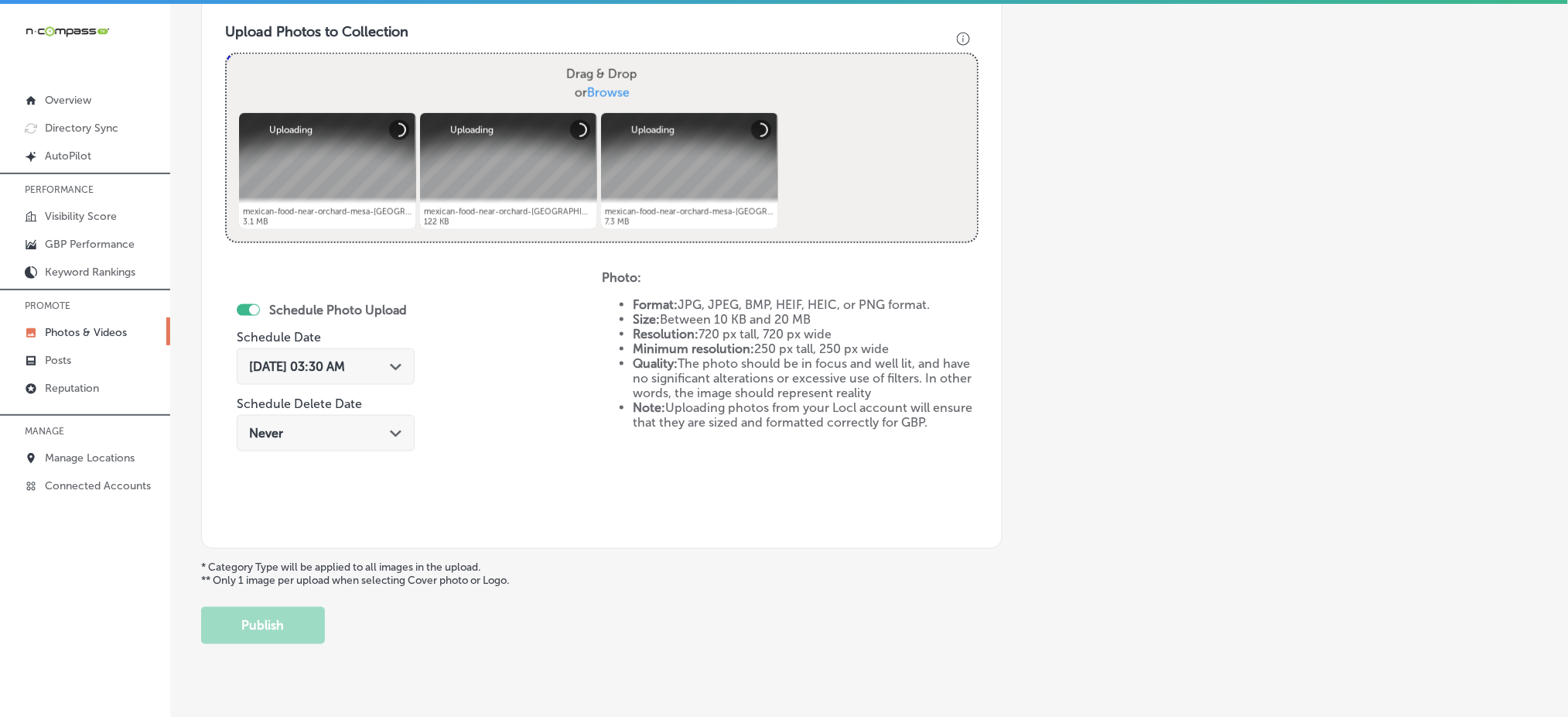
click at [331, 367] on span "[DATE] 03:30 AM" at bounding box center [296, 366] width 96 height 15
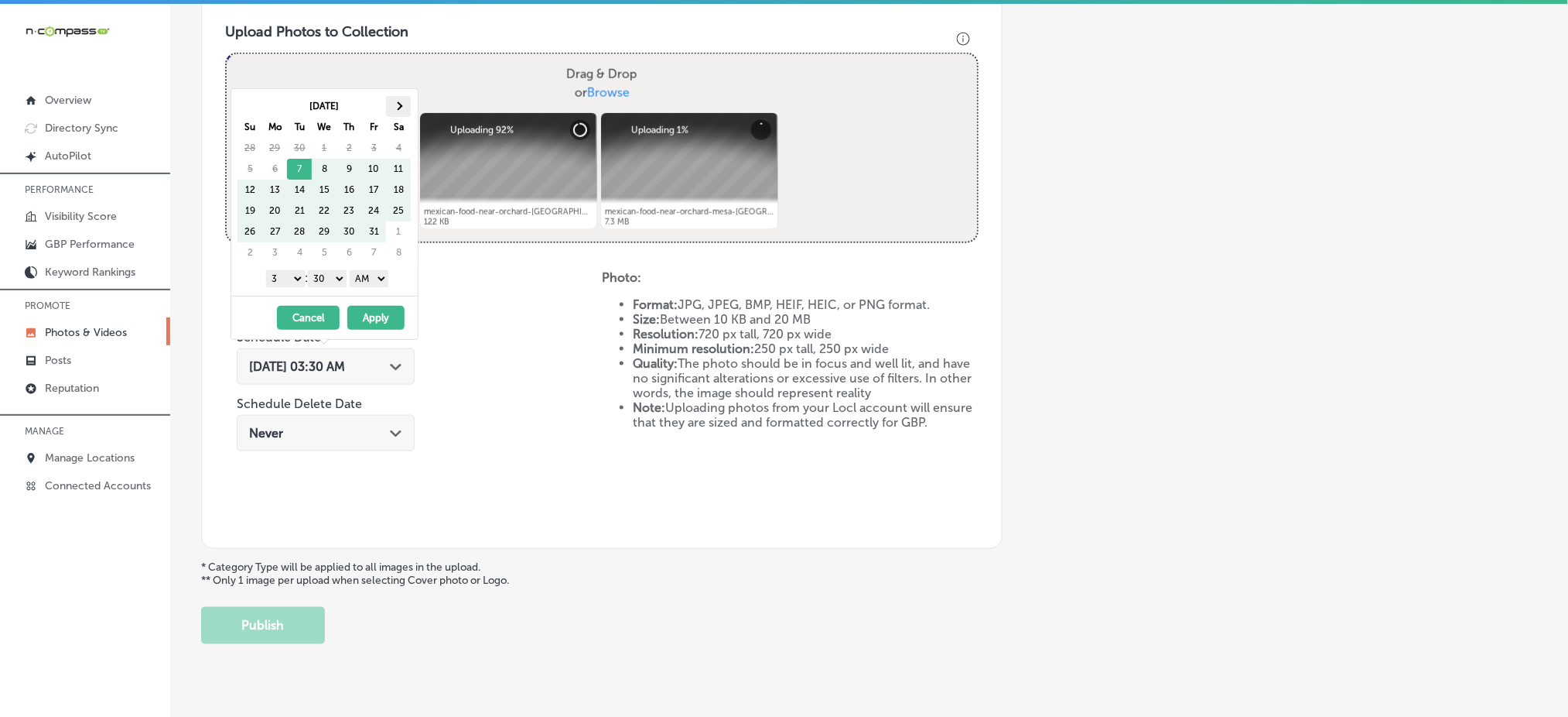
click at [401, 108] on span at bounding box center [398, 106] width 9 height 9
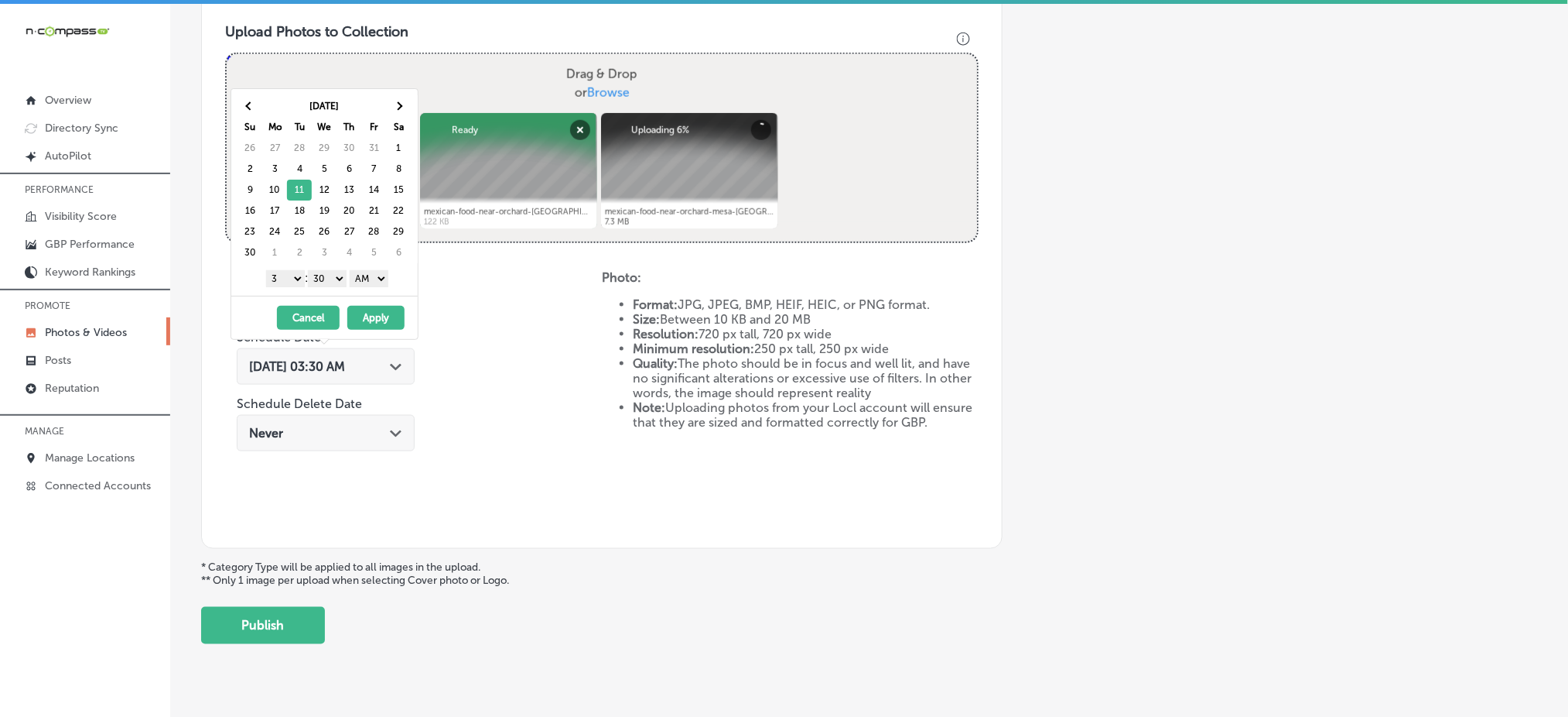
click at [279, 275] on select "1 2 3 4 5 6 7 8 9 10 11 12" at bounding box center [286, 279] width 39 height 17
click at [324, 271] on select "00 10 20 30 40 50" at bounding box center [327, 279] width 39 height 17
click at [377, 282] on select "AM PM" at bounding box center [369, 279] width 39 height 17
click at [353, 270] on select "AM PM" at bounding box center [369, 279] width 39 height 17
click at [373, 280] on select "AM PM" at bounding box center [369, 279] width 39 height 17
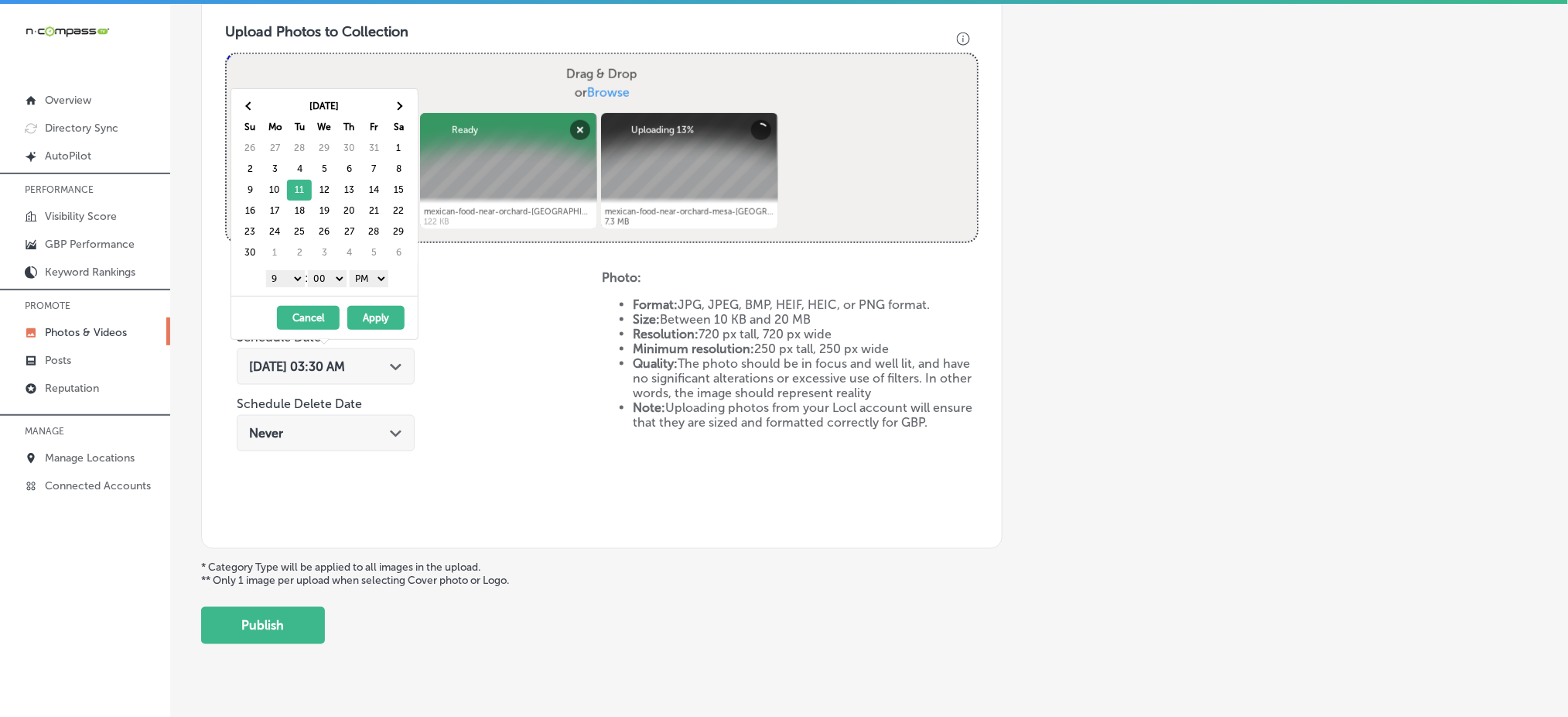
click at [373, 321] on button "Apply" at bounding box center [376, 318] width 57 height 24
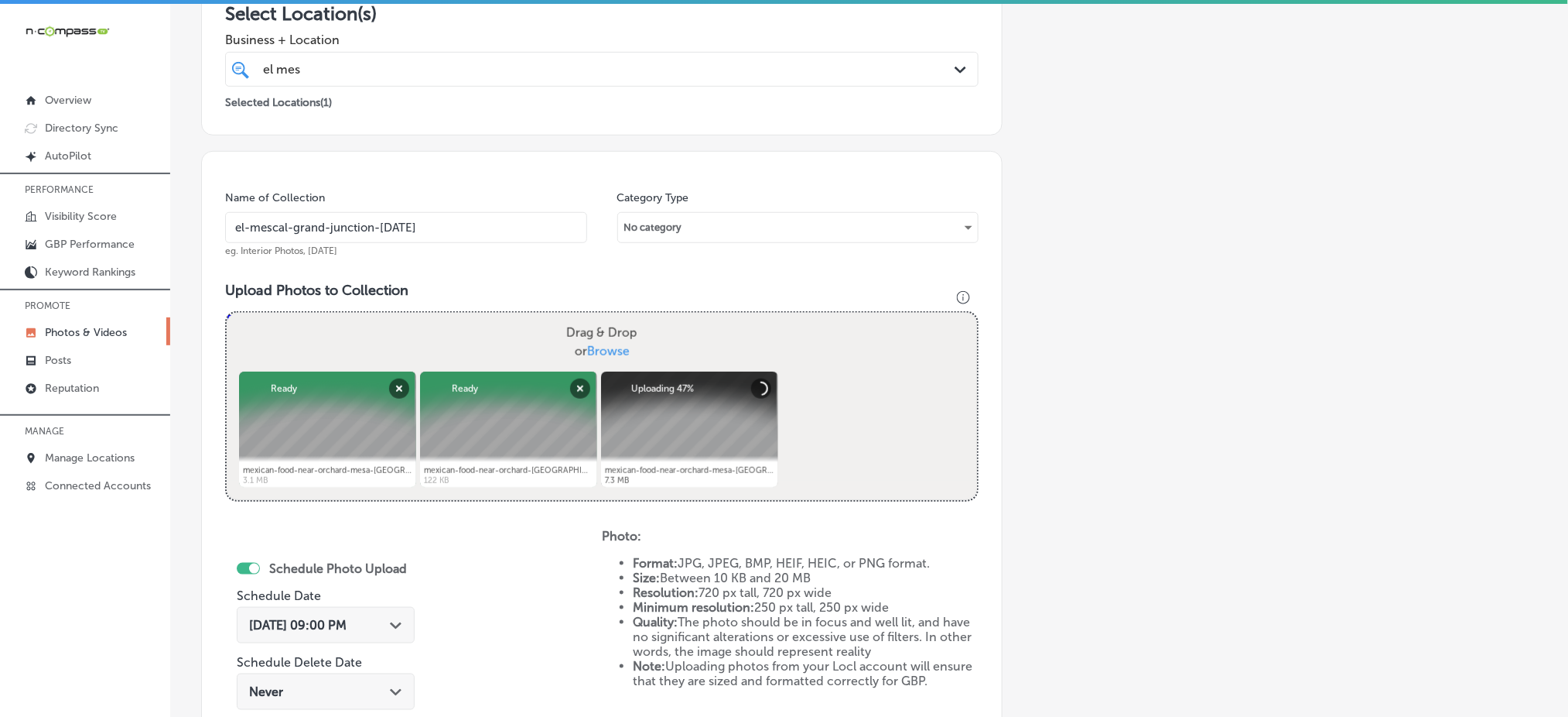
scroll to position [310, 0]
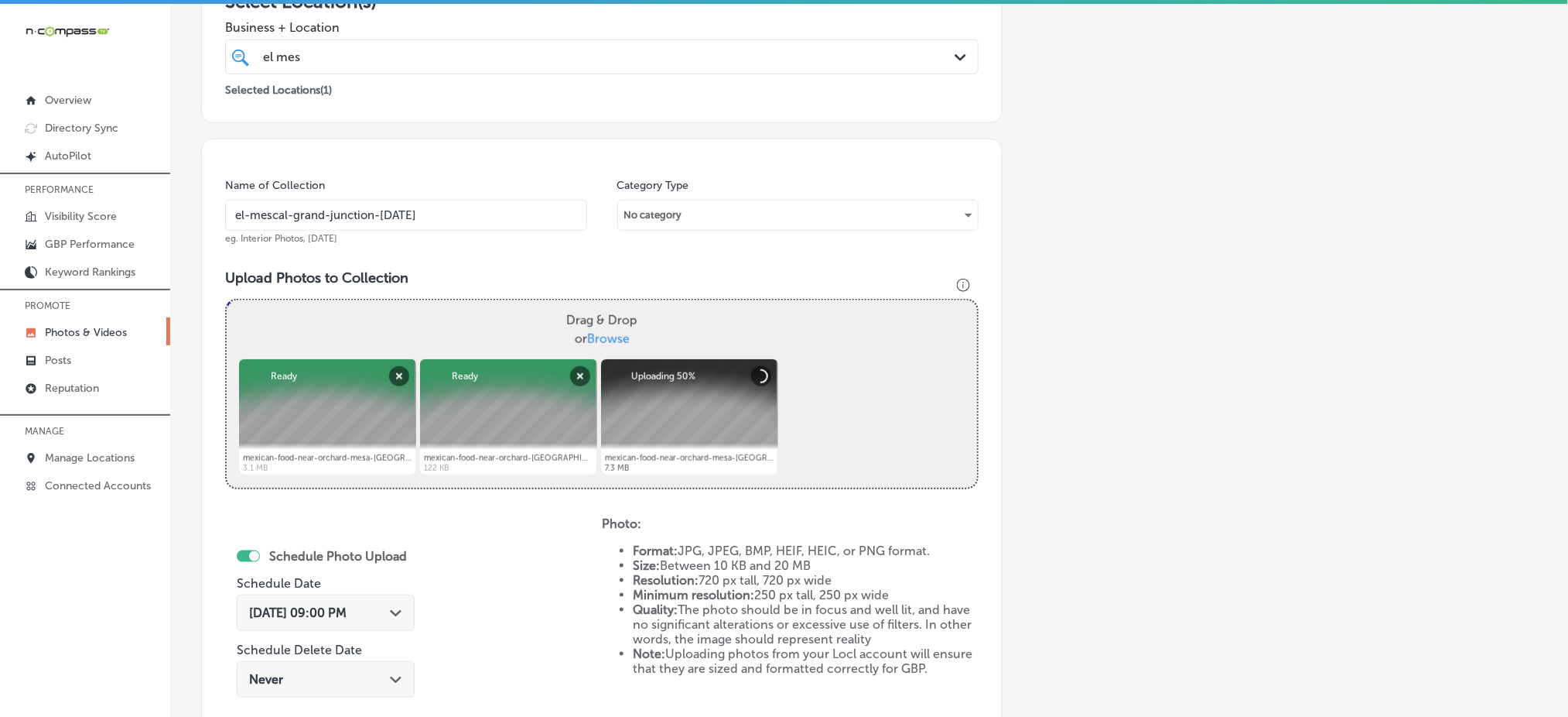
click at [701, 401] on div at bounding box center [690, 418] width 177 height 116
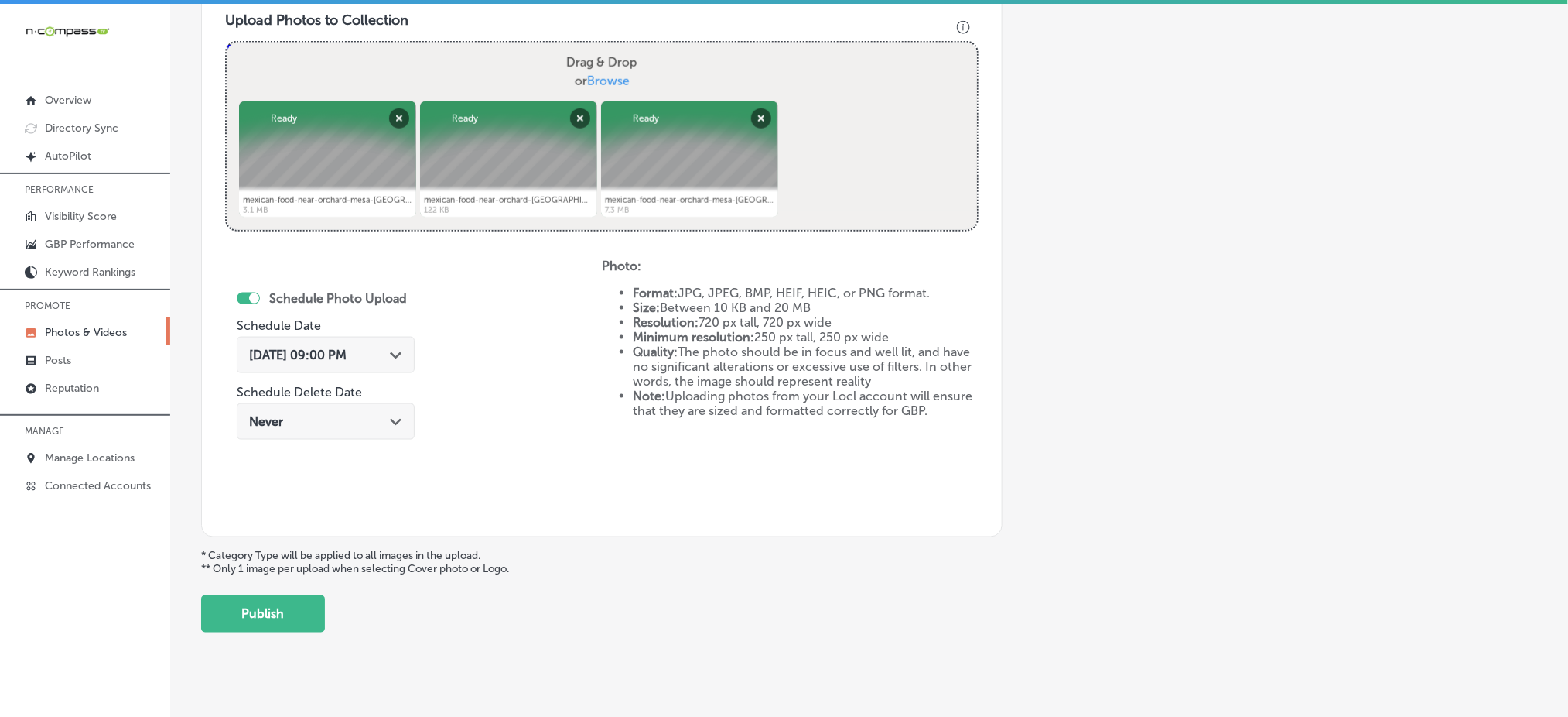
scroll to position [582, 0]
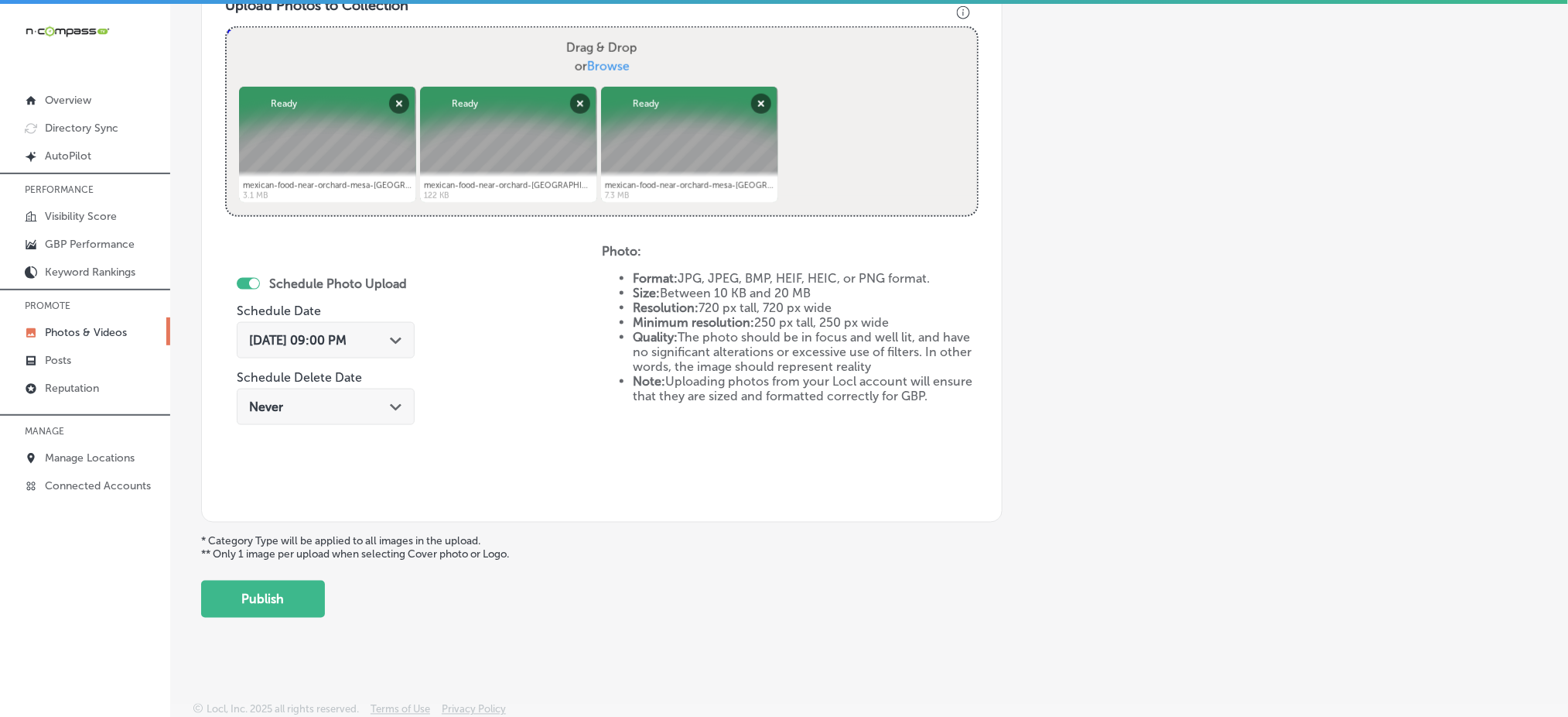
click at [339, 355] on div "[DATE] 09:00 PM Path Created with Sketch." at bounding box center [325, 340] width 178 height 37
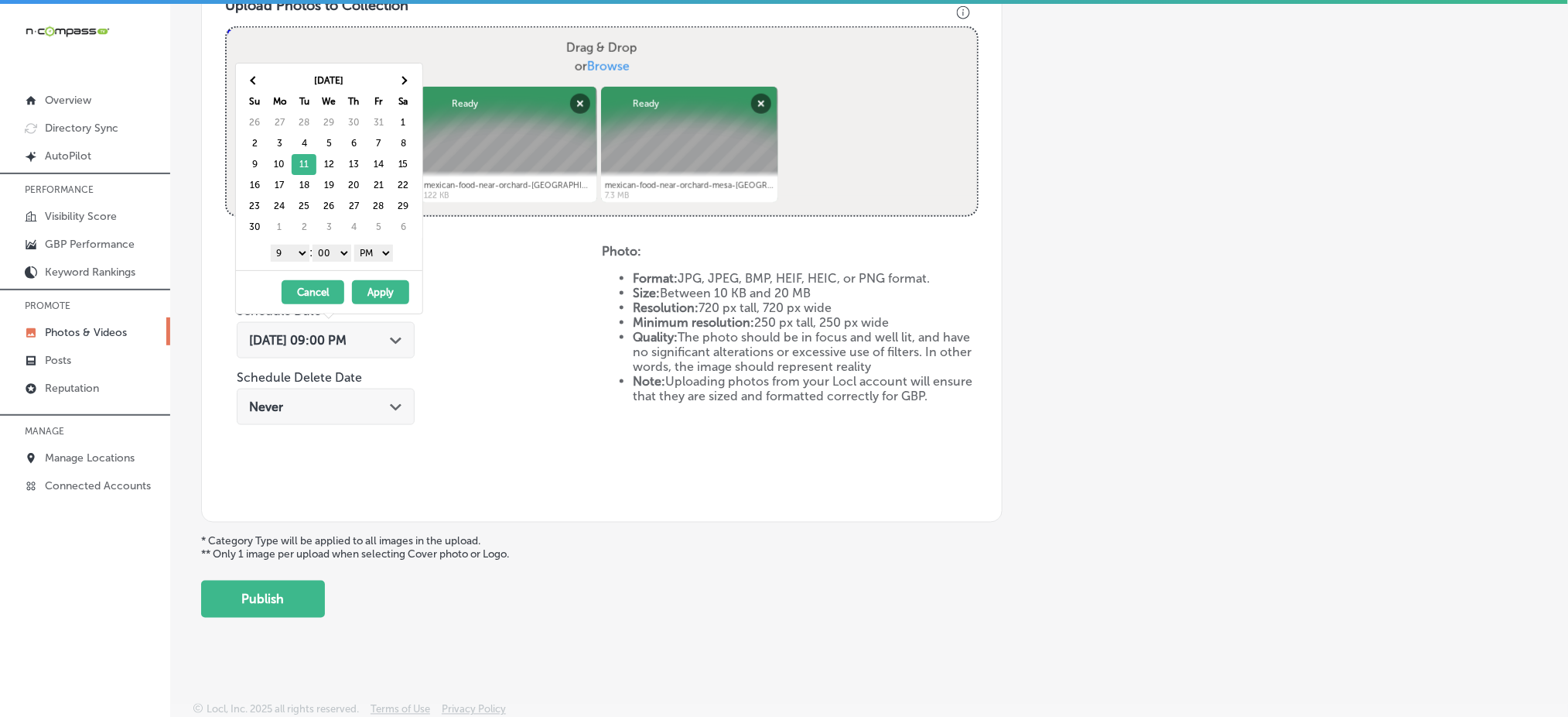
click at [339, 346] on div "[DATE] 09:00 PM Path Created with Sketch." at bounding box center [325, 340] width 178 height 37
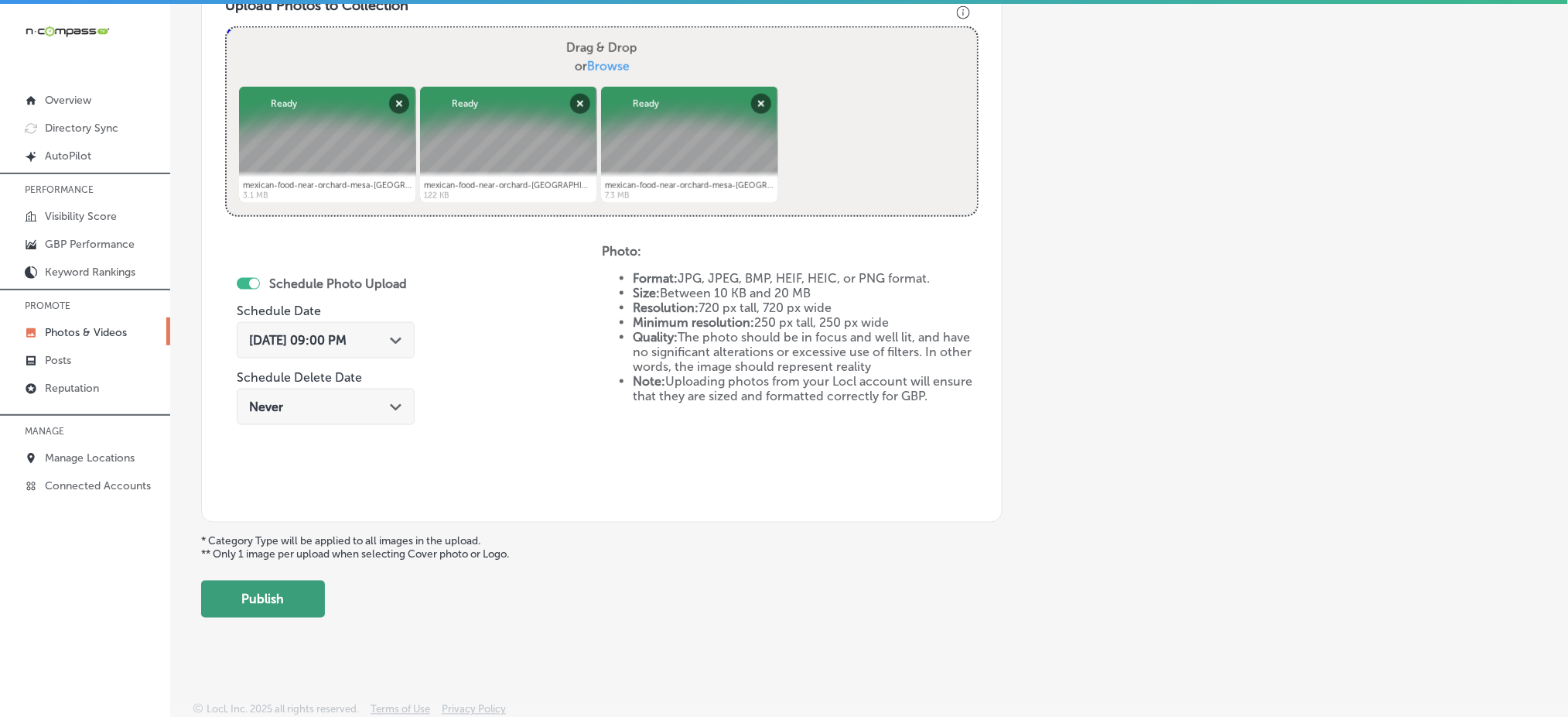
click at [248, 609] on button "Publish" at bounding box center [263, 599] width 124 height 37
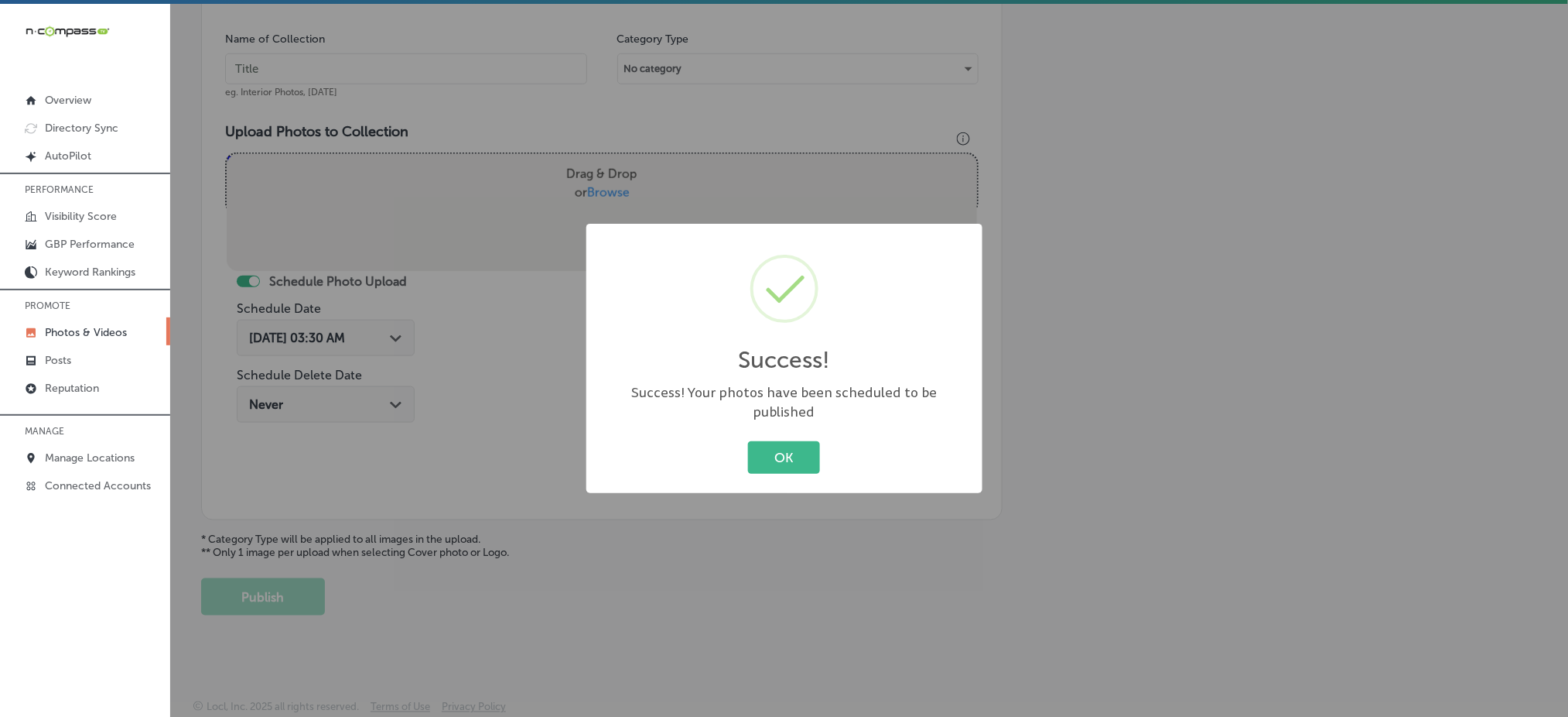
scroll to position [452, 0]
click at [781, 457] on button "OK" at bounding box center [784, 456] width 72 height 32
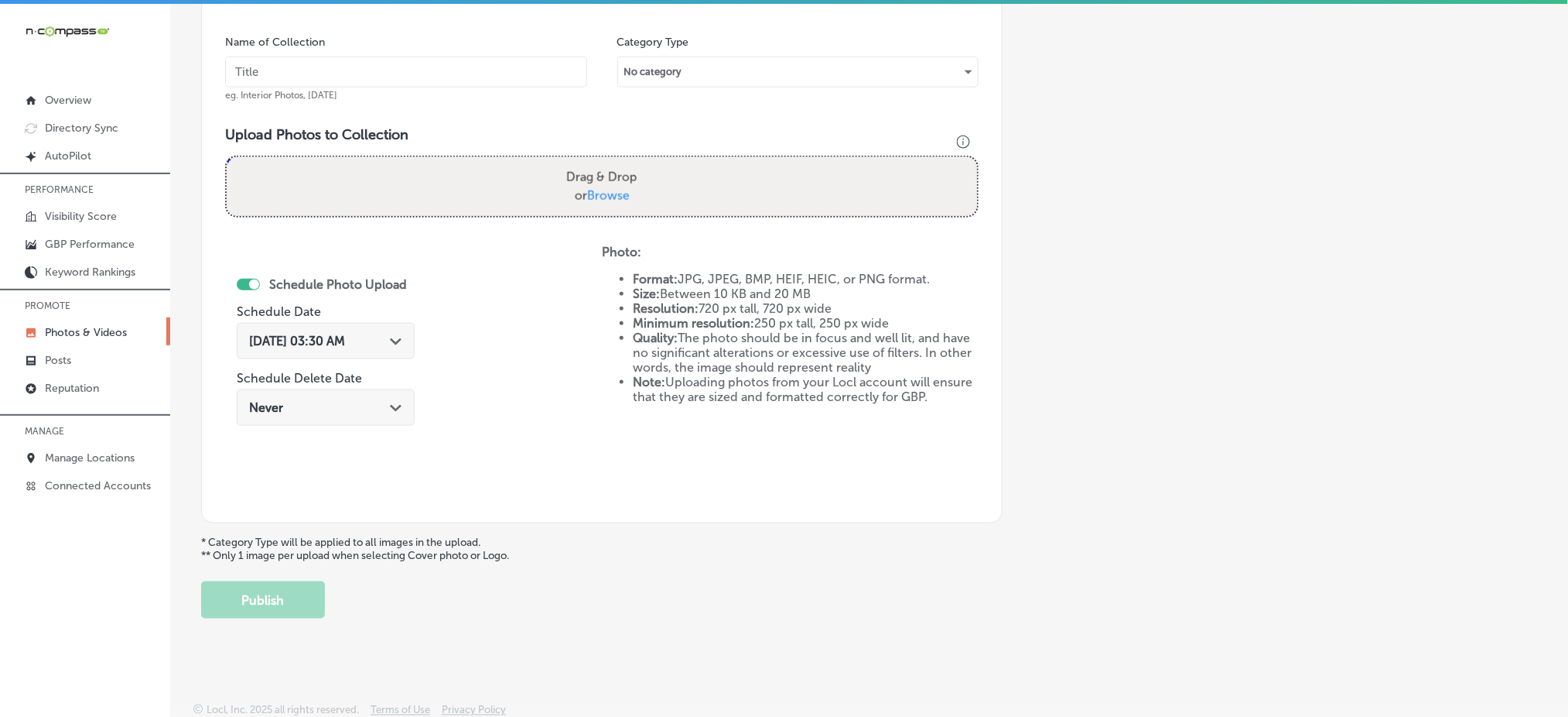
click at [385, 74] on input "text" at bounding box center [406, 72] width 362 height 31
paste input "el-mescal-grand-junction-[DATE]"
type input "el-mescal-grand-junction-[DATE]"
click at [620, 195] on span "Browse" at bounding box center [608, 195] width 43 height 15
click at [620, 162] on input "Drag & Drop or Browse" at bounding box center [601, 159] width 751 height 5
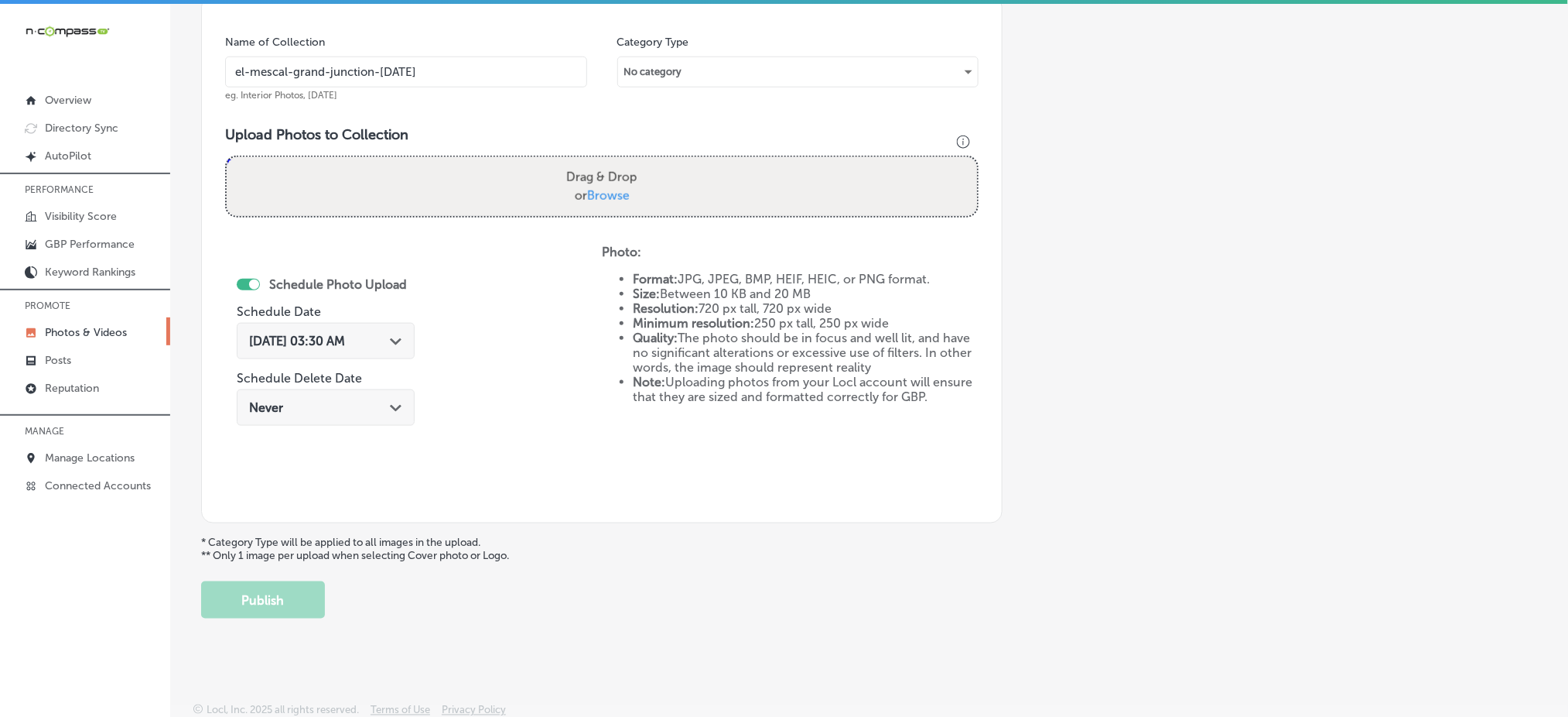
type input "C:\fakepath\mexican-food-near-orchard-mesa-[GEOGRAPHIC_DATA]-grand-junction-co …"
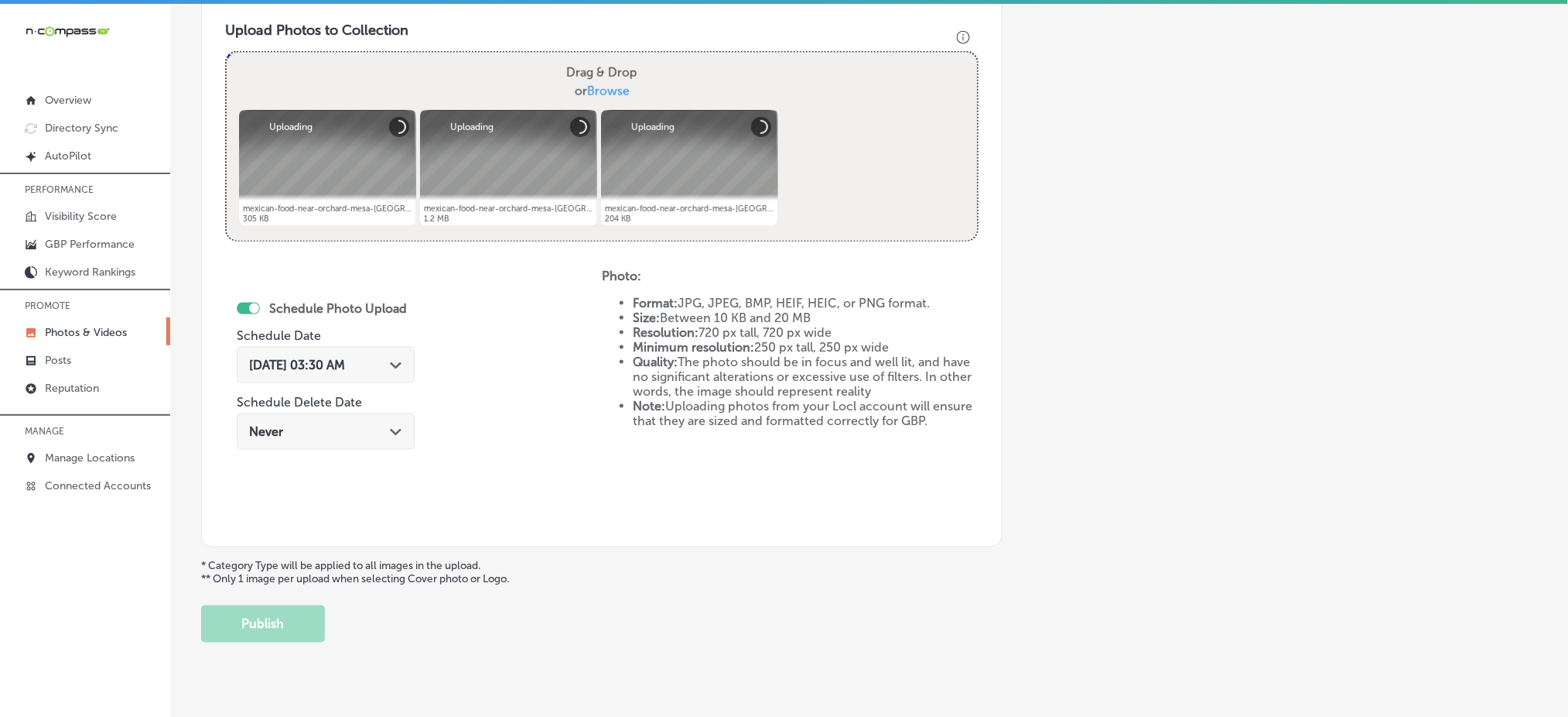
scroll to position [582, 0]
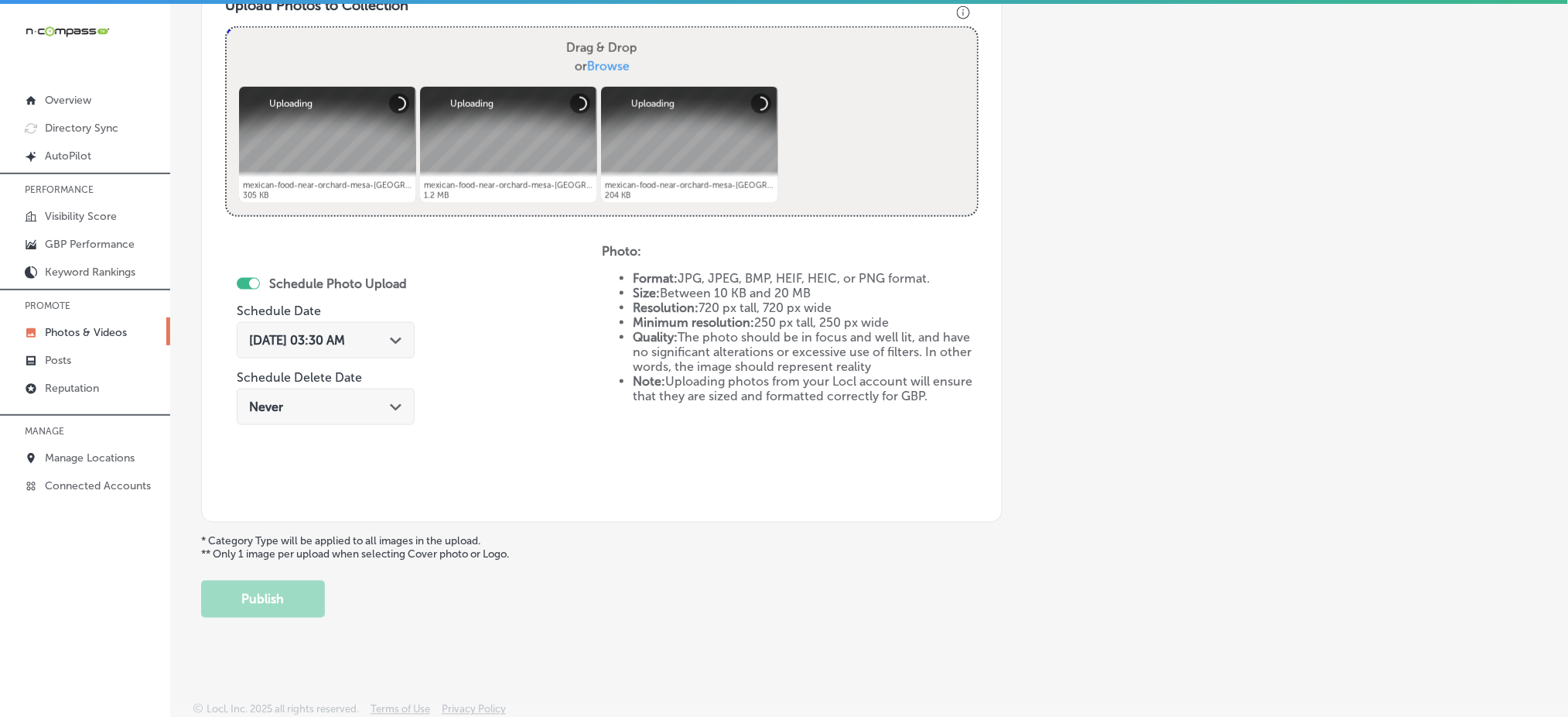
click at [359, 362] on div "[DATE] 03:30 AM Path Created with Sketch." at bounding box center [325, 344] width 178 height 52
click at [345, 344] on span "[DATE] 03:30 AM" at bounding box center [296, 339] width 96 height 15
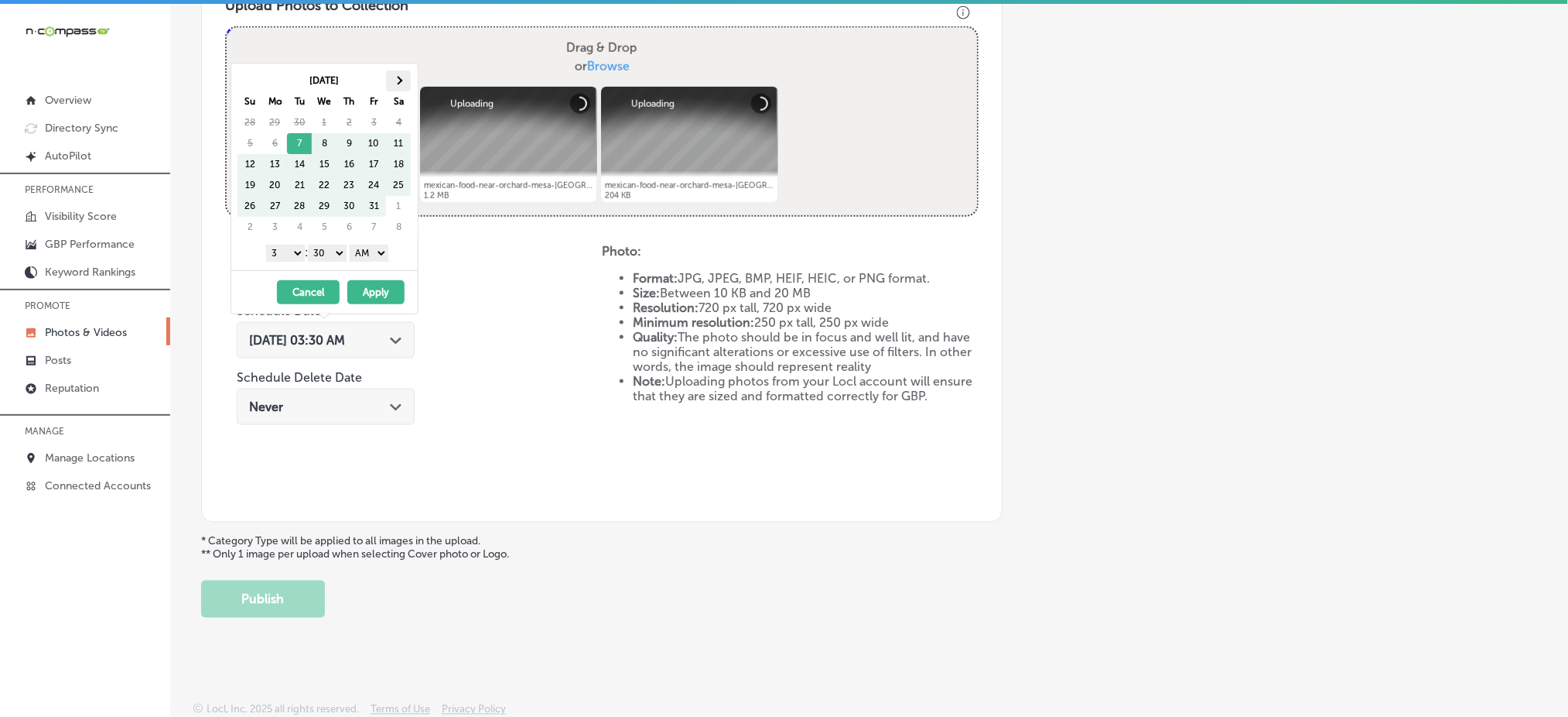
click at [402, 82] on th at bounding box center [399, 81] width 25 height 21
click at [273, 253] on select "1 2 3 4 5 6 7 8 9 10 11 12" at bounding box center [286, 253] width 39 height 17
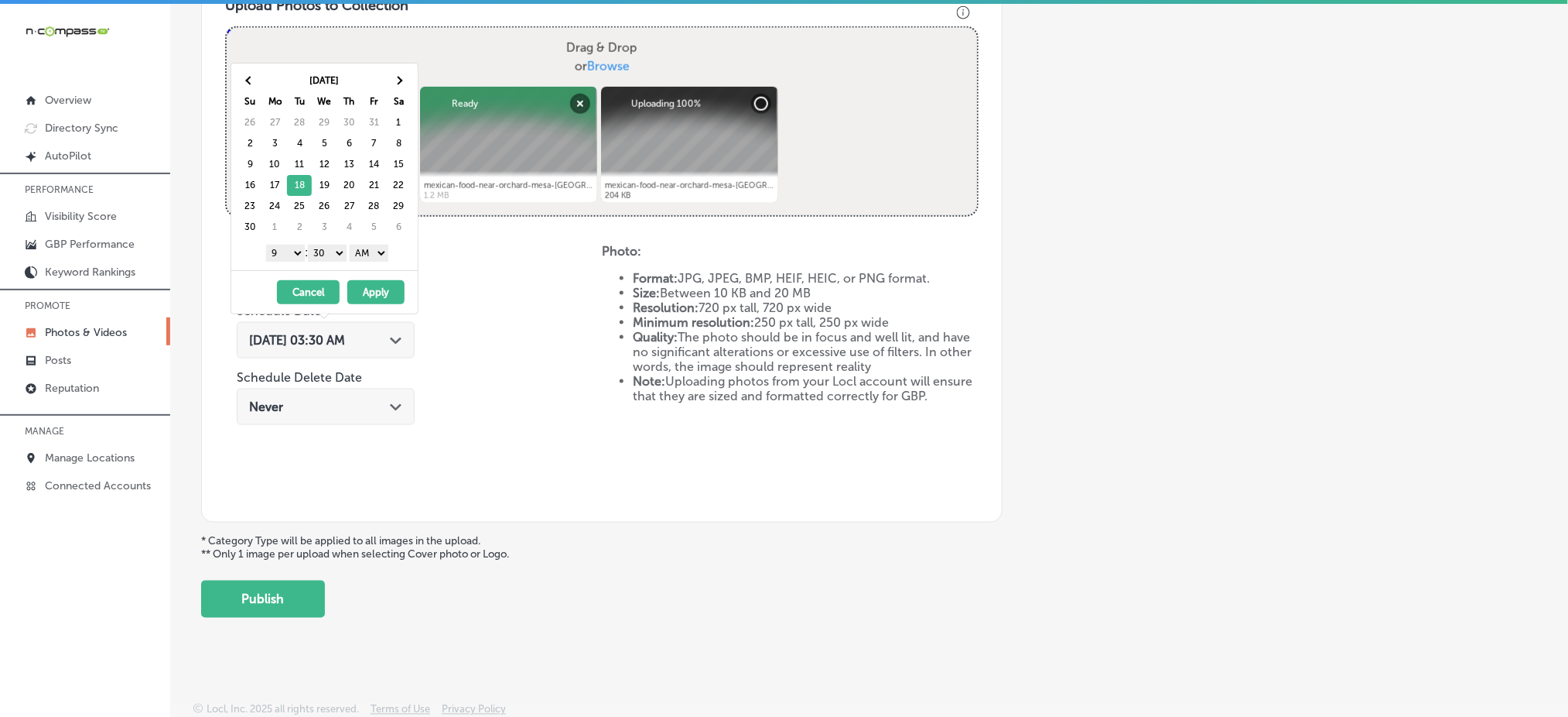
click at [337, 252] on select "00 10 20 30 40 50" at bounding box center [327, 253] width 39 height 17
click at [355, 253] on select "AM PM" at bounding box center [369, 253] width 39 height 17
click at [370, 295] on button "Apply" at bounding box center [376, 292] width 57 height 24
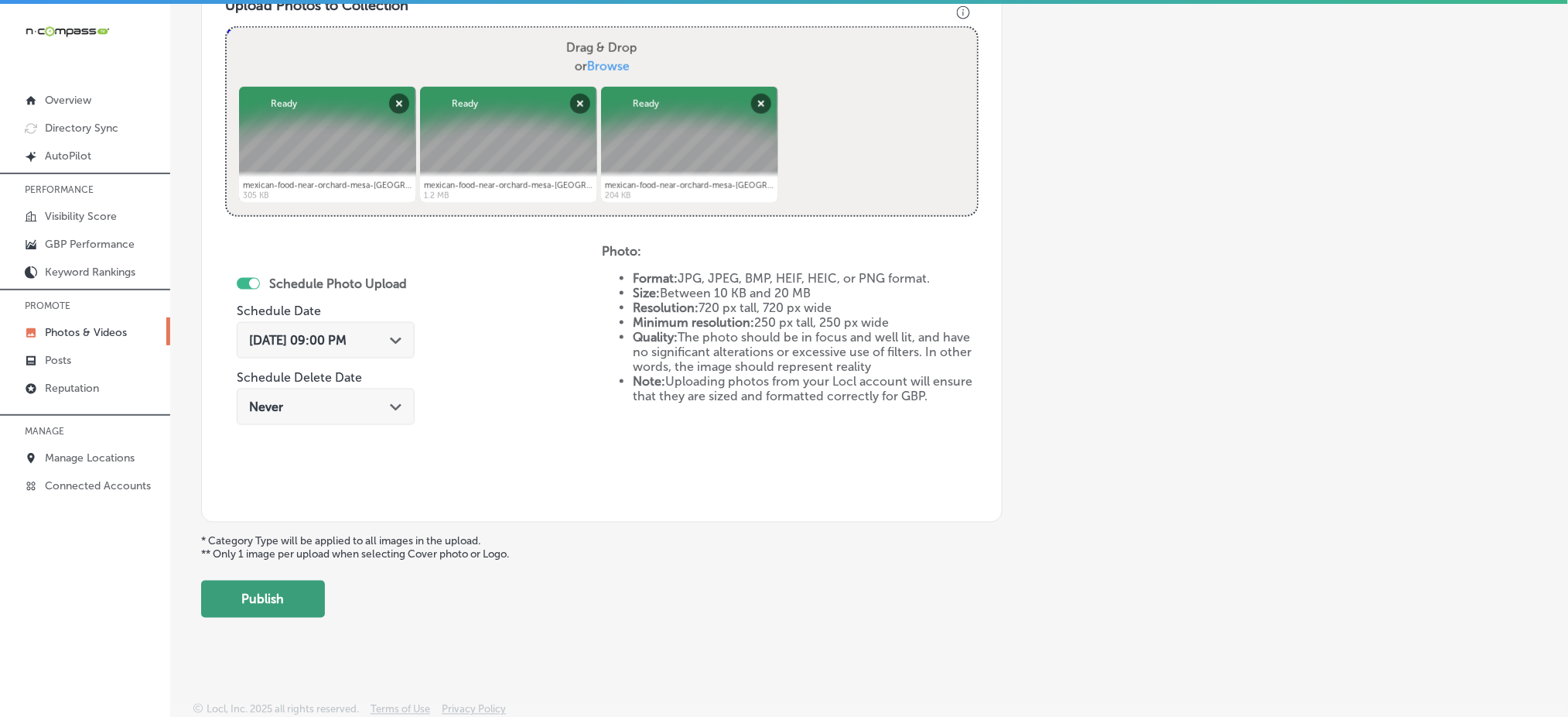
click at [287, 612] on button "Publish" at bounding box center [263, 599] width 124 height 37
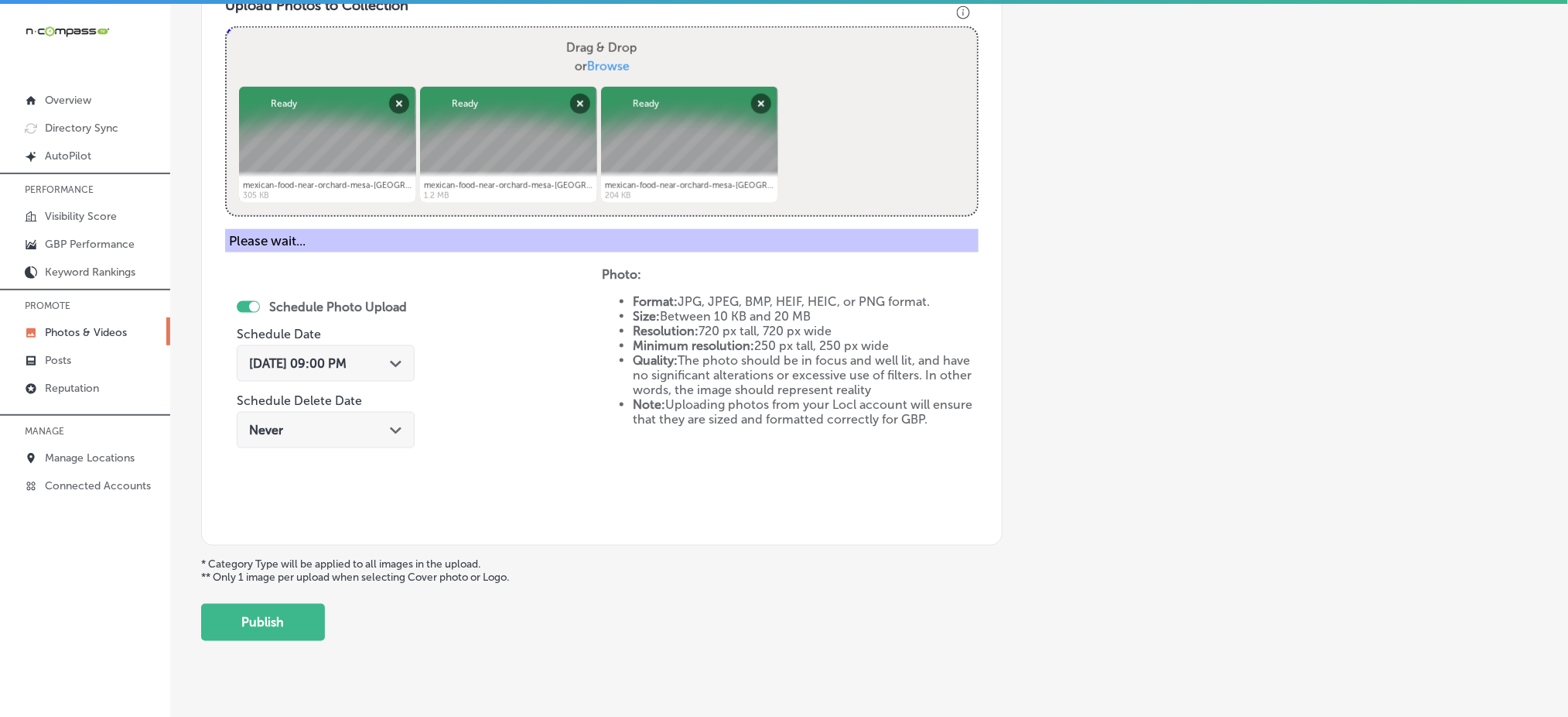
scroll to position [452, 0]
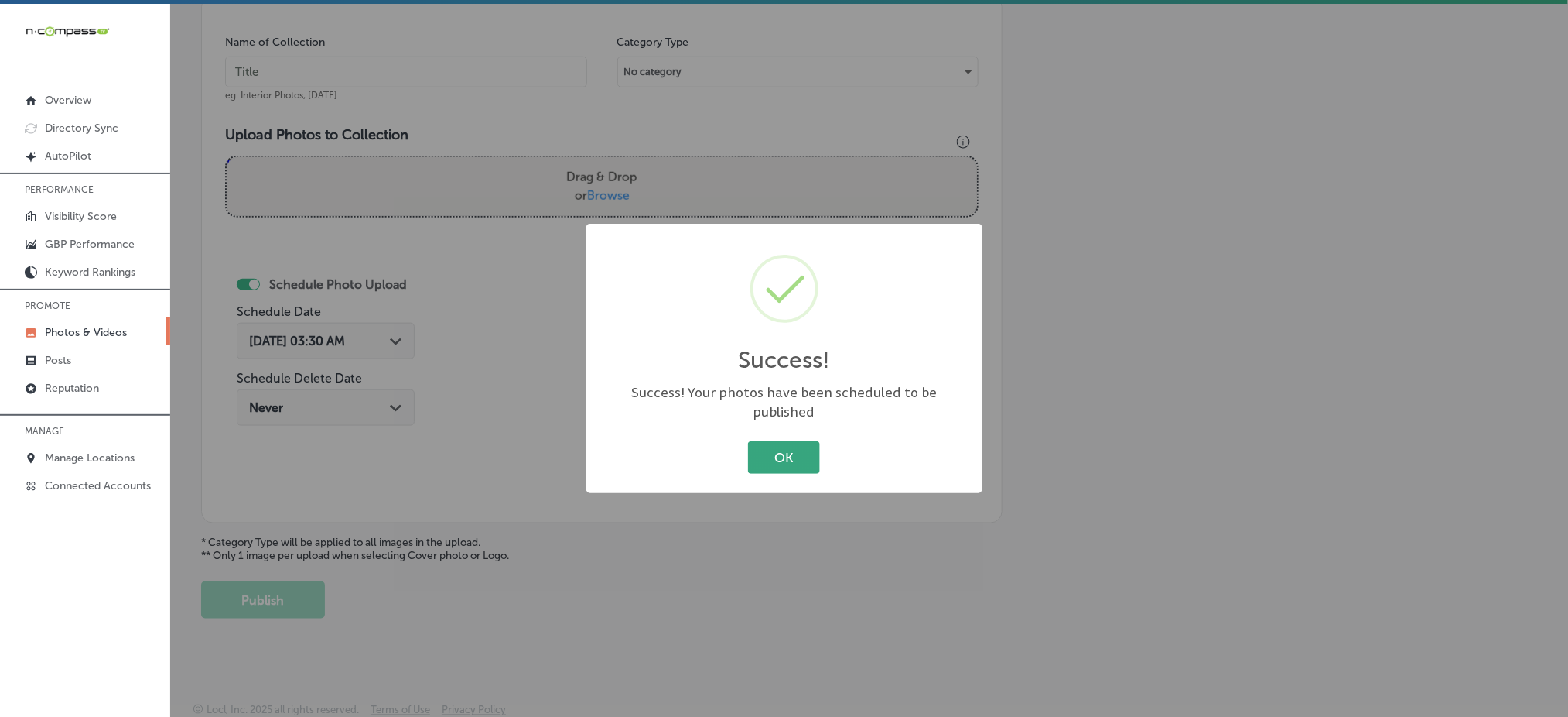
click at [793, 455] on button "OK" at bounding box center [784, 456] width 72 height 32
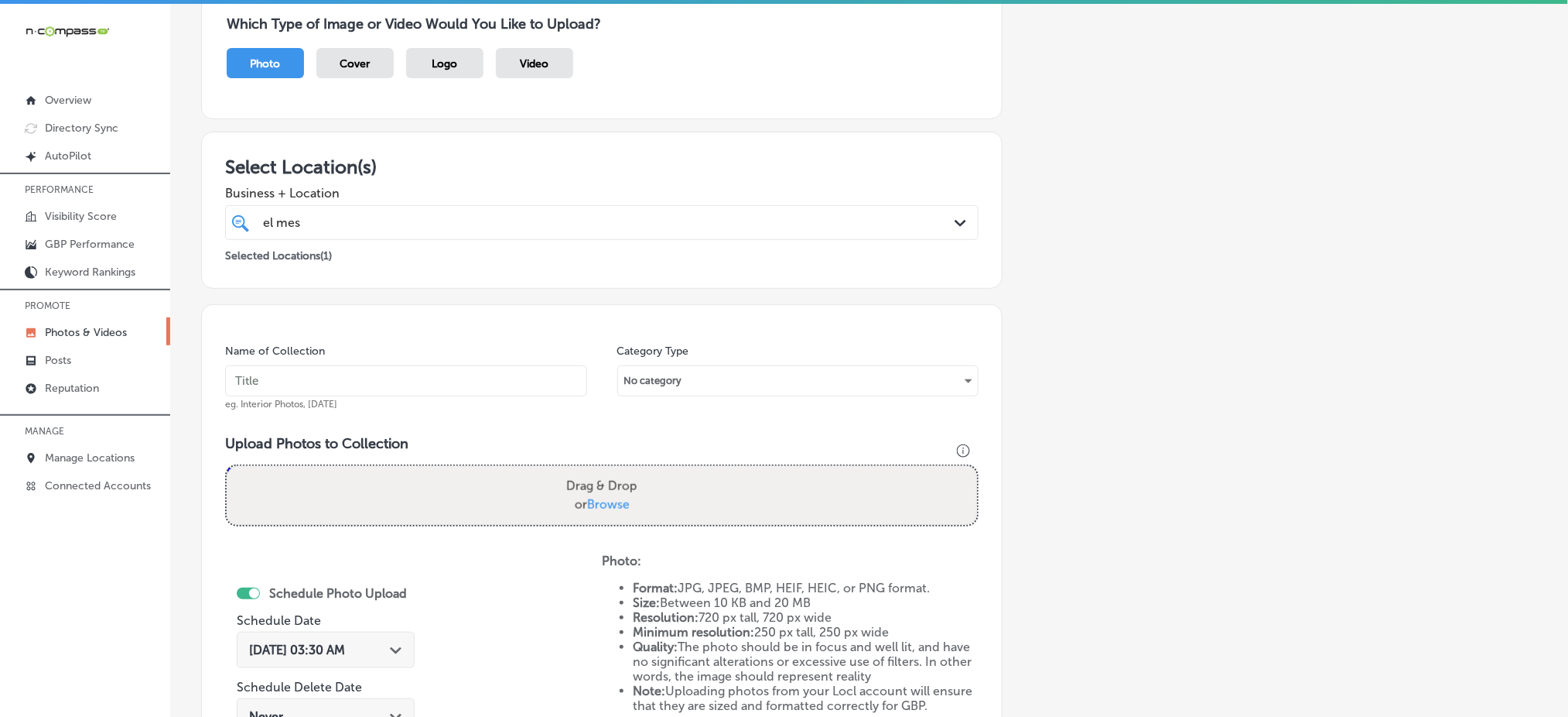
scroll to position [143, 0]
click at [390, 386] on input "text" at bounding box center [406, 382] width 362 height 31
paste input "el-mescal-grand-junction-[DATE]"
type input "el-mescal-grand-junction-[DATE]"
click at [591, 506] on span "Browse" at bounding box center [608, 505] width 43 height 15
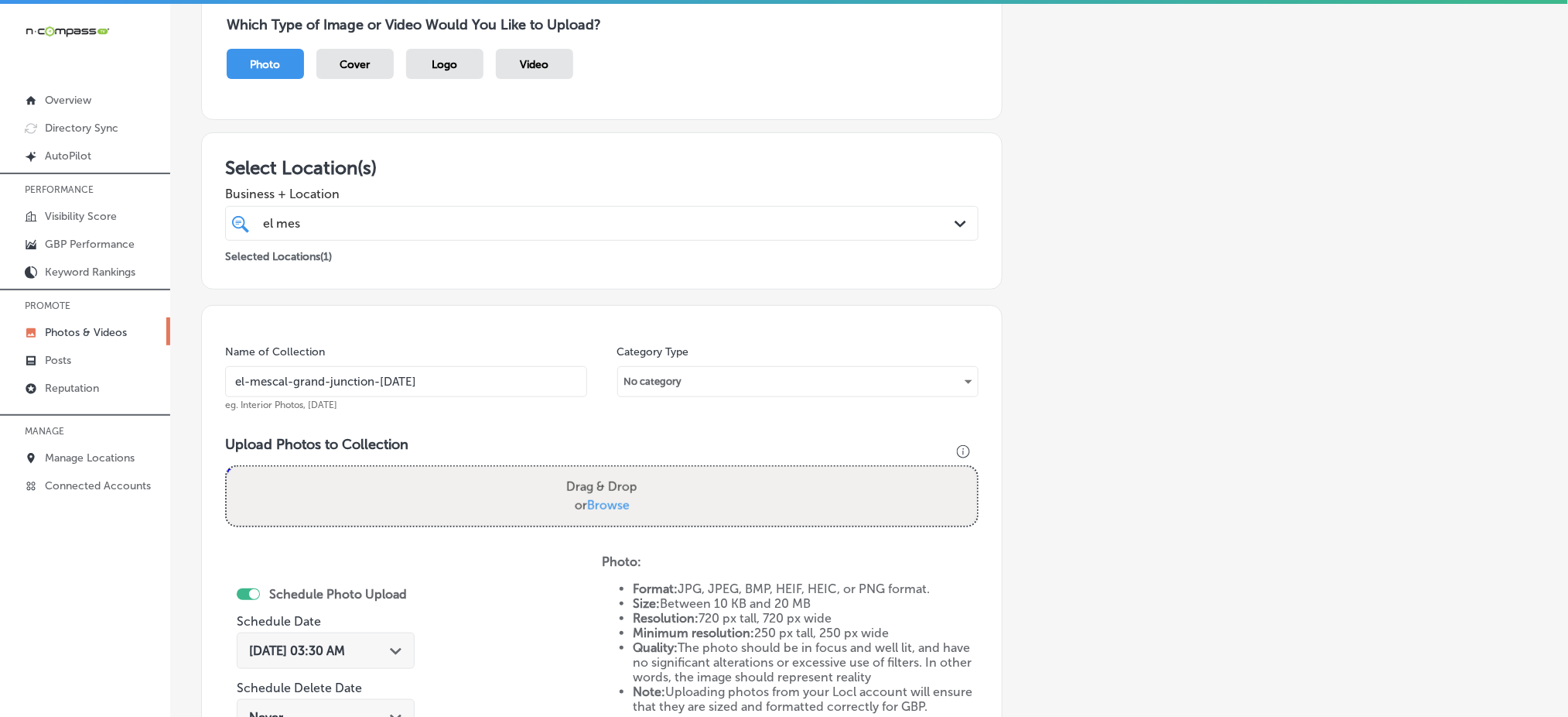
click at [591, 471] on input "Drag & Drop or Browse" at bounding box center [601, 469] width 751 height 5
type input "C:\fakepath\mexican-food-near-orchard-mesa-[GEOGRAPHIC_DATA]-[GEOGRAPHIC_DATA]-…"
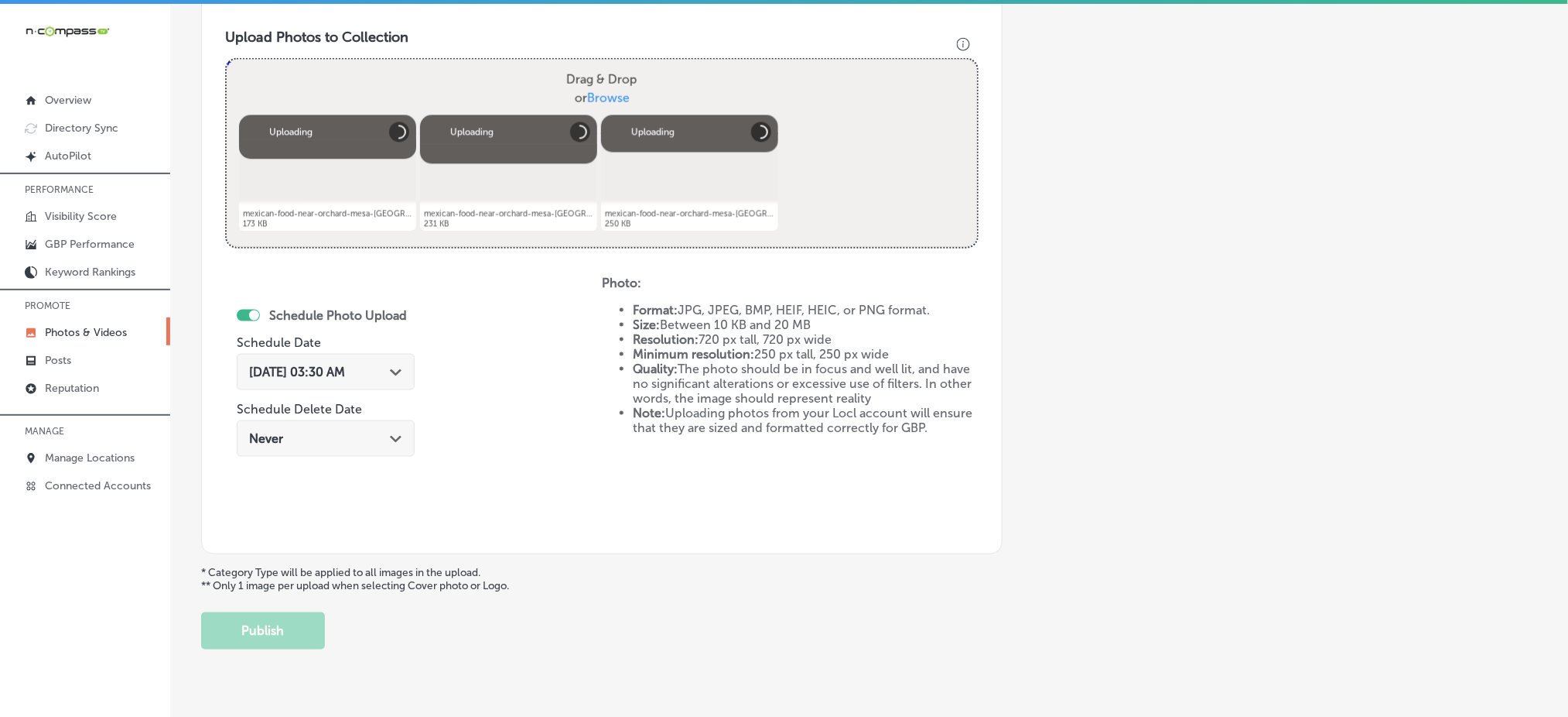
scroll to position [556, 0]
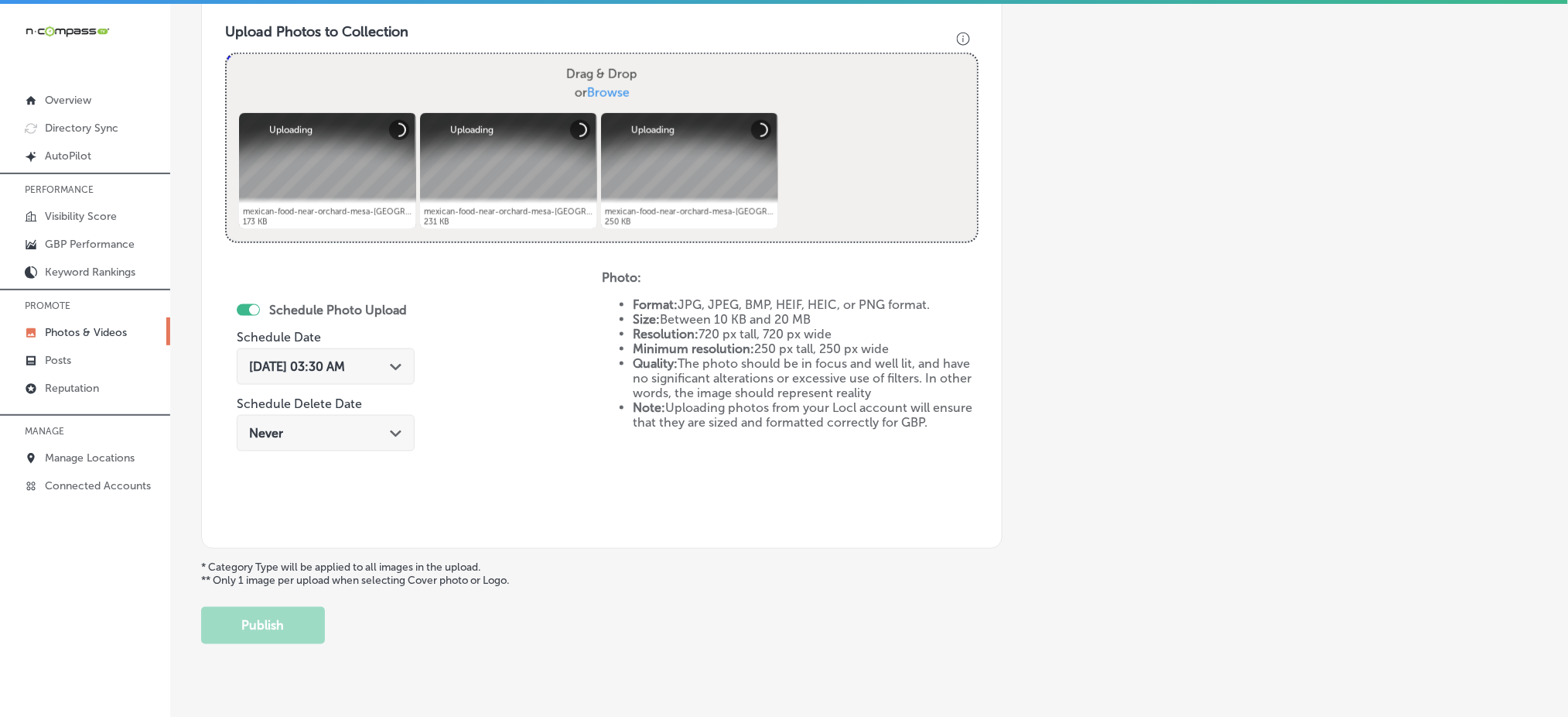
click at [345, 364] on span "[DATE] 03:30 AM" at bounding box center [296, 366] width 96 height 15
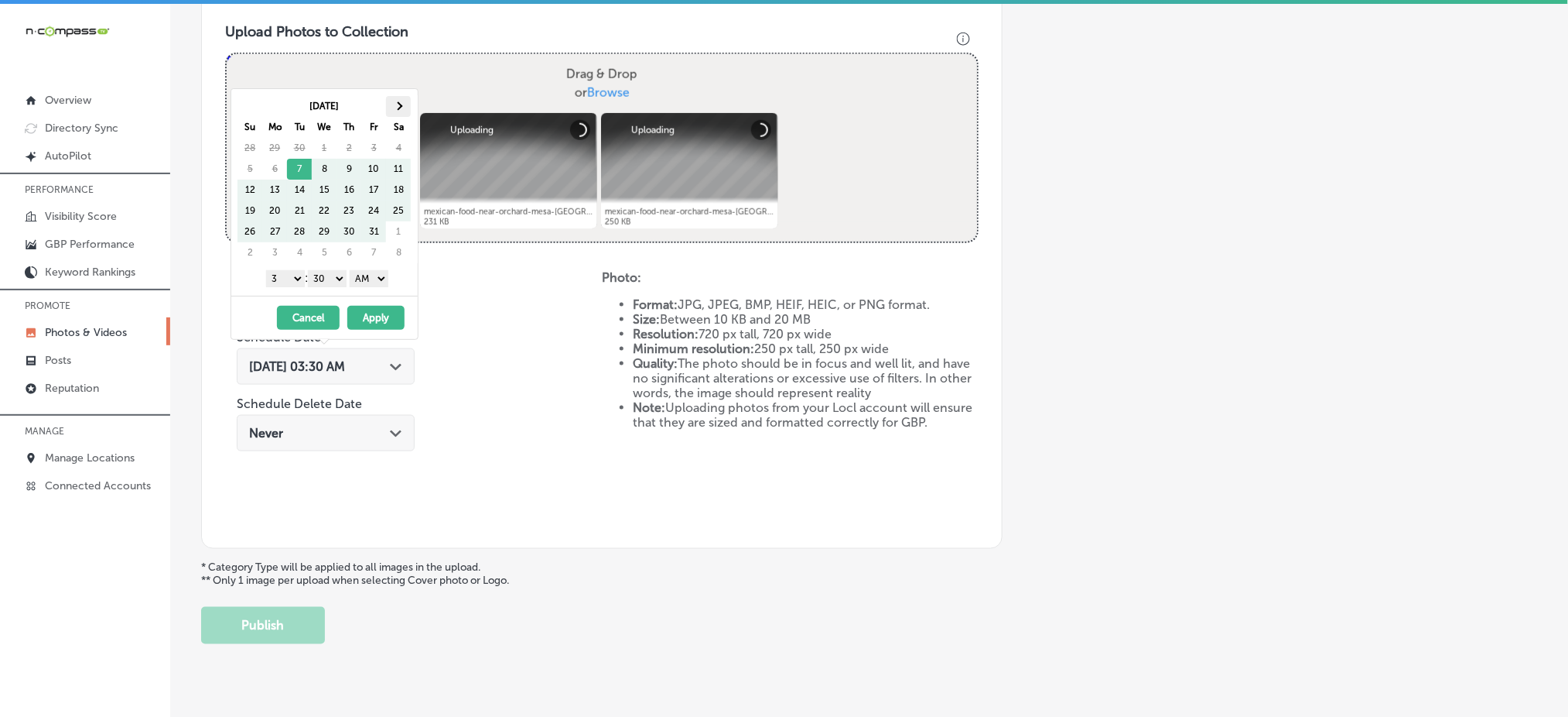
click at [392, 103] on th at bounding box center [399, 107] width 25 height 21
drag, startPoint x: 291, startPoint y: 274, endPoint x: 291, endPoint y: 283, distance: 9.0
click at [291, 274] on select "1 2 3 4 5 6 7 8 9 10 11 12" at bounding box center [286, 279] width 39 height 17
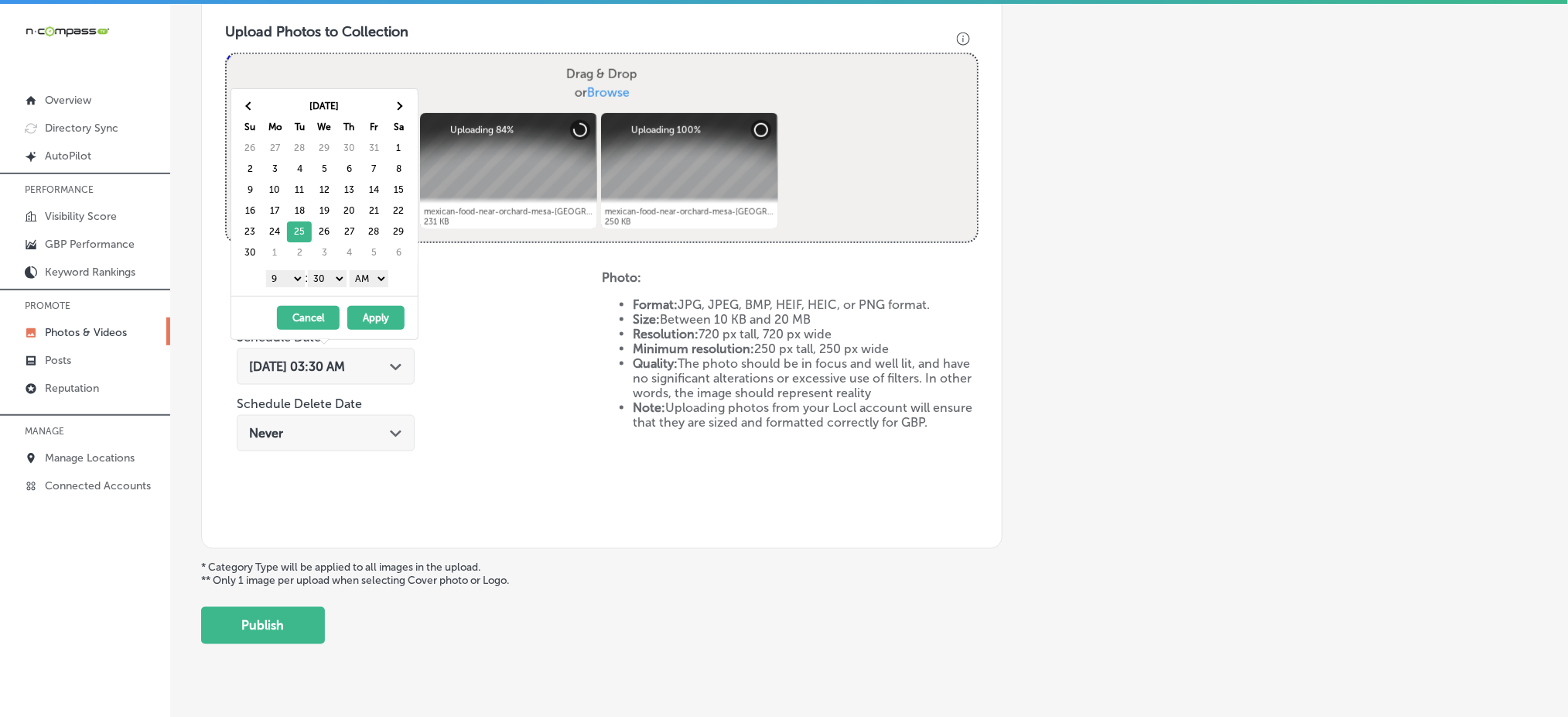
click at [330, 277] on select "00 10 20 30 40 50" at bounding box center [327, 279] width 39 height 17
click at [369, 279] on select "AM PM" at bounding box center [369, 279] width 39 height 17
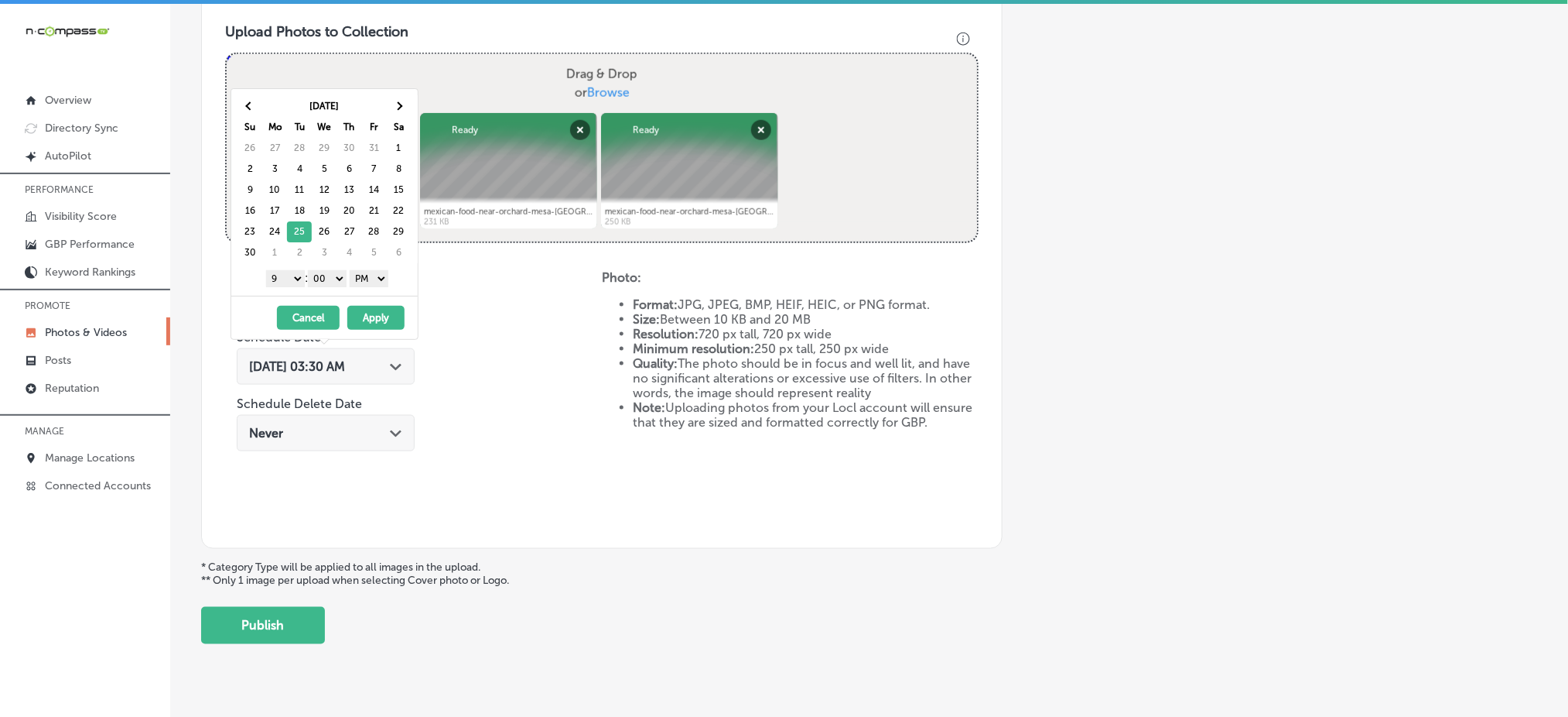
click at [374, 319] on button "Apply" at bounding box center [376, 318] width 57 height 24
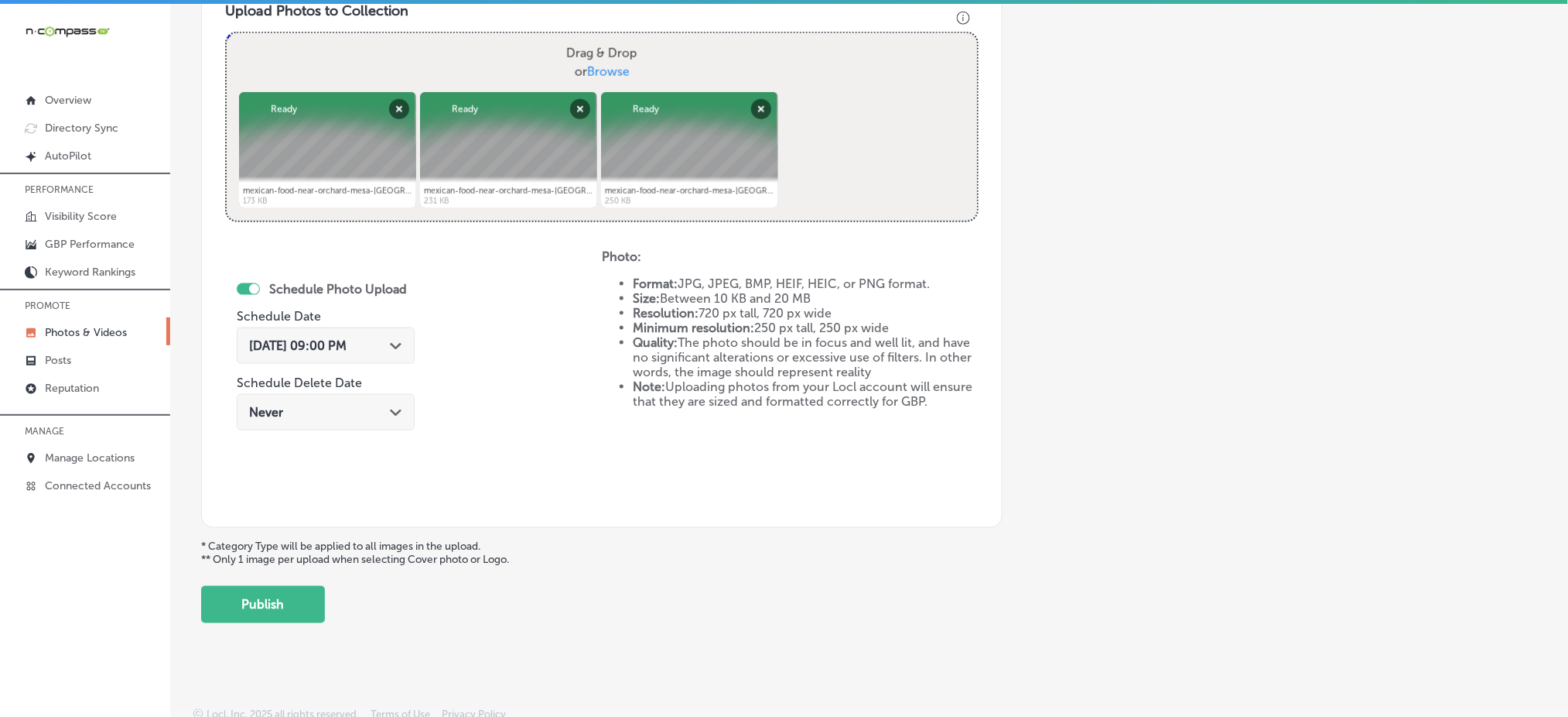
scroll to position [582, 0]
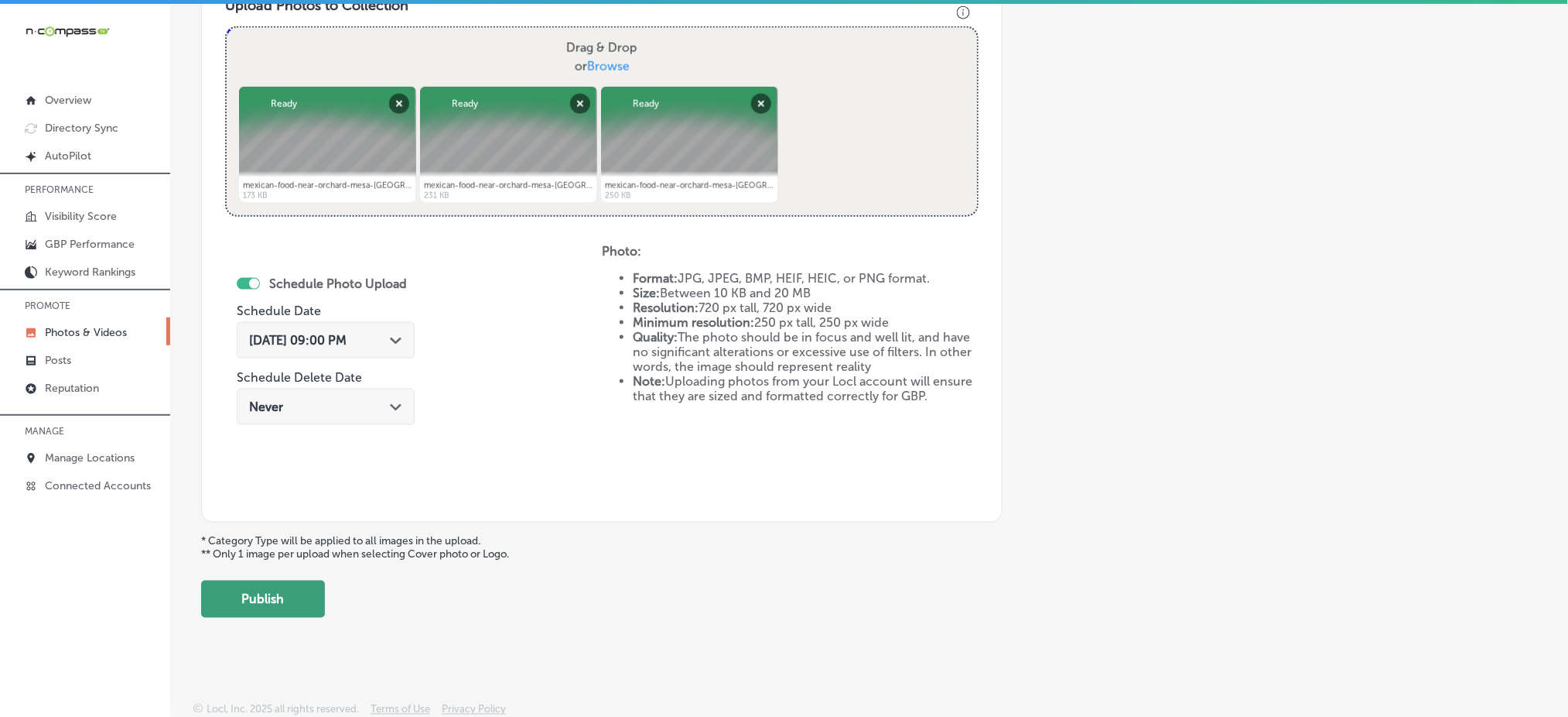
click at [270, 590] on button "Publish" at bounding box center [263, 599] width 124 height 37
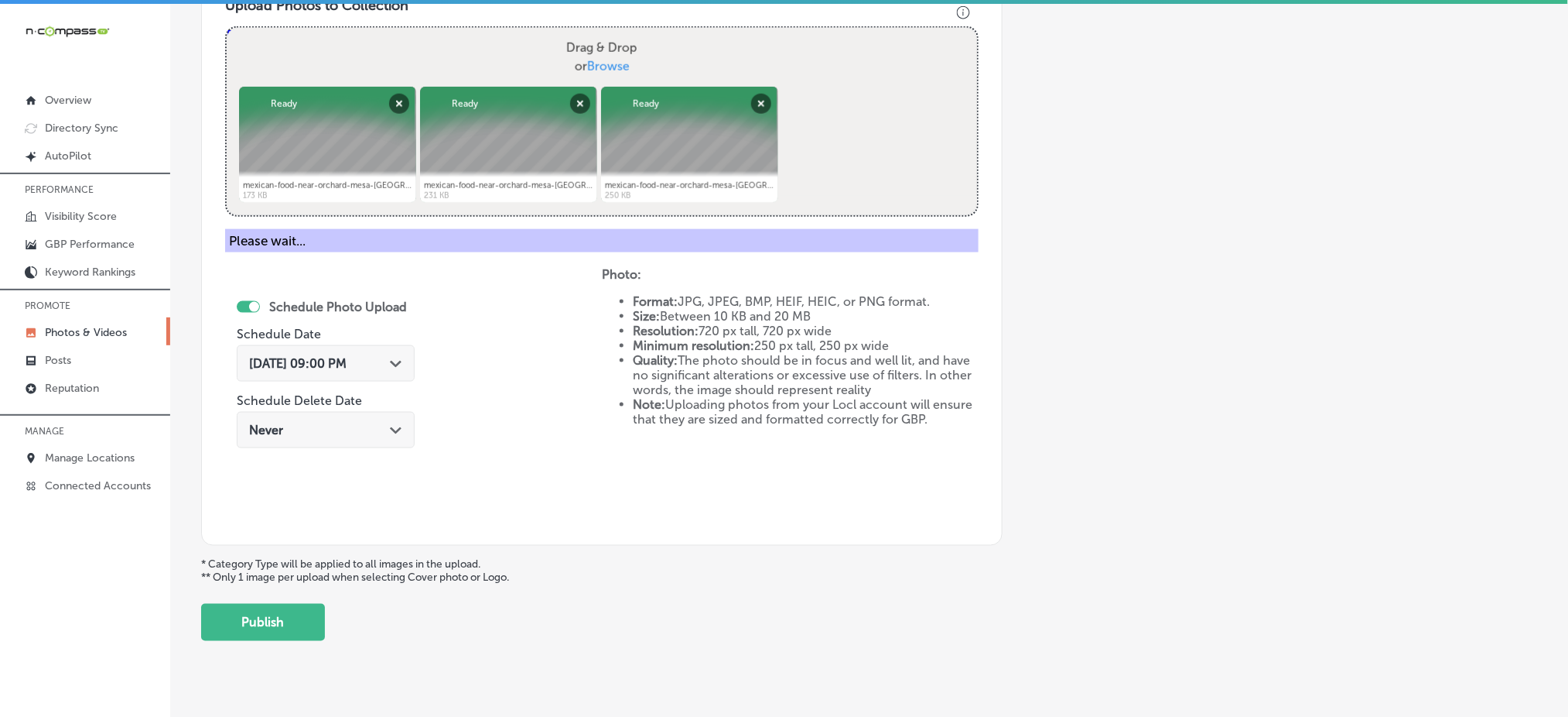
scroll to position [452, 0]
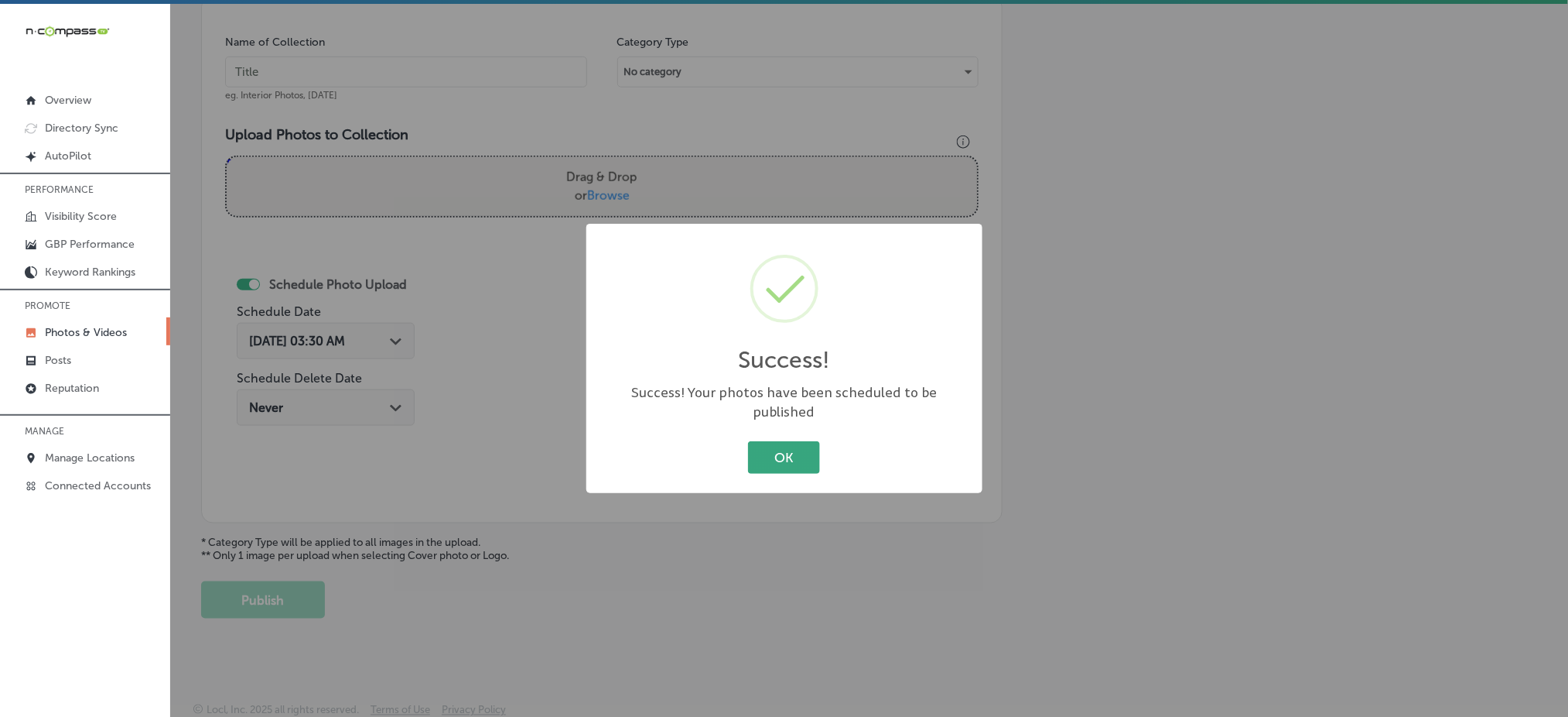
click at [789, 445] on button "OK" at bounding box center [784, 456] width 72 height 32
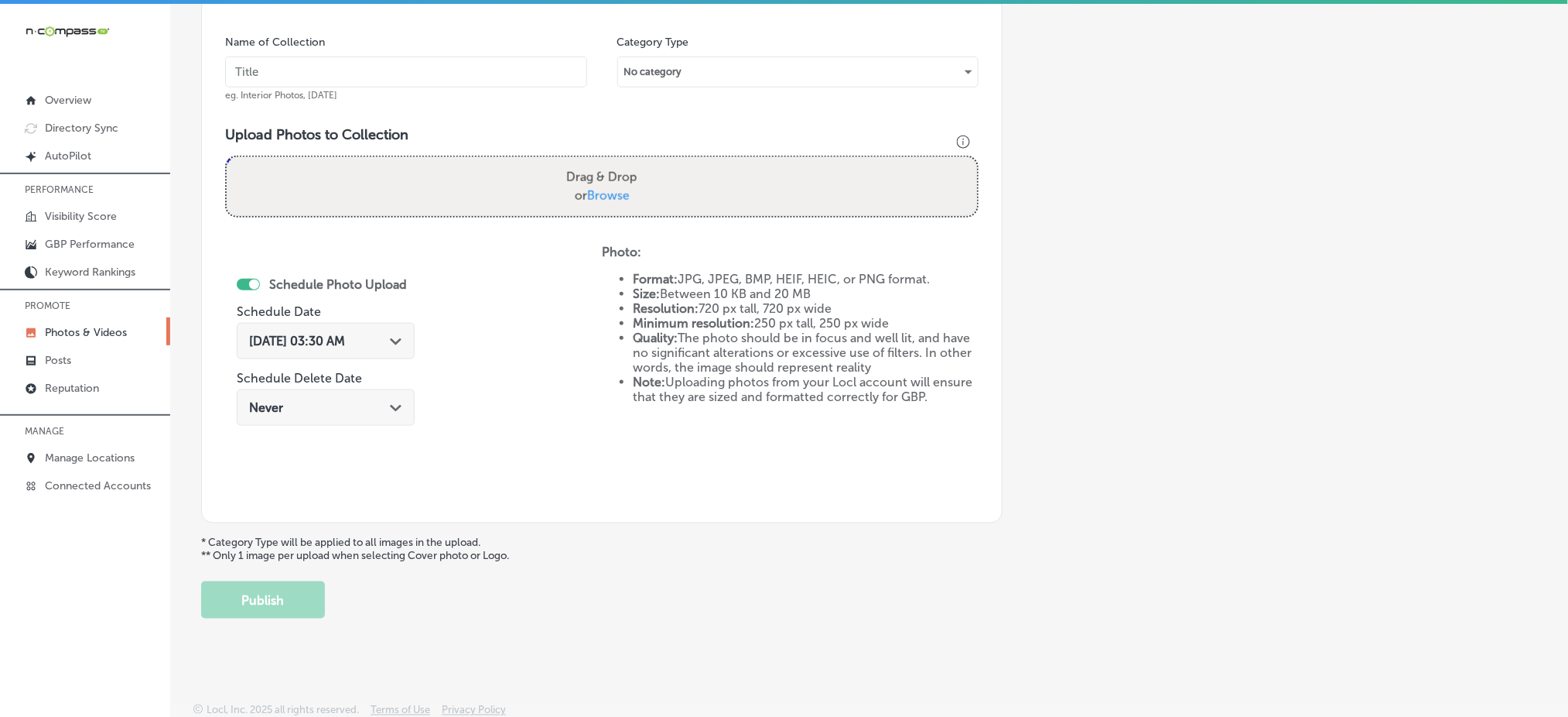
scroll to position [41, 0]
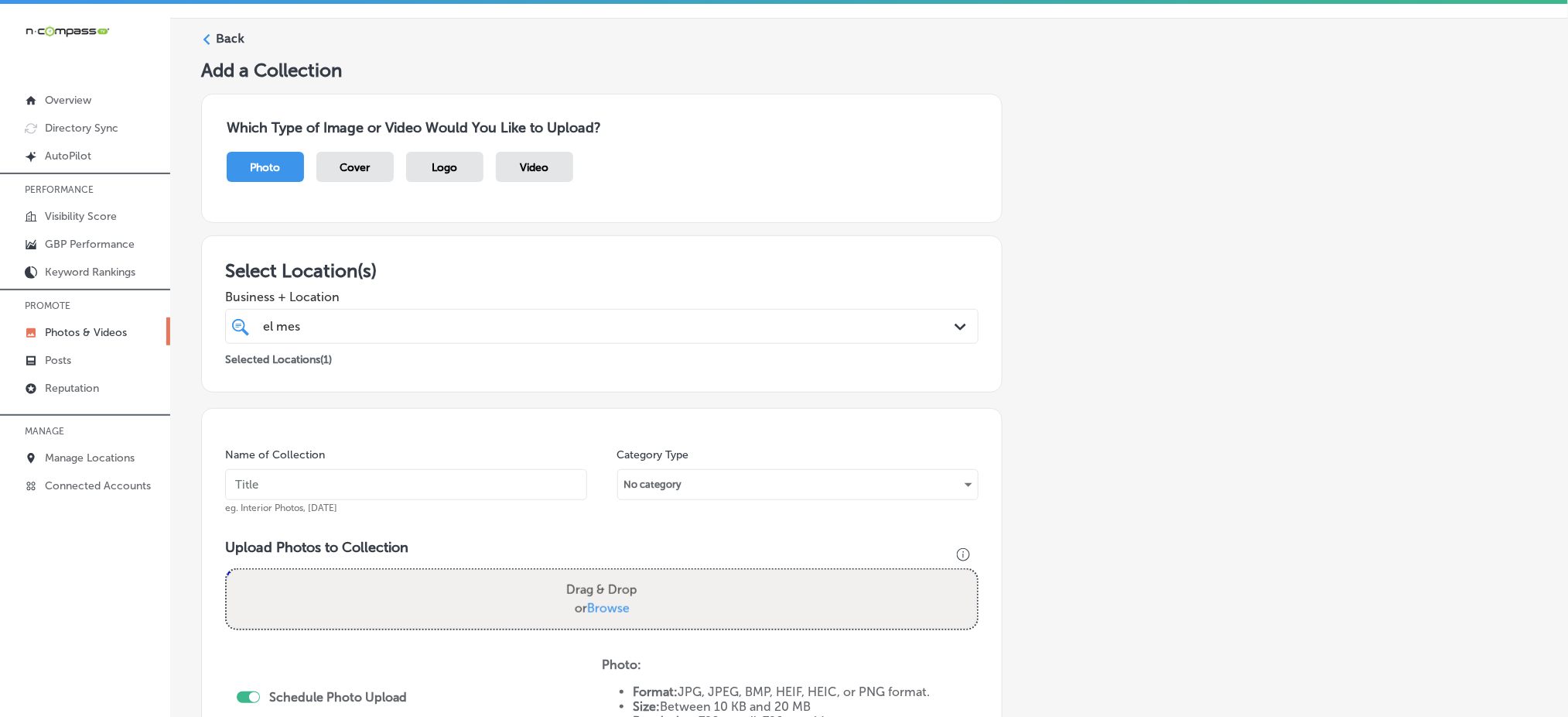
click at [425, 479] on input "text" at bounding box center [406, 484] width 362 height 31
paste input "el-mescal-grand-junction-[DATE]"
click at [415, 340] on div "el mes el mes Path Created with Sketch." at bounding box center [601, 327] width 753 height 35
click at [415, 325] on div "el mes el mes" at bounding box center [568, 327] width 613 height 21
click at [422, 486] on input "el-mescal-grand-junction-[DATE]" at bounding box center [406, 484] width 362 height 31
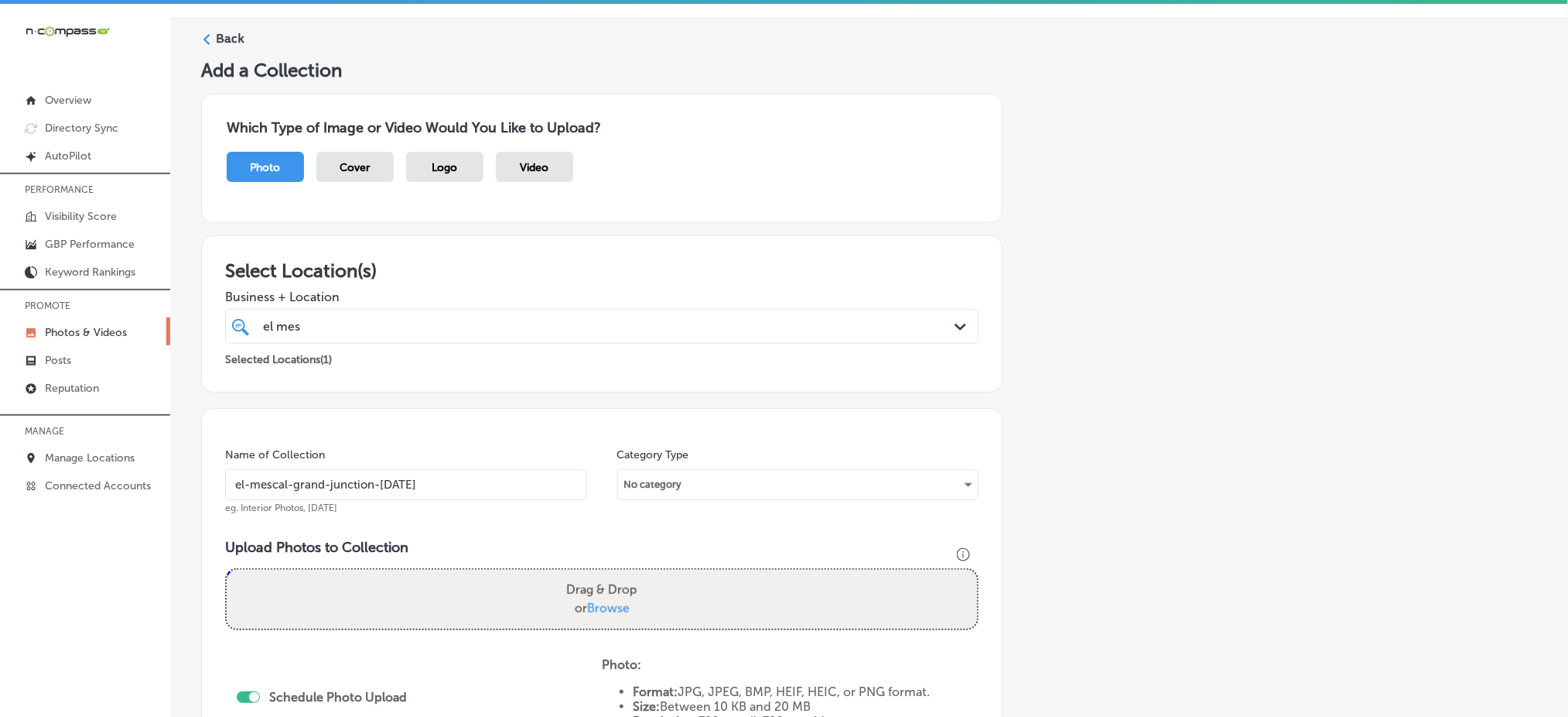
click at [422, 486] on input "el-mescal-grand-junction-[DATE]" at bounding box center [406, 484] width 362 height 31
type input "el-mescal-grand-junction-[DATE]"
click at [601, 602] on span "Browse" at bounding box center [608, 608] width 43 height 15
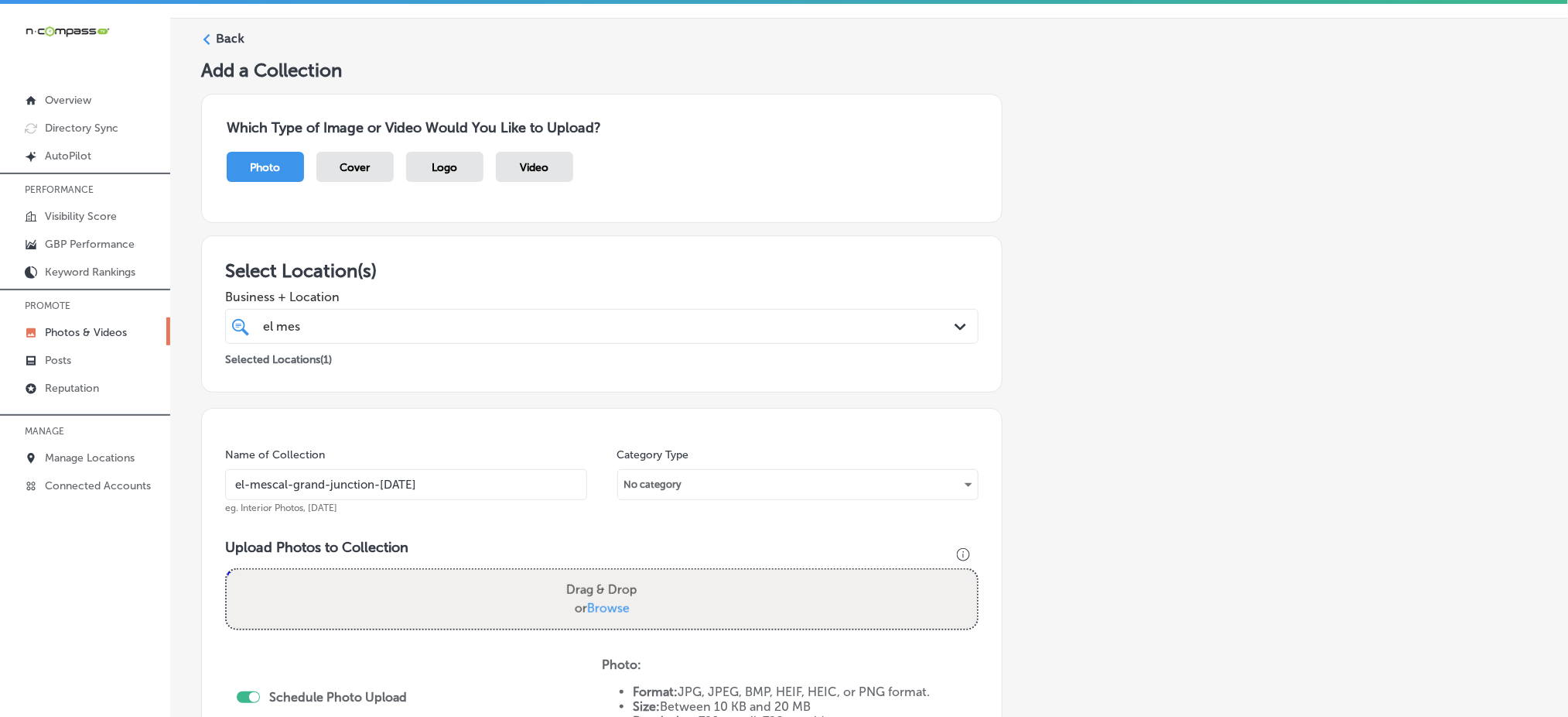
click at [601, 575] on input "Drag & Drop or Browse" at bounding box center [601, 572] width 751 height 5
type input "C:\fakepath\mexican-restaurant-grand-junction-el-mescal-family-bar (1).jpg"
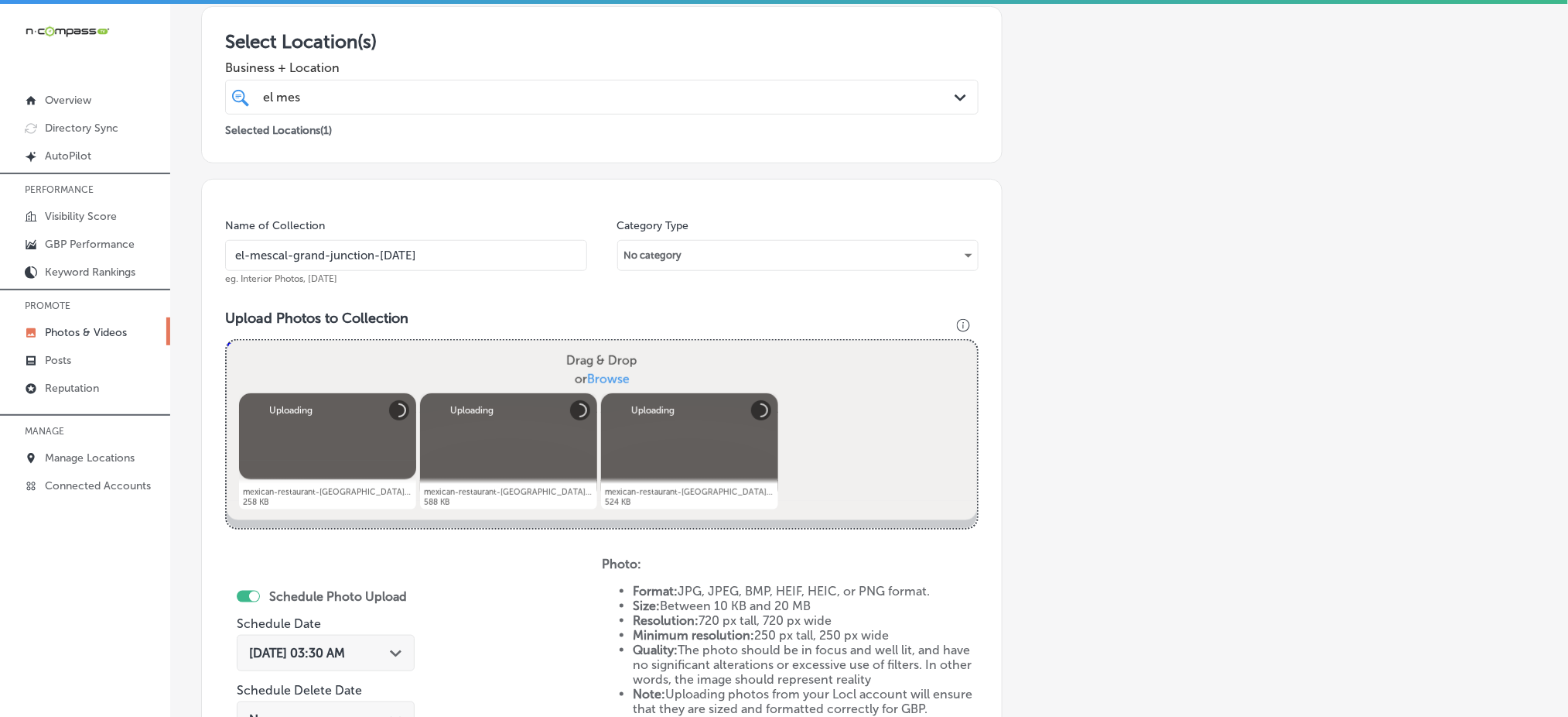
scroll to position [350, 0]
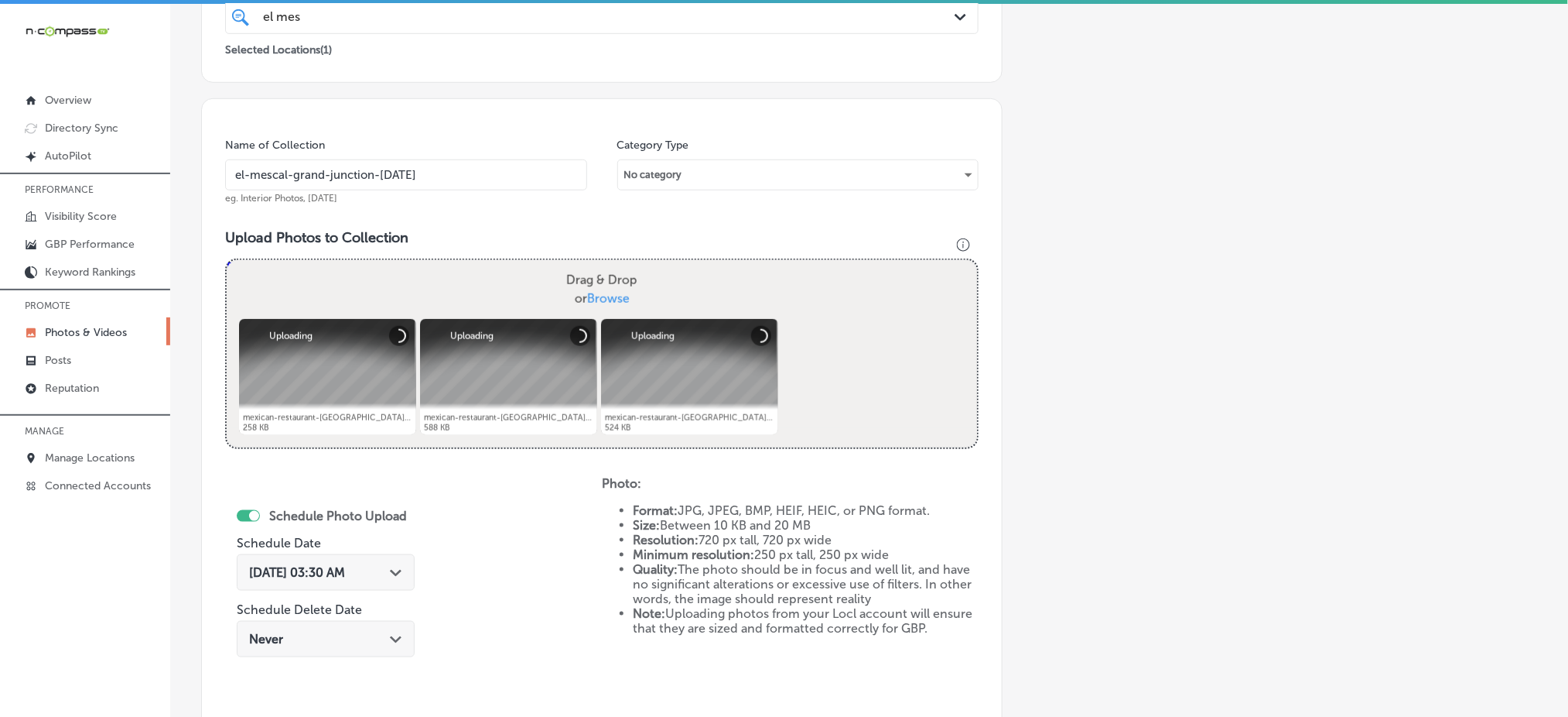
click at [348, 585] on div "[DATE] 03:30 AM Path Created with Sketch." at bounding box center [325, 573] width 178 height 37
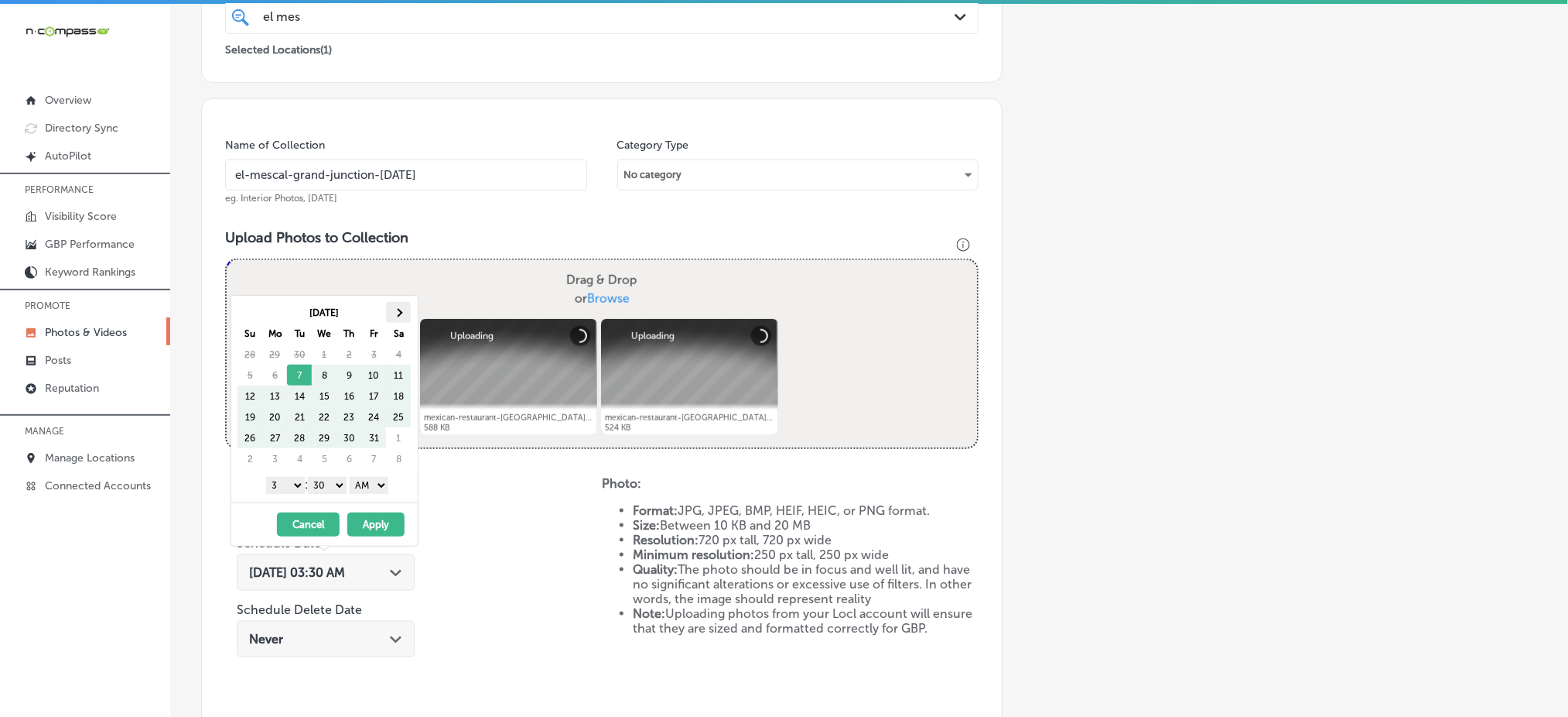
click at [396, 321] on th at bounding box center [399, 313] width 25 height 21
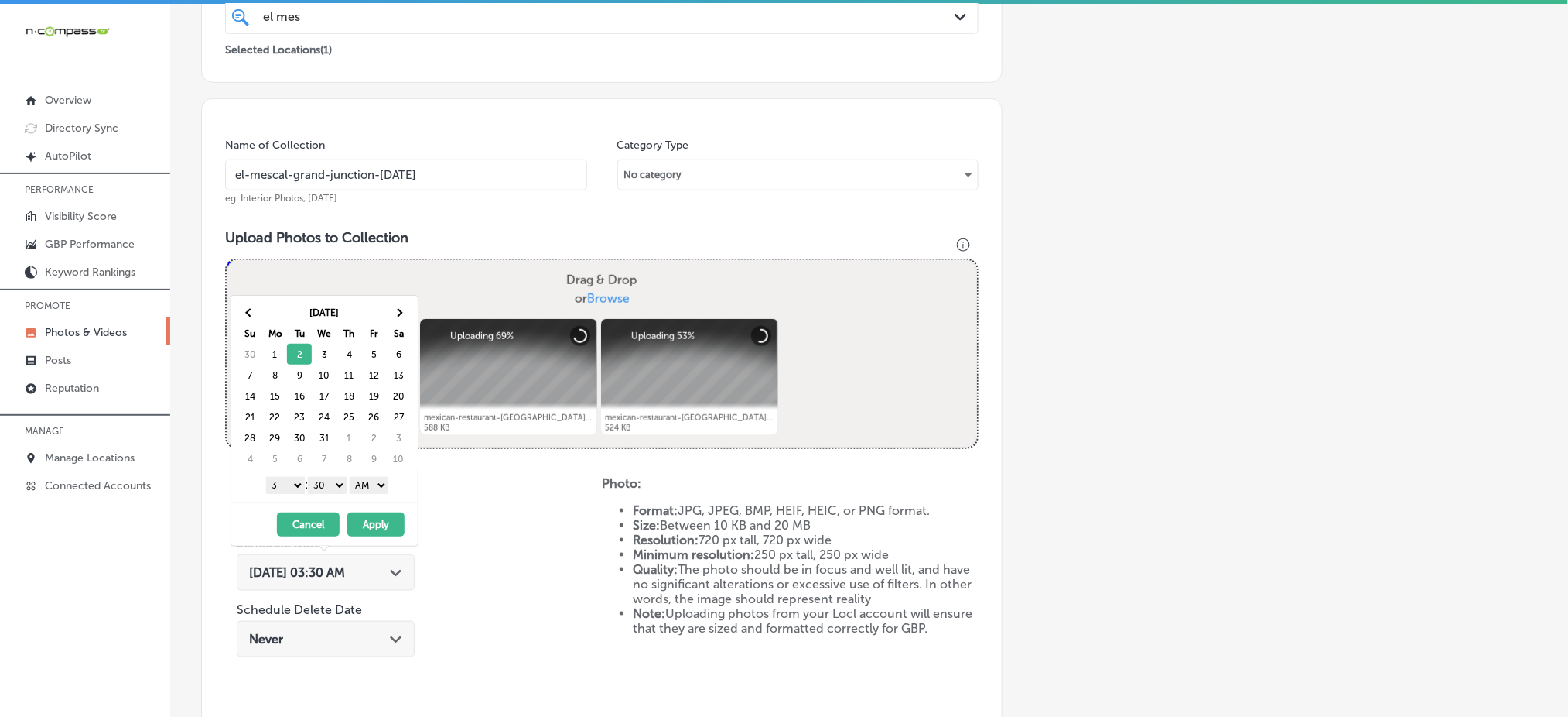
click at [292, 484] on select "1 2 3 4 5 6 7 8 9 10 11 12" at bounding box center [286, 485] width 39 height 17
click at [326, 481] on select "00 10 20 30 40 50" at bounding box center [327, 485] width 39 height 17
click at [367, 489] on select "AM PM" at bounding box center [369, 485] width 39 height 17
click at [375, 524] on button "Apply" at bounding box center [376, 524] width 57 height 24
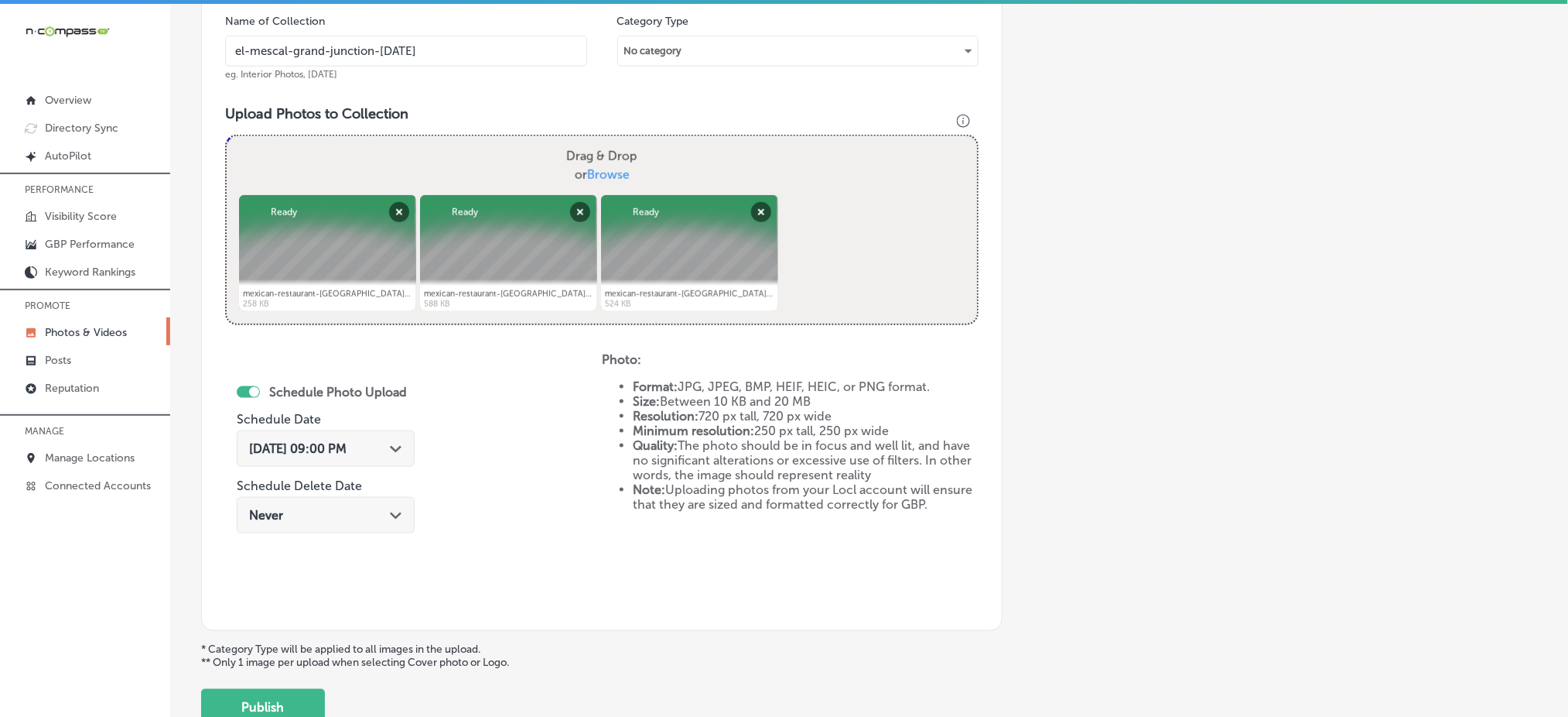
scroll to position [582, 0]
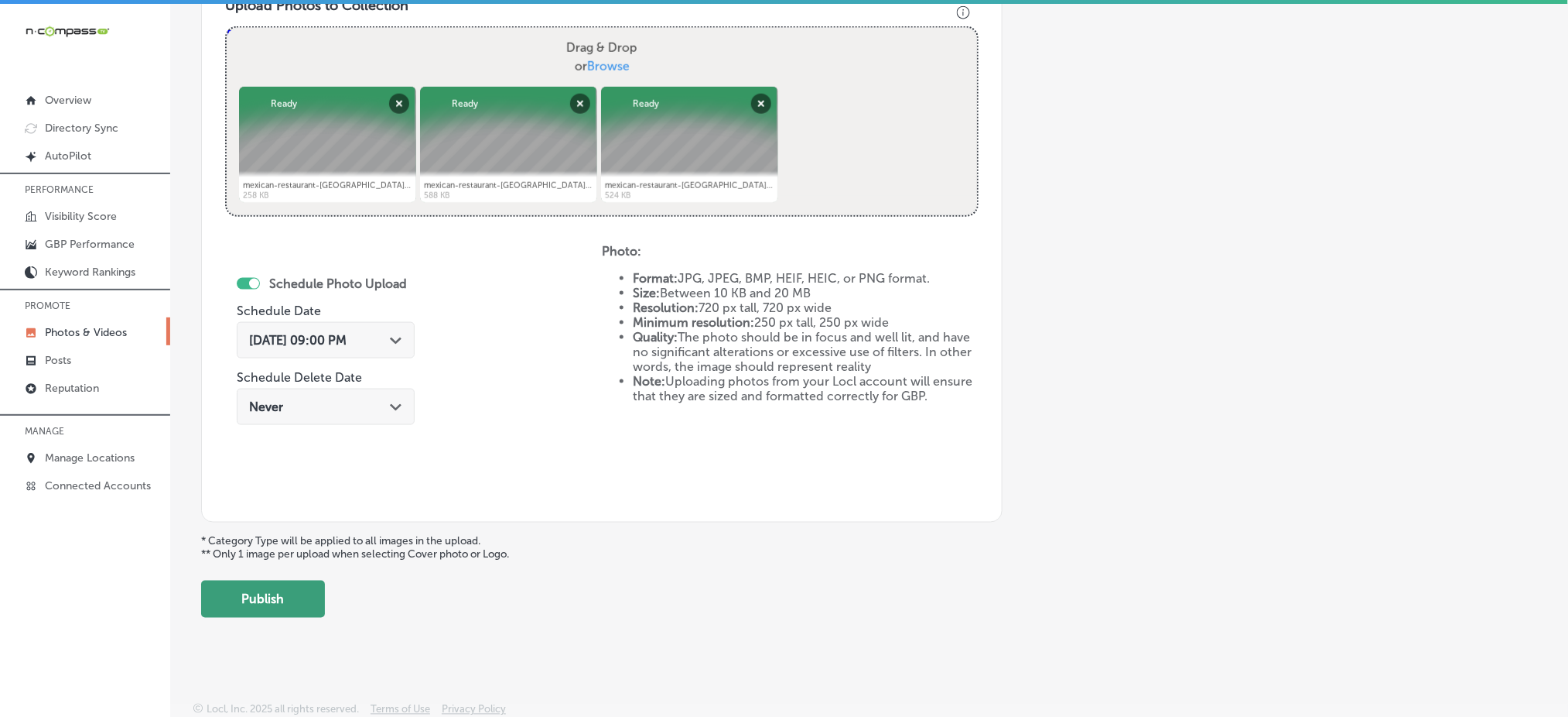
click at [254, 596] on button "Publish" at bounding box center [263, 599] width 124 height 37
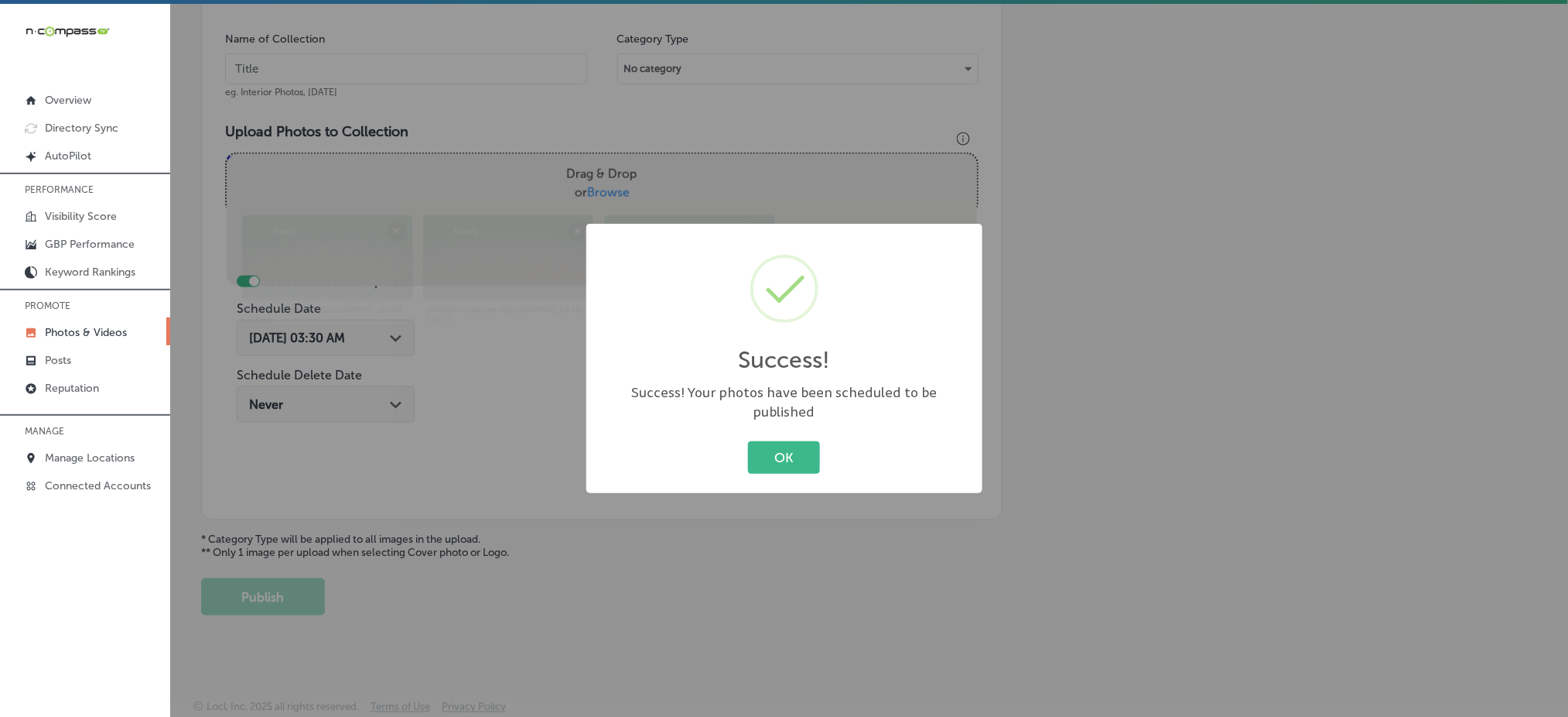
scroll to position [452, 0]
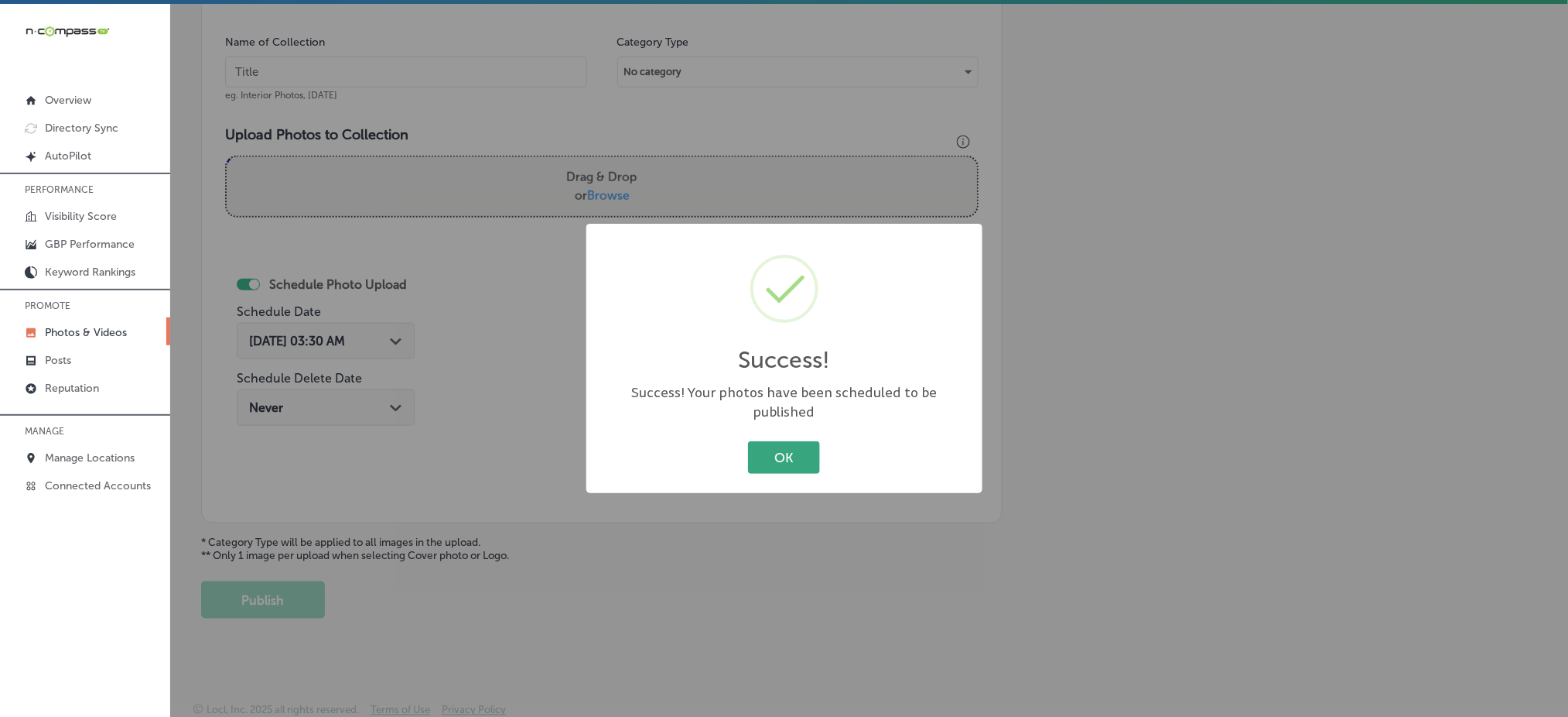
click at [782, 441] on button "OK" at bounding box center [784, 456] width 72 height 32
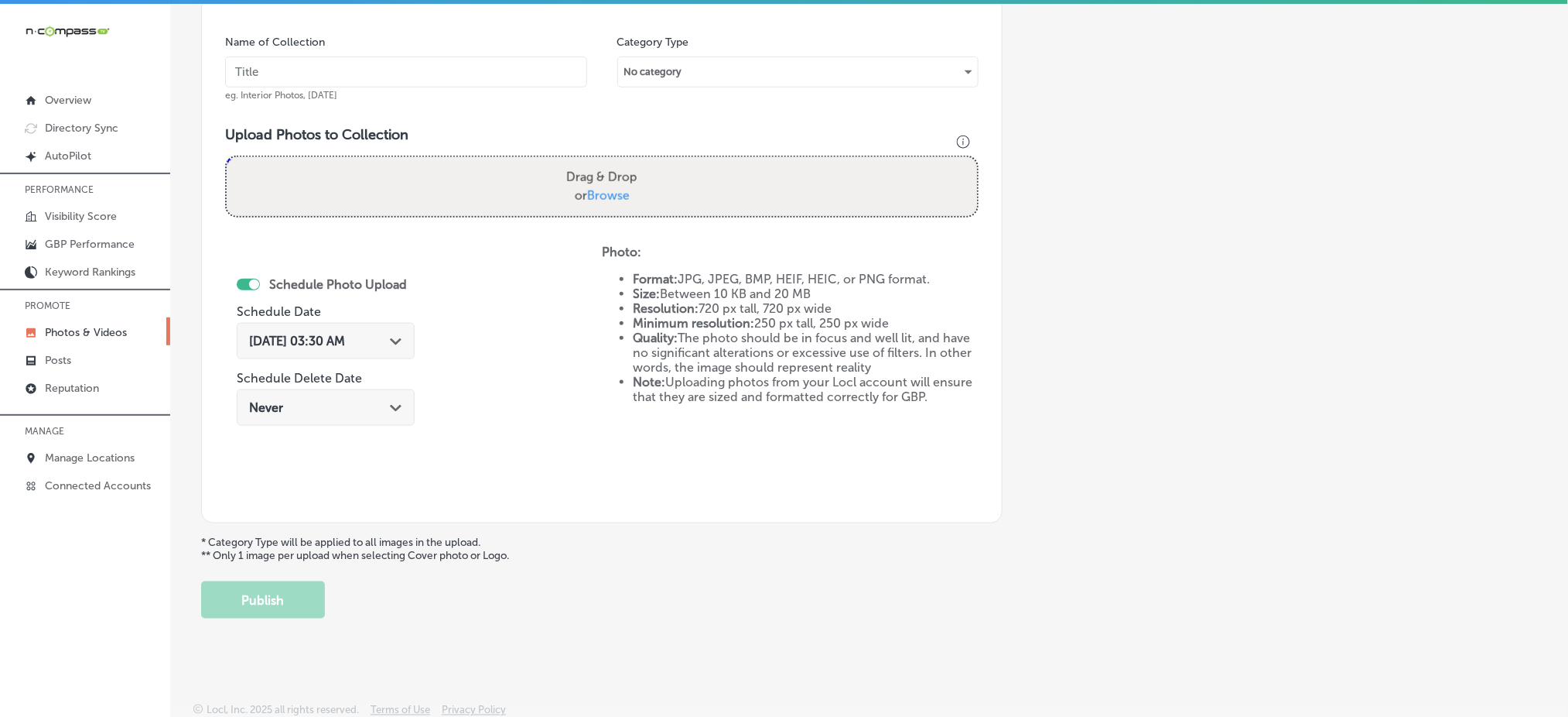
scroll to position [246, 0]
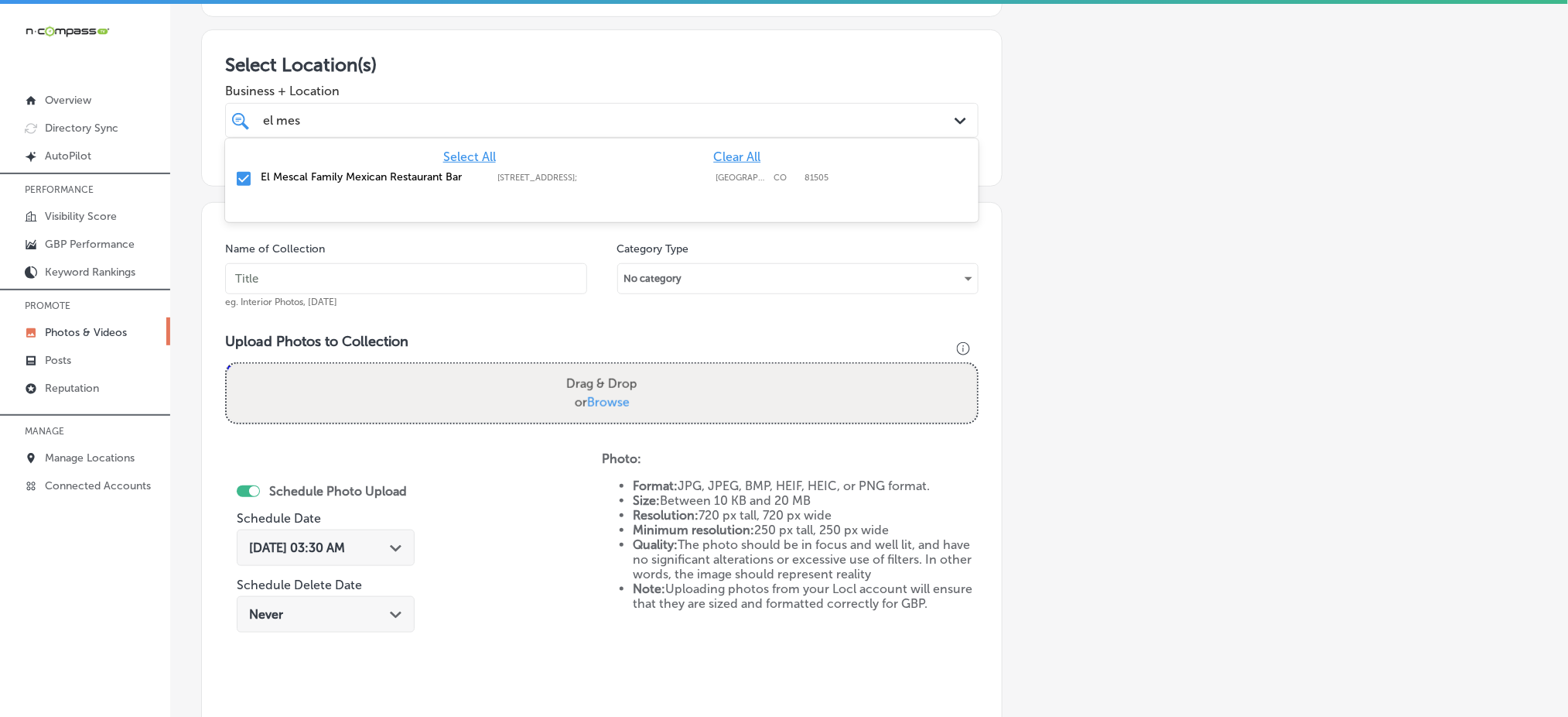
click at [428, 121] on div "el mes el mes" at bounding box center [568, 120] width 613 height 21
click at [366, 279] on input "text" at bounding box center [406, 279] width 362 height 31
paste input "el-mescal-grand-junction-[DATE]"
type input "el-mescal-grand-junction-[DATE]"
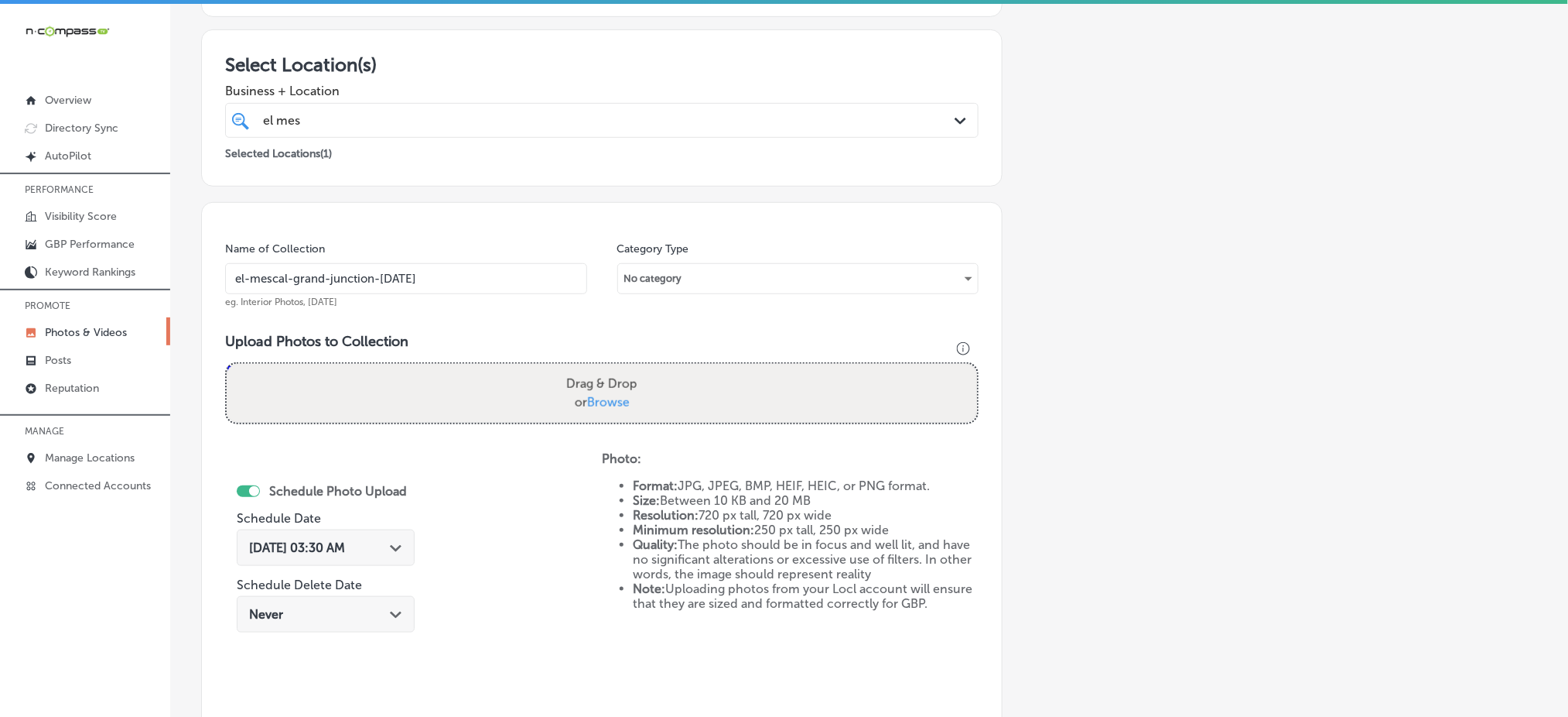
click at [606, 395] on span "Browse" at bounding box center [608, 401] width 43 height 15
click at [606, 368] on input "Drag & Drop or Browse" at bounding box center [601, 365] width 751 height 5
type input "C:\fakepath\mexican-restaurant-grand-junction-el-mescal-family-bar (4).jpg"
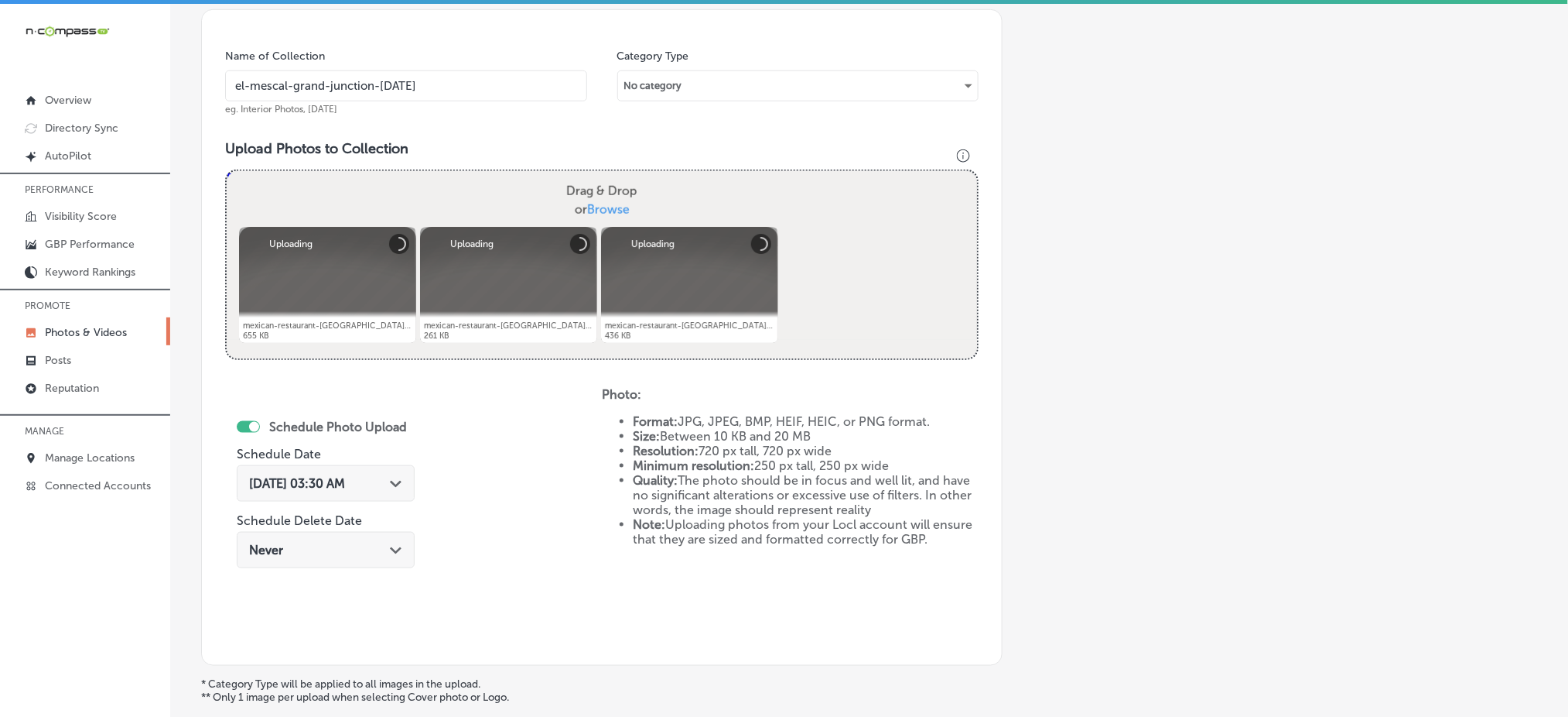
scroll to position [582, 0]
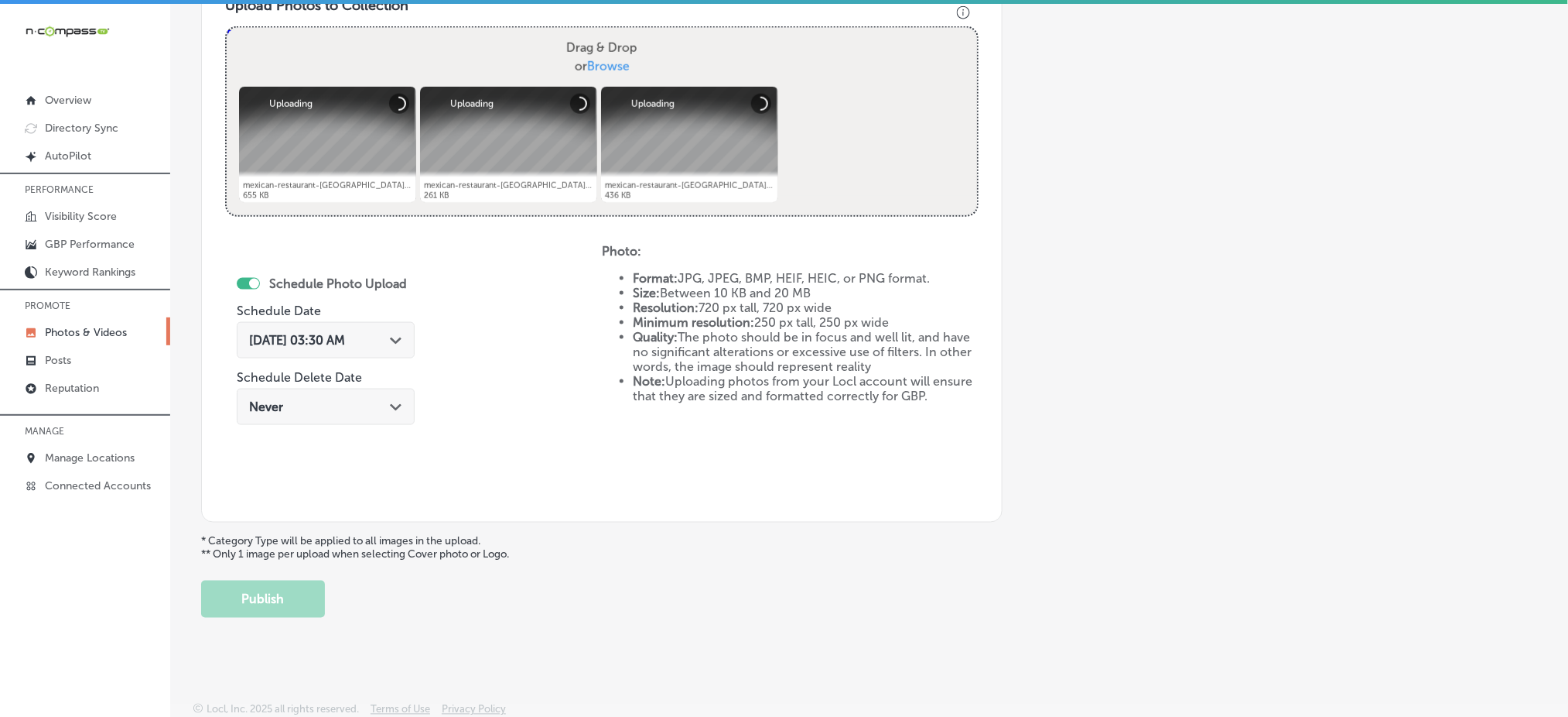
click at [331, 343] on span "[DATE] 03:30 AM" at bounding box center [296, 339] width 96 height 15
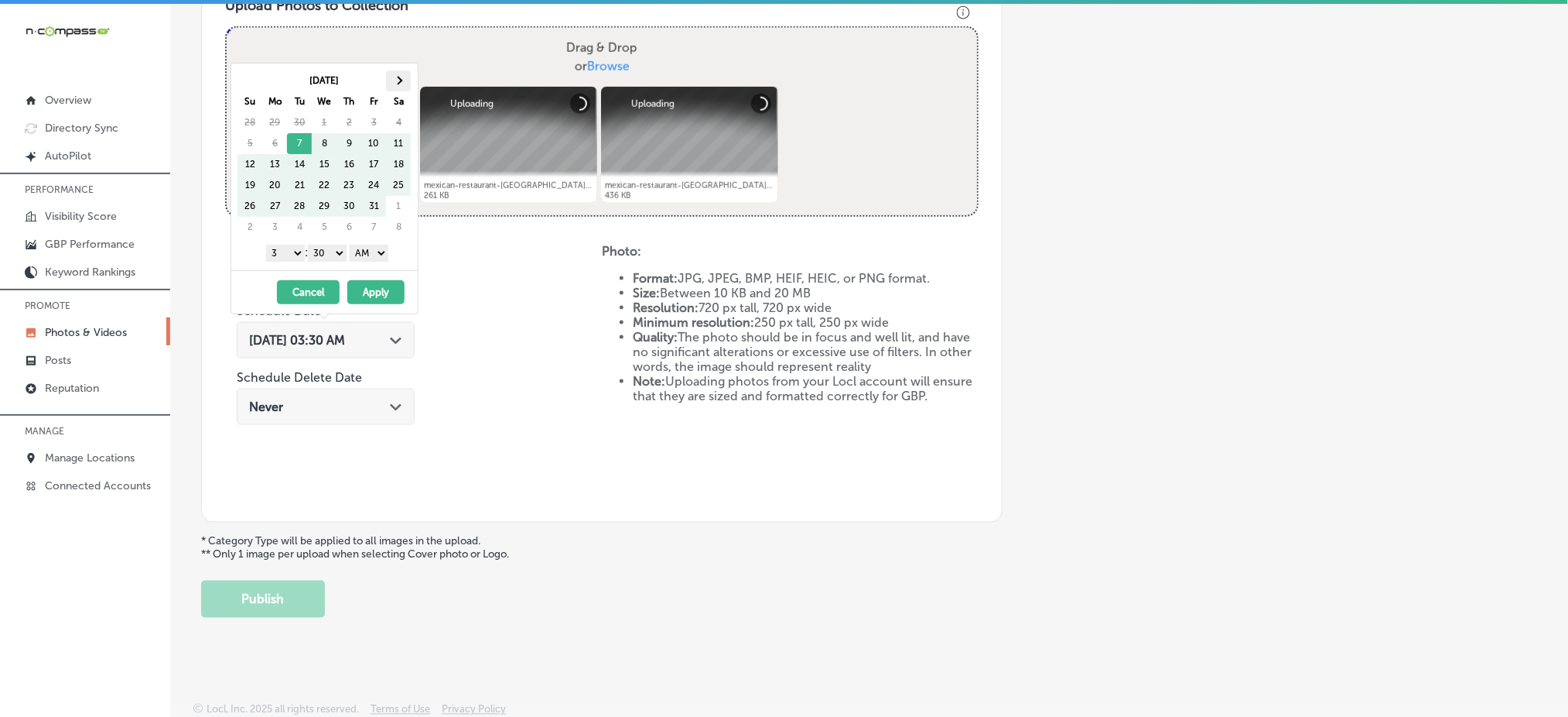
click at [397, 82] on span at bounding box center [398, 80] width 9 height 9
click at [277, 248] on select "1 2 3 4 5 6 7 8 9 10 11 12" at bounding box center [286, 253] width 39 height 17
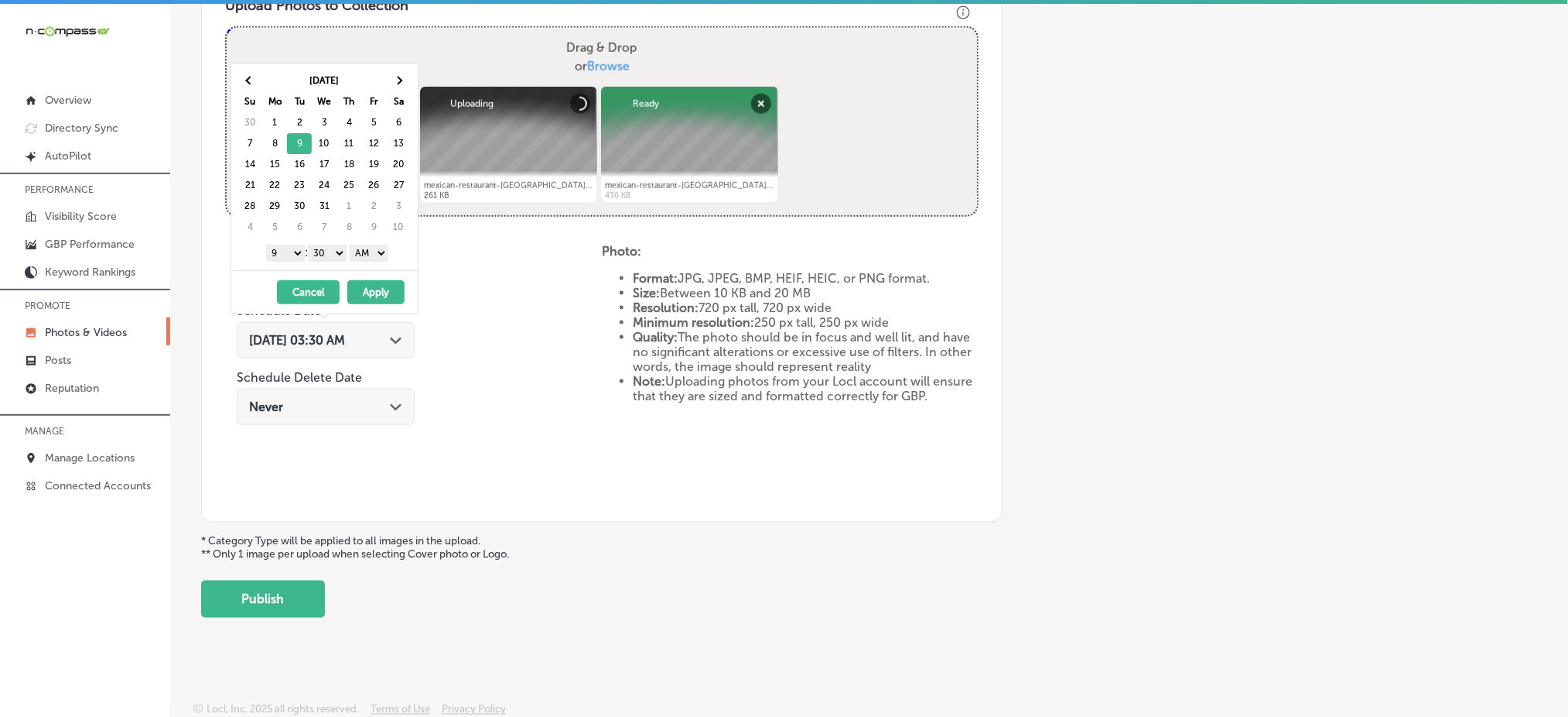
click at [325, 252] on select "00 10 20 30 40 50" at bounding box center [327, 253] width 39 height 17
click at [362, 256] on select "AM PM" at bounding box center [369, 253] width 39 height 17
click at [370, 293] on button "Apply" at bounding box center [376, 292] width 57 height 24
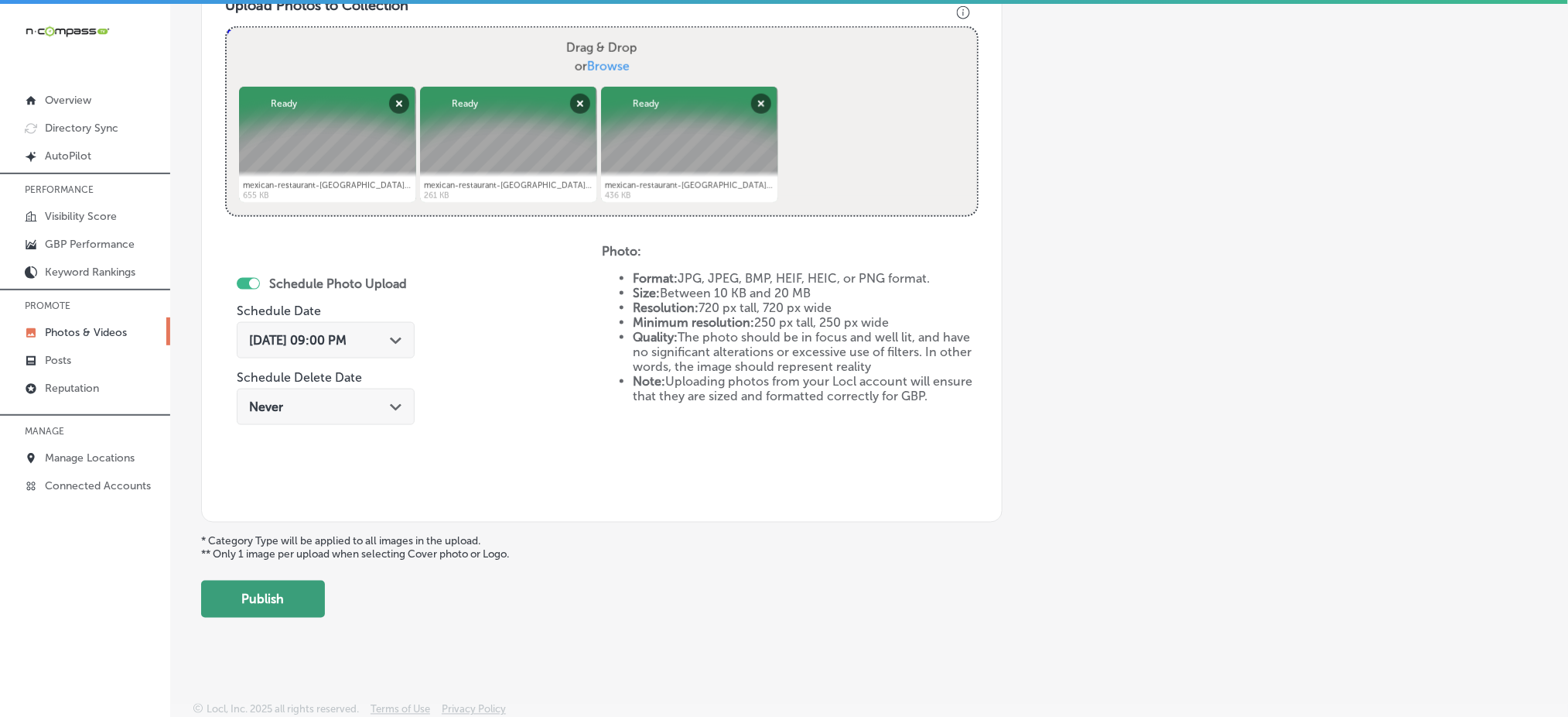
click at [292, 589] on button "Publish" at bounding box center [263, 599] width 124 height 37
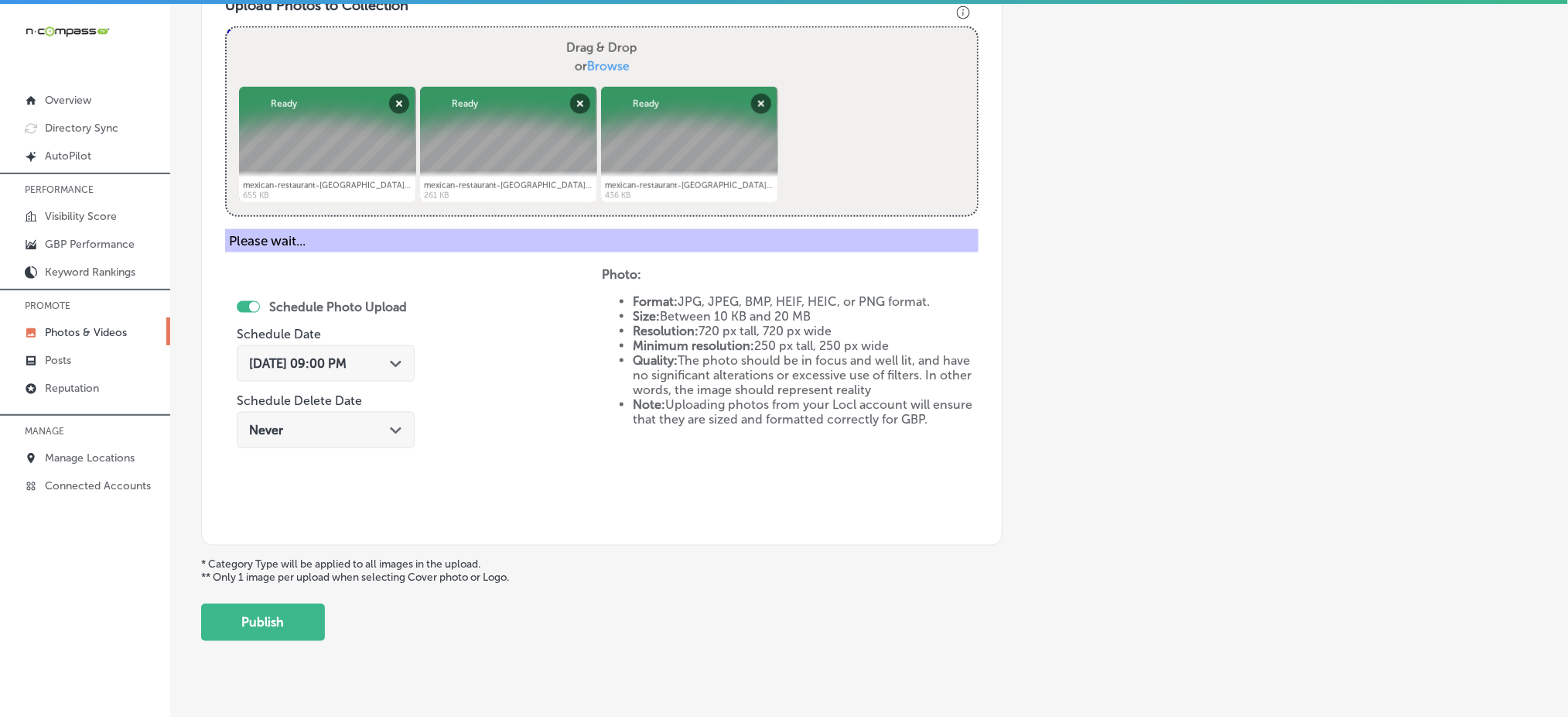
scroll to position [452, 0]
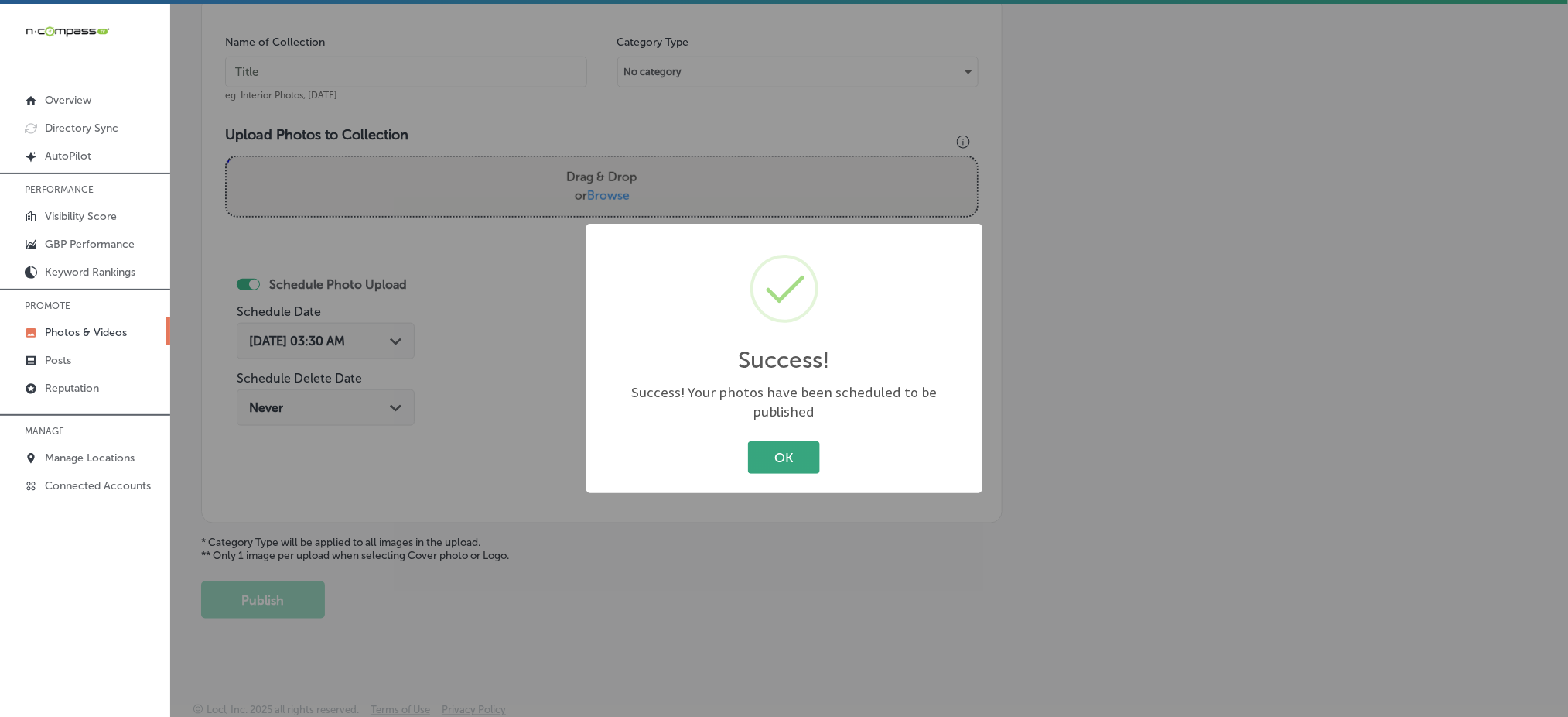
click at [790, 455] on button "OK" at bounding box center [784, 456] width 72 height 32
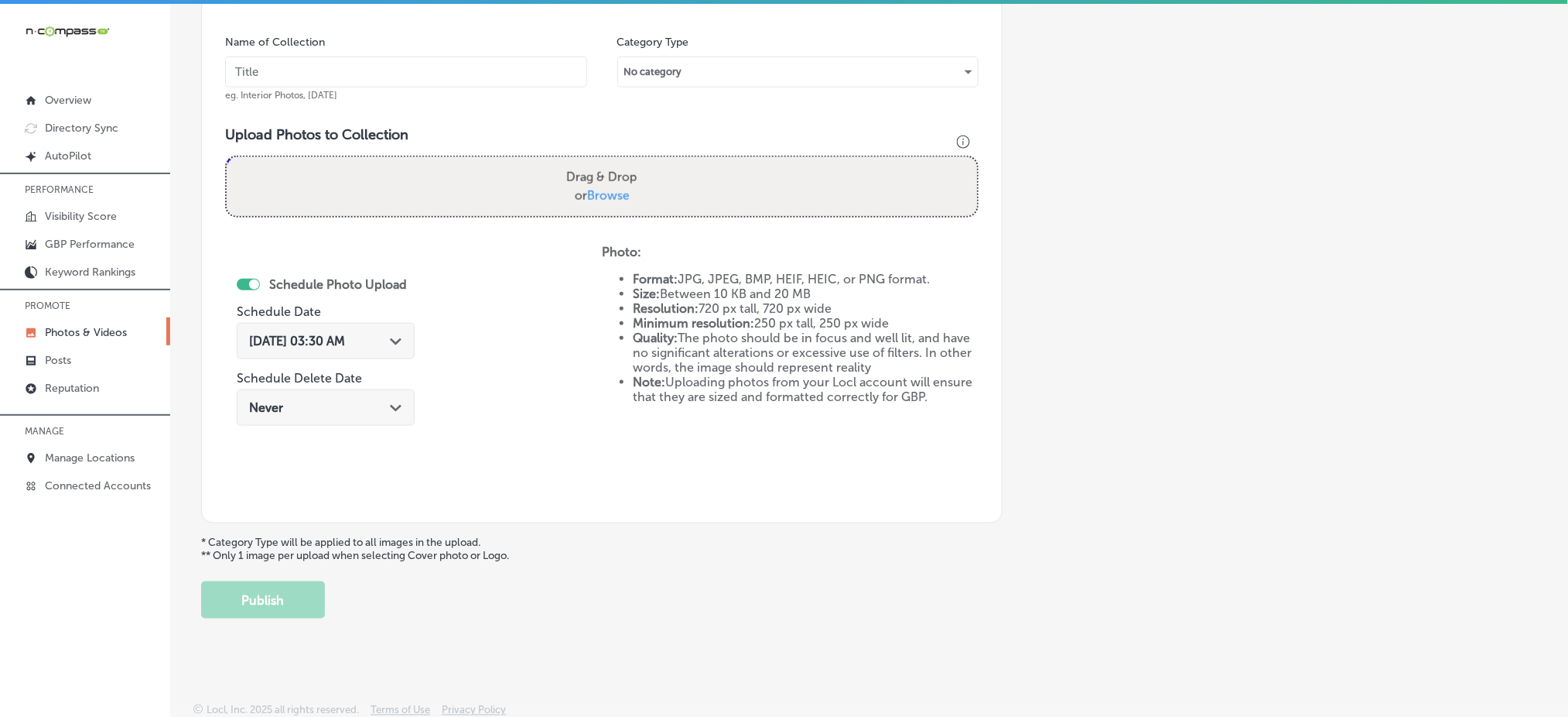
scroll to position [143, 0]
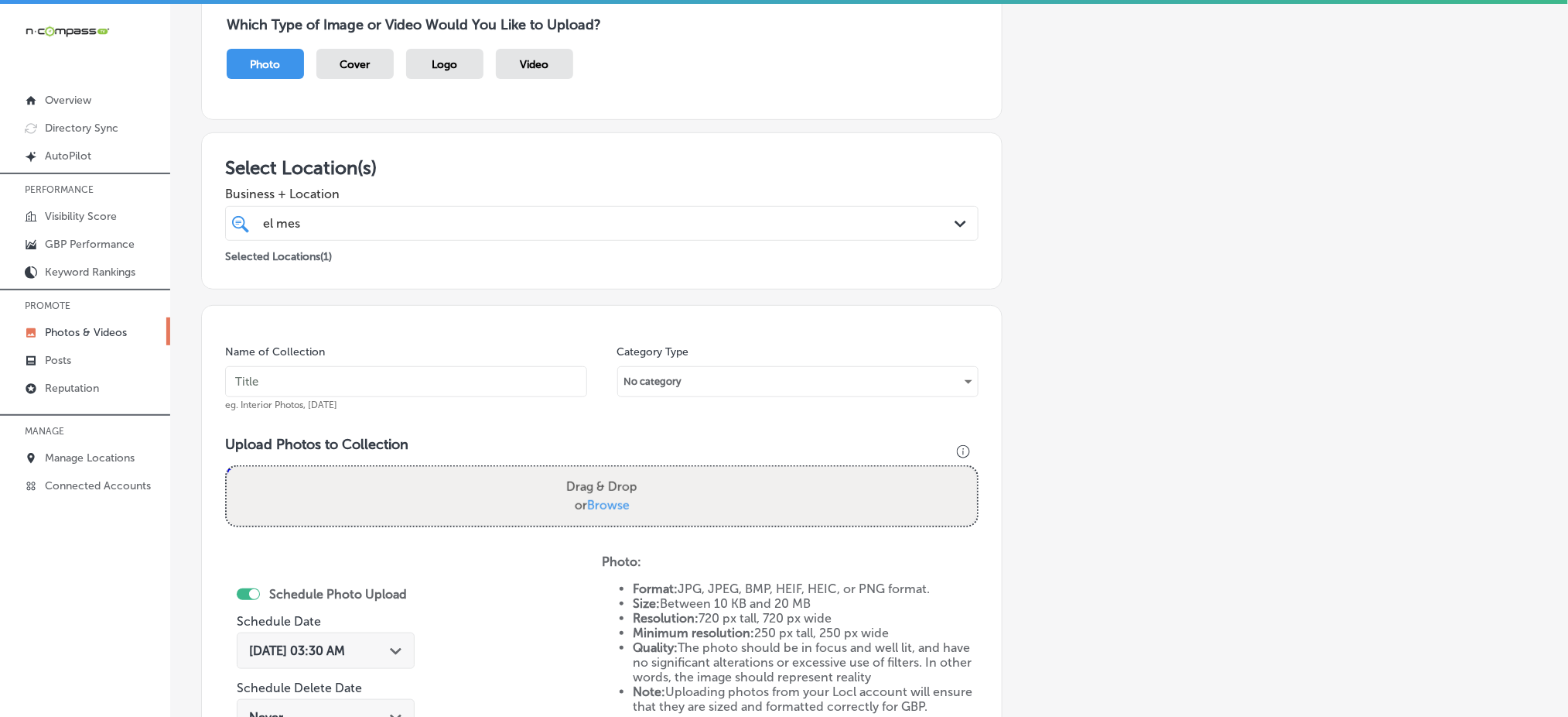
click at [386, 395] on input "text" at bounding box center [406, 382] width 362 height 31
paste input "el-mescal-grand-junction-[DATE]"
type input "el-mescal-grand-junction-[DATE]"
click at [600, 511] on span "Browse" at bounding box center [608, 505] width 43 height 15
click at [600, 471] on input "Drag & Drop or Browse" at bounding box center [601, 469] width 751 height 5
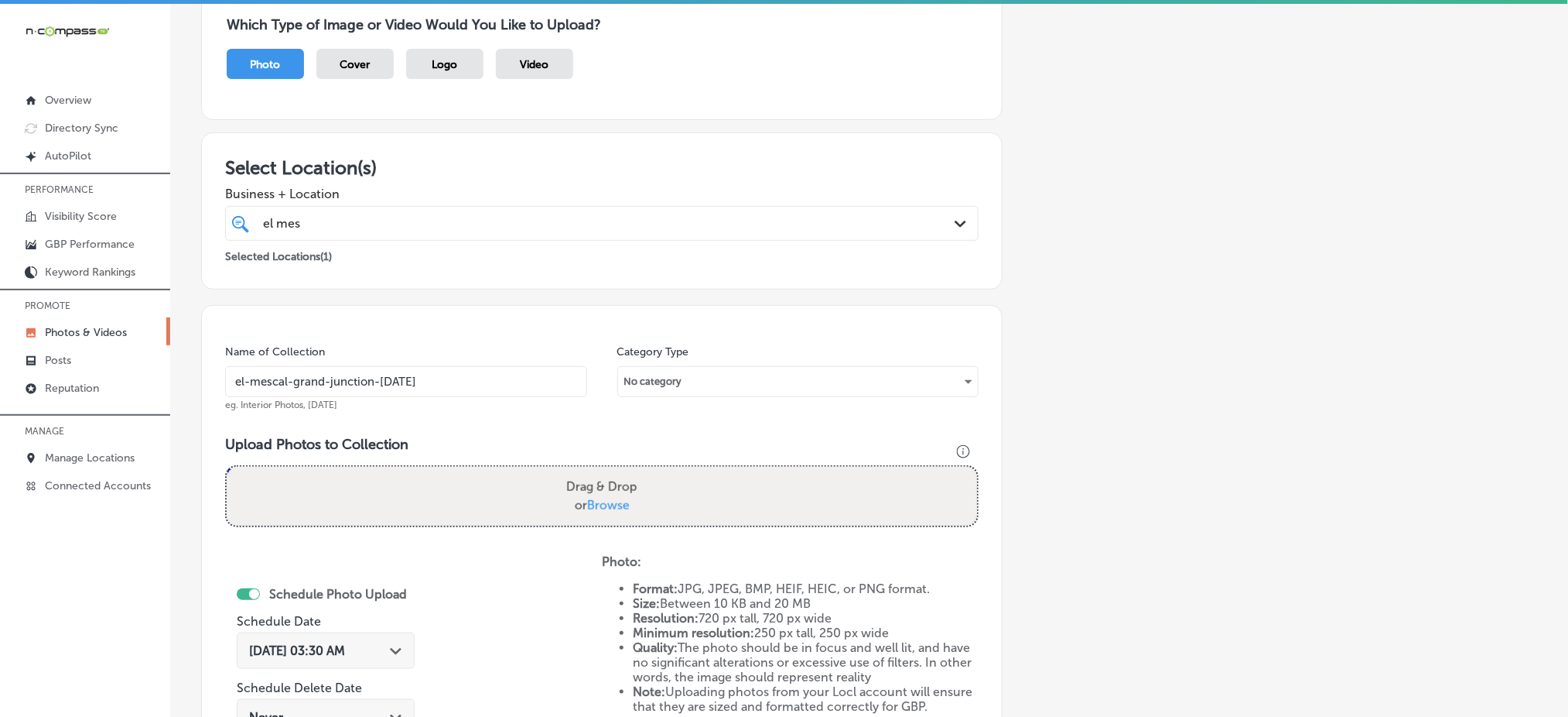
type input "C:\fakepath\mexican-restaurant-grand-junction-el-mescal-family-bar (7).jpg"
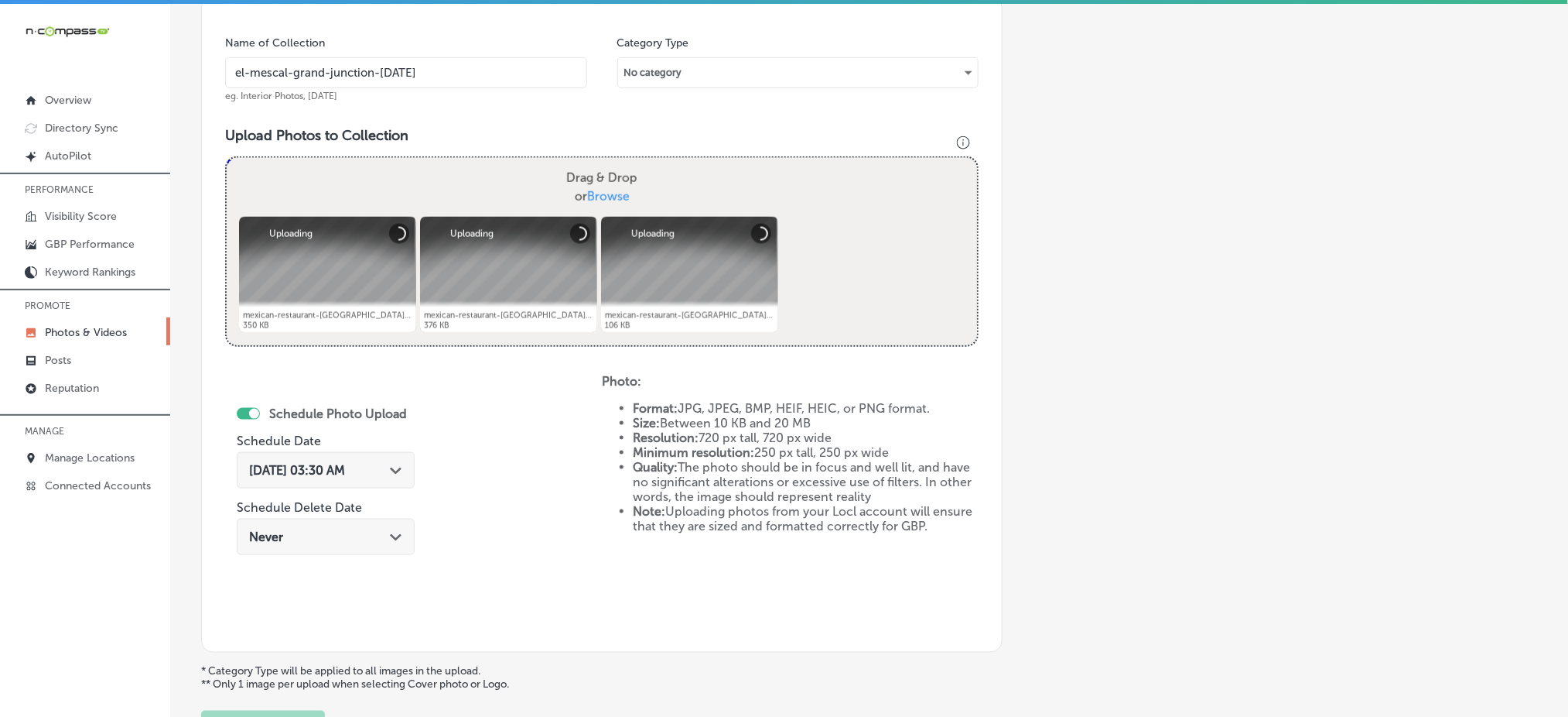
scroll to position [452, 0]
click at [345, 471] on span "[DATE] 03:30 AM" at bounding box center [296, 469] width 96 height 15
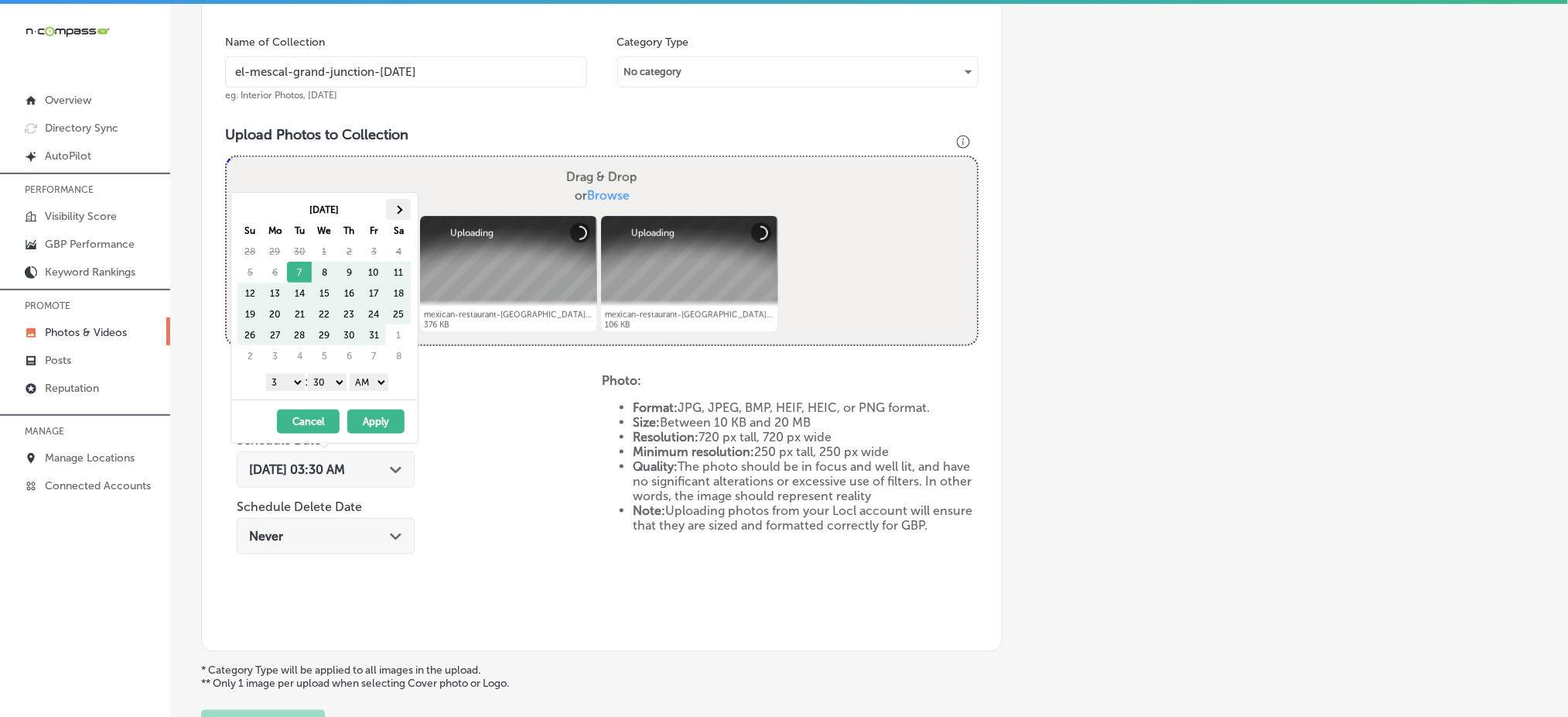
click at [397, 206] on span at bounding box center [398, 209] width 9 height 9
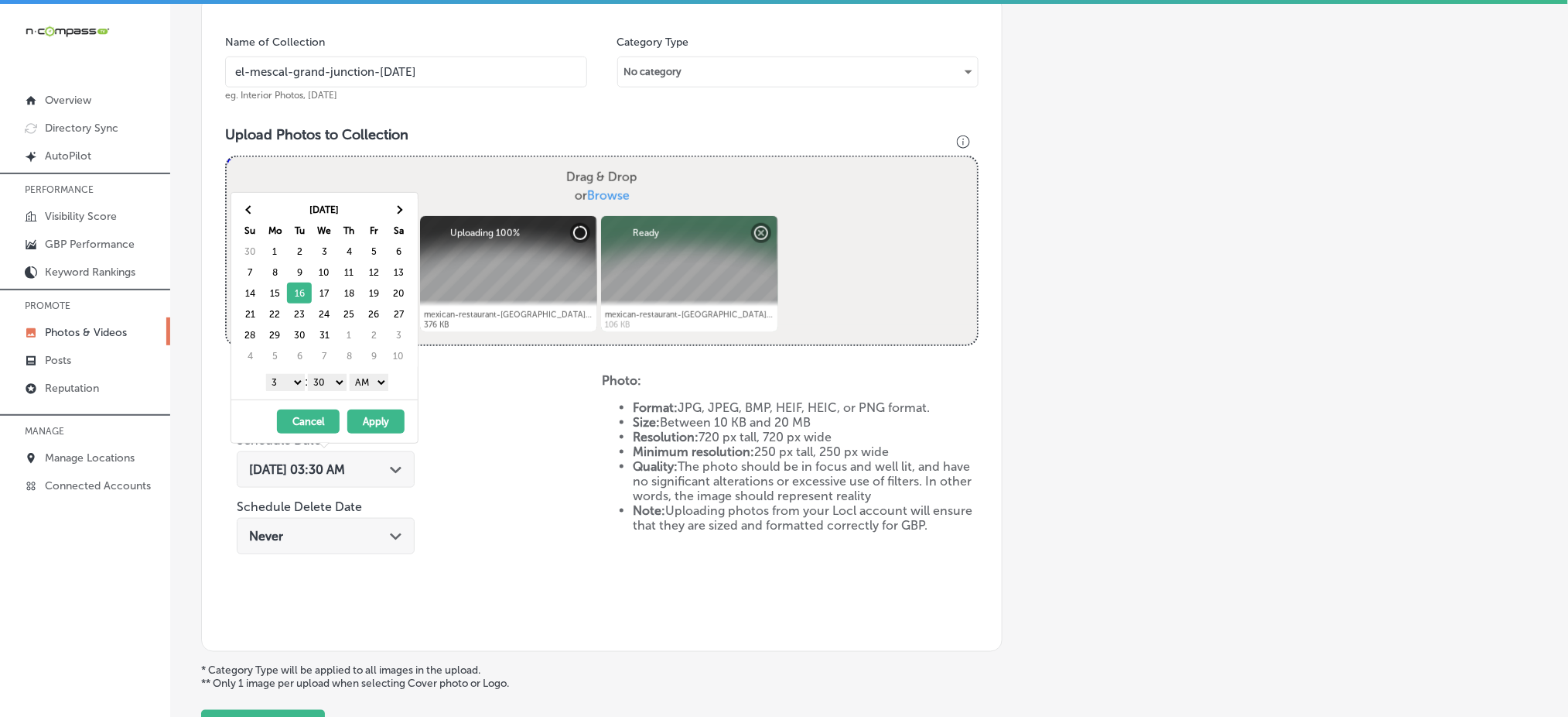
click at [281, 391] on div "1 2 3 4 5 6 7 8 9 10 11 12 : 00 10 20 30 40 50 AM PM" at bounding box center [327, 382] width 180 height 23
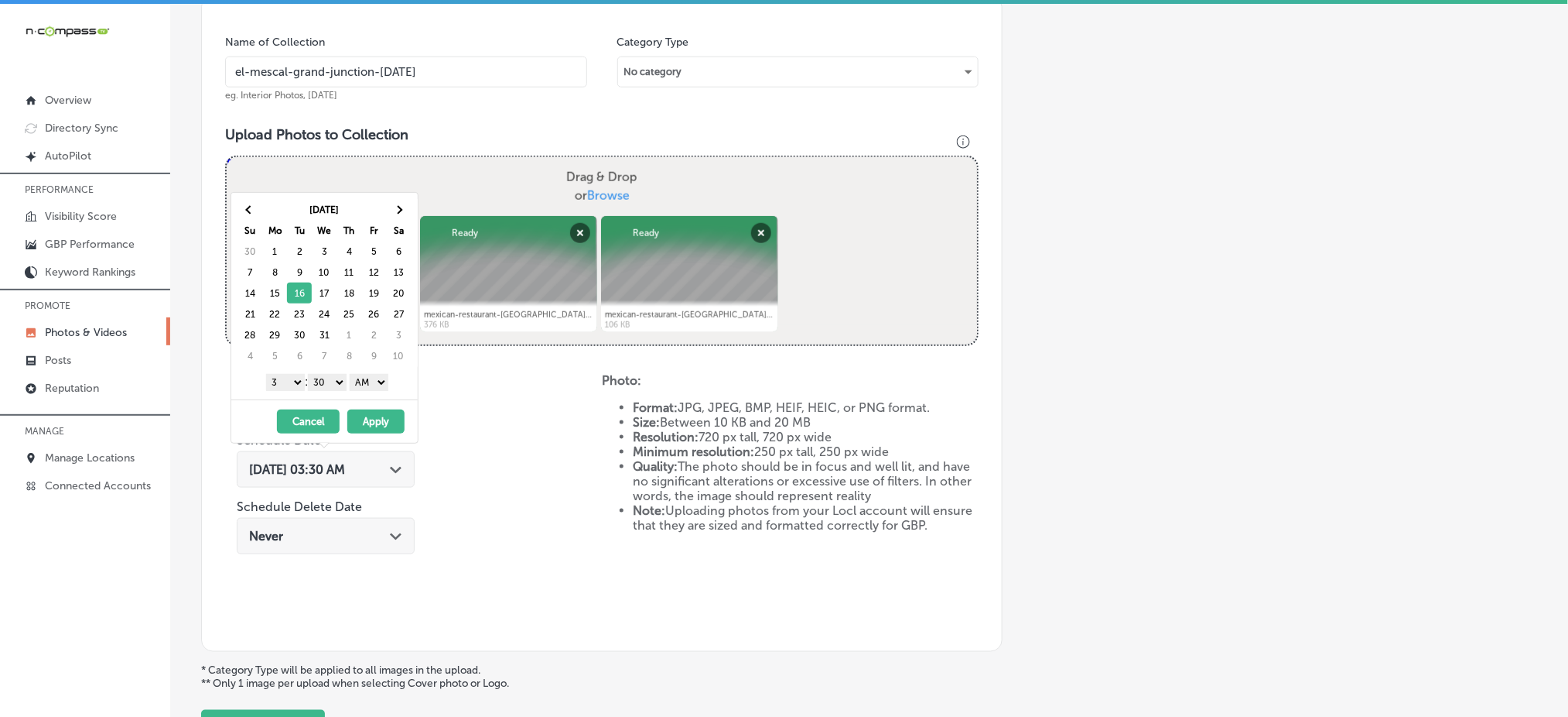
click at [286, 385] on select "1 2 3 4 5 6 7 8 9 10 11 12" at bounding box center [286, 383] width 39 height 17
click at [328, 385] on select "00 10 20 30 40 50" at bounding box center [327, 383] width 39 height 17
click at [369, 375] on select "AM PM" at bounding box center [369, 383] width 39 height 17
click at [381, 415] on button "Apply" at bounding box center [376, 421] width 57 height 24
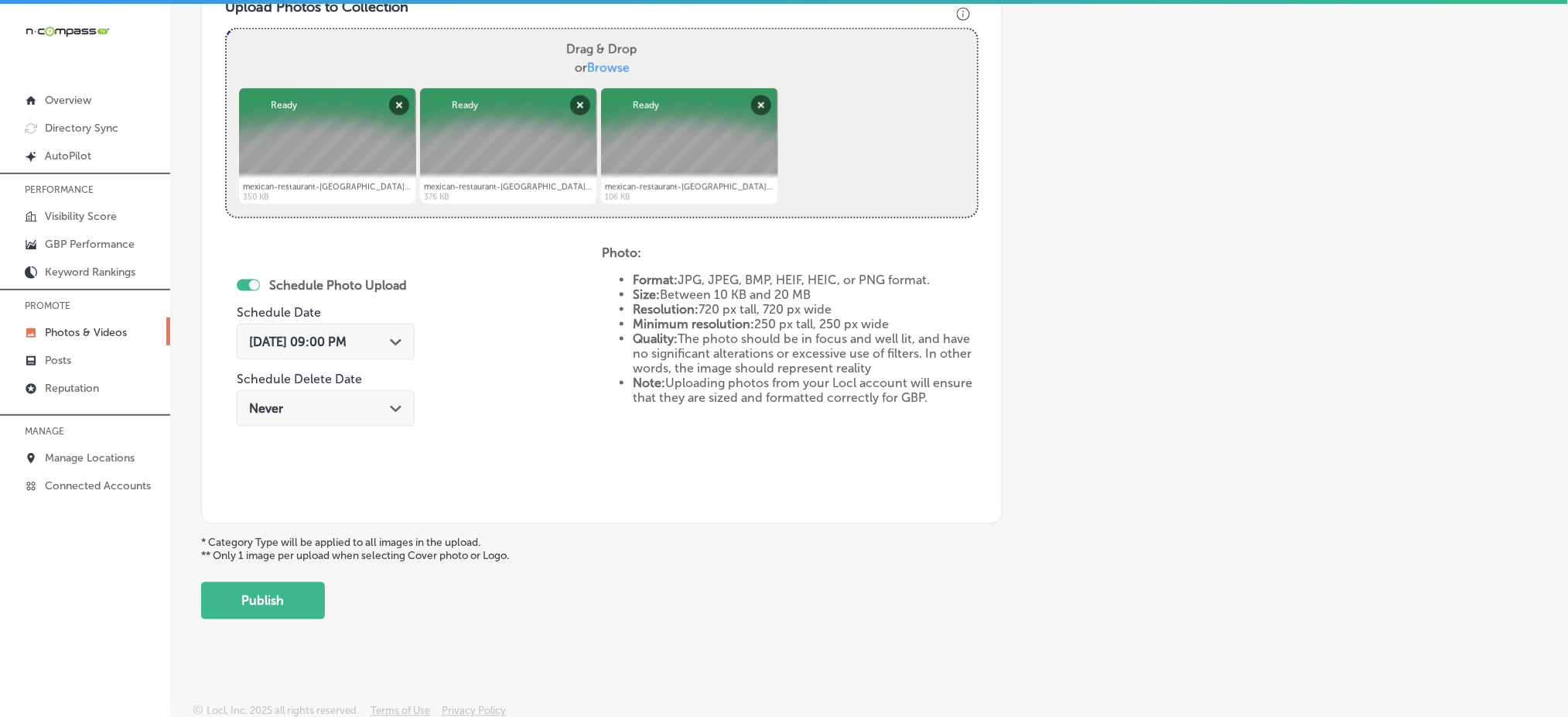
scroll to position [582, 0]
click at [266, 590] on button "Publish" at bounding box center [263, 599] width 124 height 37
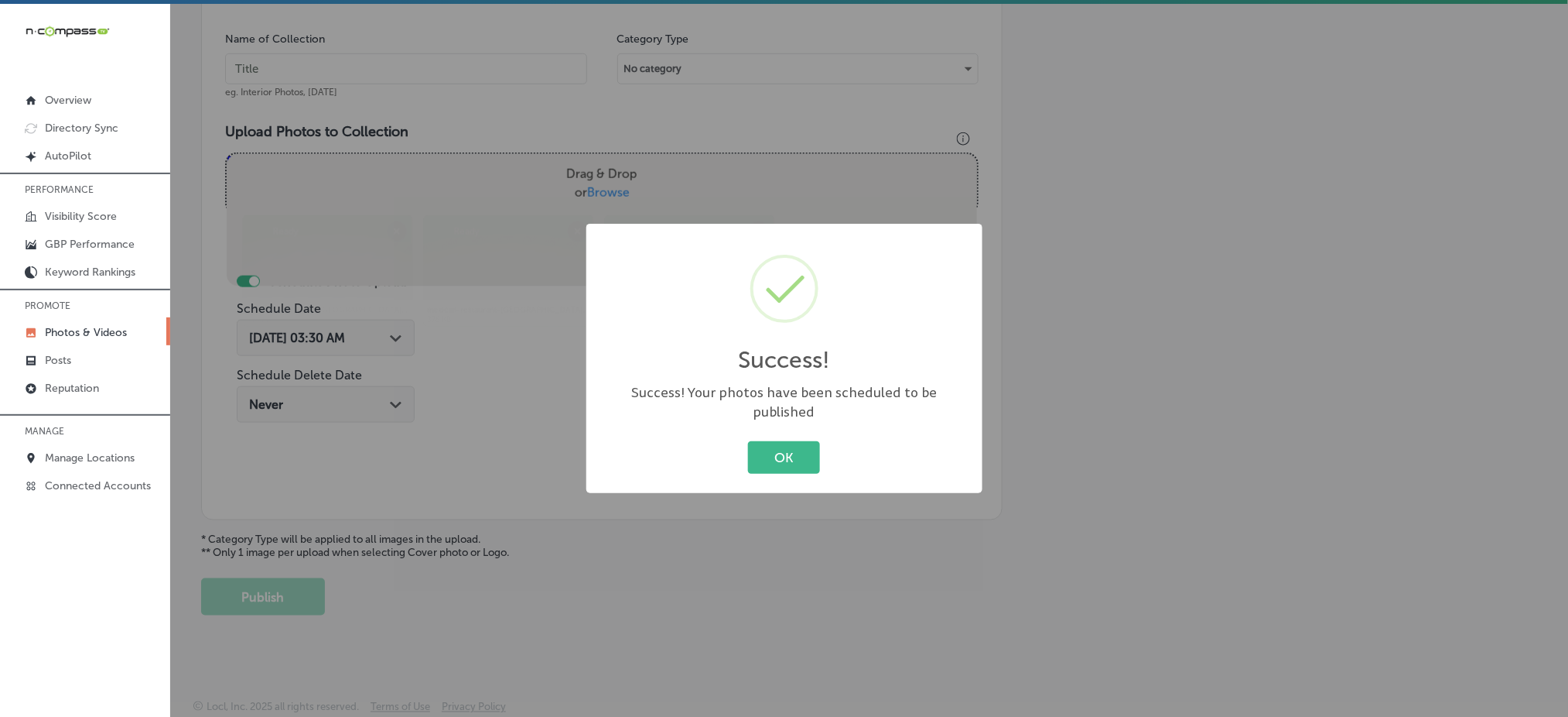
scroll to position [452, 0]
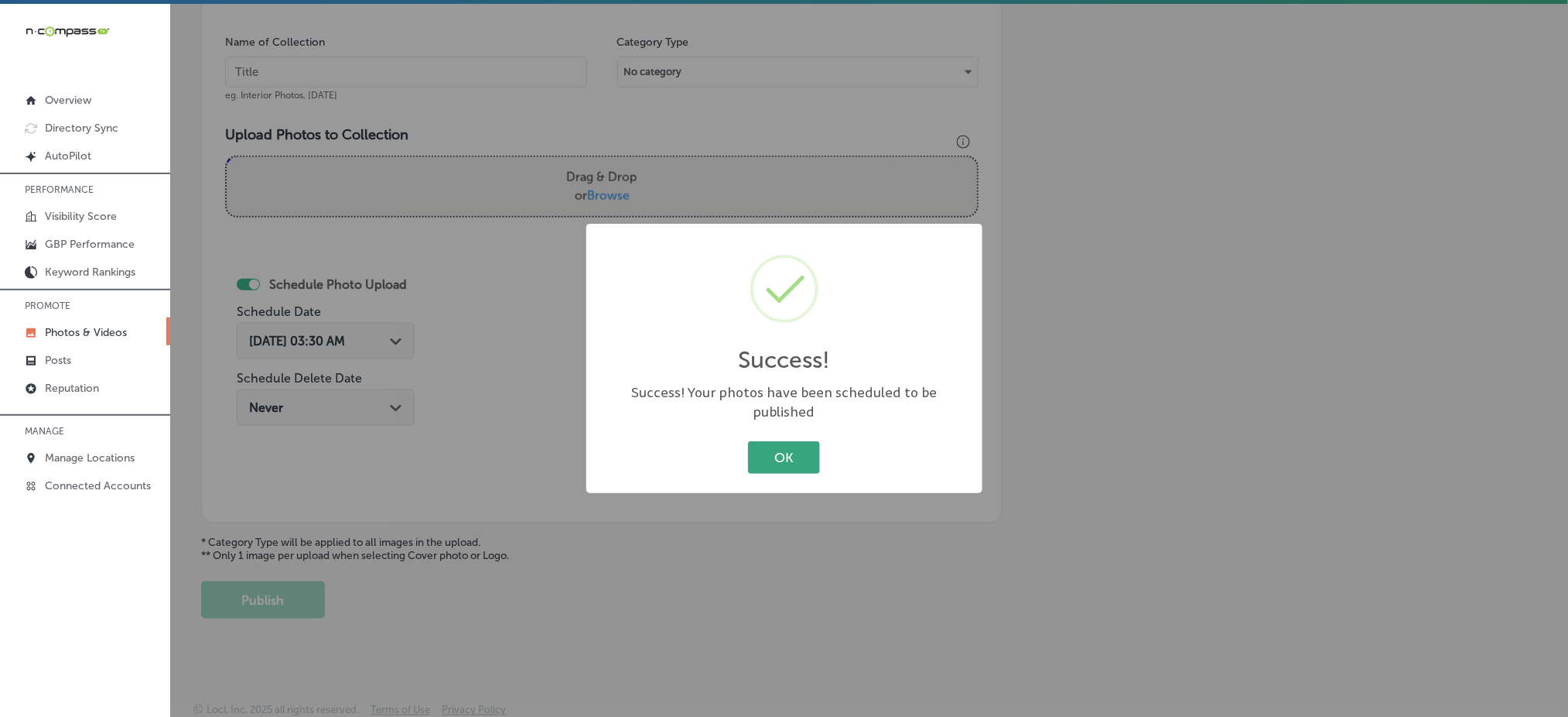
click at [810, 456] on button "OK" at bounding box center [784, 456] width 72 height 32
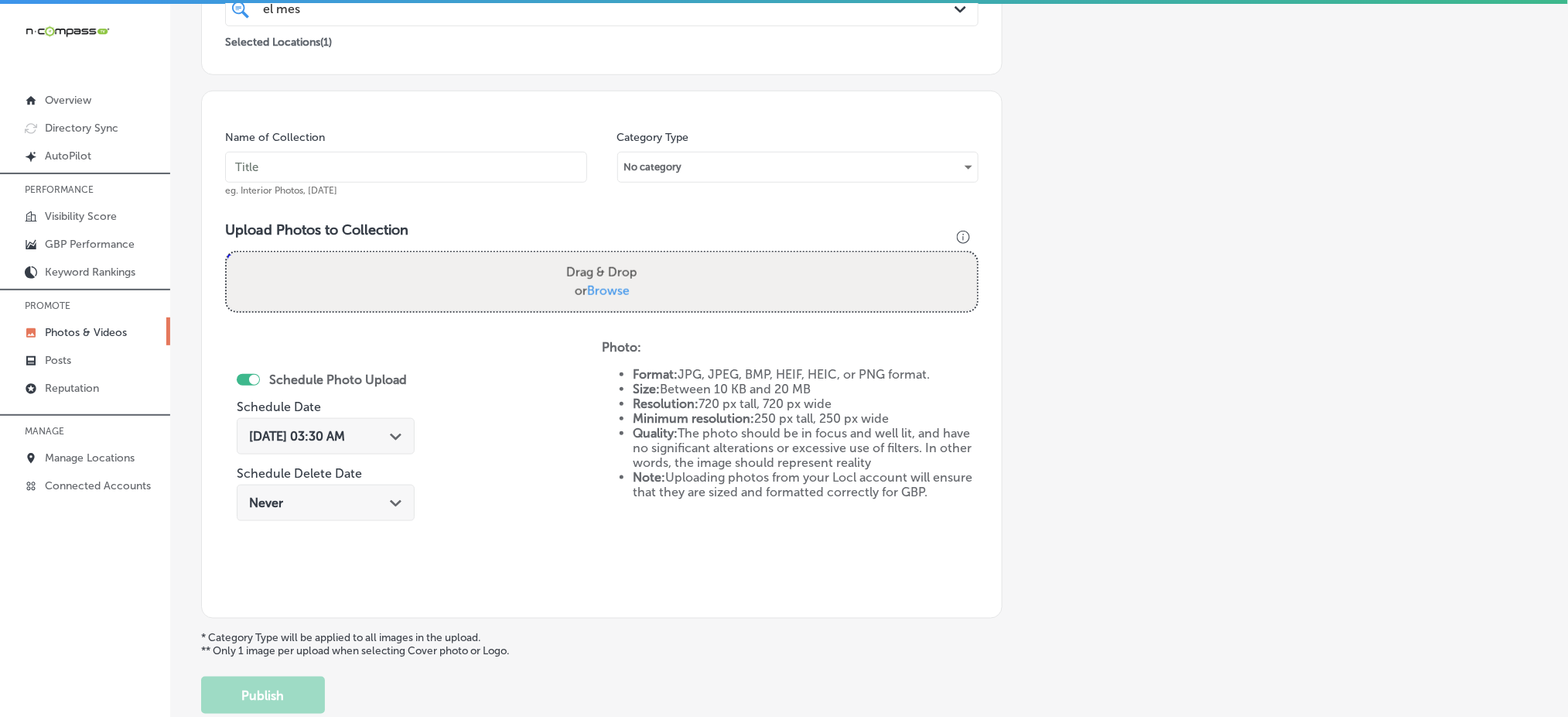
scroll to position [246, 0]
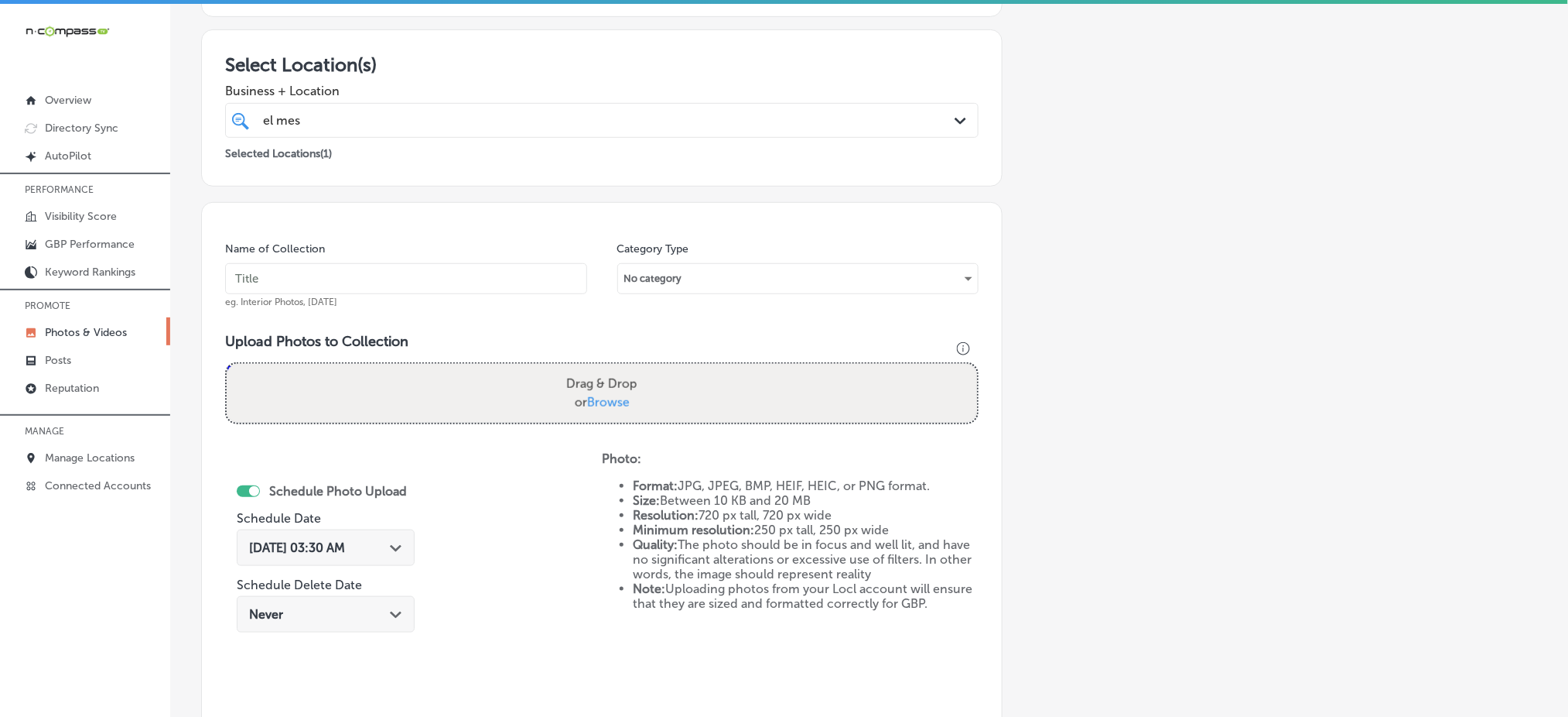
click at [516, 292] on input "text" at bounding box center [406, 279] width 362 height 31
paste input "el-mescal-grand-junction-[DATE]"
type input "el-mescal-grand-junction-[DATE]"
click at [602, 394] on span "Browse" at bounding box center [608, 401] width 43 height 15
click at [602, 368] on input "Drag & Drop or Browse" at bounding box center [601, 365] width 751 height 5
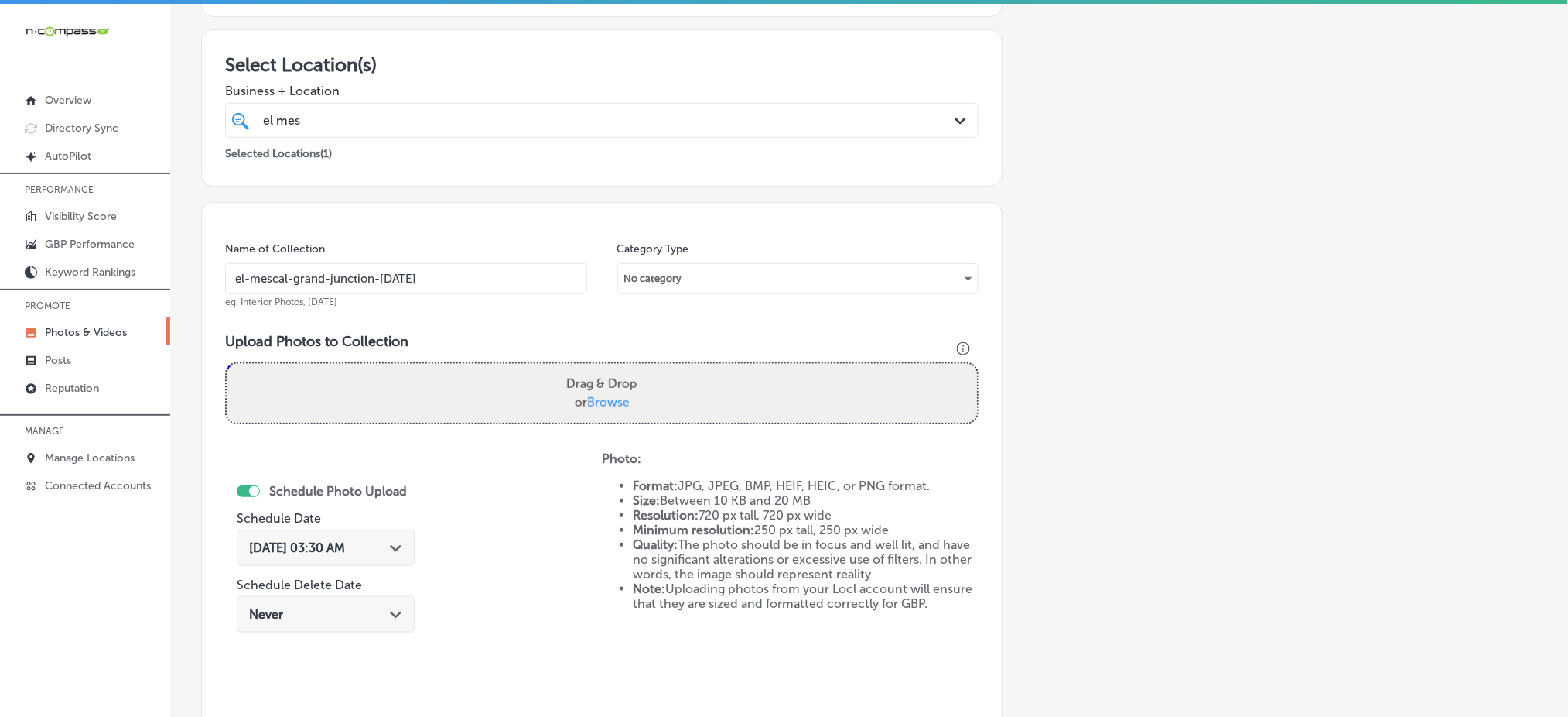
type input "C:\fakepath\mexican-restaurant-grand-junction-el-mescal-family-bar (10).jpg"
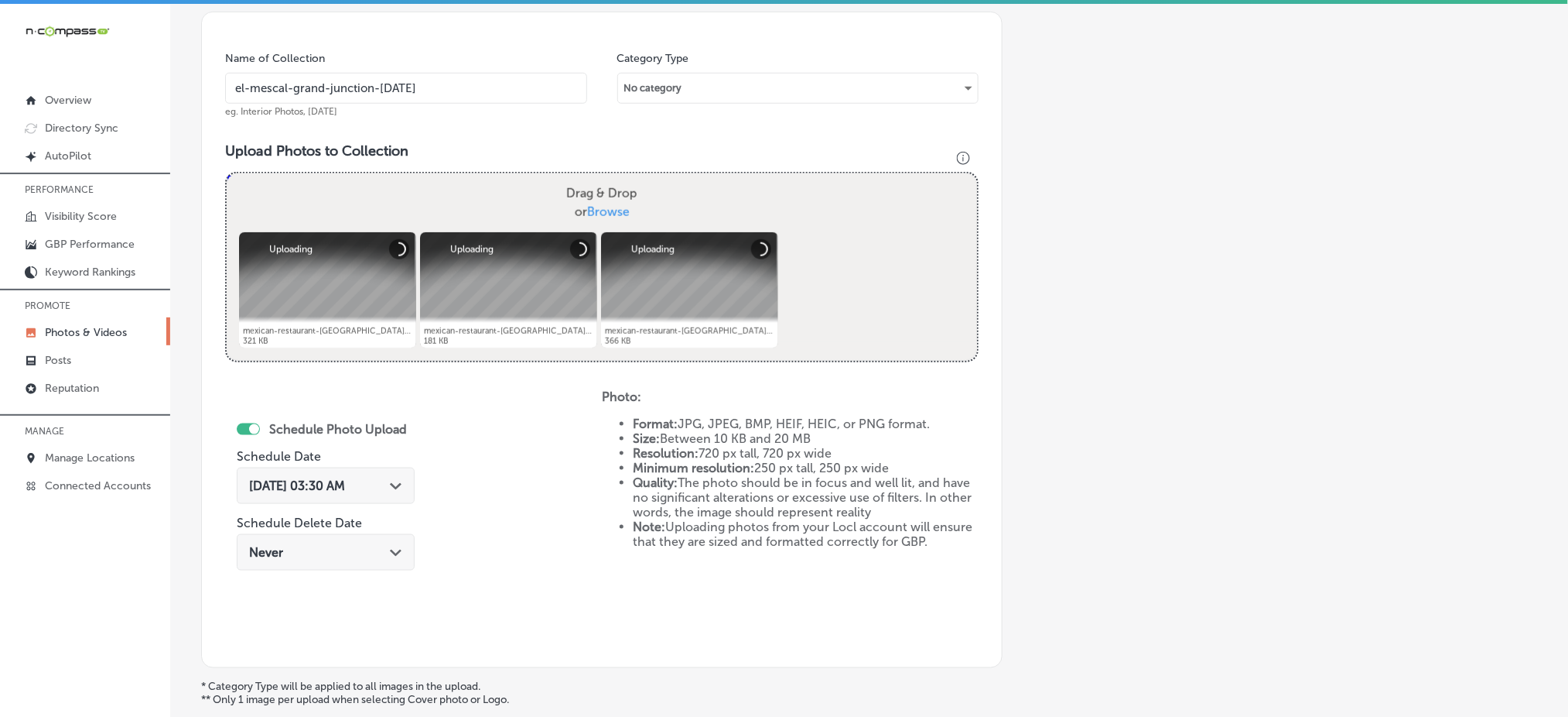
scroll to position [556, 0]
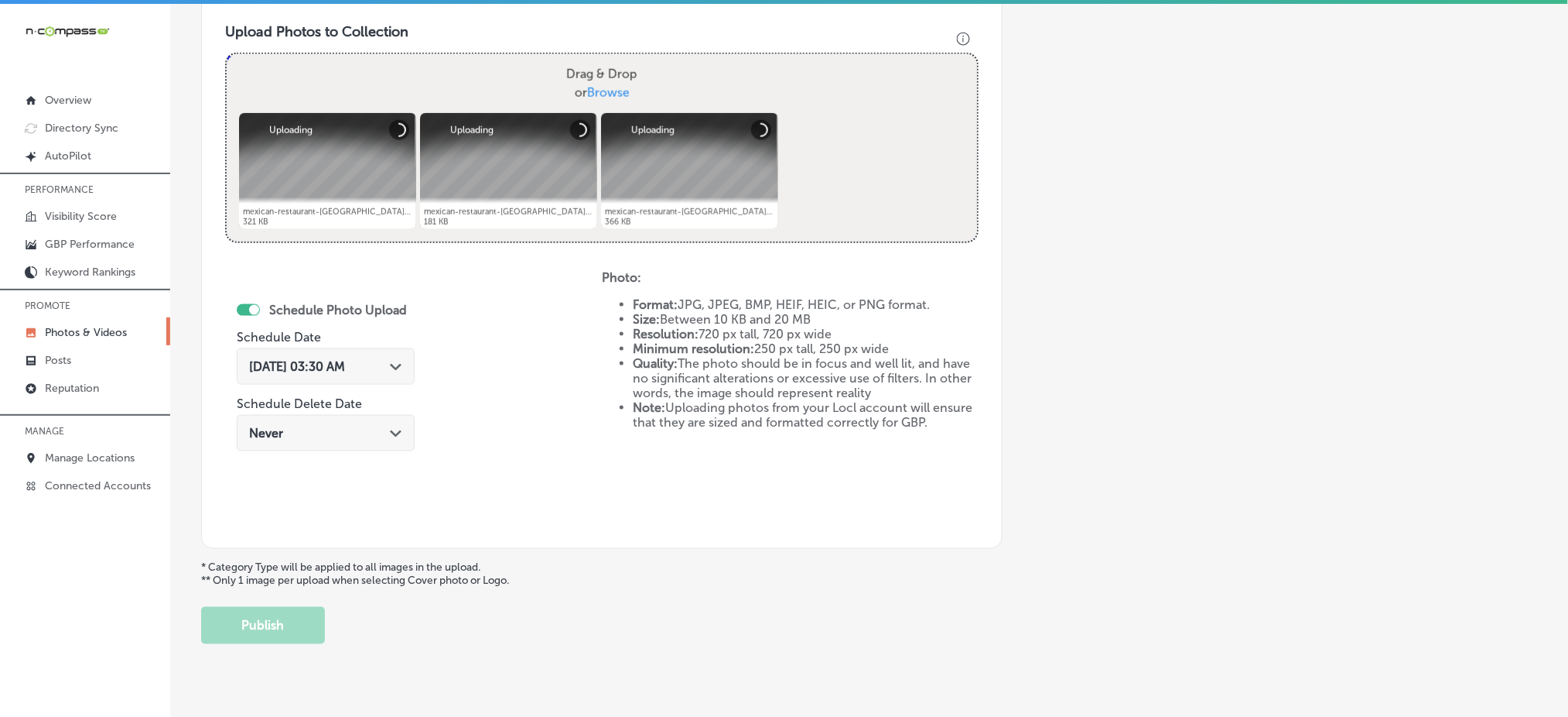
click at [362, 352] on div "[DATE] 03:30 AM Path Created with Sketch." at bounding box center [325, 366] width 178 height 37
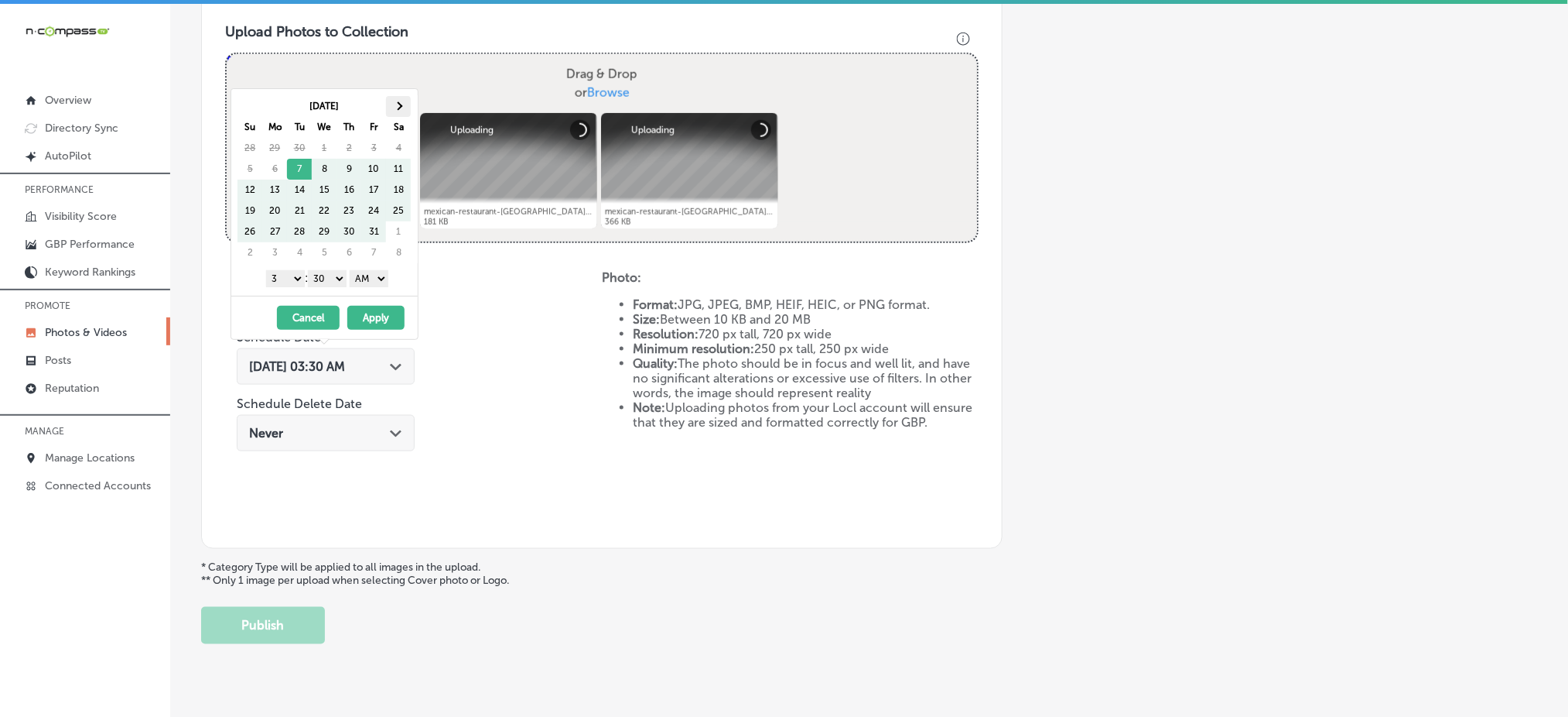
click at [400, 105] on span at bounding box center [398, 106] width 9 height 9
click at [287, 272] on select "1 2 3 4 5 6 7 8 9 10 11 12" at bounding box center [286, 279] width 39 height 17
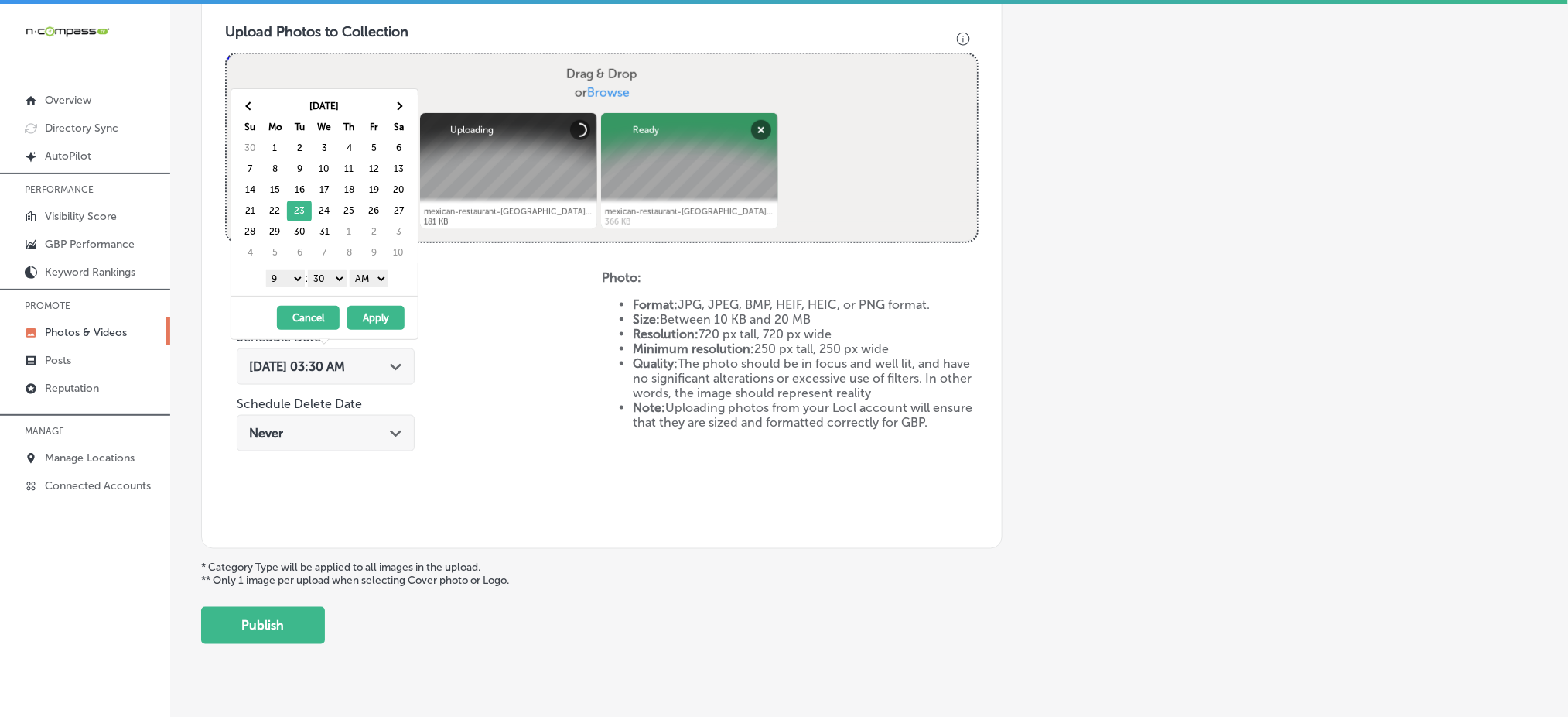
click at [326, 265] on div "[DATE] Su Mo Tu We Th Fr Sa 30 1 2 3 4 5 6 7 8 9 10 11 12 13 14 15 16 17 18 19 …" at bounding box center [324, 192] width 187 height 206
click at [326, 270] on select "00 10 20 30 40 50" at bounding box center [327, 279] width 39 height 17
click at [355, 281] on select "AM PM" at bounding box center [369, 279] width 39 height 17
click at [367, 318] on button "Apply" at bounding box center [376, 318] width 57 height 24
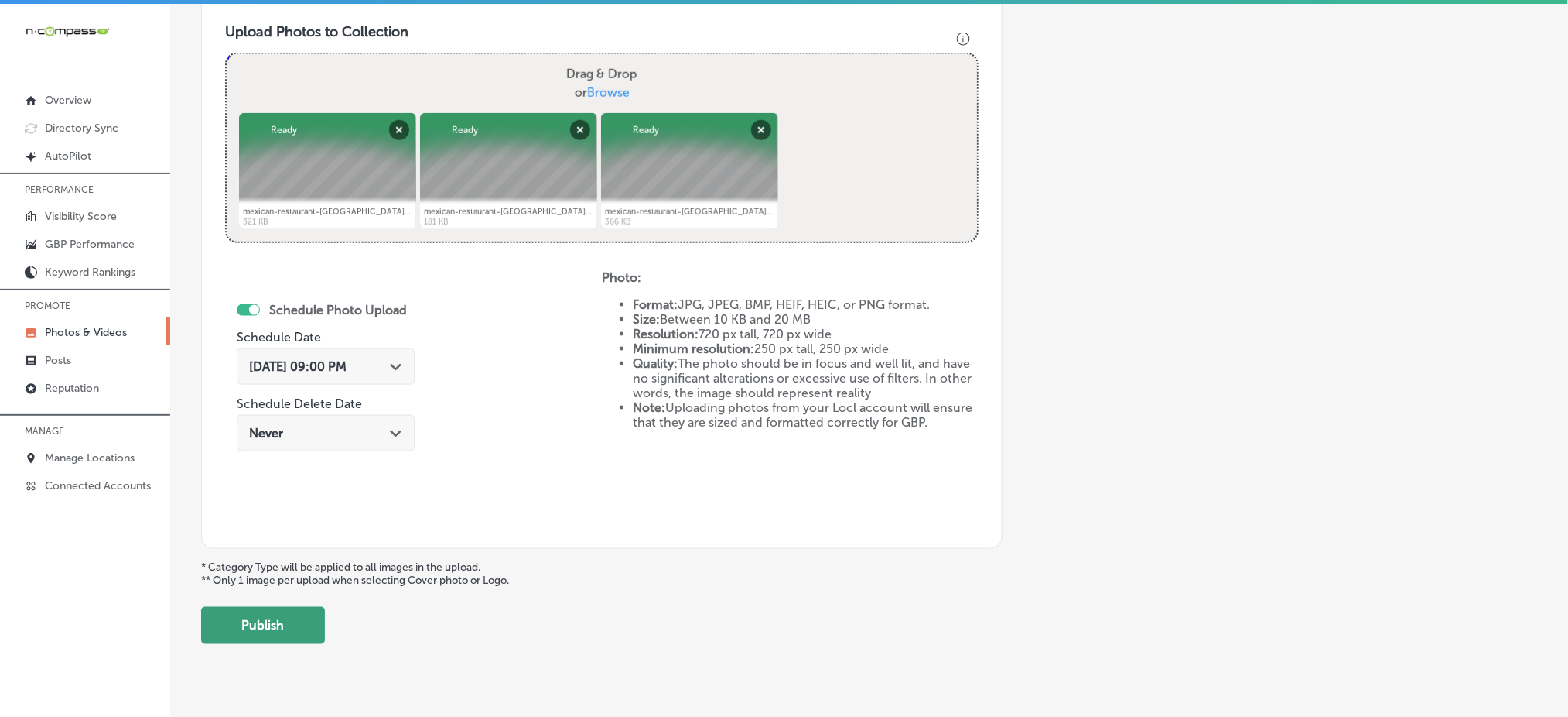
click at [293, 617] on button "Publish" at bounding box center [263, 625] width 124 height 37
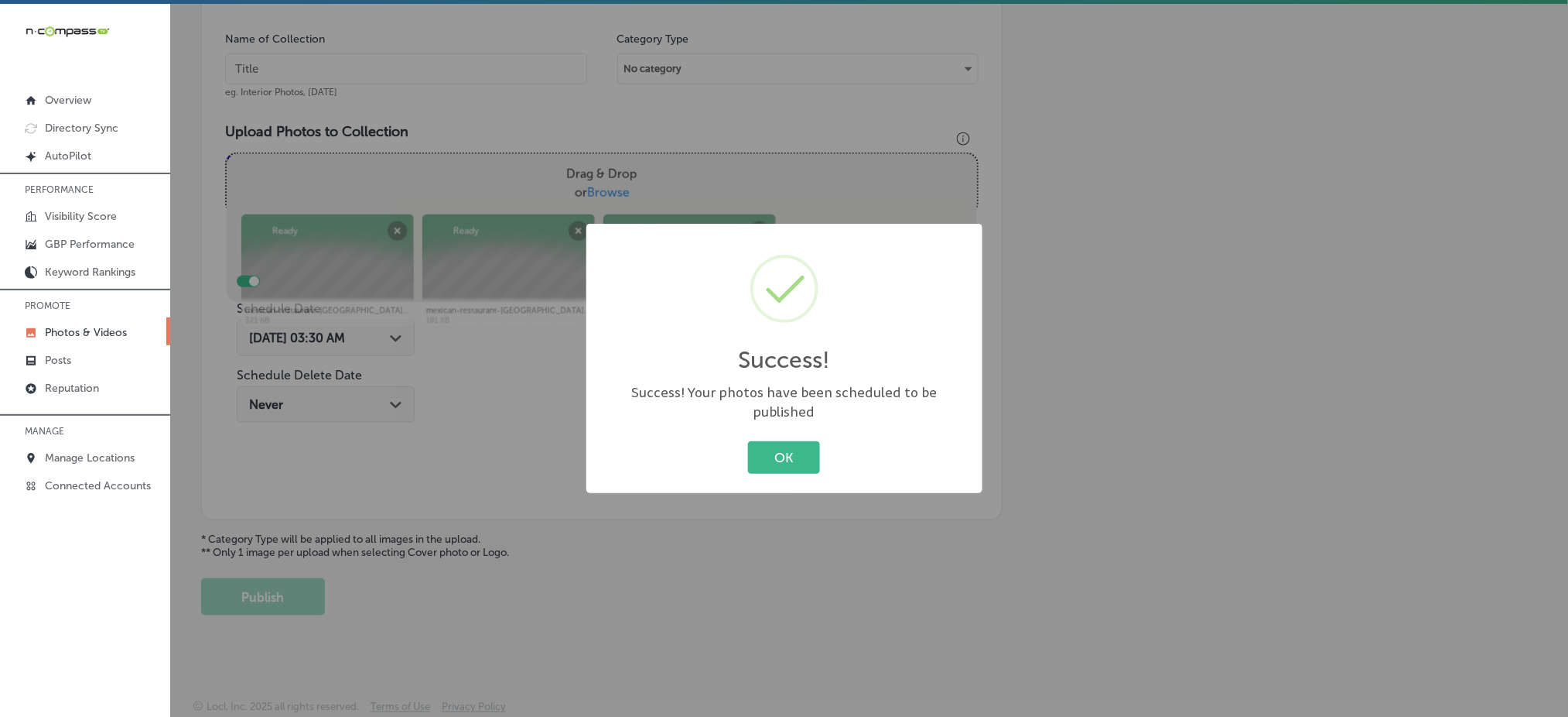
scroll to position [452, 0]
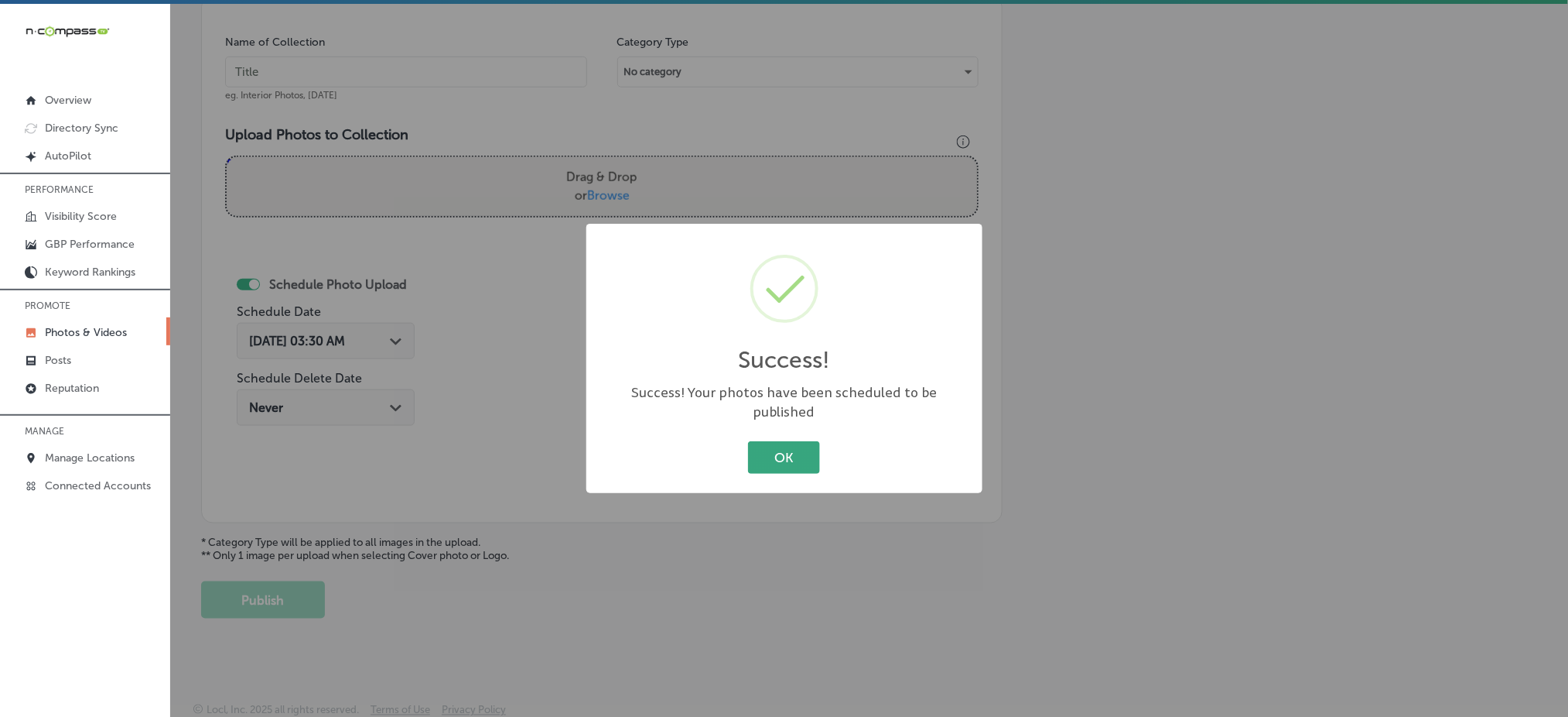
click at [752, 450] on button "OK" at bounding box center [784, 456] width 72 height 32
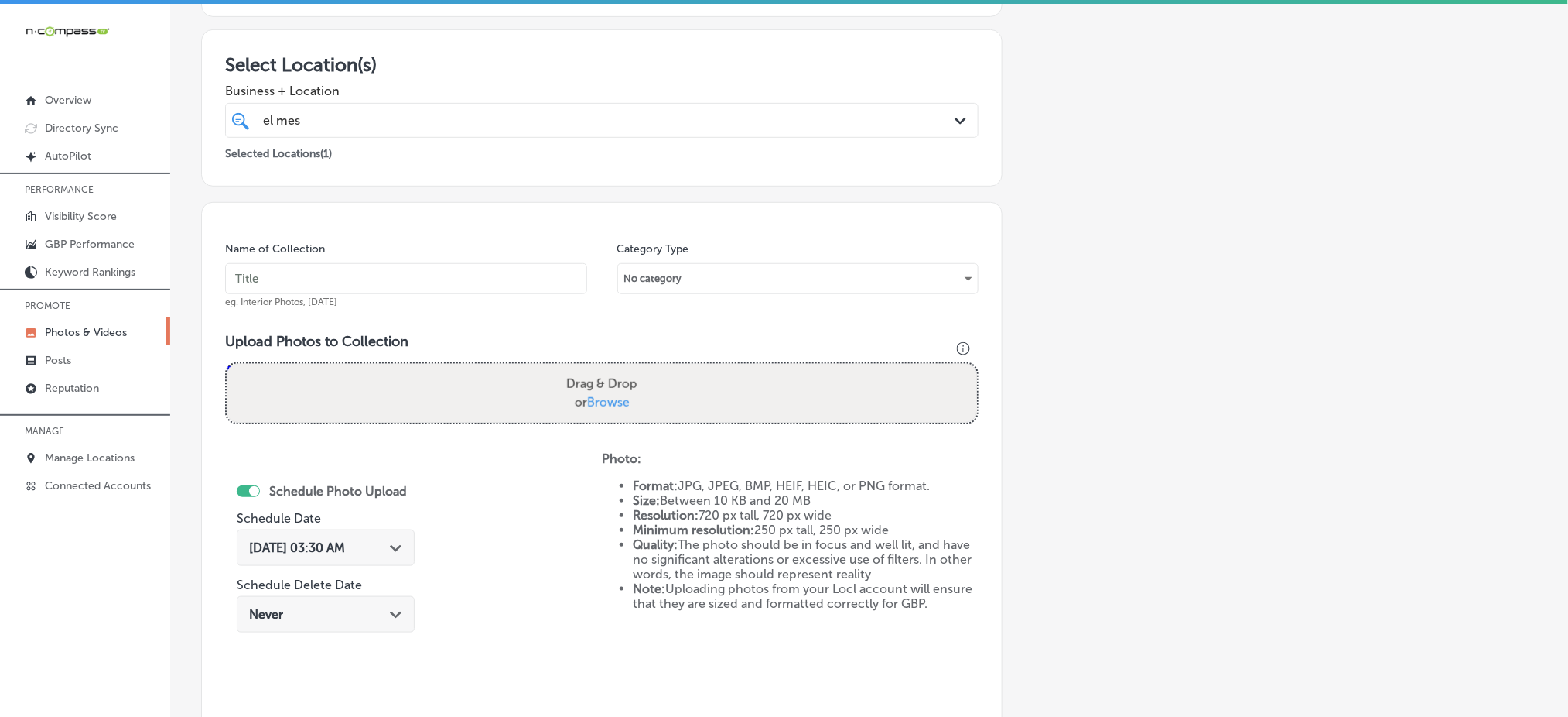
scroll to position [0, 0]
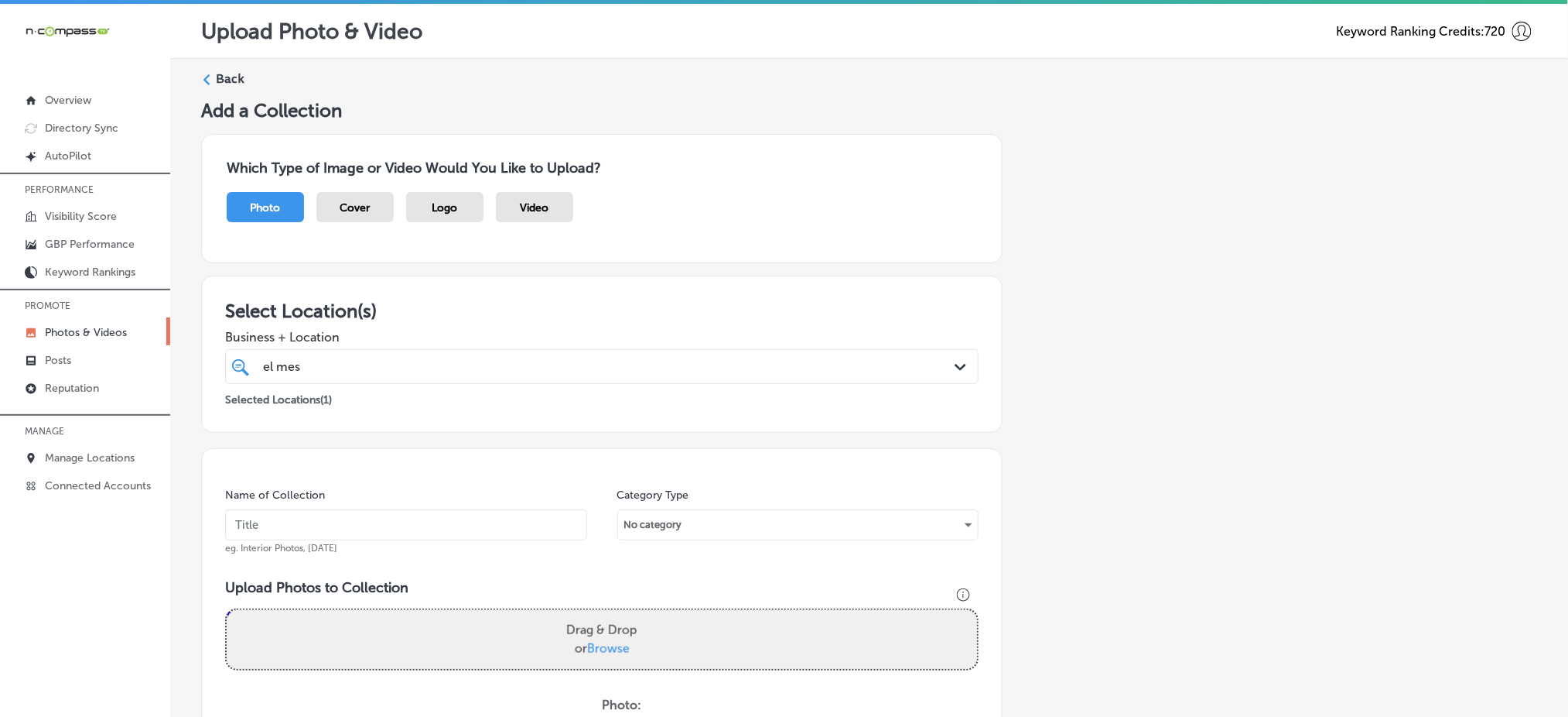
click at [362, 533] on input "text" at bounding box center [406, 525] width 362 height 31
paste input "el-mescal-grand-junction-[DATE]"
type input "el-mescal-grand-junction-[DATE]"
click at [598, 641] on span "Browse" at bounding box center [608, 647] width 43 height 15
click at [598, 614] on input "Drag & Drop or Browse" at bounding box center [601, 611] width 751 height 5
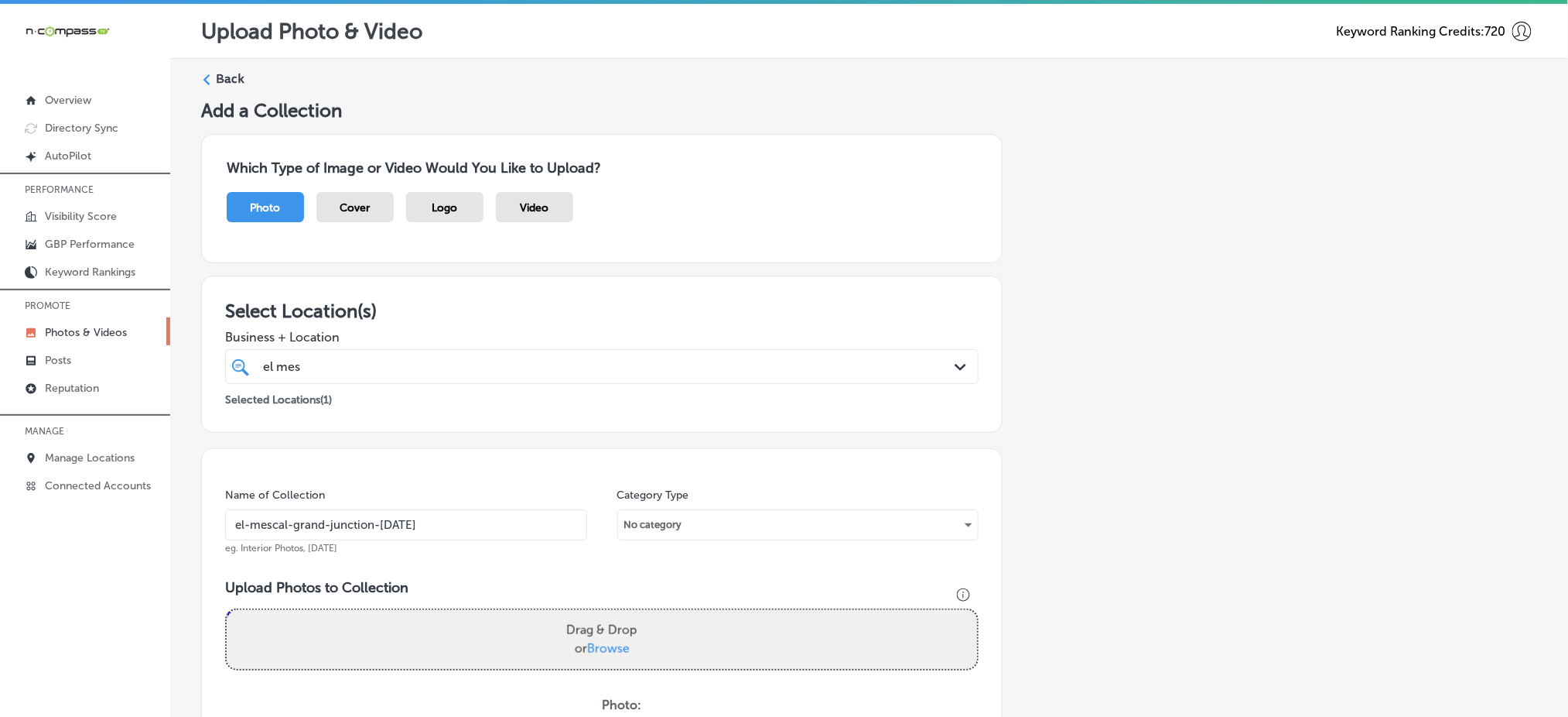
type input "C:\fakepath\mexican-restaurant-grand-junction-el-mescal-family-bar (13).jpg"
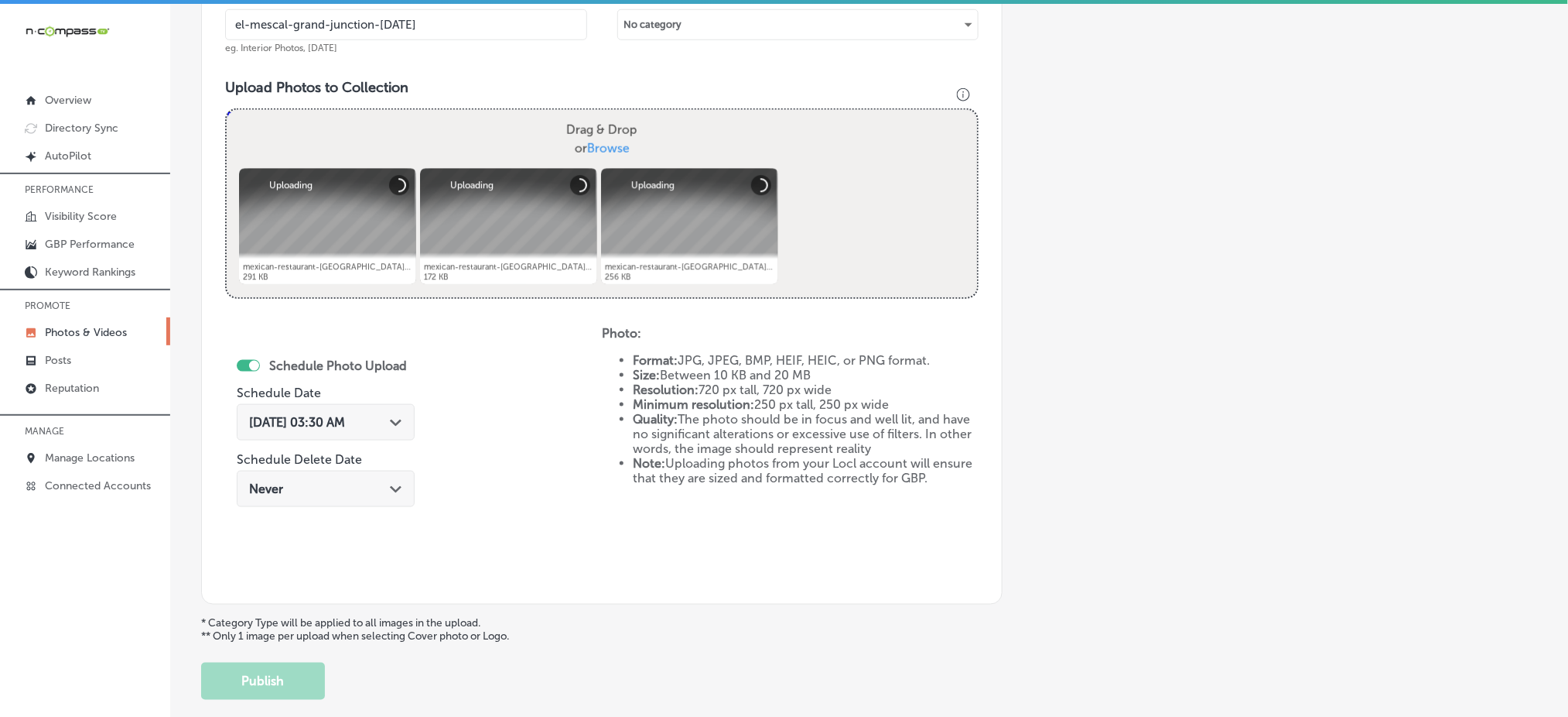
scroll to position [515, 0]
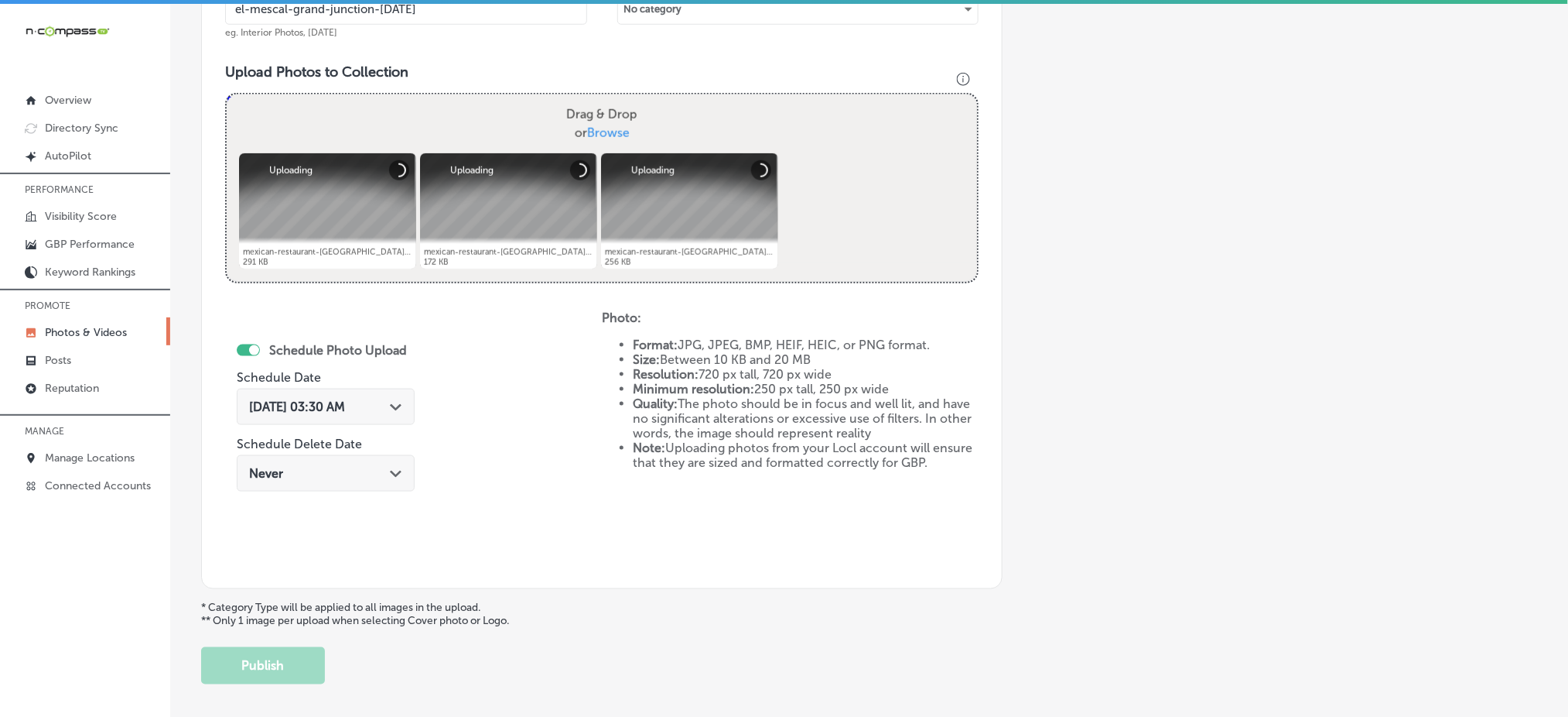
click at [374, 412] on div "[DATE] 03:30 AM Path Created with Sketch." at bounding box center [325, 406] width 153 height 15
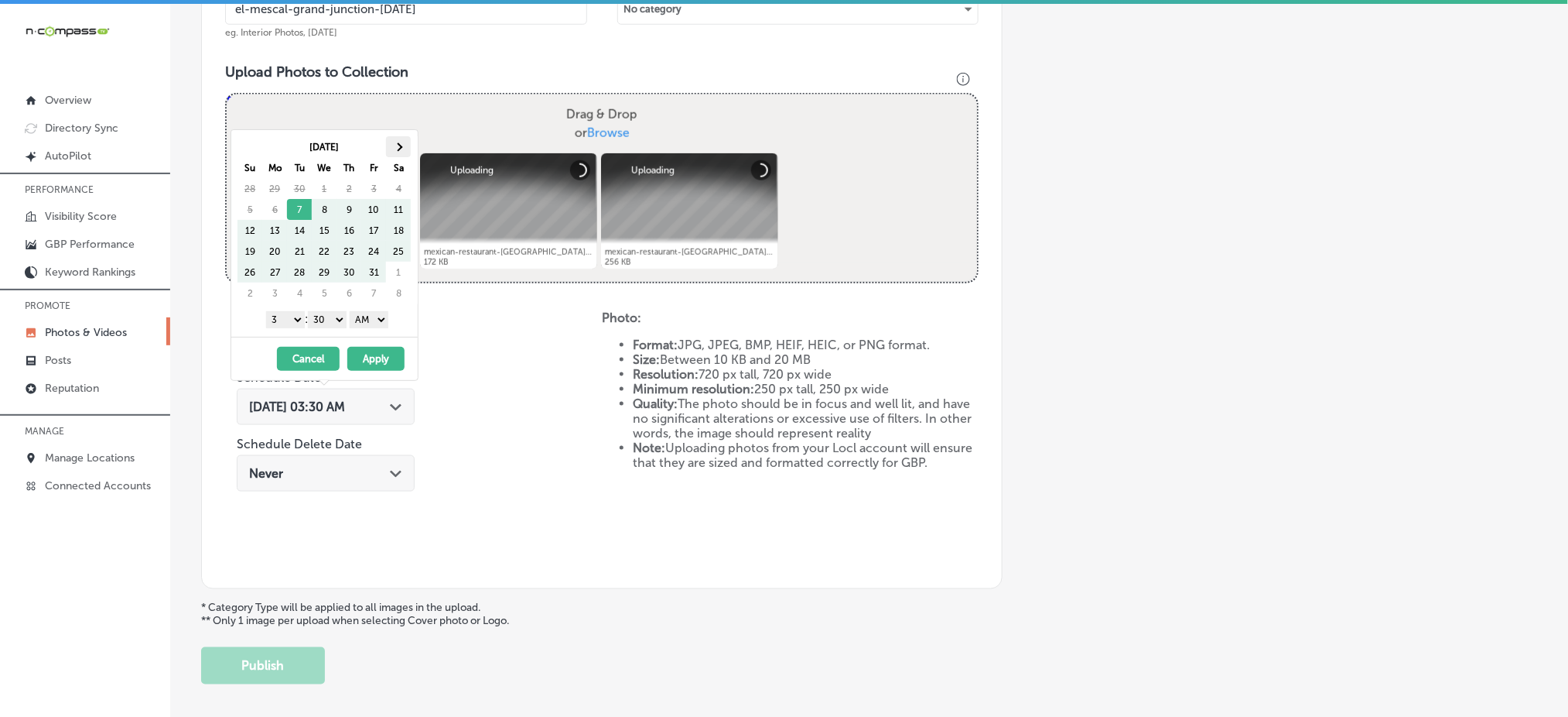
click at [387, 148] on th at bounding box center [399, 147] width 25 height 21
click at [291, 322] on select "1 2 3 4 5 6 7 8 9 10 11 12" at bounding box center [286, 320] width 39 height 17
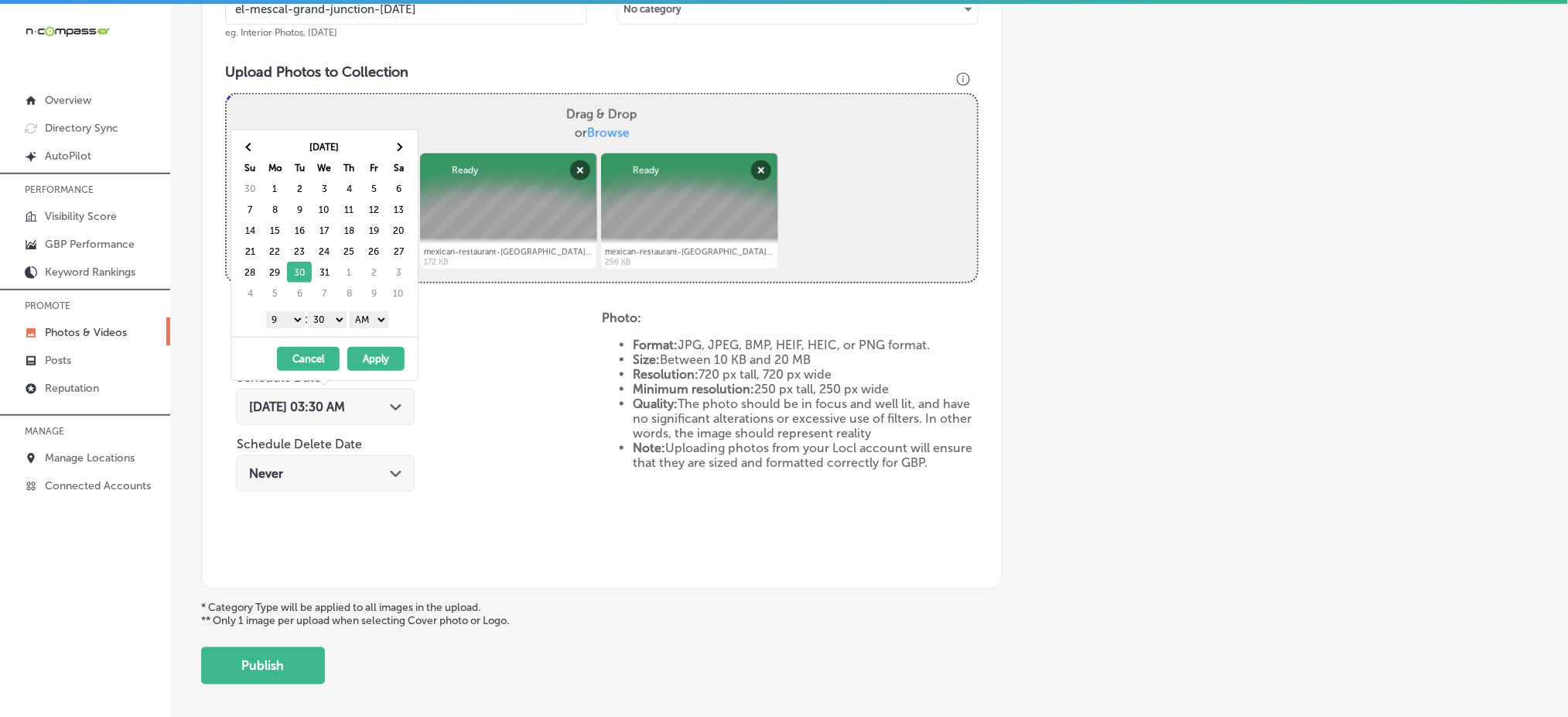
drag, startPoint x: 328, startPoint y: 313, endPoint x: 328, endPoint y: 325, distance: 12.0
click at [328, 313] on select "00 10 20 30 40 50" at bounding box center [327, 320] width 39 height 17
click at [367, 314] on select "AM PM" at bounding box center [369, 320] width 39 height 17
click at [374, 354] on button "Apply" at bounding box center [376, 358] width 57 height 24
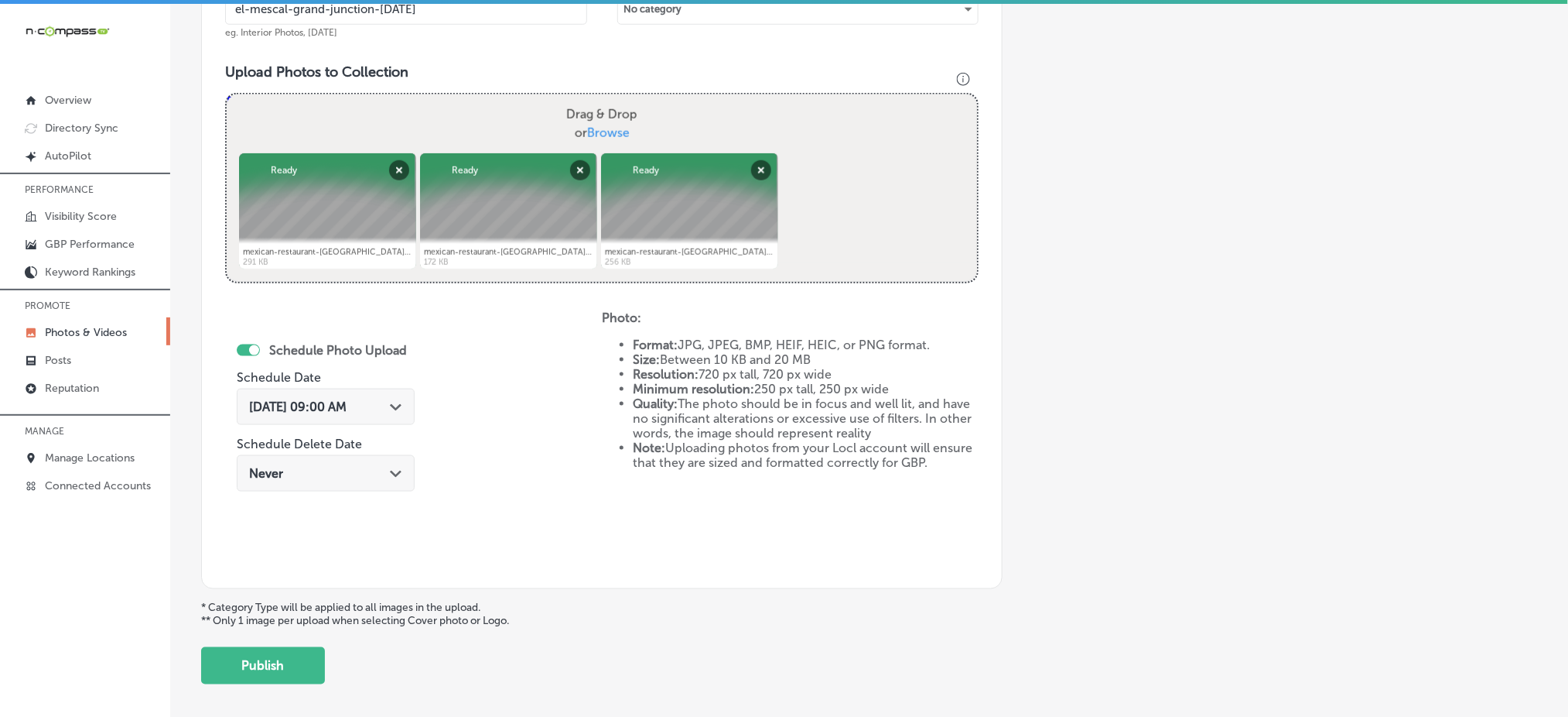
click at [328, 419] on div "[DATE] 09:00 AM Path Created with Sketch." at bounding box center [325, 407] width 178 height 37
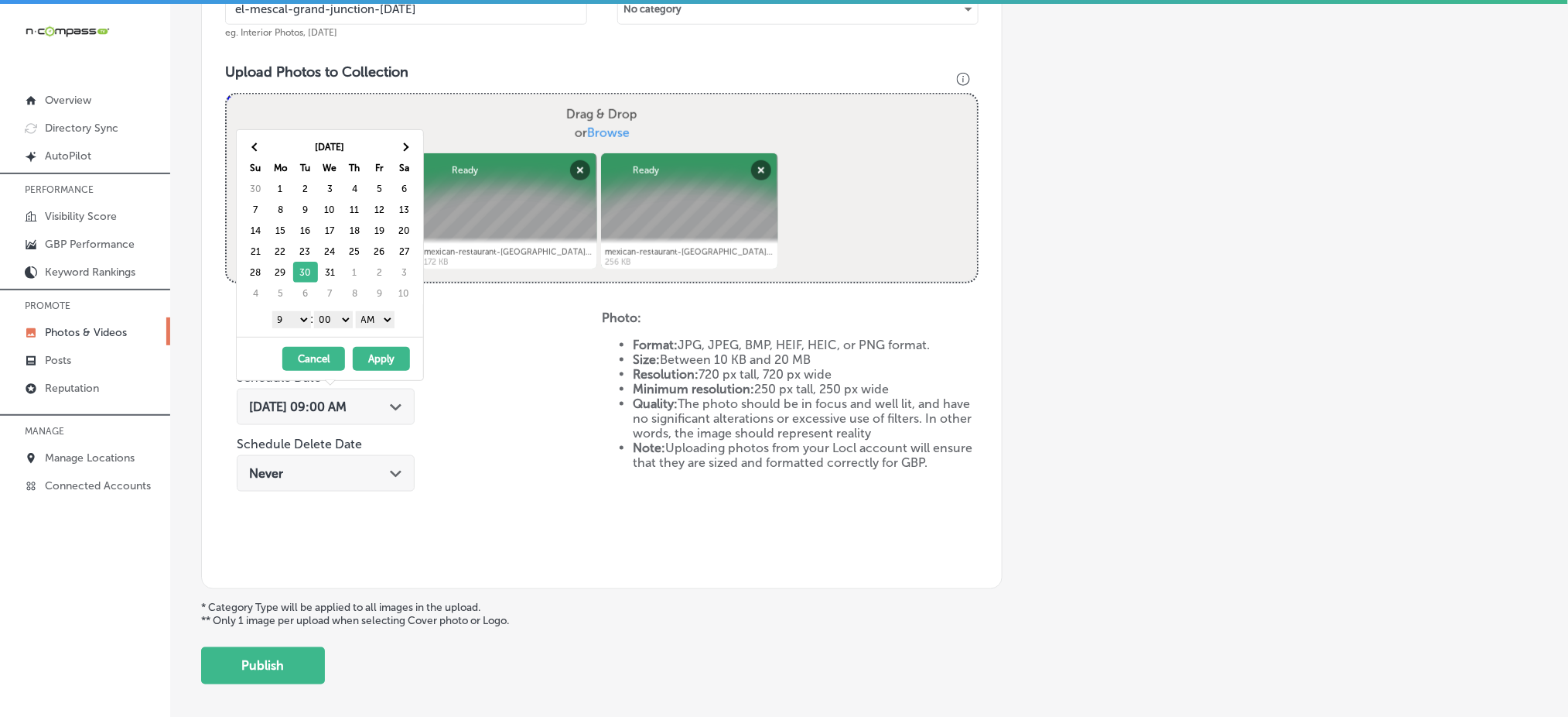
click at [374, 319] on select "AM PM" at bounding box center [375, 320] width 39 height 17
click at [377, 356] on button "Apply" at bounding box center [381, 358] width 57 height 24
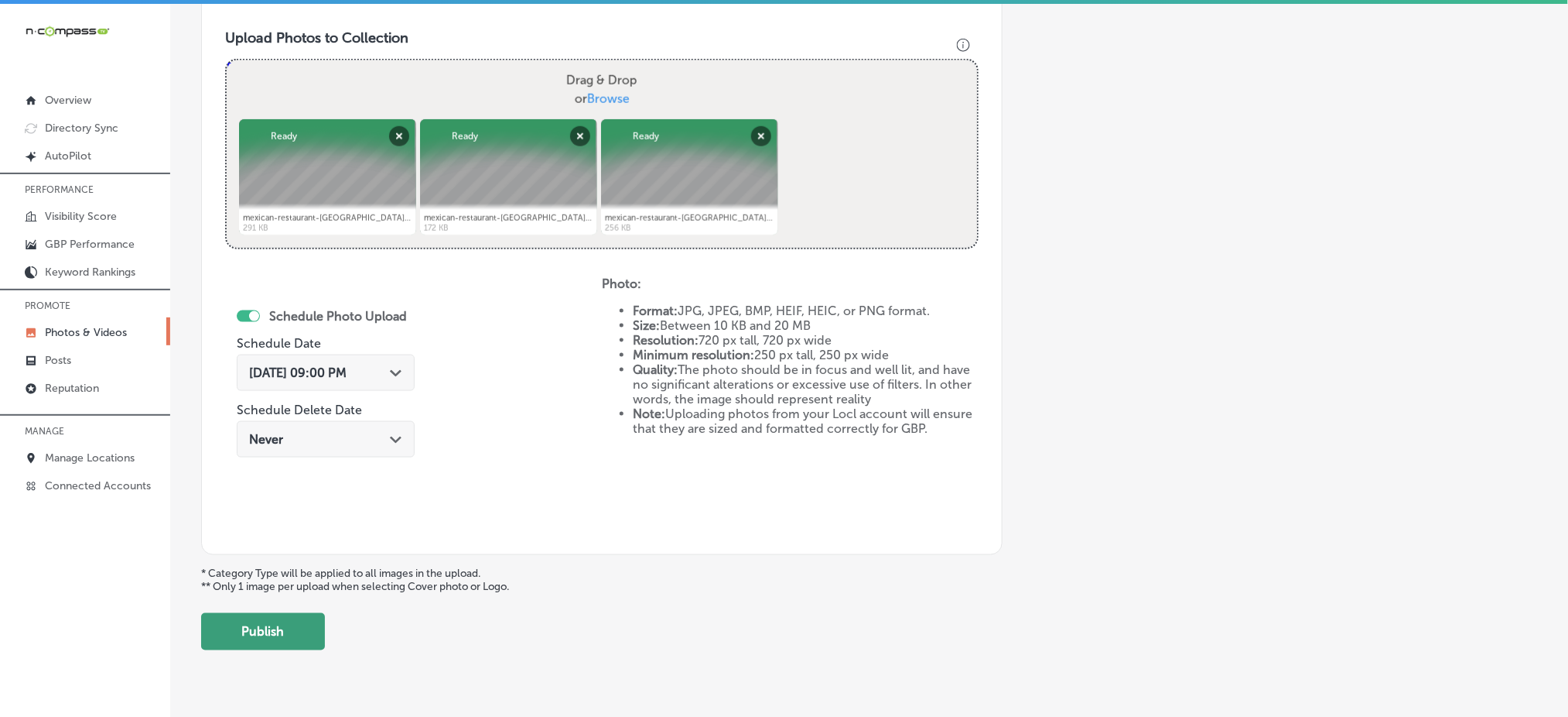
scroll to position [582, 0]
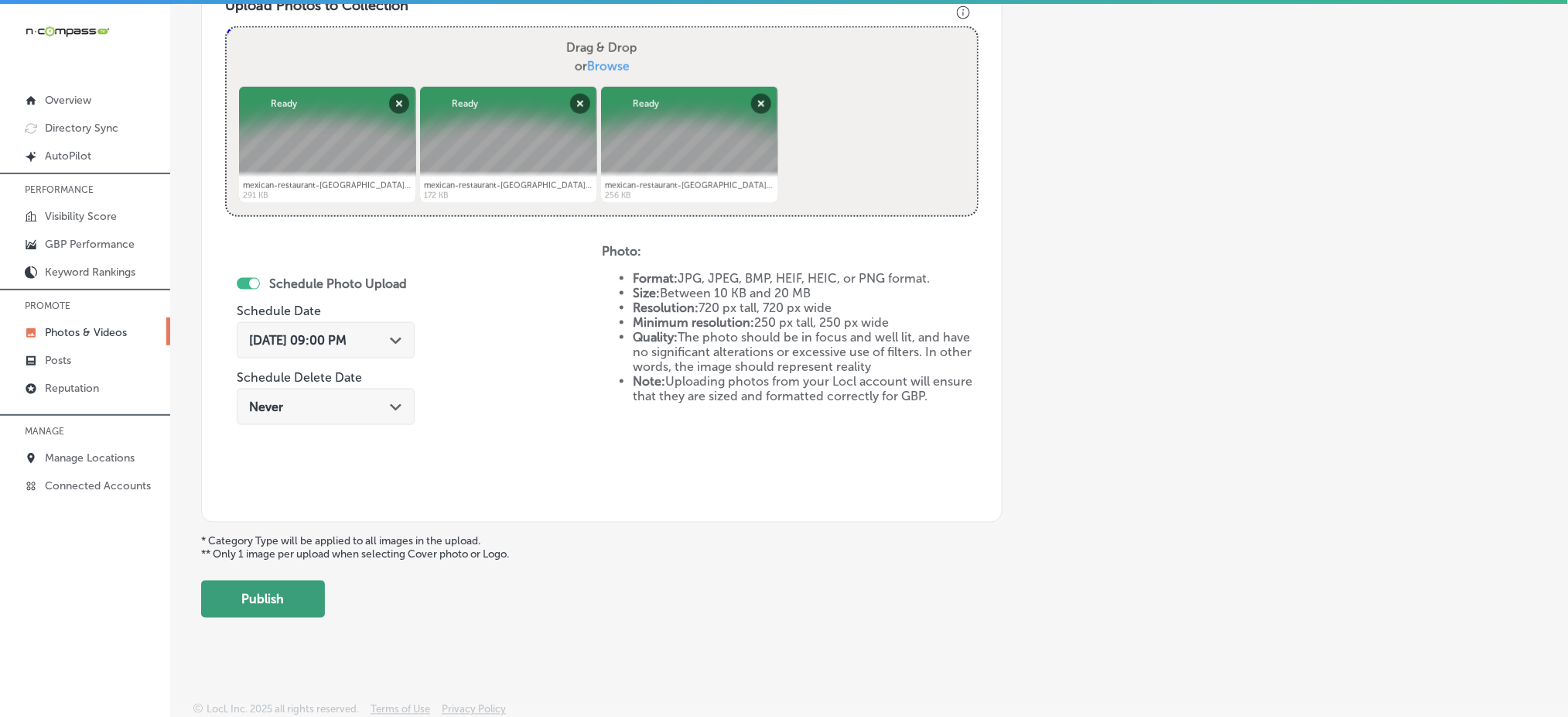
click at [279, 613] on button "Publish" at bounding box center [263, 599] width 124 height 37
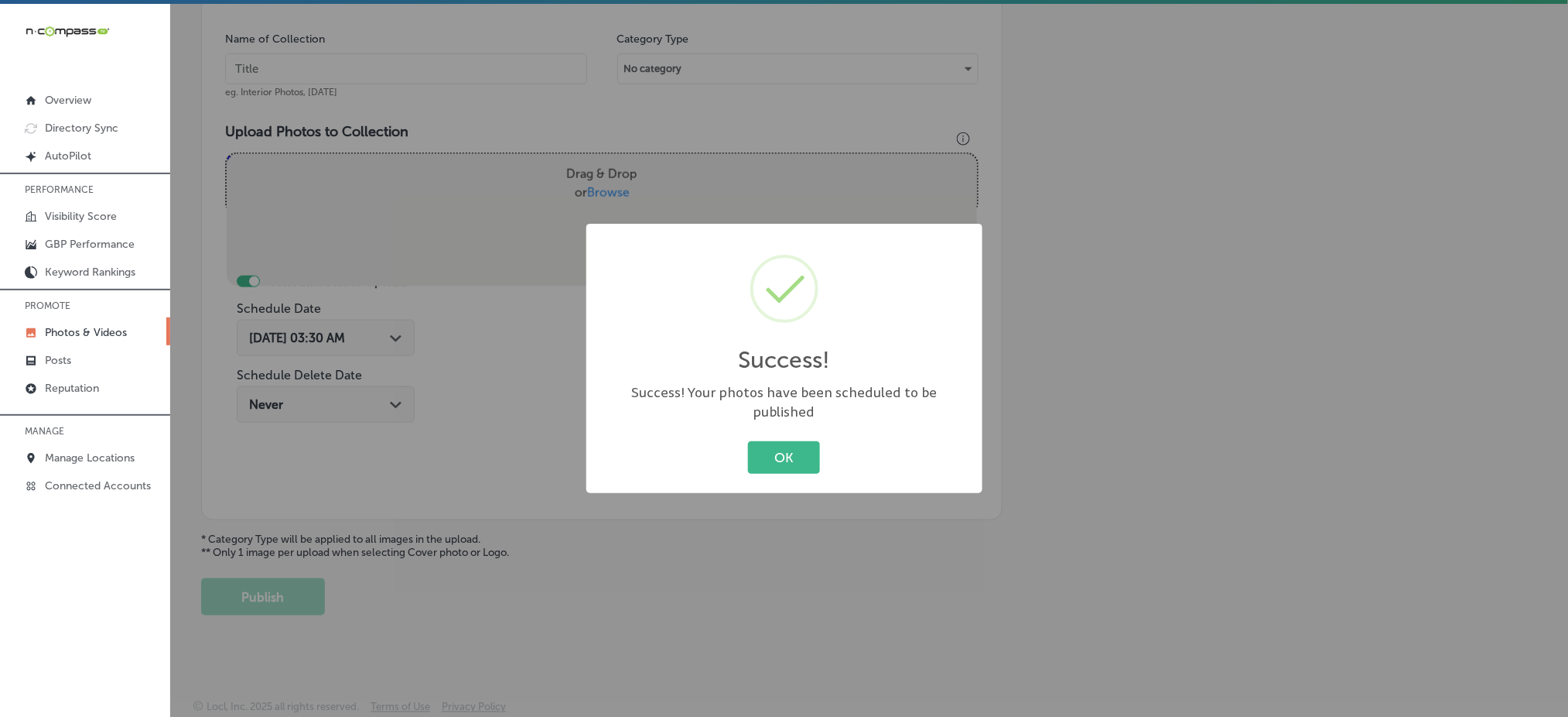
scroll to position [452, 0]
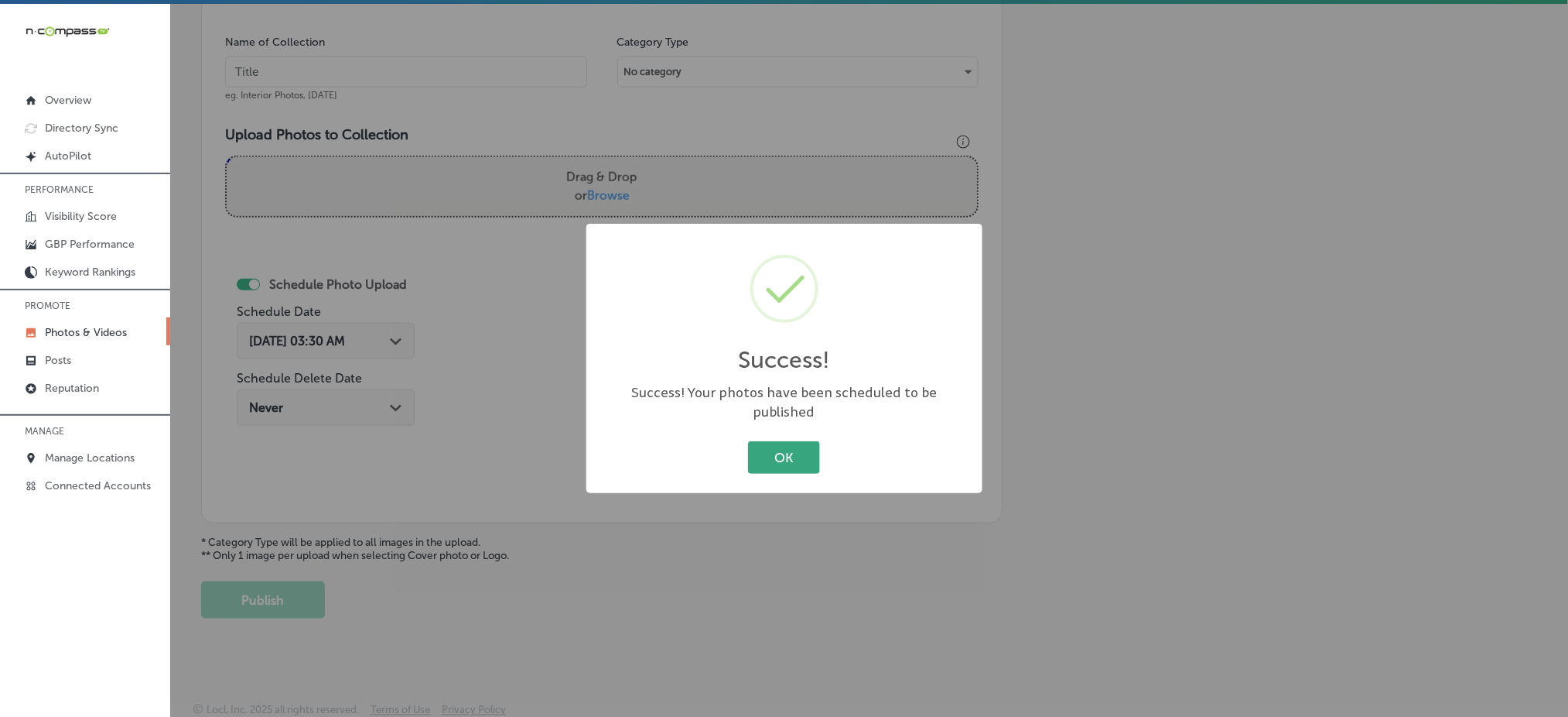
click at [763, 441] on button "OK" at bounding box center [784, 456] width 72 height 32
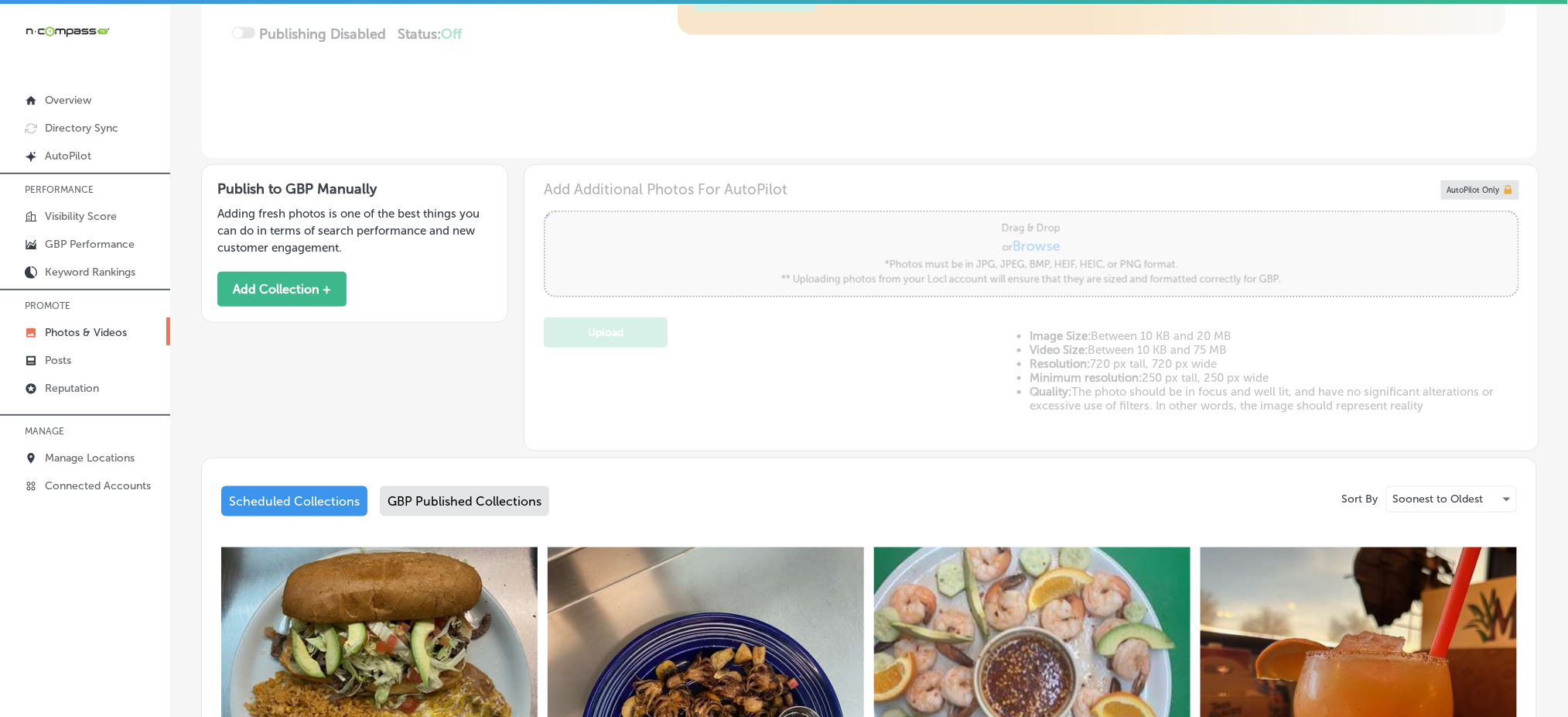
type input "5"
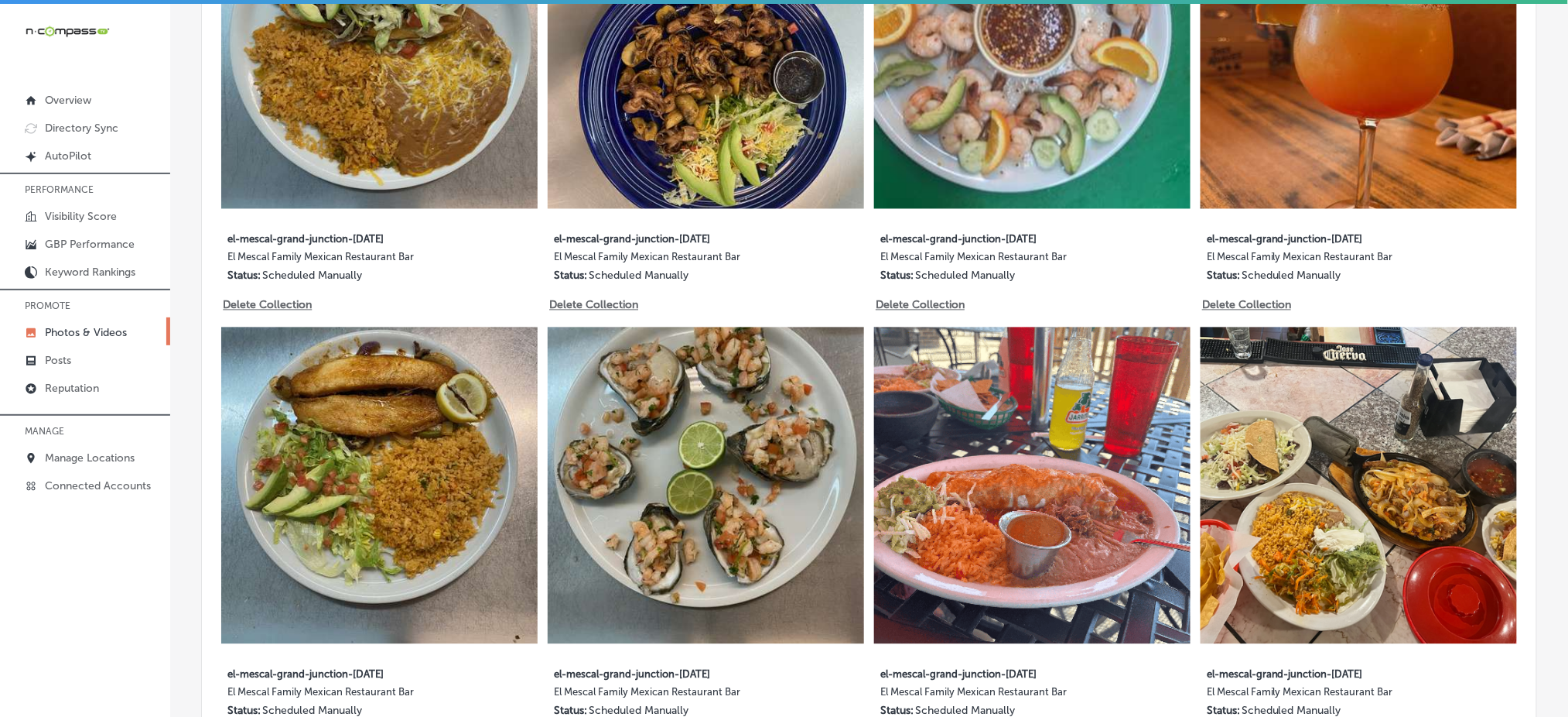
scroll to position [757, 0]
